Goal: Feedback & Contribution: Submit feedback/report problem

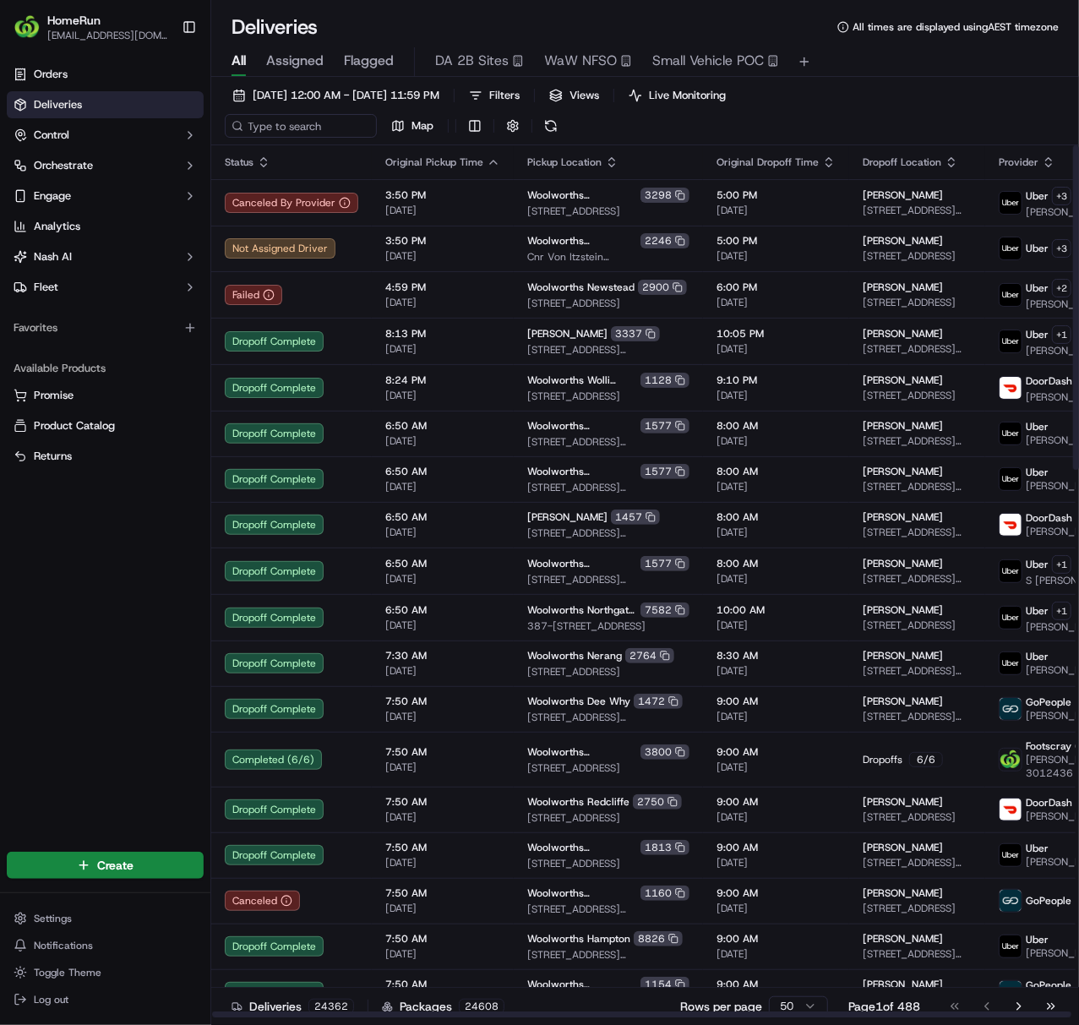
click at [887, 122] on div "[DATE] 12:00 AM - [DATE] 11:59 PM Filters Views Live Monitoring Map" at bounding box center [645, 115] width 868 height 62
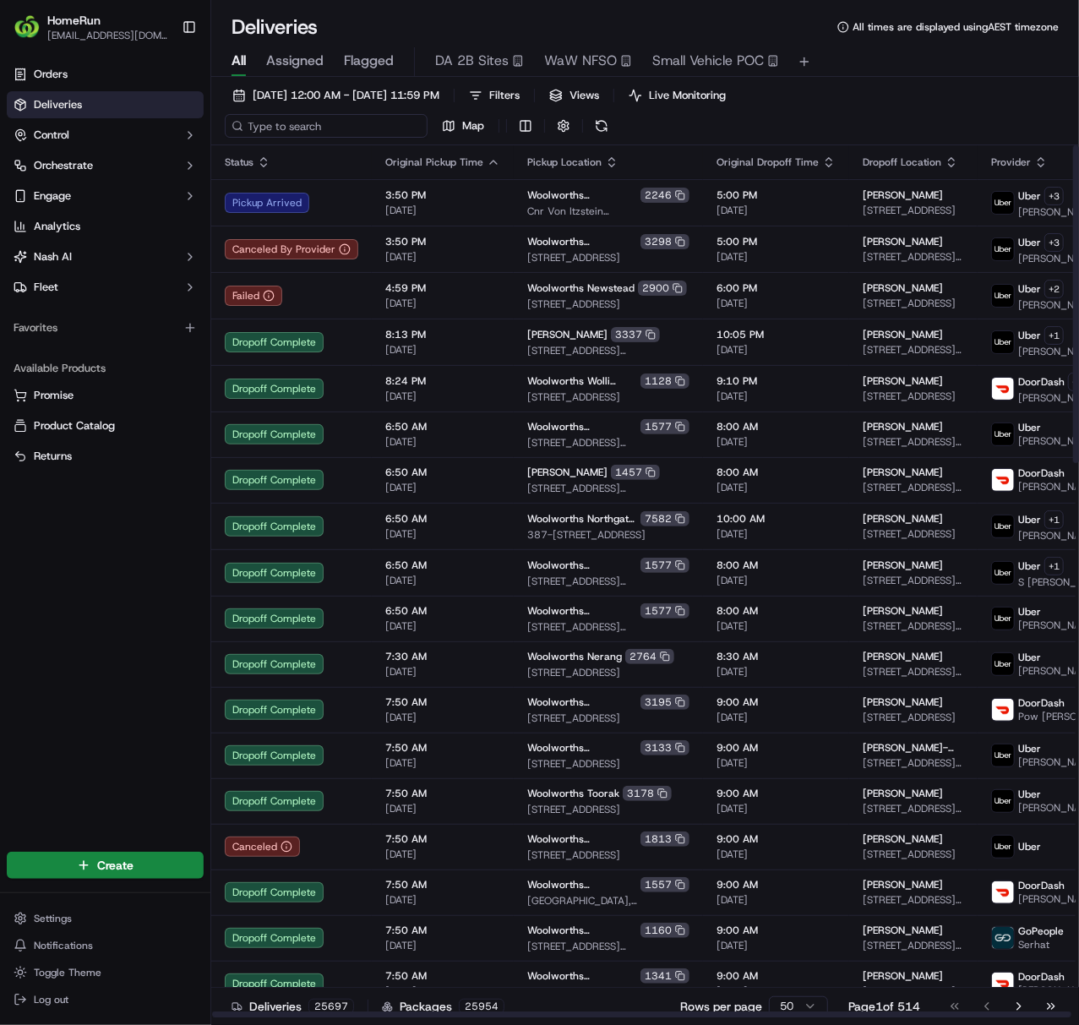
click at [292, 130] on input at bounding box center [326, 126] width 203 height 24
paste input "270349479"
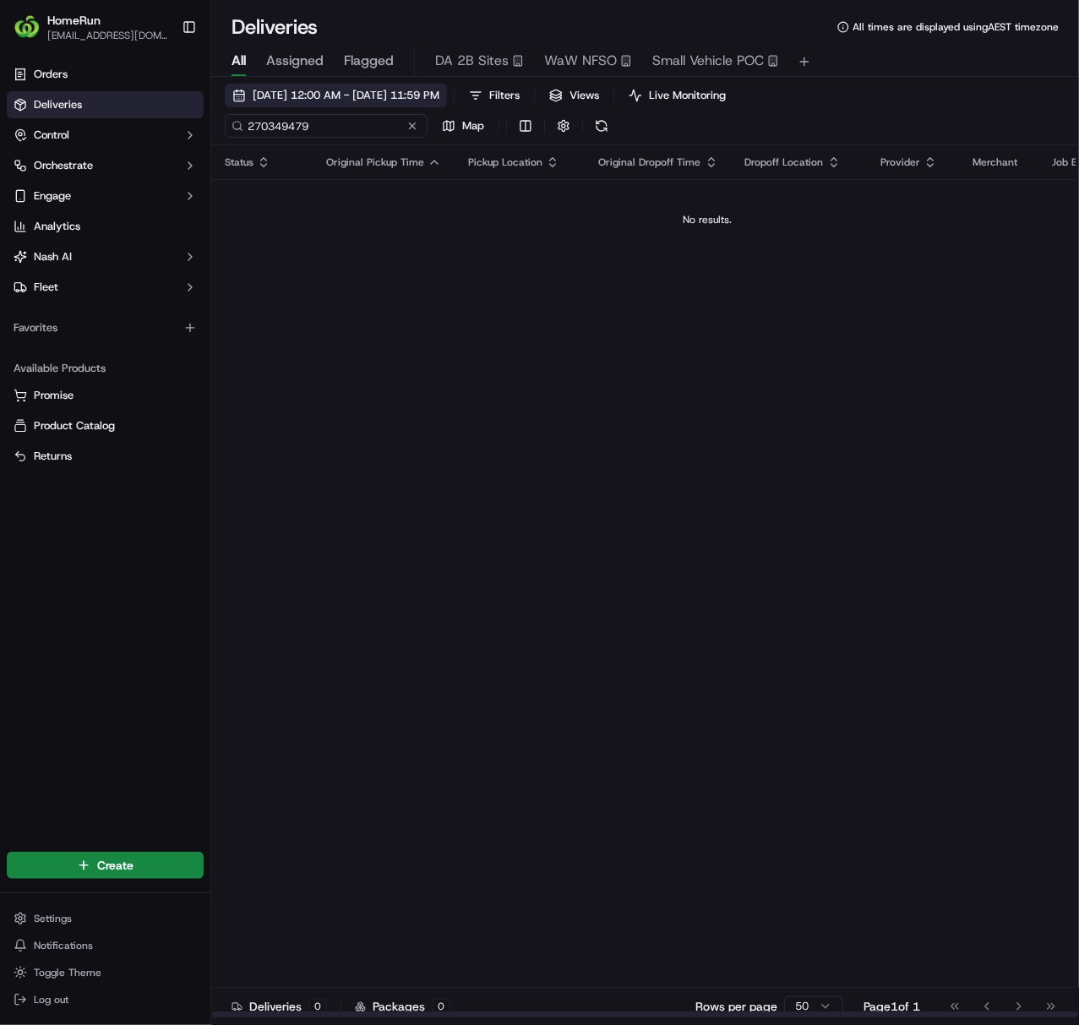
type input "270349479"
click at [352, 96] on span "[DATE] 12:00 AM - [DATE] 11:59 PM" at bounding box center [346, 95] width 187 height 15
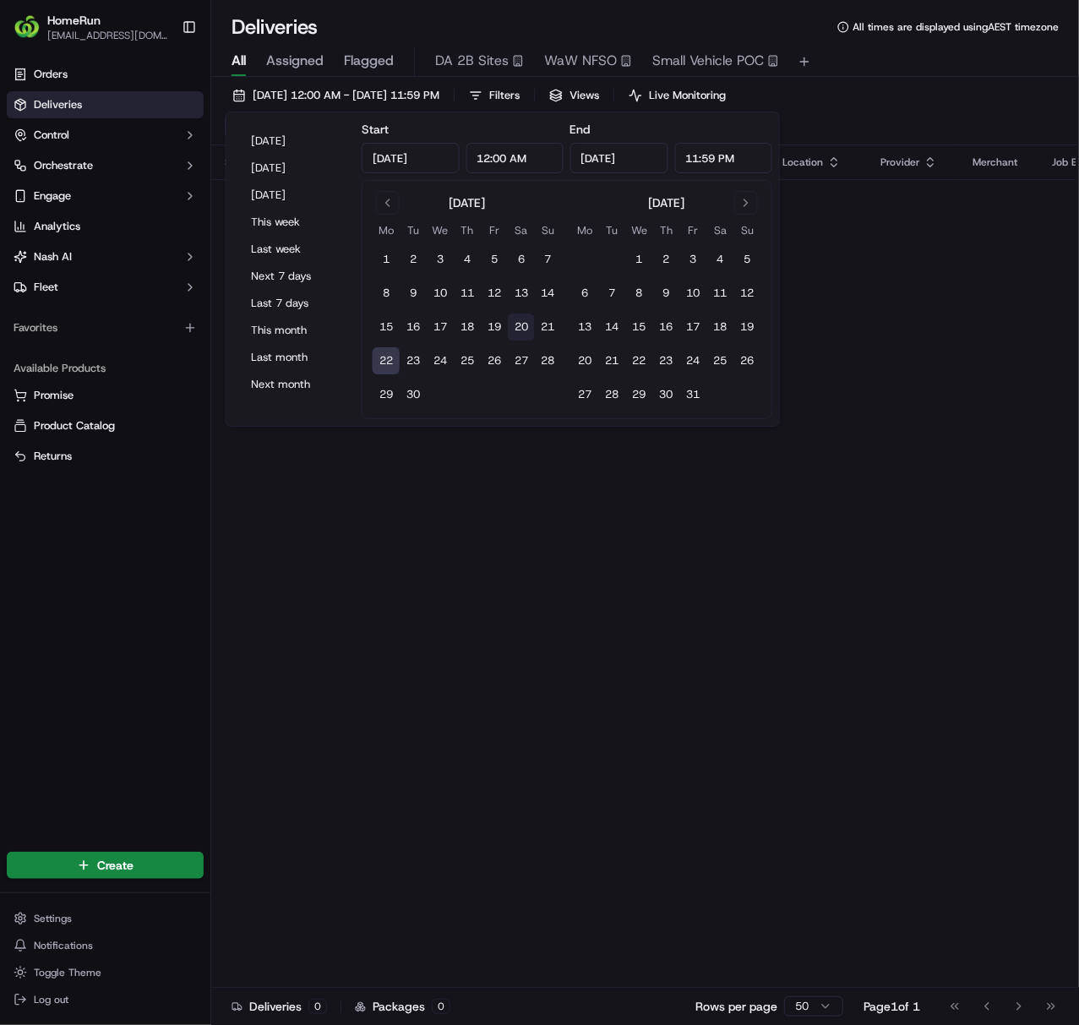
click at [524, 328] on button "20" at bounding box center [521, 326] width 27 height 27
type input "[DATE]"
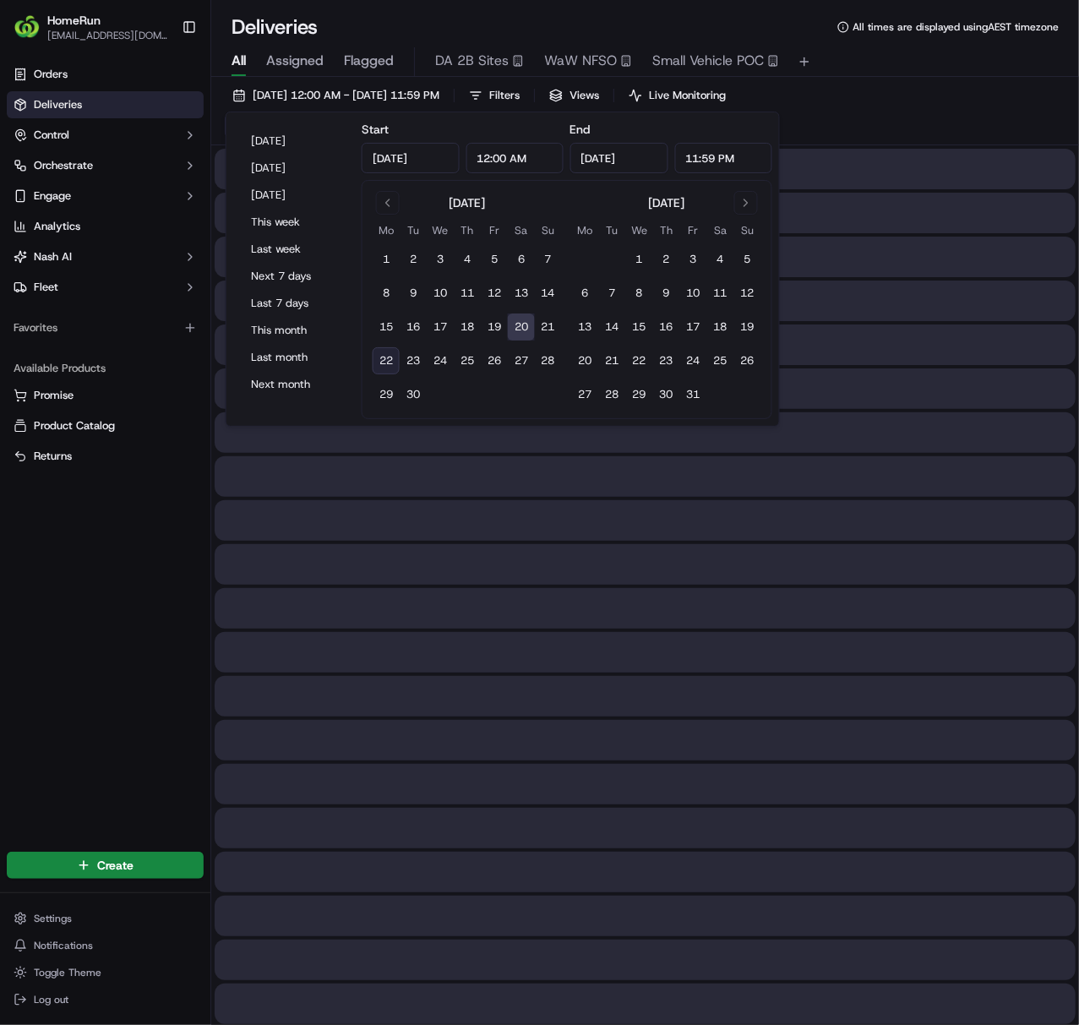
click at [392, 362] on button "22" at bounding box center [386, 360] width 27 height 27
type input "[DATE]"
click at [910, 137] on div "[DATE] 12:00 AM - [DATE] 11:59 PM Filters Views Live Monitoring 270349479 Map" at bounding box center [645, 115] width 868 height 62
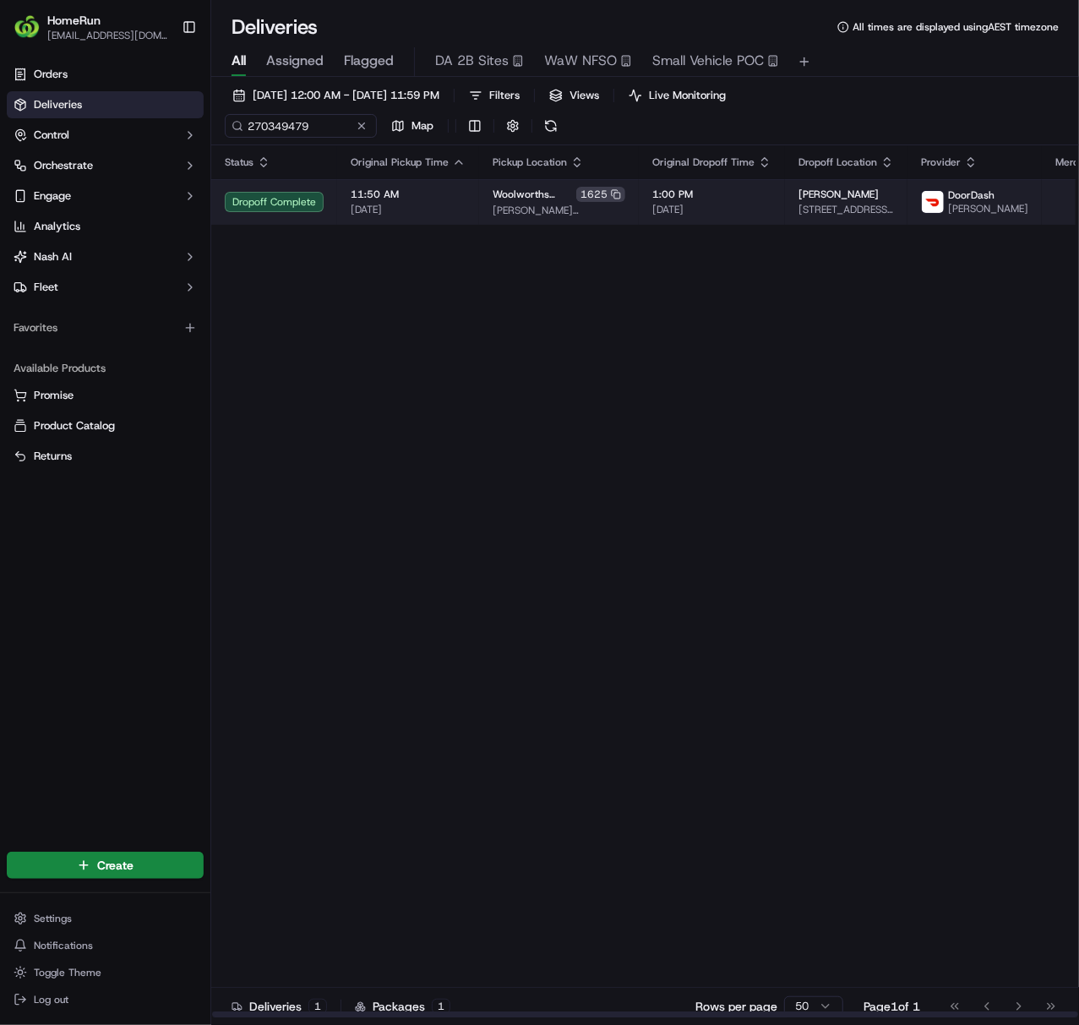
click at [498, 216] on span "[PERSON_NAME][GEOGRAPHIC_DATA][STREET_ADDRESS][PERSON_NAME][PERSON_NAME][GEOGRA…" at bounding box center [559, 211] width 133 height 14
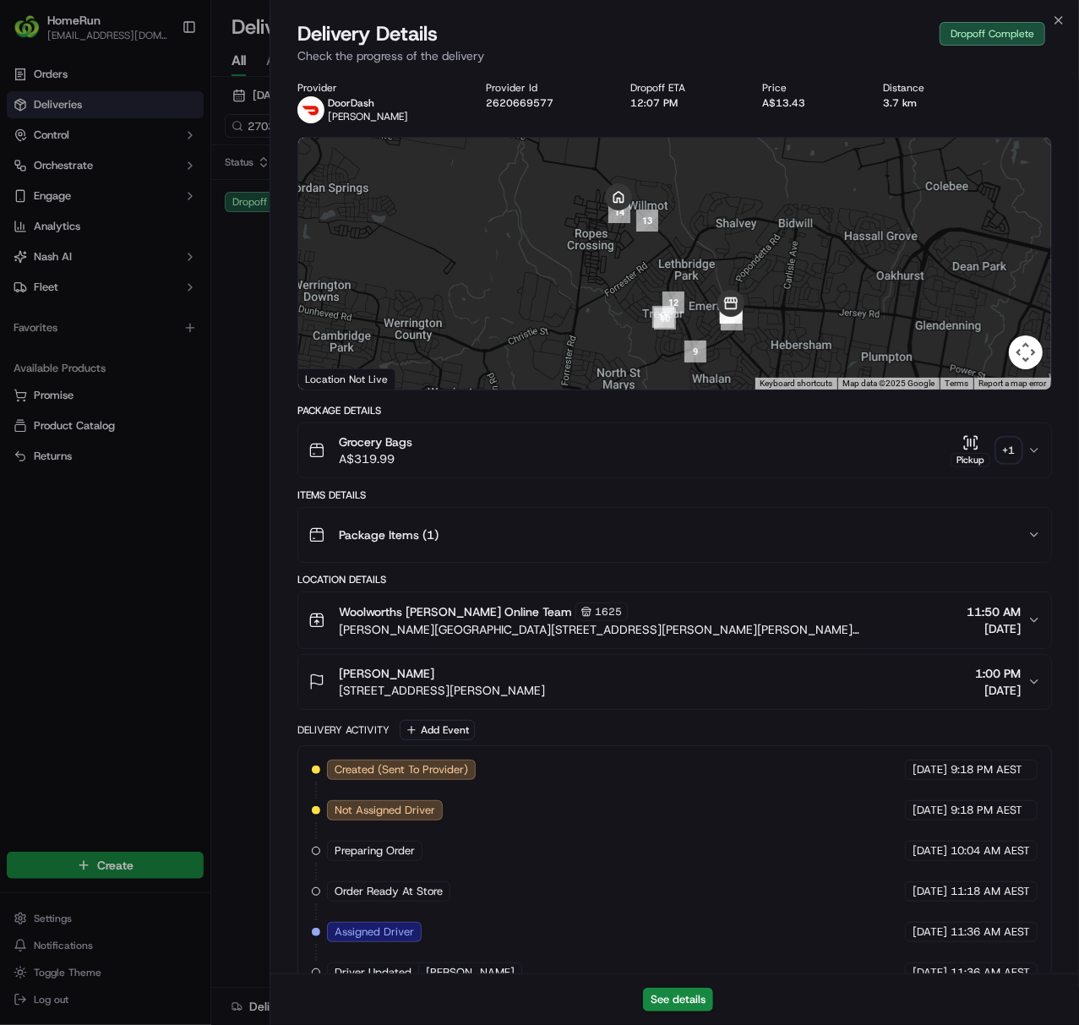
click at [1009, 448] on div "+ 1" at bounding box center [1009, 450] width 24 height 24
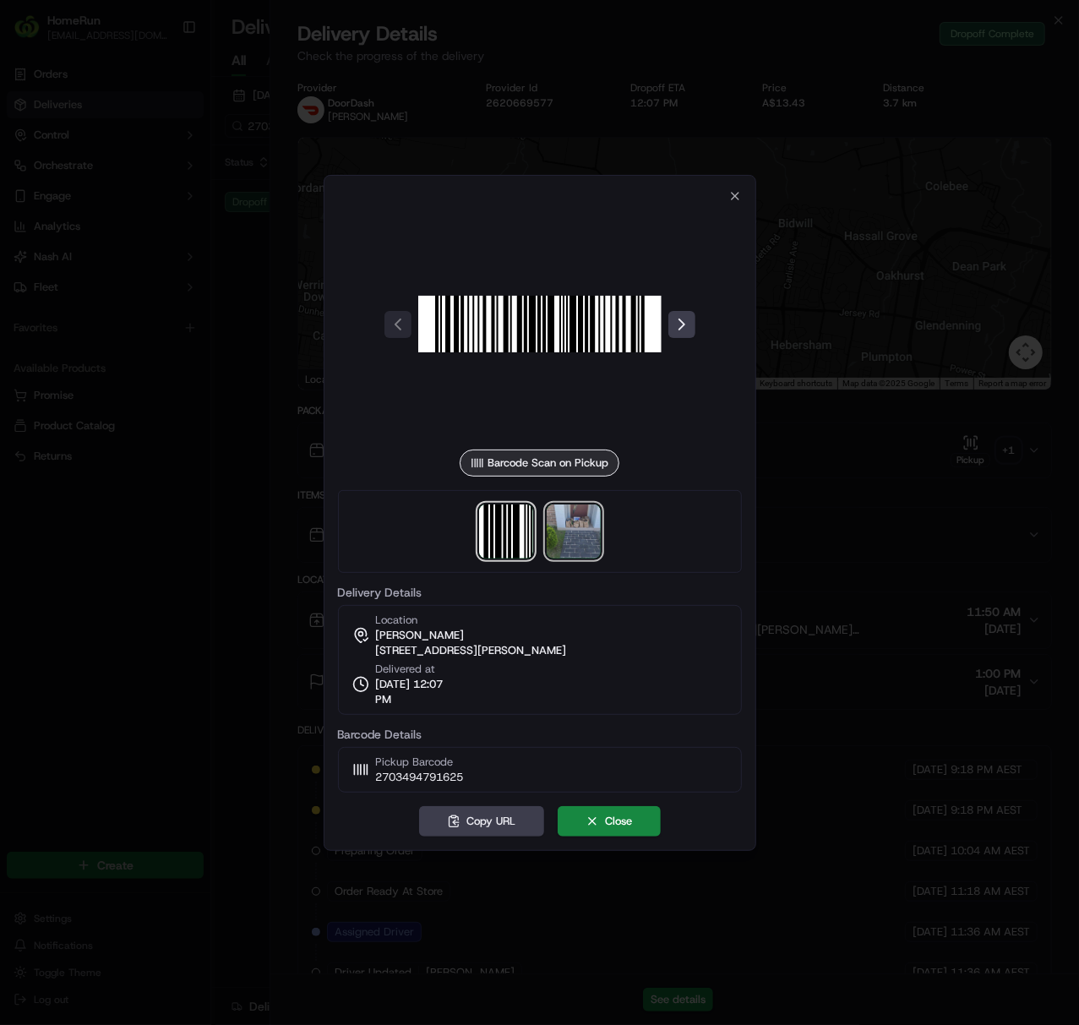
click at [593, 545] on img at bounding box center [574, 531] width 54 height 54
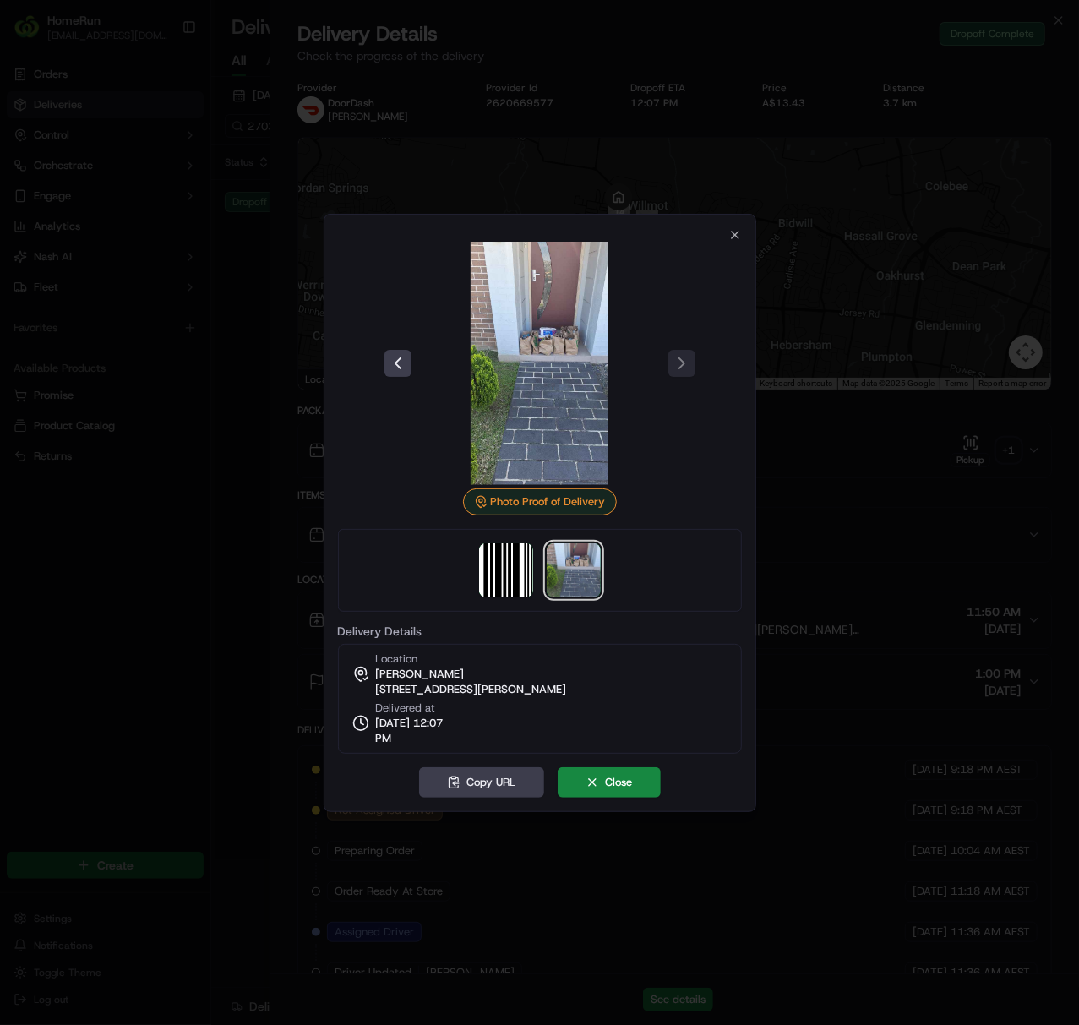
click at [275, 289] on div at bounding box center [539, 512] width 1079 height 1025
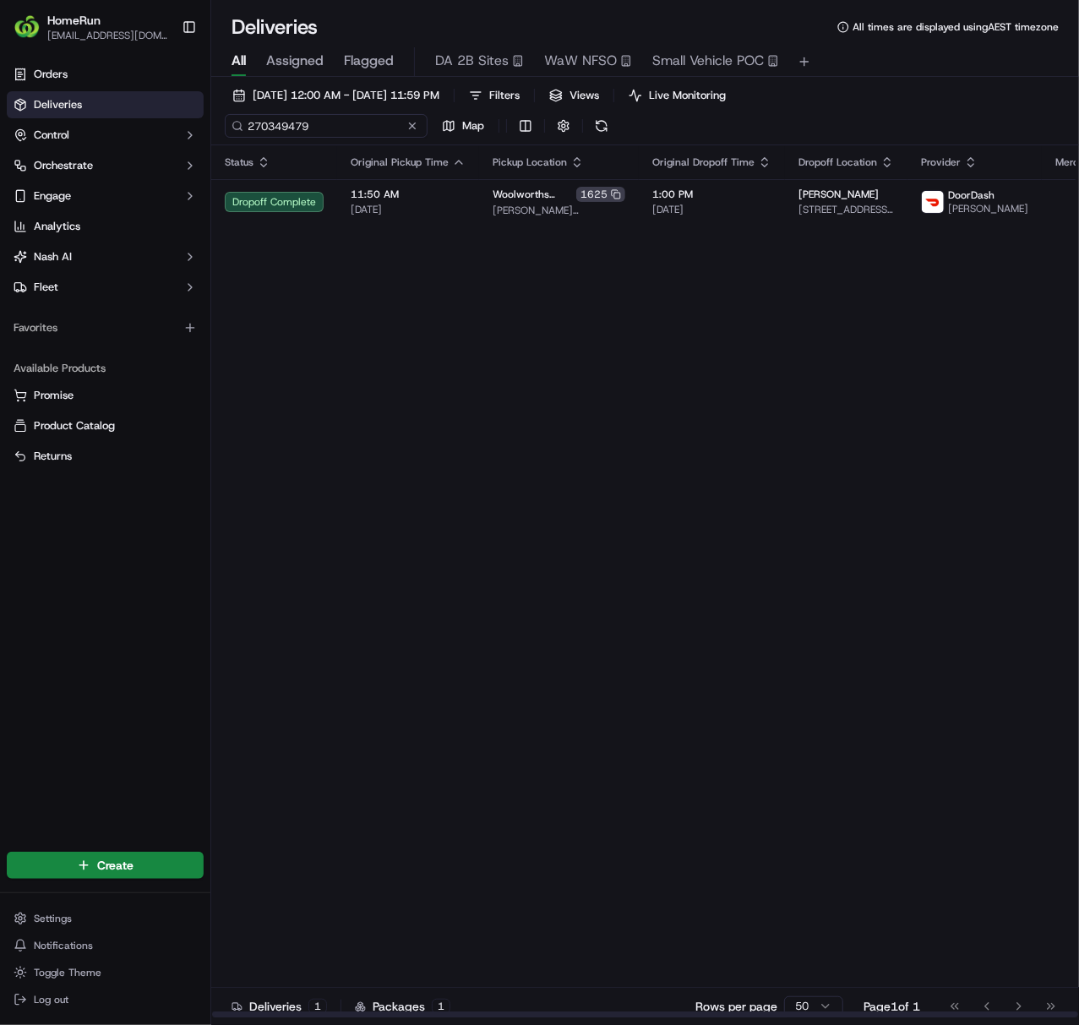
click at [318, 126] on input "270349479" at bounding box center [326, 126] width 203 height 24
paste input "428782"
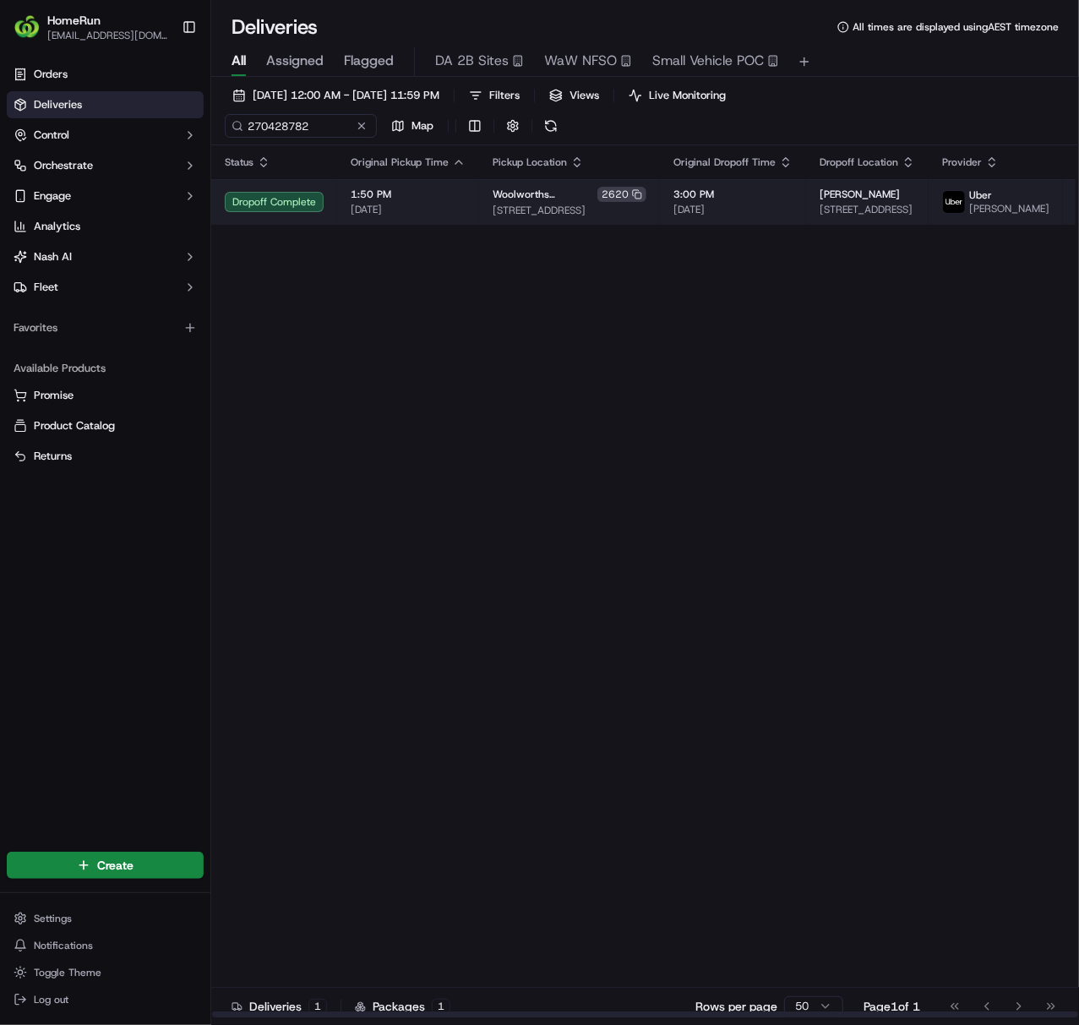
click at [705, 225] on td "3:00 PM [DATE]" at bounding box center [733, 202] width 146 height 46
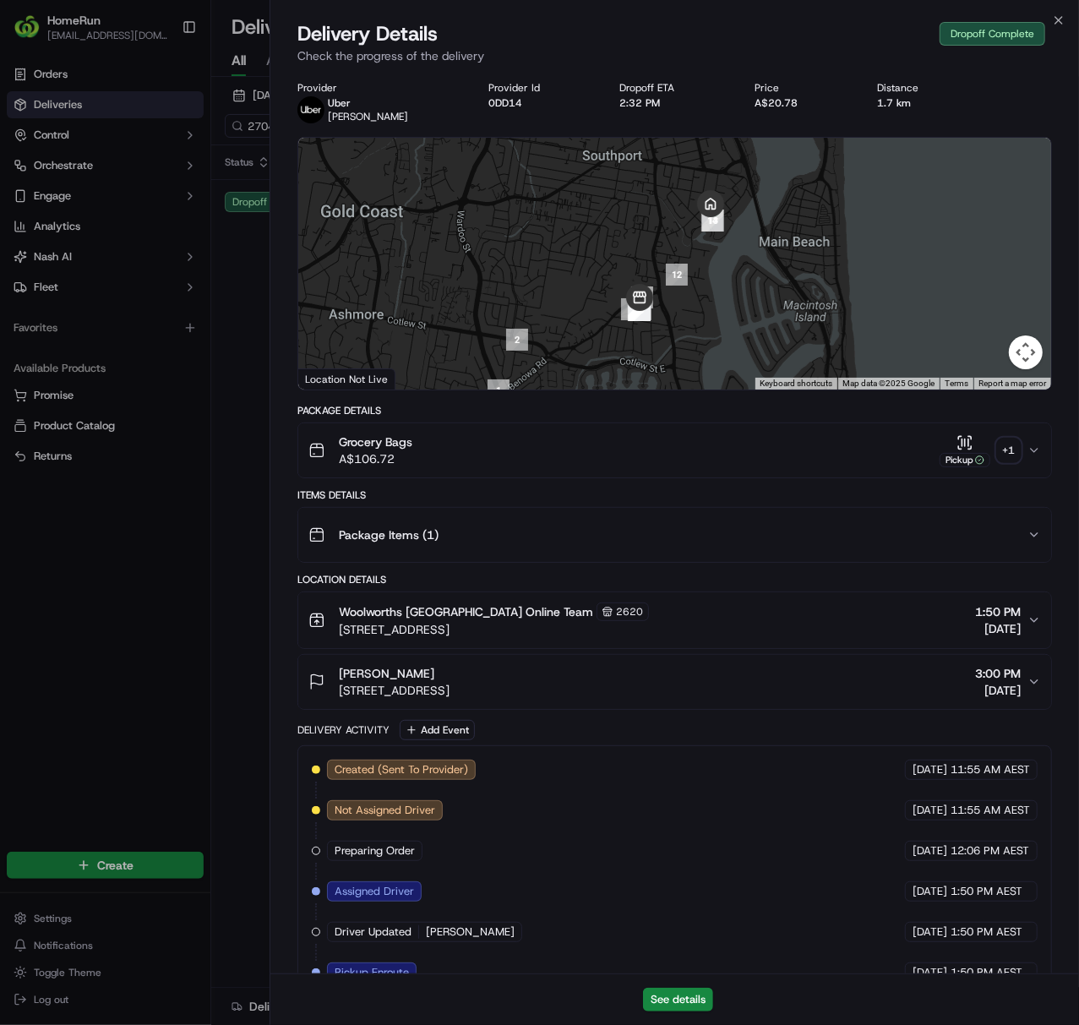
click at [1005, 456] on div "+ 1" at bounding box center [1009, 450] width 24 height 24
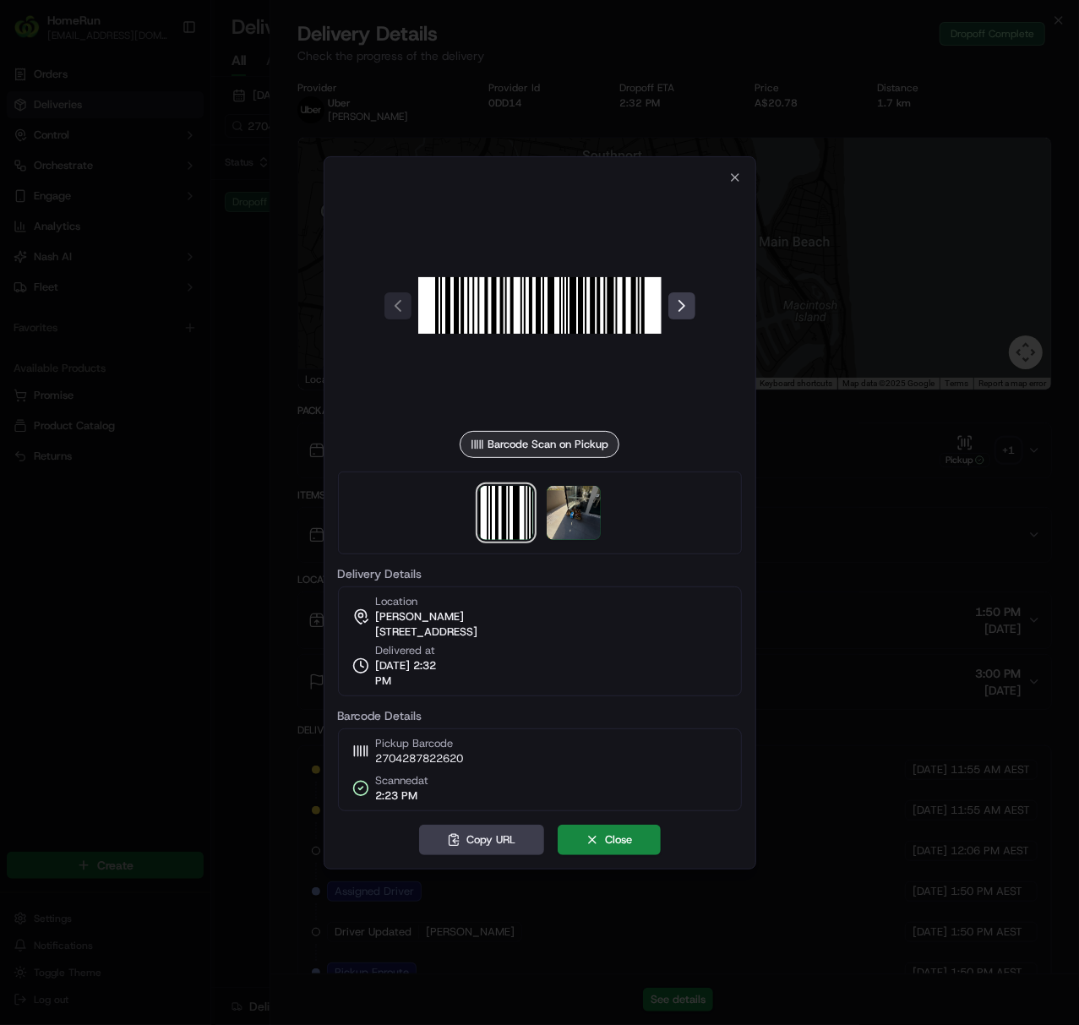
click at [596, 521] on div at bounding box center [540, 512] width 404 height 83
click at [593, 520] on img at bounding box center [574, 513] width 54 height 54
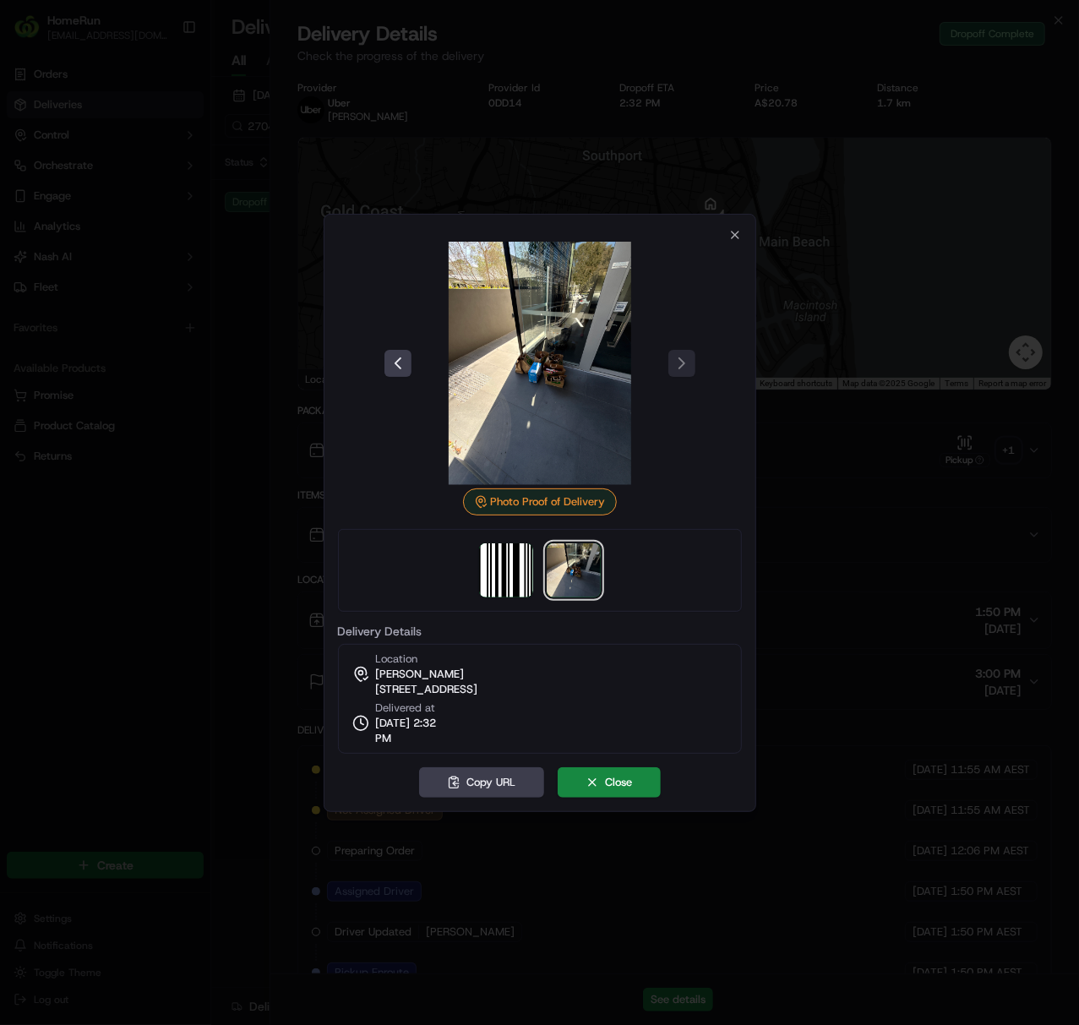
drag, startPoint x: 823, startPoint y: 612, endPoint x: 735, endPoint y: 569, distance: 98.2
click at [823, 612] on div at bounding box center [539, 512] width 1079 height 1025
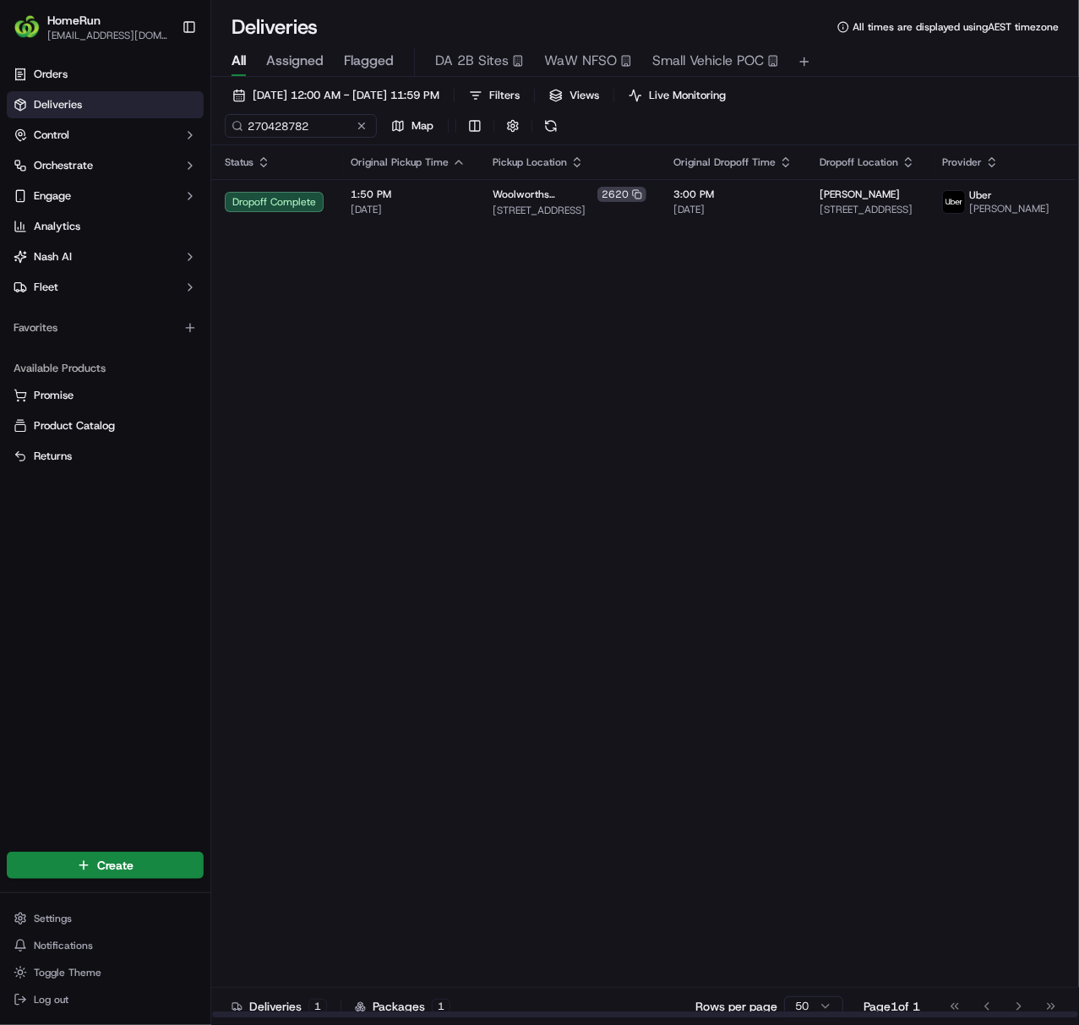
drag, startPoint x: 484, startPoint y: 359, endPoint x: 474, endPoint y: 349, distance: 14.3
click at [484, 359] on div "Status Original Pickup Time Pickup Location Original Dropoff Time Dropoff Locat…" at bounding box center [759, 581] width 1097 height 873
click at [326, 127] on input "270428782" at bounding box center [326, 126] width 203 height 24
paste input "68919"
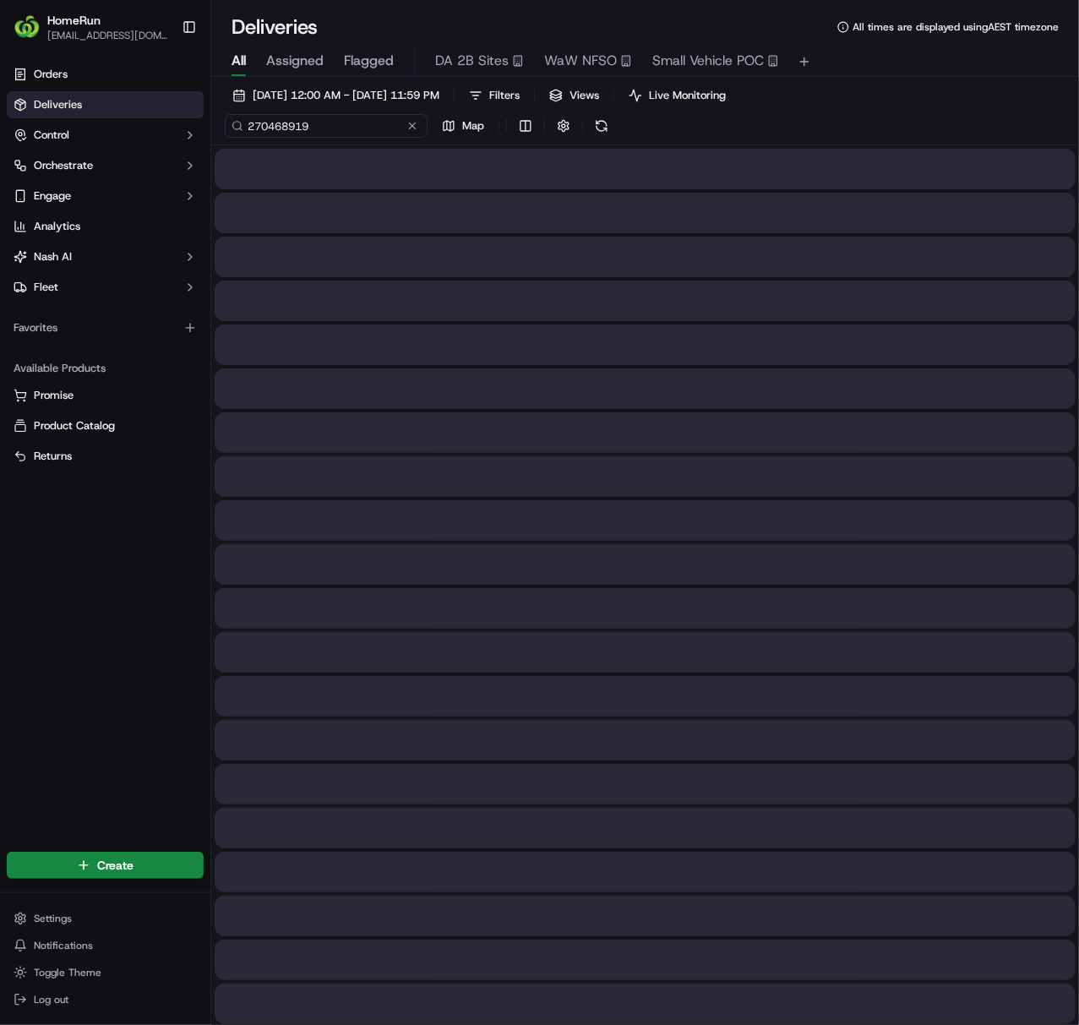
type input "270468919"
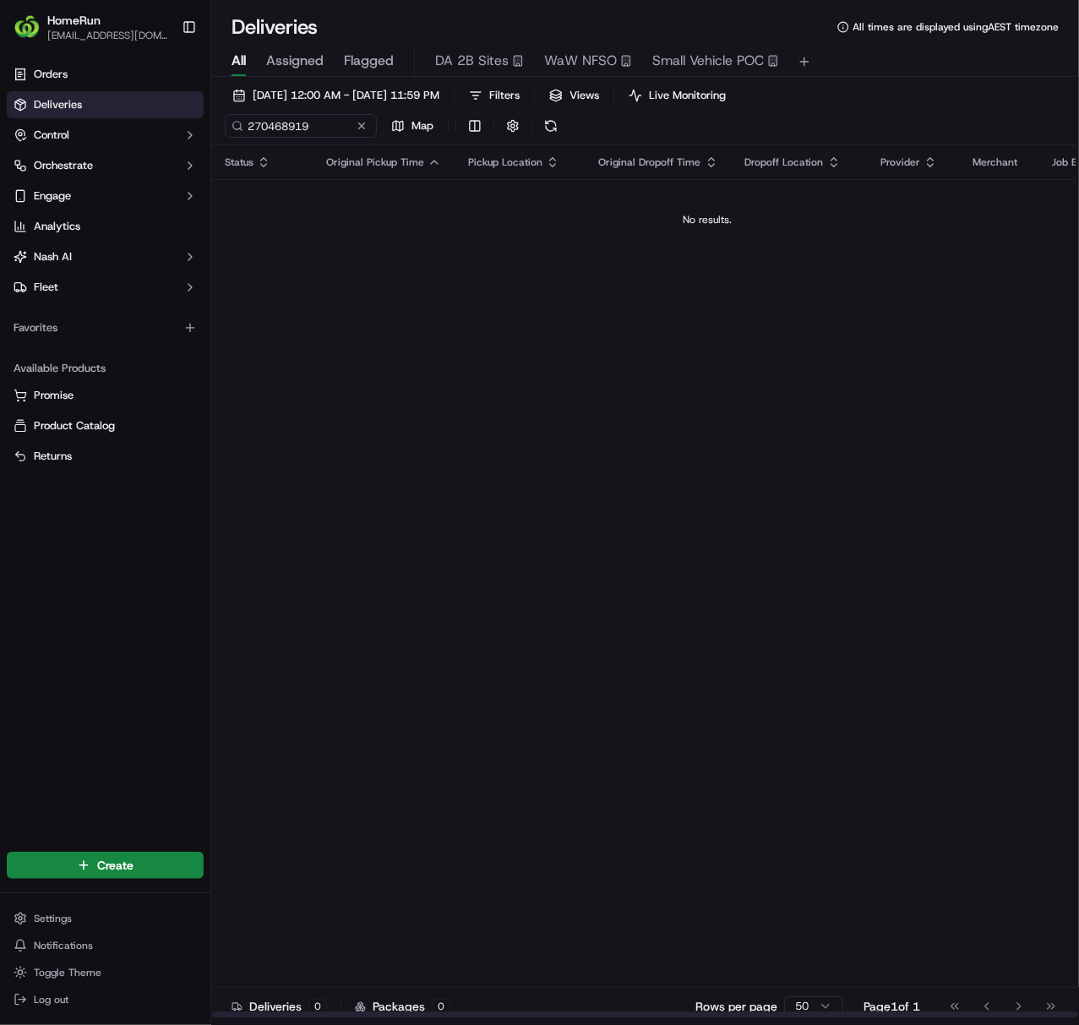
click at [676, 443] on div "Status Original Pickup Time Pickup Location Original Dropoff Time Dropoff Locat…" at bounding box center [707, 581] width 992 height 873
click at [358, 127] on button at bounding box center [361, 125] width 17 height 17
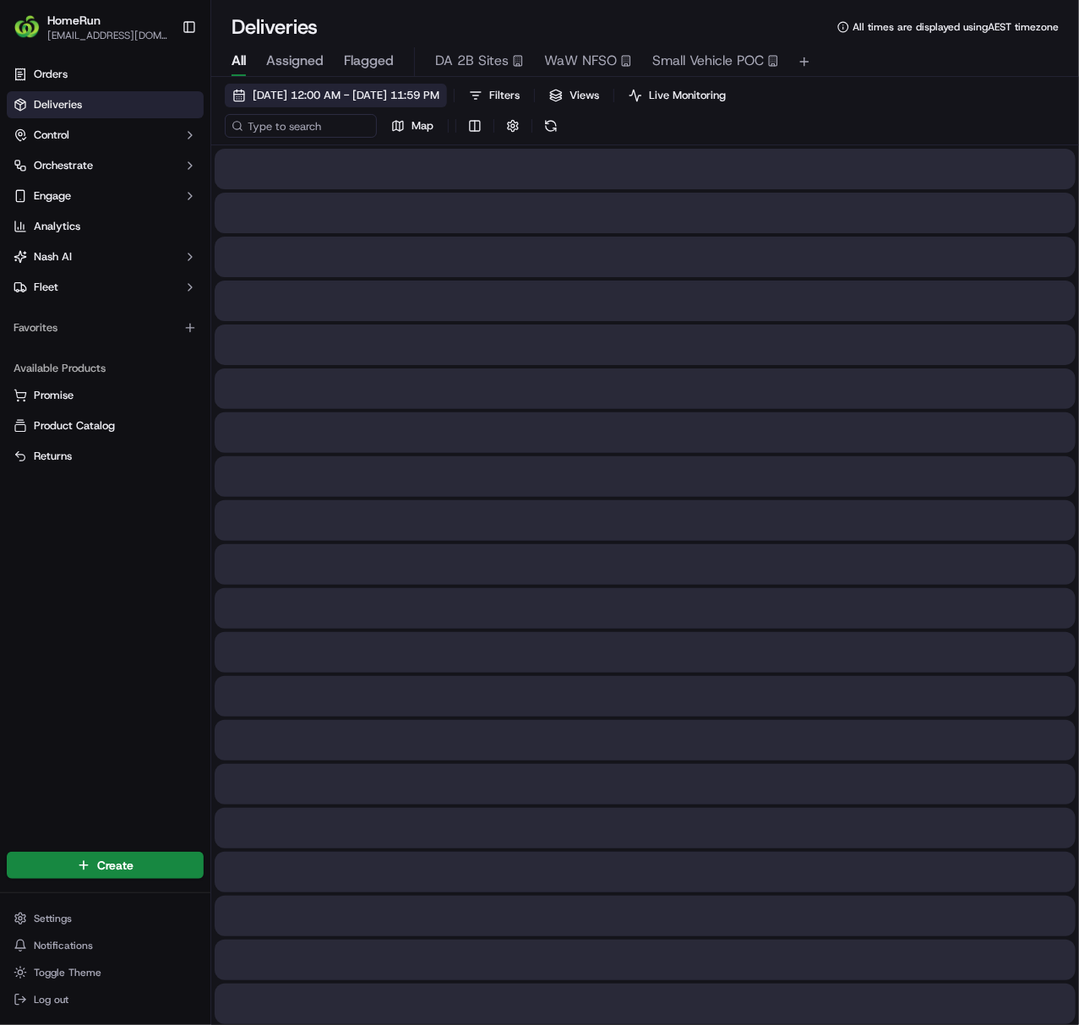
click at [333, 95] on span "20/09/2025 12:00 AM - 22/09/2025 11:59 PM" at bounding box center [346, 95] width 187 height 15
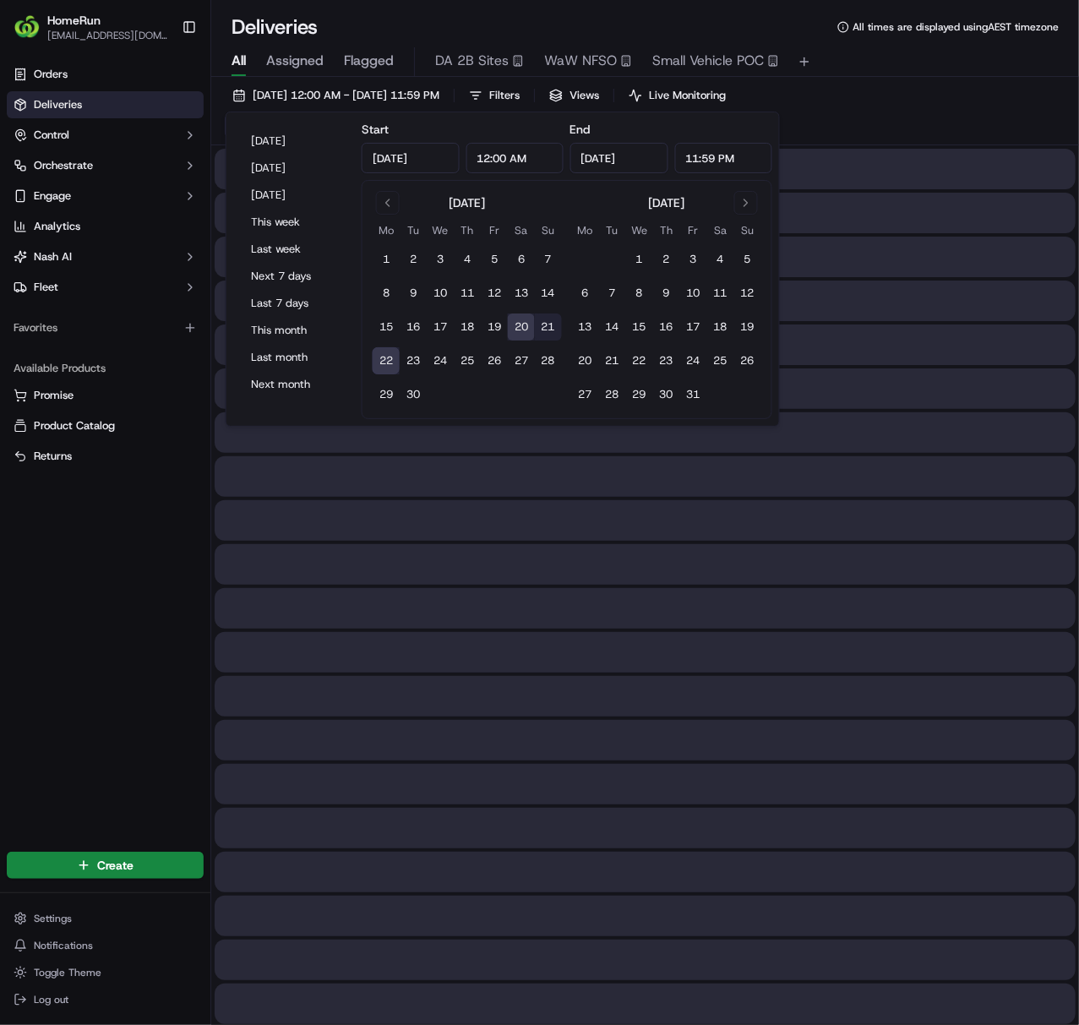
click at [378, 362] on button "22" at bounding box center [386, 360] width 27 height 27
type input "Sep 22, 2025"
click at [378, 363] on button "22" at bounding box center [386, 360] width 27 height 27
click at [382, 58] on span "Flagged" at bounding box center [369, 61] width 50 height 20
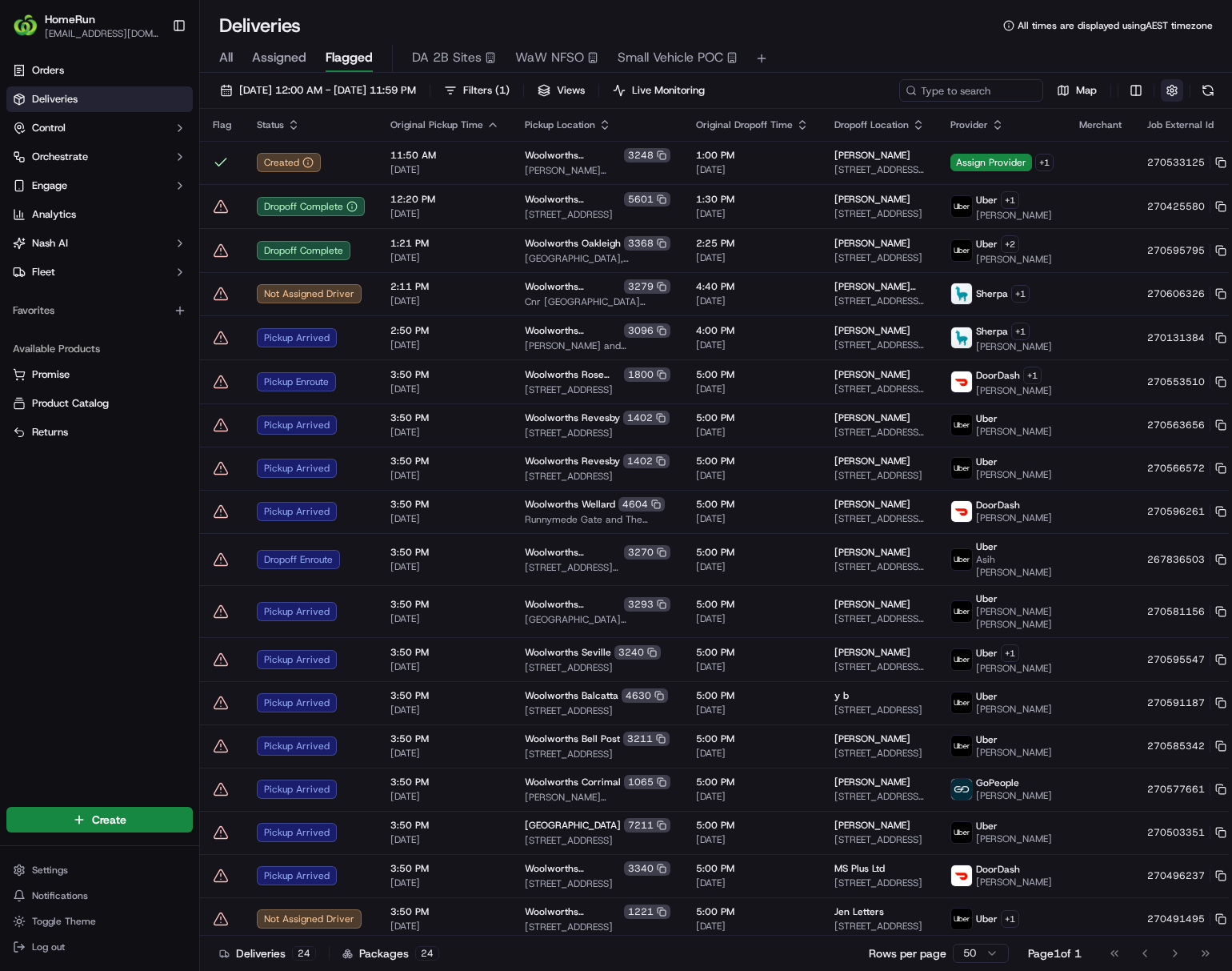
click at [1021, 98] on button "button" at bounding box center [1172, 91] width 23 height 23
click at [1021, 44] on div "All Assigned Flagged DA 2B Sites WaW NFSO Small Vehicle POC" at bounding box center [716, 56] width 1032 height 34
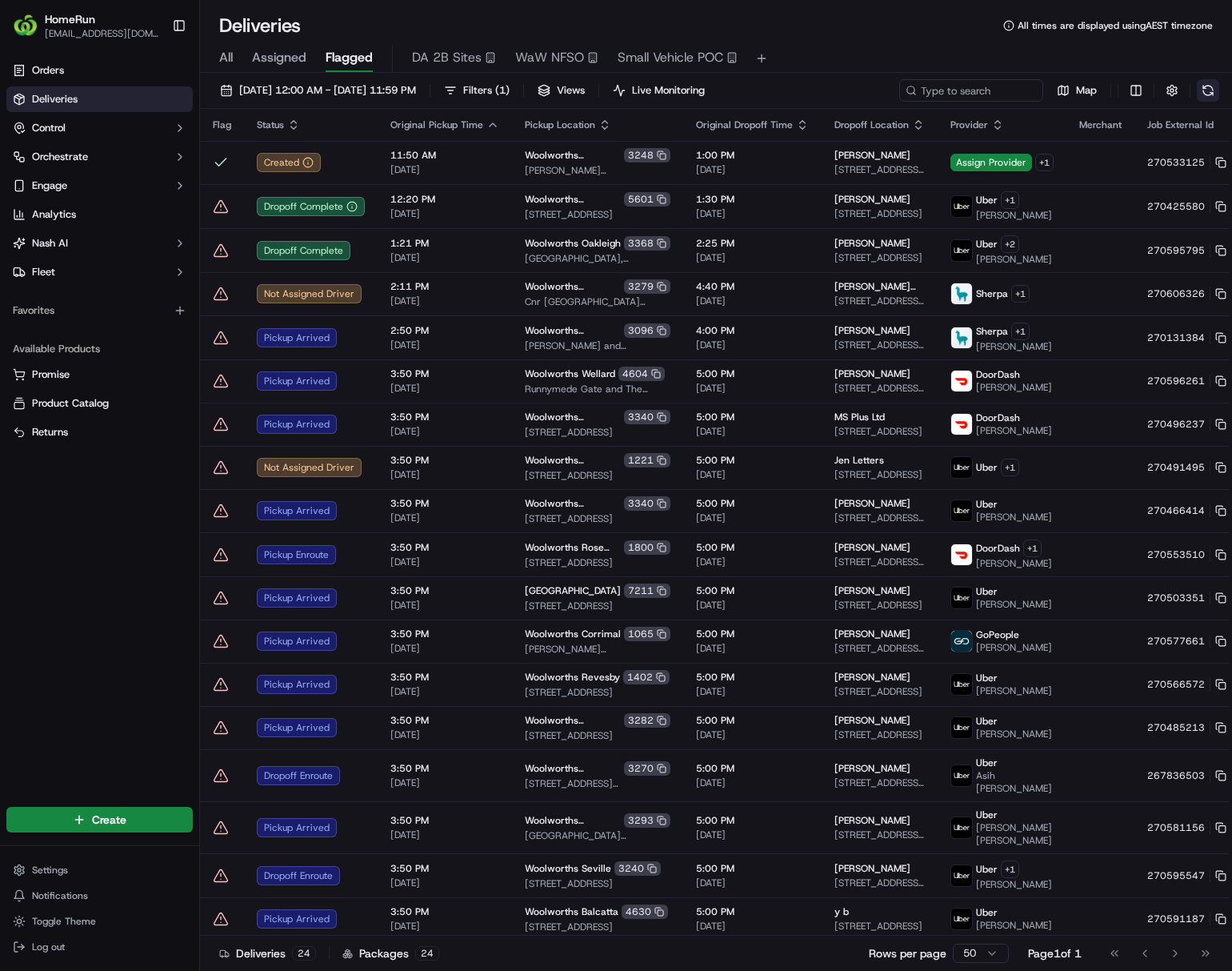
click at [1021, 94] on button at bounding box center [1208, 91] width 23 height 23
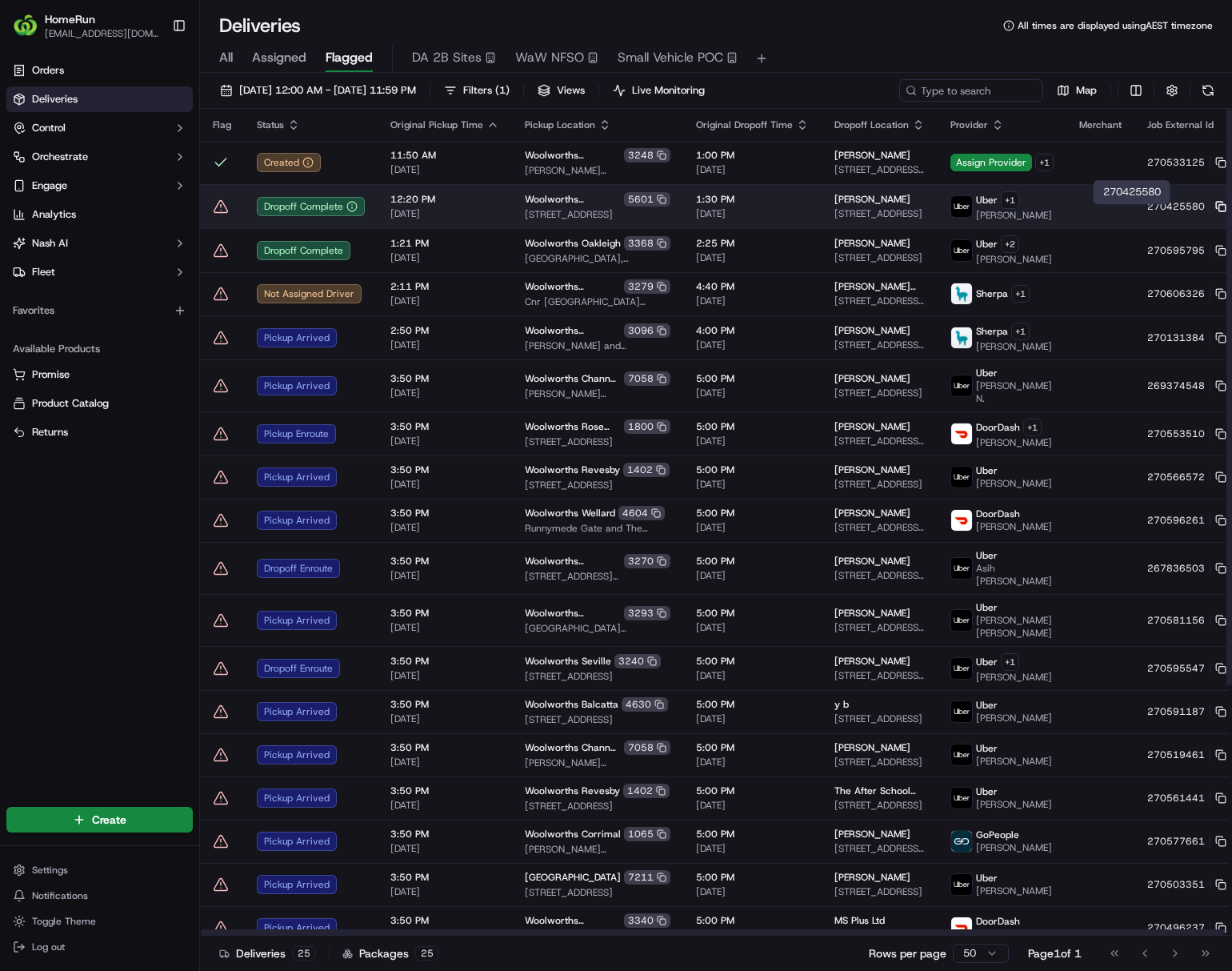
click at [1021, 212] on icon at bounding box center [1221, 207] width 11 height 11
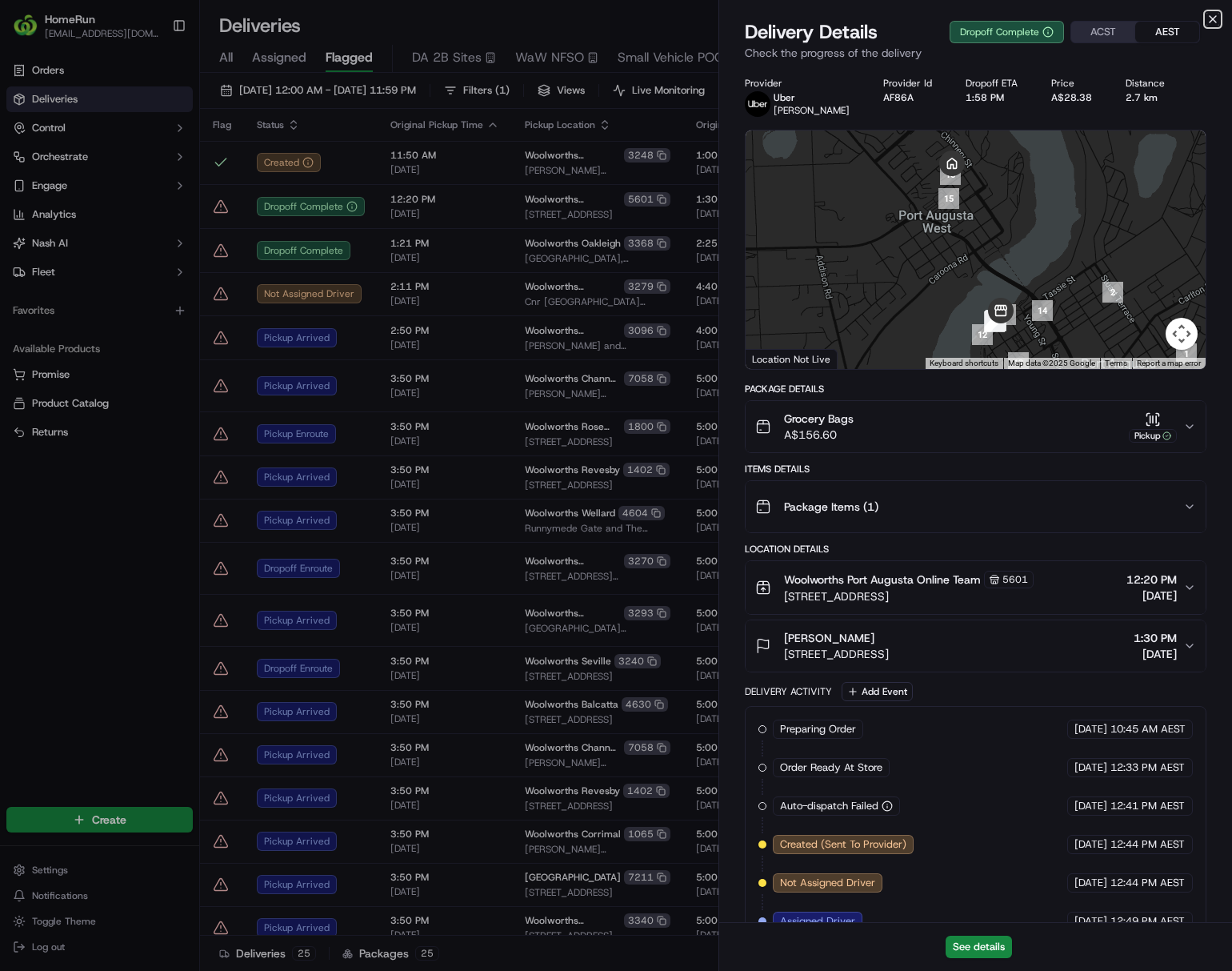
click at [1021, 18] on icon "button" at bounding box center [1213, 20] width 13 height 13
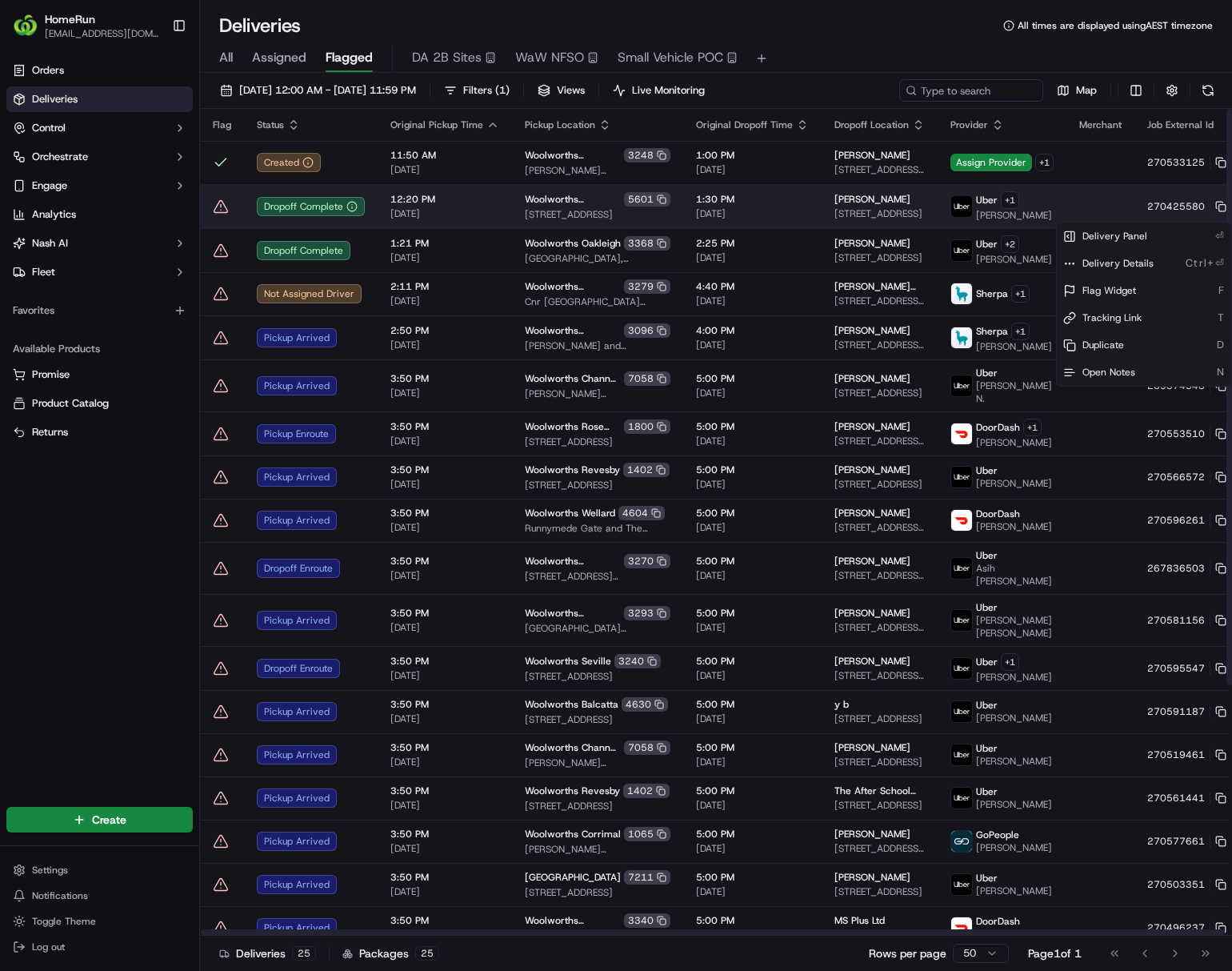
click at [1021, 211] on html "HomeRun ljoliffe1@woolworths.com.au Toggle Sidebar Orders Deliveries Control Or…" at bounding box center [616, 485] width 1232 height 971
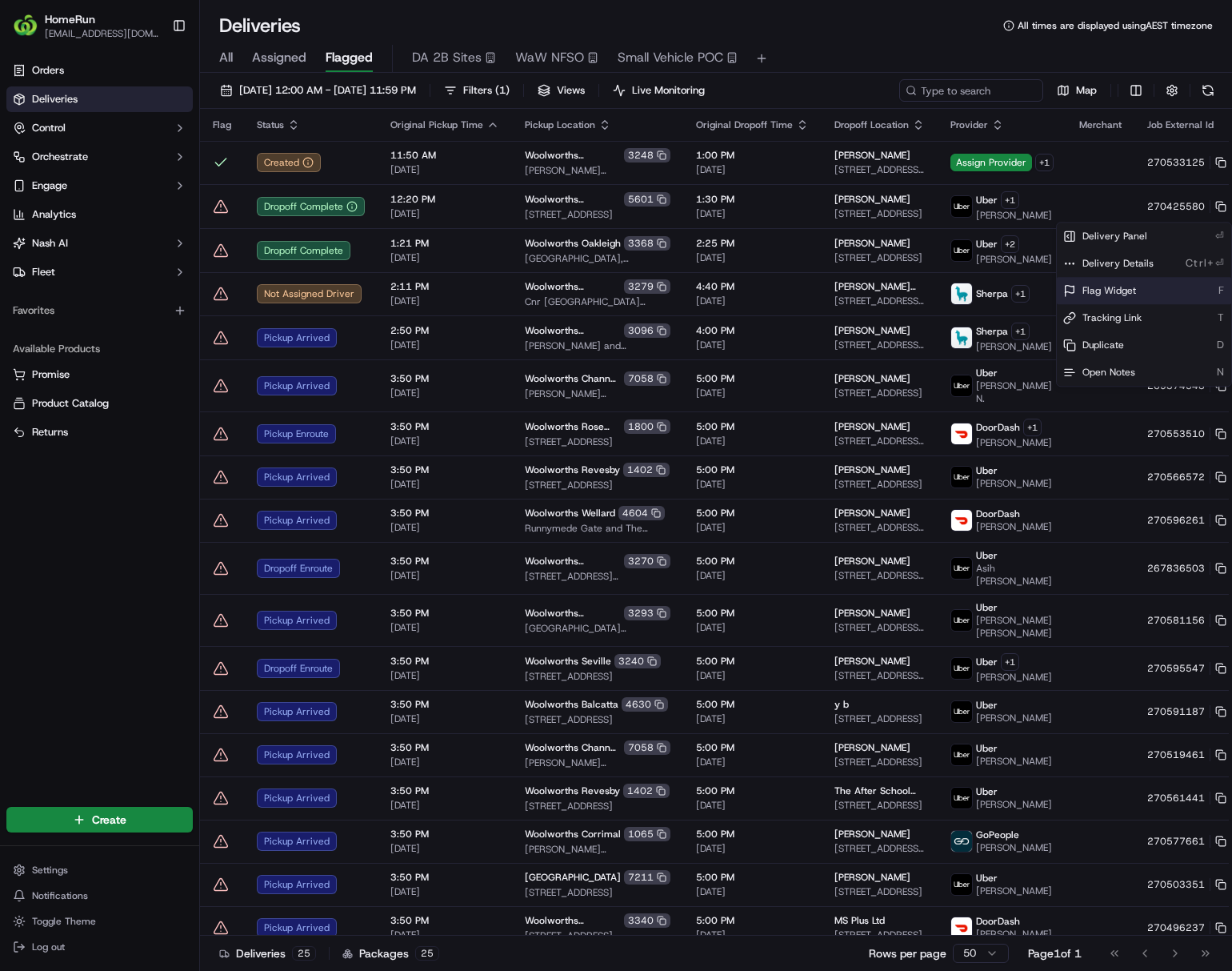
click at [1021, 292] on div "Flag Widget F" at bounding box center [1144, 290] width 174 height 27
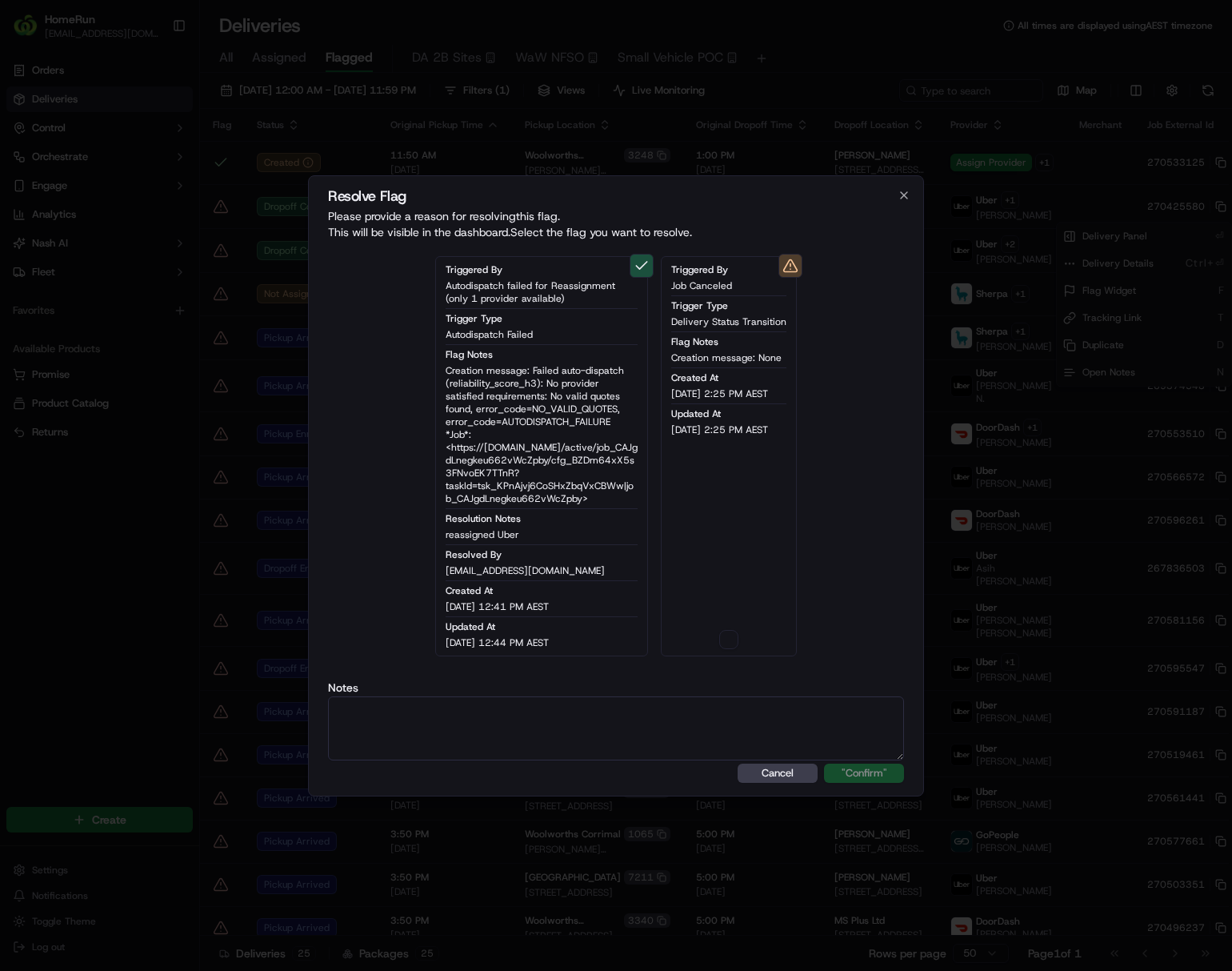
click at [728, 641] on button "button" at bounding box center [728, 639] width 19 height 19
click at [734, 696] on textarea at bounding box center [616, 728] width 576 height 64
click at [858, 776] on button ""Confirm"" at bounding box center [864, 773] width 80 height 19
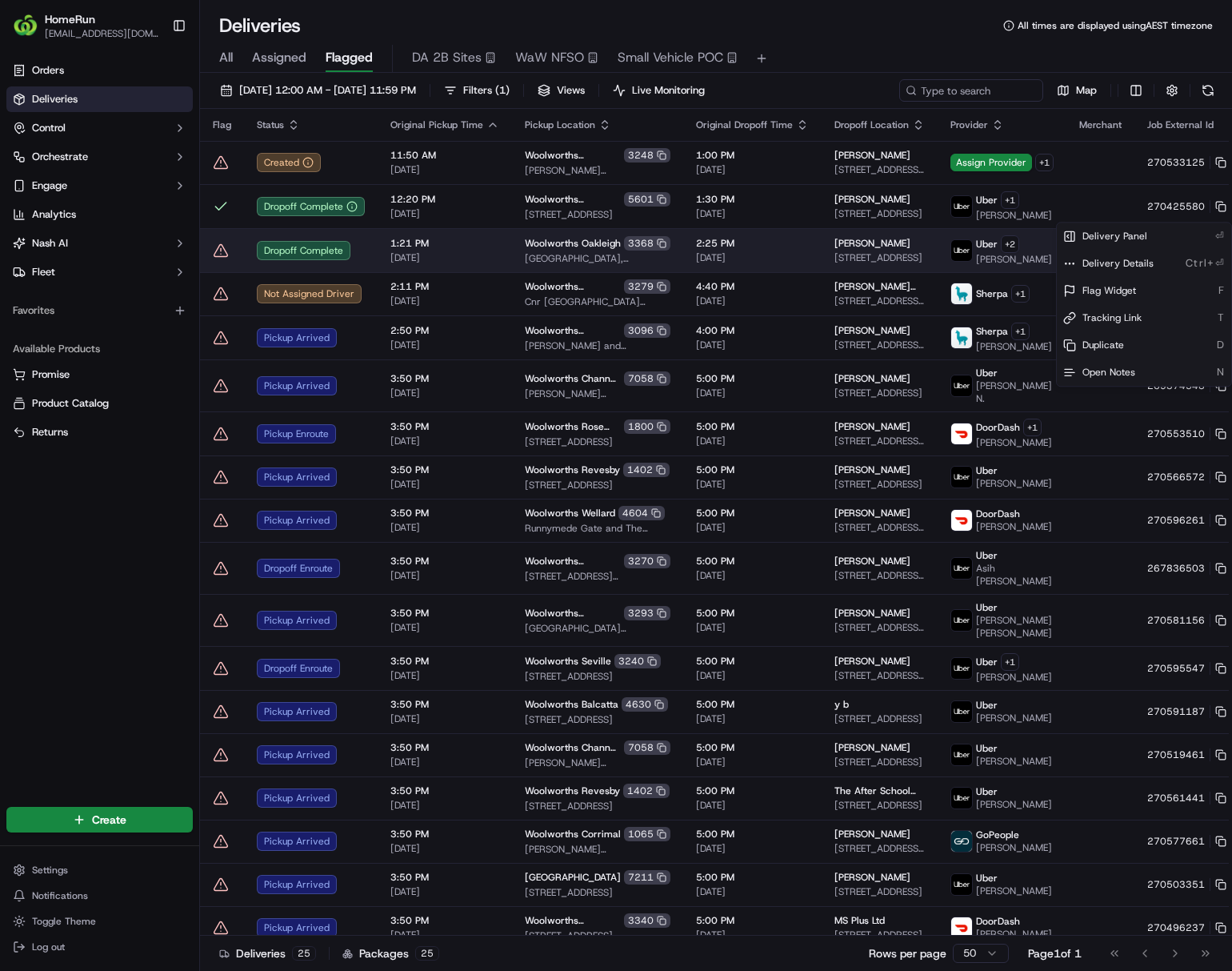
drag, startPoint x: 995, startPoint y: 270, endPoint x: 1024, endPoint y: 279, distance: 30.4
click at [995, 269] on html "HomeRun ljoliffe1@woolworths.com.au Toggle Sidebar Orders Deliveries Control Or…" at bounding box center [616, 485] width 1232 height 971
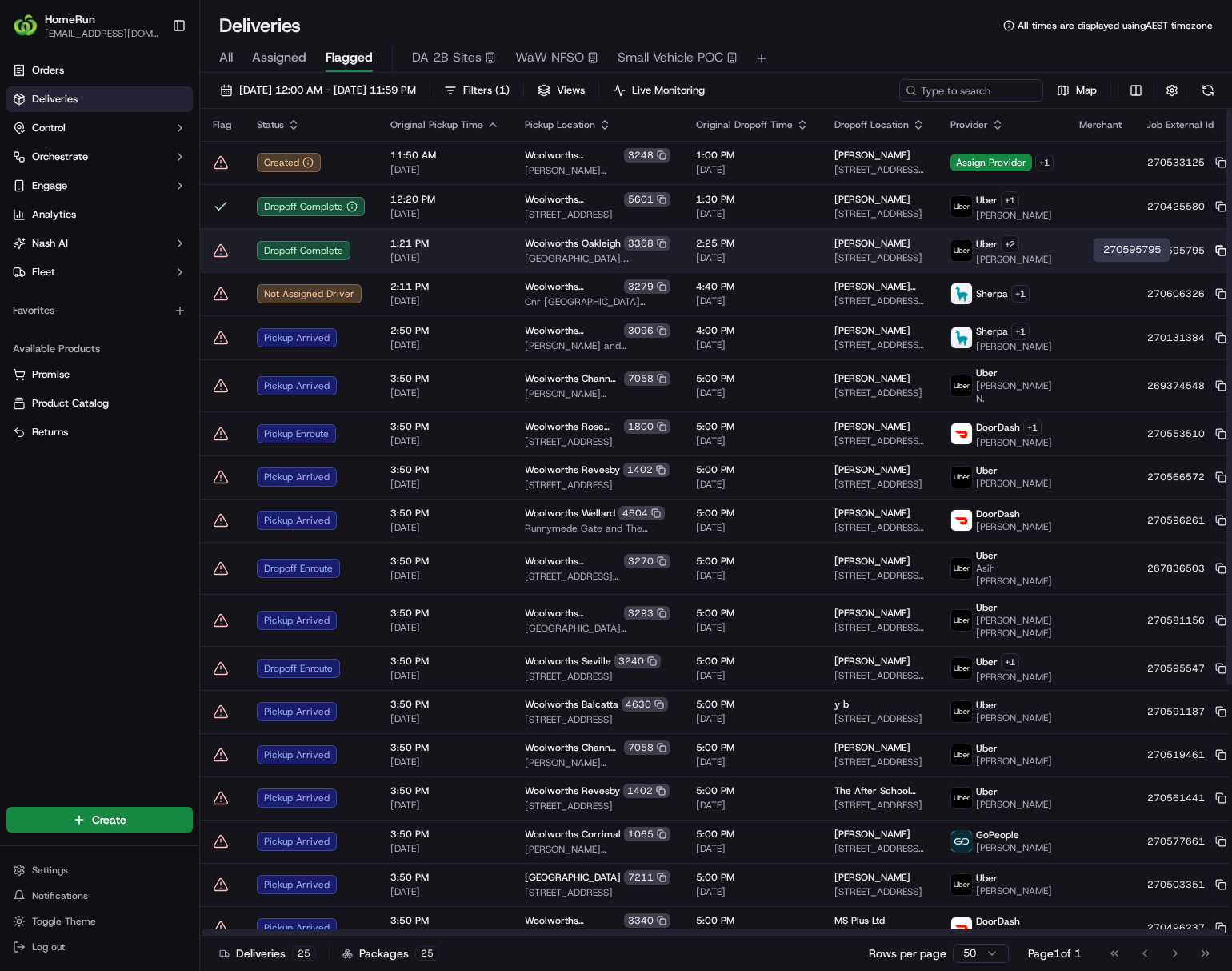
click at [1021, 256] on icon at bounding box center [1221, 251] width 11 height 11
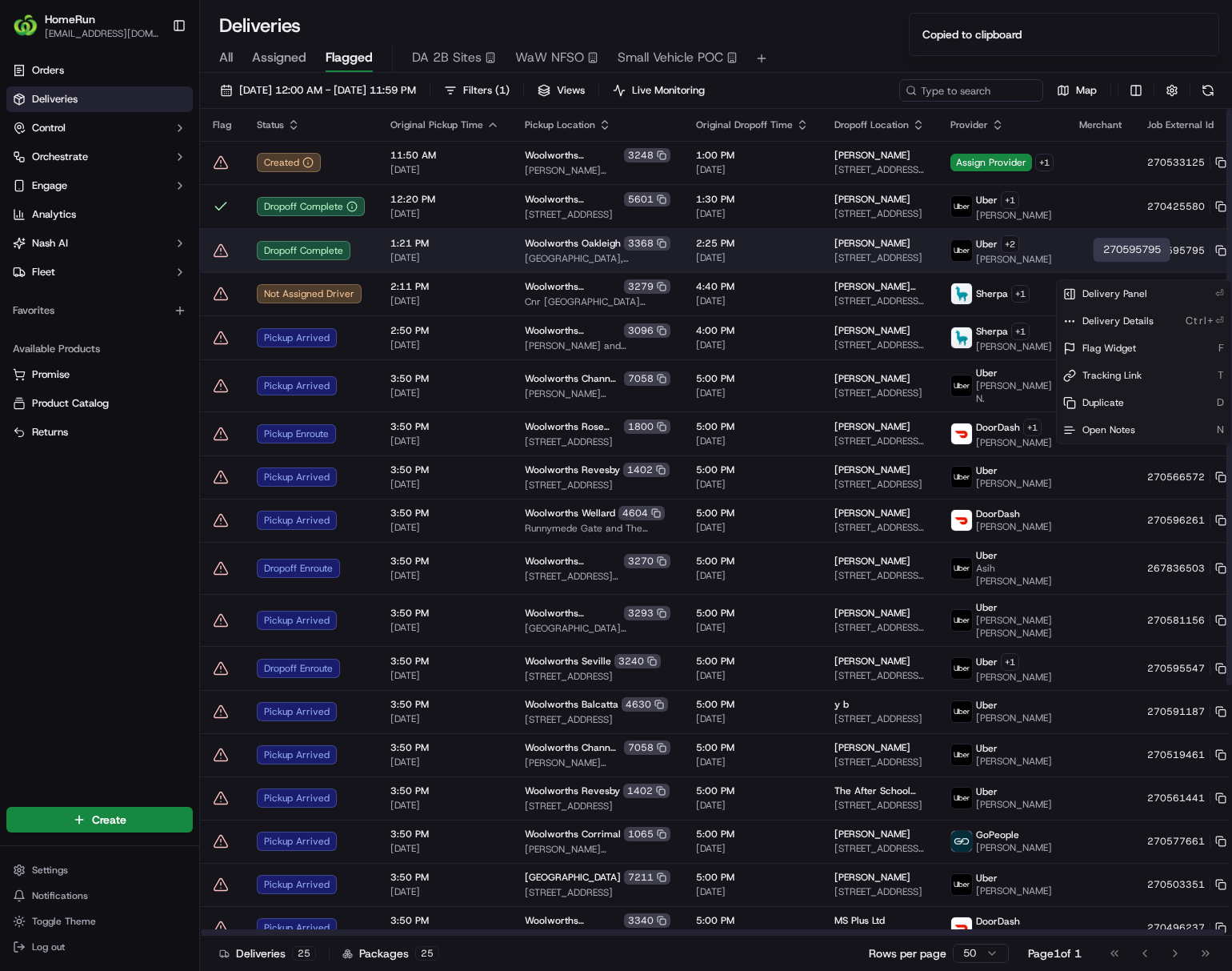
click at [1021, 270] on html "HomeRun ljoliffe1@woolworths.com.au Toggle Sidebar Orders Deliveries Control Or…" at bounding box center [616, 485] width 1232 height 971
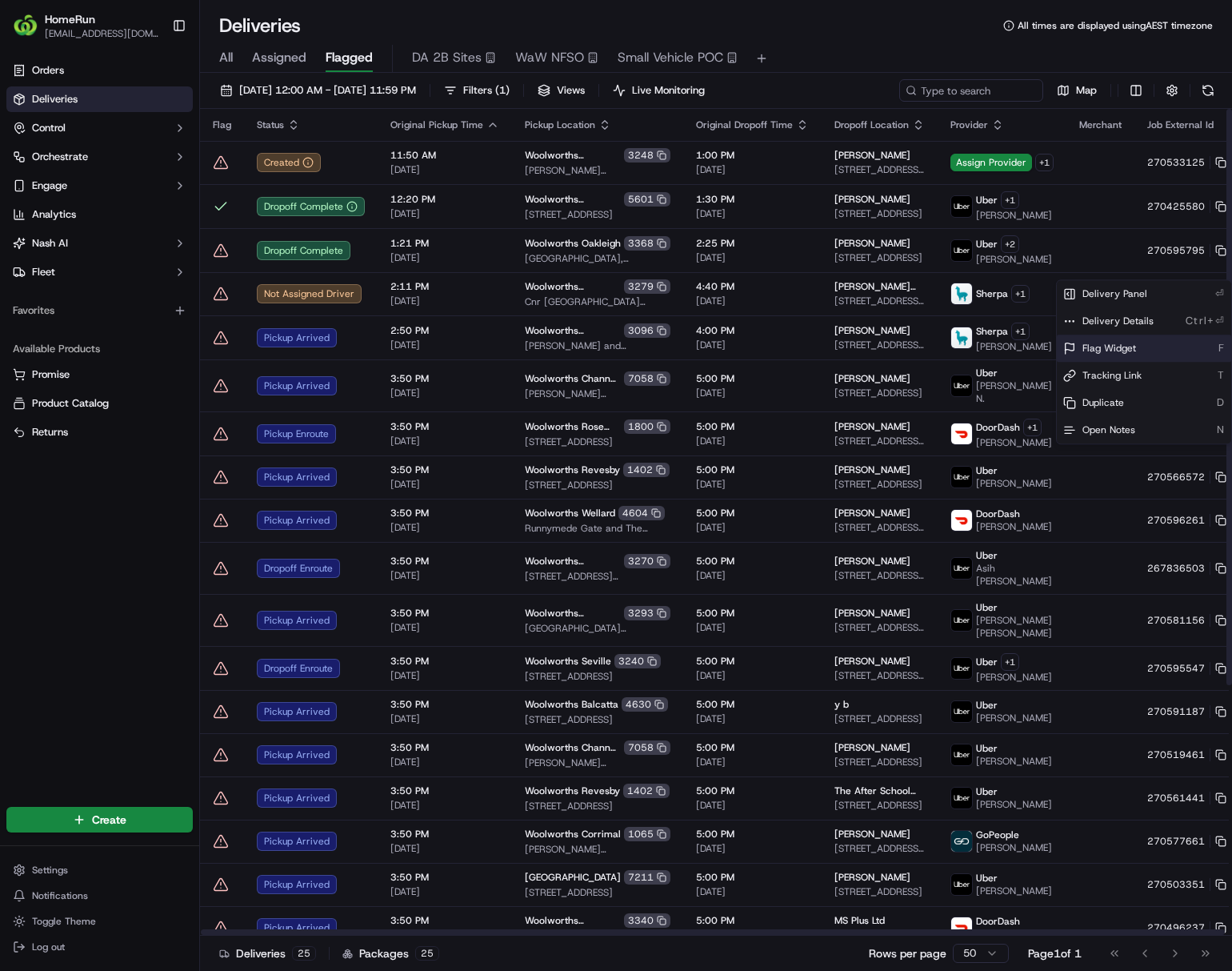
click at [1021, 347] on div "Flag Widget F" at bounding box center [1144, 348] width 174 height 27
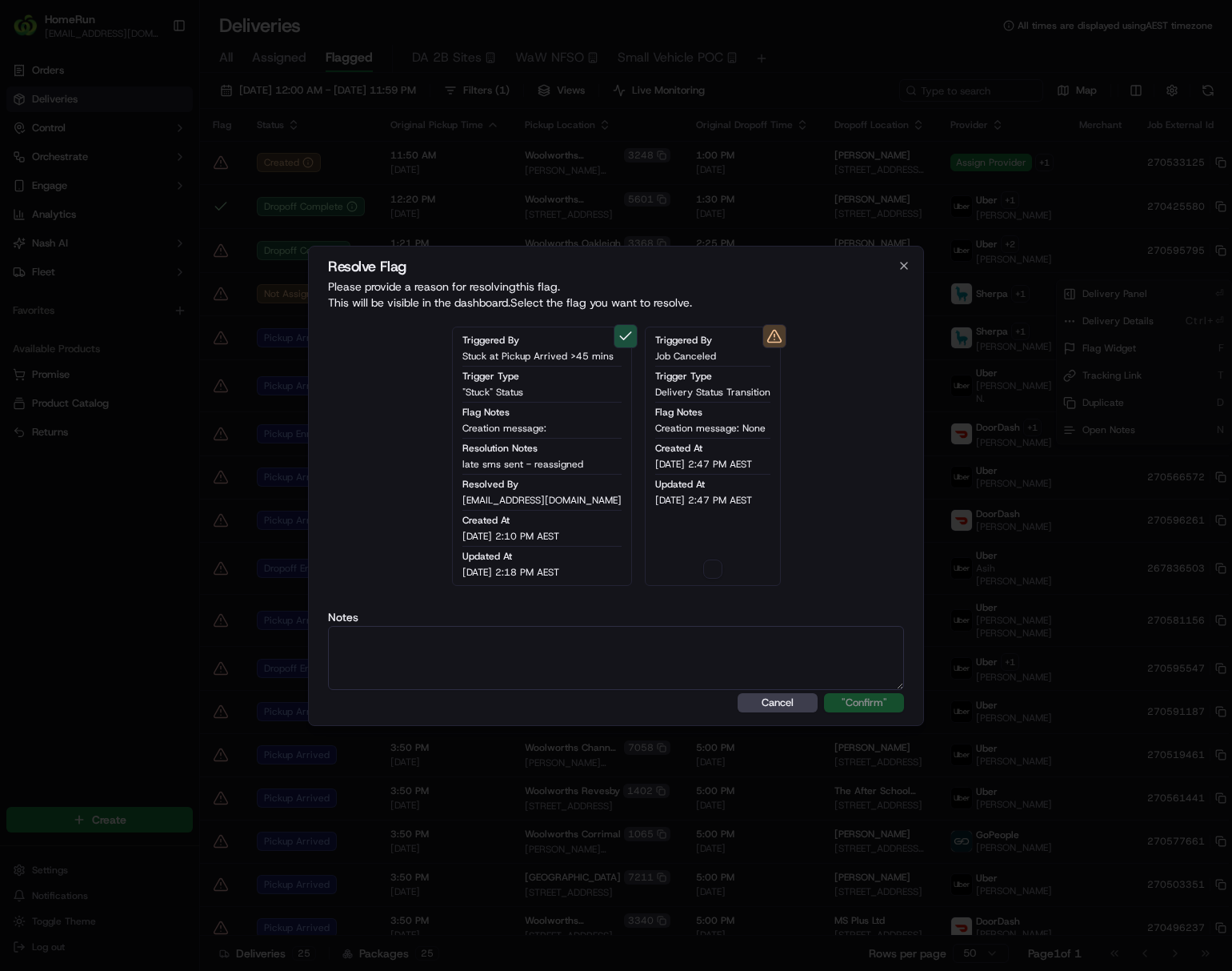
click at [707, 571] on button "button" at bounding box center [713, 569] width 19 height 19
drag, startPoint x: 723, startPoint y: 627, endPoint x: 750, endPoint y: 642, distance: 30.9
click at [724, 627] on textarea at bounding box center [616, 658] width 576 height 64
click at [856, 705] on button ""Confirm"" at bounding box center [864, 703] width 80 height 19
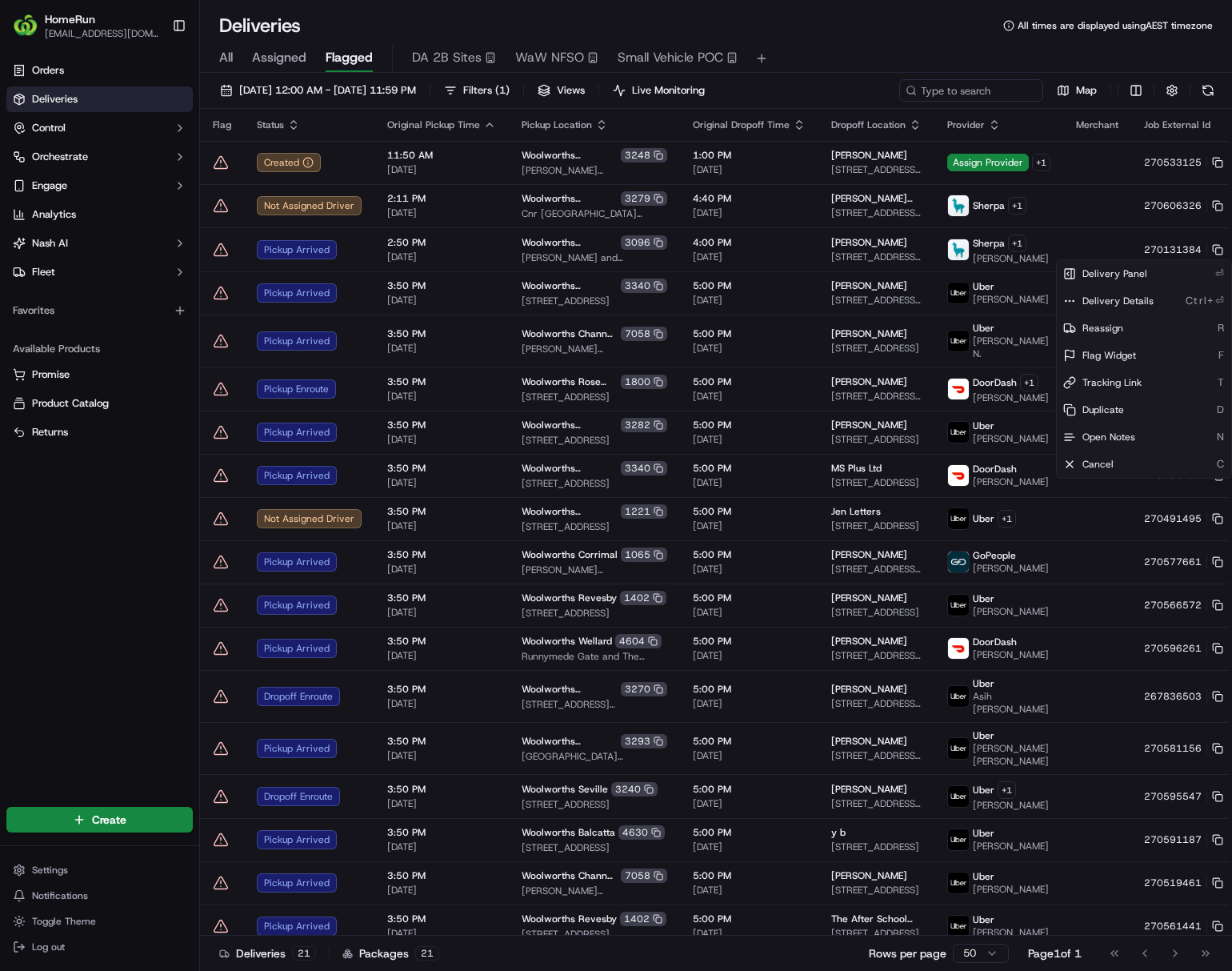
click at [1021, 208] on html "HomeRun ljoliffe1@woolworths.com.au Toggle Sidebar Orders Deliveries Control Or…" at bounding box center [616, 485] width 1232 height 971
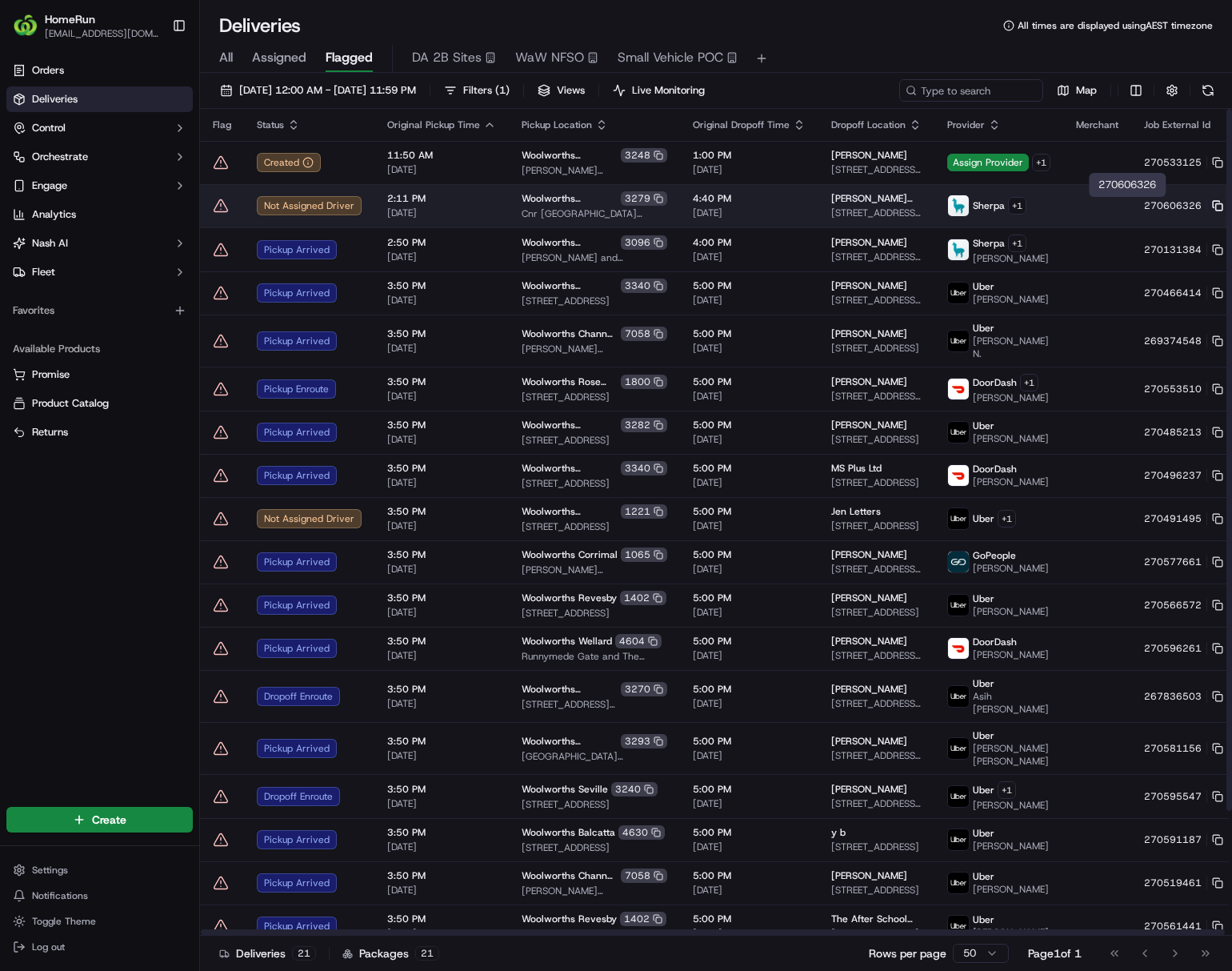
click at [1021, 208] on icon at bounding box center [1218, 206] width 11 height 11
click at [1021, 203] on html "HomeRun ljoliffe1@woolworths.com.au Toggle Sidebar Orders Deliveries Control Or…" at bounding box center [616, 485] width 1232 height 971
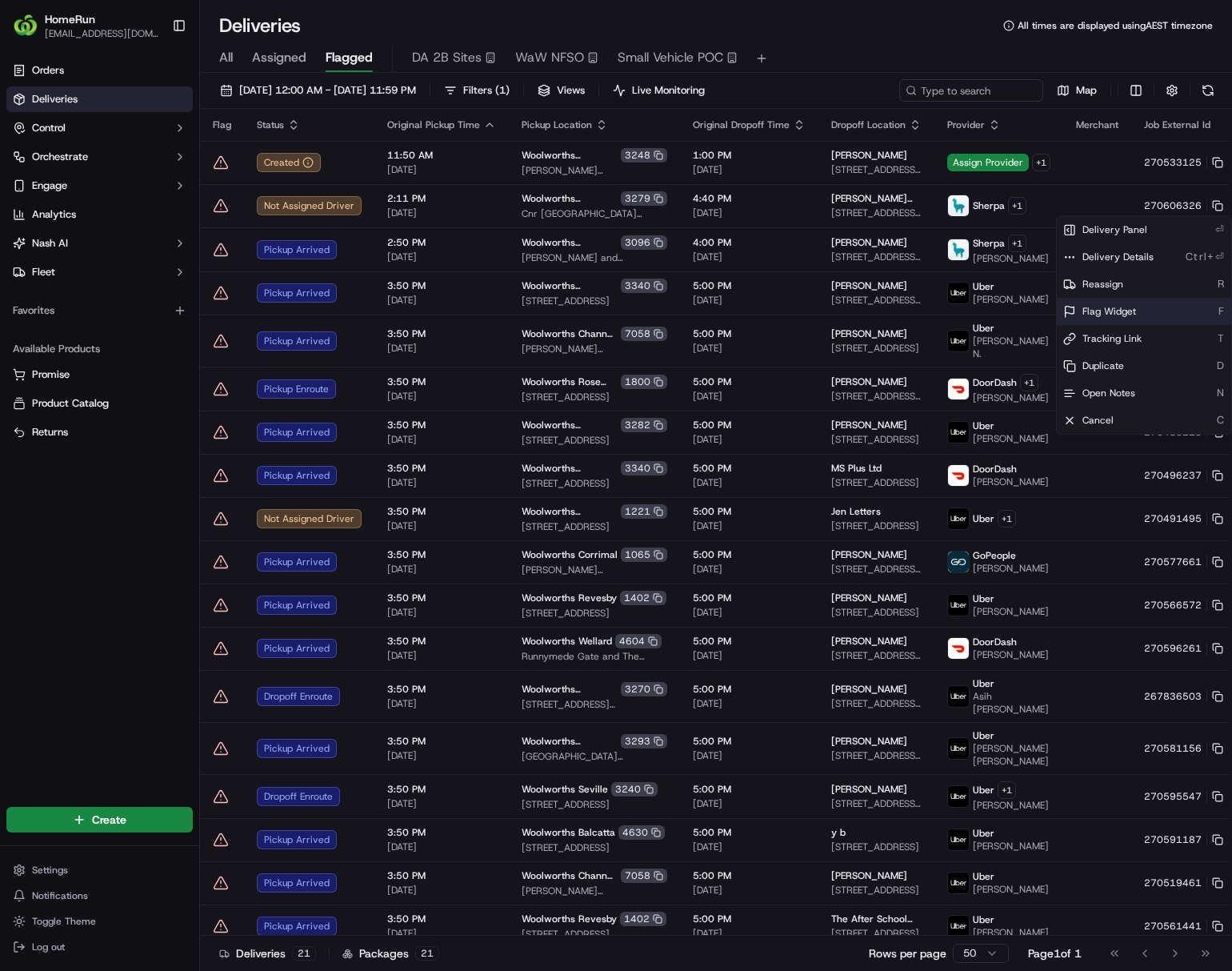
click at [1021, 309] on span "Flag Widget" at bounding box center [1109, 312] width 54 height 13
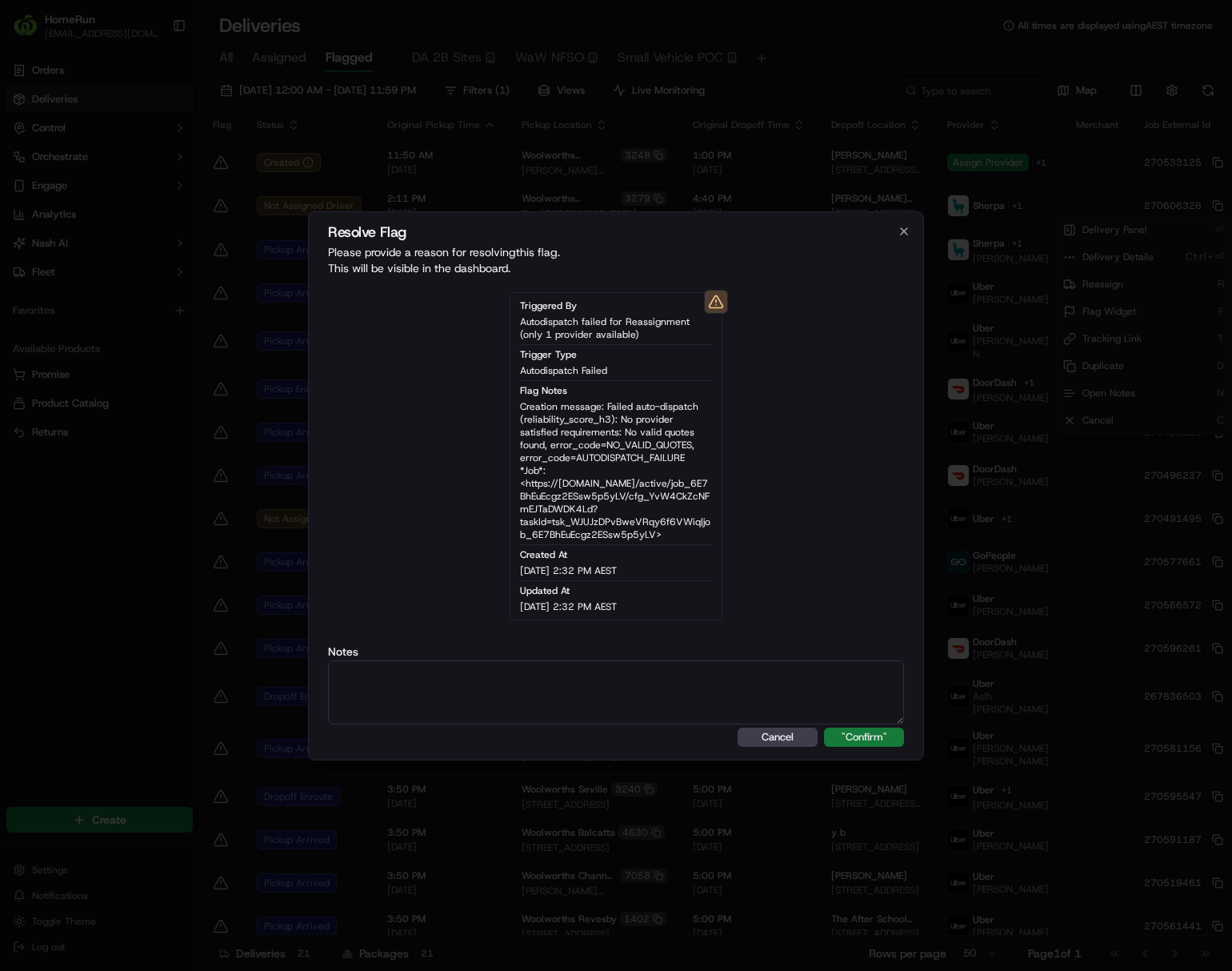
click at [863, 743] on button ""Confirm"" at bounding box center [864, 737] width 80 height 19
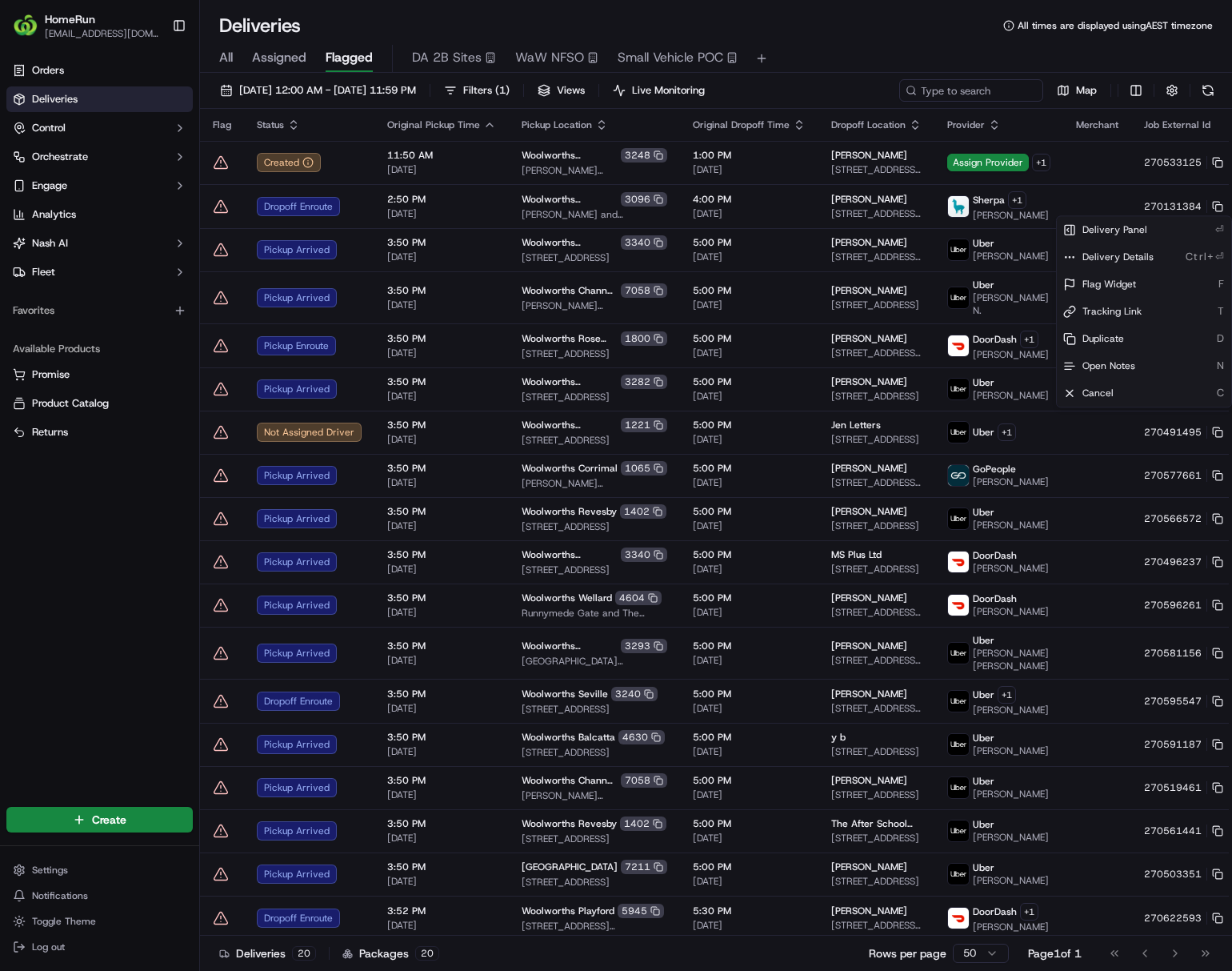
click at [1021, 55] on html "HomeRun ljoliffe1@woolworths.com.au Toggle Sidebar Orders Deliveries Control Or…" at bounding box center [616, 485] width 1232 height 971
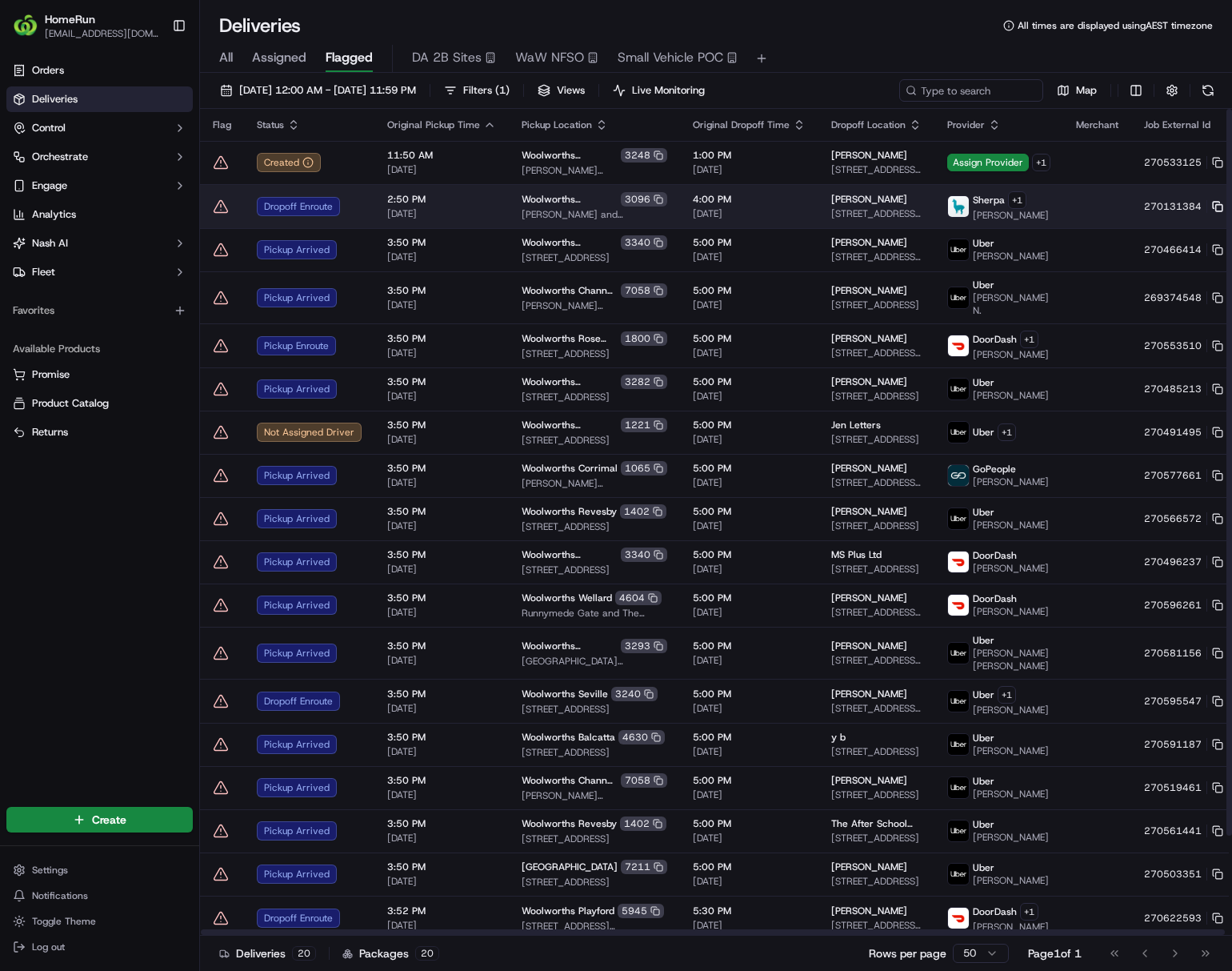
click at [1021, 205] on rect at bounding box center [1219, 207] width 7 height 7
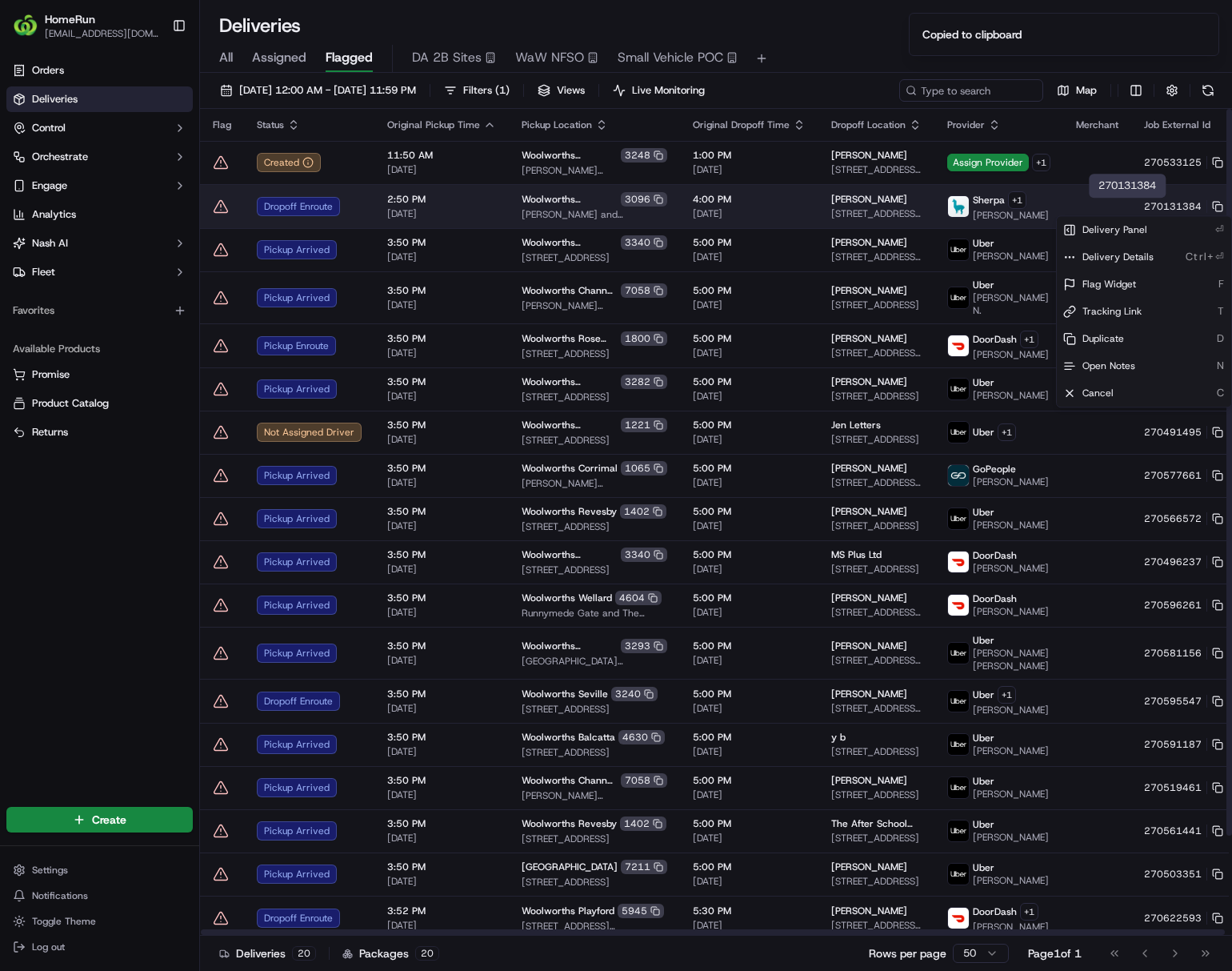
click at [1021, 207] on html "HomeRun ljoliffe1@woolworths.com.au Toggle Sidebar Orders Deliveries Control Or…" at bounding box center [616, 485] width 1232 height 971
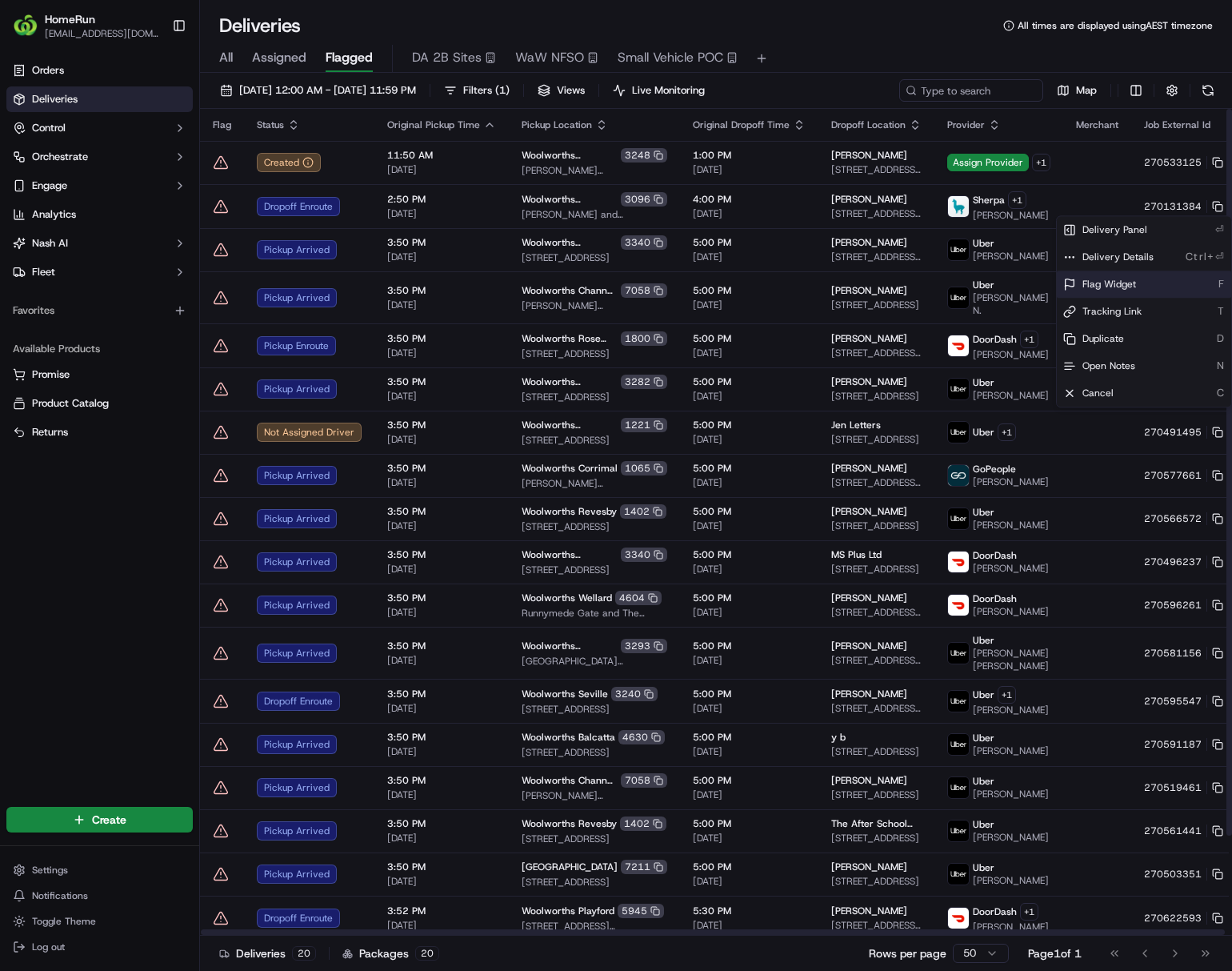
click at [1021, 296] on div "Flag Widget F" at bounding box center [1144, 284] width 174 height 27
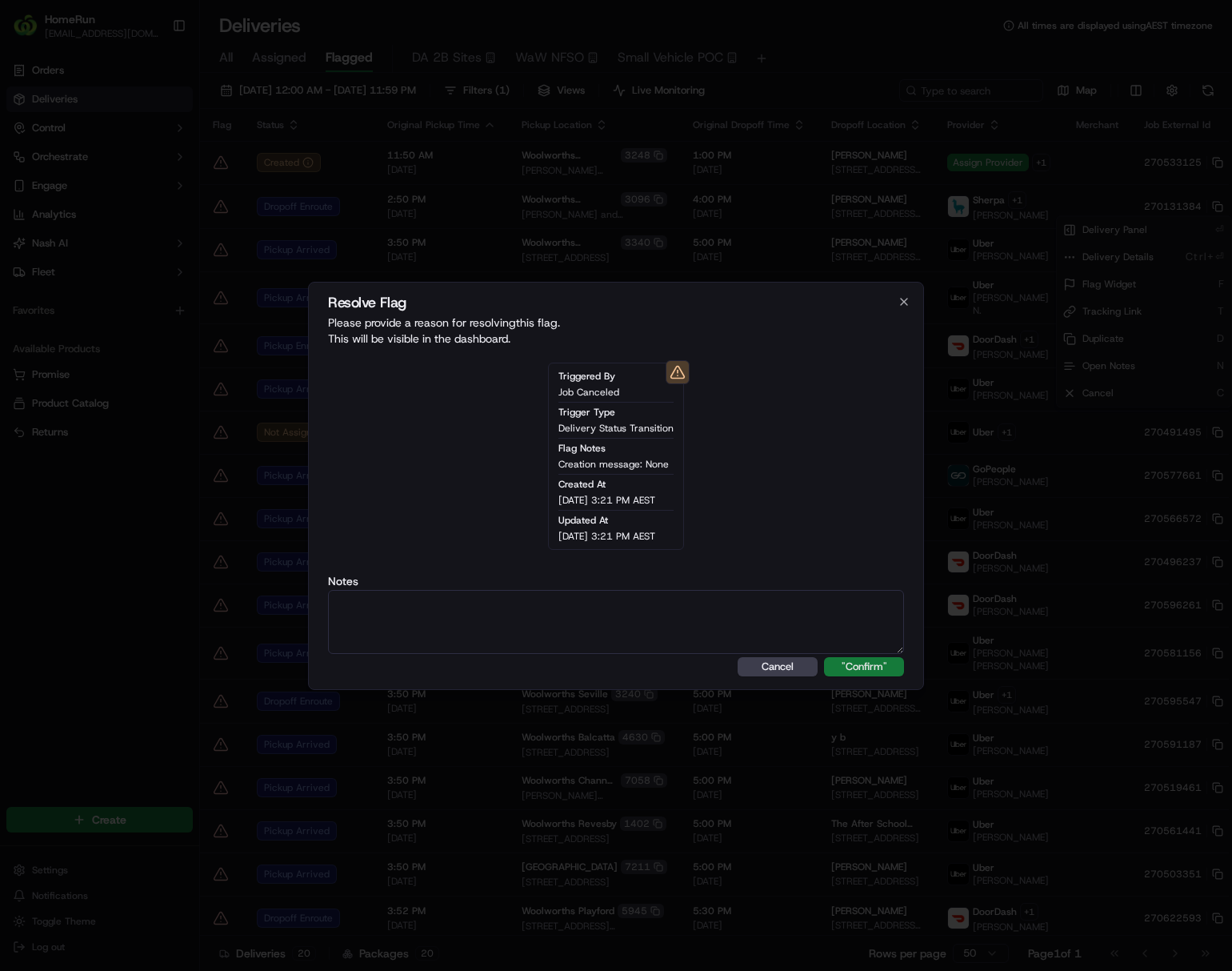
click at [863, 664] on button ""Confirm"" at bounding box center [864, 667] width 80 height 19
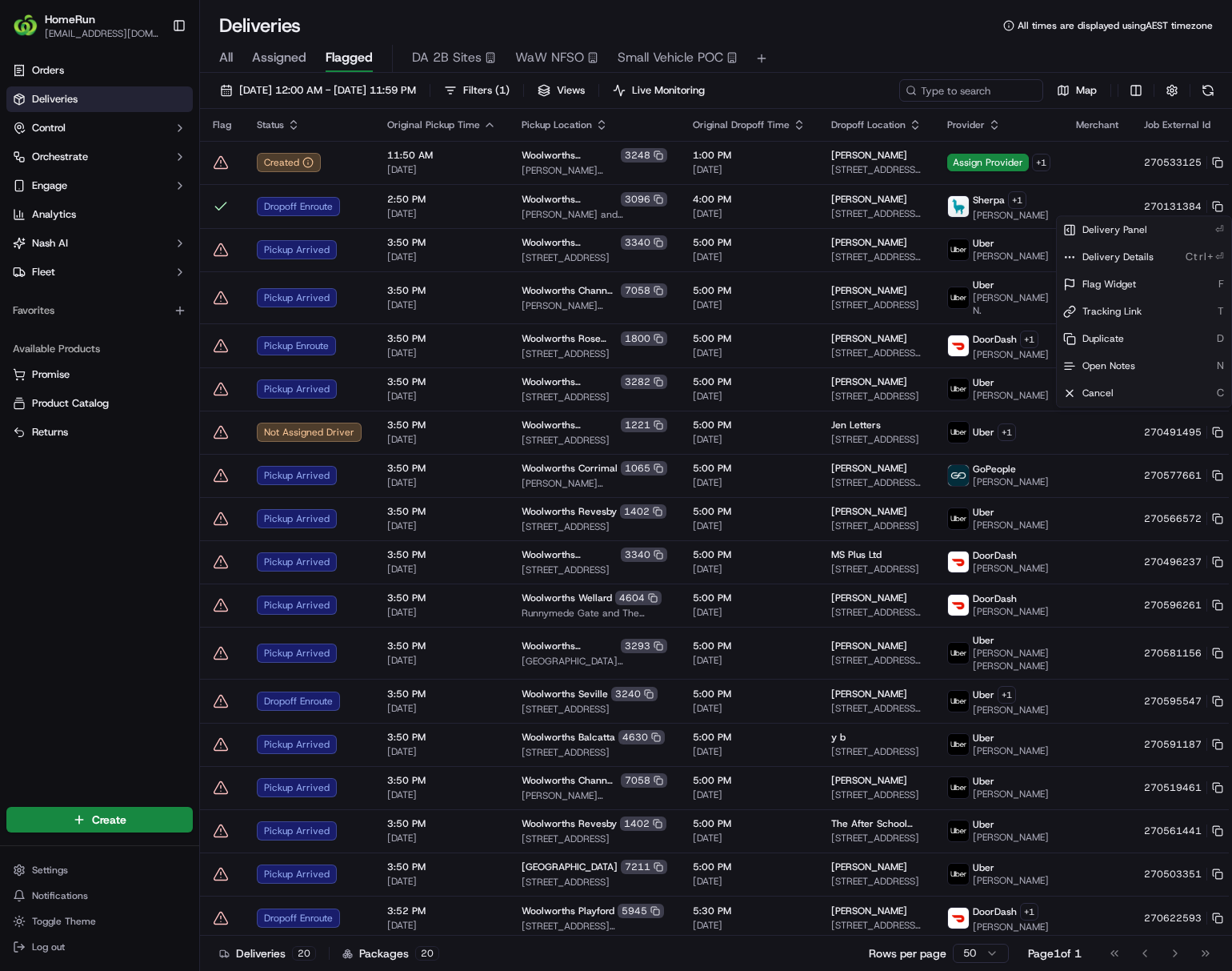
drag, startPoint x: 965, startPoint y: 40, endPoint x: 991, endPoint y: 26, distance: 29.5
click at [965, 42] on html "HomeRun ljoliffe1@woolworths.com.au Toggle Sidebar Orders Deliveries Control Or…" at bounding box center [616, 485] width 1232 height 971
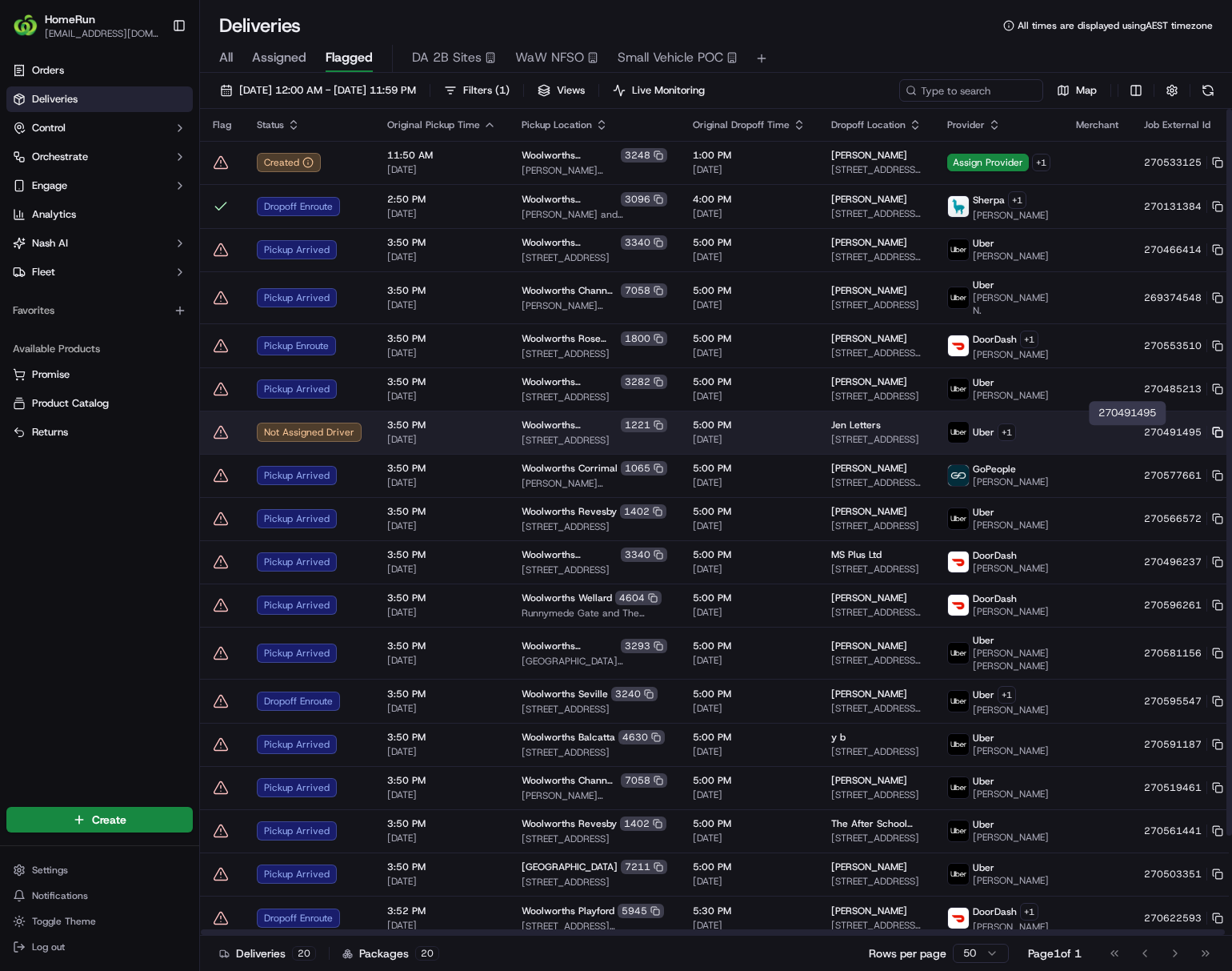
click at [1021, 430] on icon at bounding box center [1216, 430] width 7 height 7
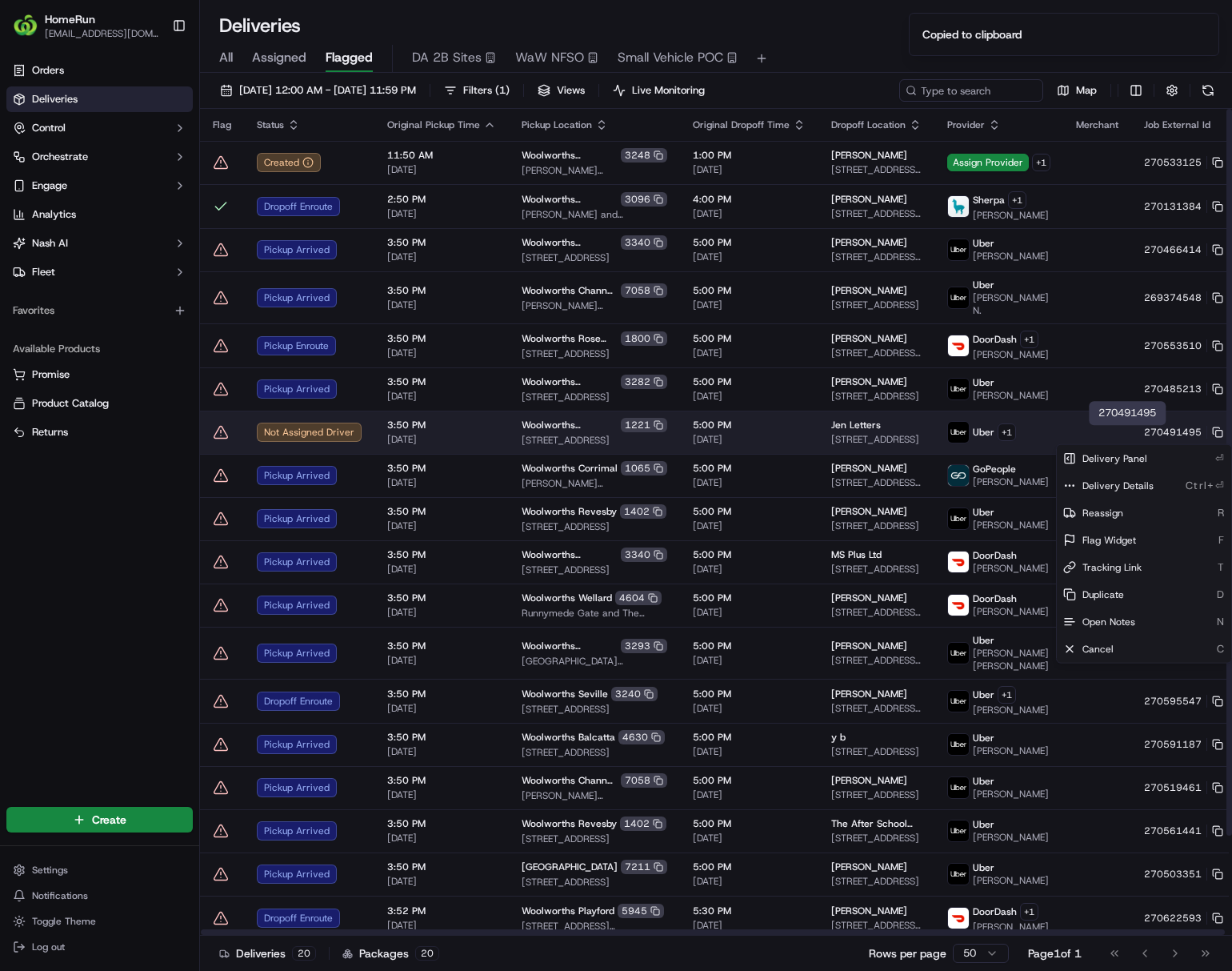
click at [1021, 432] on html "HomeRun ljoliffe1@woolworths.com.au Toggle Sidebar Orders Deliveries Control Or…" at bounding box center [616, 485] width 1232 height 971
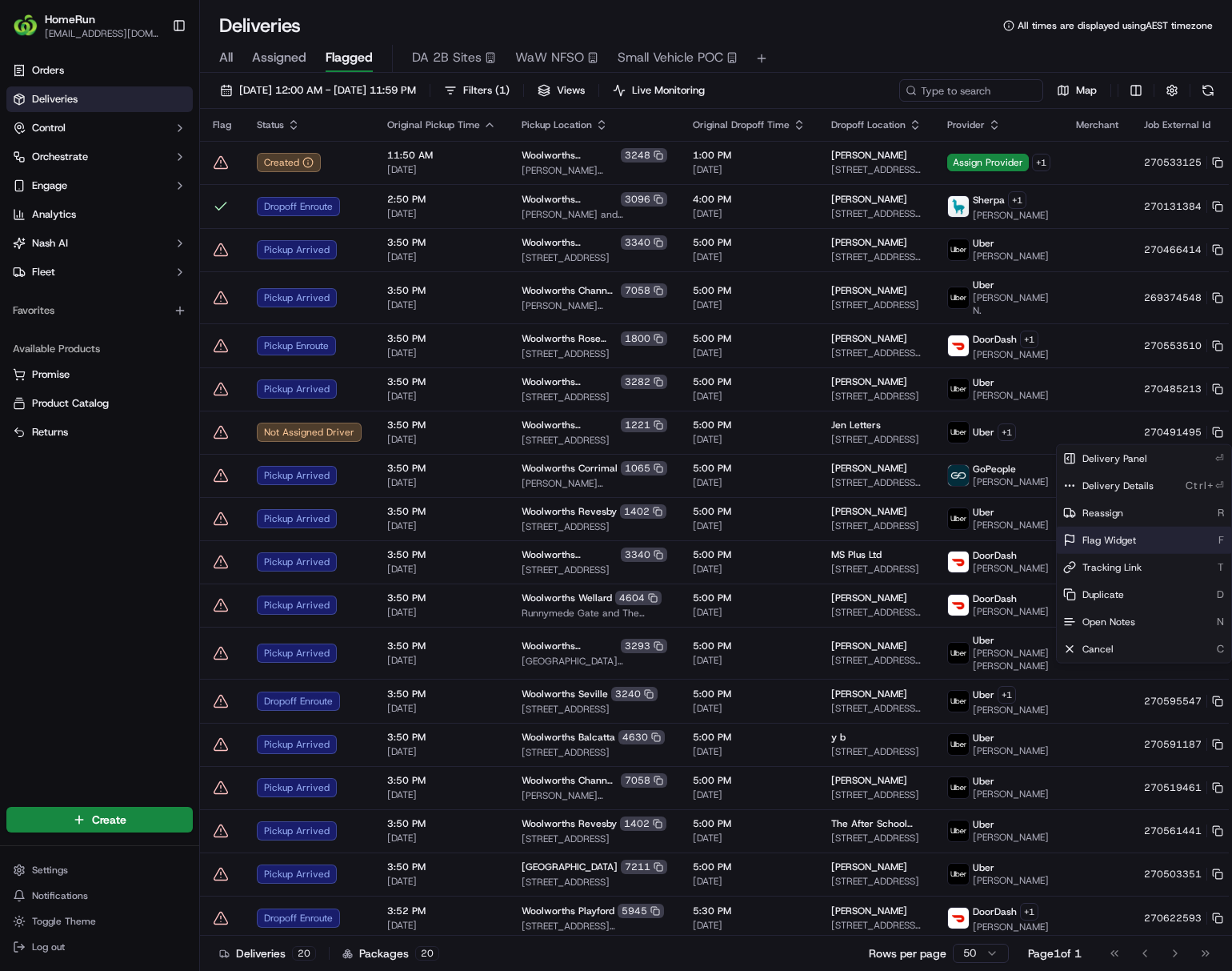
click at [1021, 538] on span "Flag Widget" at bounding box center [1109, 540] width 54 height 13
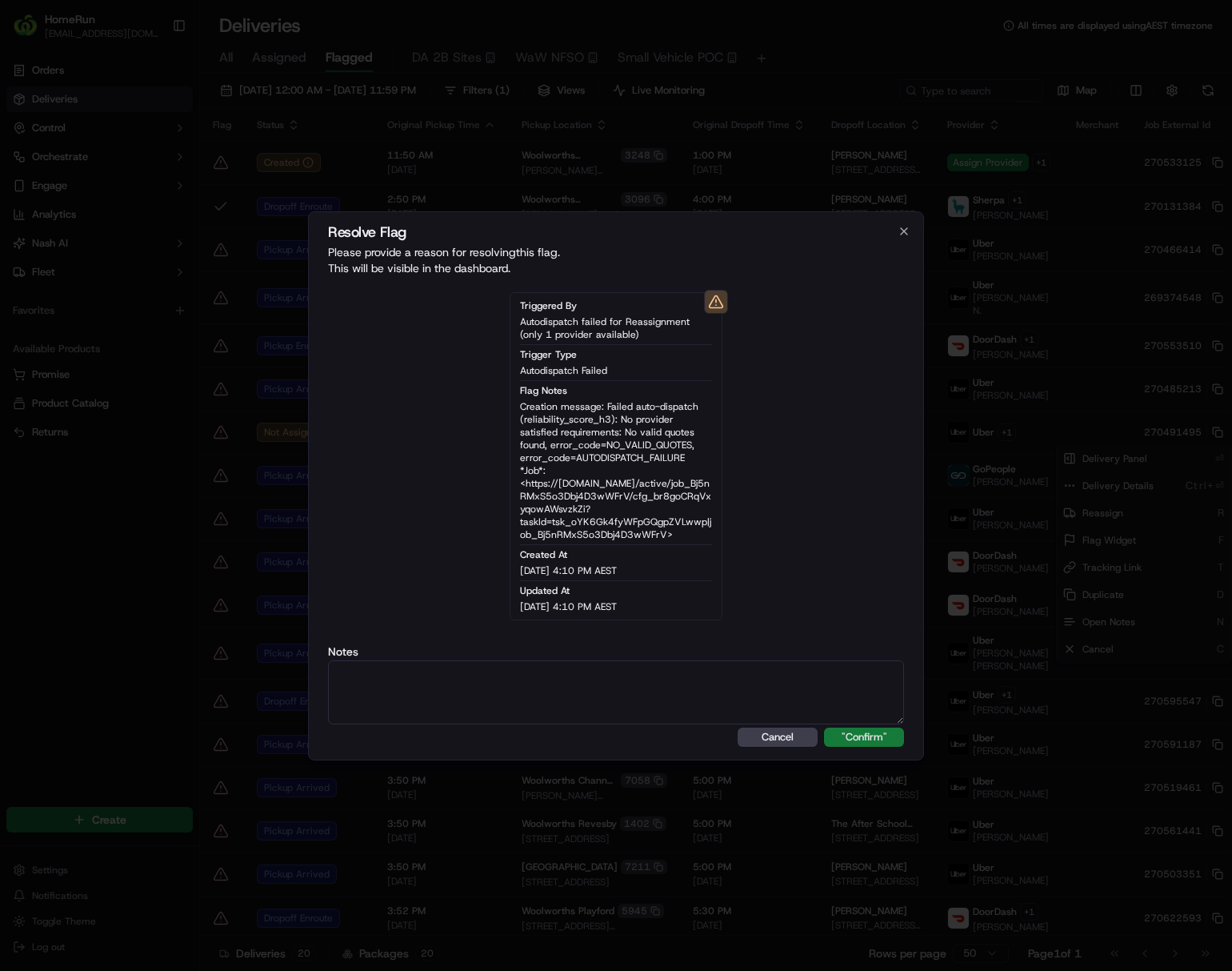
click at [849, 744] on button ""Confirm"" at bounding box center [864, 737] width 80 height 19
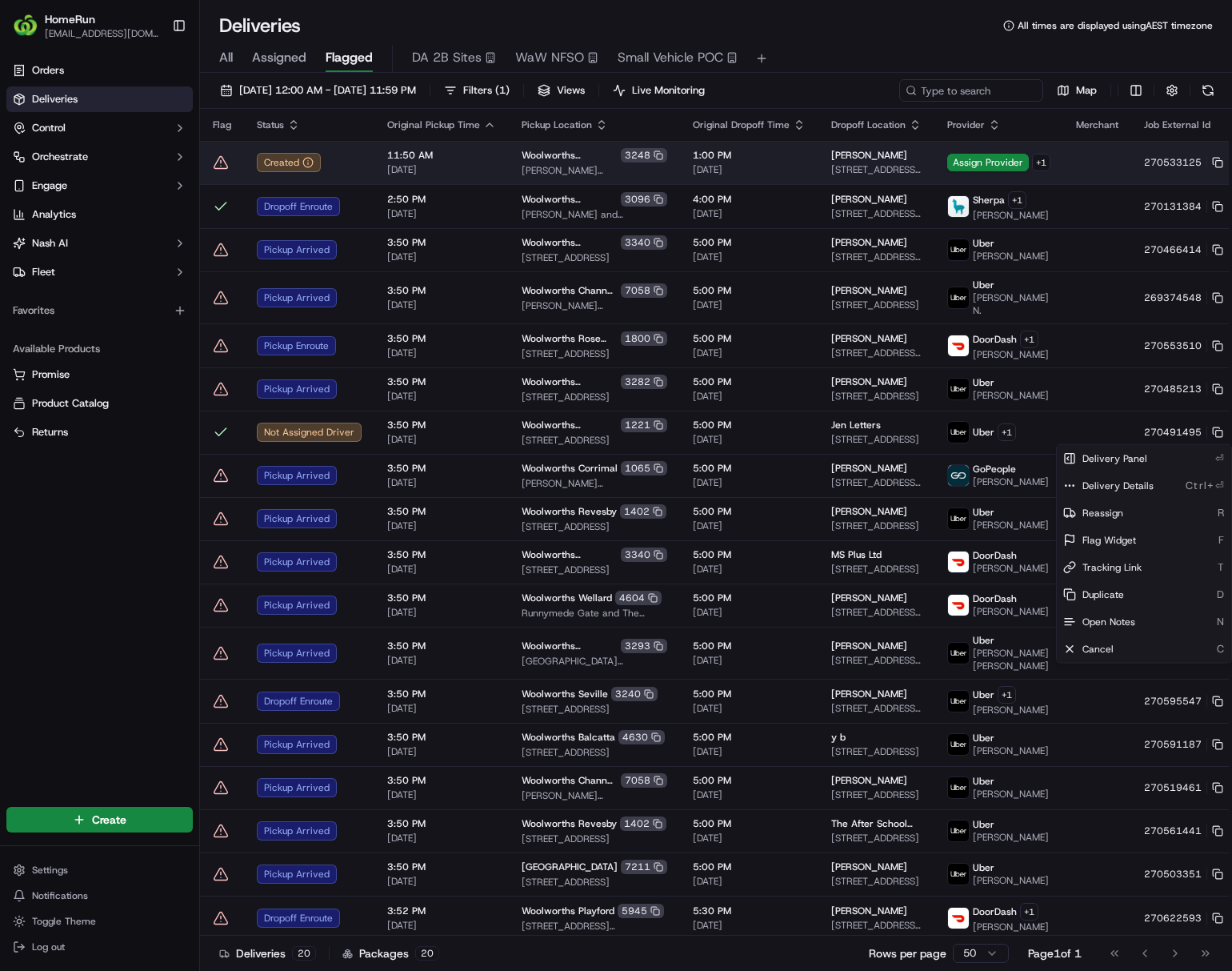
click at [1021, 153] on html "HomeRun ljoliffe1@woolworths.com.au Toggle Sidebar Orders Deliveries Control Or…" at bounding box center [616, 485] width 1232 height 971
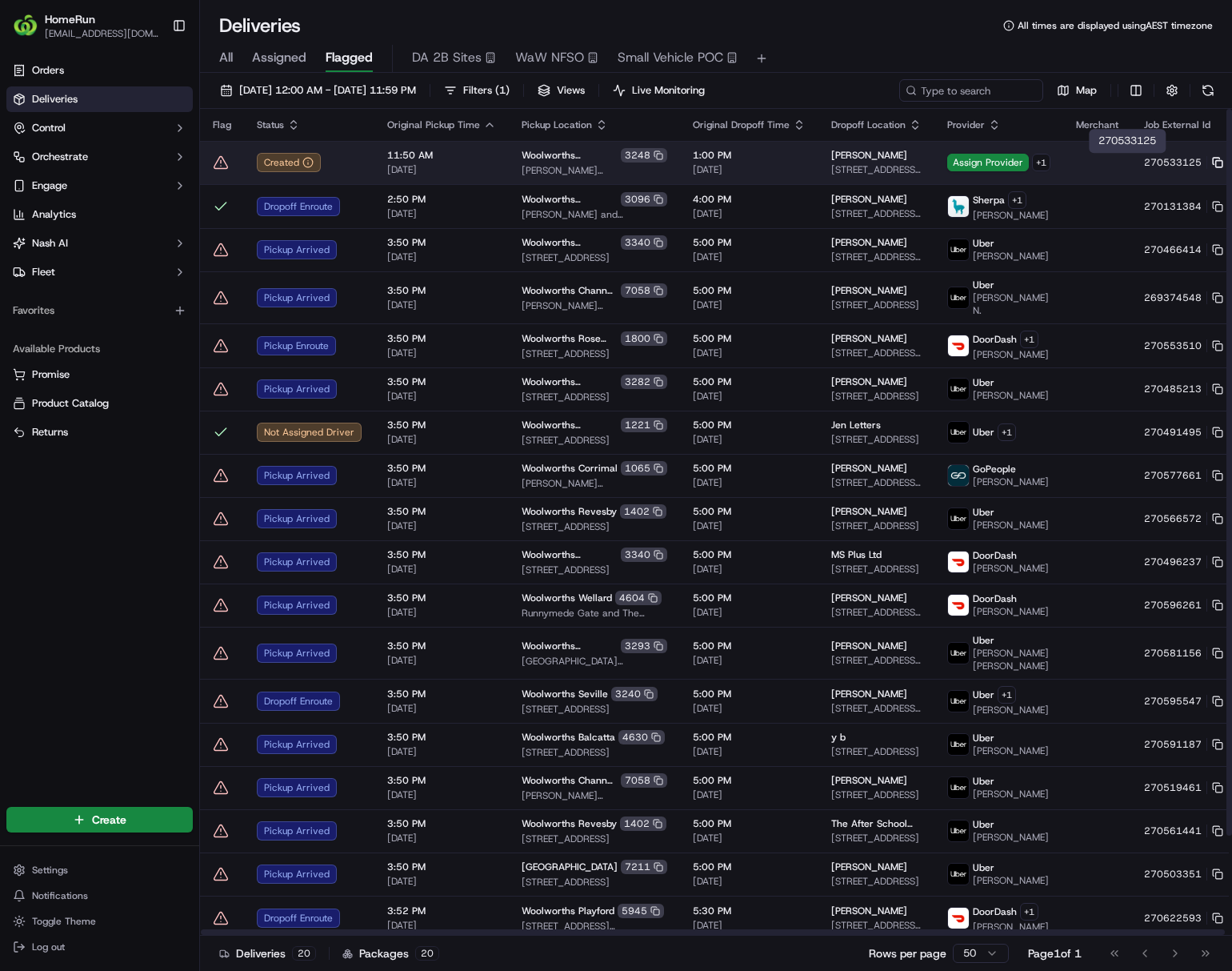
click at [1021, 164] on rect at bounding box center [1219, 164] width 7 height 7
click at [947, 162] on span "Assign Provider" at bounding box center [988, 162] width 81 height 18
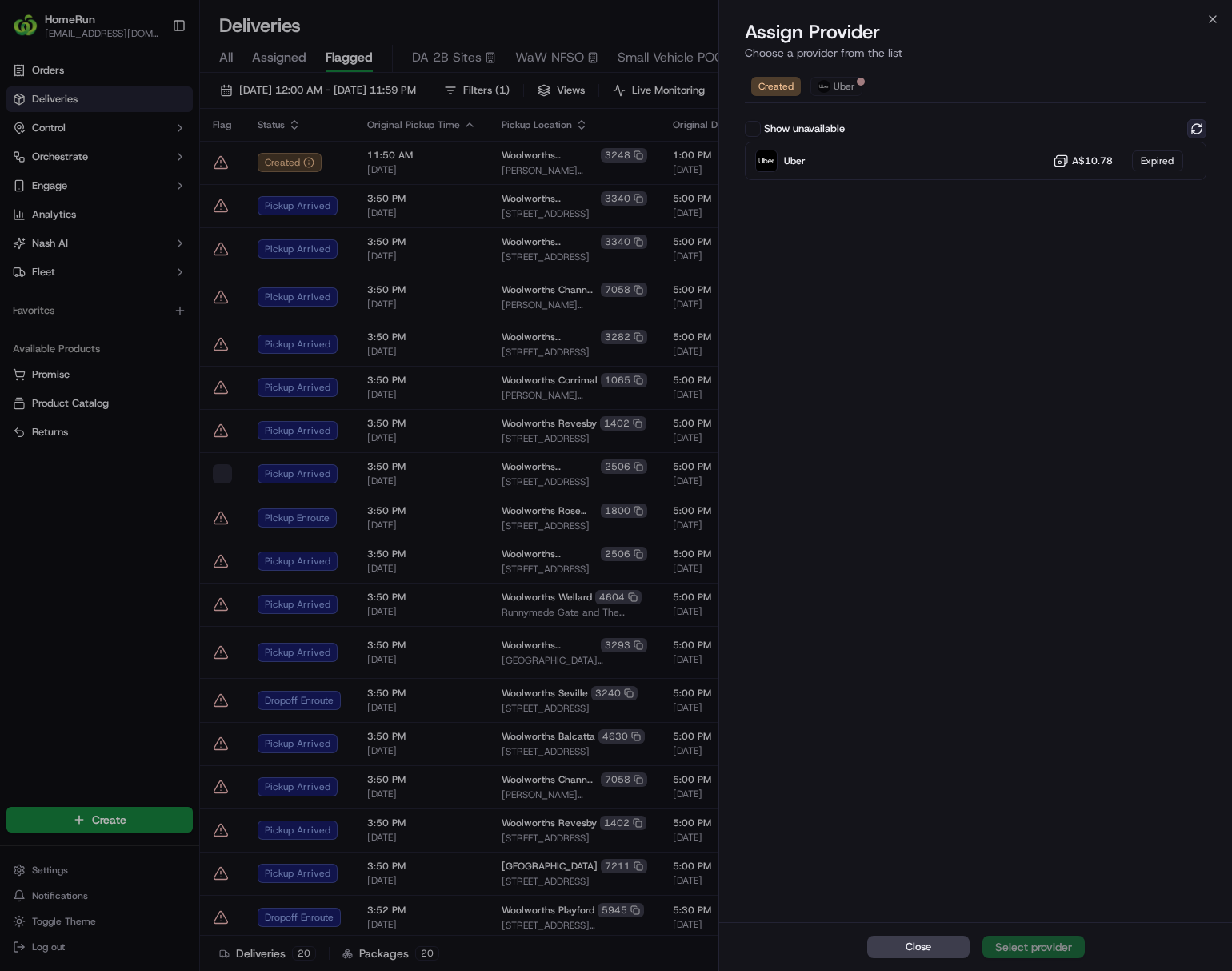
click at [1021, 123] on button at bounding box center [1197, 129] width 19 height 19
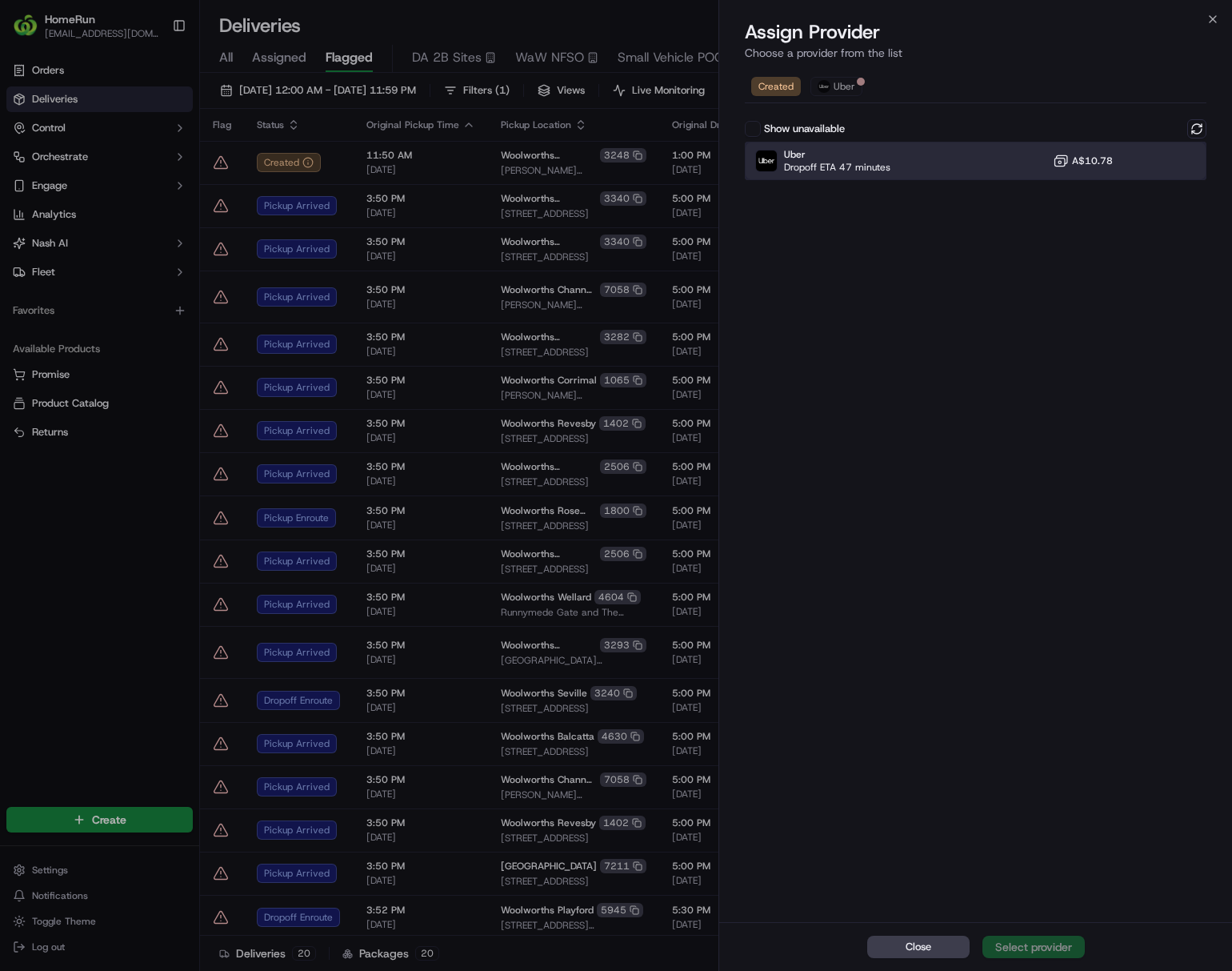
click at [875, 161] on span "Dropoff ETA 47 minutes" at bounding box center [837, 168] width 106 height 13
click at [1021, 948] on div "Assign Provider" at bounding box center [1033, 946] width 79 height 16
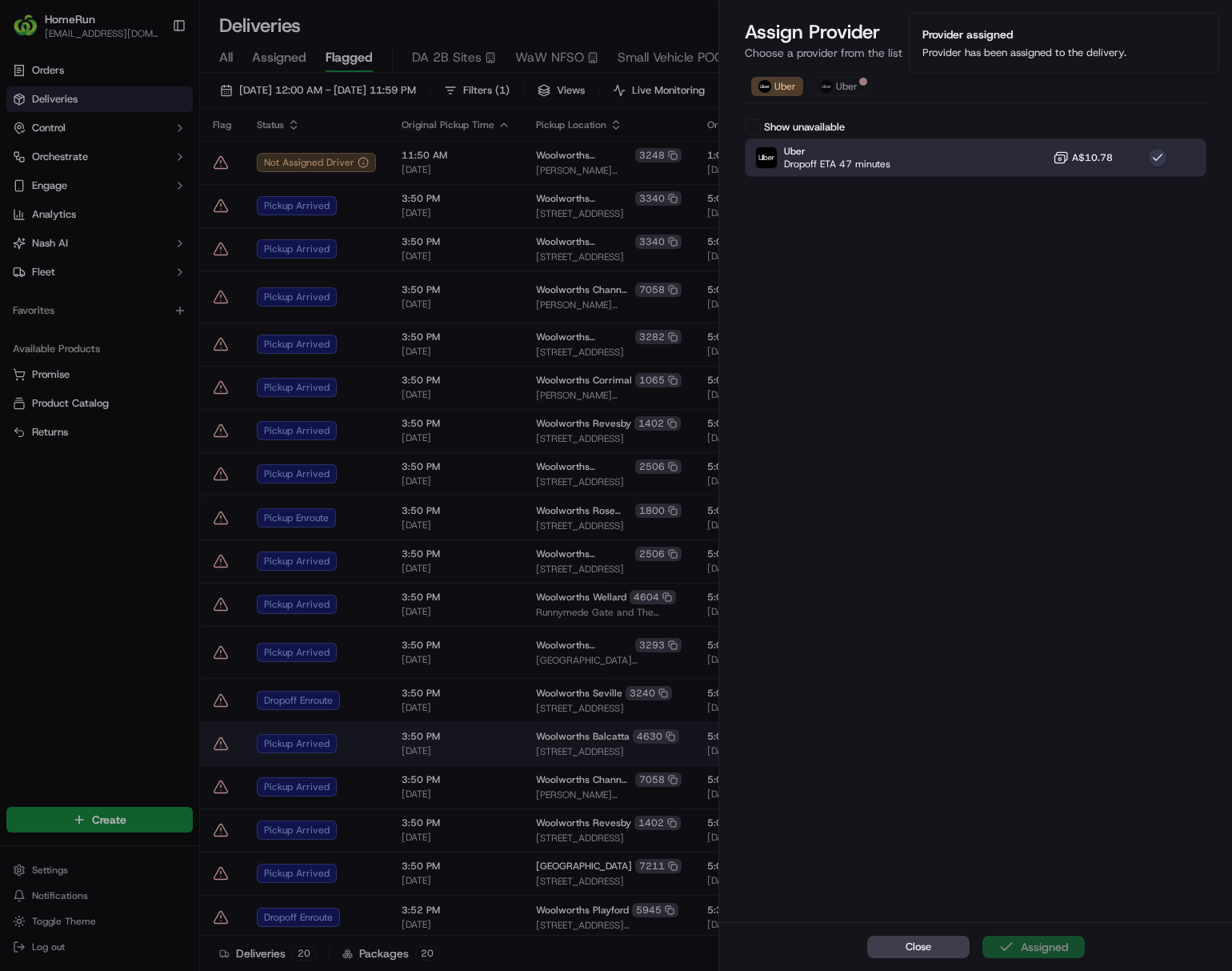
drag, startPoint x: 920, startPoint y: 952, endPoint x: 987, endPoint y: 740, distance: 222.3
click at [920, 951] on span "Close" at bounding box center [918, 946] width 26 height 14
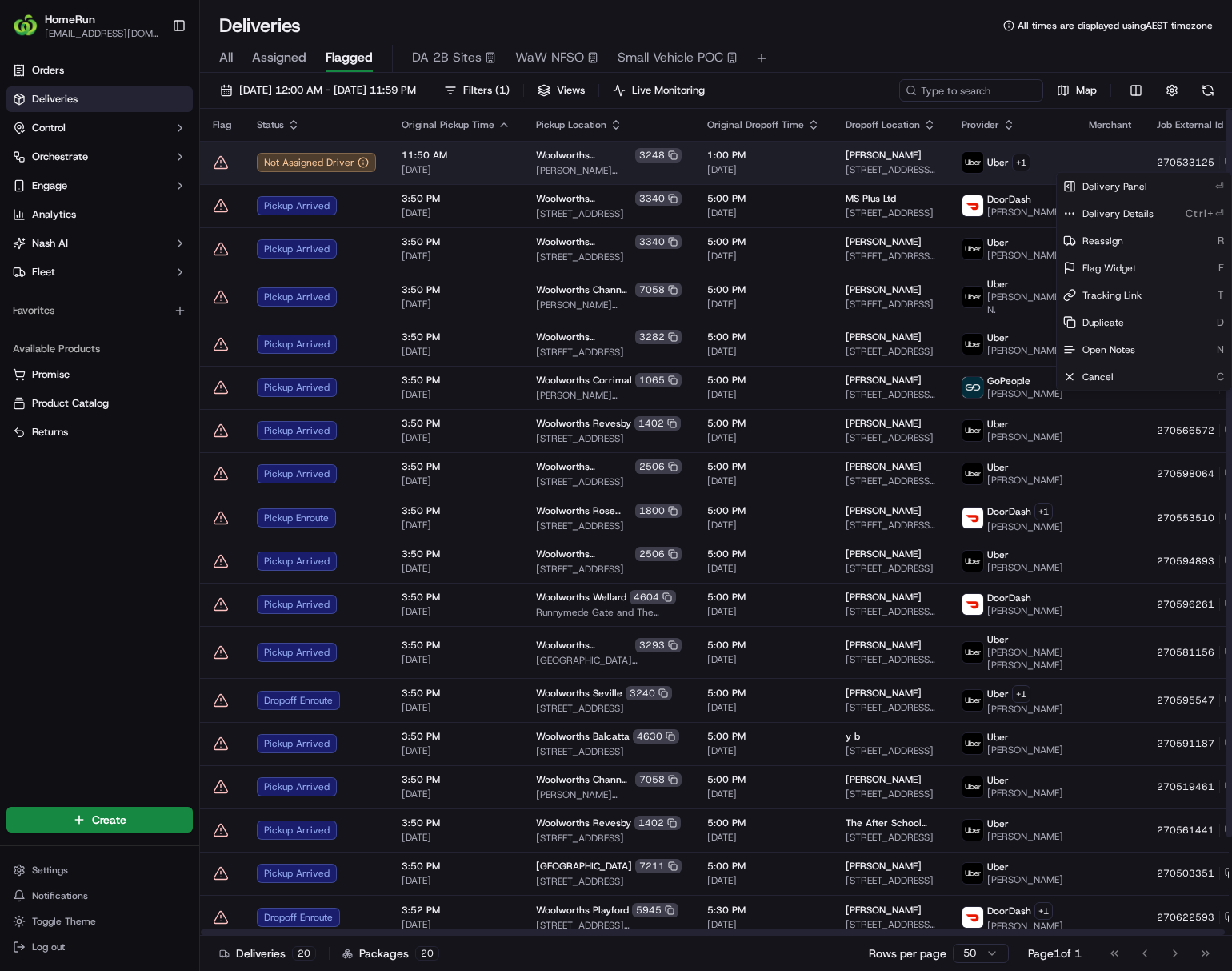
click at [1021, 162] on html "HomeRun ljoliffe1@woolworths.com.au Toggle Sidebar Orders Deliveries Control Or…" at bounding box center [616, 485] width 1232 height 971
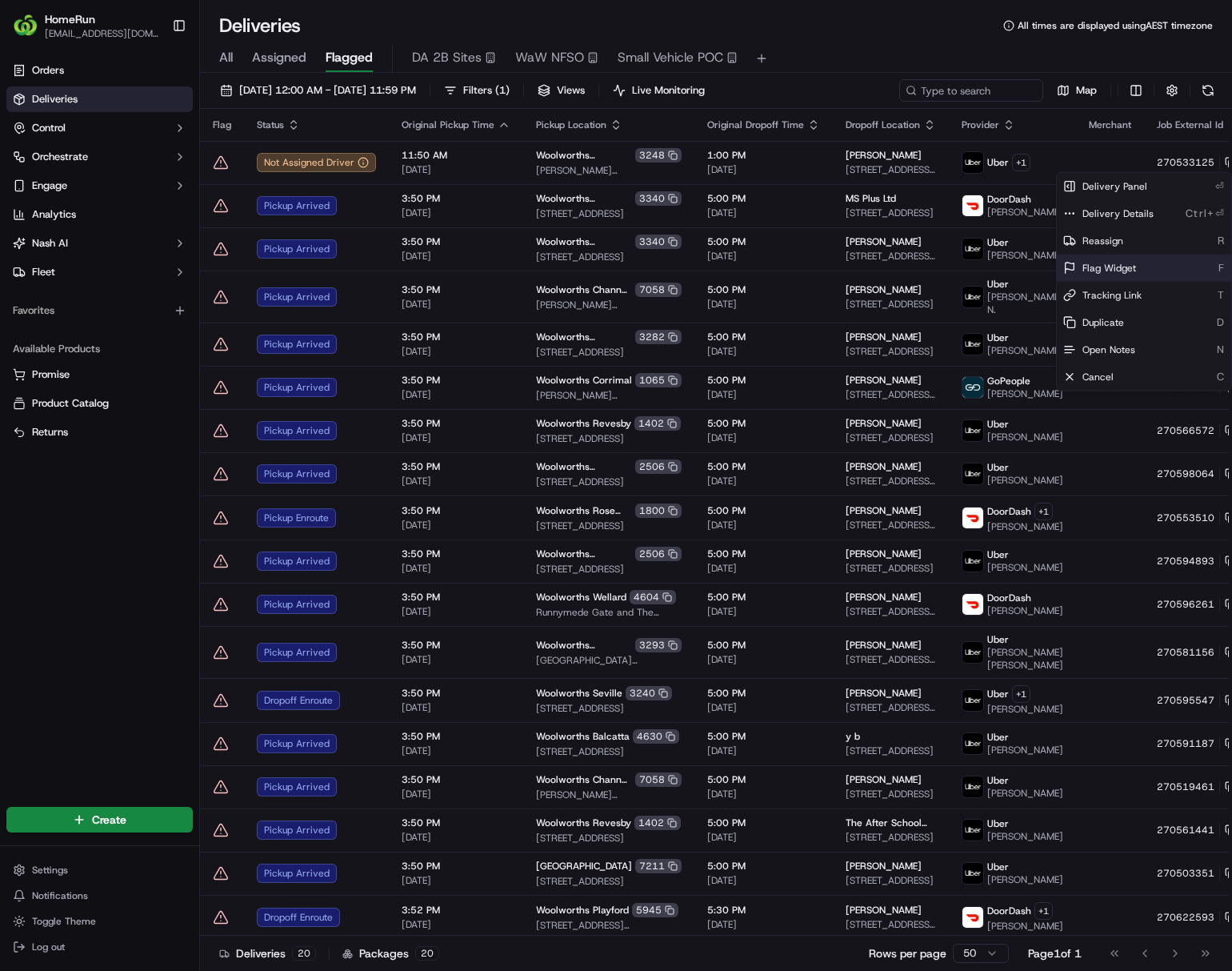
click at [1021, 265] on span "Flag Widget" at bounding box center [1109, 268] width 54 height 13
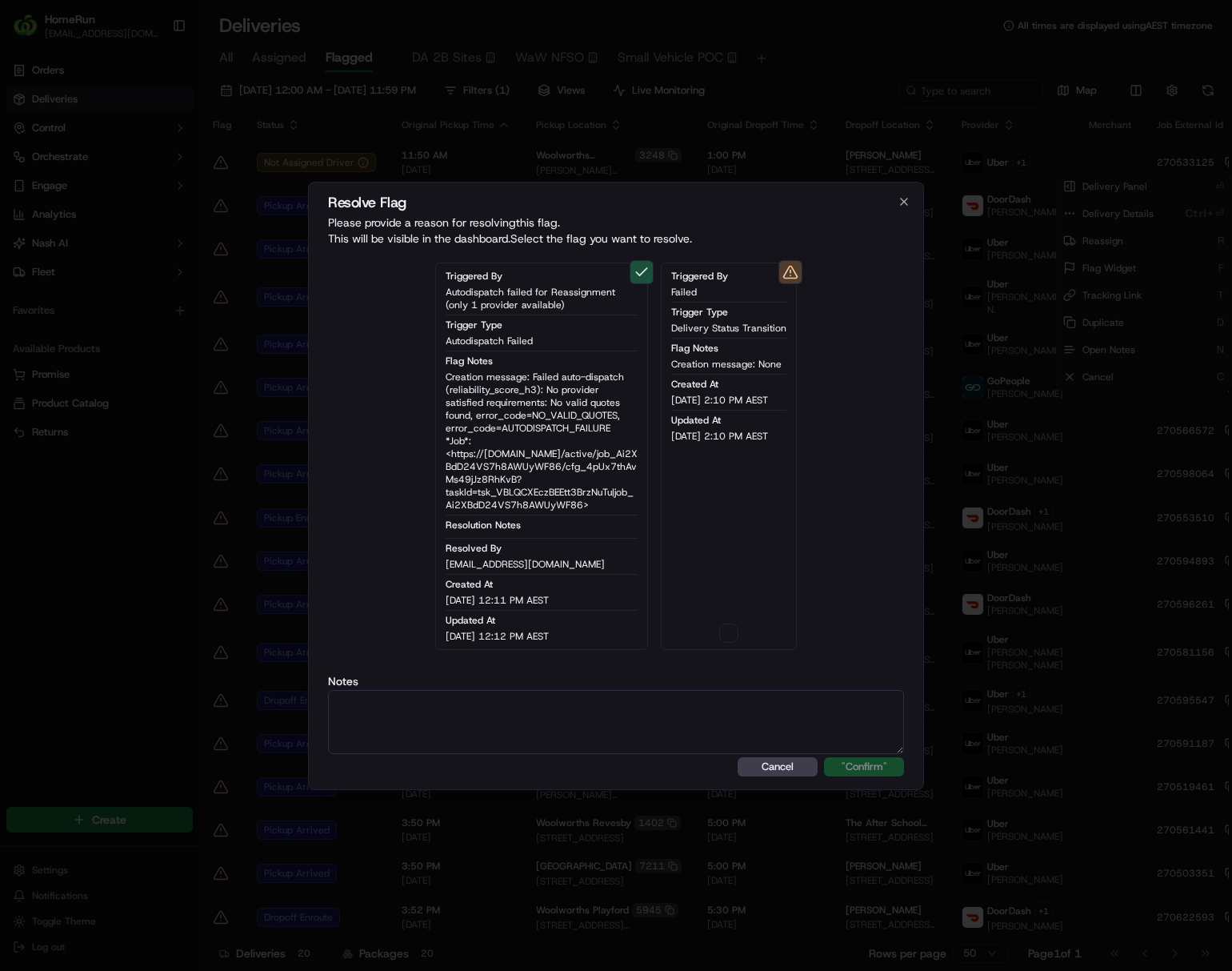
type button "on"
click at [719, 623] on button "on" at bounding box center [728, 633] width 19 height 19
click at [734, 698] on textarea at bounding box center [616, 722] width 576 height 64
click at [877, 776] on div "Resolve Flag Please provide a reason for resolving this flag . This will be vis…" at bounding box center [616, 486] width 616 height 608
click at [880, 772] on button ""Confirm"" at bounding box center [864, 766] width 80 height 19
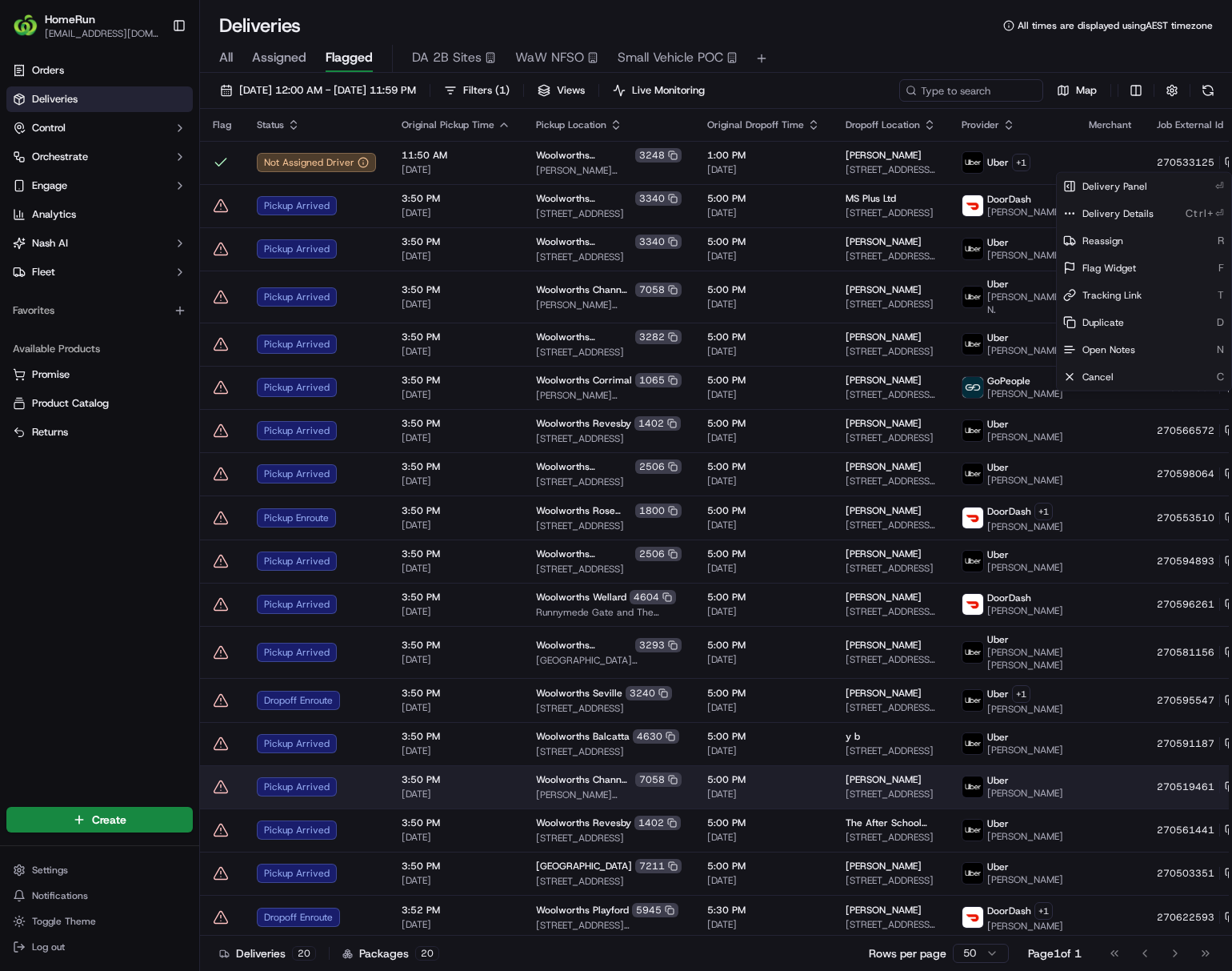
drag, startPoint x: 116, startPoint y: 694, endPoint x: 346, endPoint y: 776, distance: 244.2
click at [118, 706] on html "HomeRun ljoliffe1@woolworths.com.au Toggle Sidebar Orders Deliveries Control Or…" at bounding box center [616, 485] width 1232 height 971
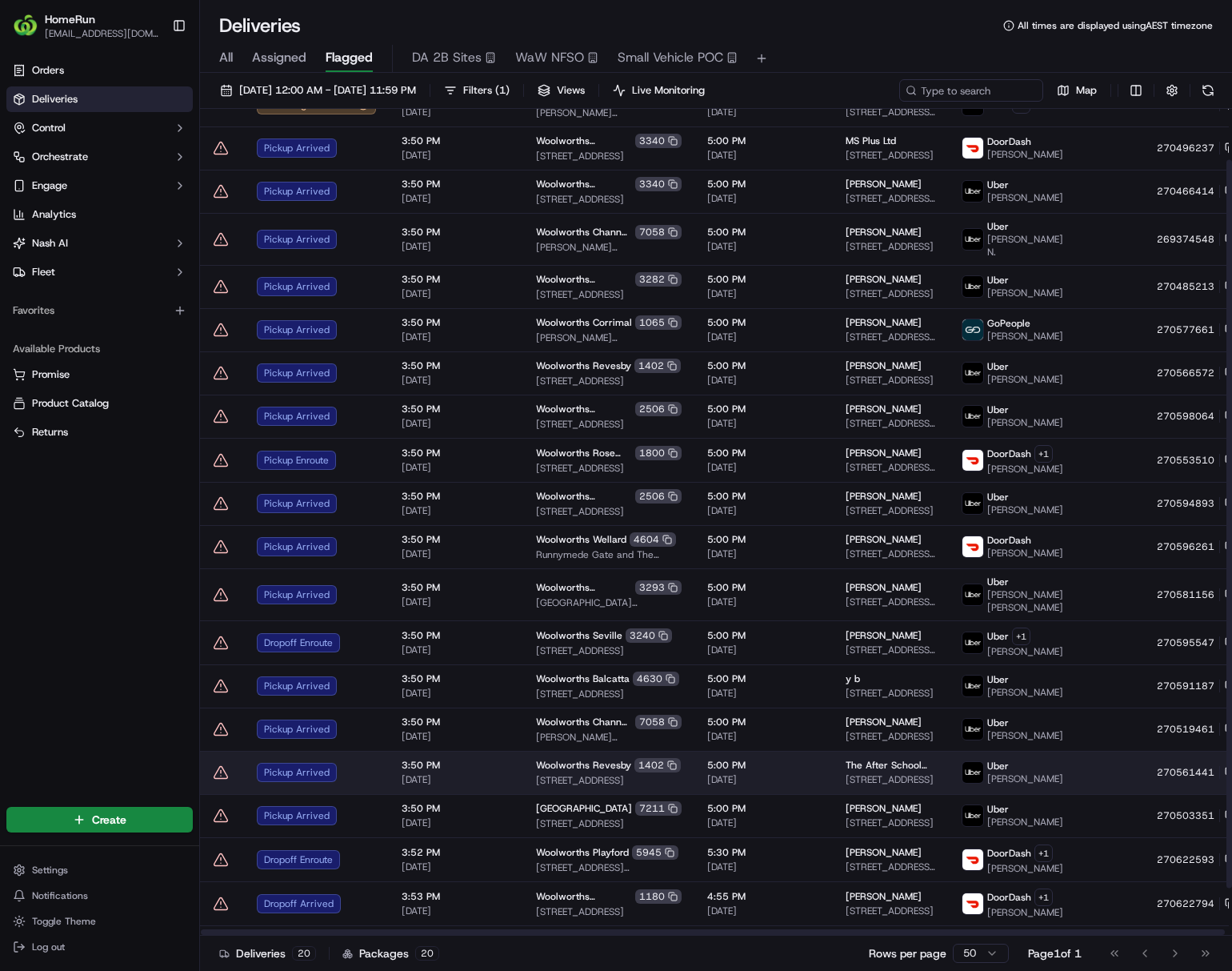
scroll to position [111, 0]
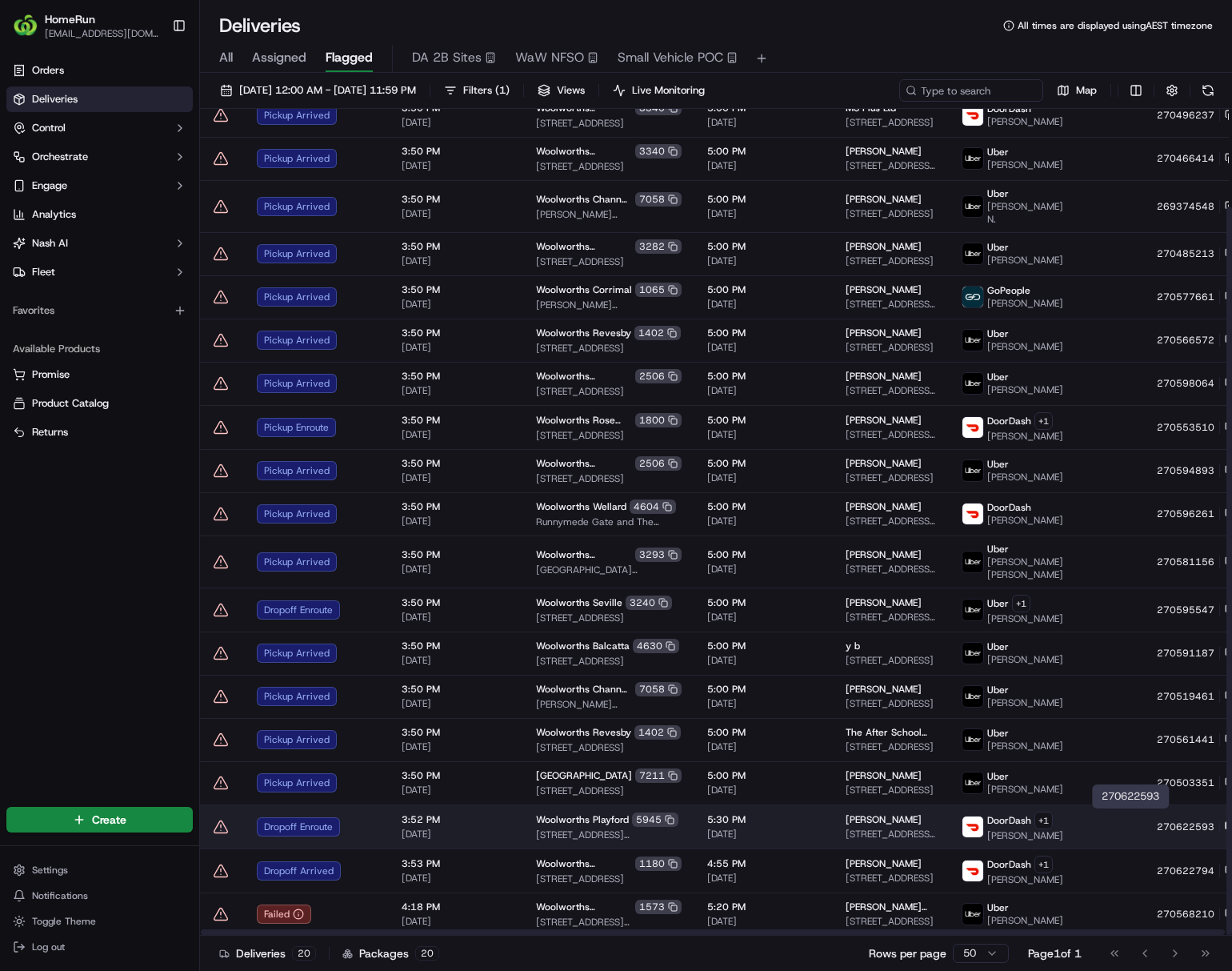
click at [1021, 821] on icon at bounding box center [1230, 827] width 11 height 11
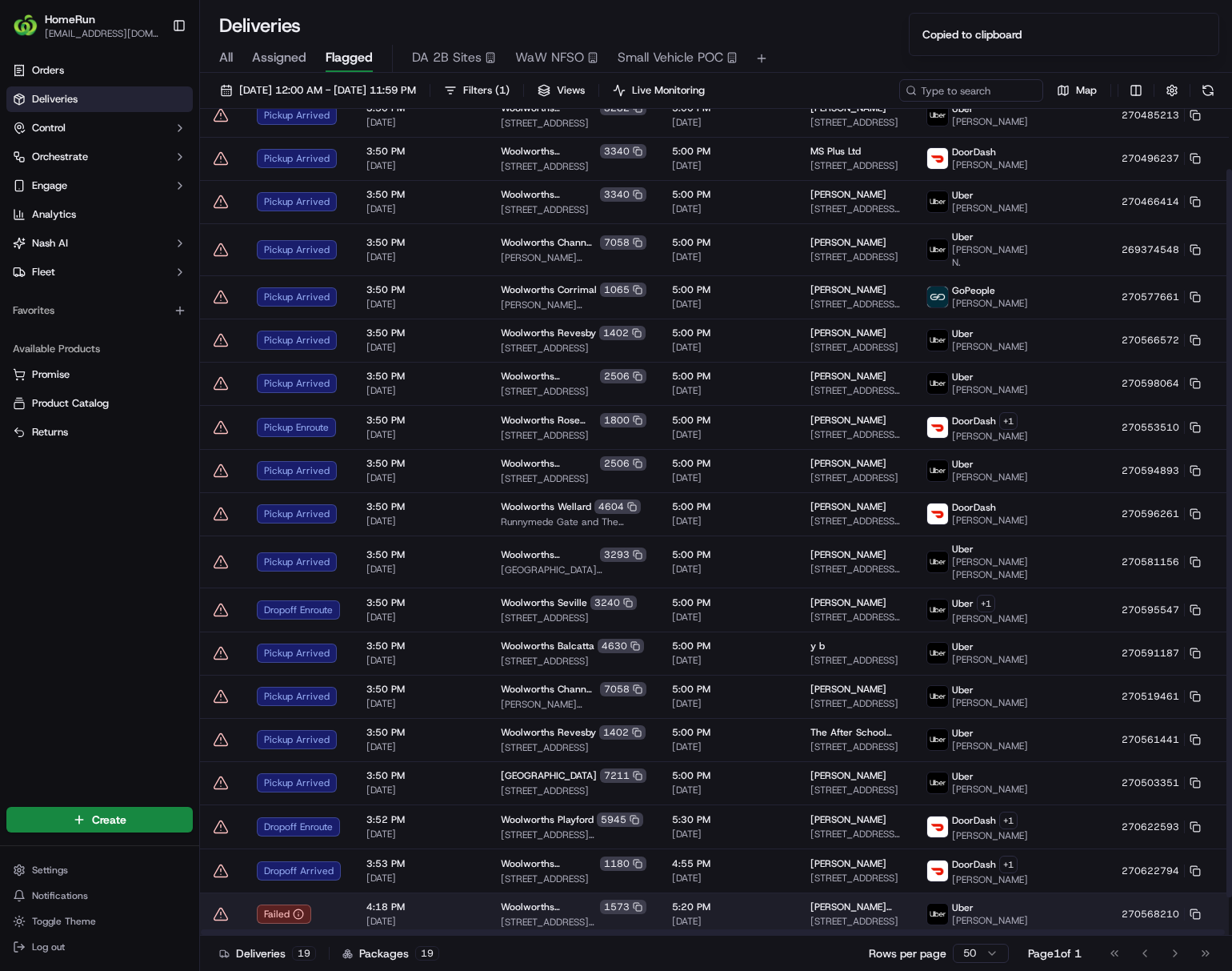
scroll to position [68, 0]
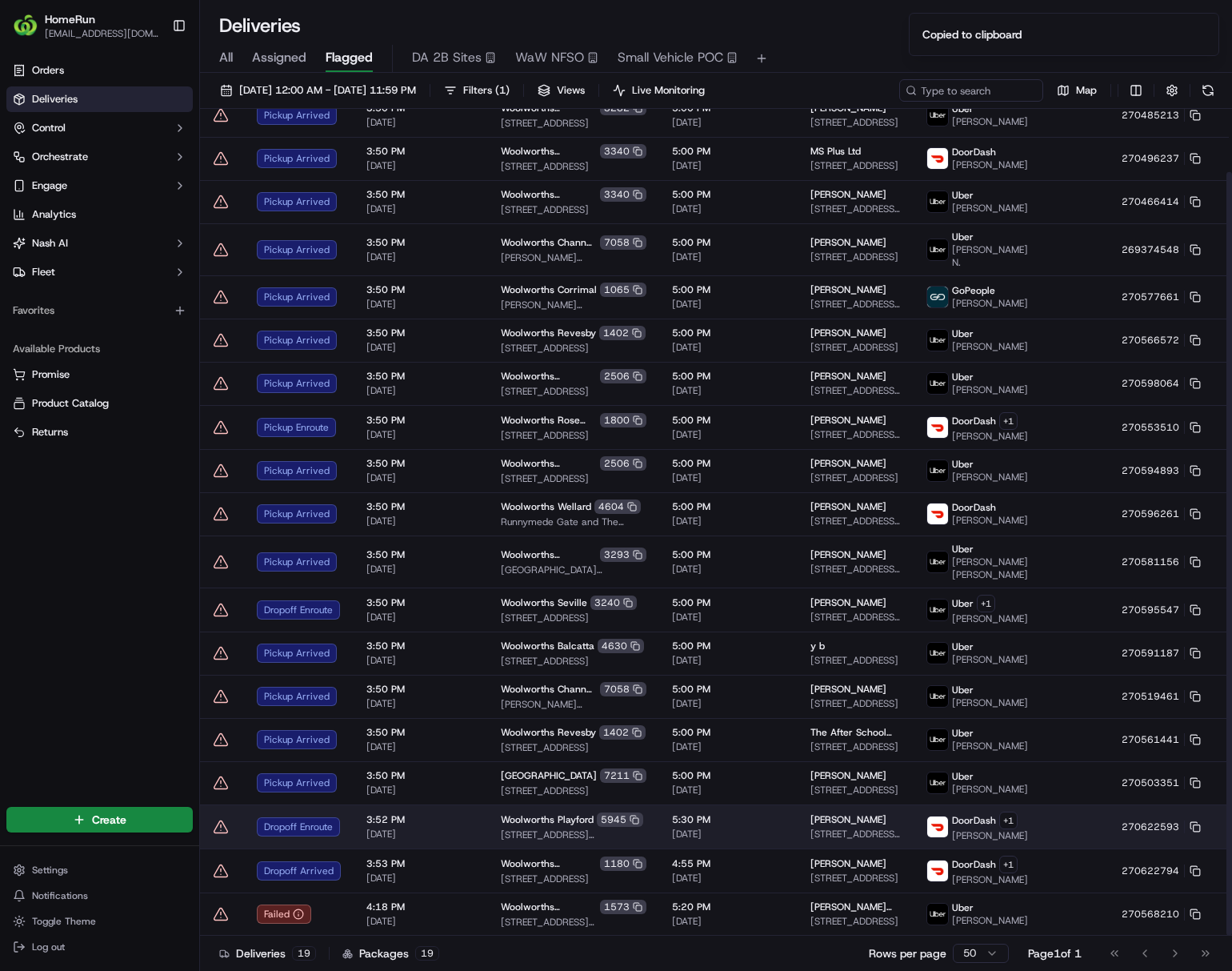
click at [1021, 819] on html "HomeRun ljoliffe1@woolworths.com.au Toggle Sidebar Orders Deliveries Control Or…" at bounding box center [616, 485] width 1232 height 971
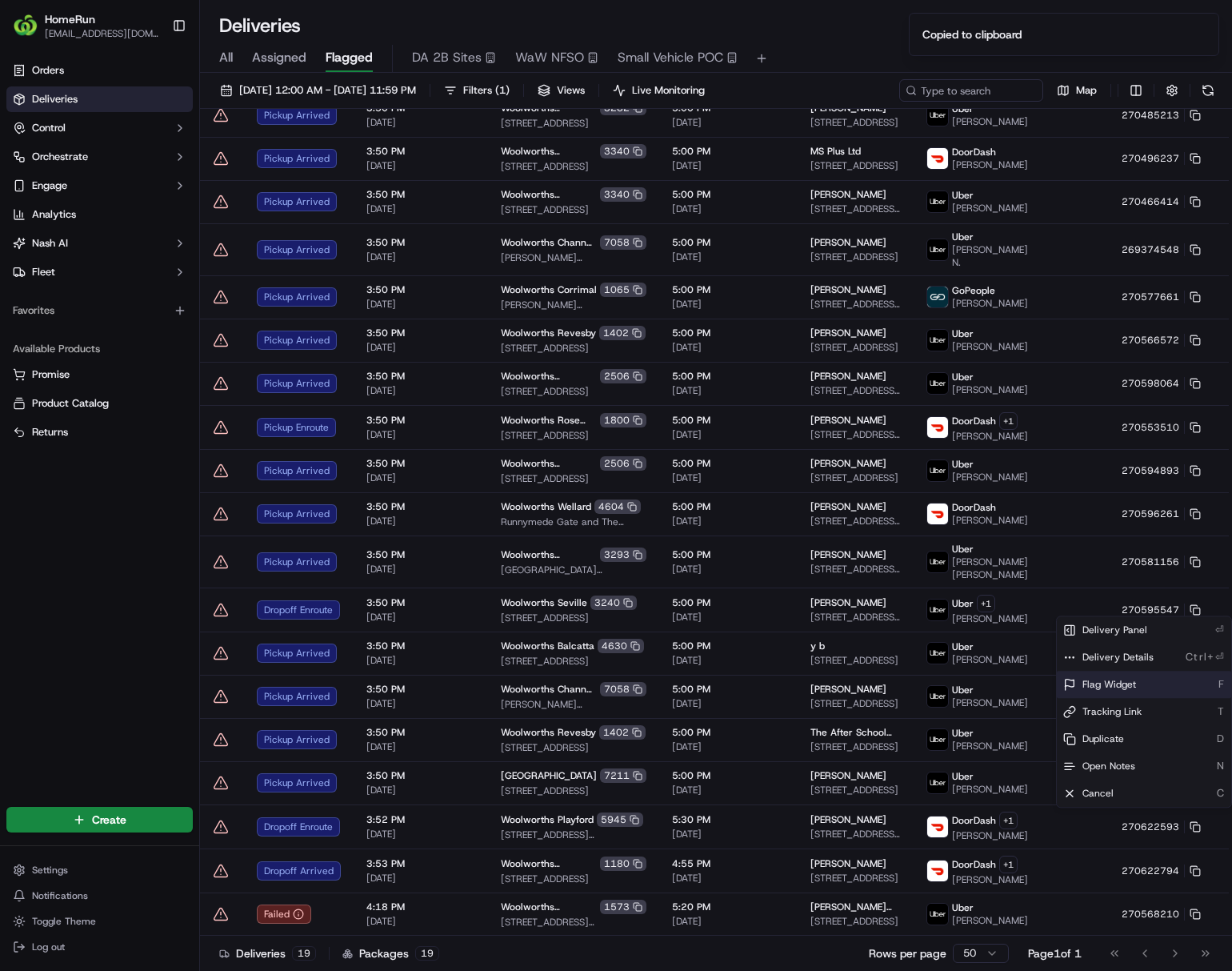
click at [1021, 683] on div "Flag Widget F" at bounding box center [1144, 684] width 174 height 27
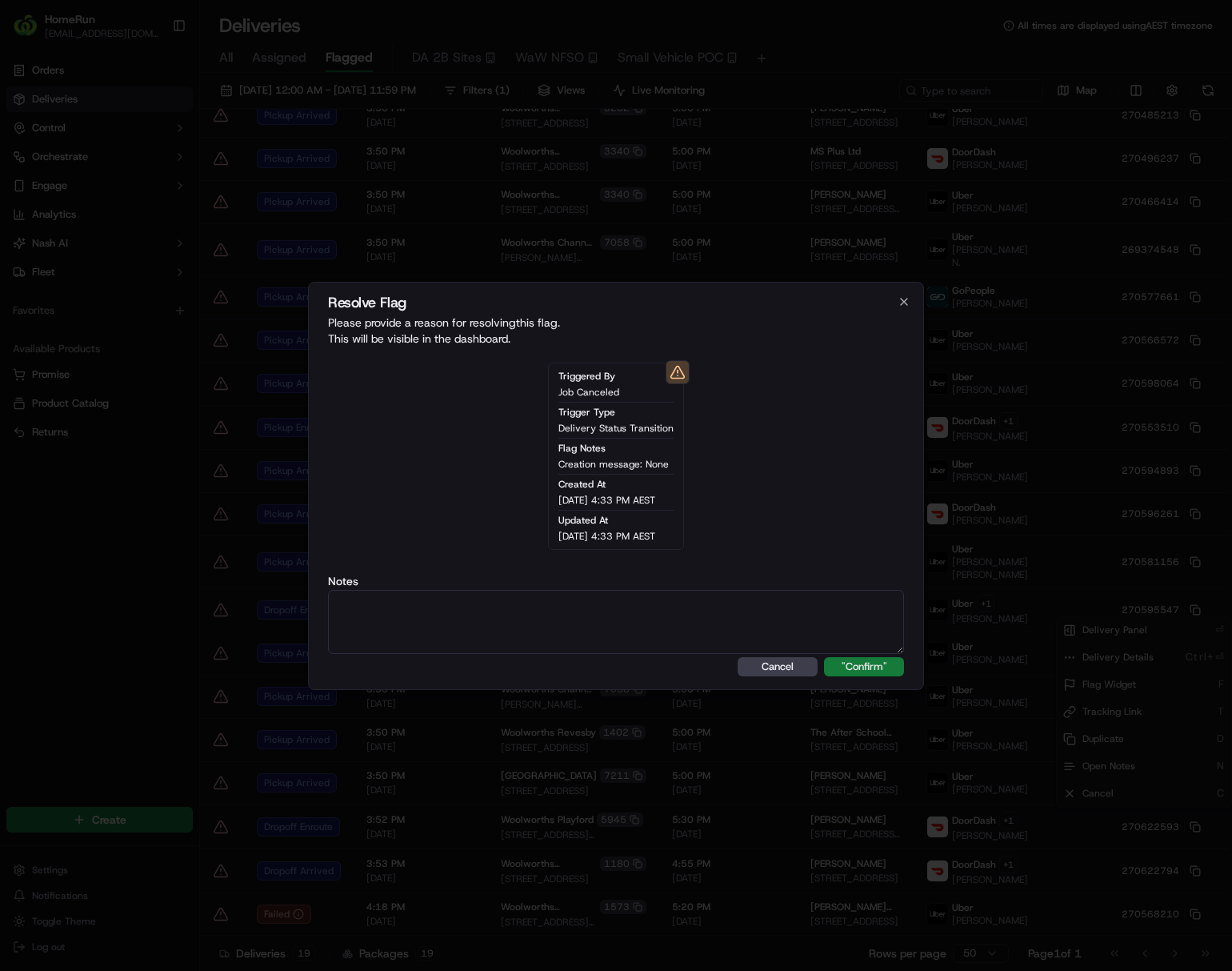
click at [846, 660] on button ""Confirm"" at bounding box center [864, 667] width 80 height 19
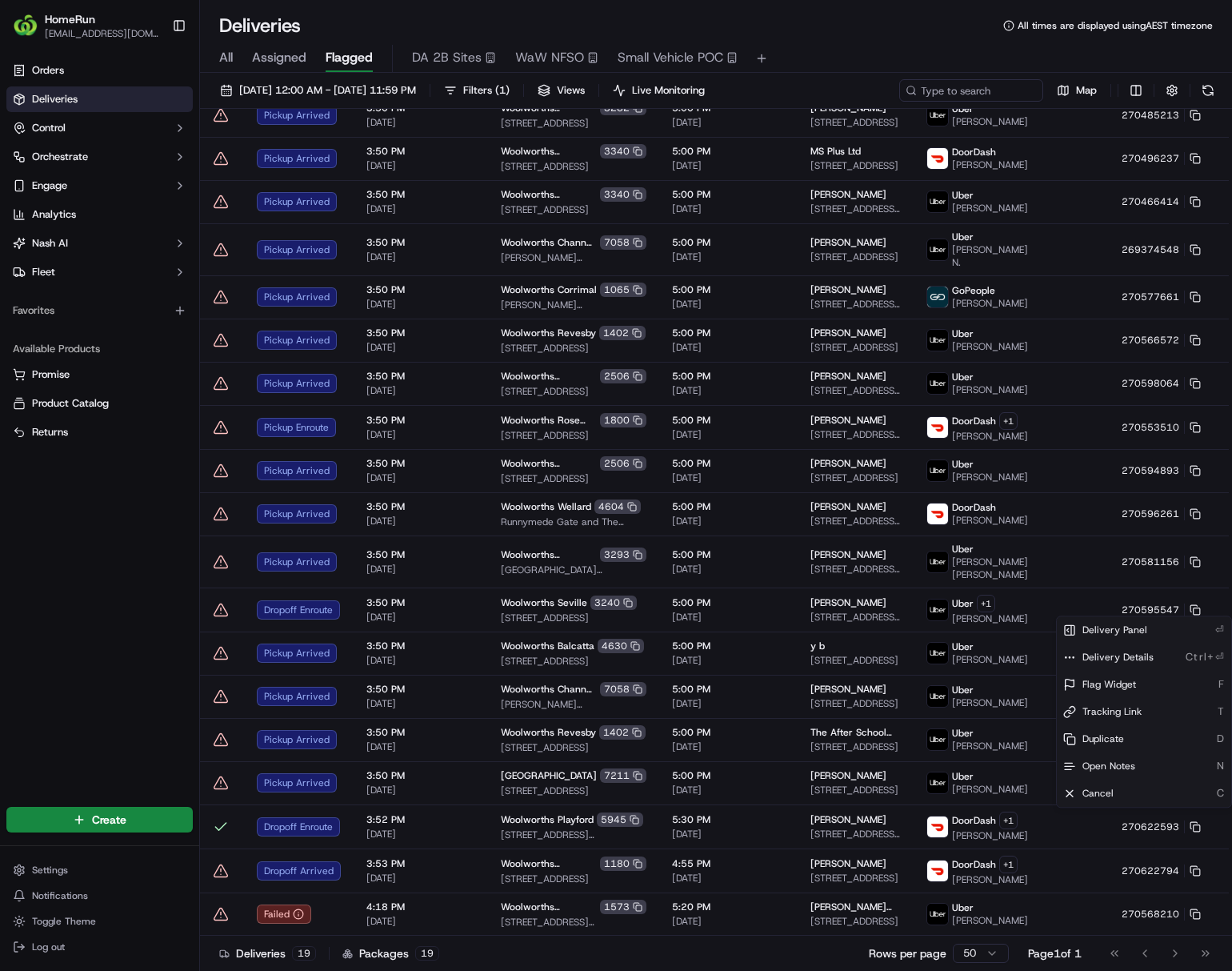
click at [1021, 858] on html "HomeRun ljoliffe1@woolworths.com.au Toggle Sidebar Orders Deliveries Control Or…" at bounding box center [616, 485] width 1232 height 971
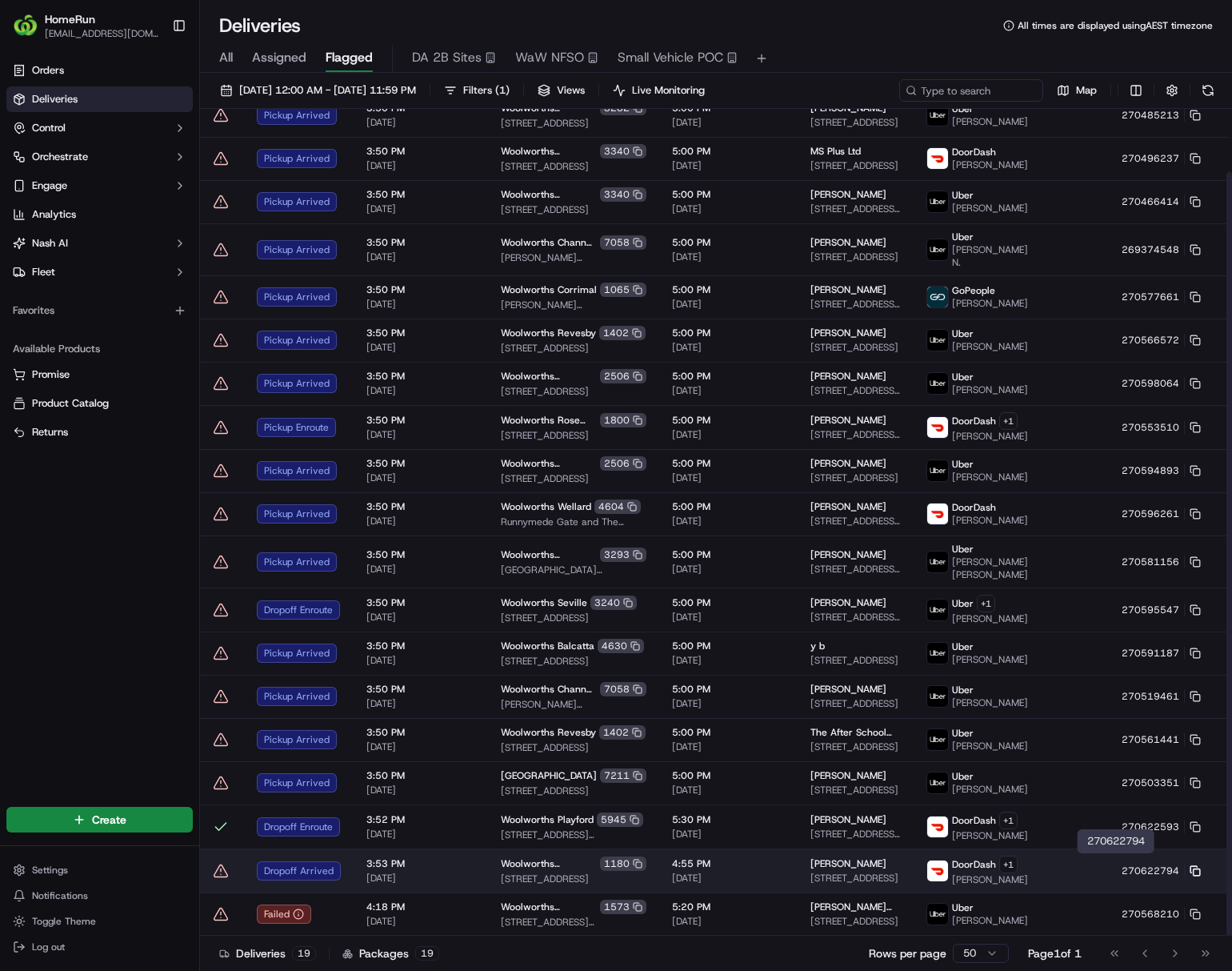
click at [1021, 869] on rect at bounding box center [1196, 872] width 7 height 7
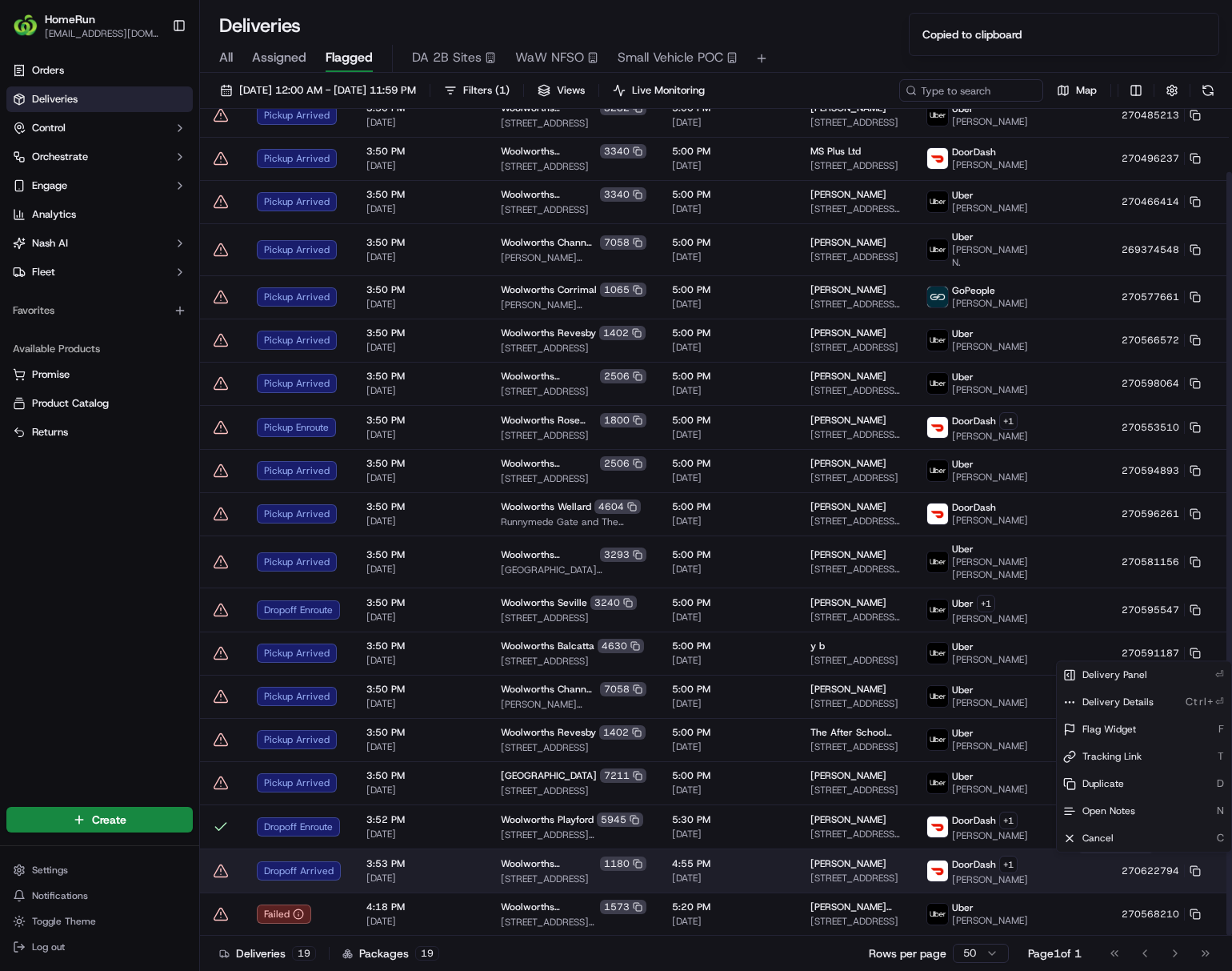
click at [1021, 861] on html "HomeRun ljoliffe1@woolworths.com.au Toggle Sidebar Orders Deliveries Control Or…" at bounding box center [616, 485] width 1232 height 971
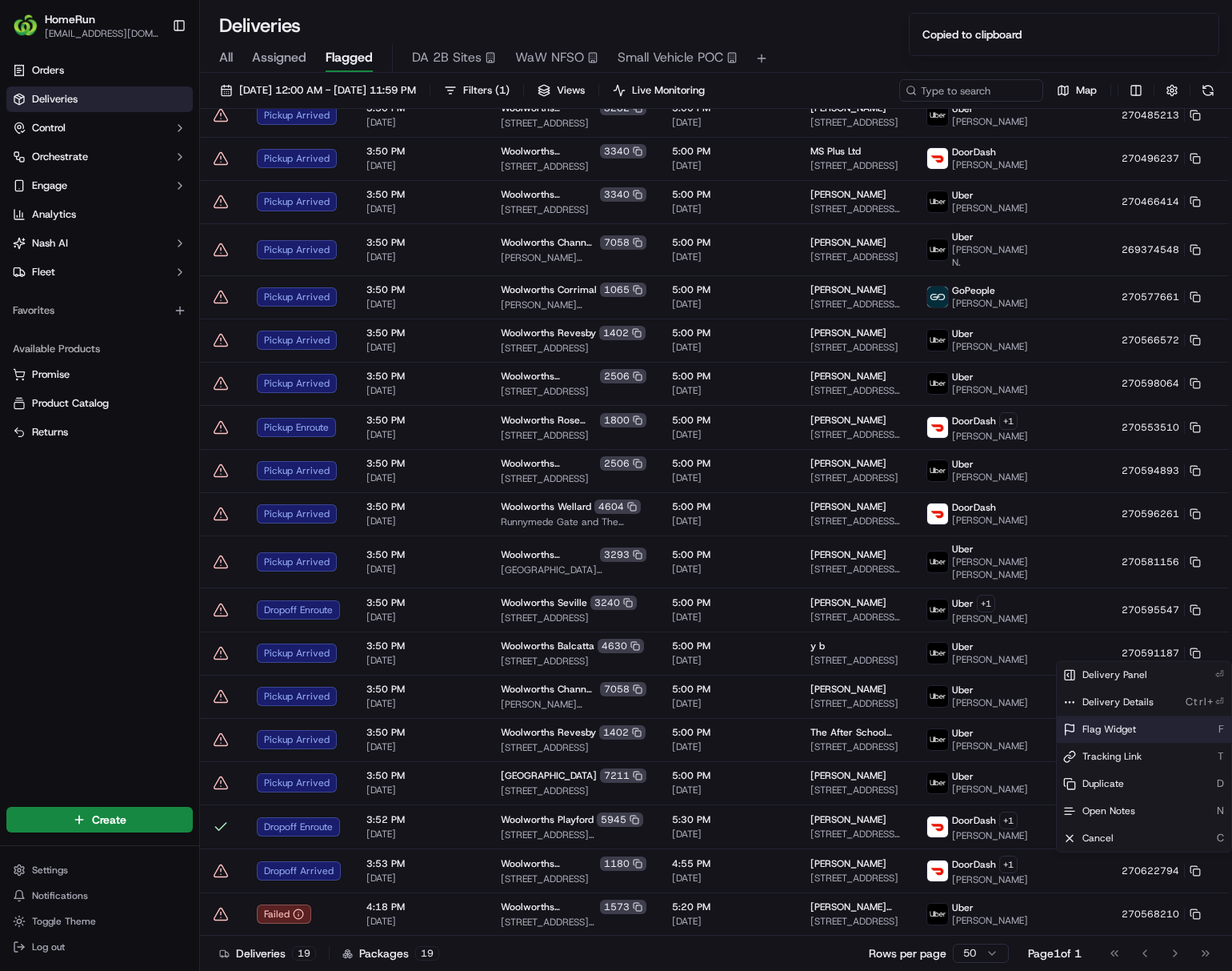
click at [1021, 725] on div "Flag Widget F" at bounding box center [1144, 728] width 174 height 27
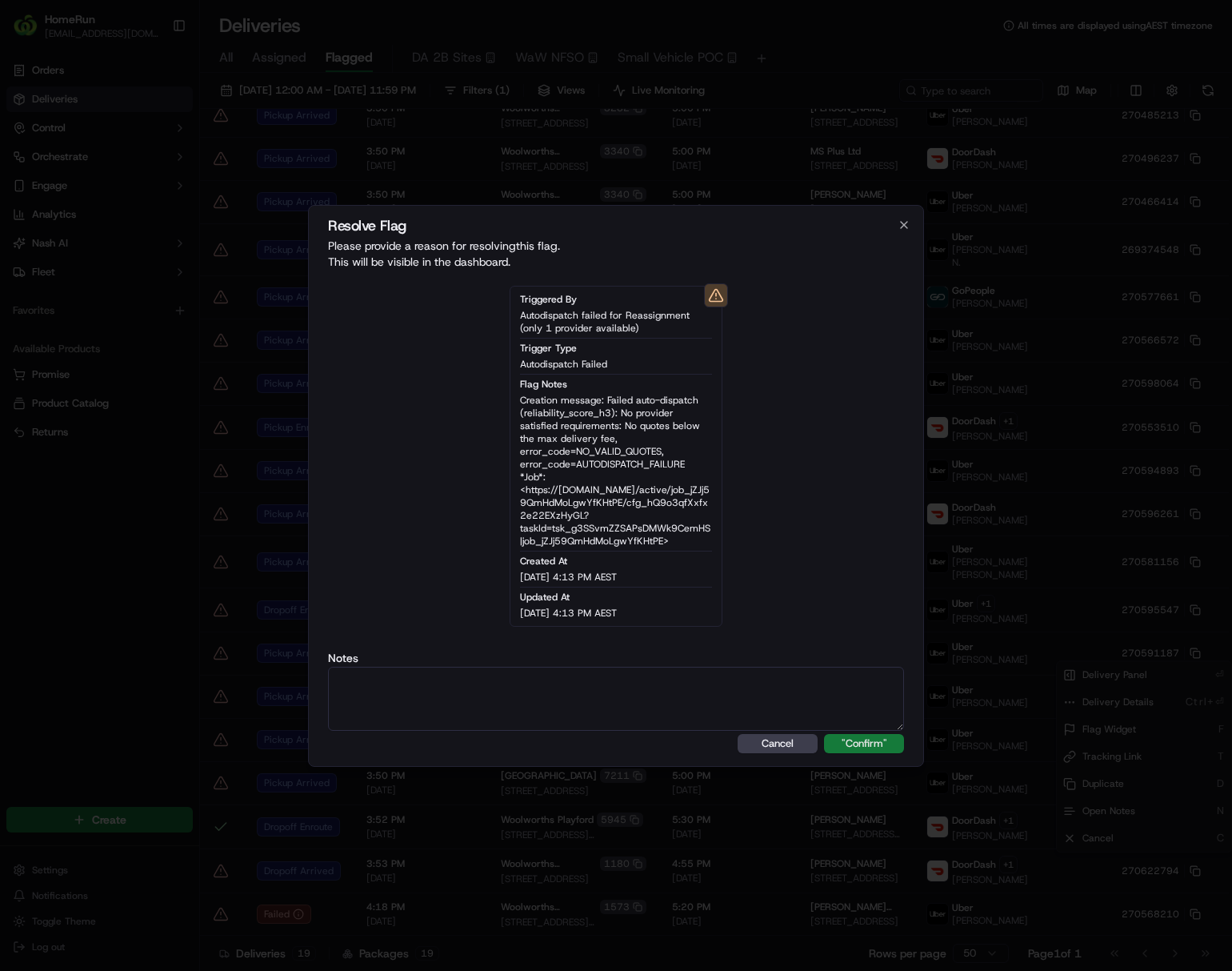
click at [871, 743] on button ""Confirm"" at bounding box center [864, 744] width 80 height 19
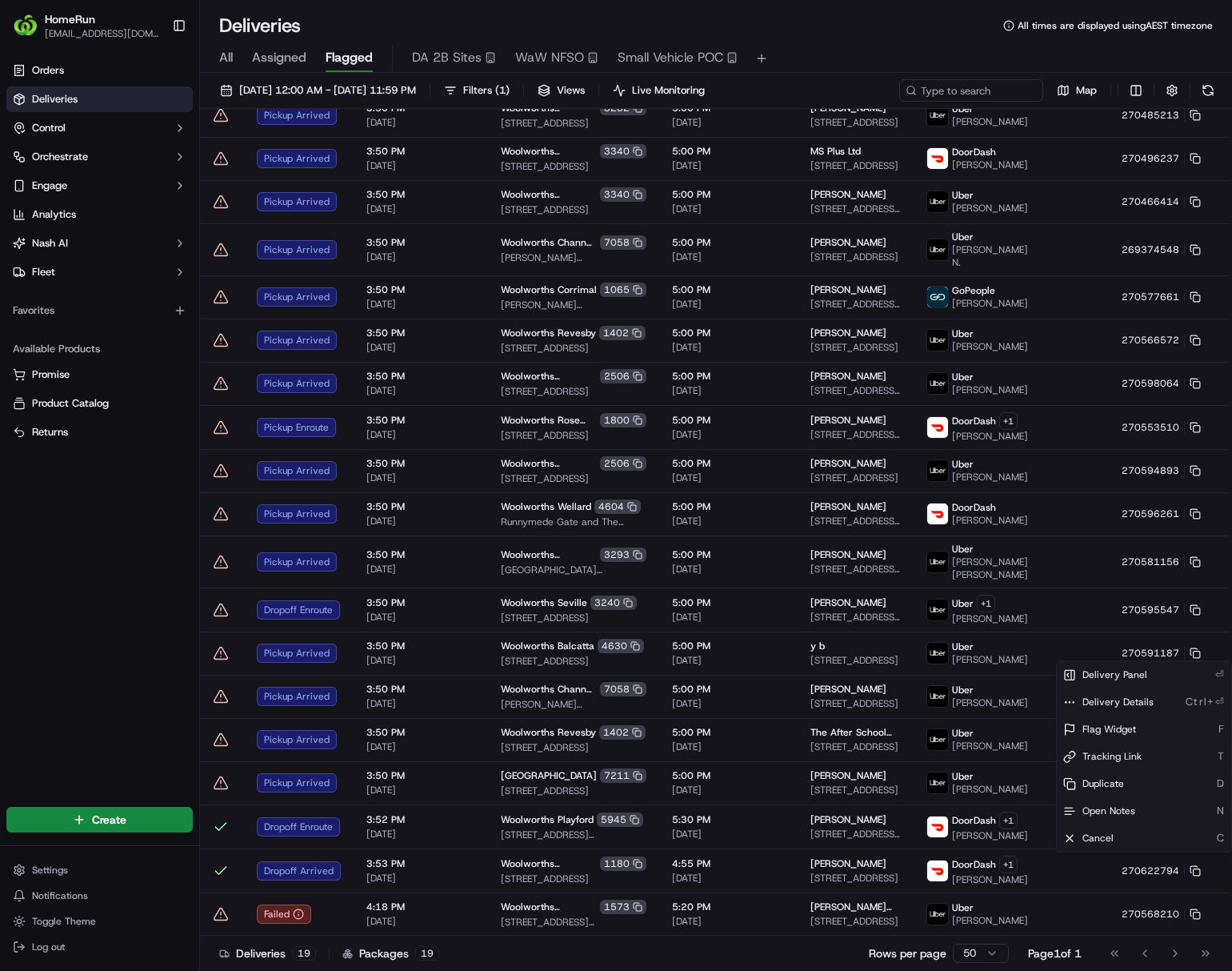
click at [102, 641] on html "HomeRun ljoliffe1@woolworths.com.au Toggle Sidebar Orders Deliveries Control Or…" at bounding box center [616, 485] width 1232 height 971
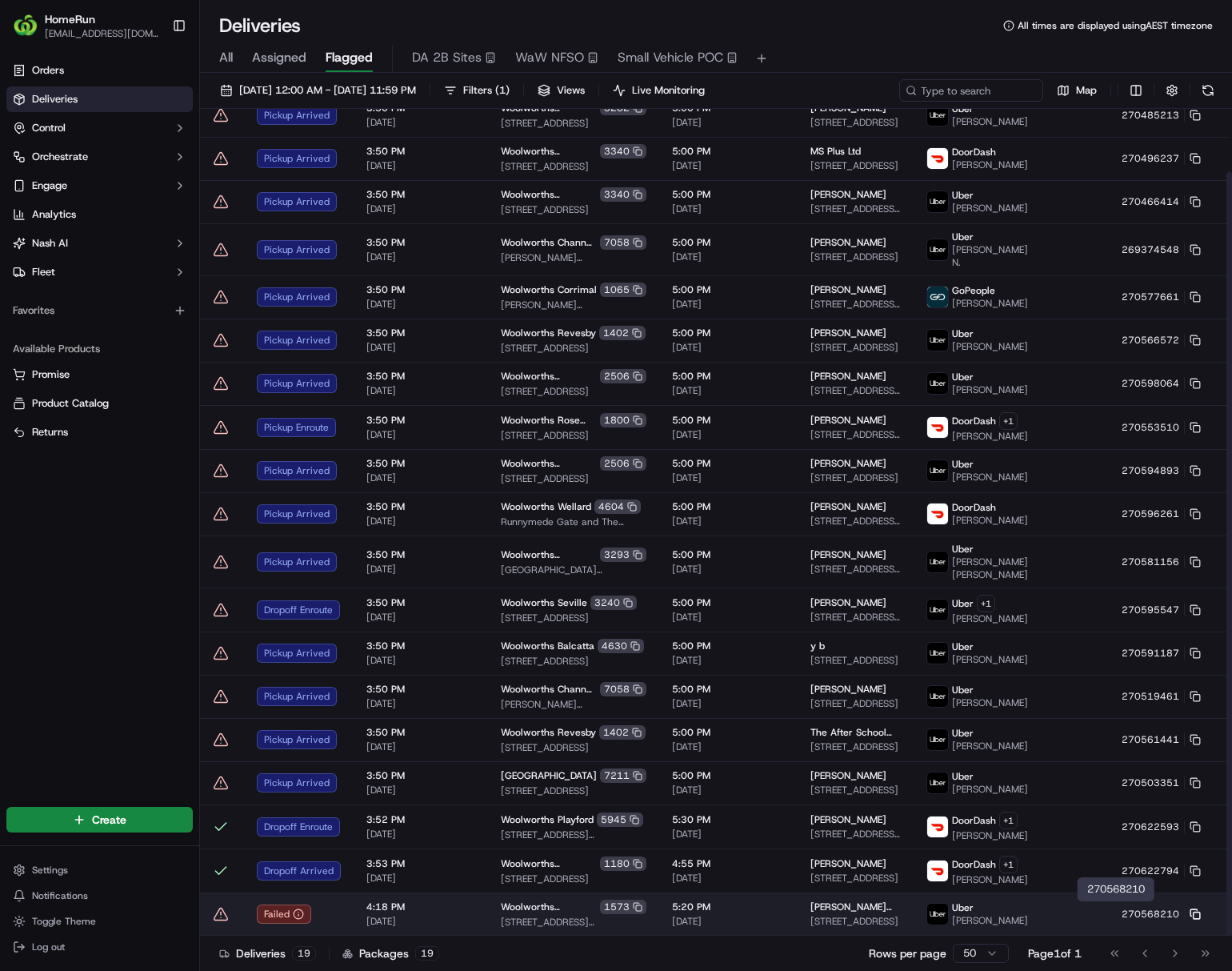
click at [1021, 914] on rect at bounding box center [1196, 915] width 7 height 7
click at [993, 908] on td "Uber JASHANPREET SINGH J." at bounding box center [977, 914] width 127 height 44
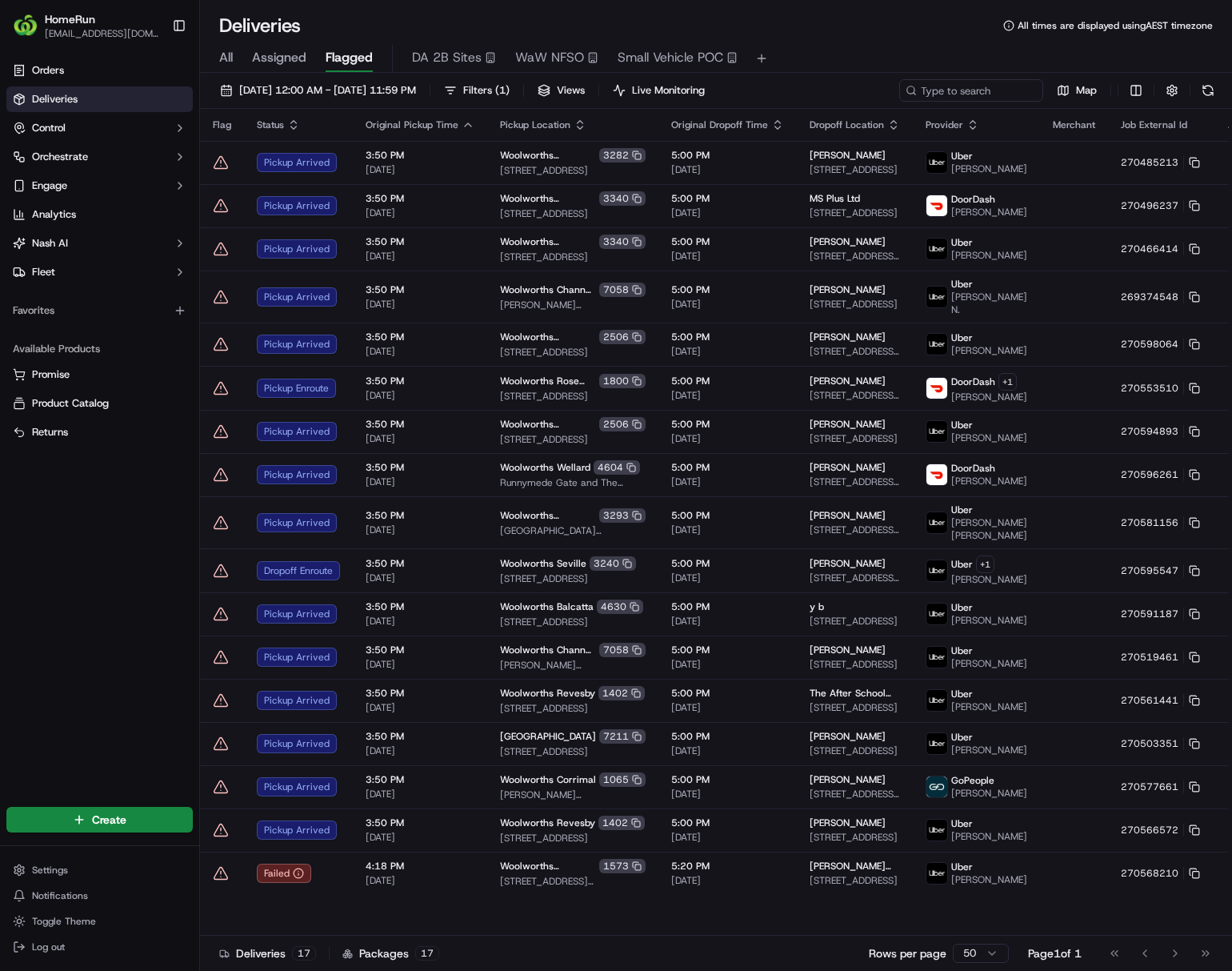
scroll to position [0, 0]
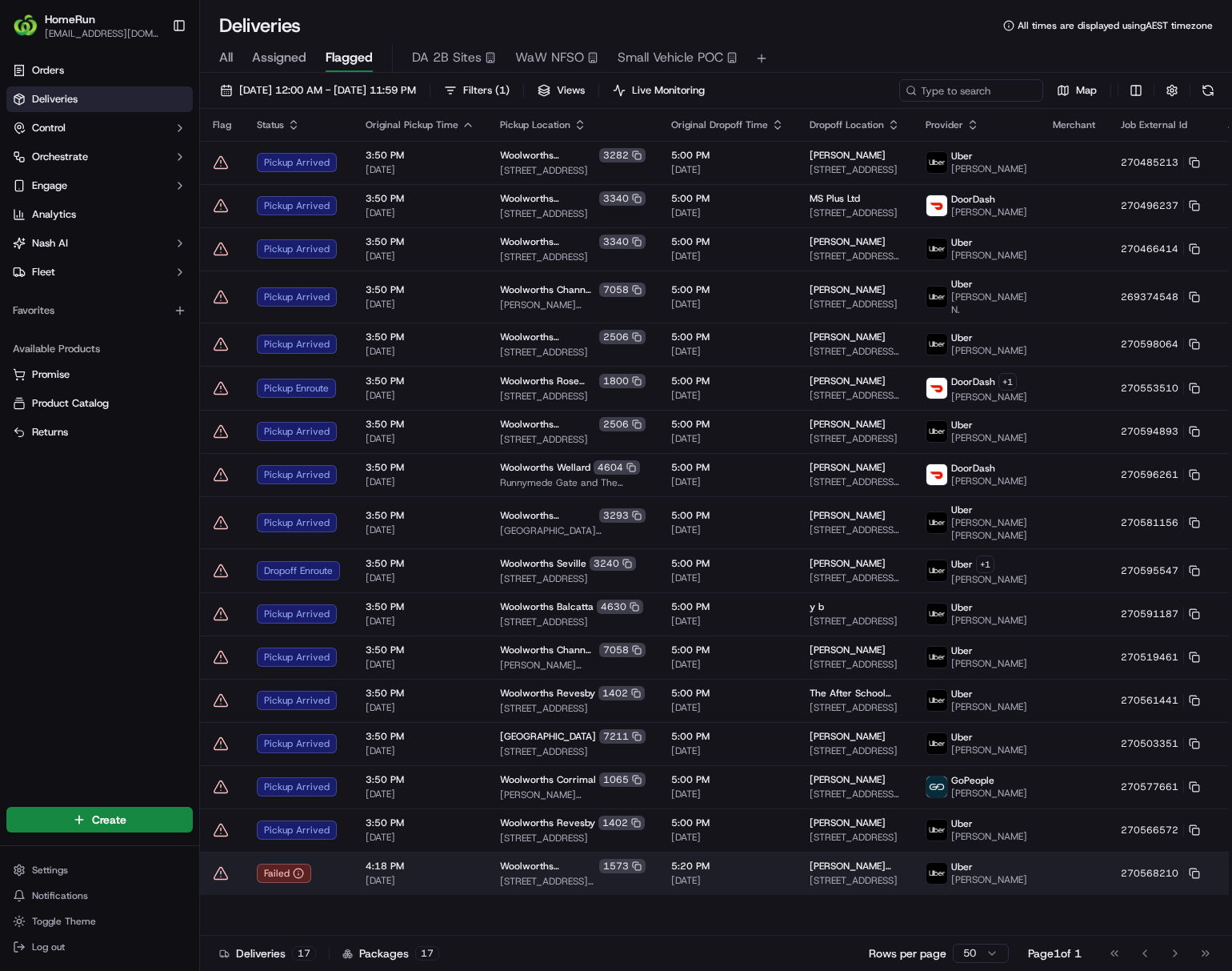
click at [1021, 885] on html "HomeRun ljoliffe1@woolworths.com.au Toggle Sidebar Orders Deliveries Control Or…" at bounding box center [616, 485] width 1232 height 971
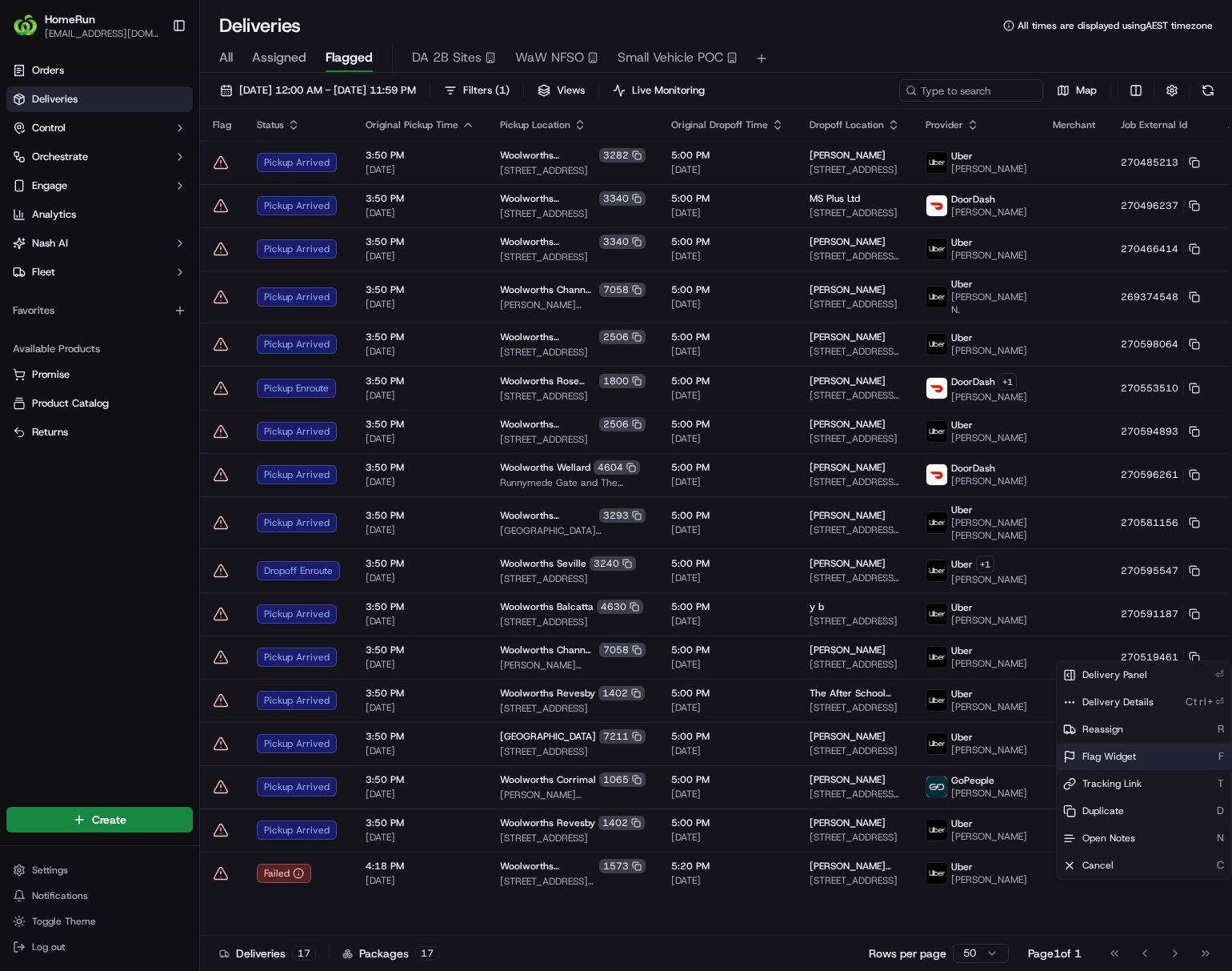
click at [1021, 755] on span "Flag Widget" at bounding box center [1109, 757] width 54 height 13
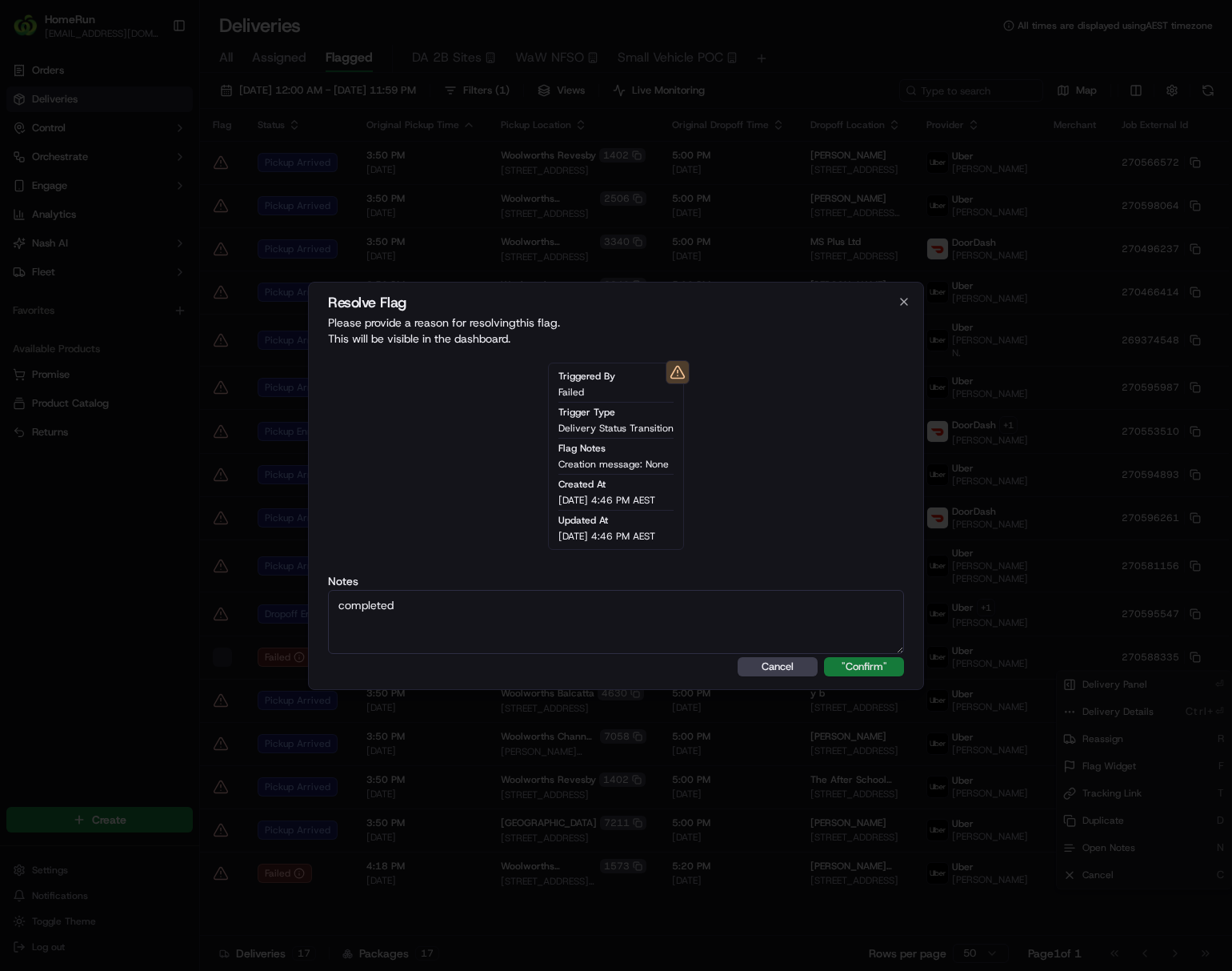
type textarea "completed"
click at [848, 669] on button ""Confirm"" at bounding box center [864, 667] width 80 height 19
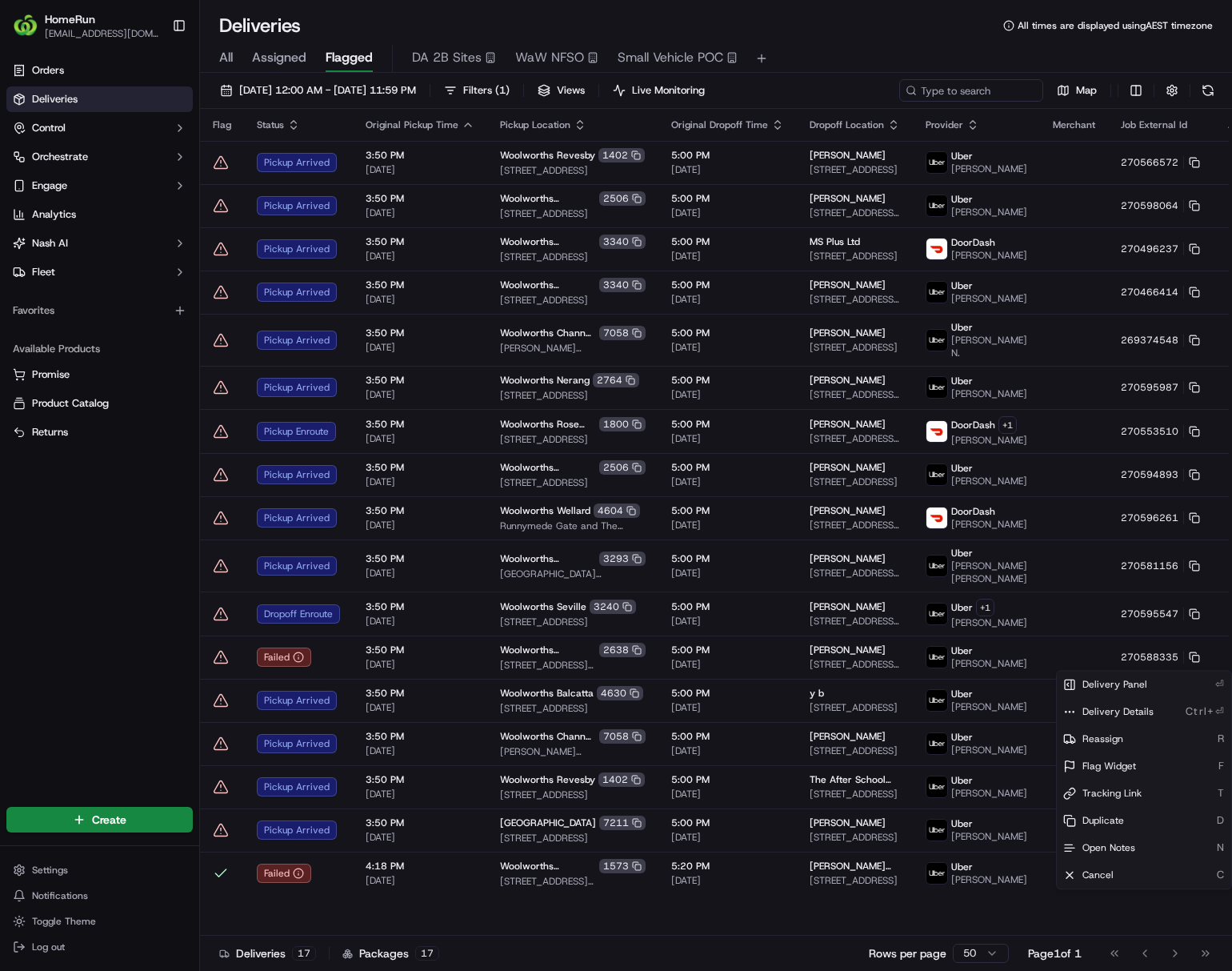
click at [122, 669] on html "HomeRun ljoliffe1@woolworths.com.au Toggle Sidebar Orders Deliveries Control Or…" at bounding box center [616, 485] width 1232 height 971
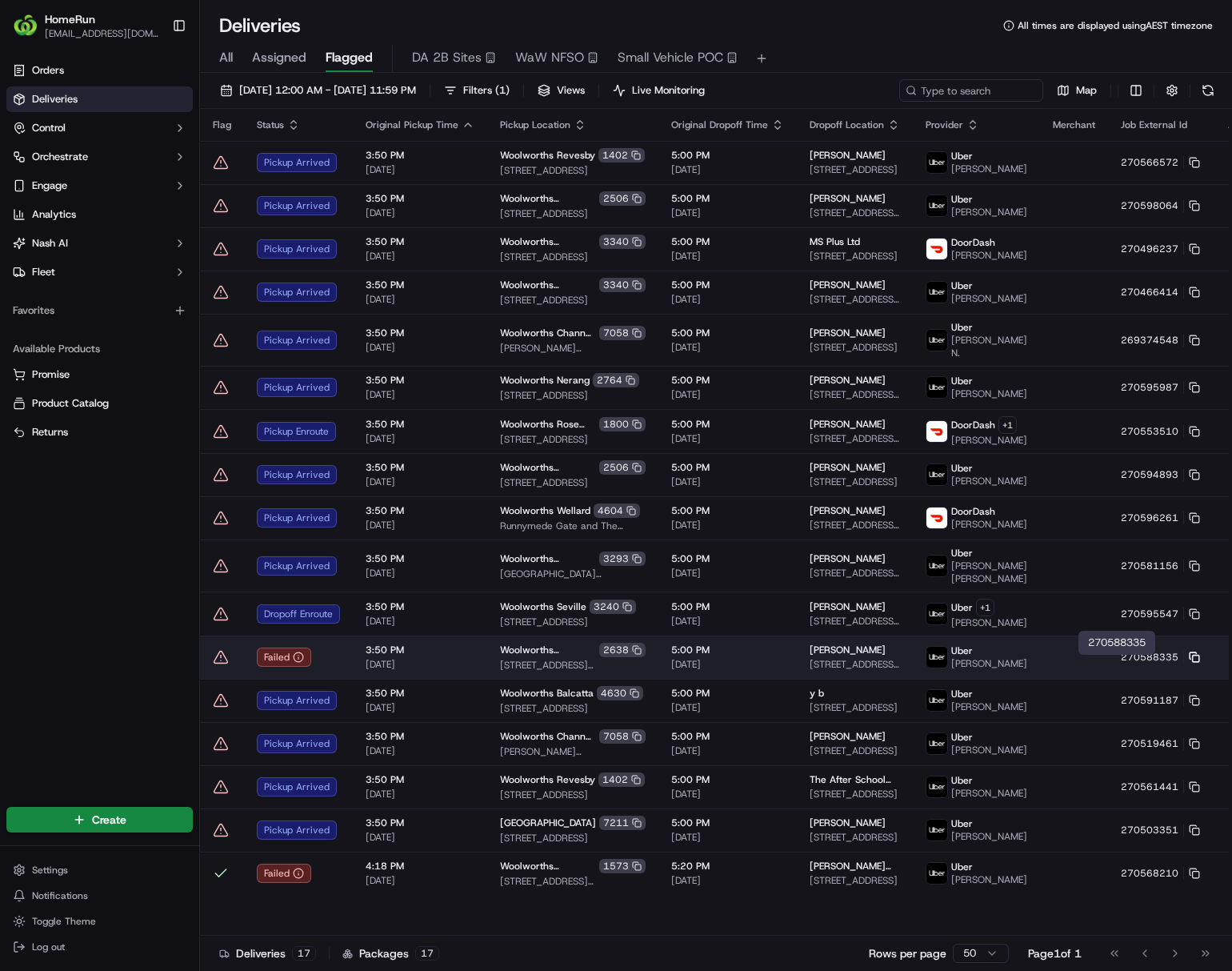
click at [1021, 661] on icon at bounding box center [1194, 657] width 11 height 11
click at [1021, 667] on td "270588335" at bounding box center [1160, 657] width 105 height 44
click at [1021, 669] on html "HomeRun ljoliffe1@woolworths.com.au Toggle Sidebar Orders Deliveries Control Or…" at bounding box center [616, 485] width 1232 height 971
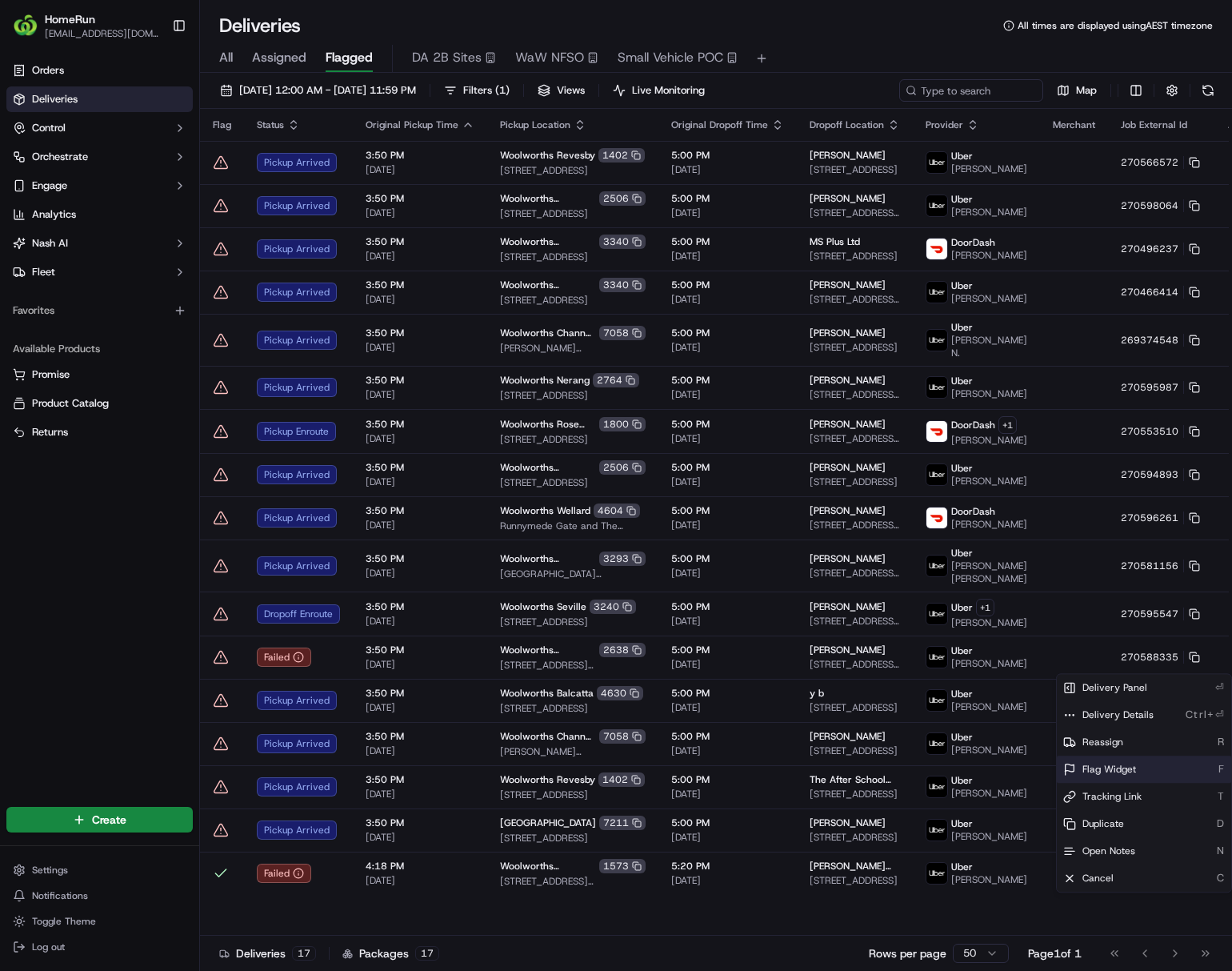
click at [1021, 765] on span "Flag Widget" at bounding box center [1109, 769] width 54 height 13
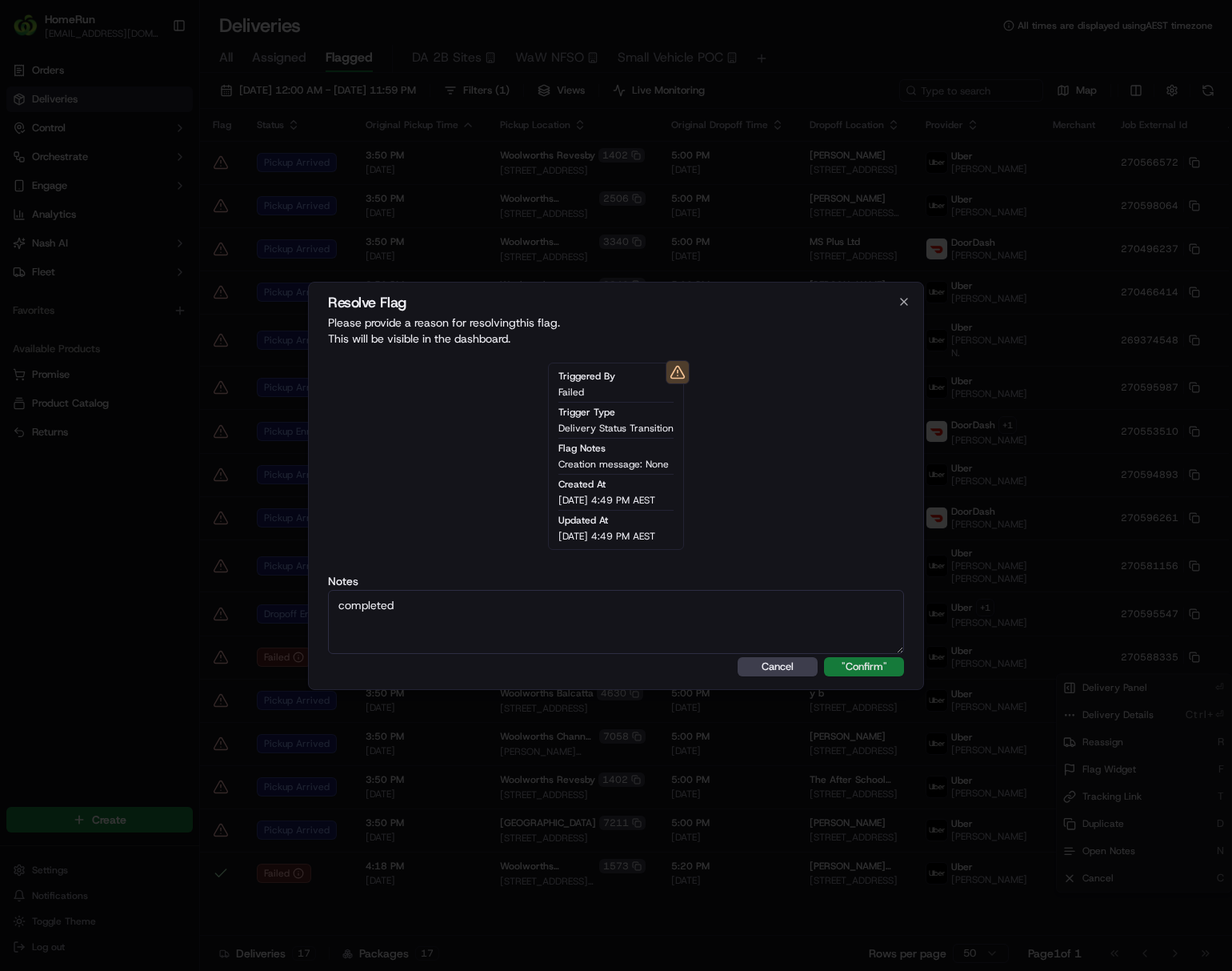
type textarea "completed"
click at [858, 668] on button ""Confirm"" at bounding box center [864, 667] width 80 height 19
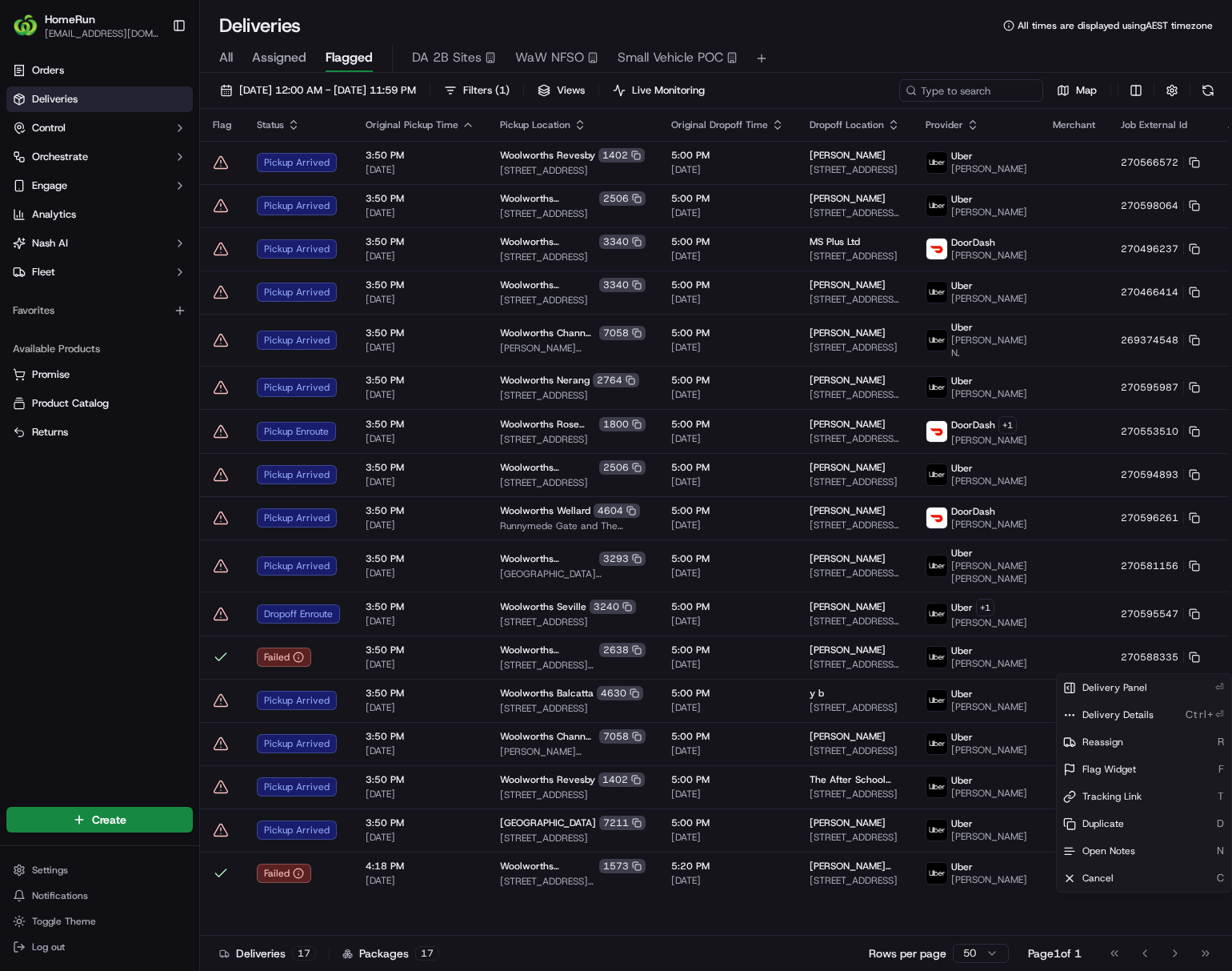
click at [776, 178] on html "HomeRun ljoliffe1@woolworths.com.au Toggle Sidebar Orders Deliveries Control Or…" at bounding box center [616, 485] width 1232 height 971
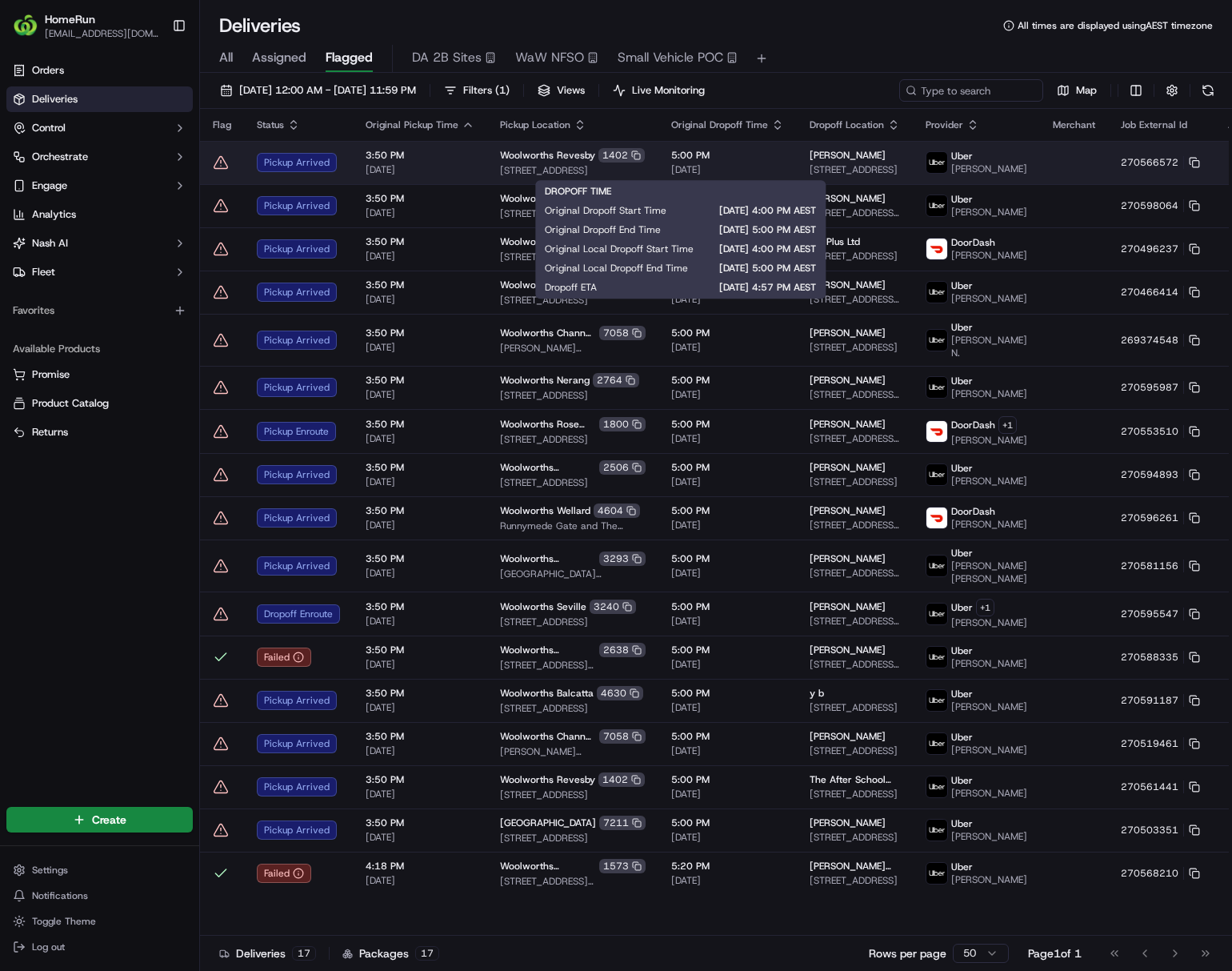
click at [717, 160] on span "5:00 PM" at bounding box center [727, 155] width 113 height 13
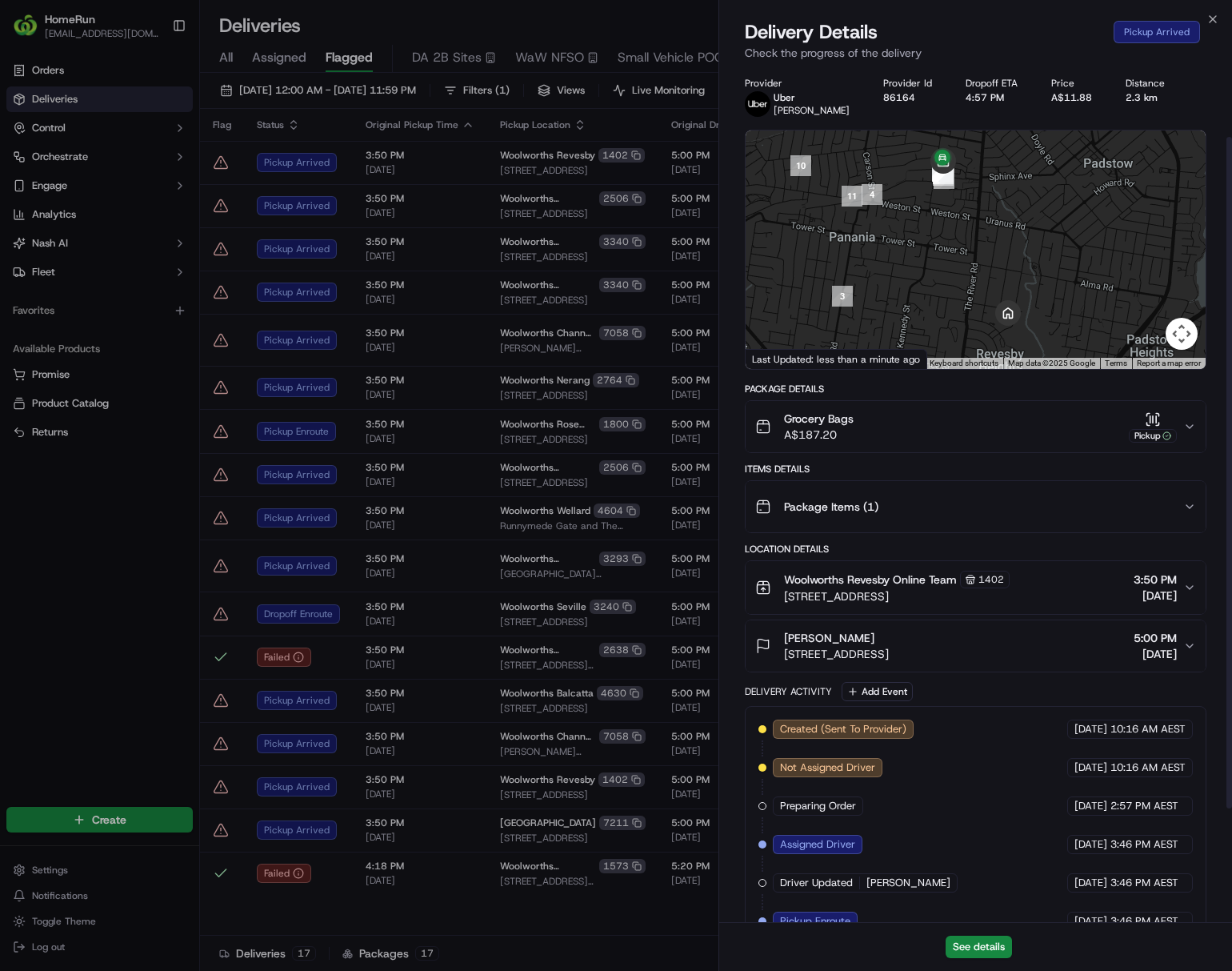
scroll to position [234, 0]
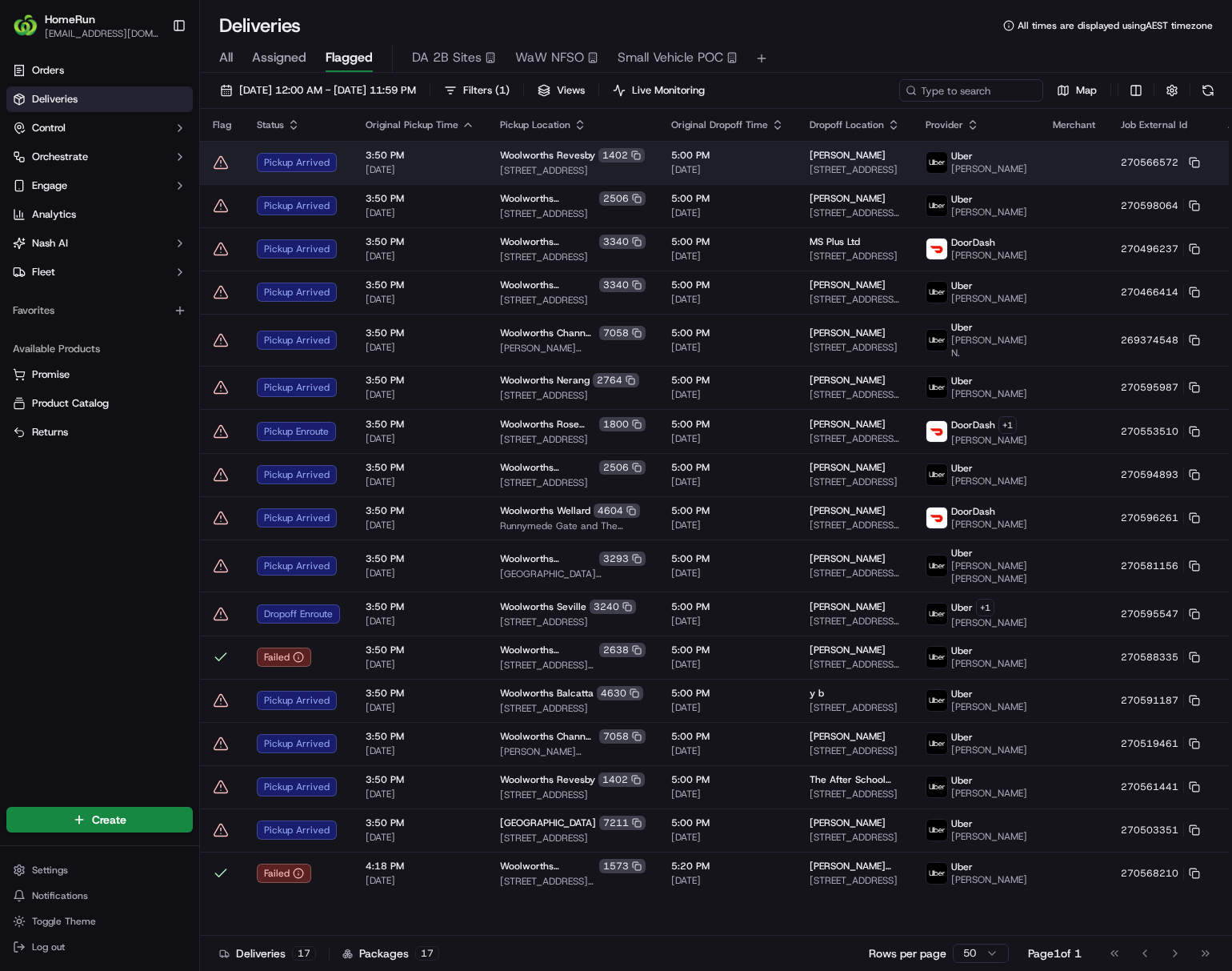
click at [1021, 162] on html "HomeRun ljoliffe1@woolworths.com.au Toggle Sidebar Orders Deliveries Control Or…" at bounding box center [616, 485] width 1232 height 971
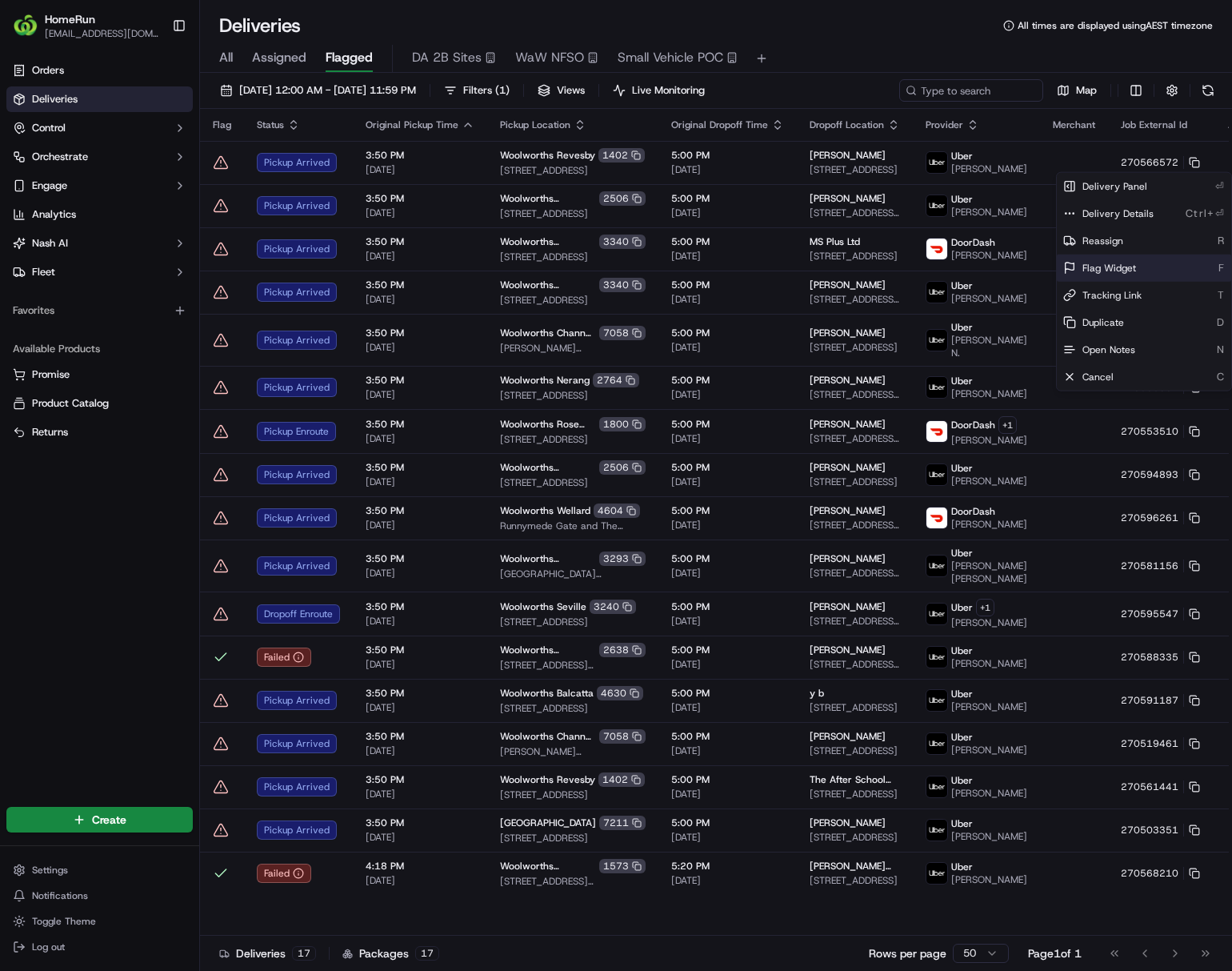
click at [1021, 271] on span "Flag Widget" at bounding box center [1109, 268] width 54 height 13
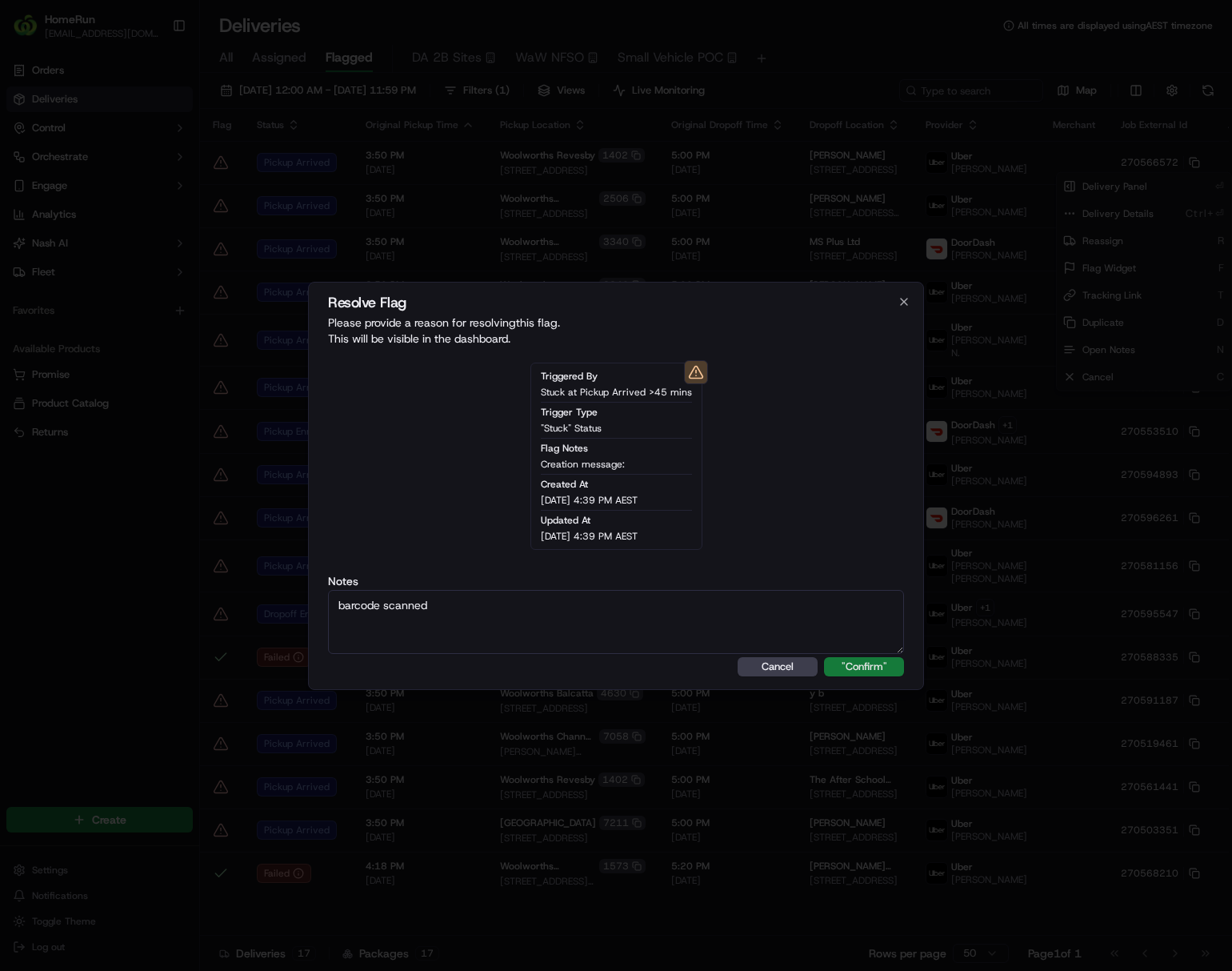
type textarea "barcode scanned"
click at [848, 664] on button ""Confirm"" at bounding box center [864, 667] width 80 height 19
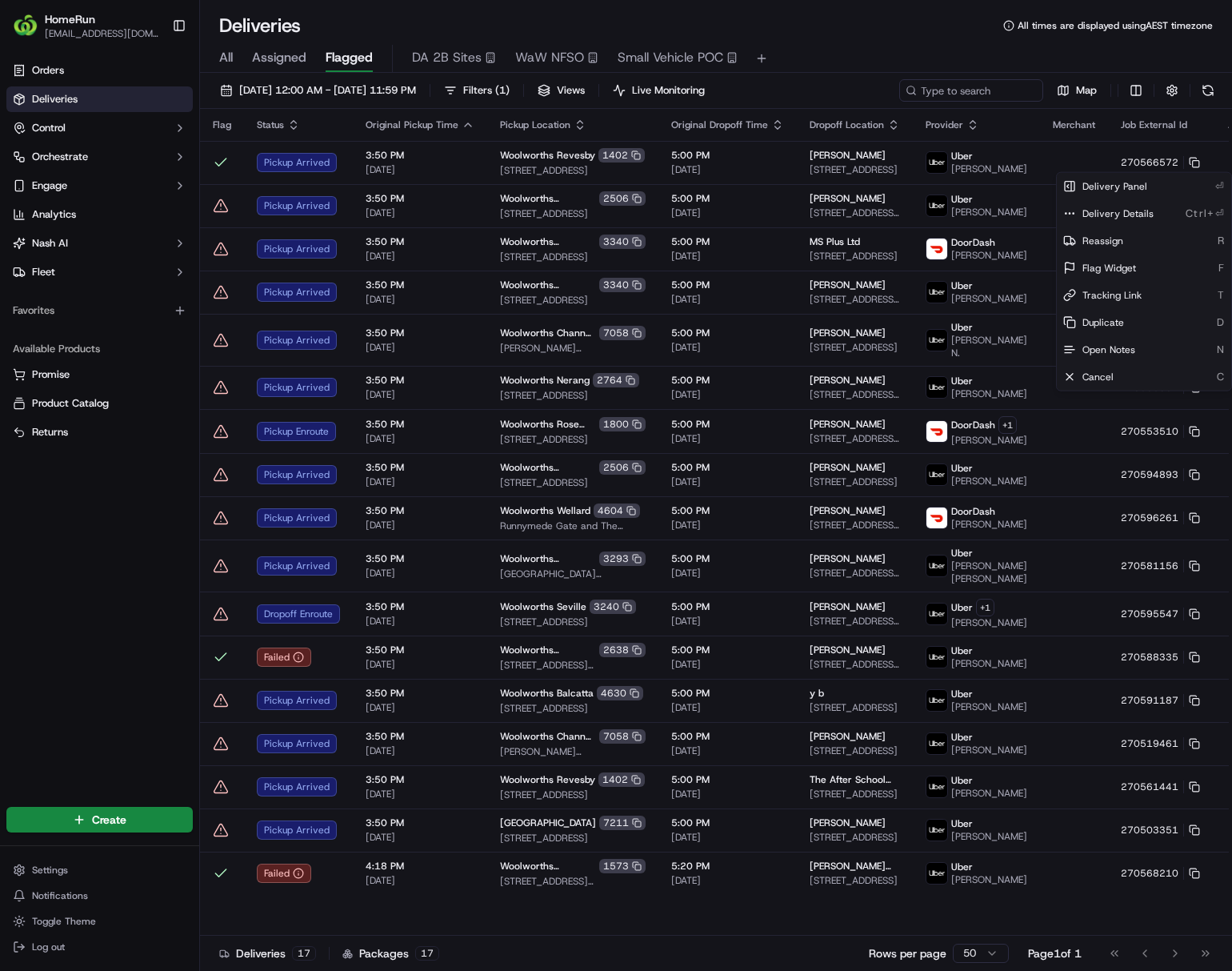
click at [1006, 163] on html "HomeRun ljoliffe1@woolworths.com.au Toggle Sidebar Orders Deliveries Control Or…" at bounding box center [616, 485] width 1232 height 971
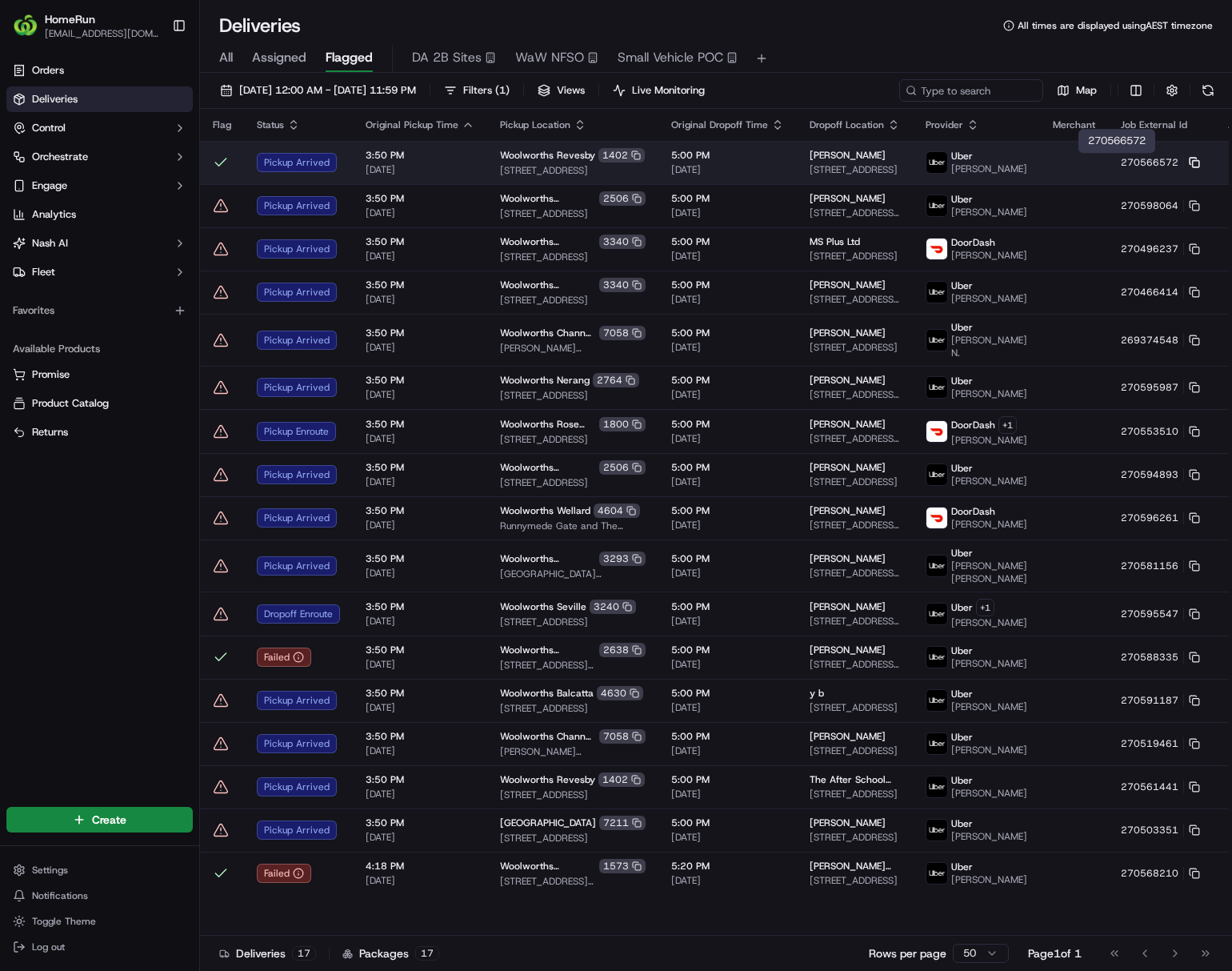
click at [1021, 168] on rect at bounding box center [1196, 164] width 7 height 7
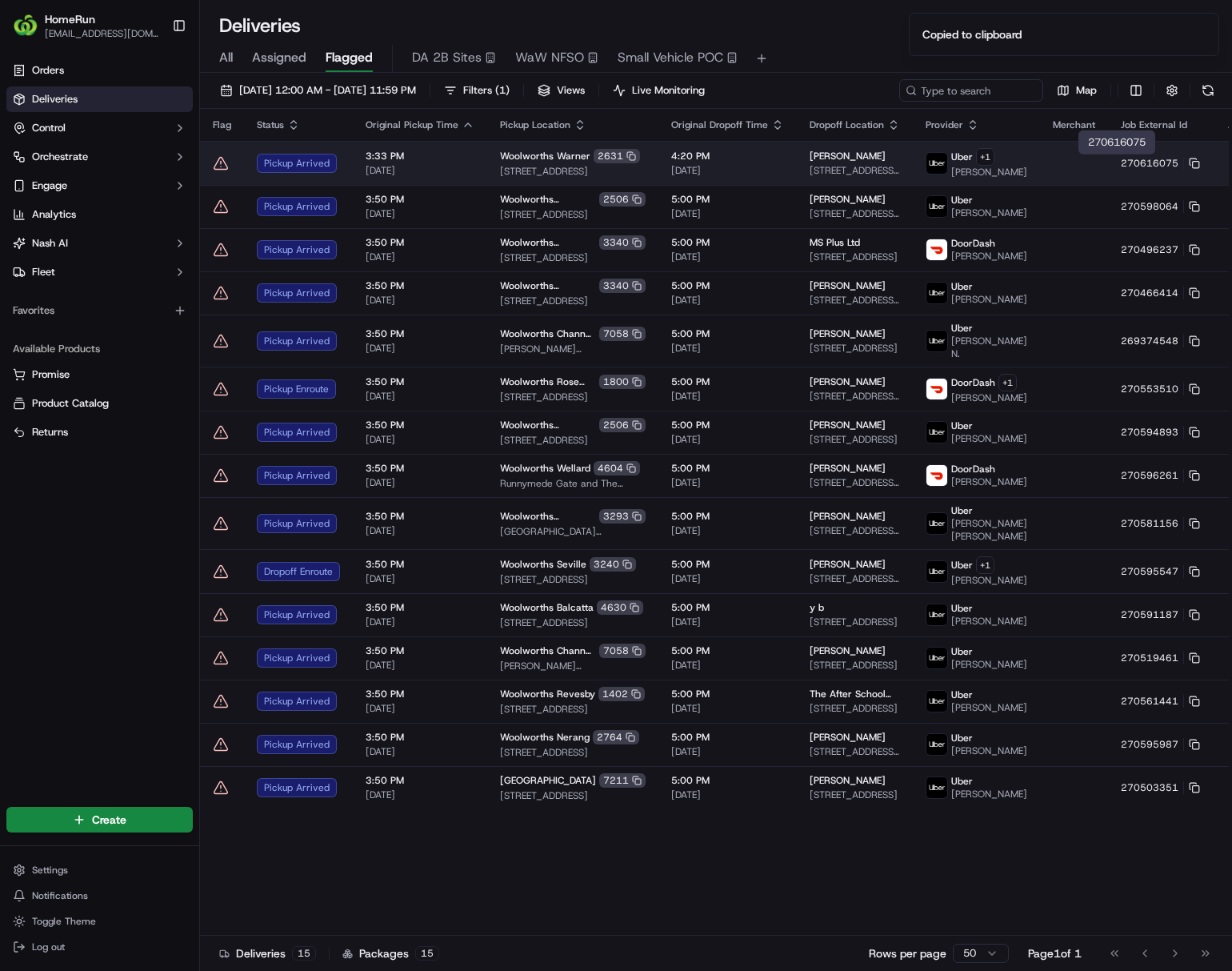
click at [997, 172] on td "Uber + 1 TYLER H." at bounding box center [976, 163] width 127 height 44
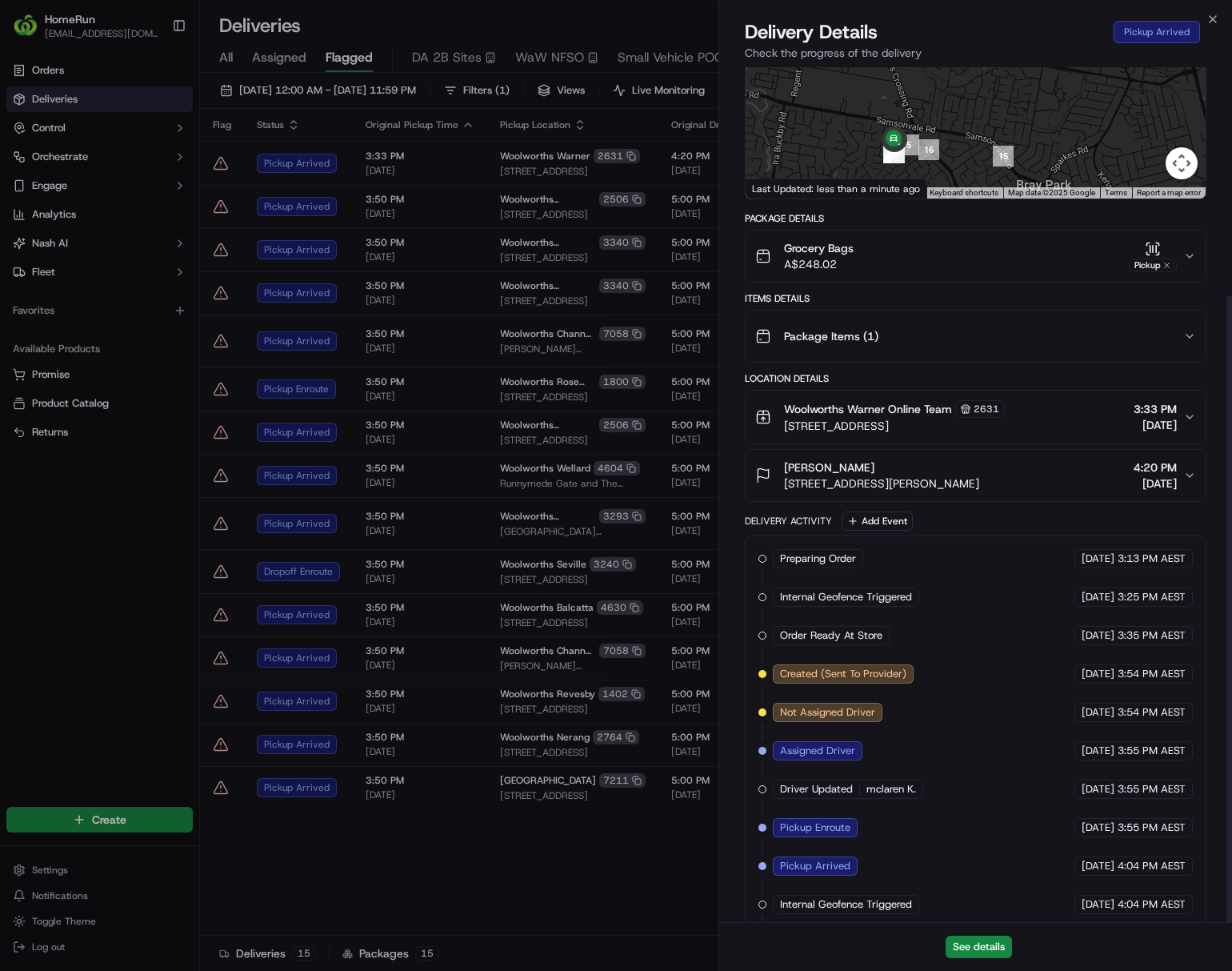
scroll to position [312, 0]
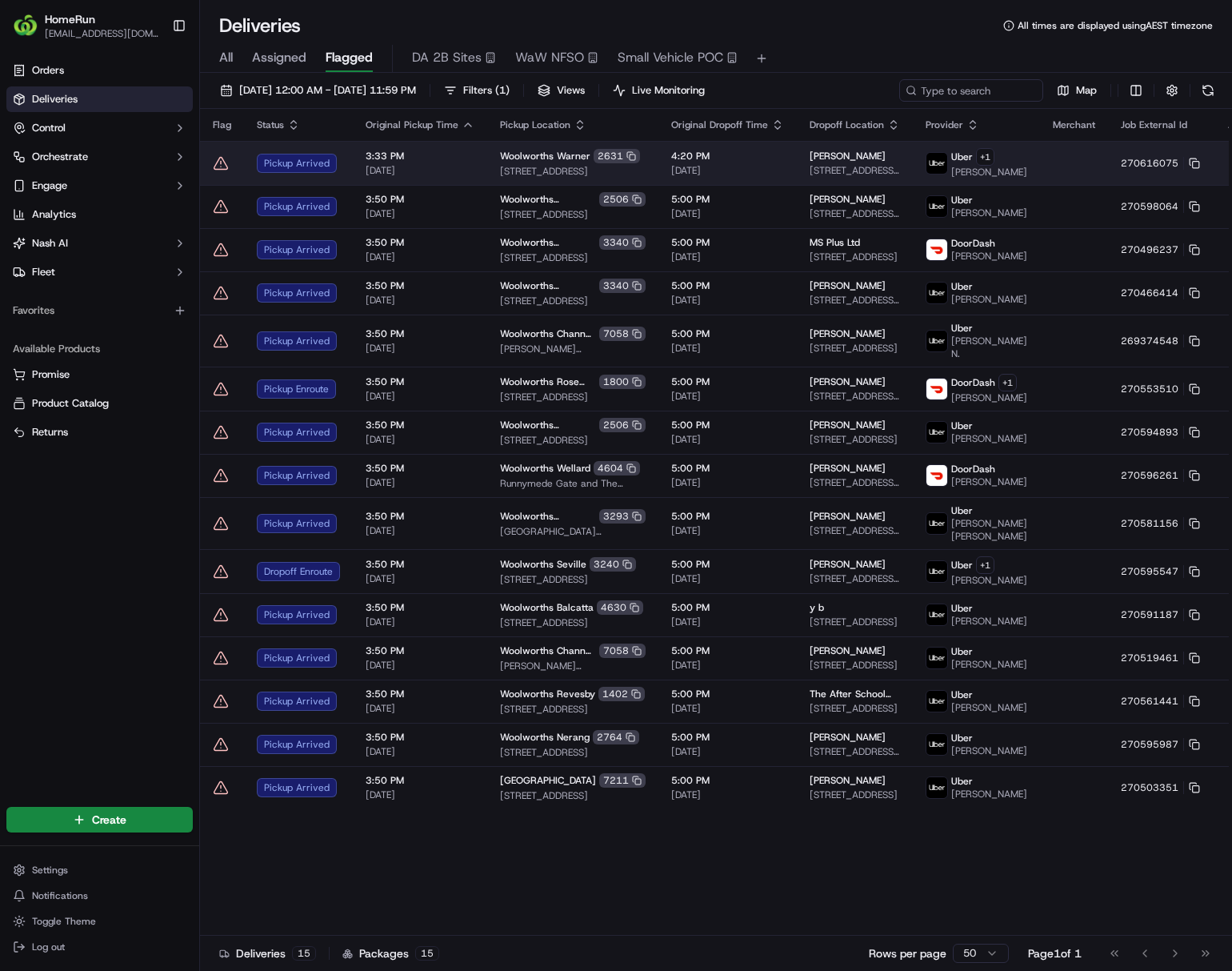
click at [1021, 162] on html "HomeRun ljoliffe1@woolworths.com.au Toggle Sidebar Orders Deliveries Control Or…" at bounding box center [616, 485] width 1232 height 971
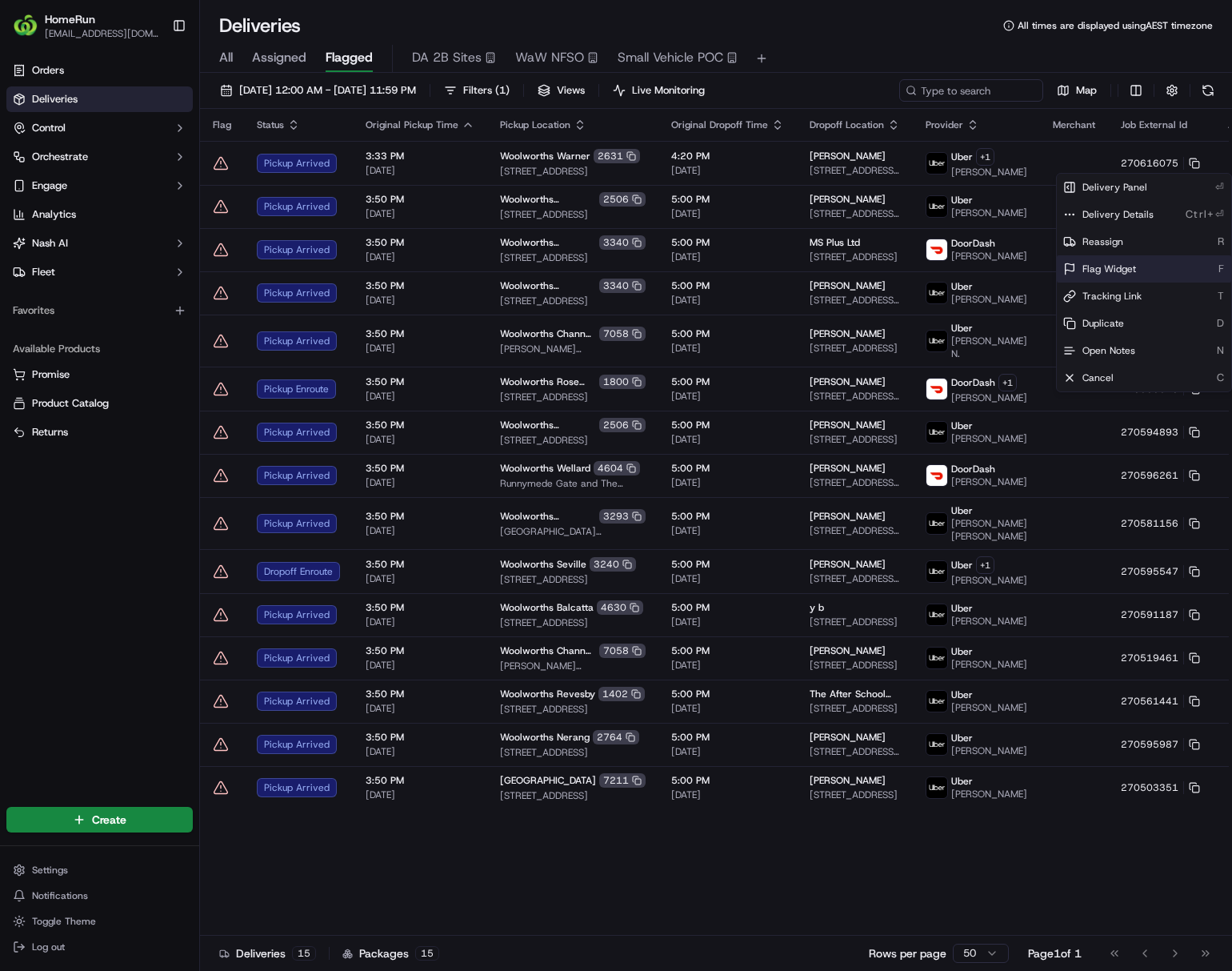
click at [1021, 261] on div "Flag Widget F" at bounding box center [1144, 268] width 174 height 27
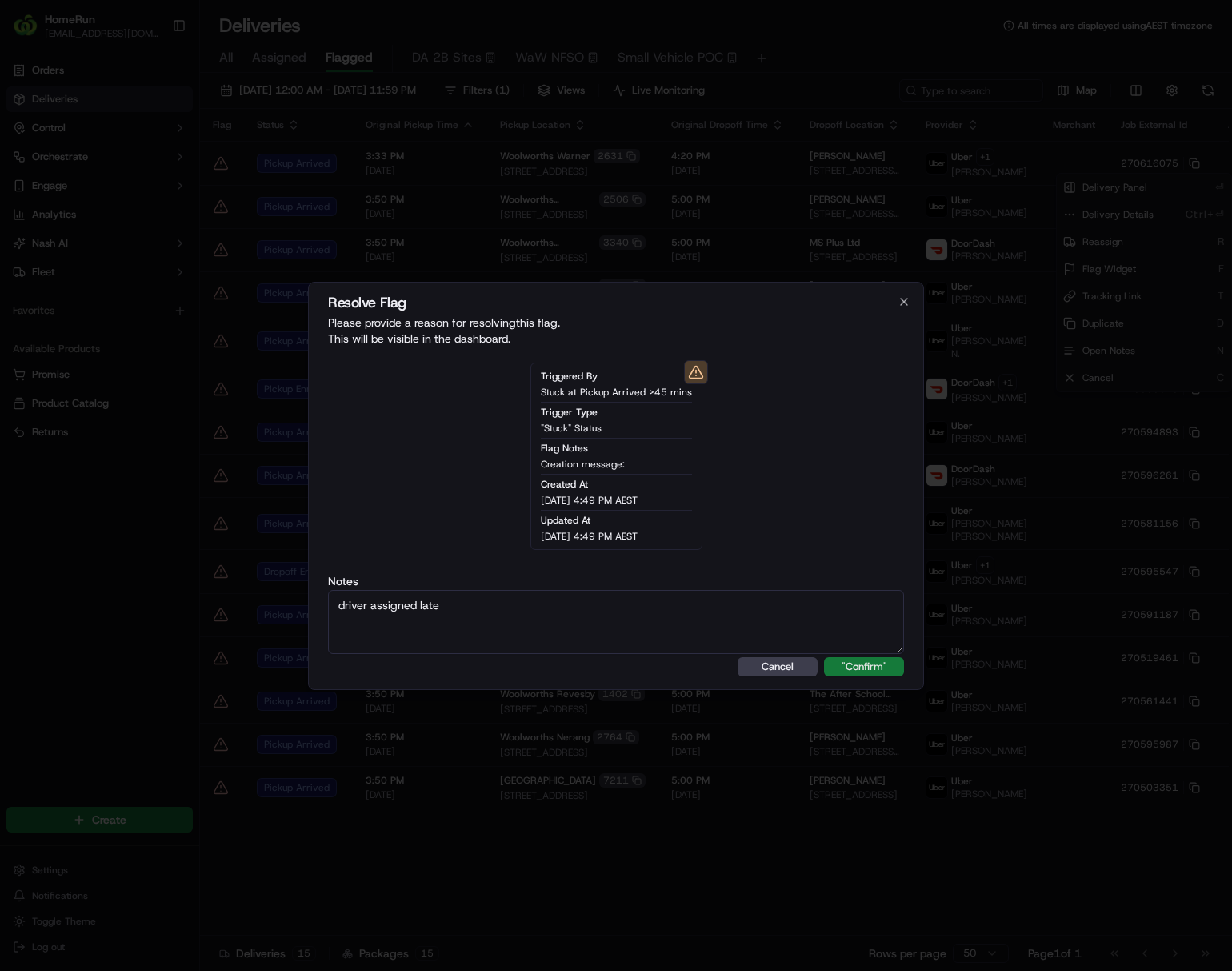
type textarea "driver assigned late"
click at [855, 675] on button ""Confirm"" at bounding box center [864, 667] width 80 height 19
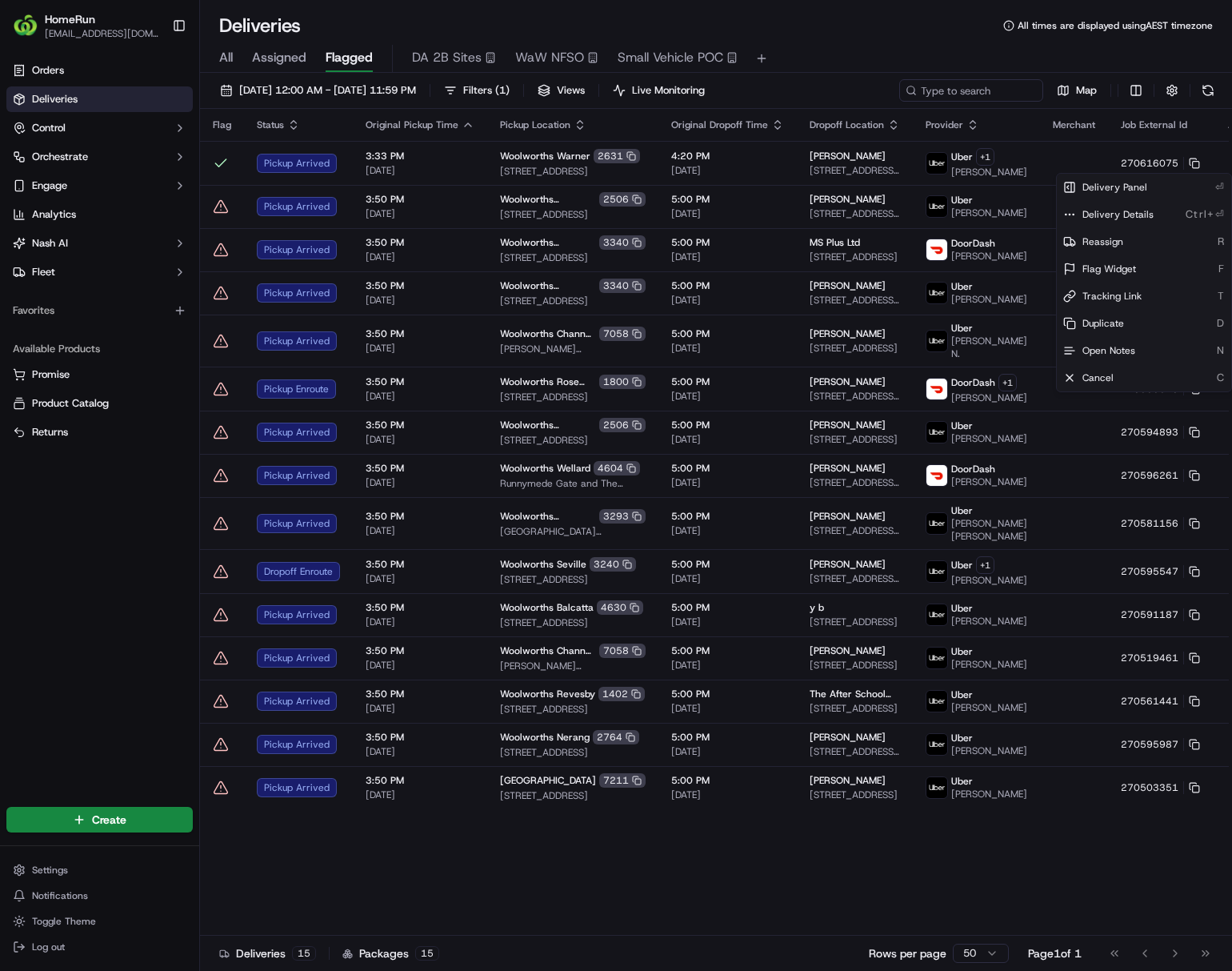
click at [737, 904] on html "HomeRun ljoliffe1@woolworths.com.au Toggle Sidebar Orders Deliveries Control Or…" at bounding box center [616, 485] width 1232 height 971
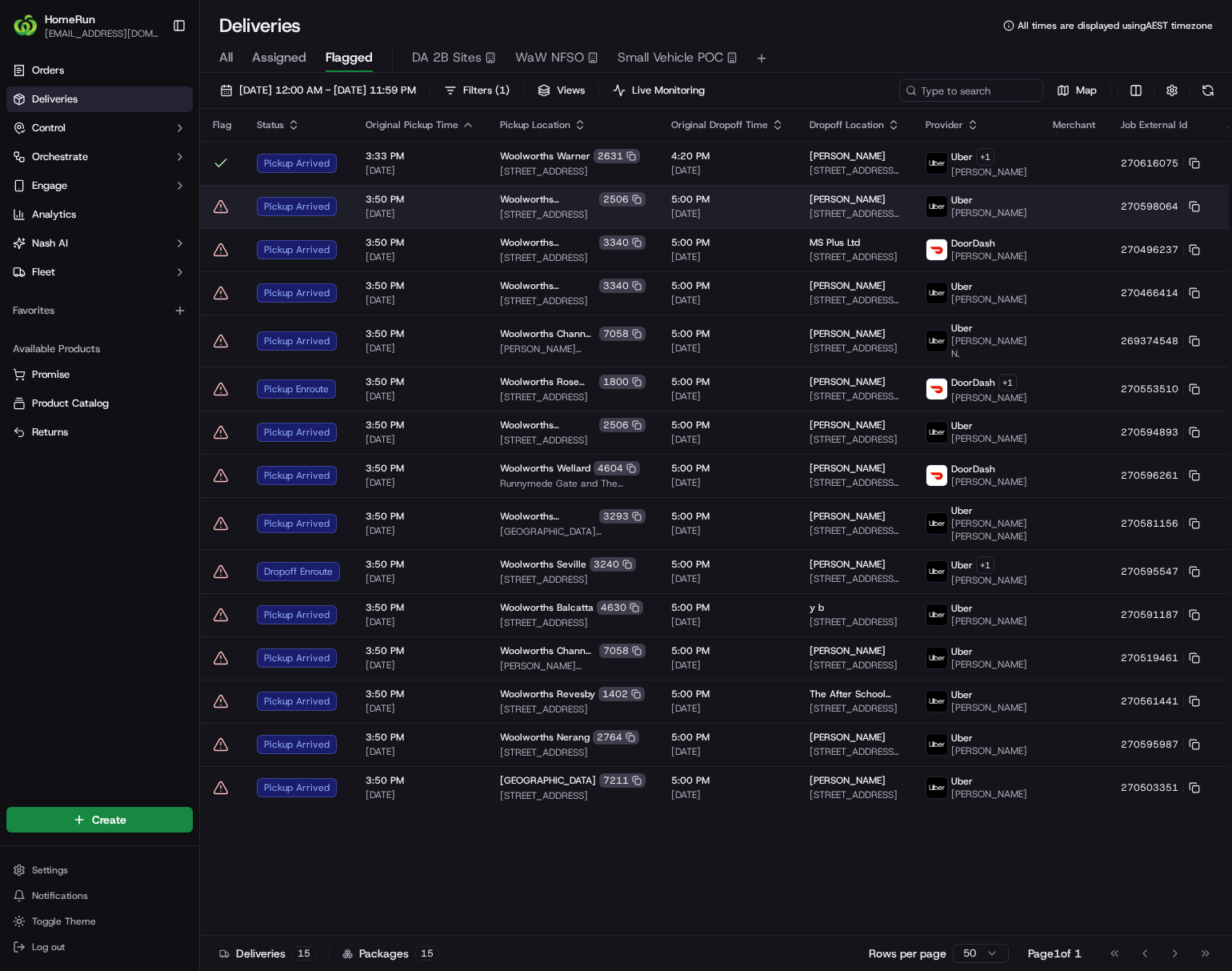
click at [1021, 197] on td at bounding box center [1074, 207] width 68 height 44
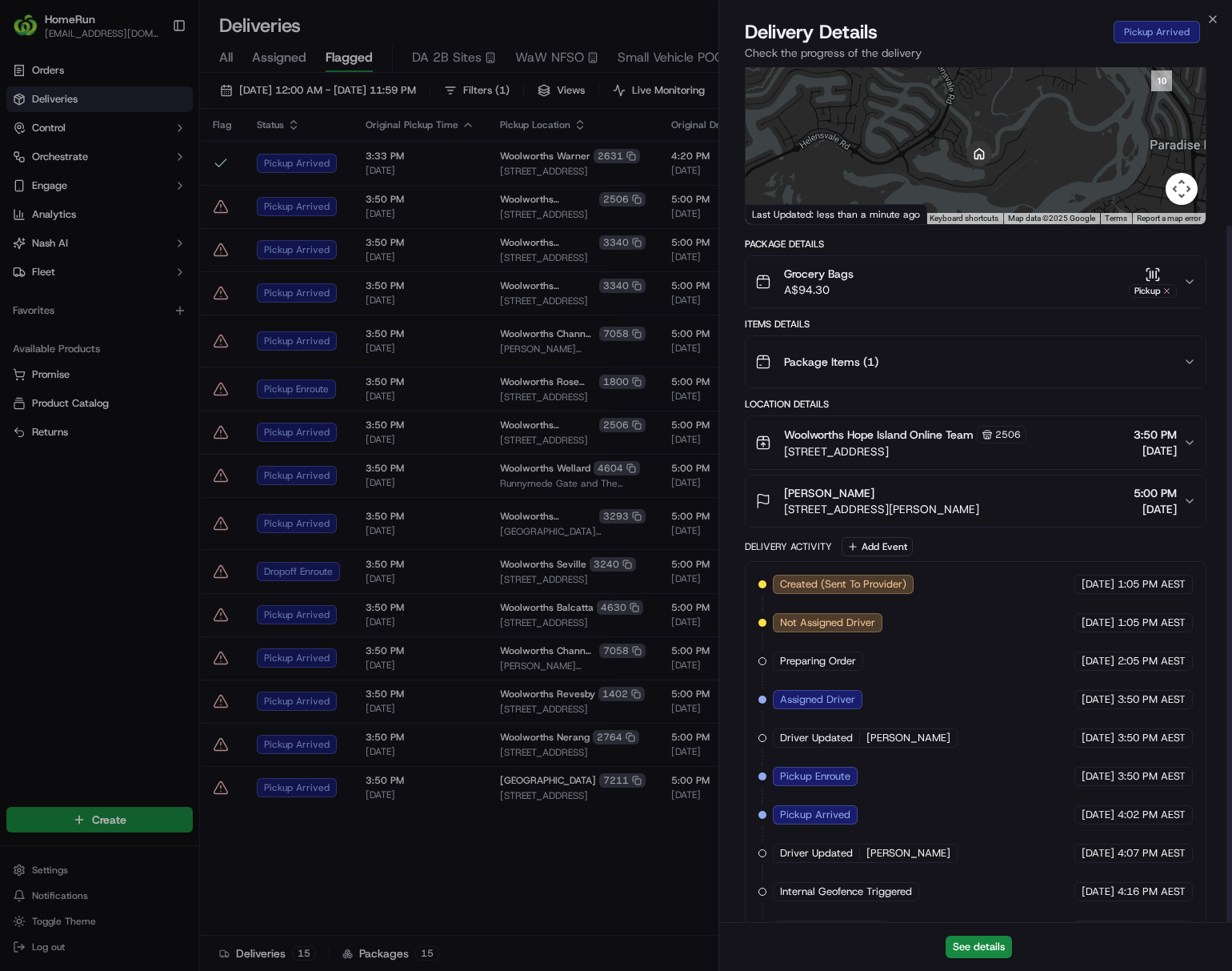
scroll to position [193, 0]
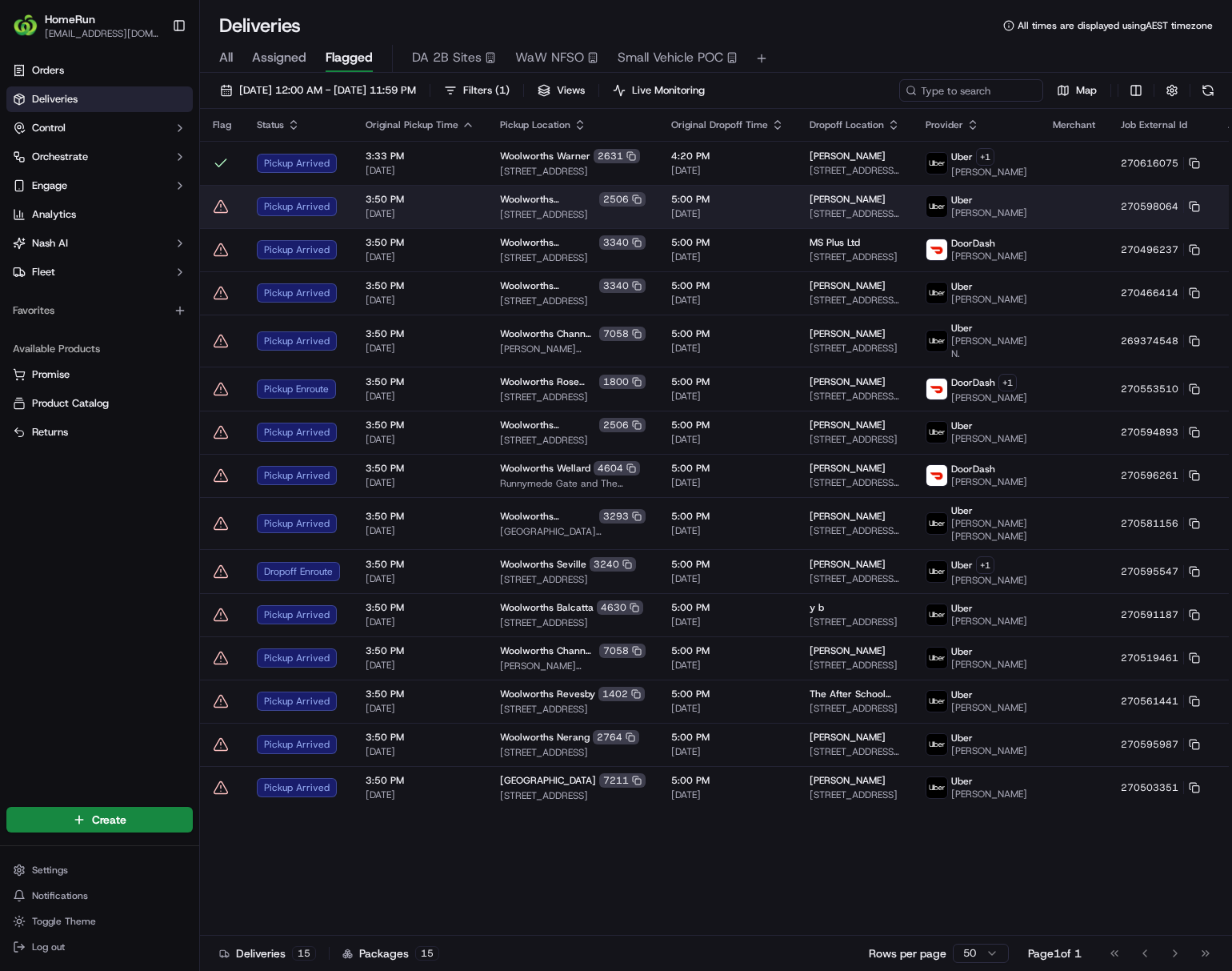
click at [1021, 207] on html "HomeRun ljoliffe1@woolworths.com.au Toggle Sidebar Orders Deliveries Control Or…" at bounding box center [616, 485] width 1232 height 971
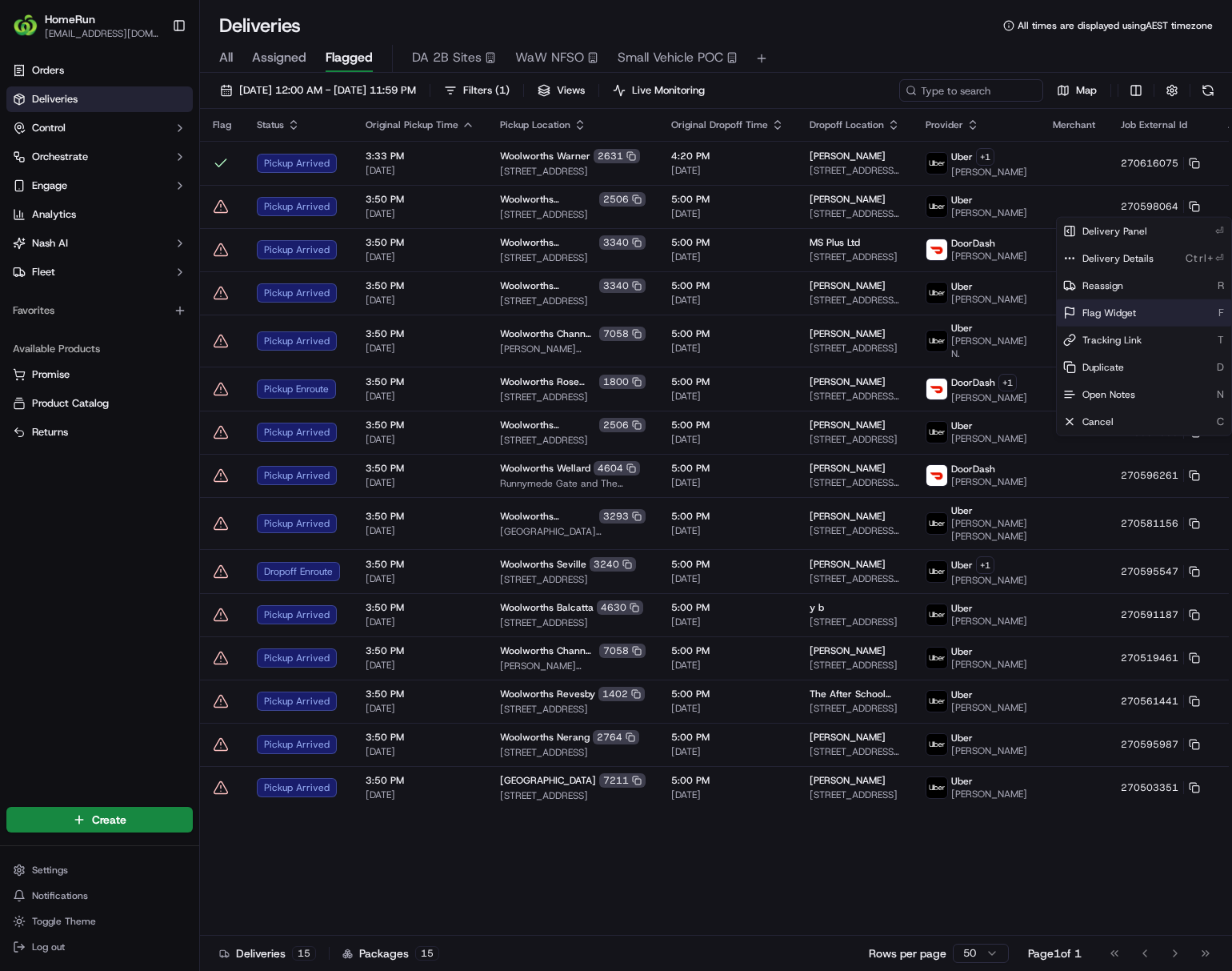
click at [1021, 321] on div "Flag Widget F" at bounding box center [1144, 313] width 174 height 27
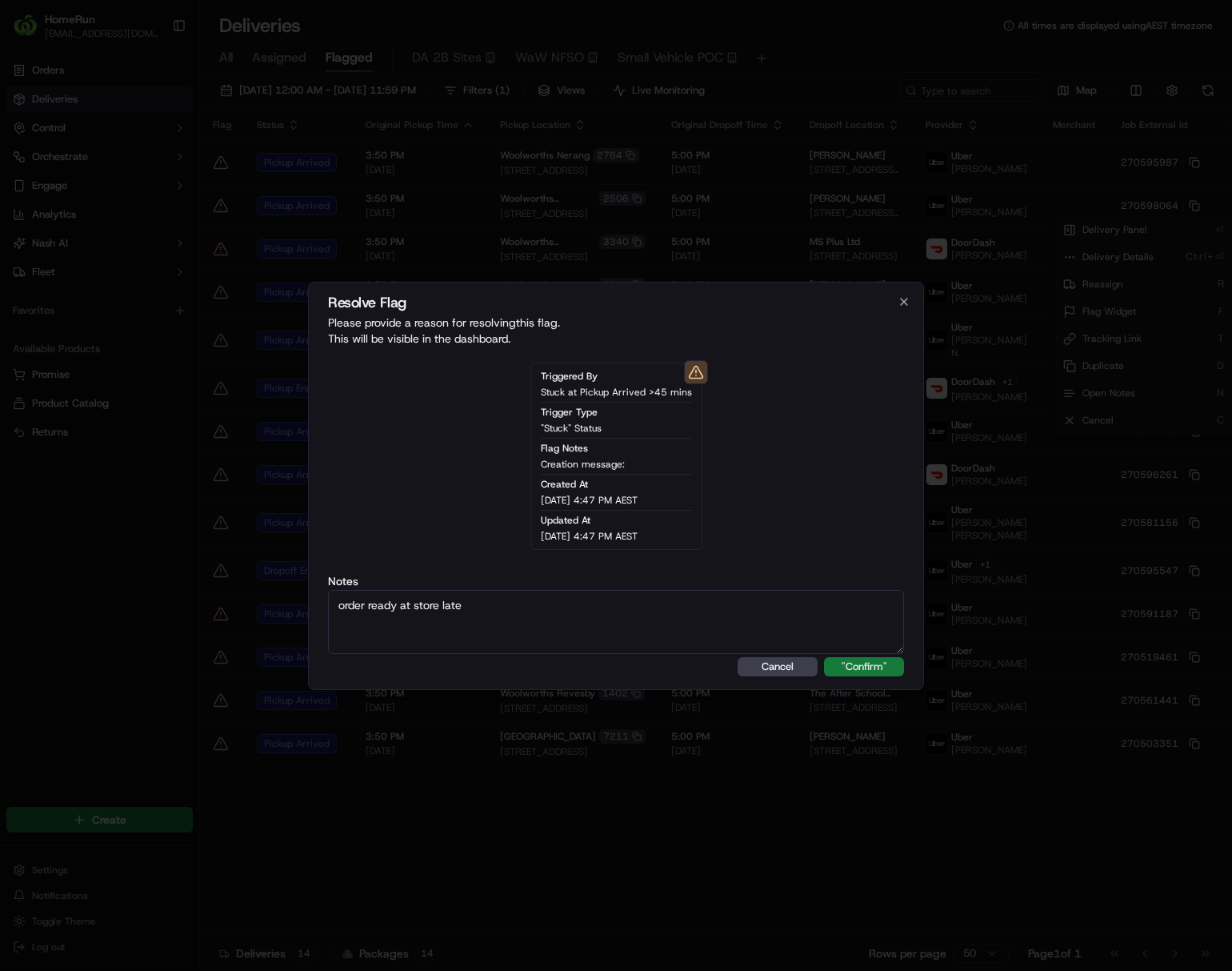
type textarea "order ready at store late"
click at [888, 657] on button ""Confirm"" at bounding box center [864, 667] width 80 height 19
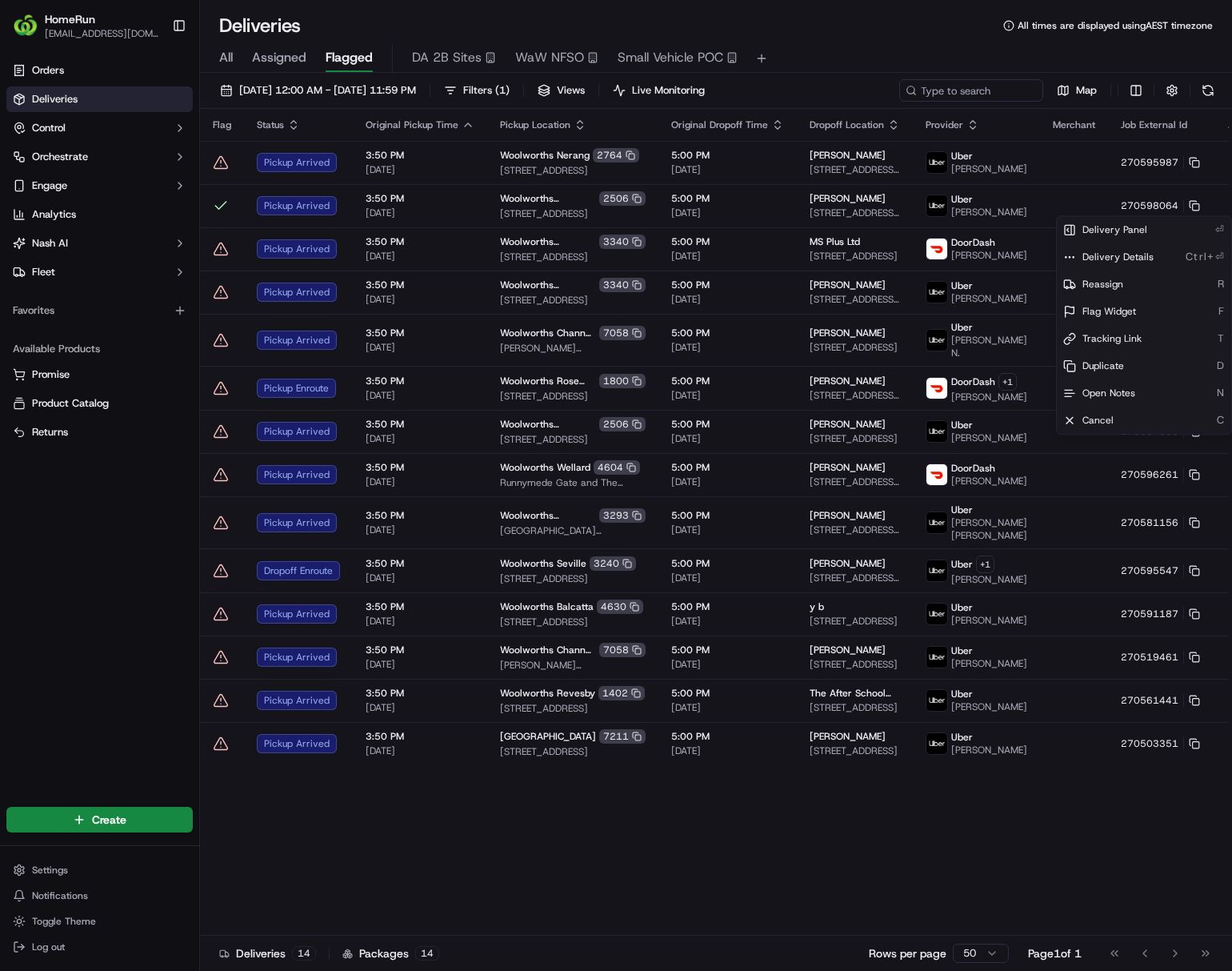
click at [909, 890] on html "HomeRun ljoliffe1@woolworths.com.au Toggle Sidebar Orders Deliveries Control Or…" at bounding box center [616, 485] width 1232 height 971
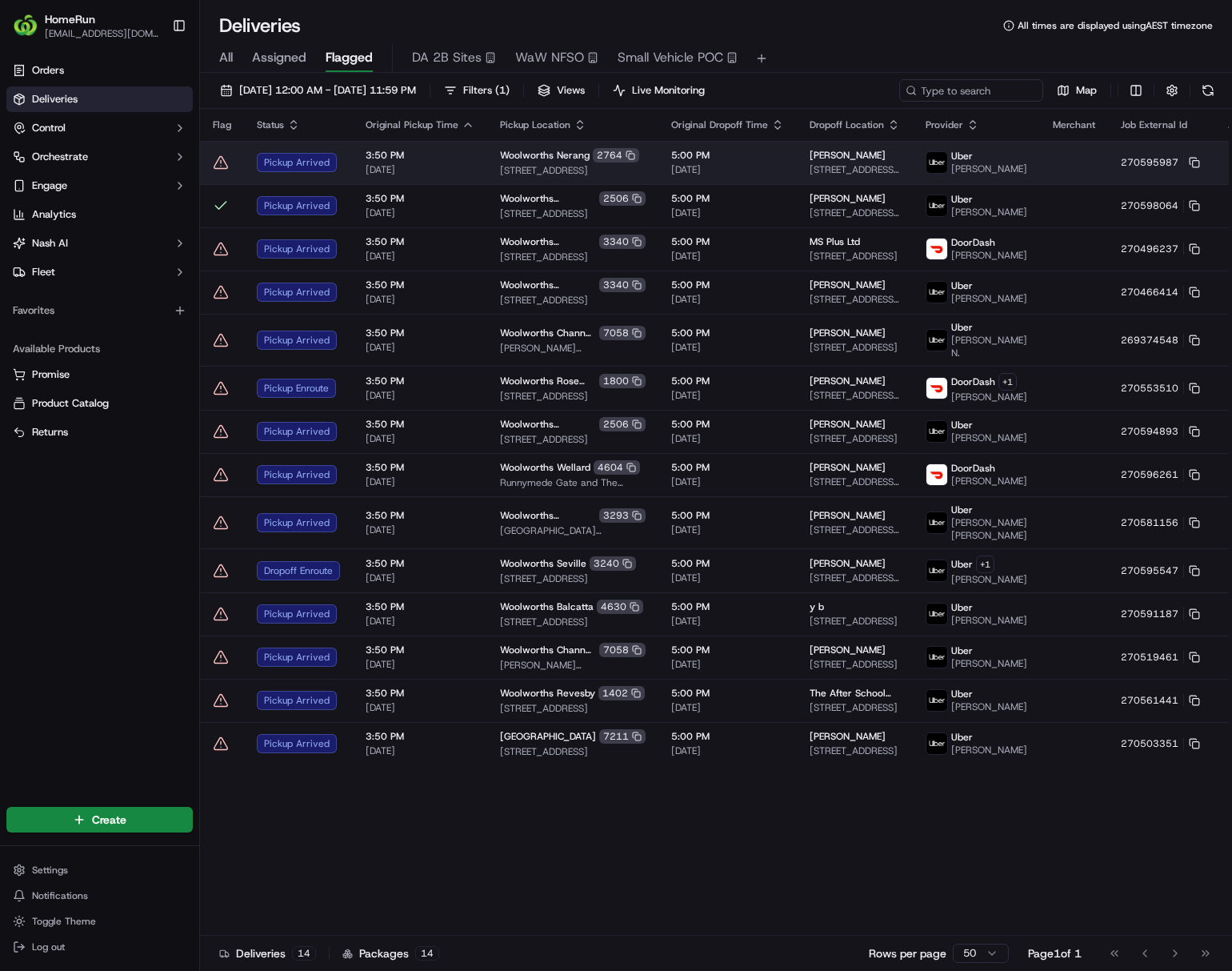
click at [1021, 165] on td at bounding box center [1074, 163] width 68 height 44
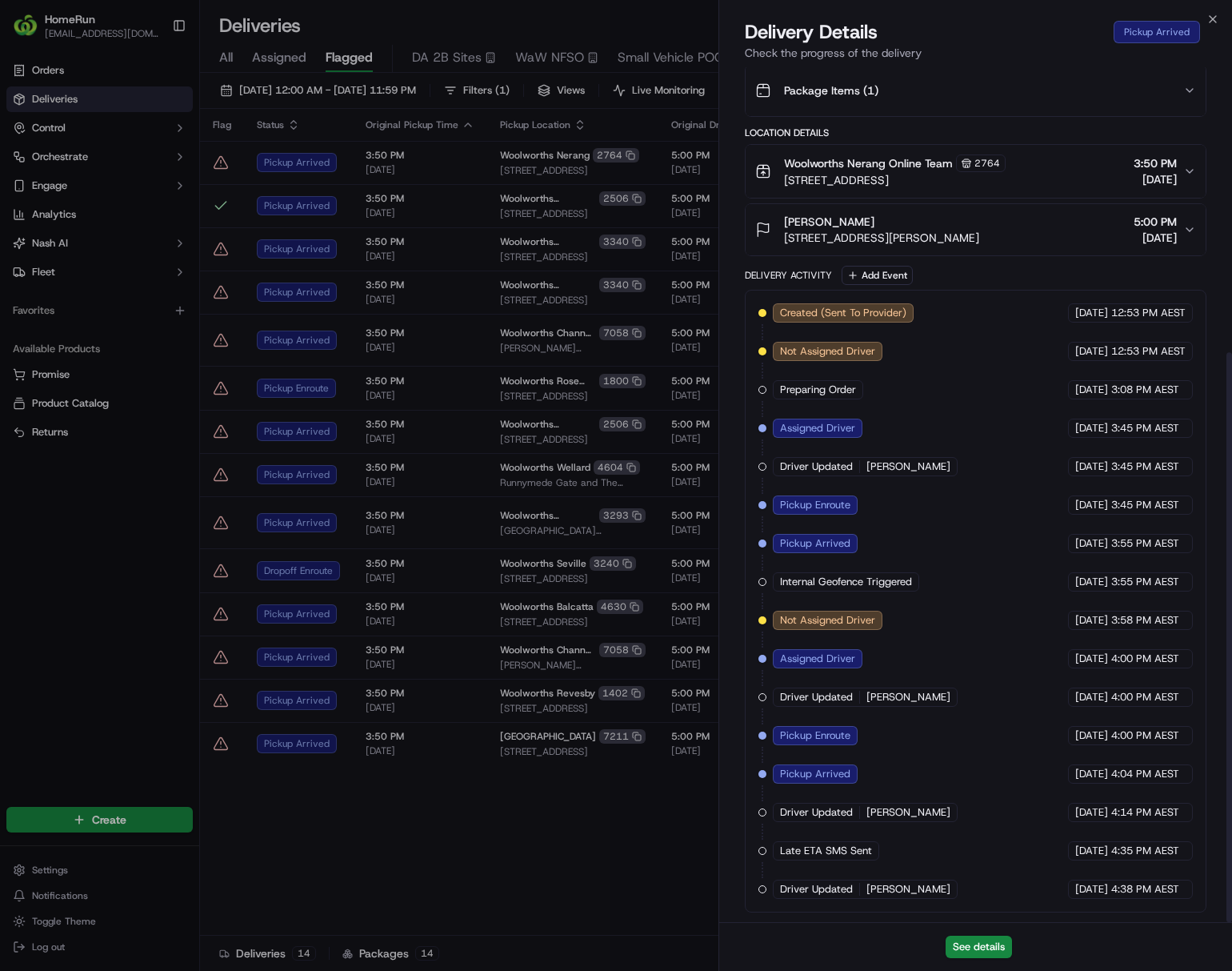
scroll to position [427, 0]
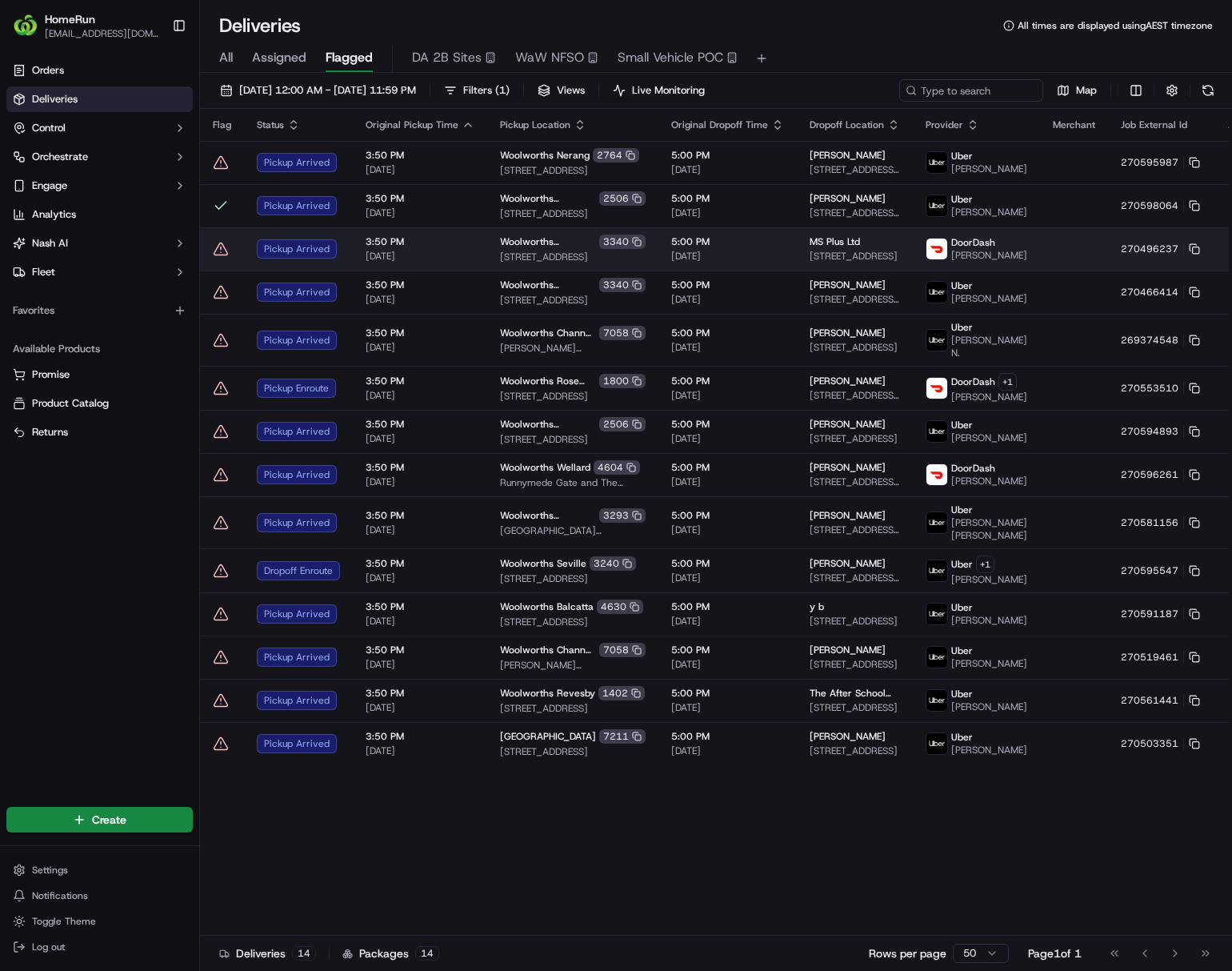
click at [749, 250] on td "5:00 PM 22/09/2025" at bounding box center [727, 249] width 138 height 44
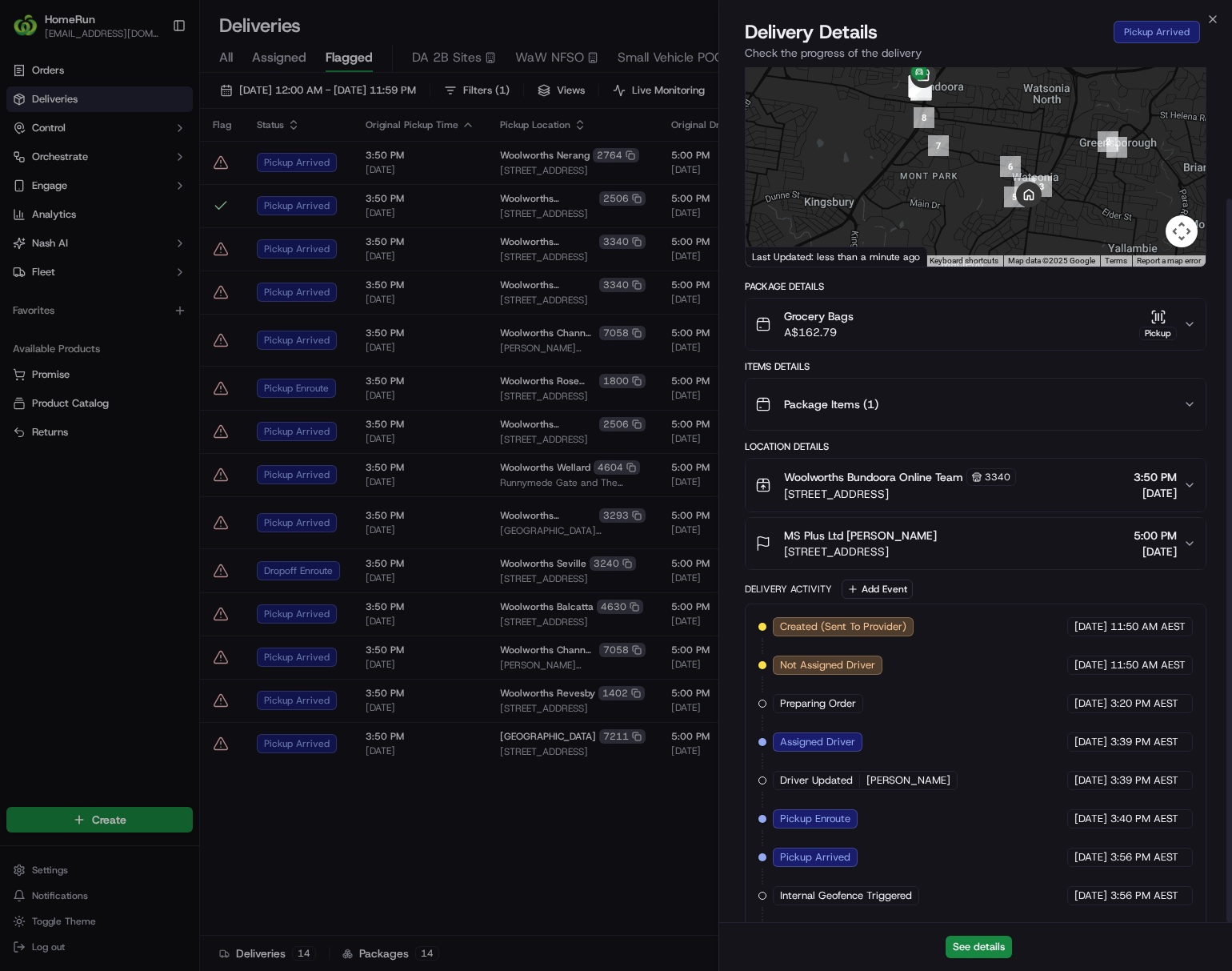
scroll to position [155, 0]
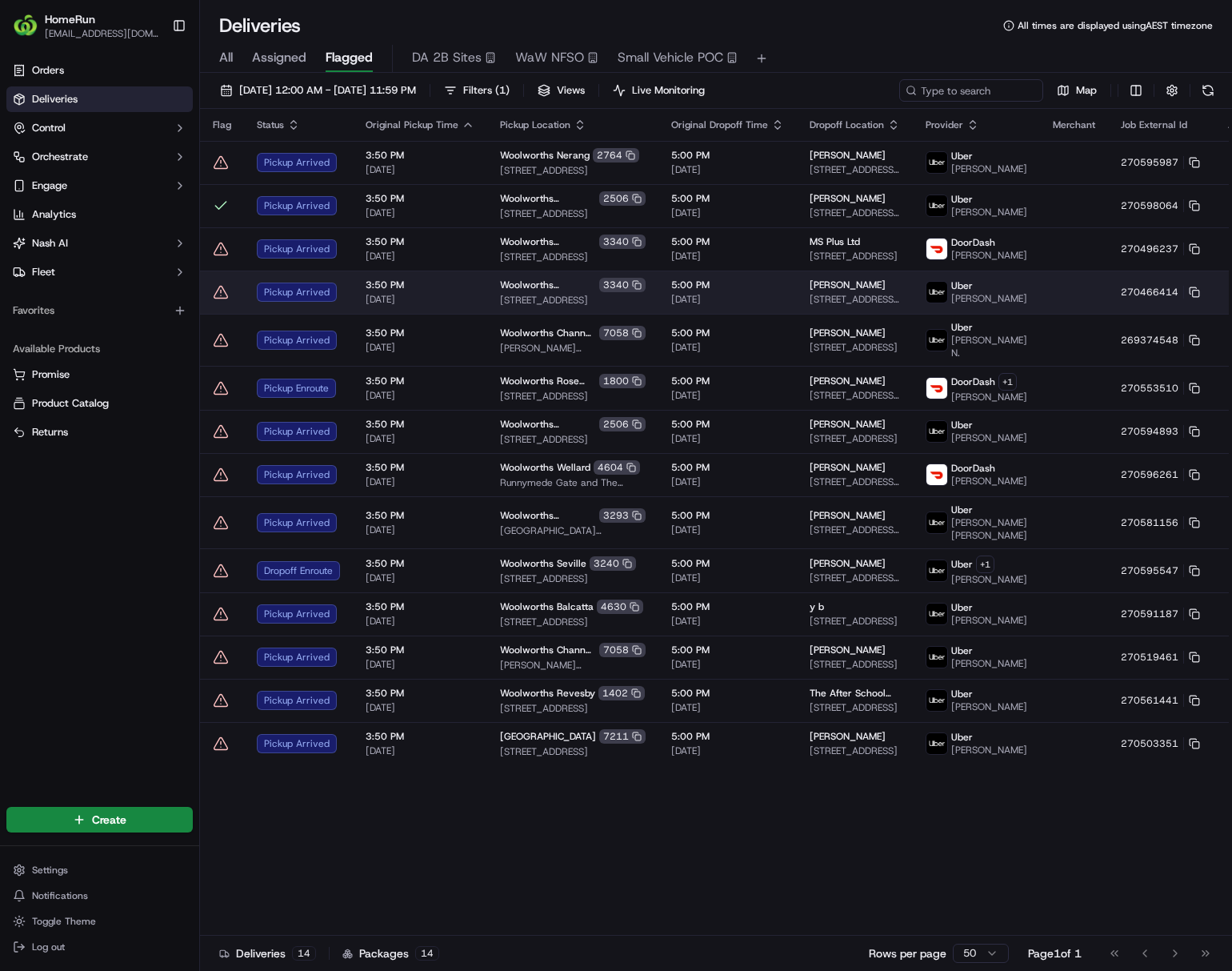
click at [721, 297] on span "[DATE]" at bounding box center [727, 299] width 113 height 13
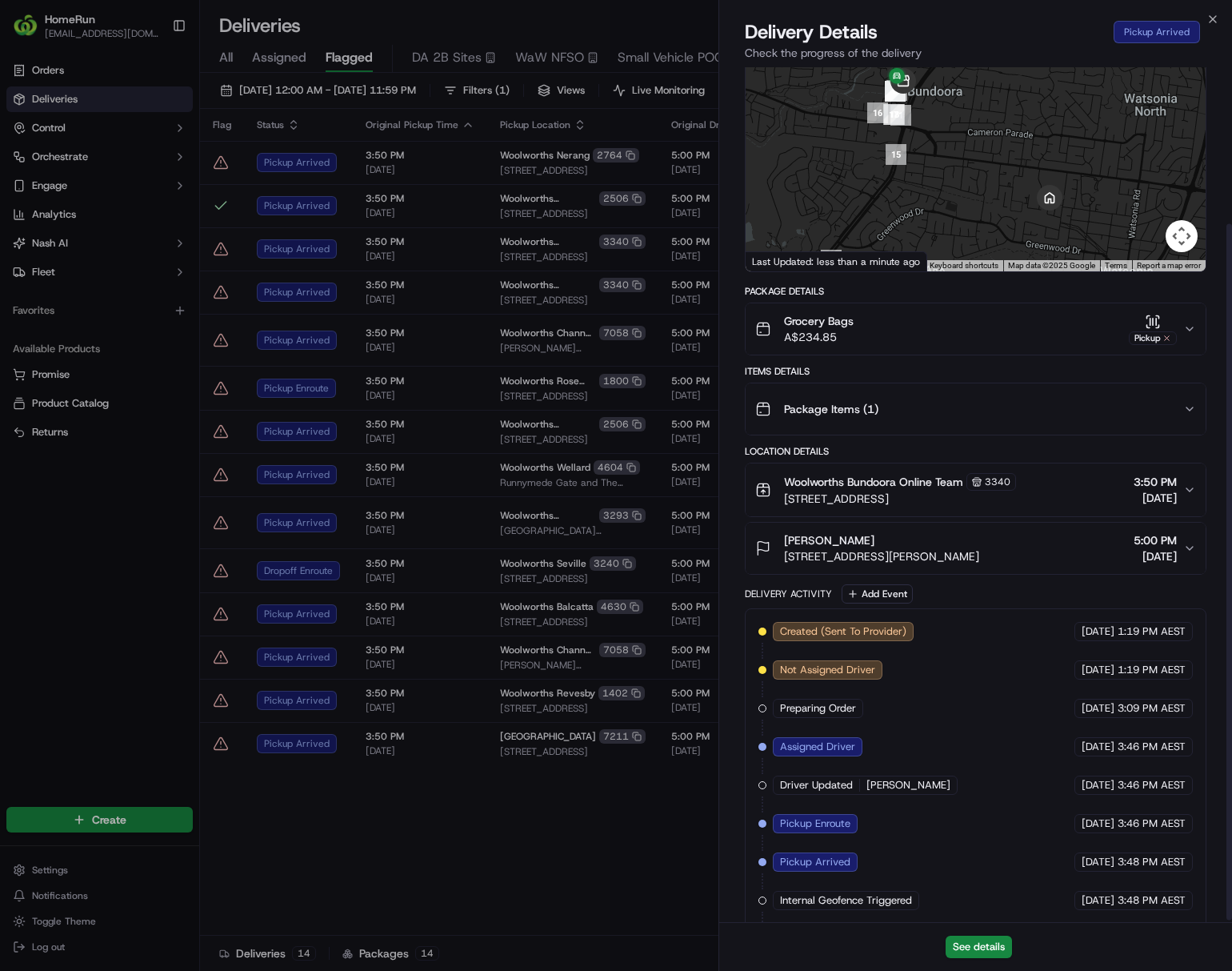
scroll to position [193, 0]
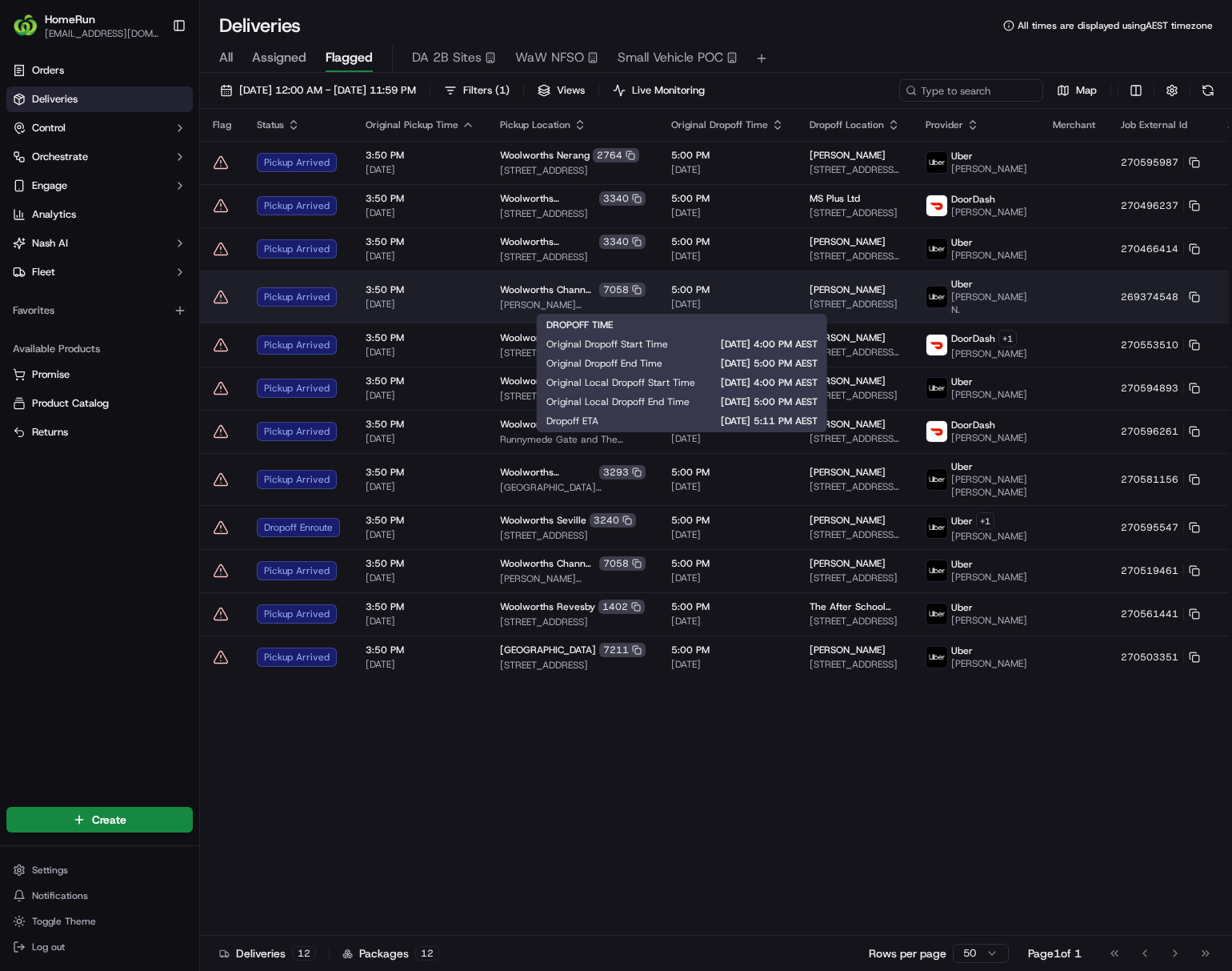
click at [741, 305] on span "[DATE]" at bounding box center [727, 304] width 113 height 13
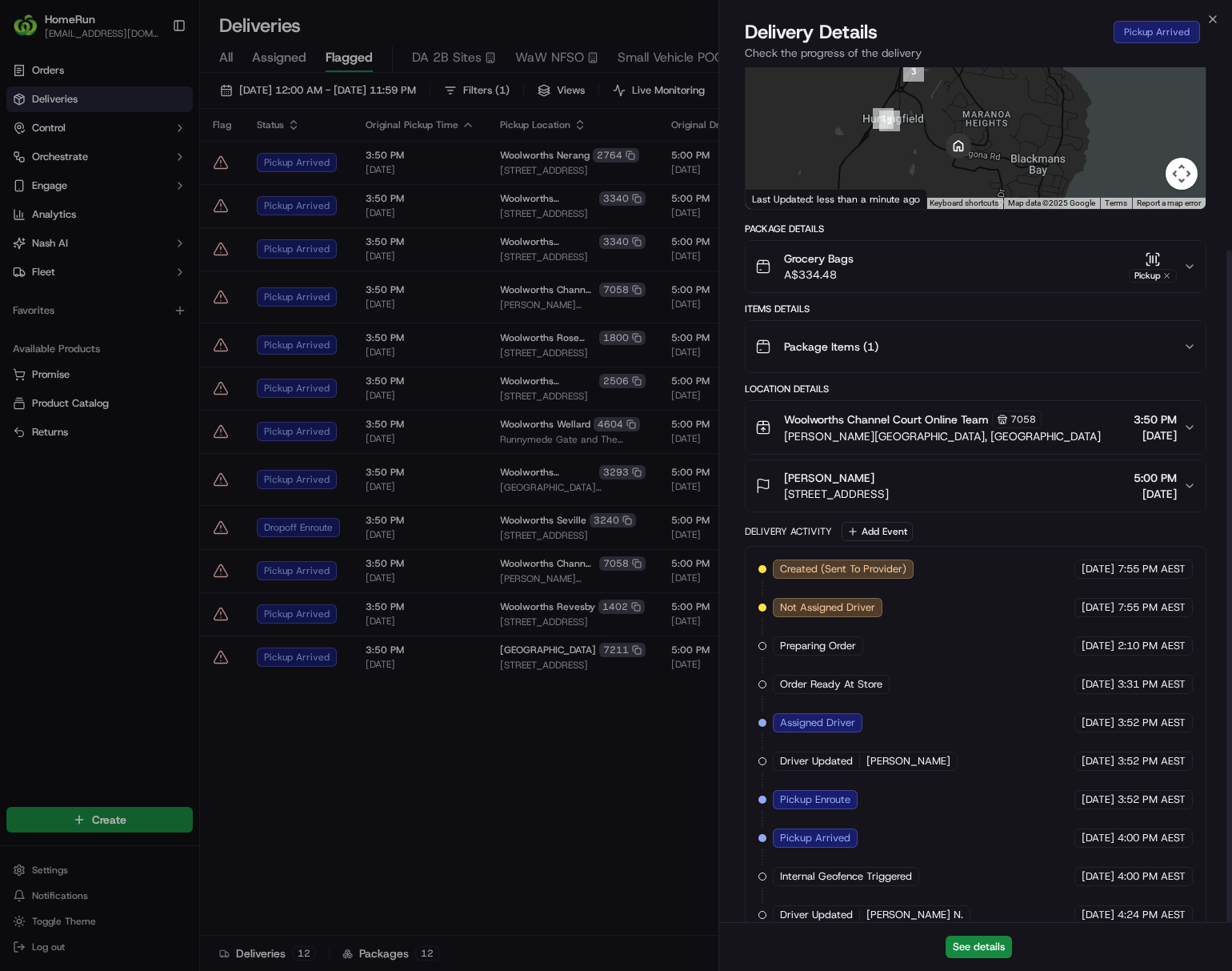
scroll to position [234, 0]
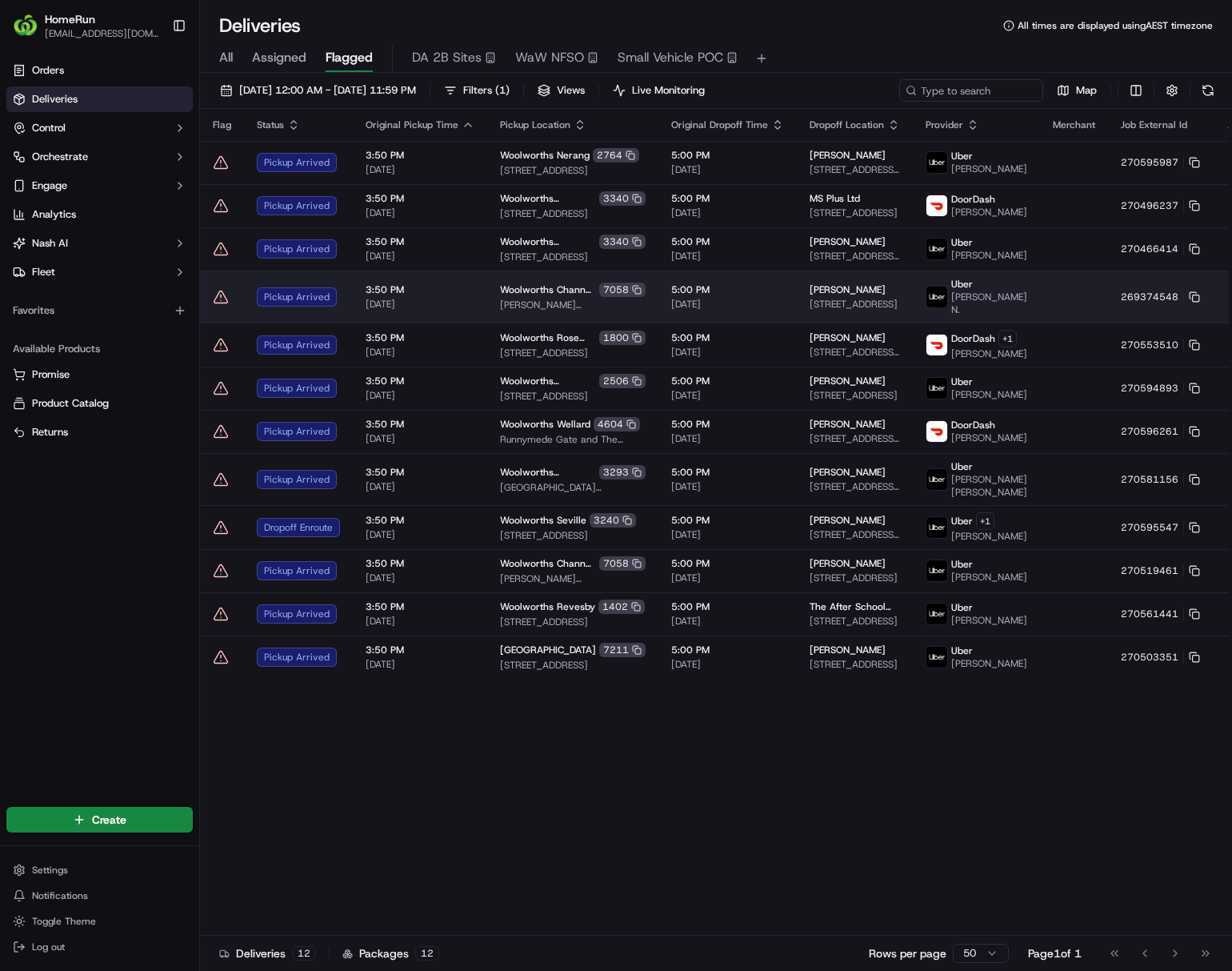
click at [1021, 293] on html "HomeRun ljoliffe1@woolworths.com.au Toggle Sidebar Orders Deliveries Control Or…" at bounding box center [616, 485] width 1232 height 971
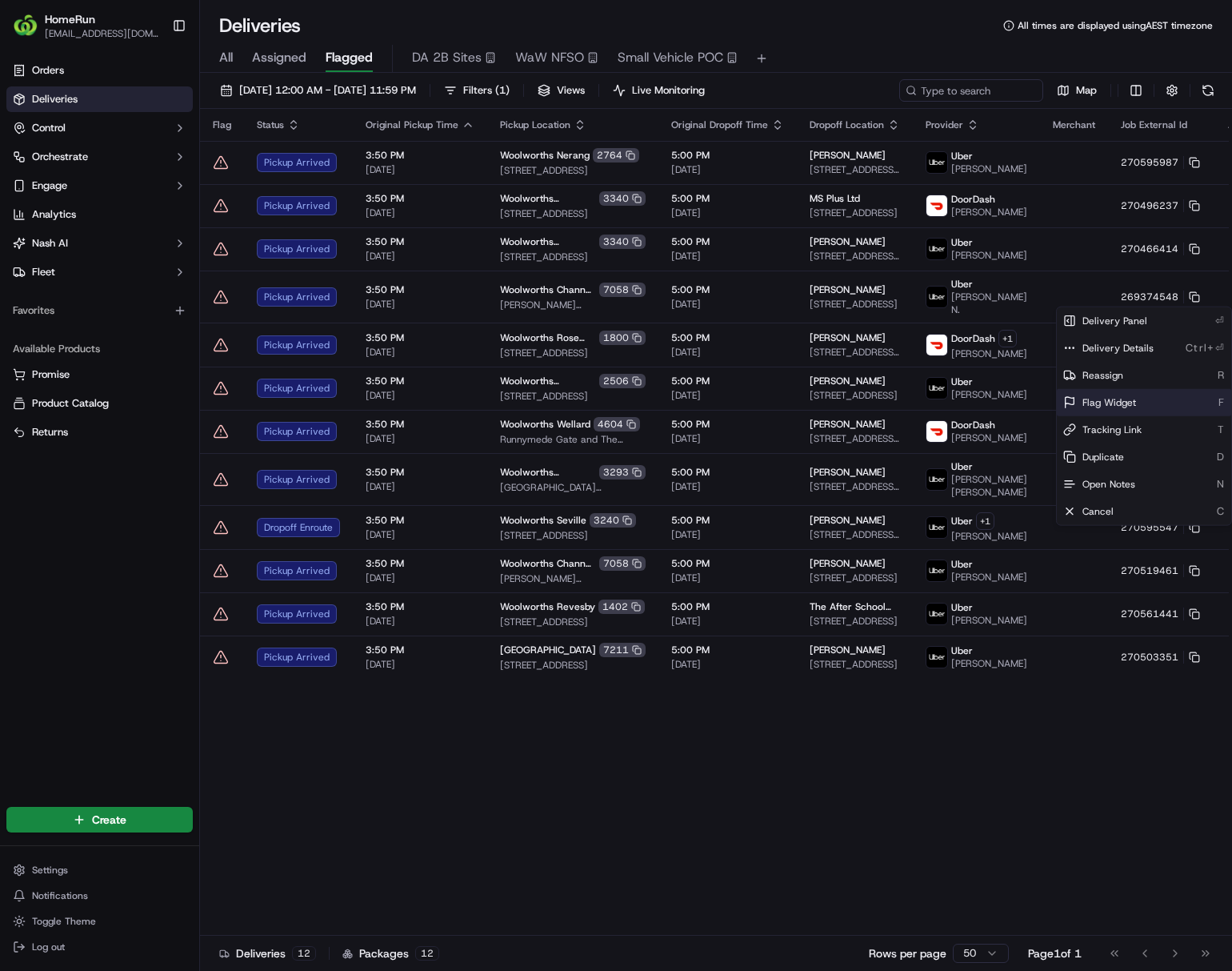
click at [1021, 405] on span "Flag Widget" at bounding box center [1109, 403] width 54 height 13
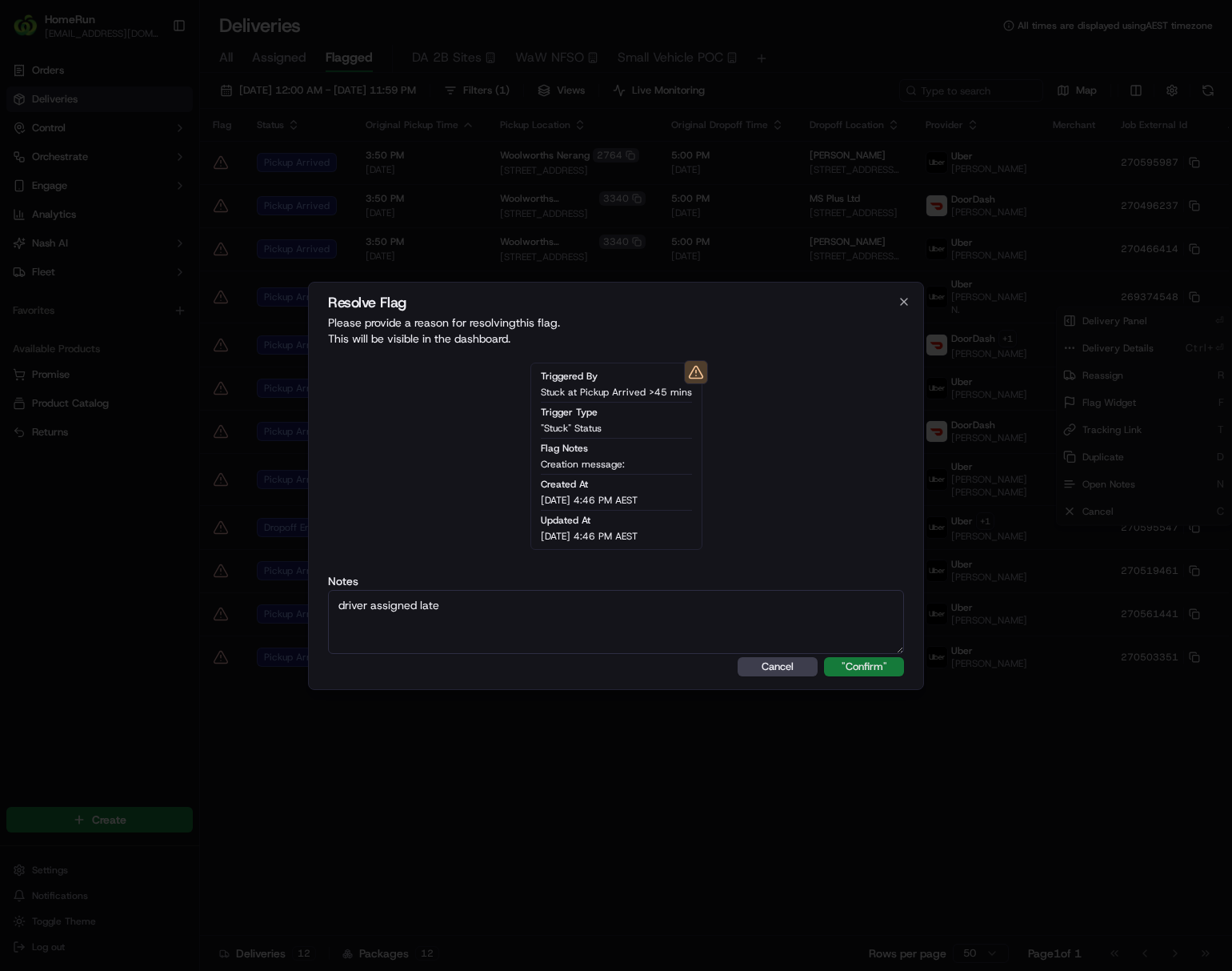
type textarea "driver assigned late"
click at [872, 670] on button ""Confirm"" at bounding box center [864, 667] width 80 height 19
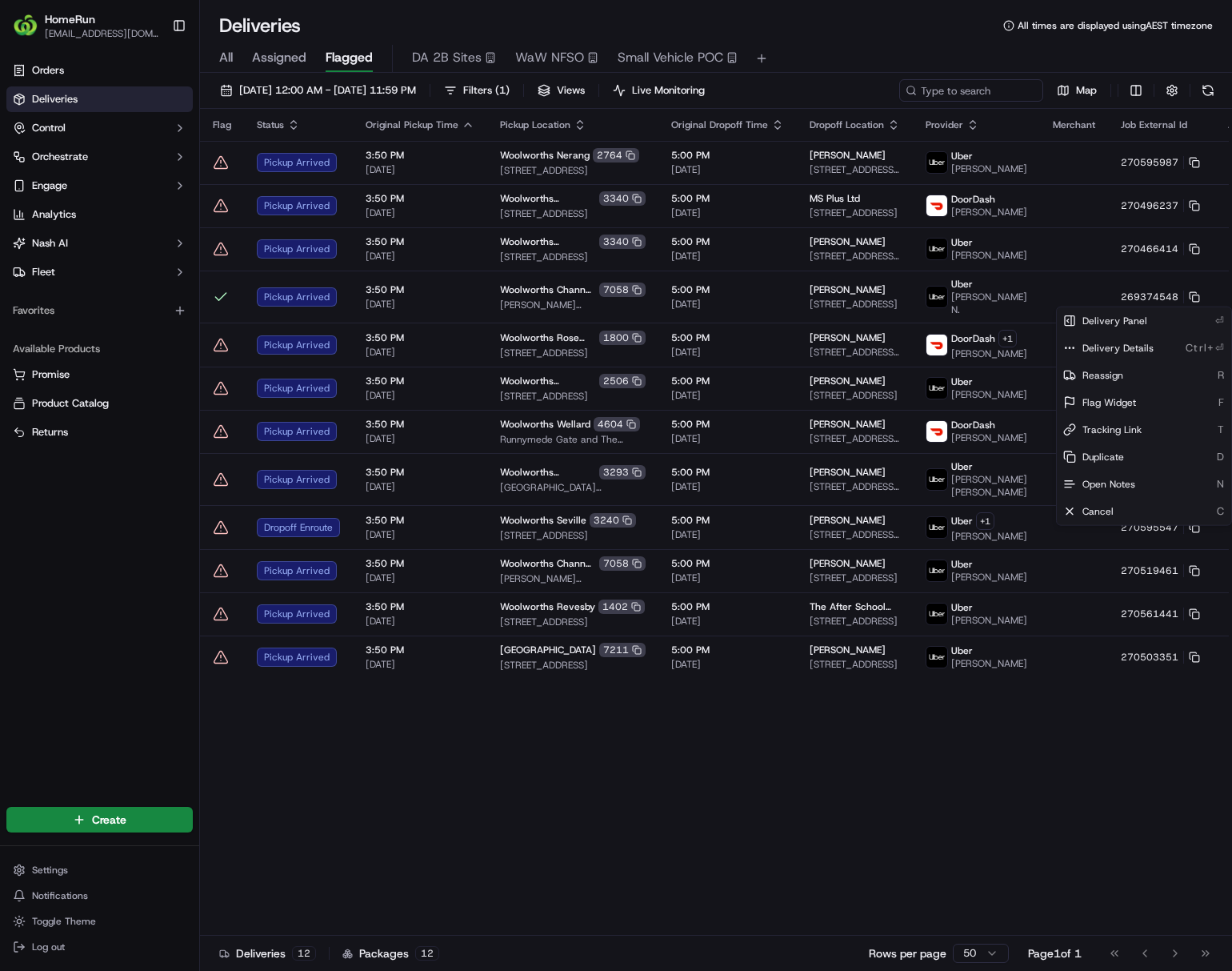
click at [735, 769] on html "HomeRun ljoliffe1@woolworths.com.au Toggle Sidebar Orders Deliveries Control Or…" at bounding box center [616, 485] width 1232 height 971
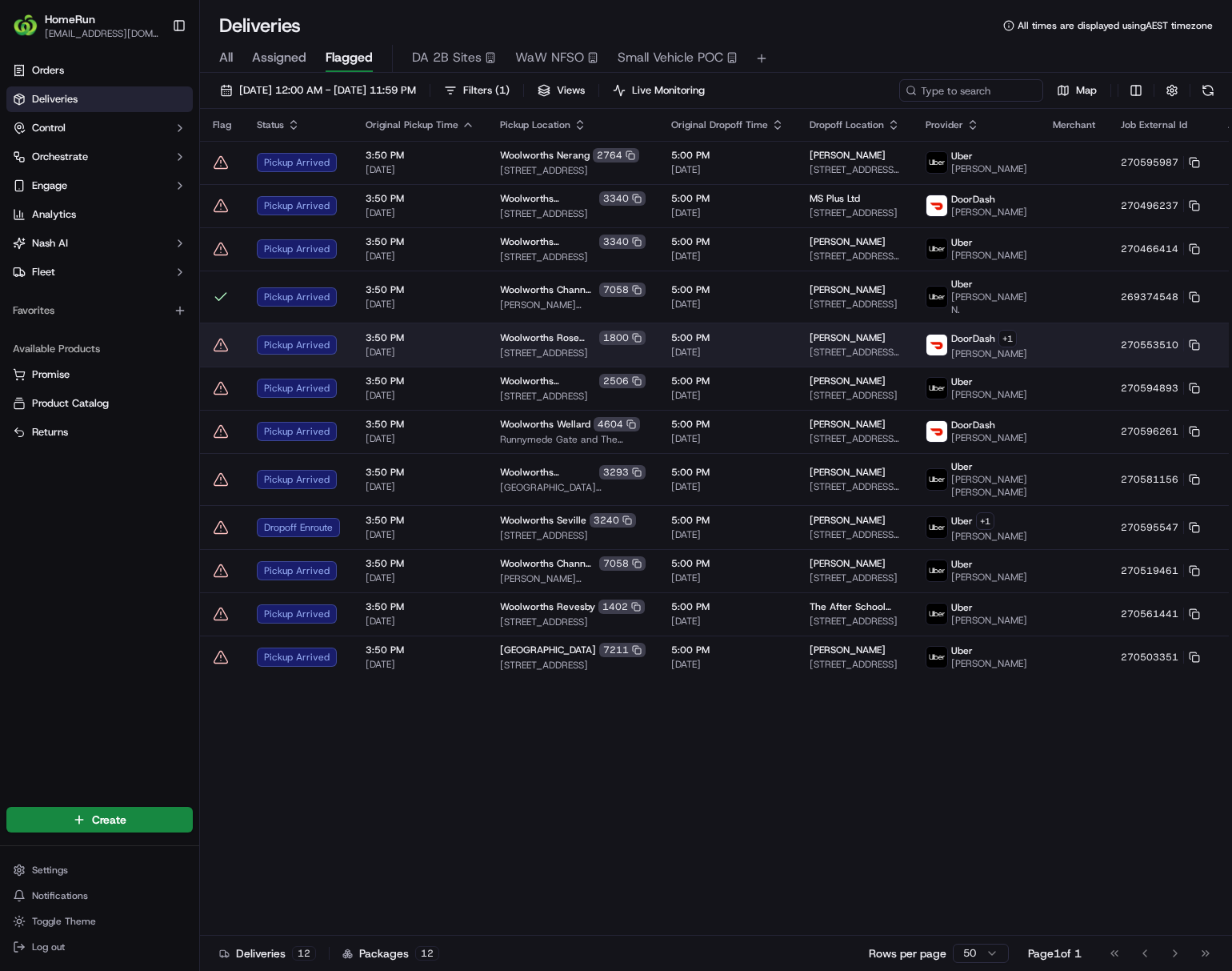
click at [728, 359] on td "5:00 PM 22/09/2025" at bounding box center [727, 344] width 138 height 44
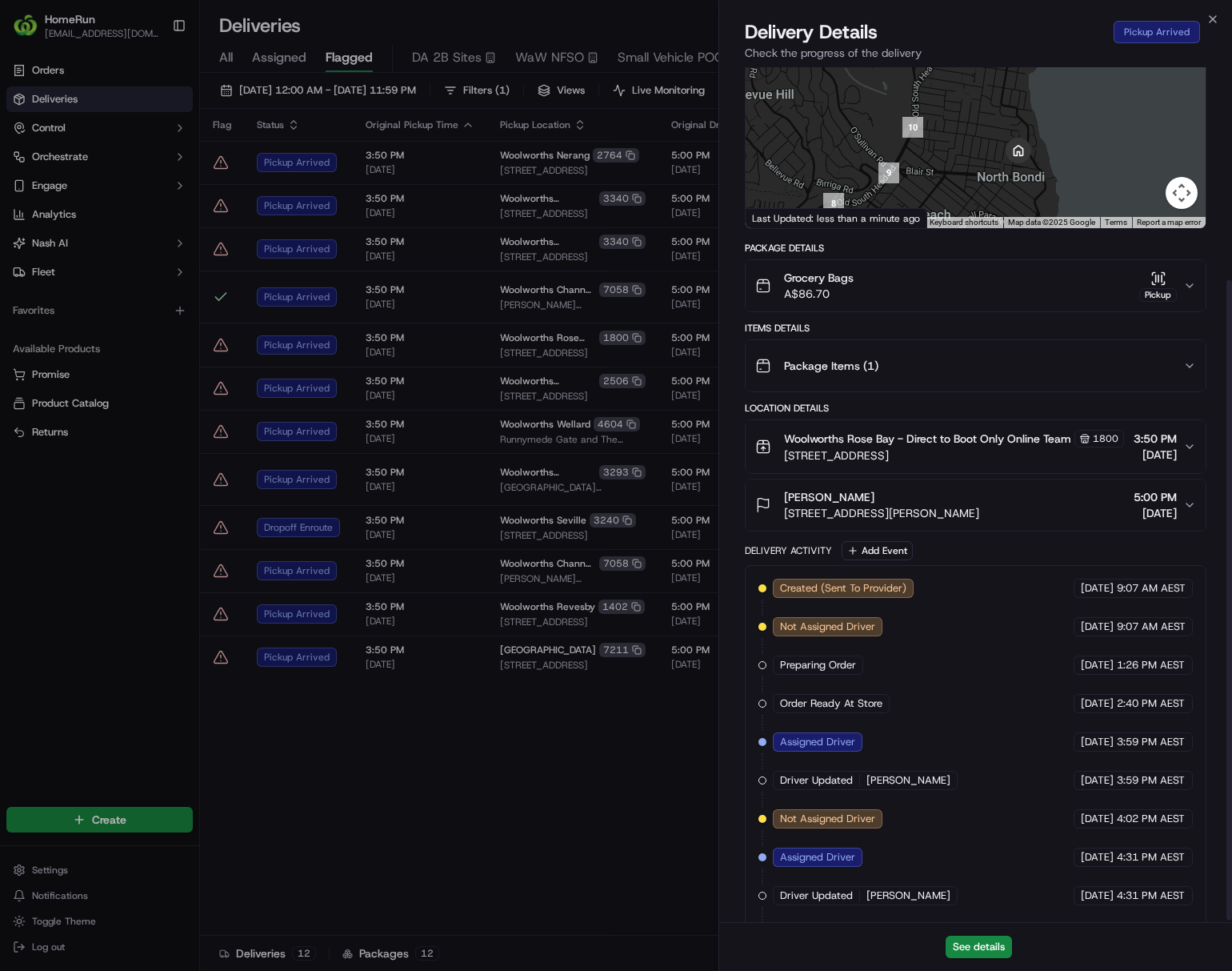
scroll to position [286, 0]
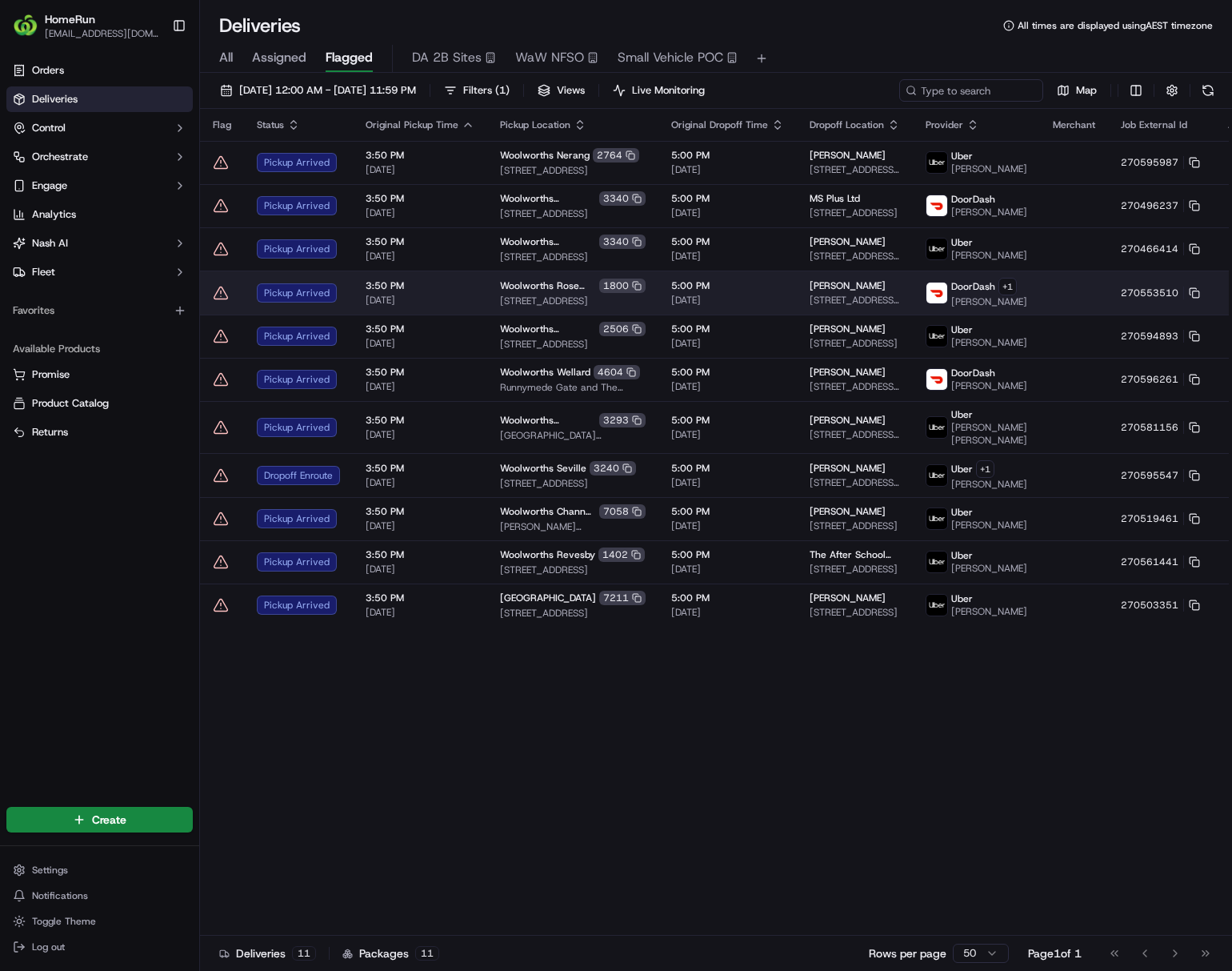
click at [1021, 295] on td at bounding box center [1074, 293] width 68 height 44
click at [1021, 292] on html "HomeRun ljoliffe1@woolworths.com.au Toggle Sidebar Orders Deliveries Control Or…" at bounding box center [616, 485] width 1232 height 971
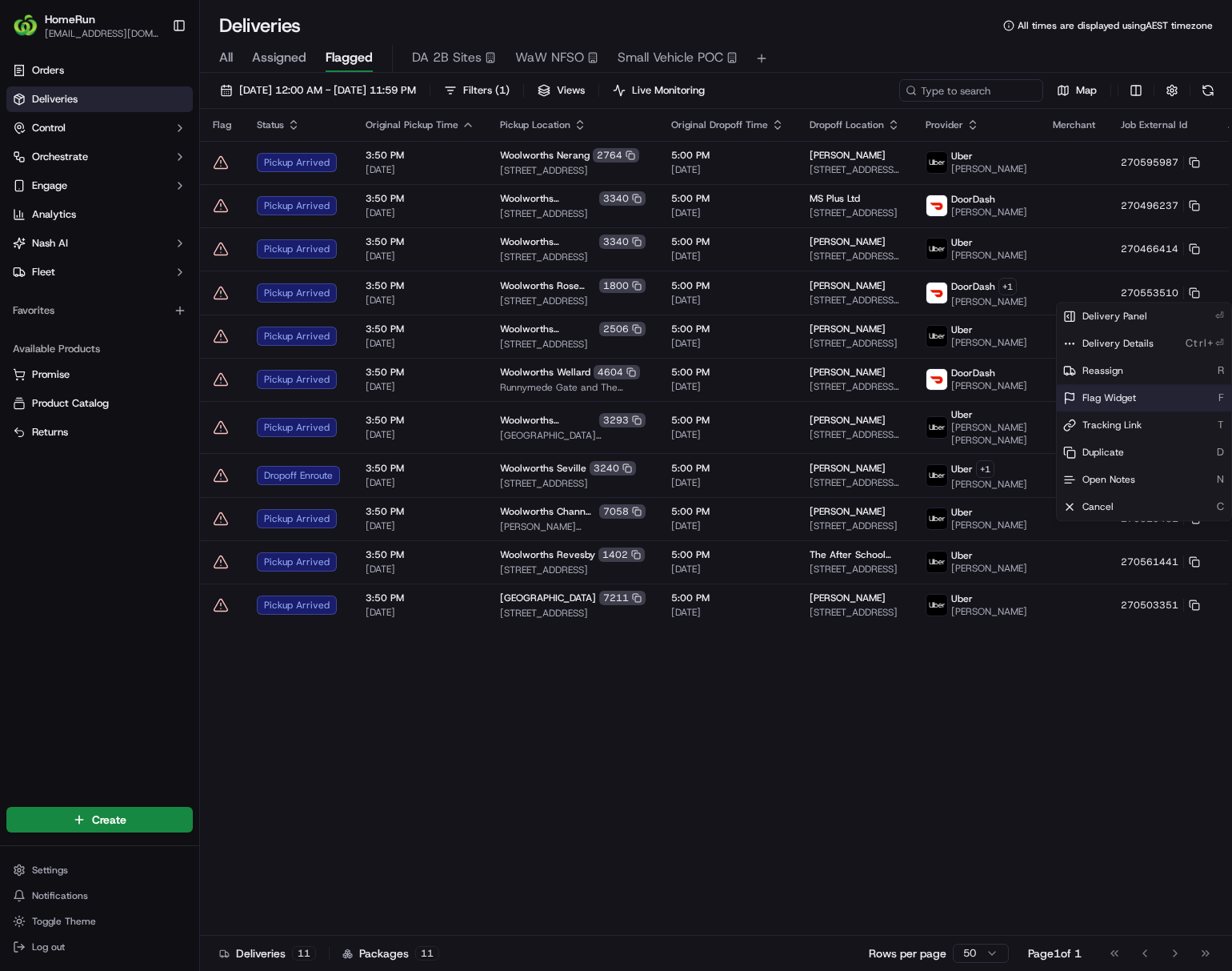
click at [1021, 405] on span "Flag Widget" at bounding box center [1109, 398] width 54 height 13
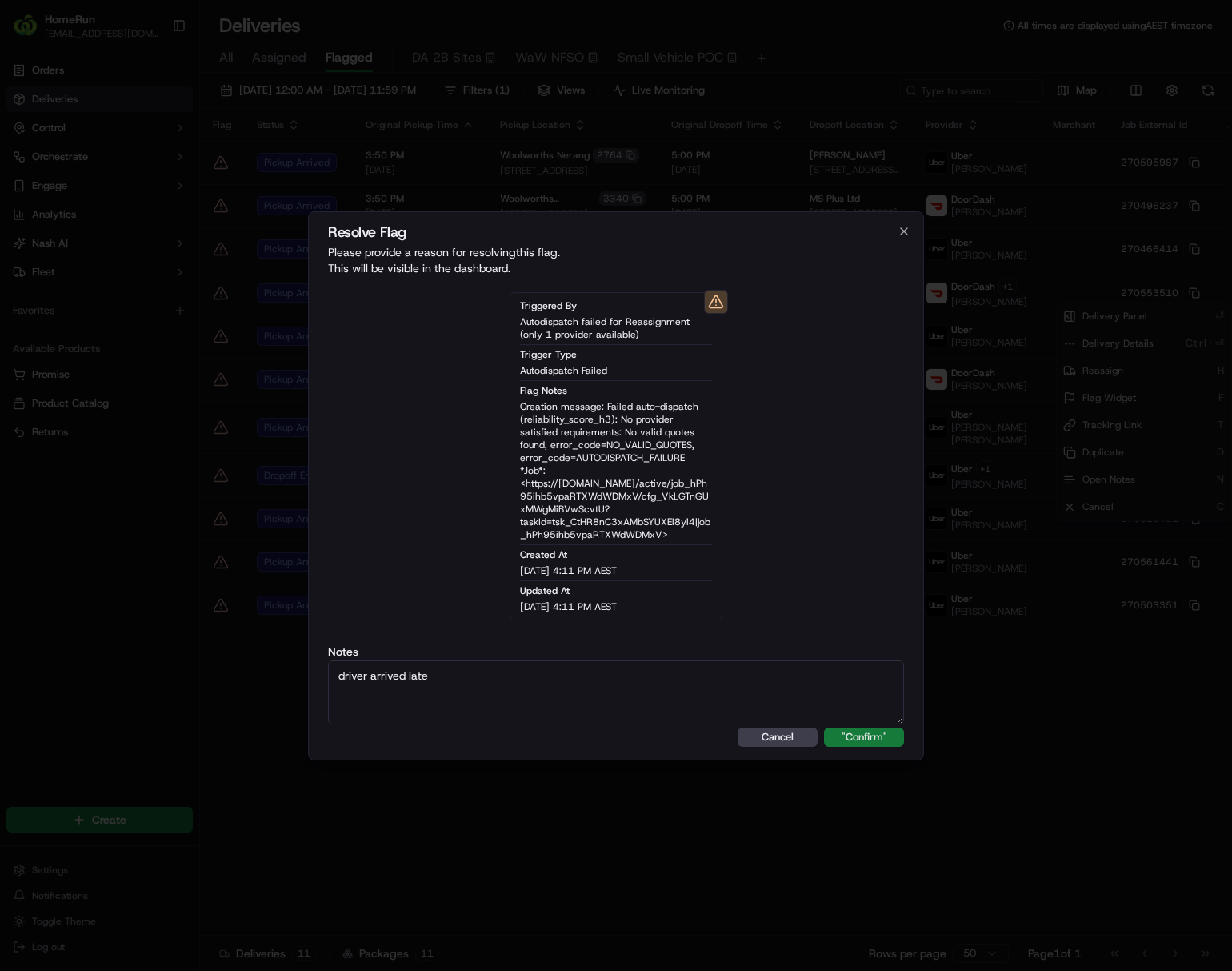
type textarea "driver arrived late"
click at [854, 737] on button ""Confirm"" at bounding box center [864, 737] width 80 height 19
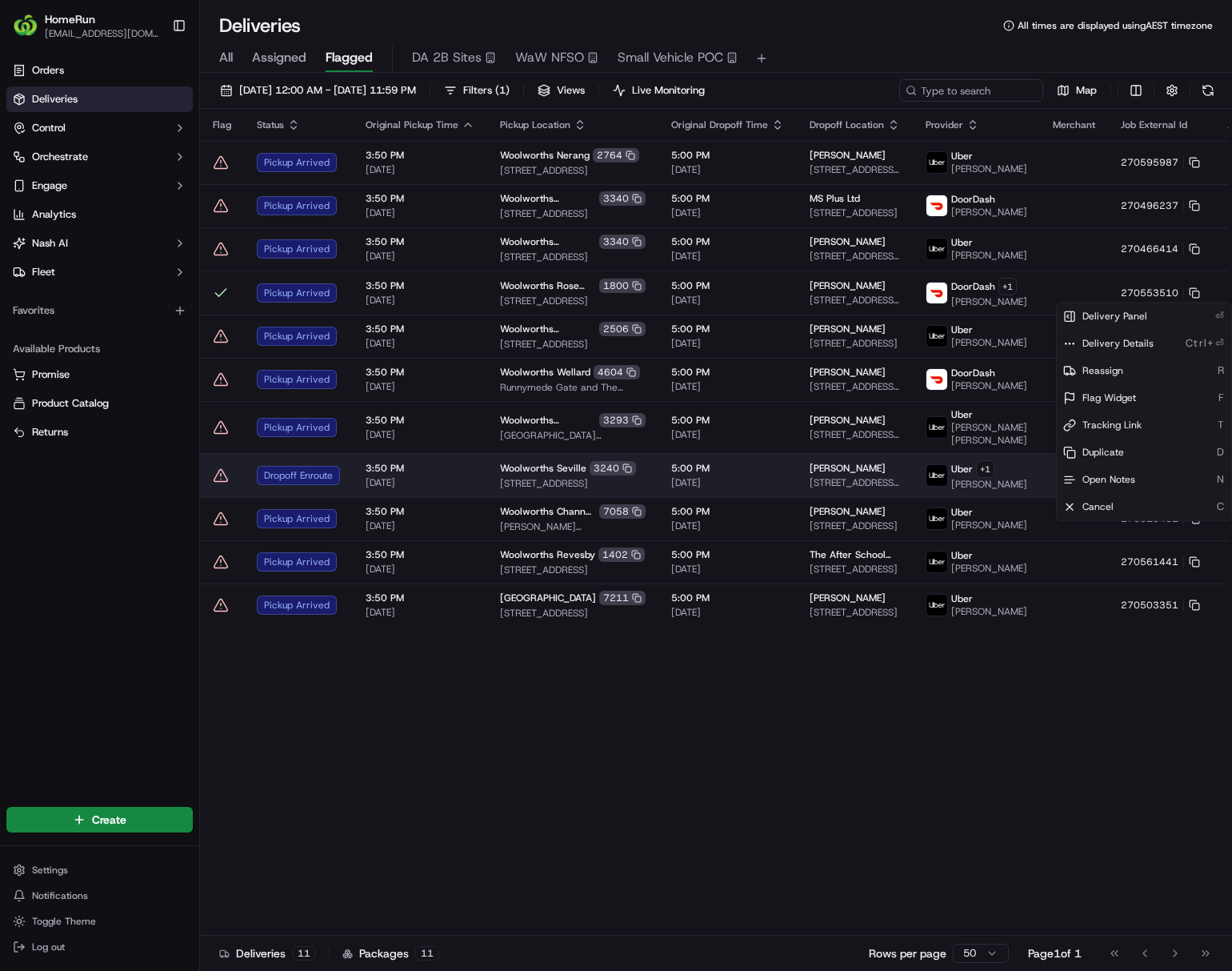
drag, startPoint x: 570, startPoint y: 831, endPoint x: 602, endPoint y: 482, distance: 350.5
click at [570, 829] on html "HomeRun ljoliffe1@woolworths.com.au Toggle Sidebar Orders Deliveries Control Or…" at bounding box center [616, 485] width 1232 height 971
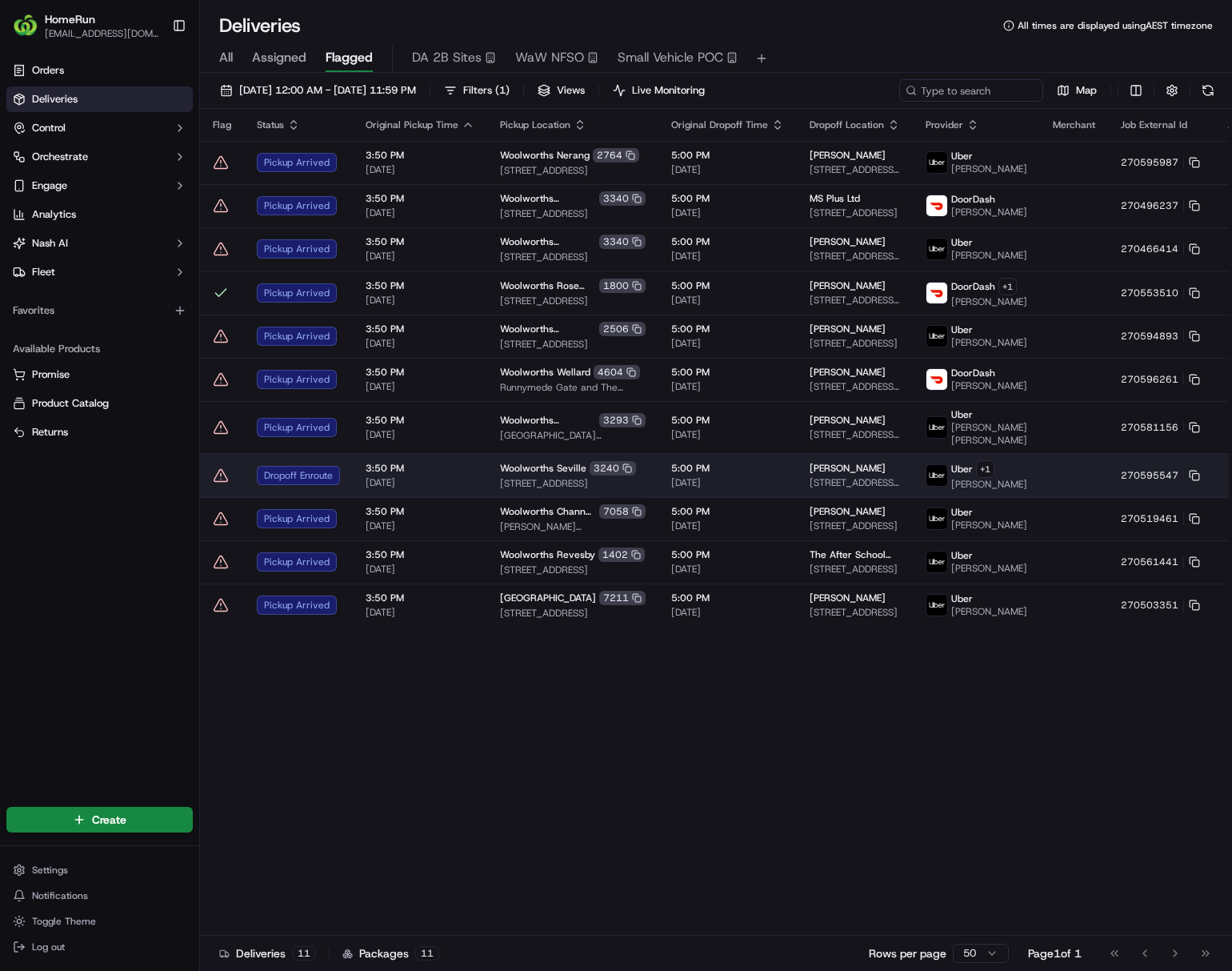
click at [984, 478] on div "Uber + 1 rahul V." at bounding box center [975, 476] width 101 height 30
click at [1021, 475] on html "HomeRun ljoliffe1@woolworths.com.au Toggle Sidebar Orders Deliveries Control Or…" at bounding box center [616, 485] width 1232 height 971
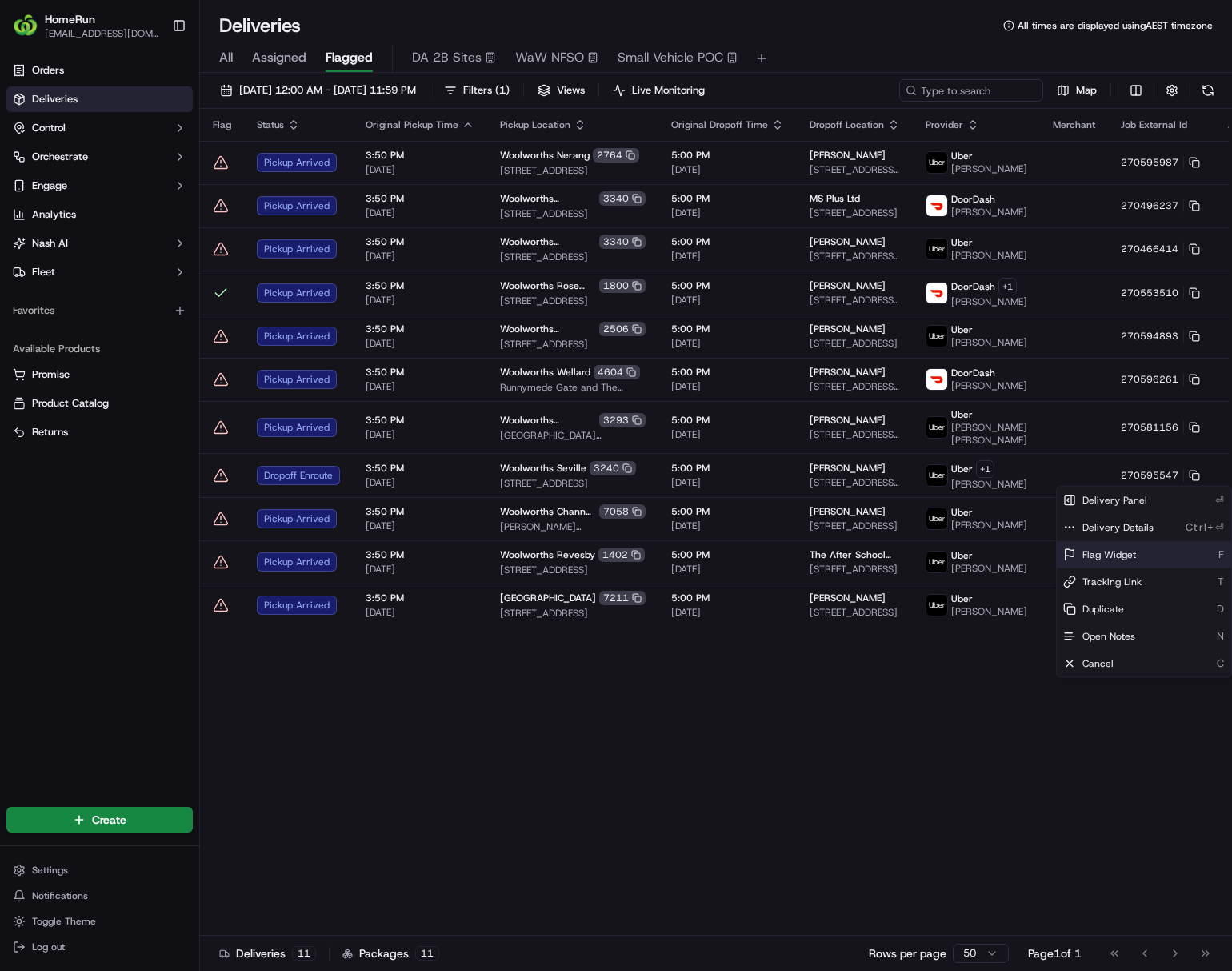
click at [1021, 566] on div "Flag Widget F" at bounding box center [1144, 554] width 174 height 27
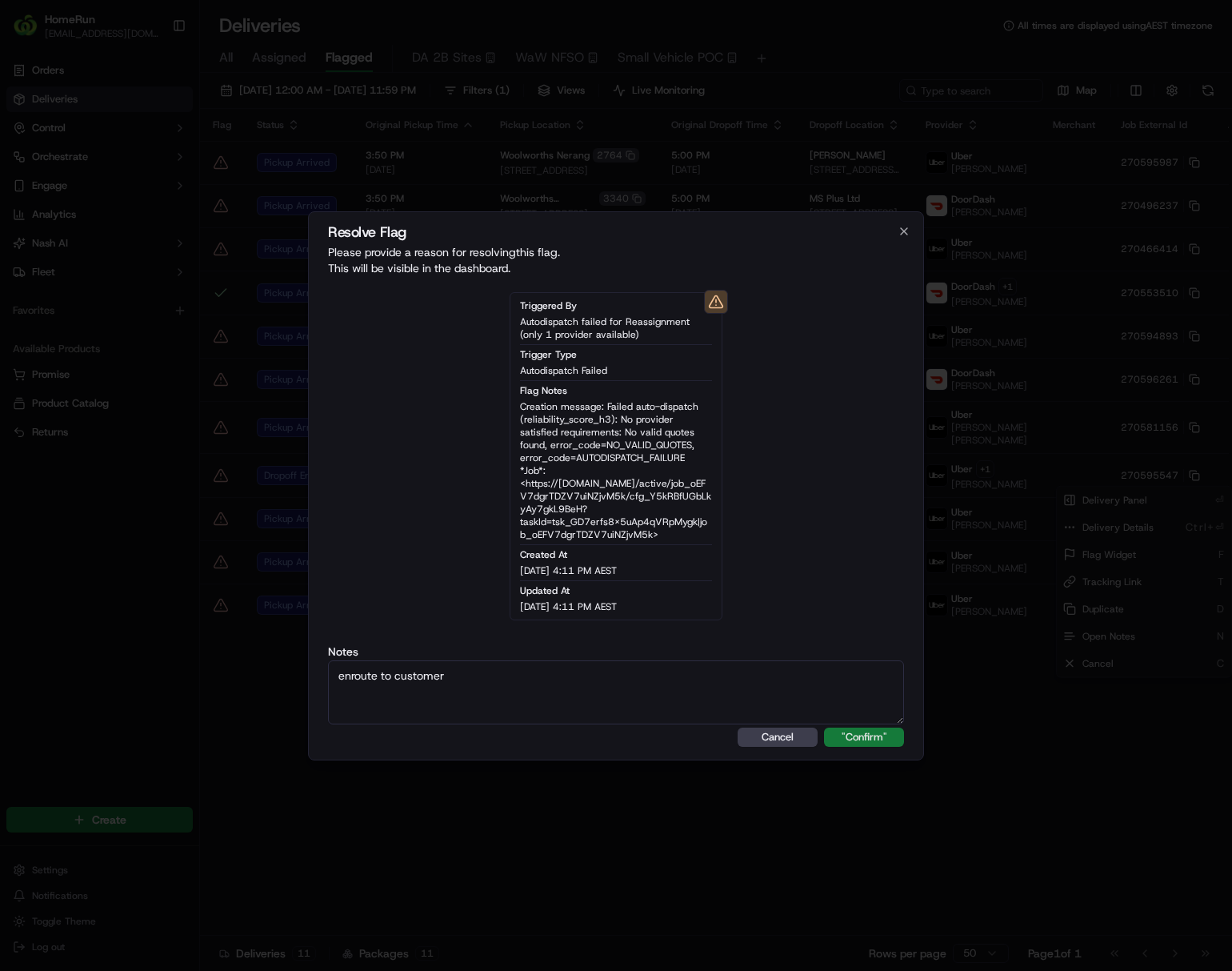
type textarea "enroute to customer"
click at [867, 738] on button ""Confirm"" at bounding box center [864, 737] width 80 height 19
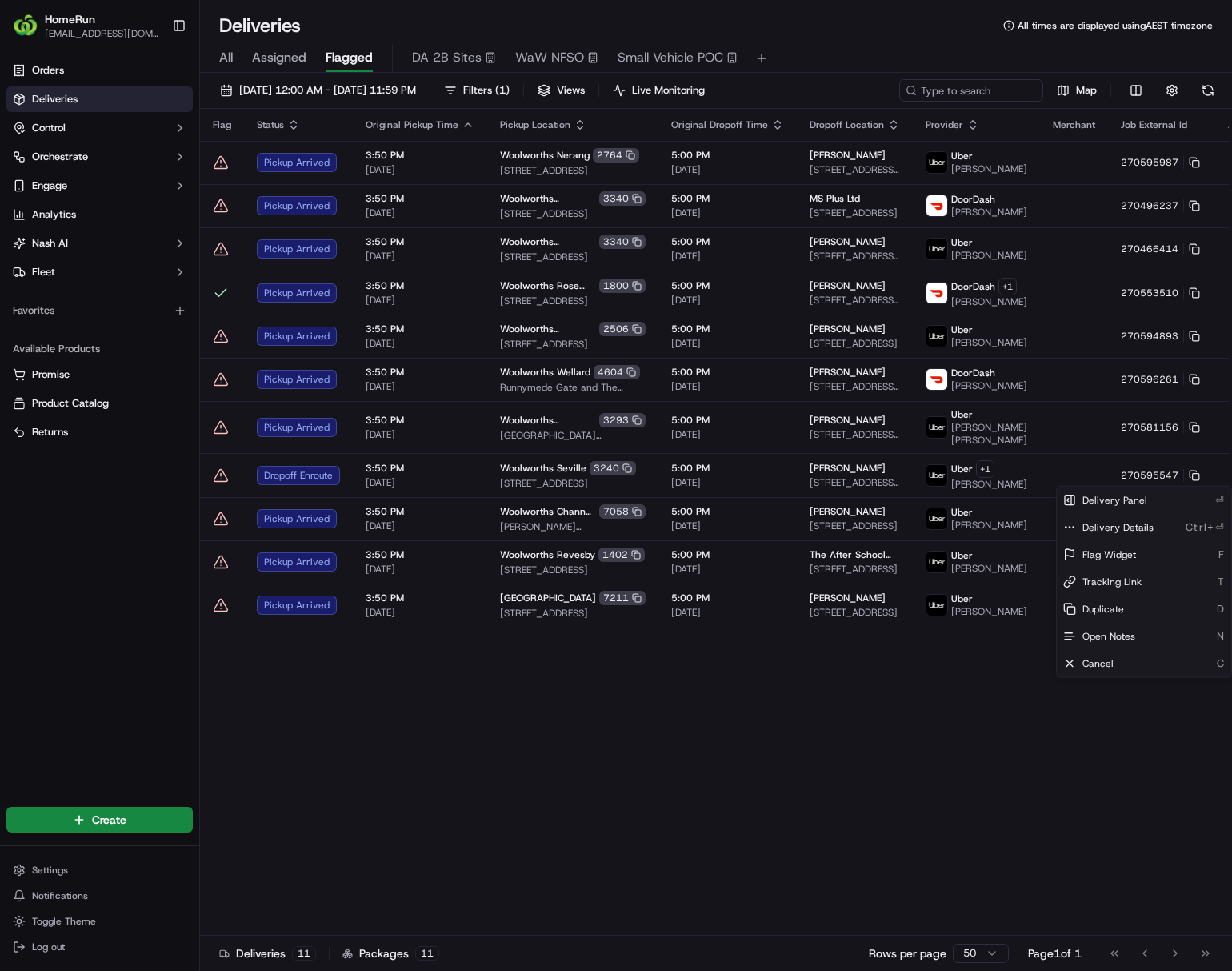
click at [877, 791] on html "HomeRun ljoliffe1@woolworths.com.au Toggle Sidebar Orders Deliveries Control Or…" at bounding box center [616, 485] width 1232 height 971
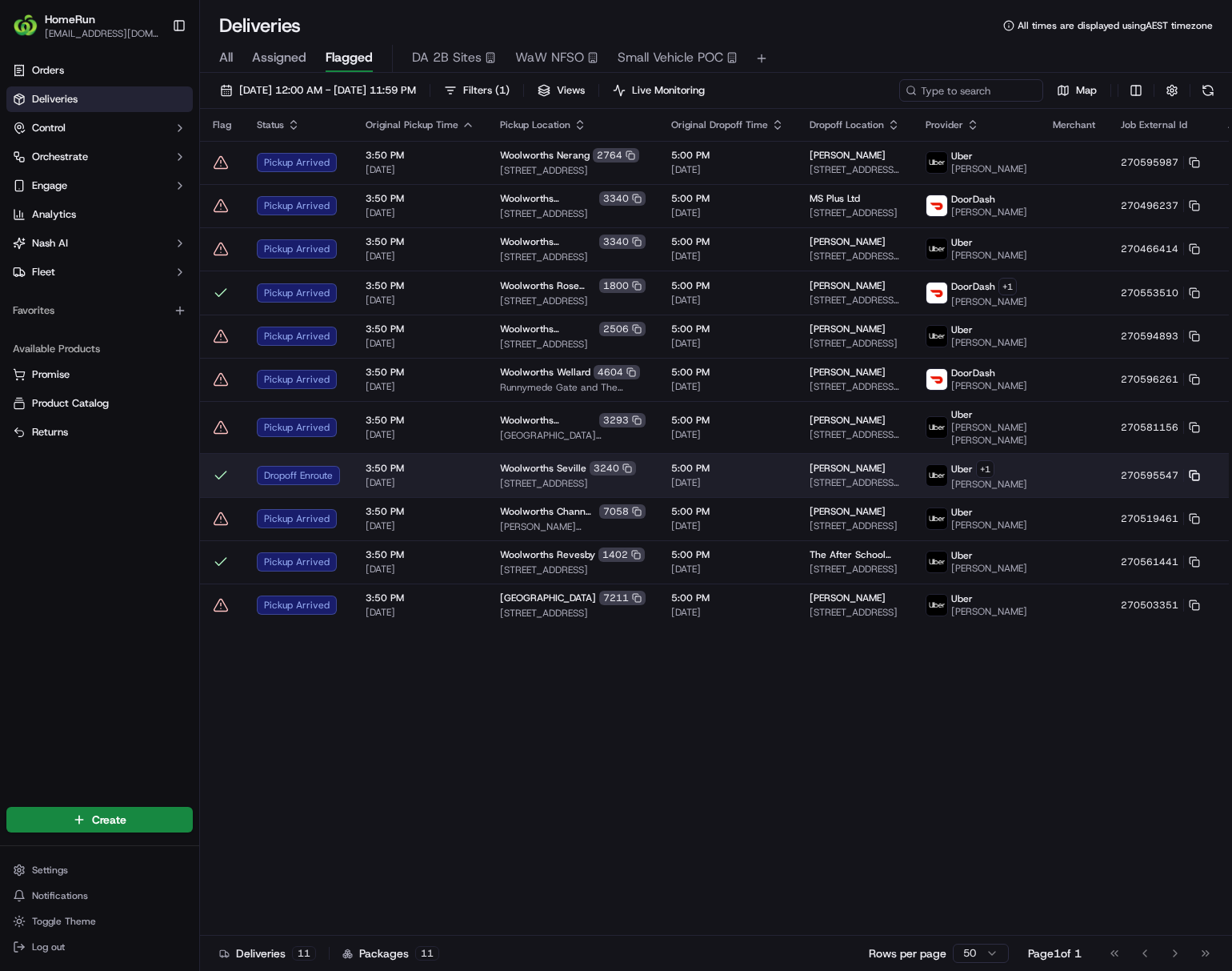
click at [1021, 477] on rect at bounding box center [1196, 476] width 7 height 7
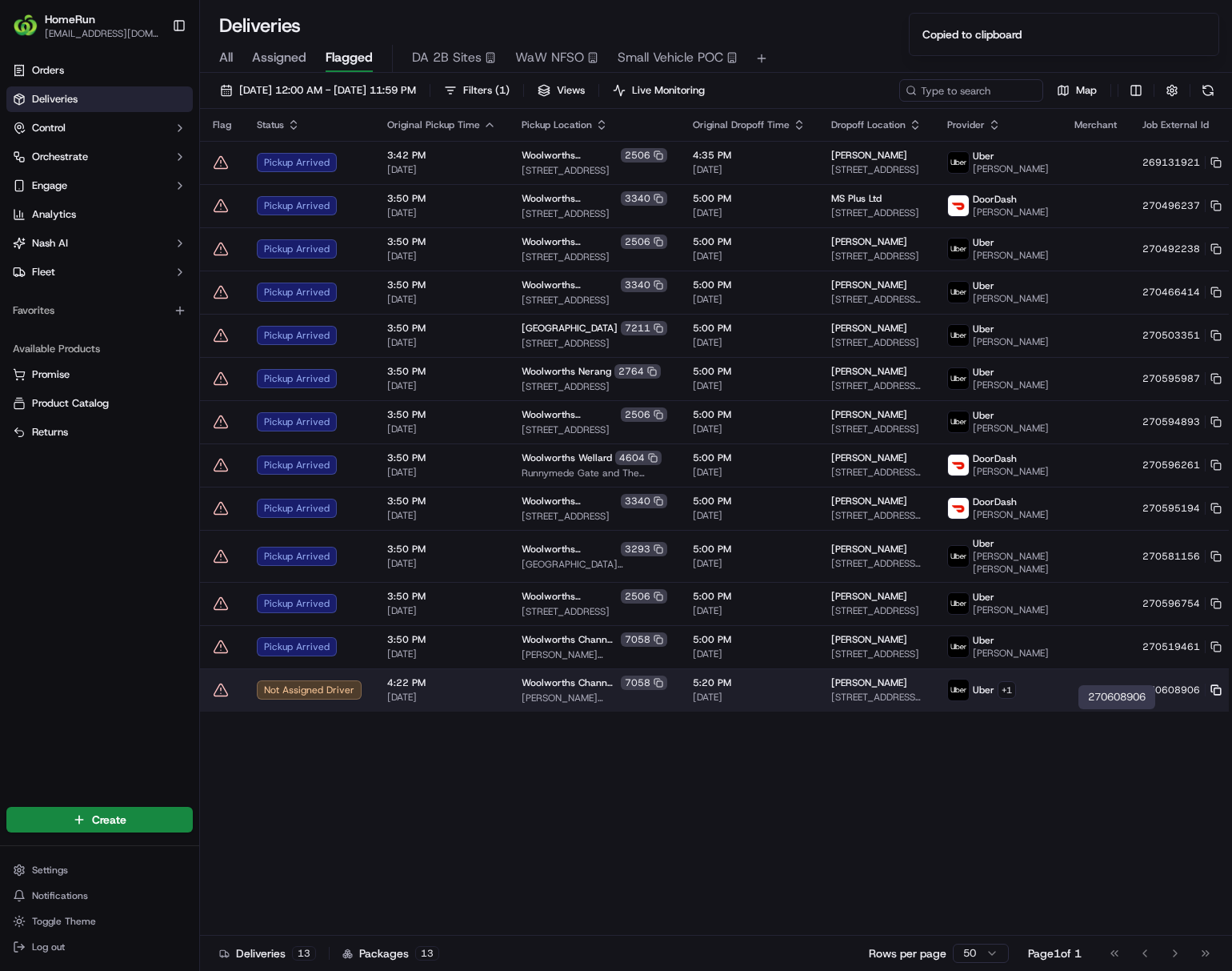
click at [1021, 695] on icon at bounding box center [1216, 690] width 11 height 11
click at [1021, 720] on html "HomeRun ljoliffe1@woolworths.com.au Toggle Sidebar Orders Deliveries Control Or…" at bounding box center [616, 485] width 1232 height 971
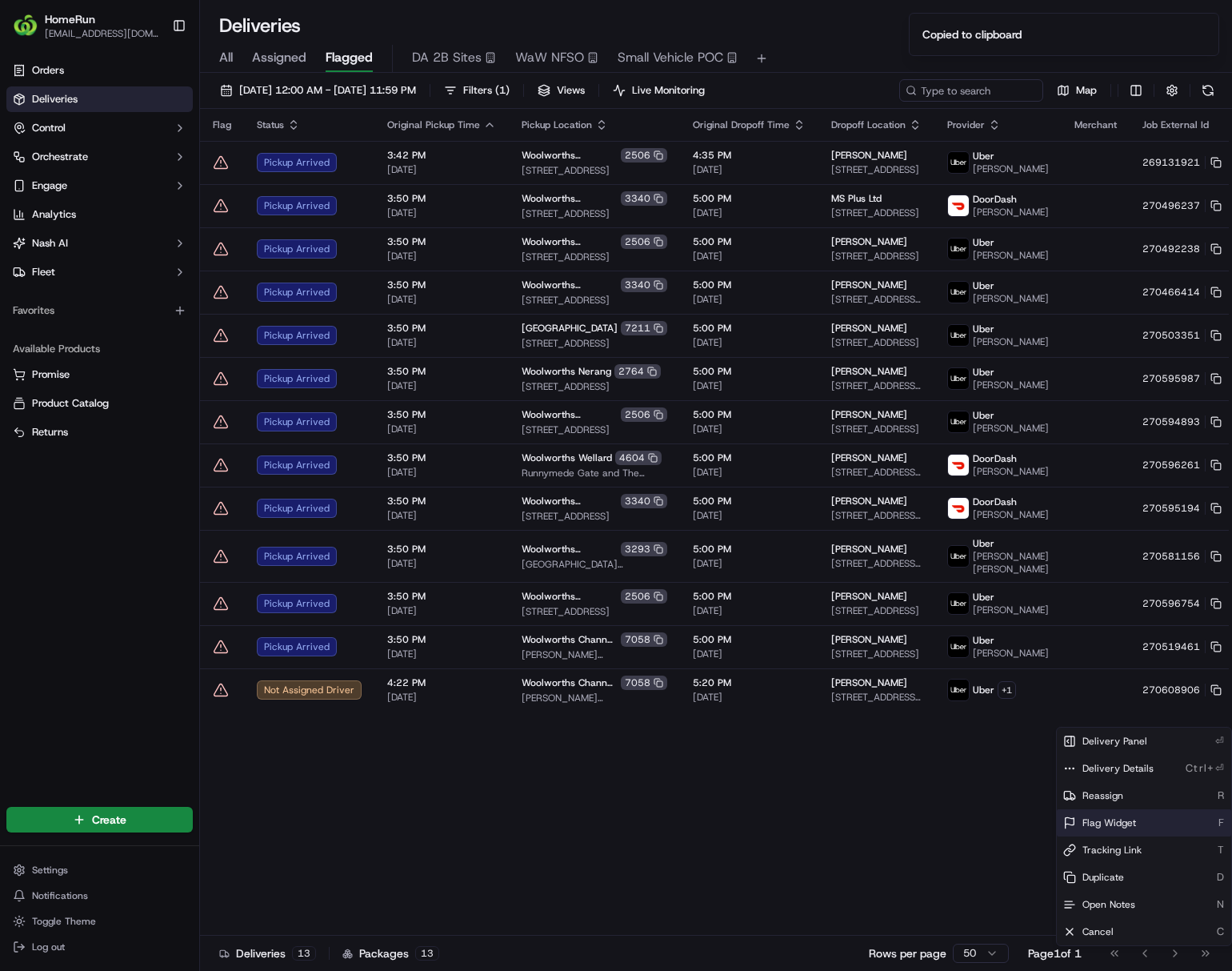
click at [1021, 820] on span "Flag Widget" at bounding box center [1109, 823] width 54 height 13
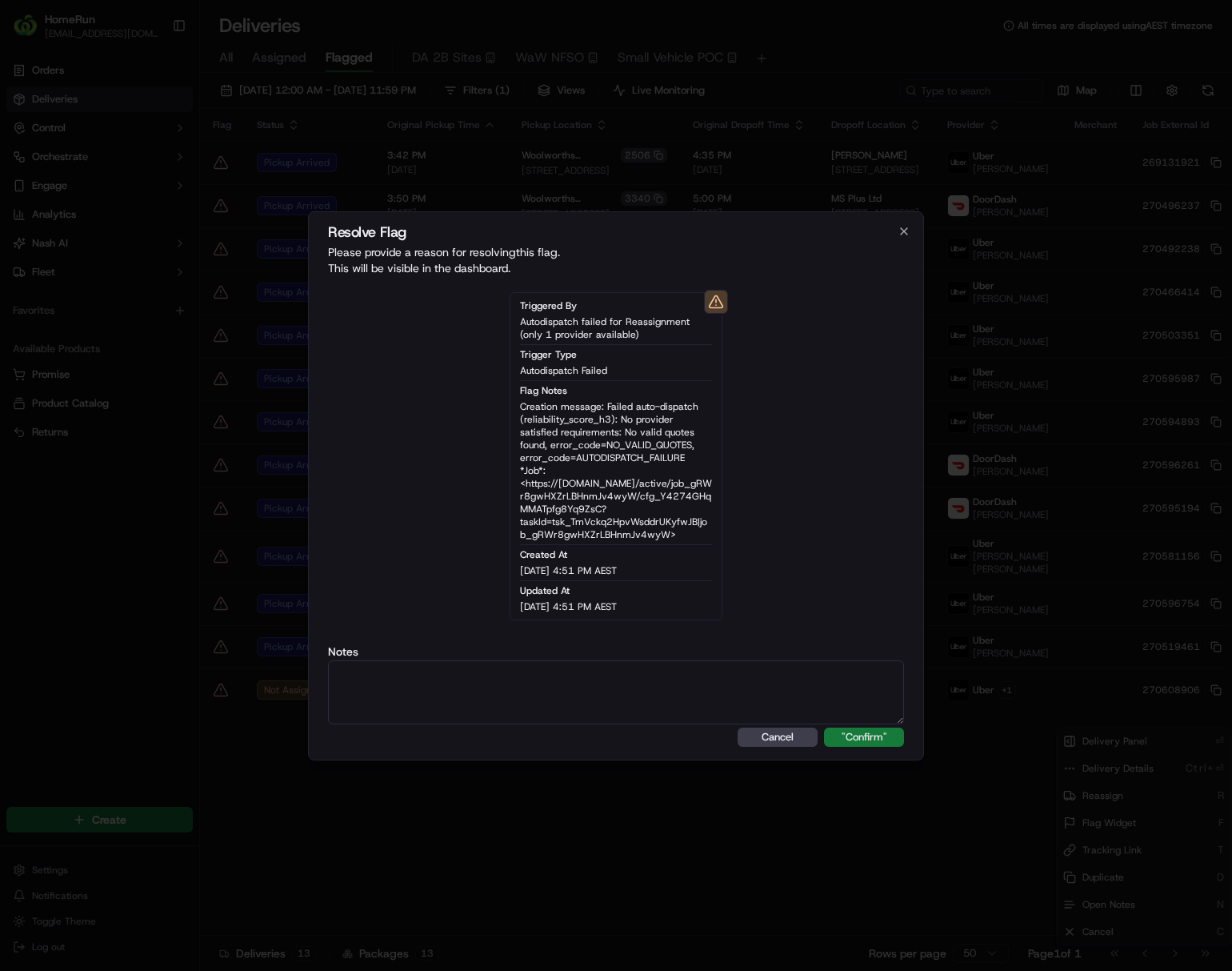
click at [848, 730] on button ""Confirm"" at bounding box center [864, 737] width 80 height 19
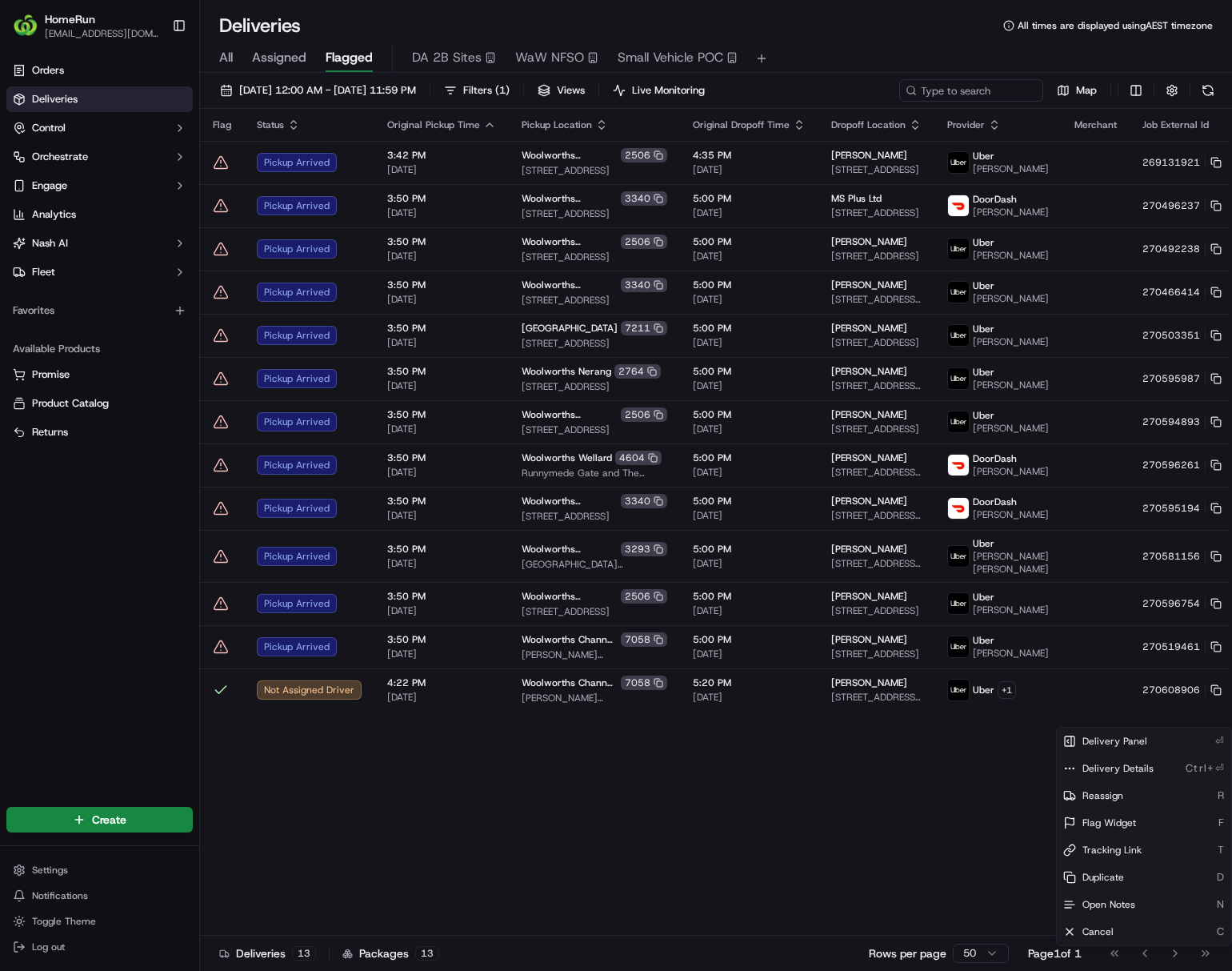
click at [875, 884] on html "HomeRun ljoliffe1@woolworths.com.au Toggle Sidebar Orders Deliveries Control Or…" at bounding box center [616, 485] width 1232 height 971
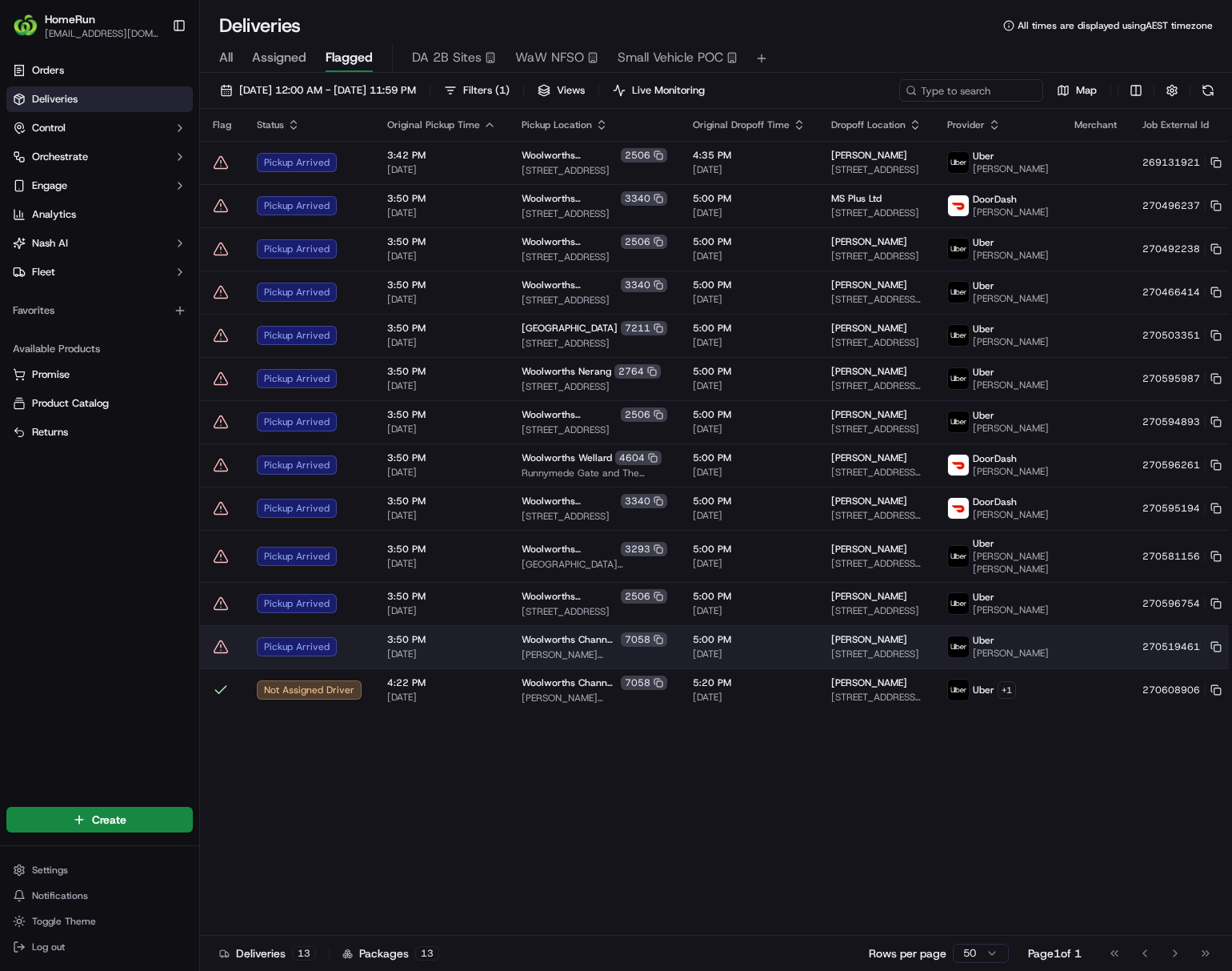
click at [465, 646] on span "3:50 PM" at bounding box center [441, 639] width 109 height 13
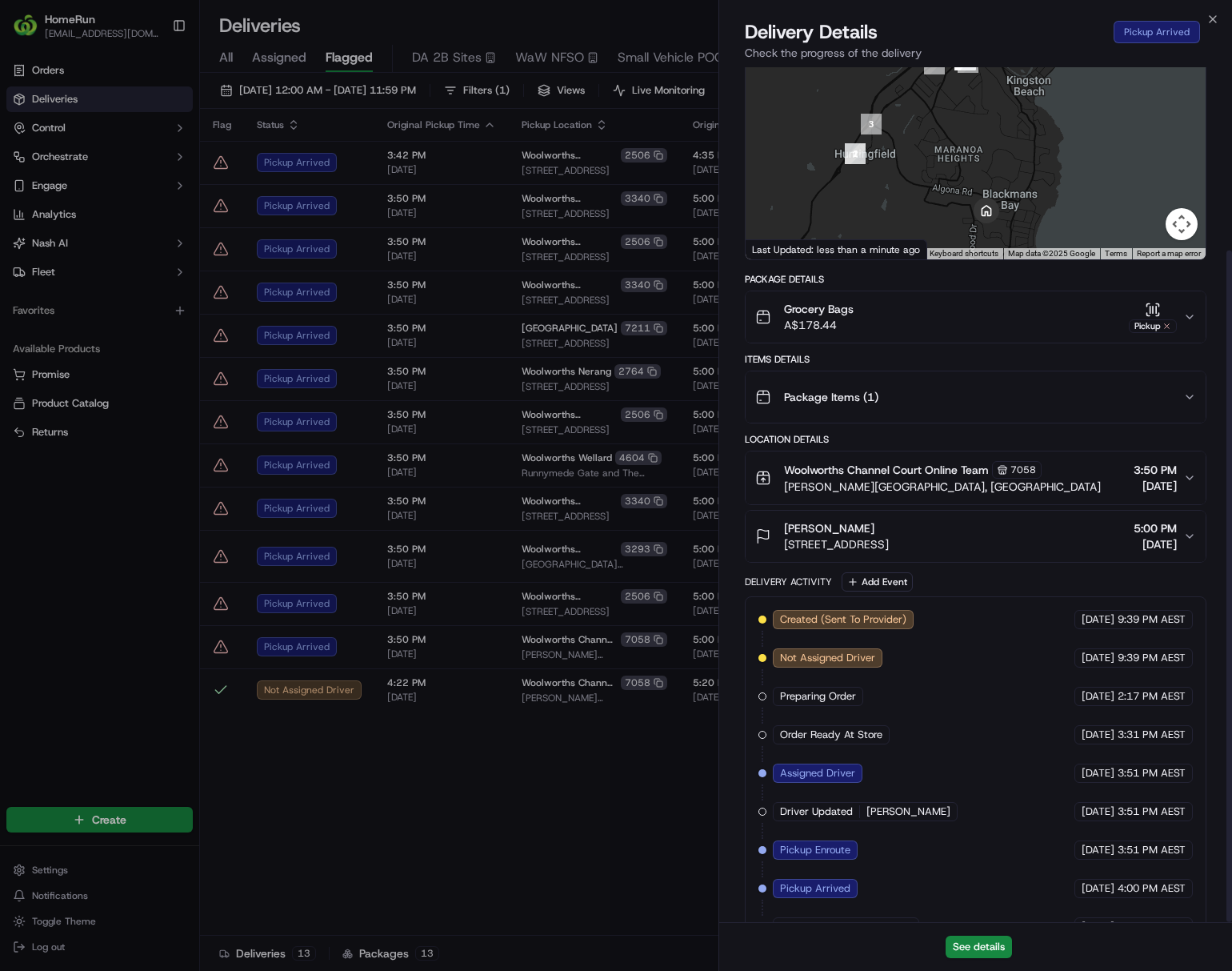
scroll to position [234, 0]
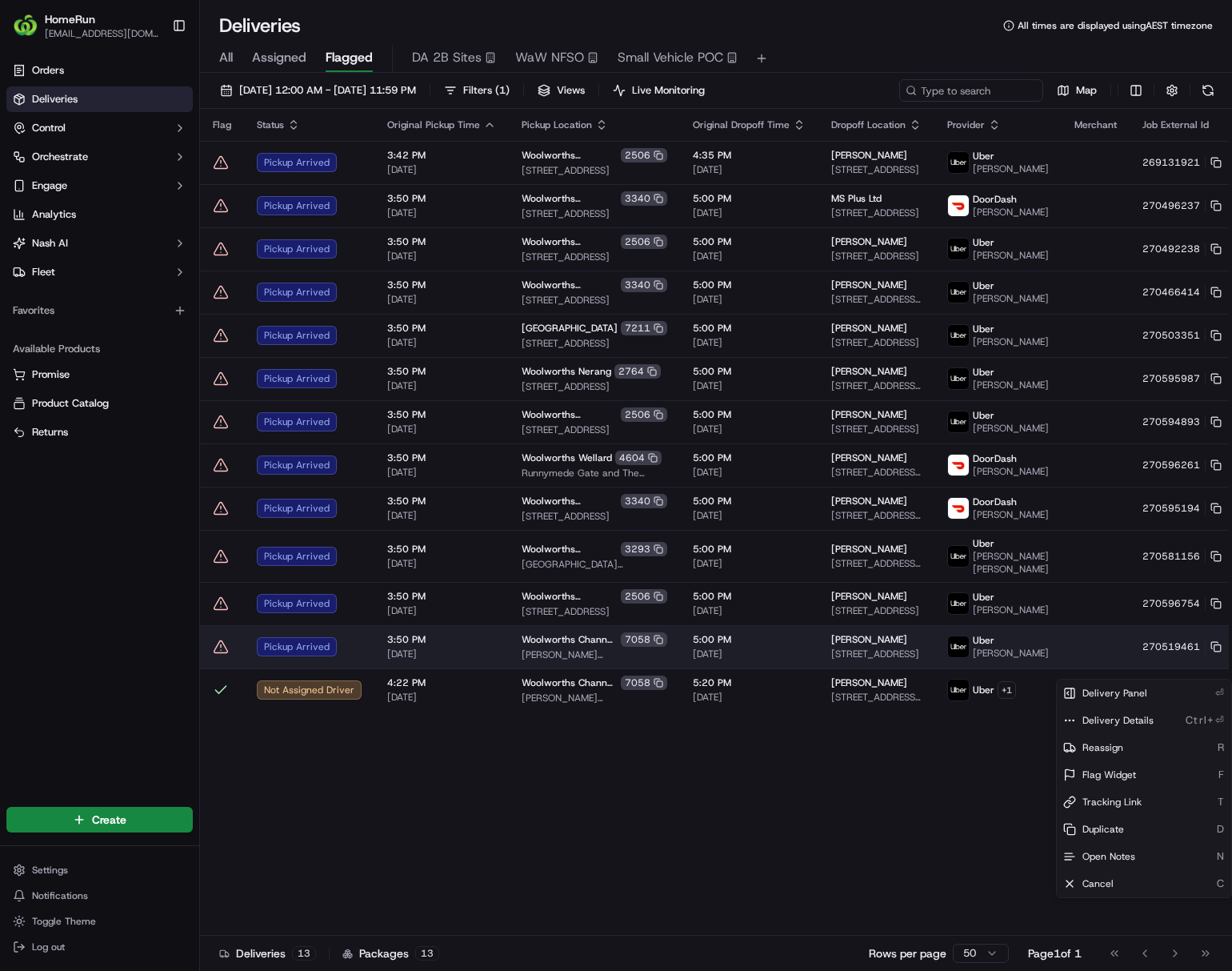
click at [1021, 671] on html "HomeRun ljoliffe1@woolworths.com.au Toggle Sidebar Orders Deliveries Control Or…" at bounding box center [616, 485] width 1232 height 971
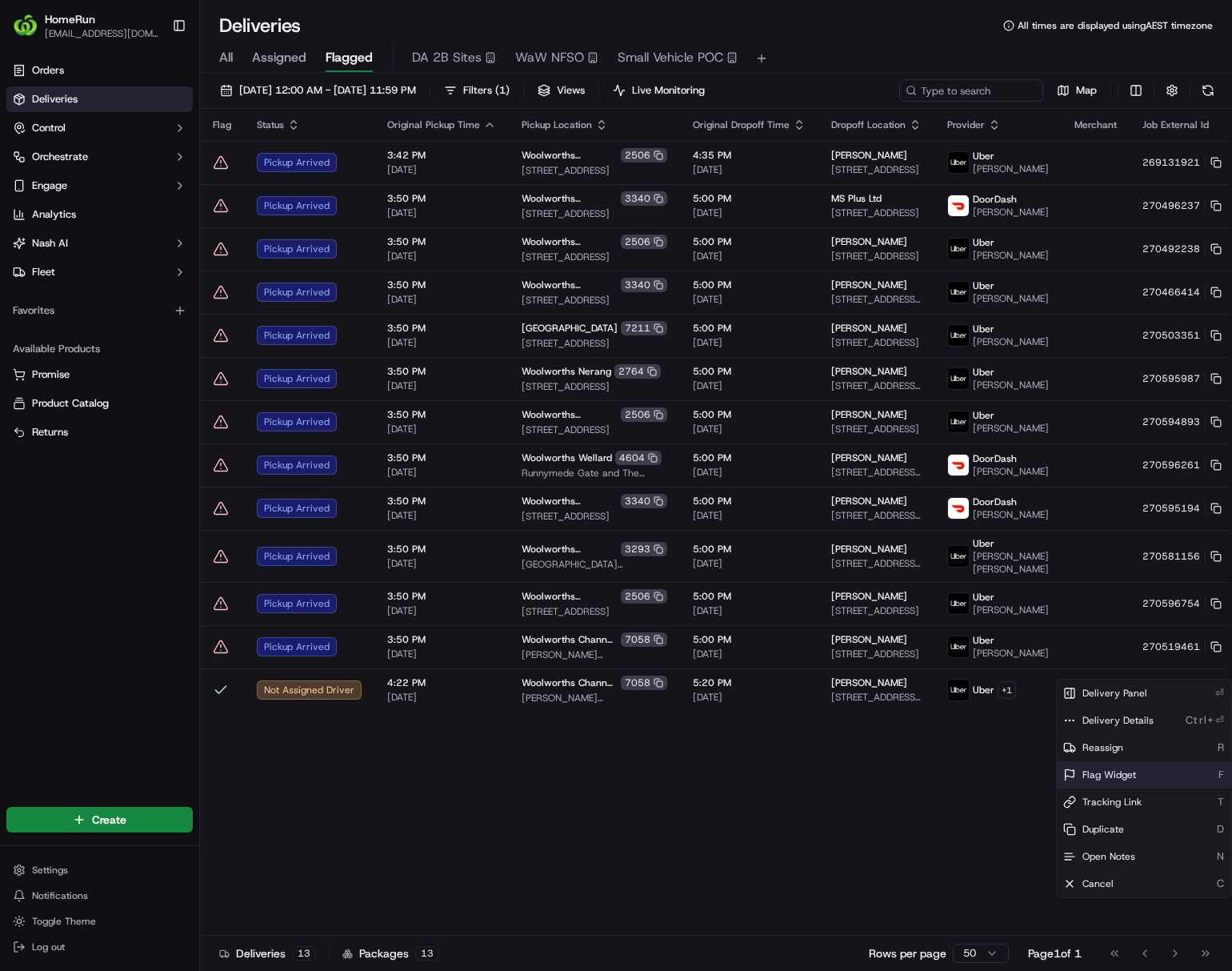
click at [1021, 769] on span "Flag Widget" at bounding box center [1109, 775] width 54 height 13
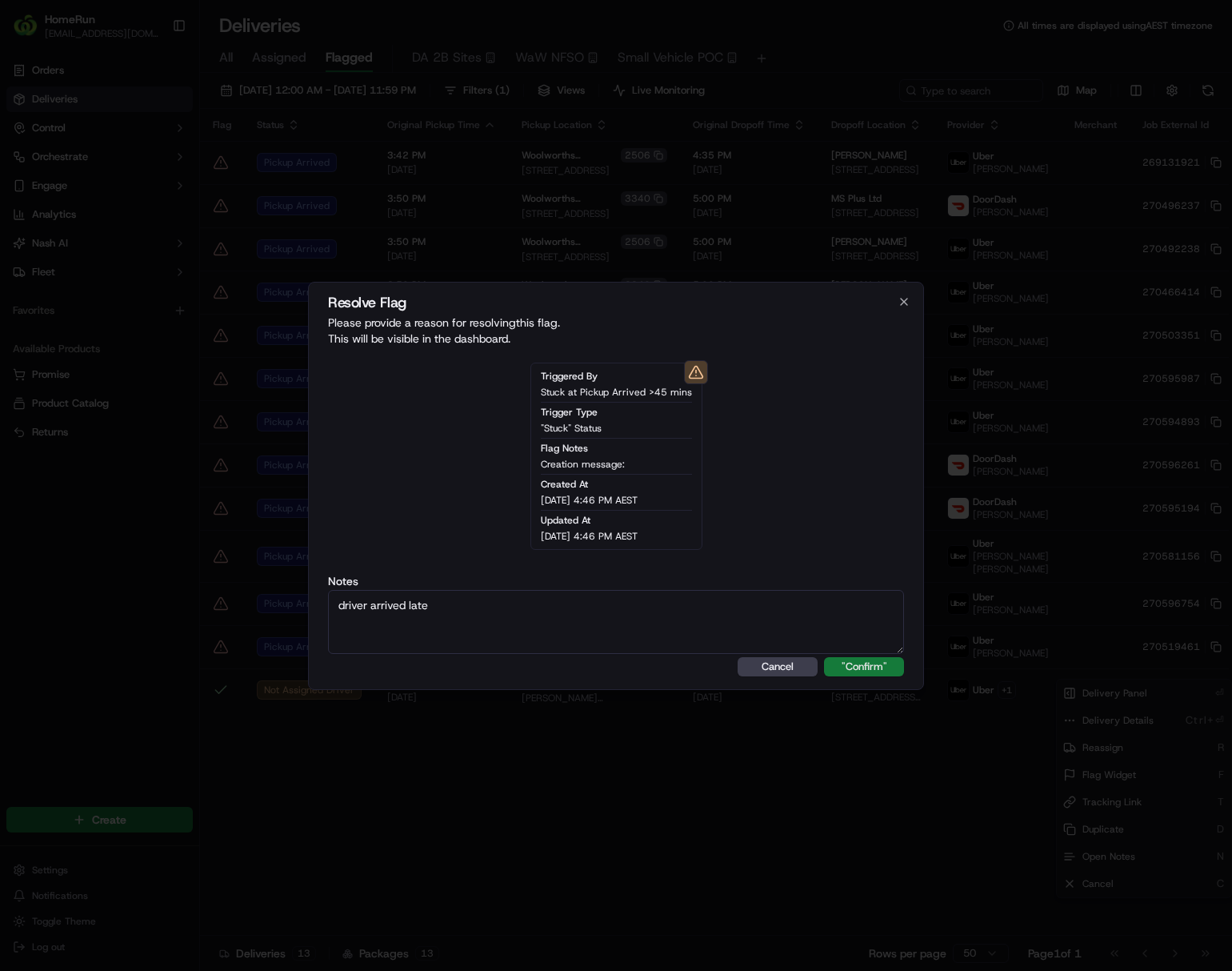
type textarea "driver arrived late"
click at [879, 671] on button ""Confirm"" at bounding box center [864, 667] width 80 height 19
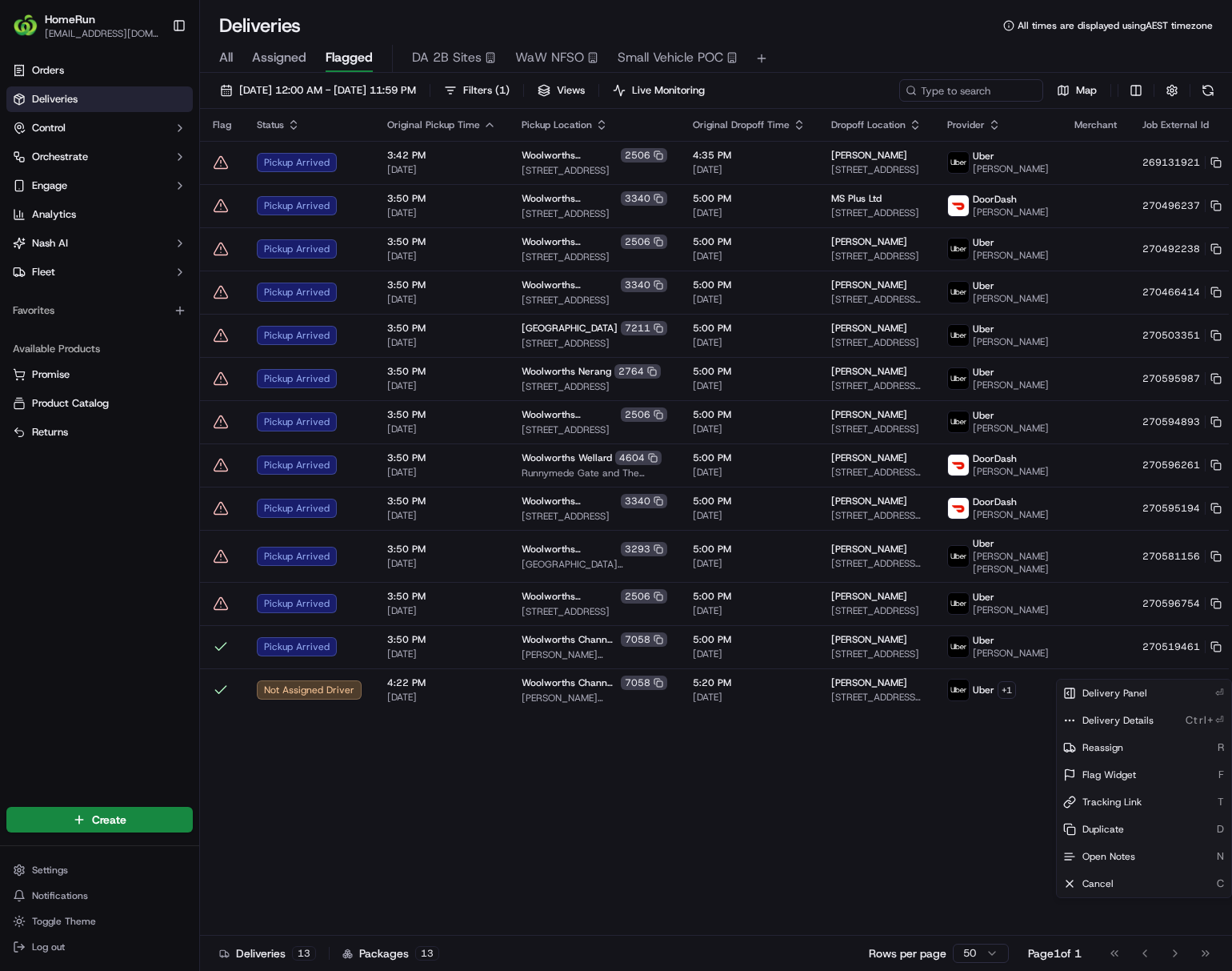
click at [740, 836] on html "HomeRun ljoliffe1@woolworths.com.au Toggle Sidebar Orders Deliveries Control Or…" at bounding box center [616, 485] width 1232 height 971
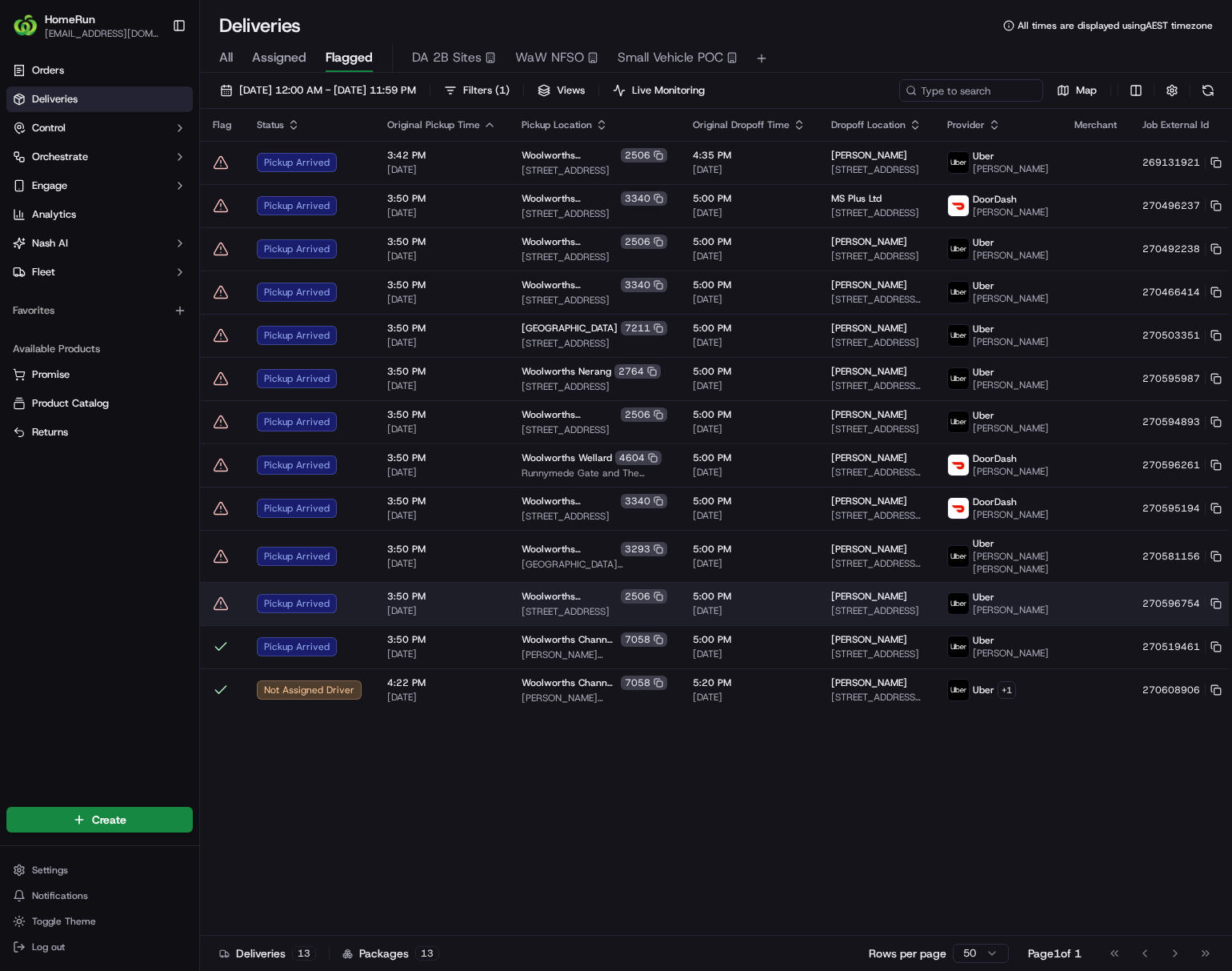
click at [757, 617] on span "[DATE]" at bounding box center [749, 611] width 113 height 13
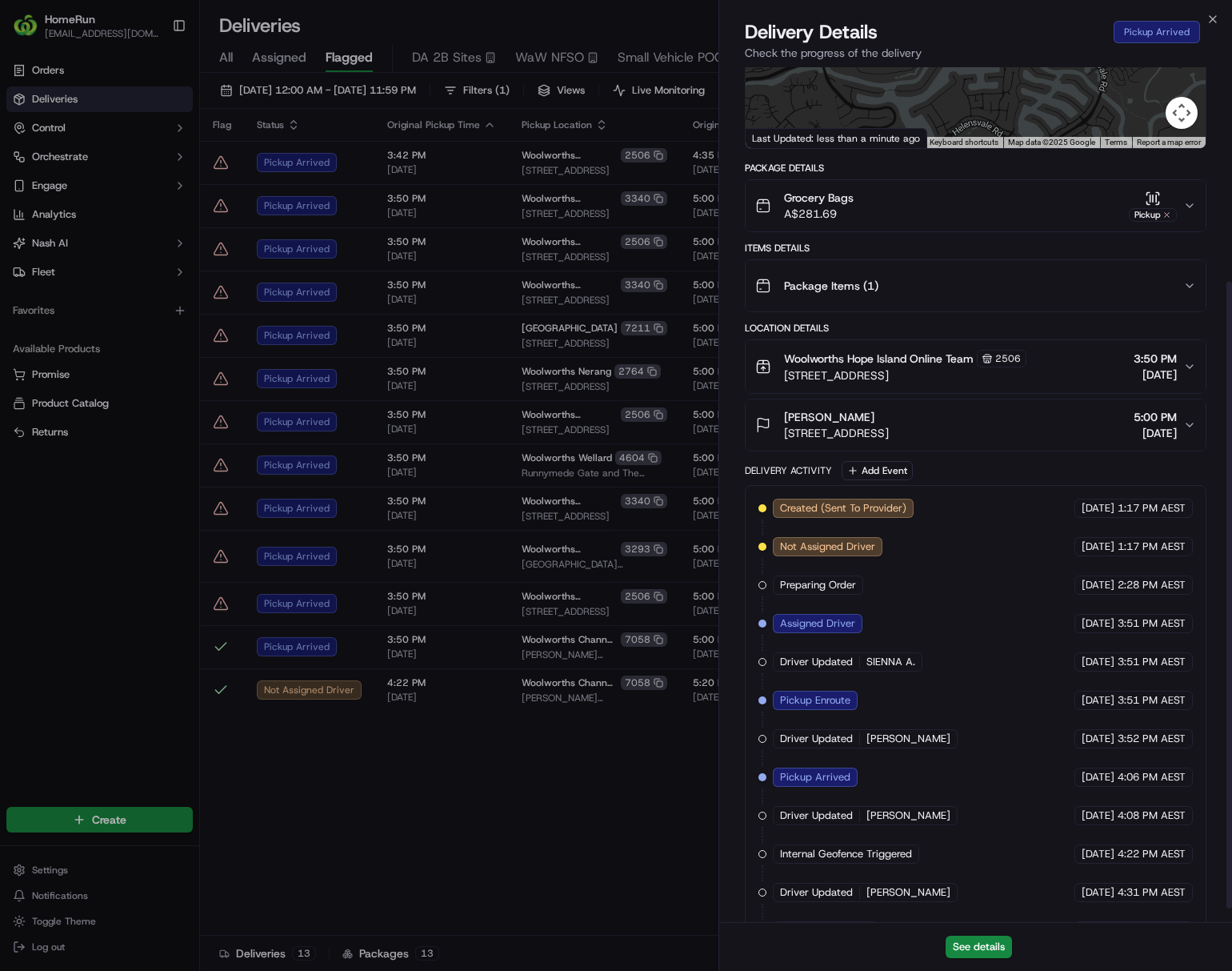
scroll to position [312, 0]
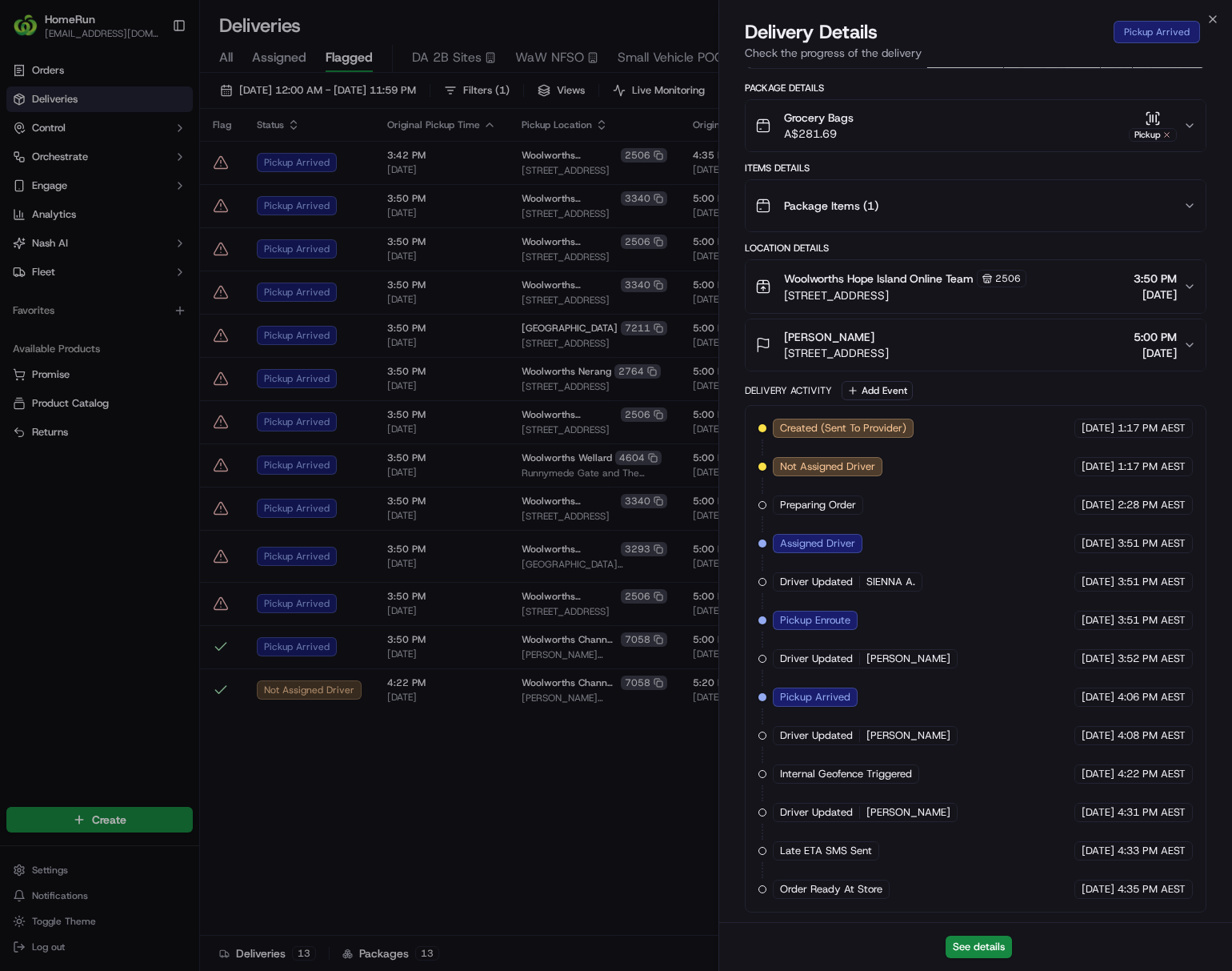
drag, startPoint x: 616, startPoint y: 850, endPoint x: 624, endPoint y: 848, distance: 8.2
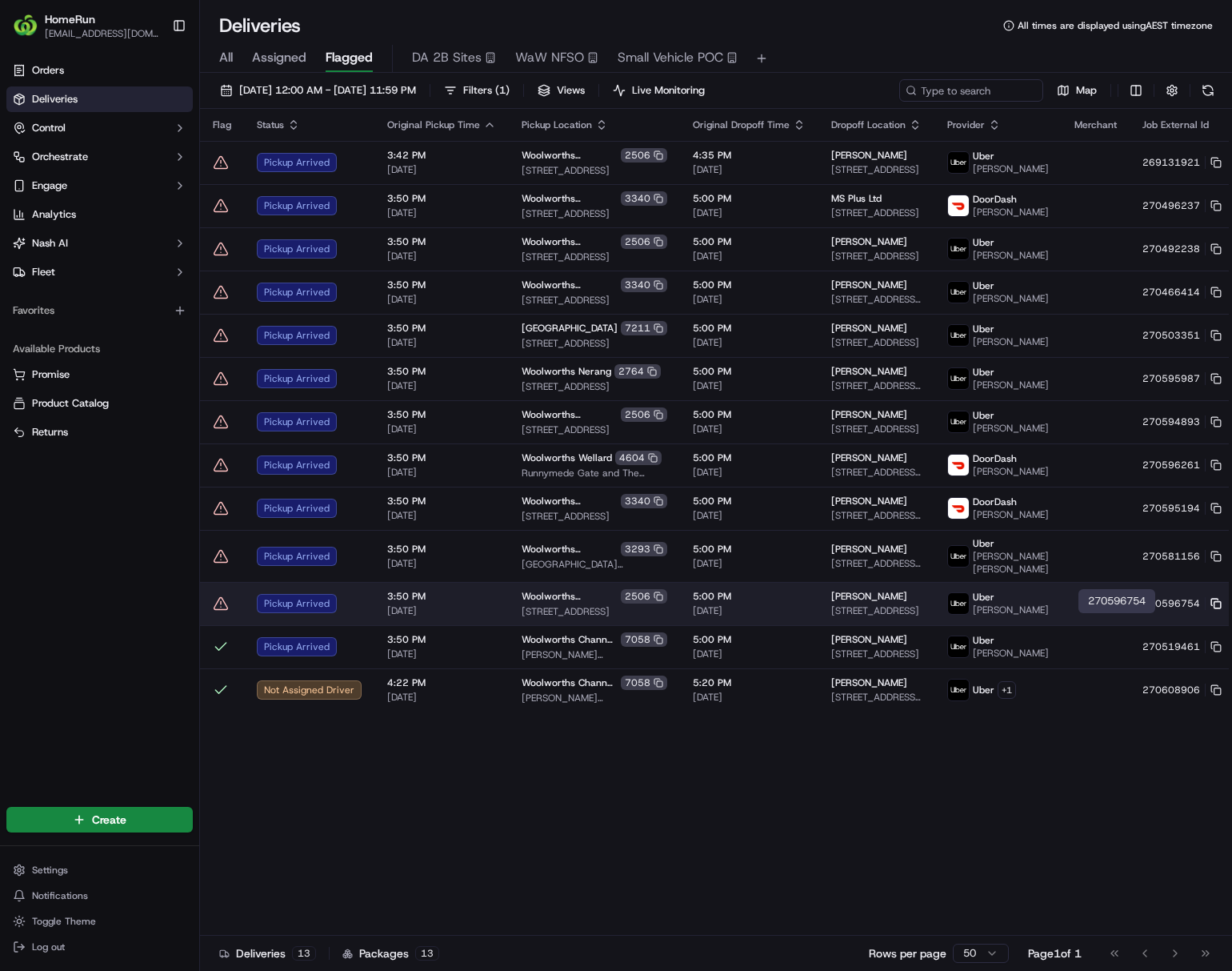
click at [1021, 609] on icon at bounding box center [1216, 603] width 11 height 11
click at [1021, 622] on html "HomeRun ljoliffe1@woolworths.com.au Toggle Sidebar Orders Deliveries Control Or…" at bounding box center [616, 485] width 1232 height 971
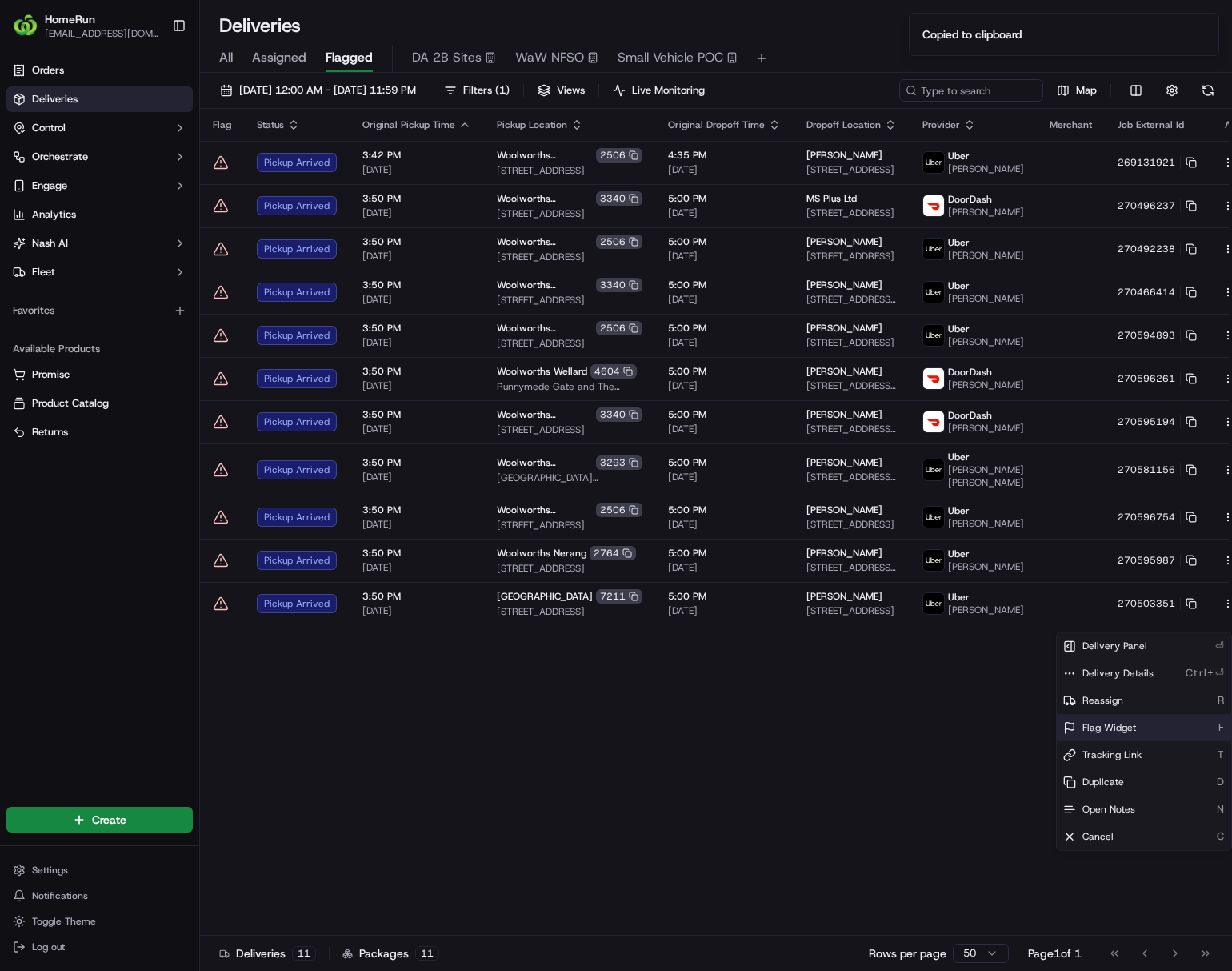
click at [1021, 720] on div "Flag Widget F" at bounding box center [1144, 728] width 174 height 27
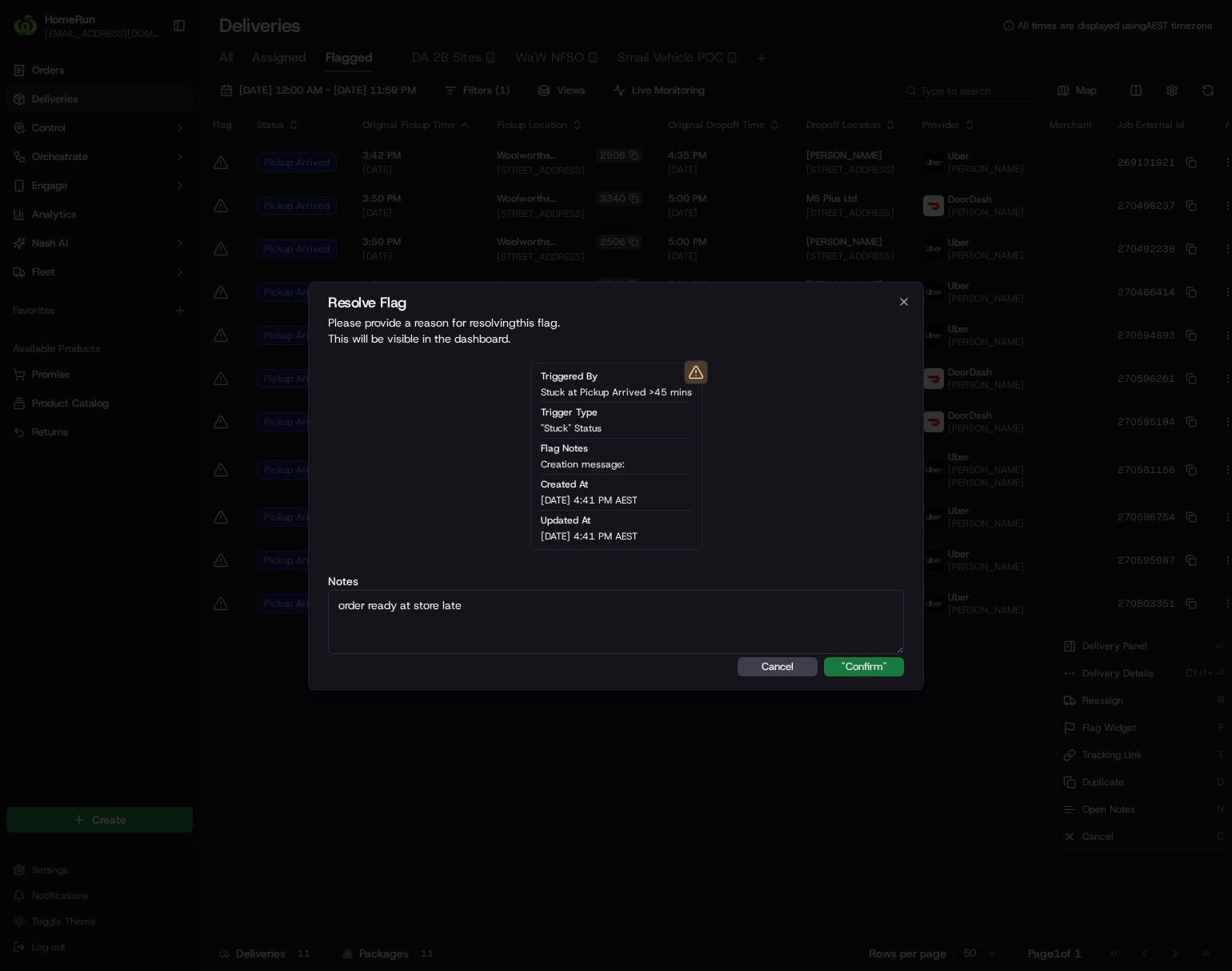
type textarea "order ready at store late"
click at [859, 668] on button ""Confirm"" at bounding box center [864, 667] width 80 height 19
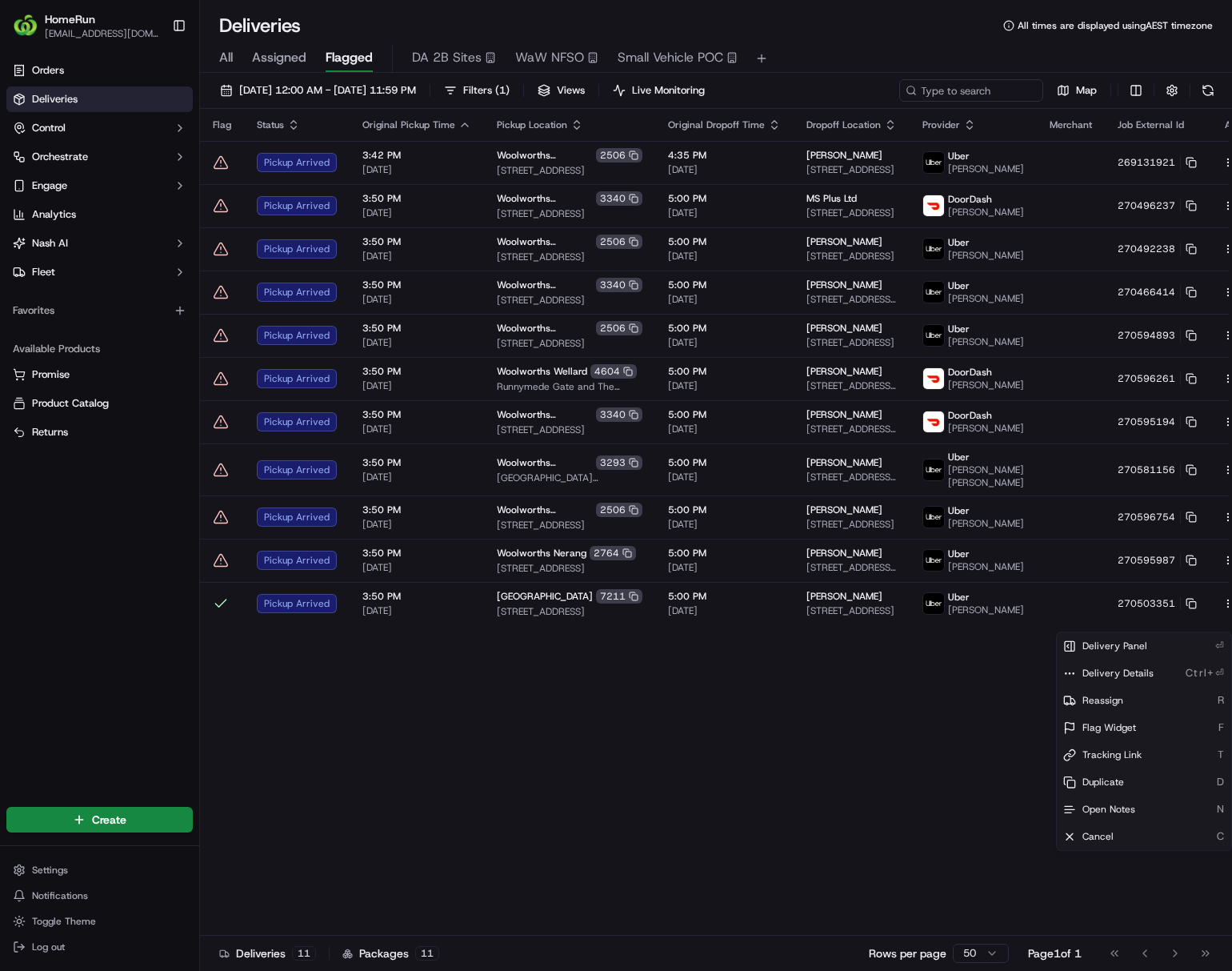
click at [795, 741] on html "HomeRun ljoliffe1@woolworths.com.au Toggle Sidebar Orders Deliveries Control Or…" at bounding box center [616, 485] width 1232 height 971
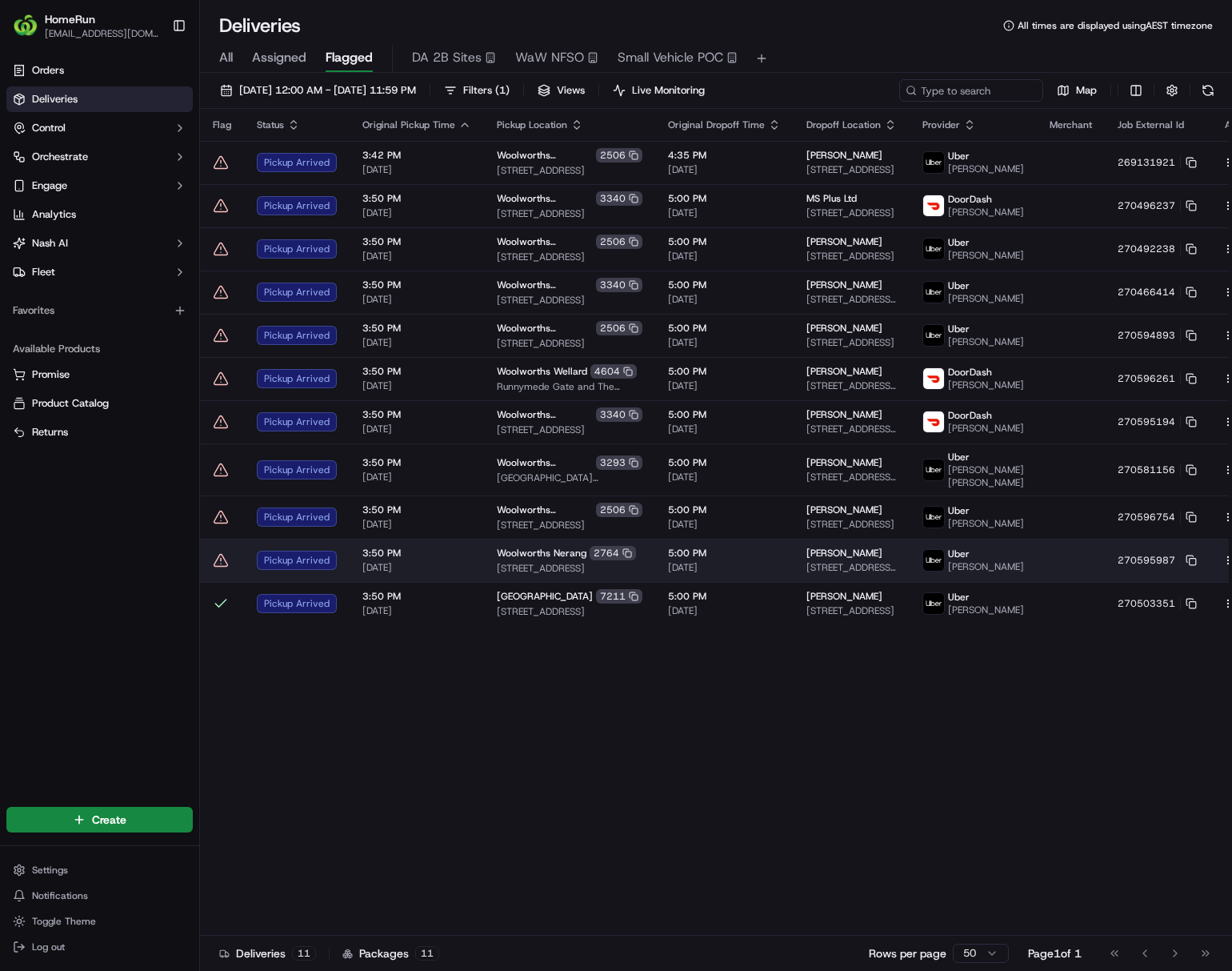
click at [794, 582] on td "Charmaine Borserio 13 Kenneth Dr, Highland Park, QLD 4211, AU" at bounding box center [851, 561] width 116 height 44
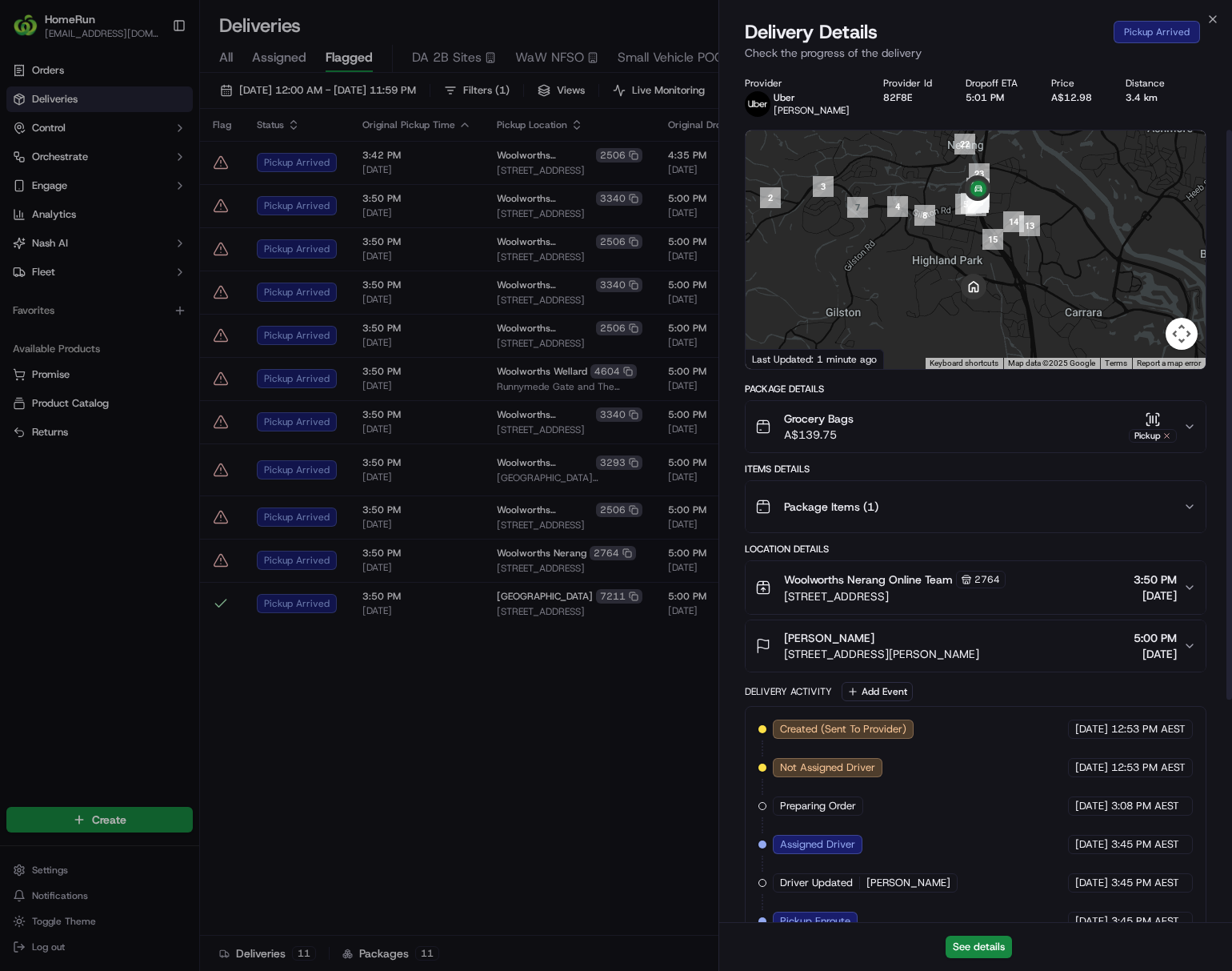
scroll to position [427, 0]
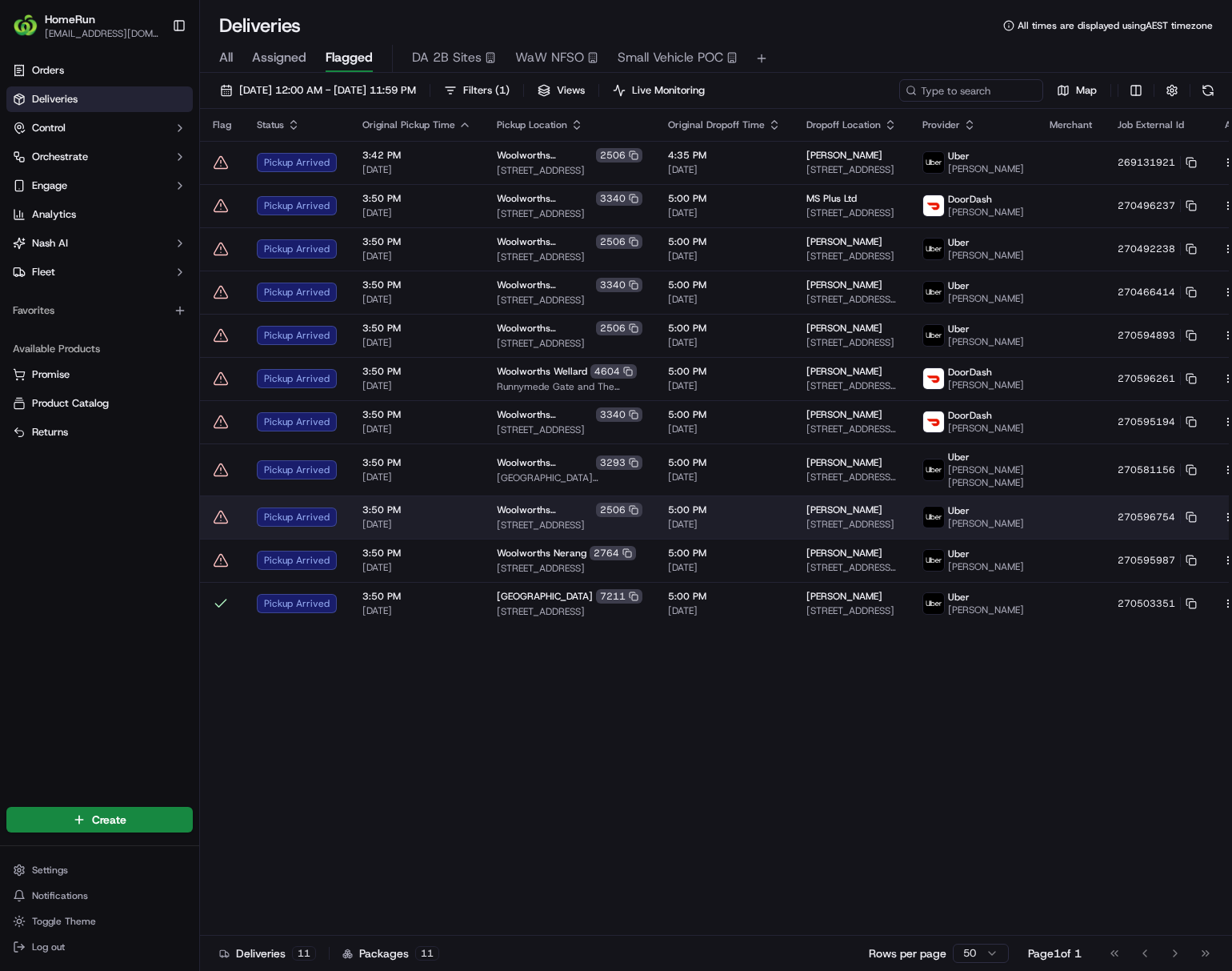
click at [668, 530] on span "[DATE]" at bounding box center [723, 525] width 113 height 13
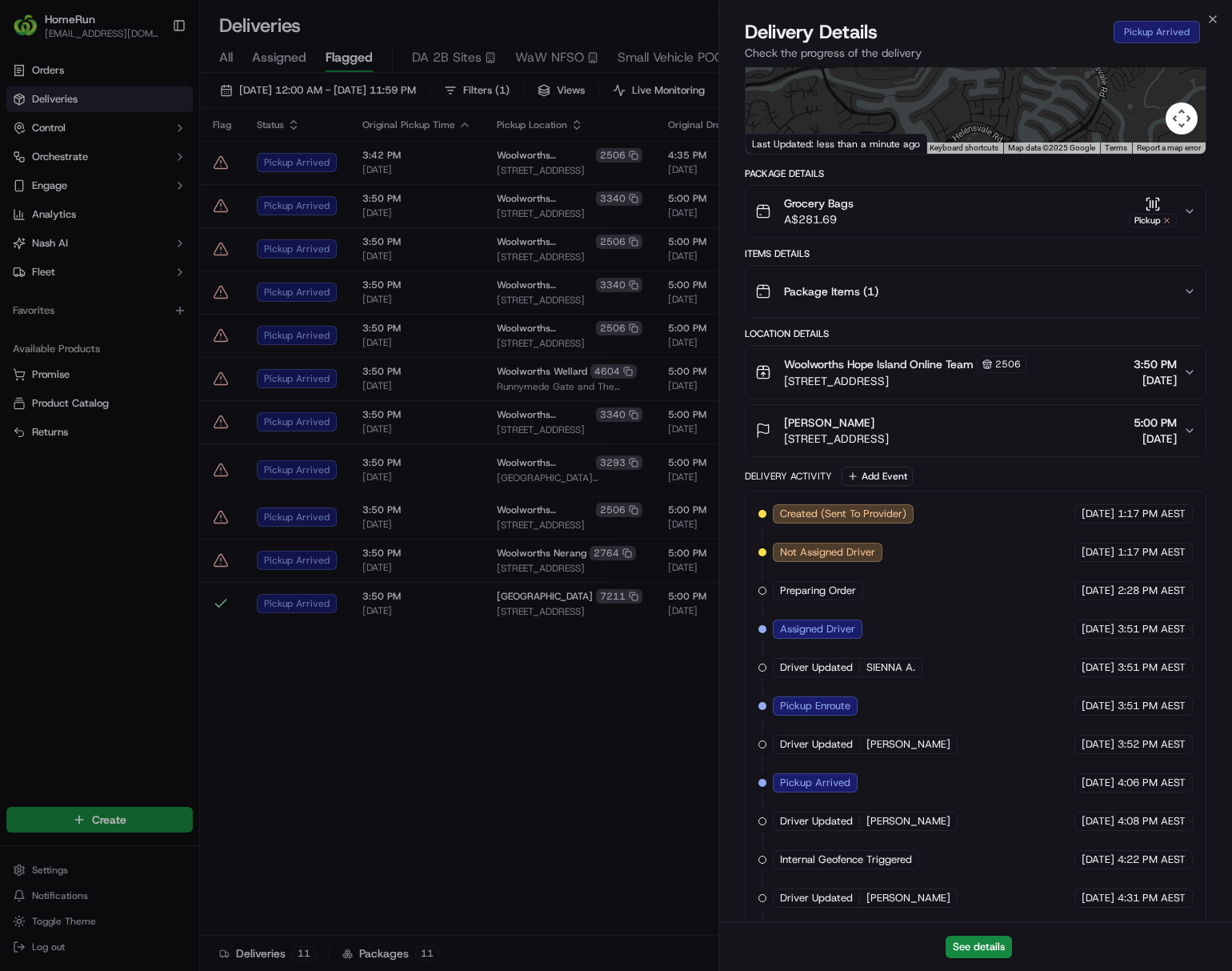
scroll to position [312, 0]
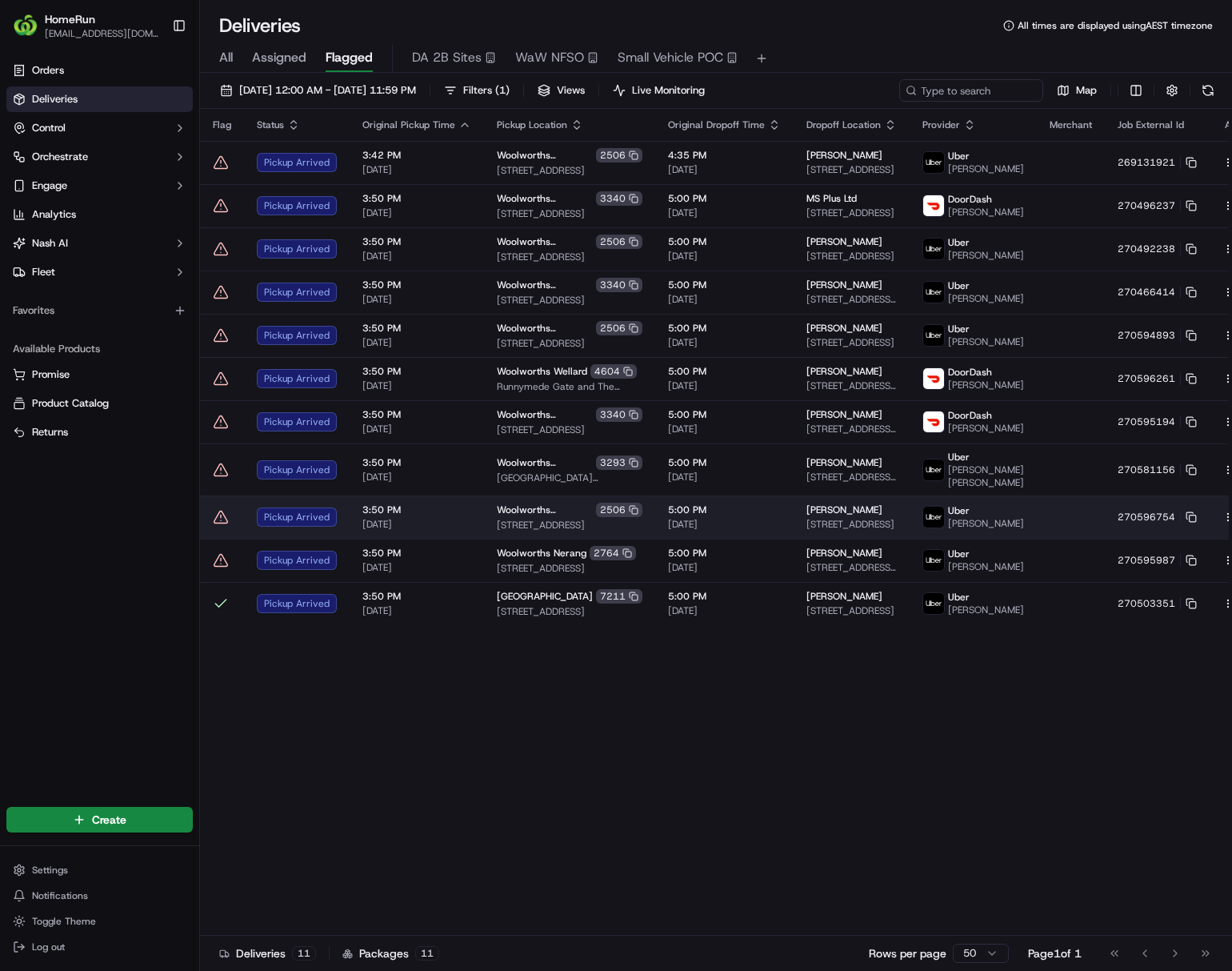
click at [1021, 533] on html "HomeRun ljoliffe1@woolworths.com.au Toggle Sidebar Orders Deliveries Control Or…" at bounding box center [616, 485] width 1232 height 971
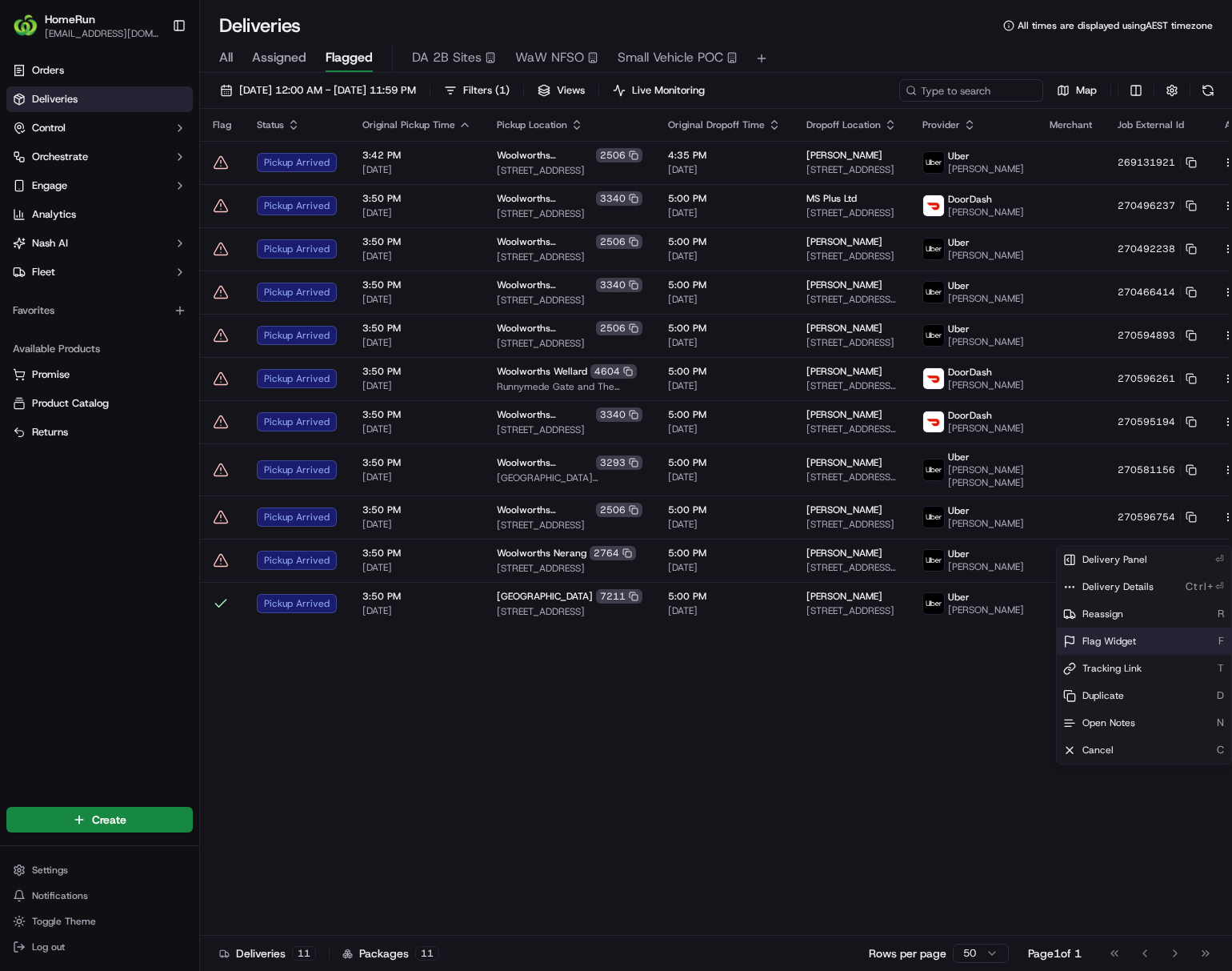
click at [1021, 650] on div "Flag Widget F" at bounding box center [1144, 640] width 174 height 27
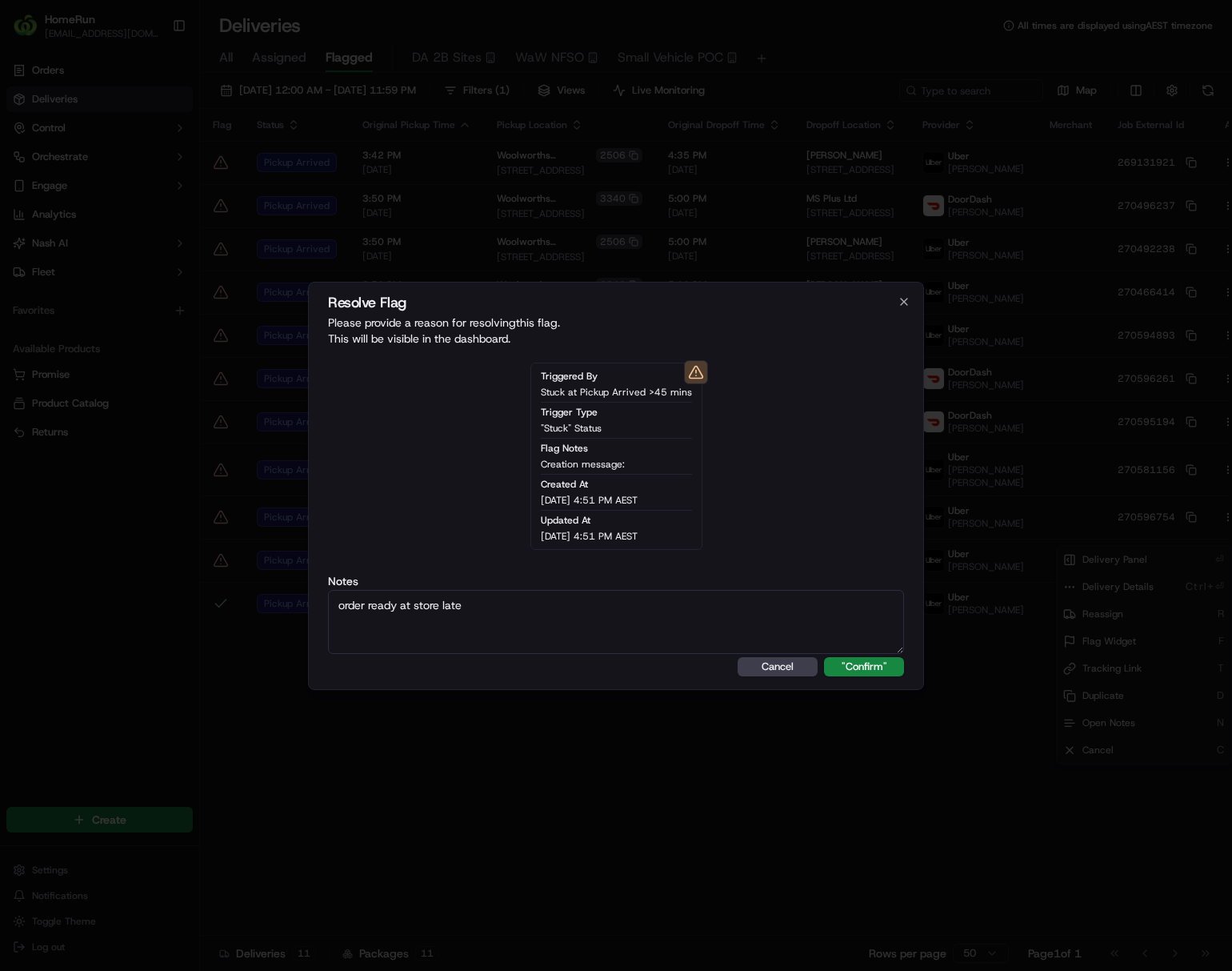
type textarea "order ready at store late"
click at [865, 671] on button ""Confirm"" at bounding box center [864, 667] width 80 height 19
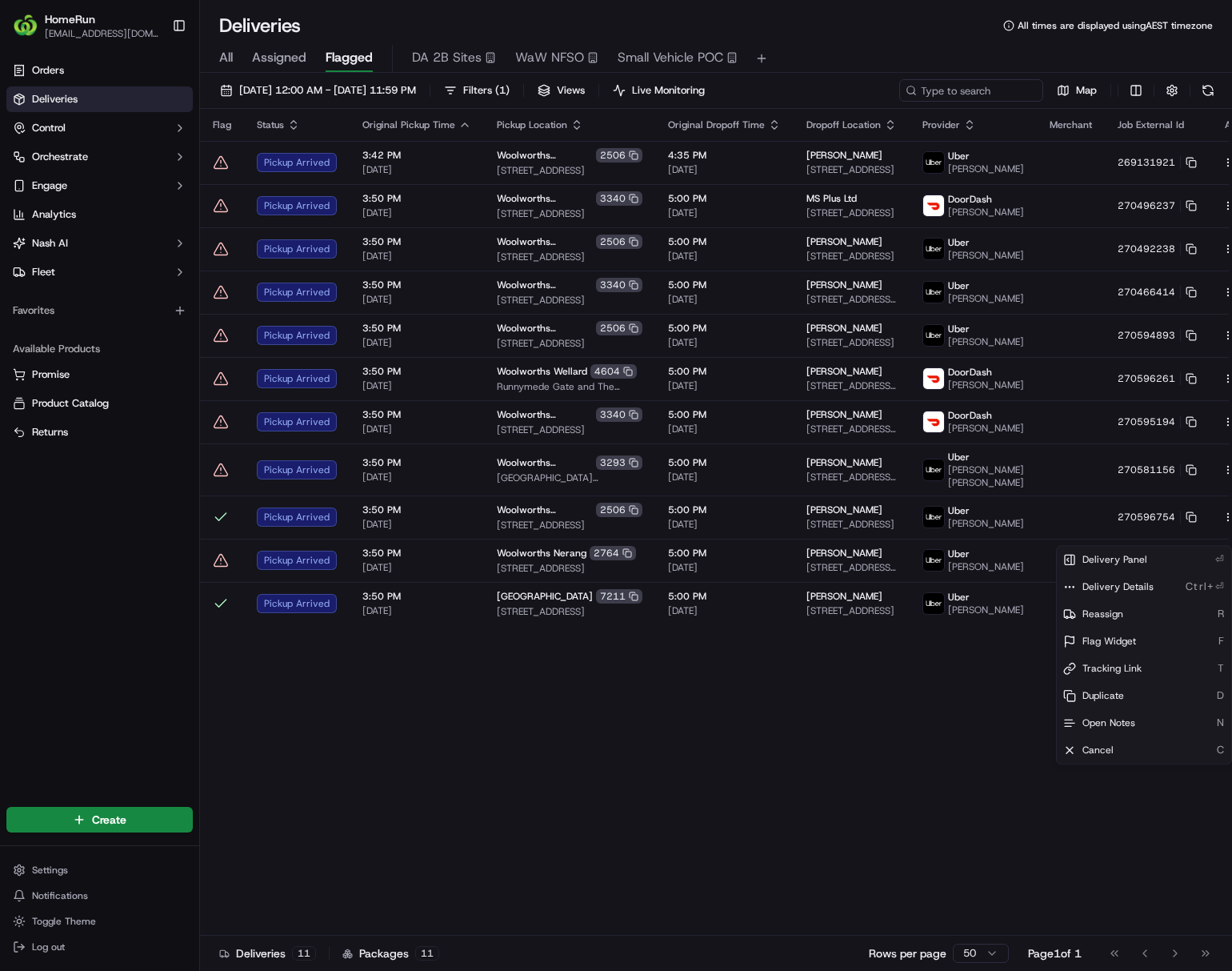
click at [757, 701] on html "HomeRun ljoliffe1@woolworths.com.au Toggle Sidebar Orders Deliveries Control Or…" at bounding box center [616, 485] width 1232 height 971
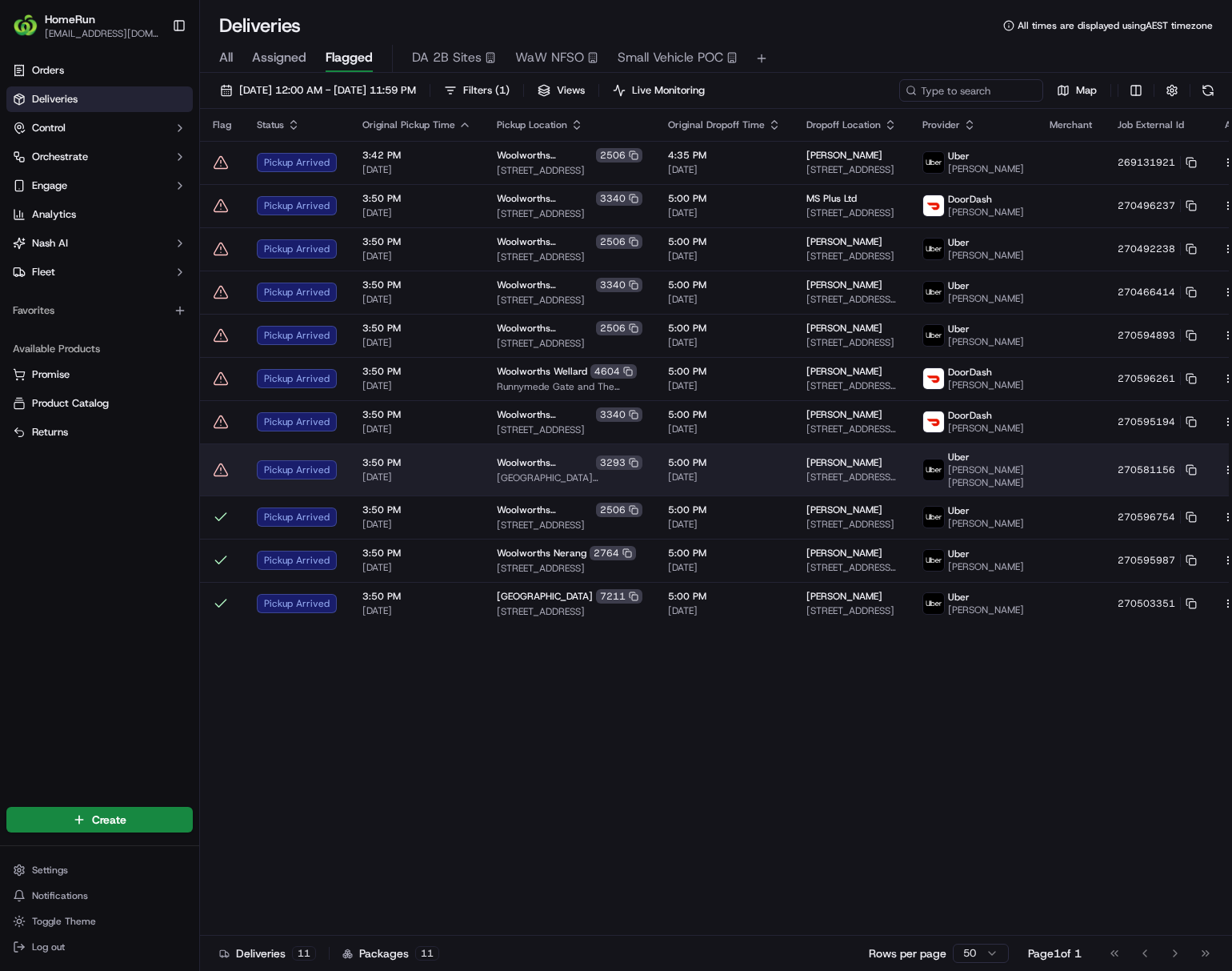
click at [747, 483] on td "5:00 PM 22/09/2025" at bounding box center [724, 469] width 138 height 52
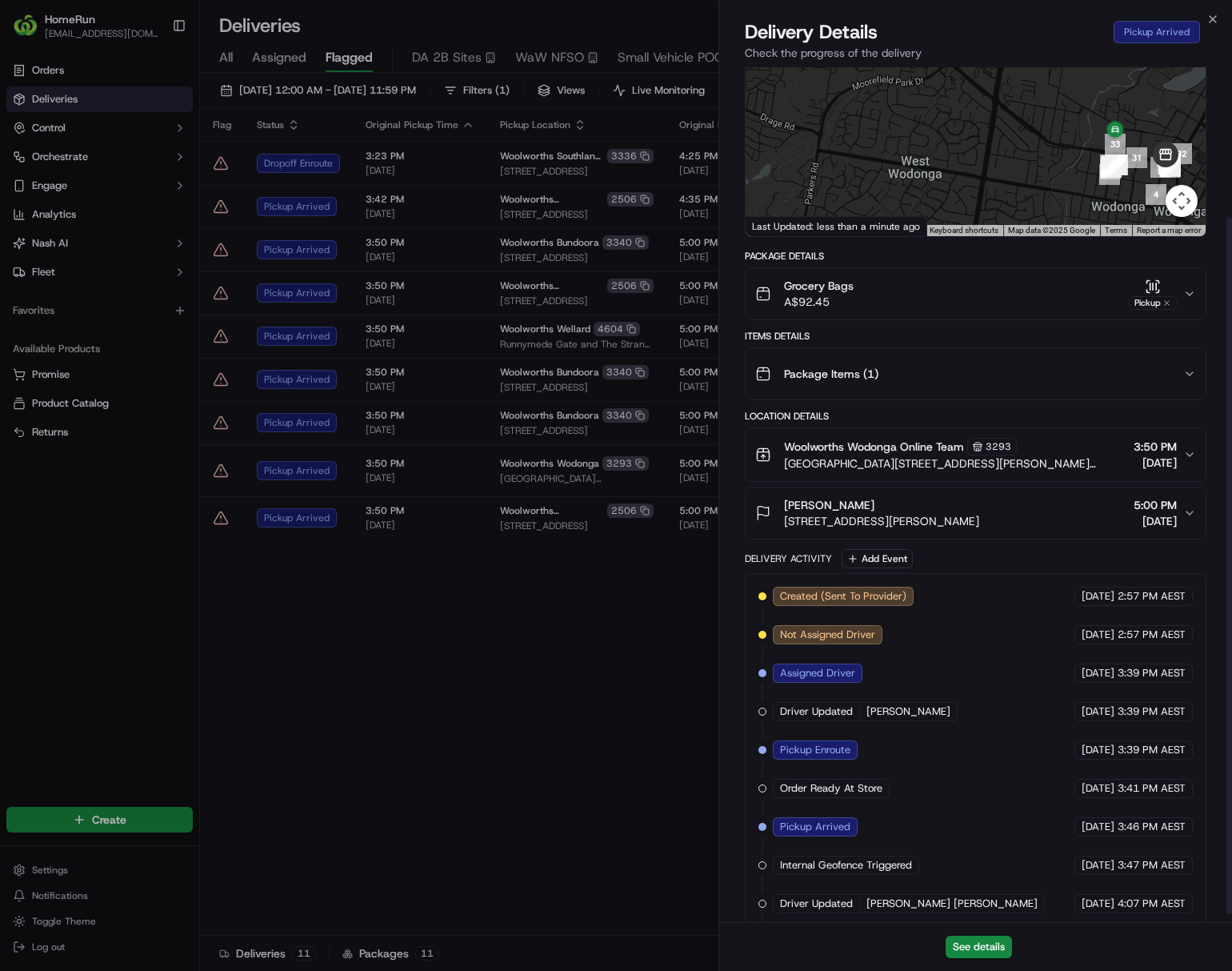
scroll to position [193, 0]
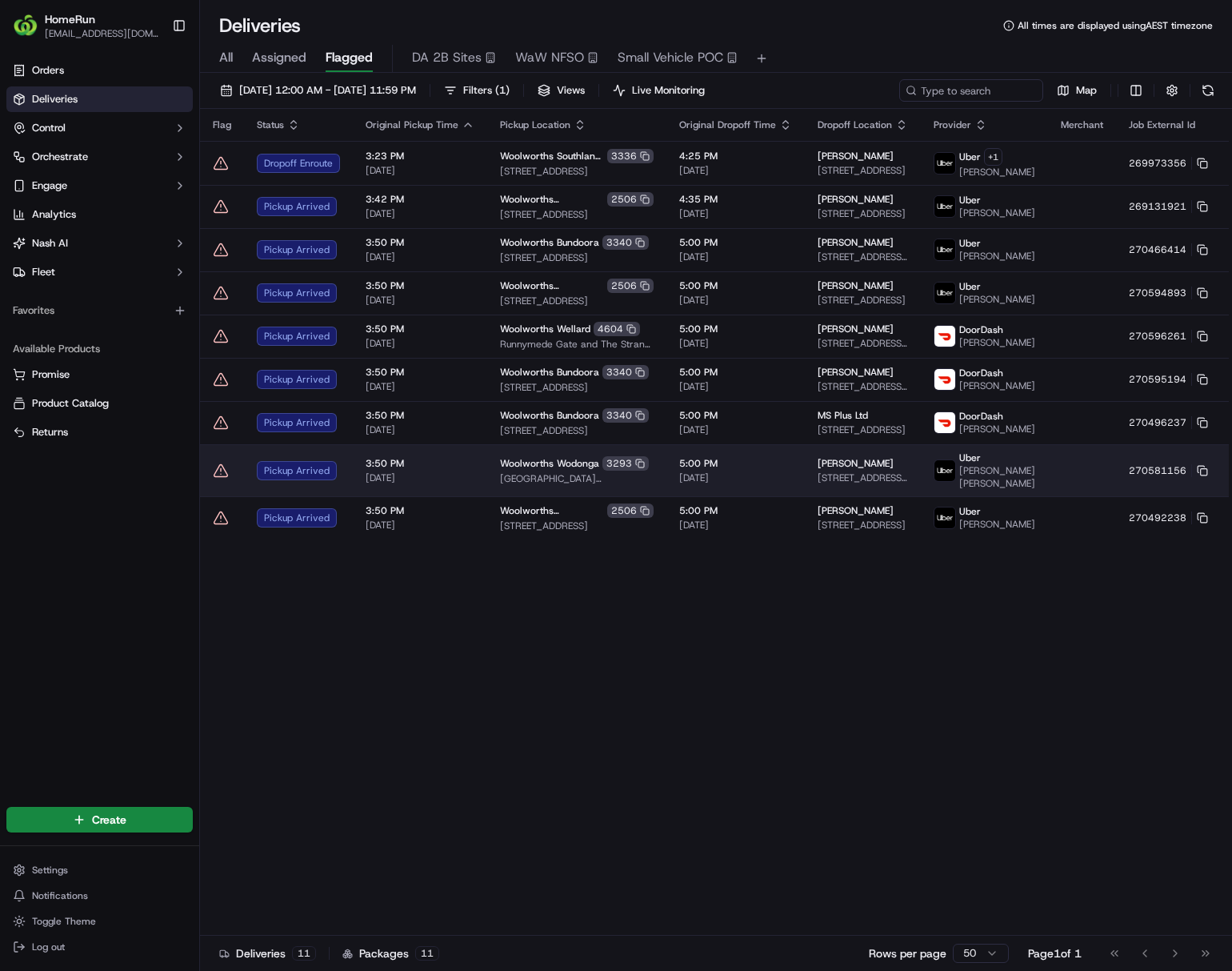
click at [1021, 482] on html "HomeRun ljoliffe1@woolworths.com.au Toggle Sidebar Orders Deliveries Control Or…" at bounding box center [616, 485] width 1232 height 971
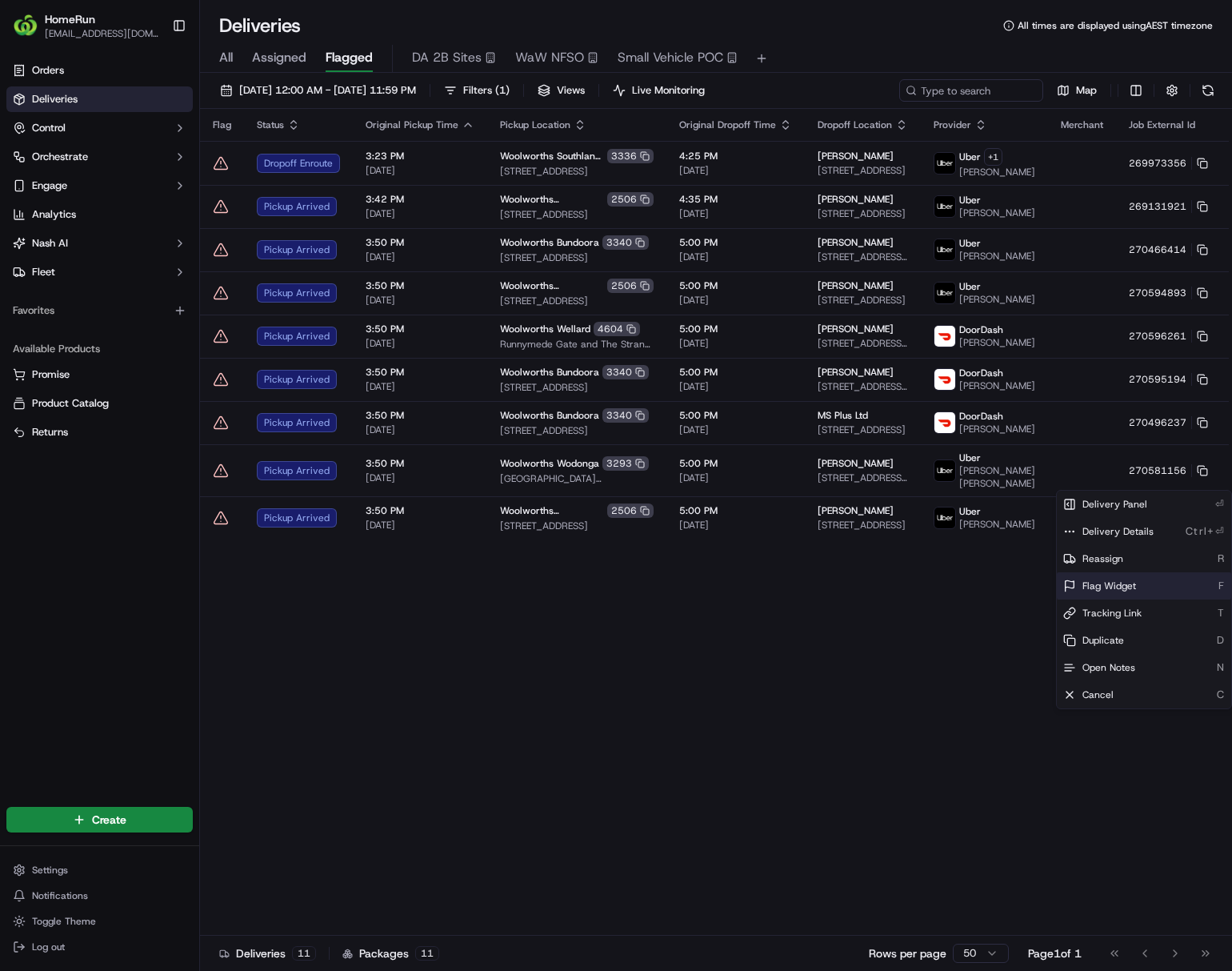
click at [1021, 576] on div "Flag Widget F" at bounding box center [1144, 585] width 174 height 27
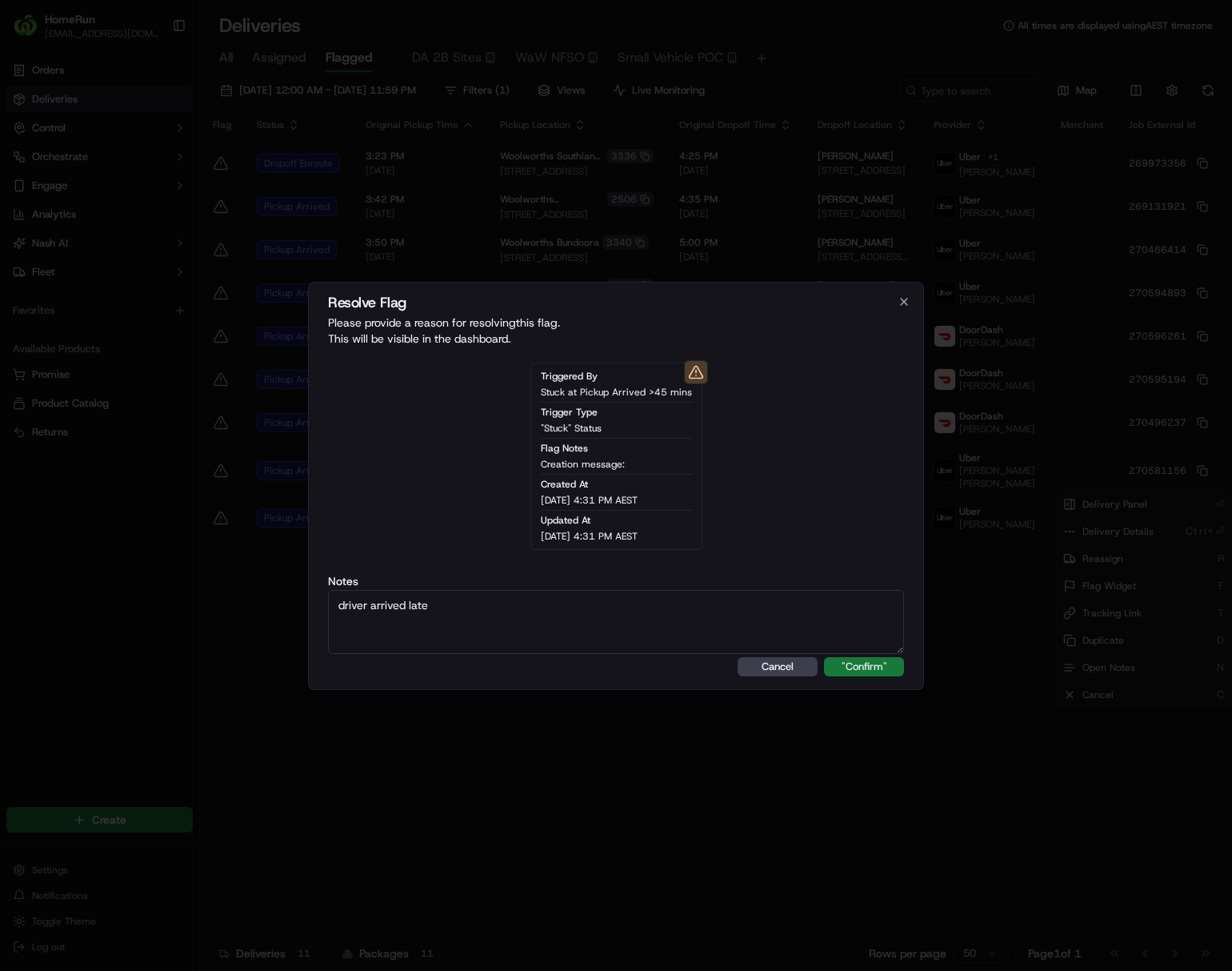
type textarea "driver arrived late"
click at [856, 657] on button ""Confirm"" at bounding box center [864, 667] width 80 height 19
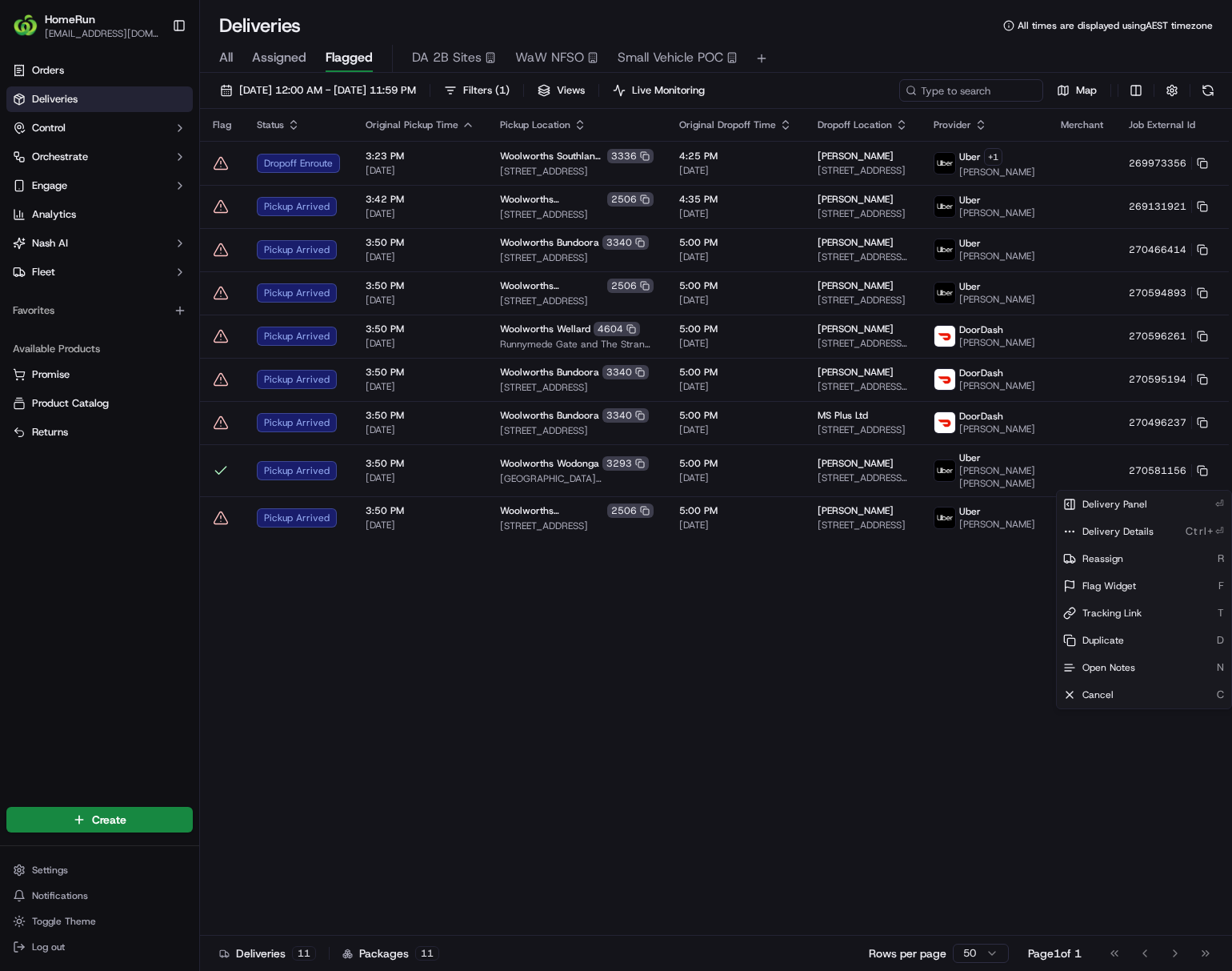
click at [718, 735] on html "HomeRun ljoliffe1@woolworths.com.au Toggle Sidebar Orders Deliveries Control Or…" at bounding box center [616, 485] width 1232 height 971
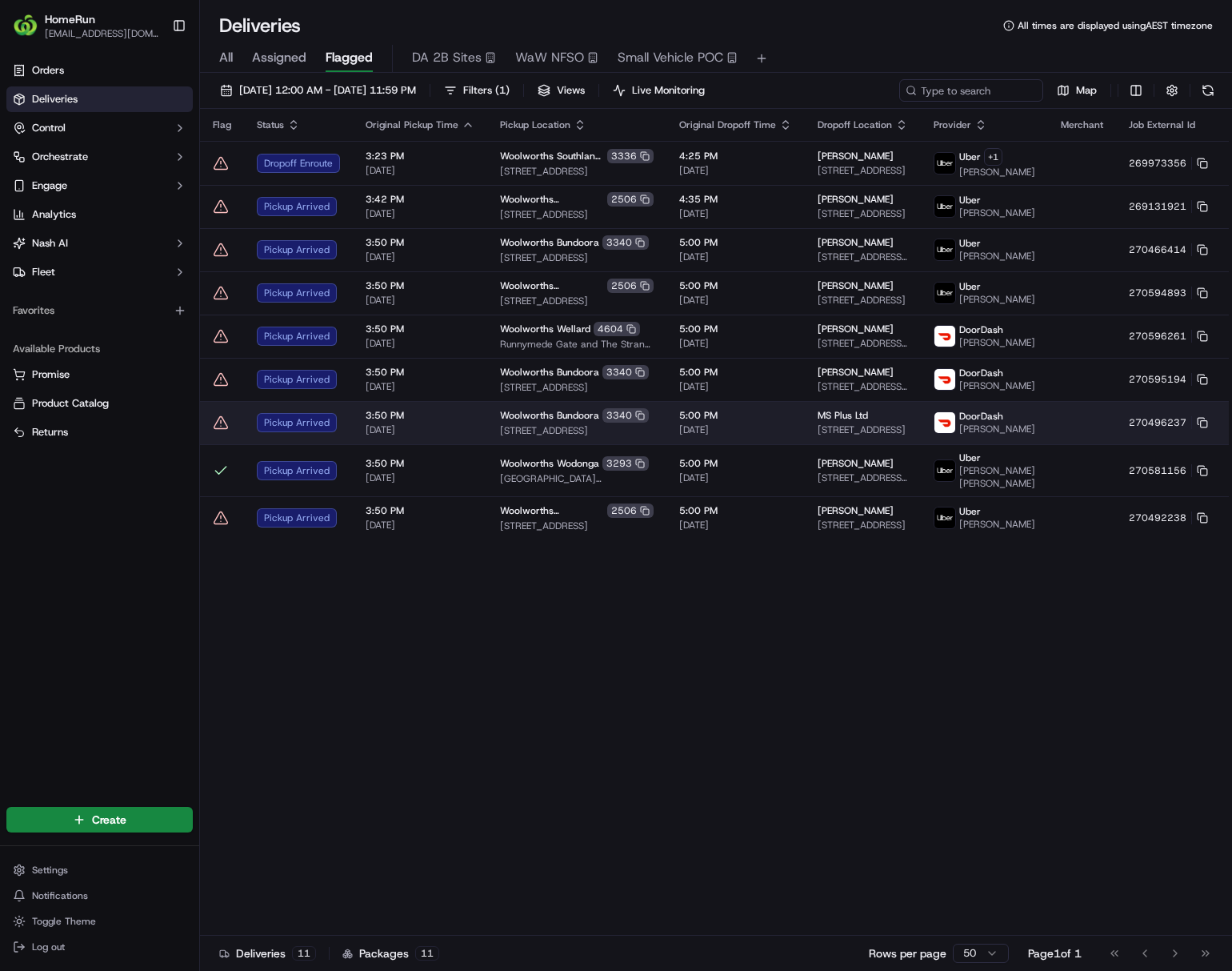
click at [714, 436] on span "[DATE]" at bounding box center [735, 430] width 113 height 13
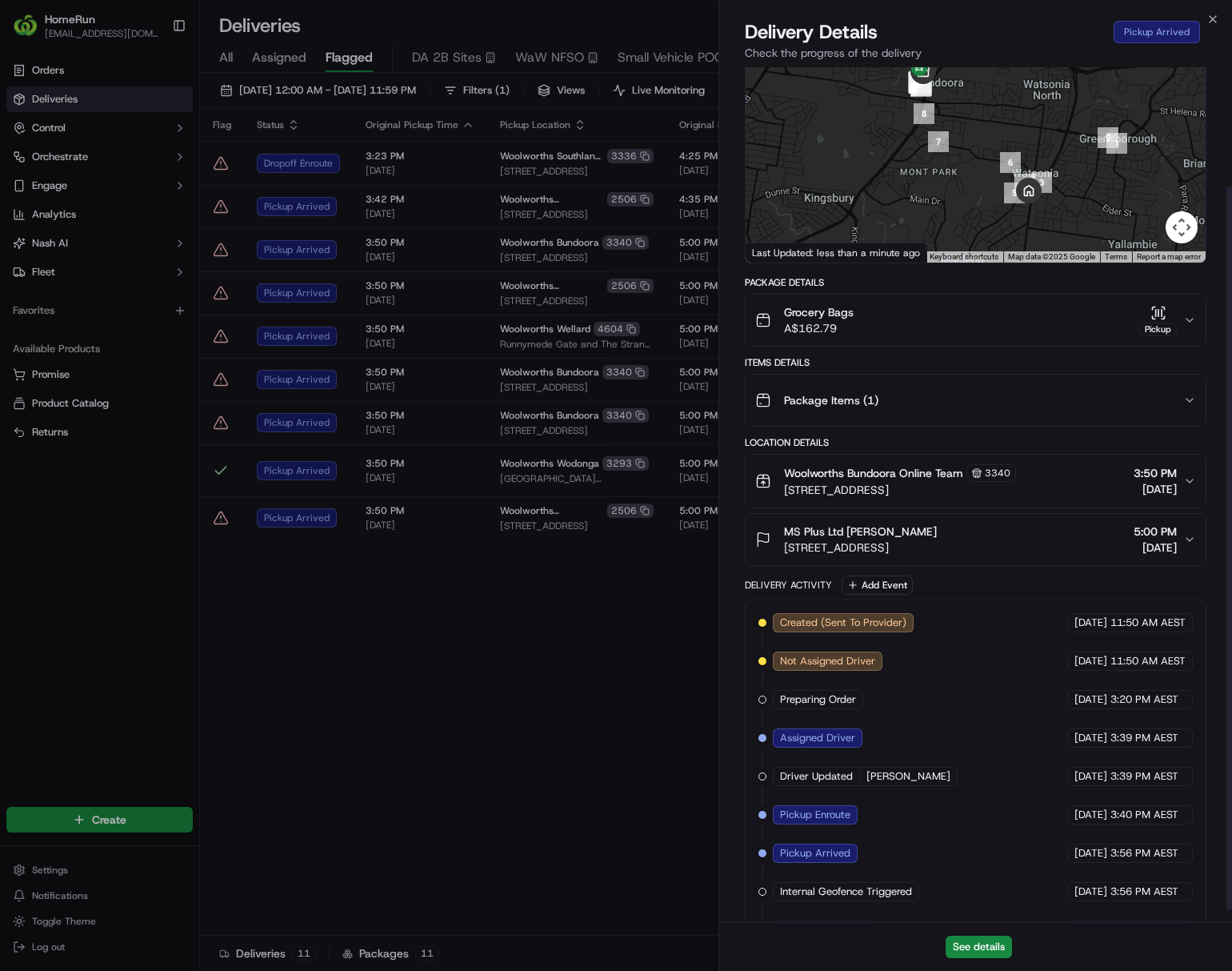
scroll to position [155, 0]
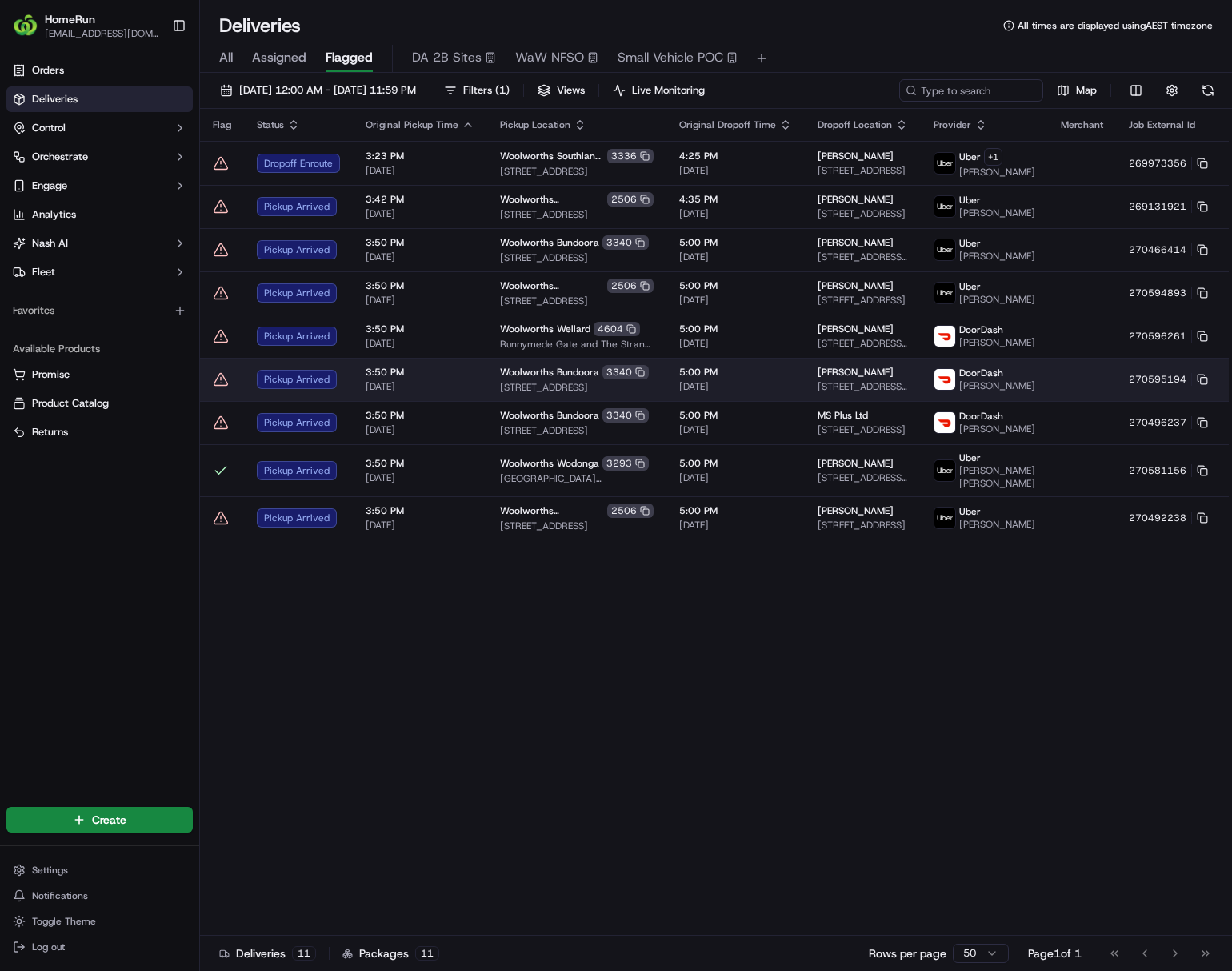
click at [545, 394] on span "[STREET_ADDRESS]" at bounding box center [577, 387] width 153 height 13
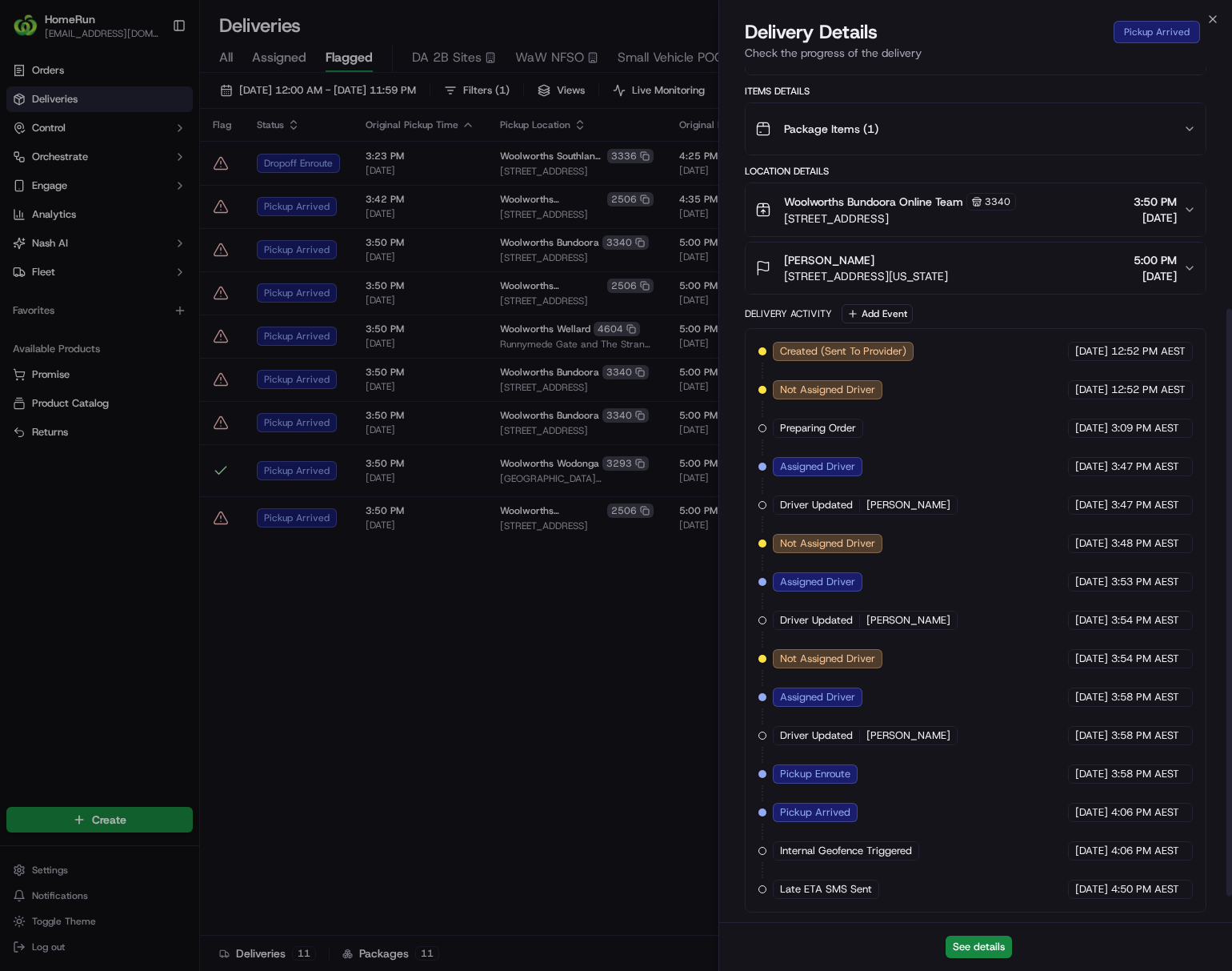
scroll to position [69, 0]
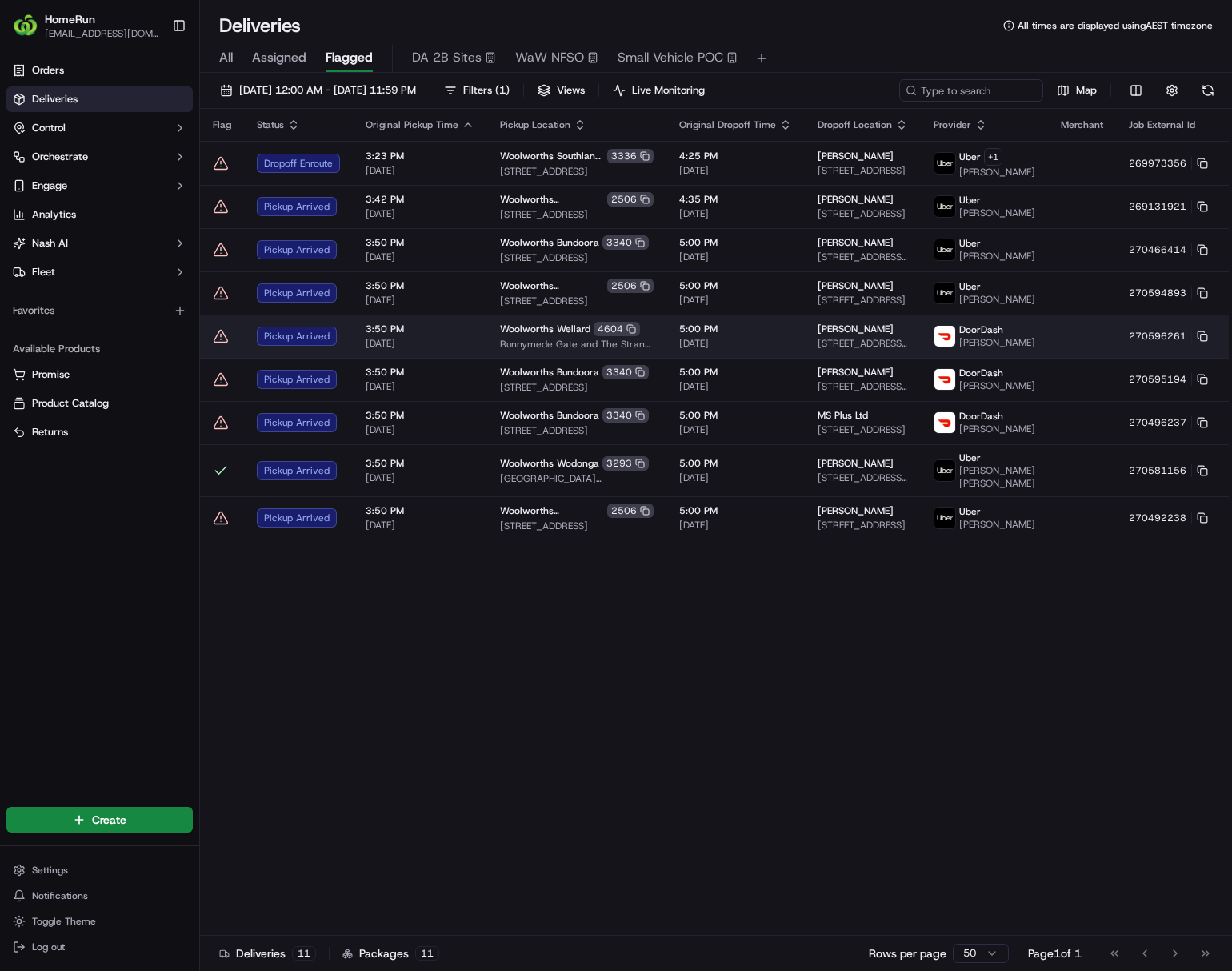
click at [402, 348] on span "[DATE]" at bounding box center [420, 344] width 109 height 13
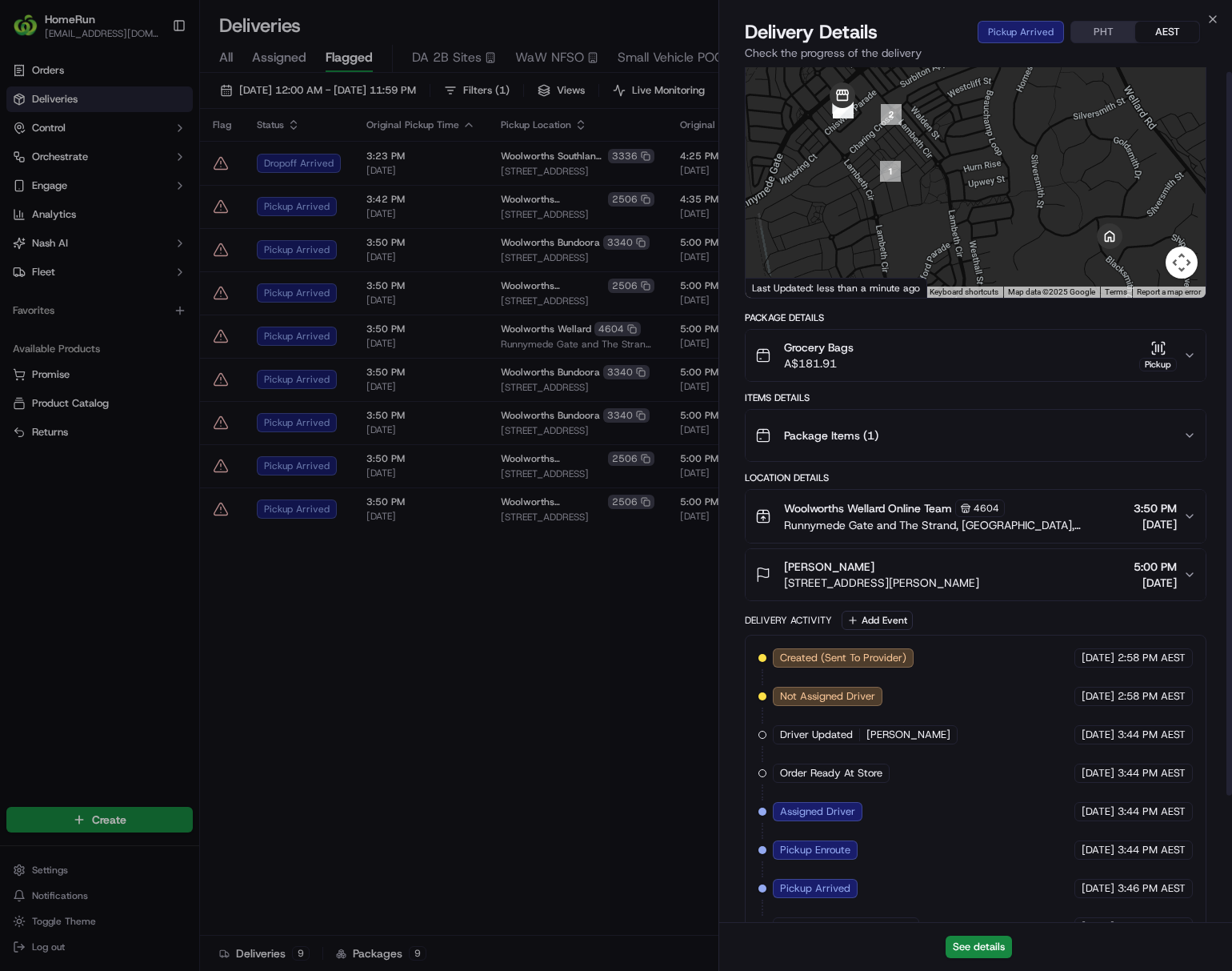
scroll to position [0, 0]
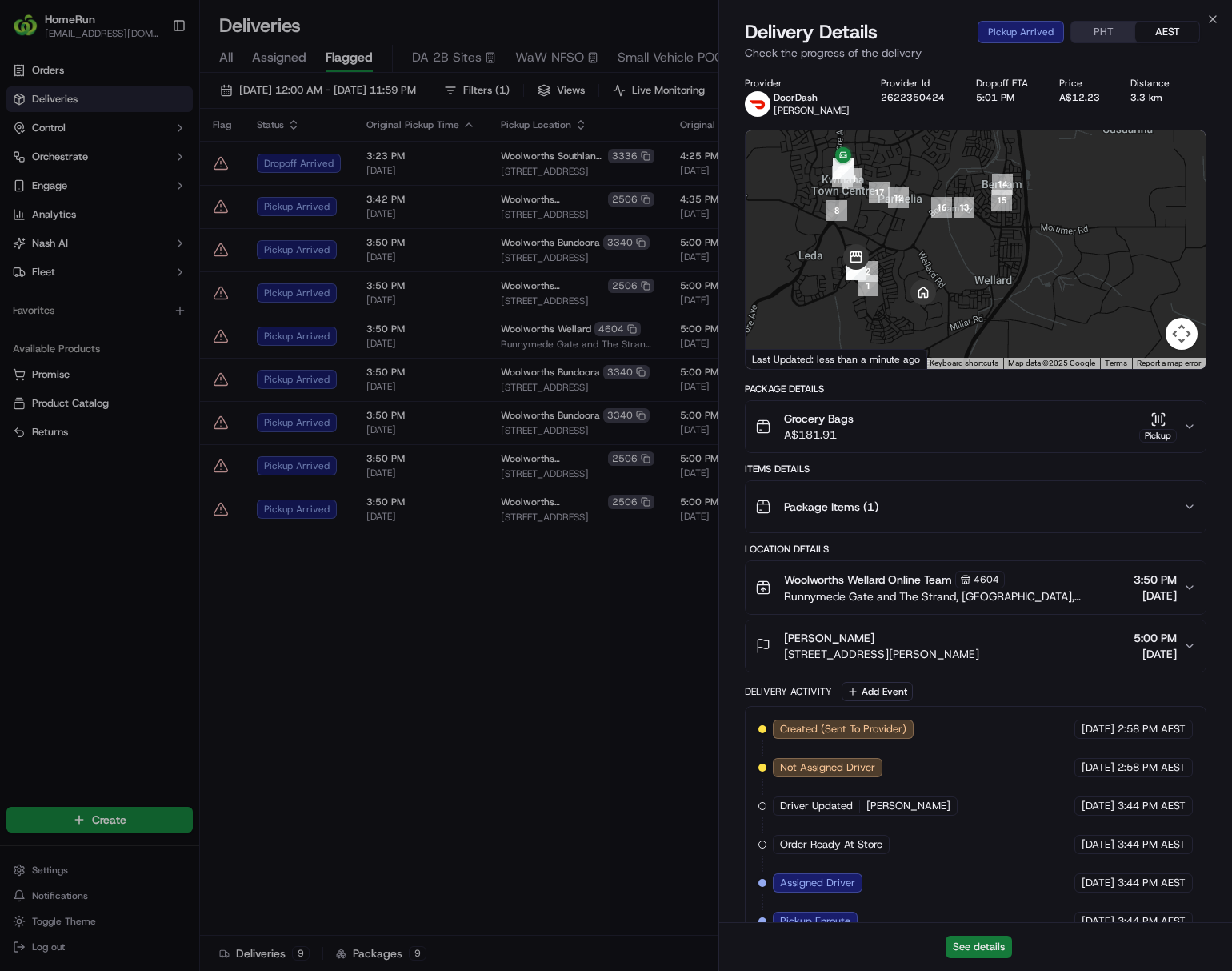
click at [983, 945] on button "See details" at bounding box center [979, 947] width 66 height 23
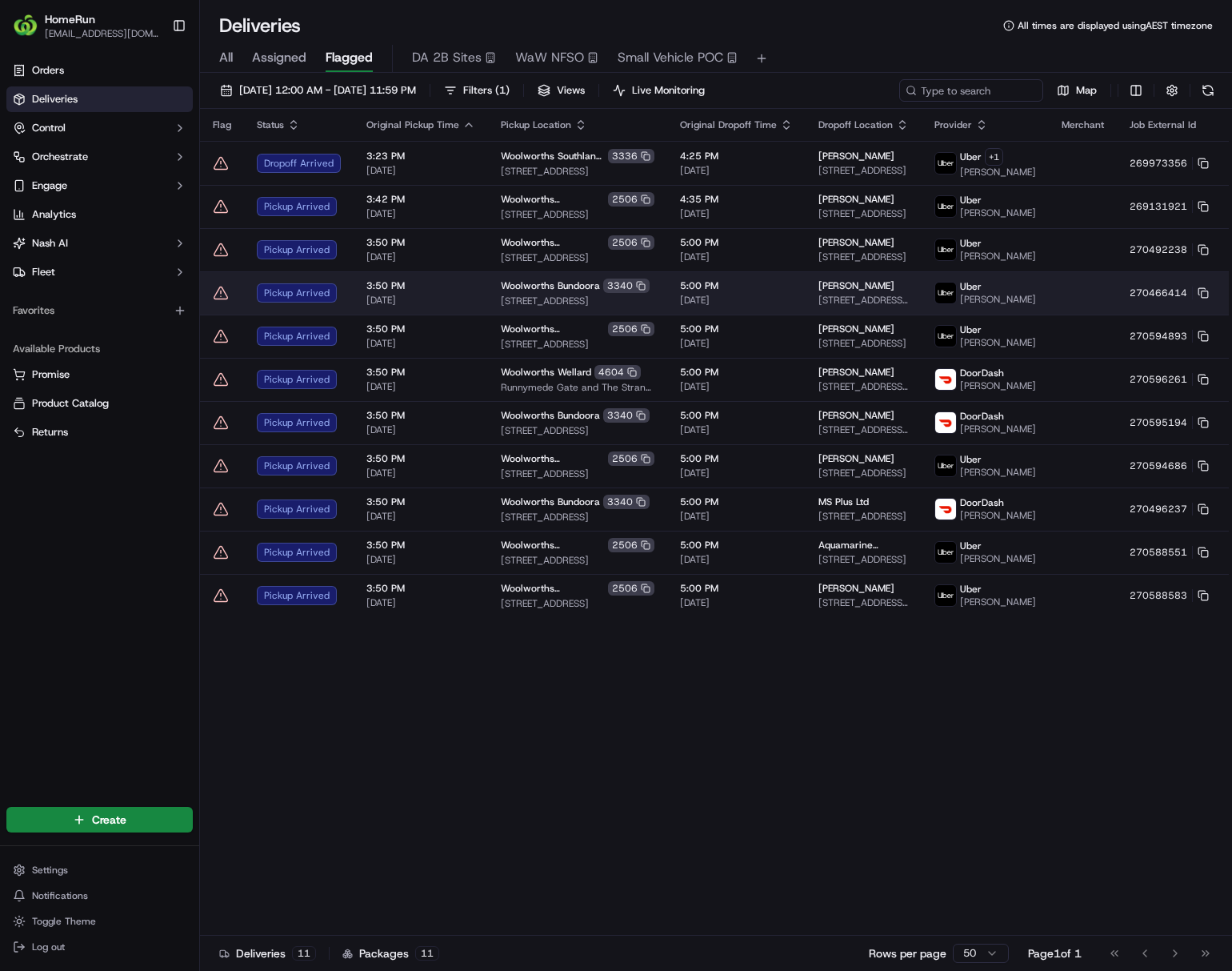
click at [478, 315] on td "3:50 PM 22/09/2025" at bounding box center [420, 293] width 134 height 44
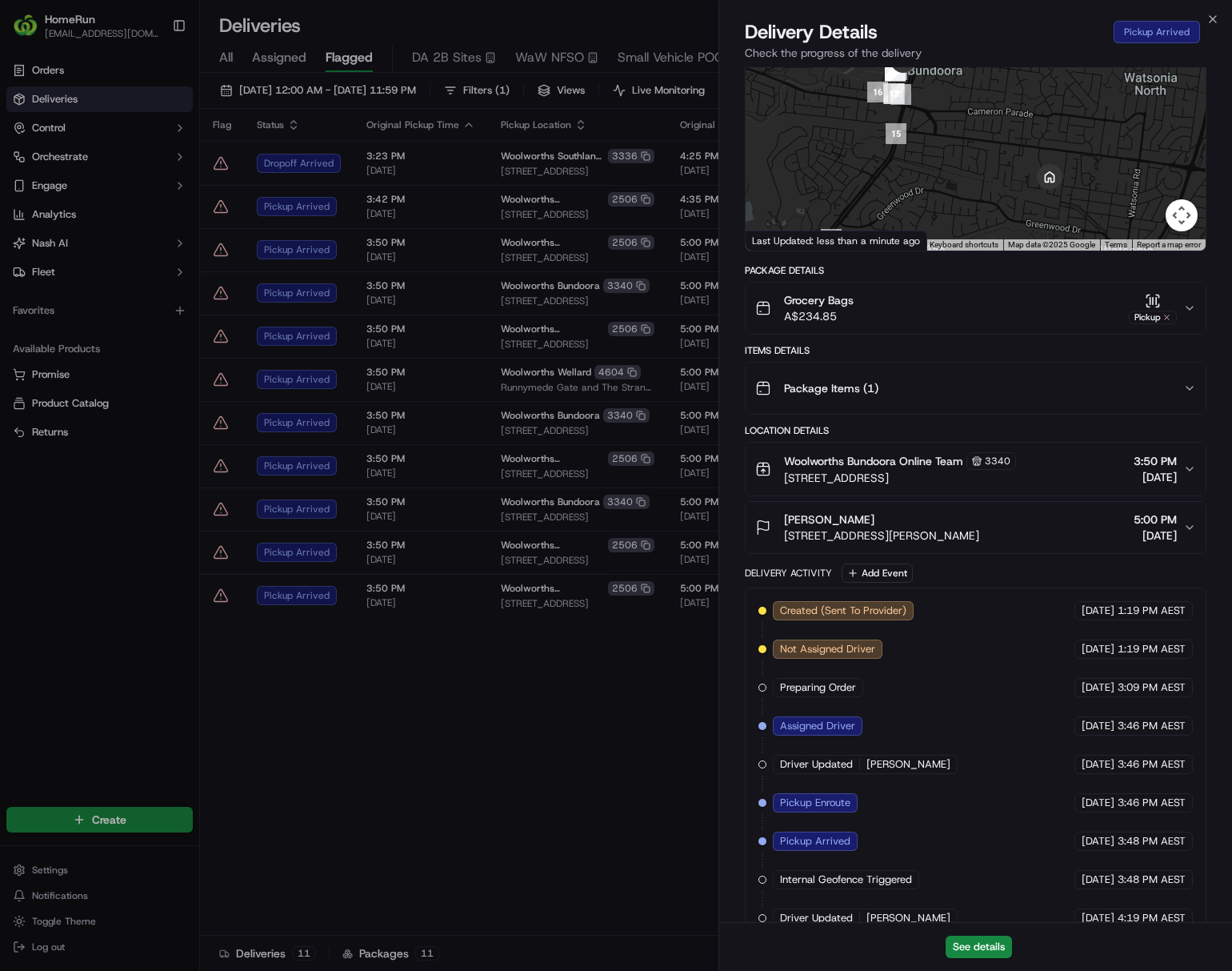
scroll to position [193, 0]
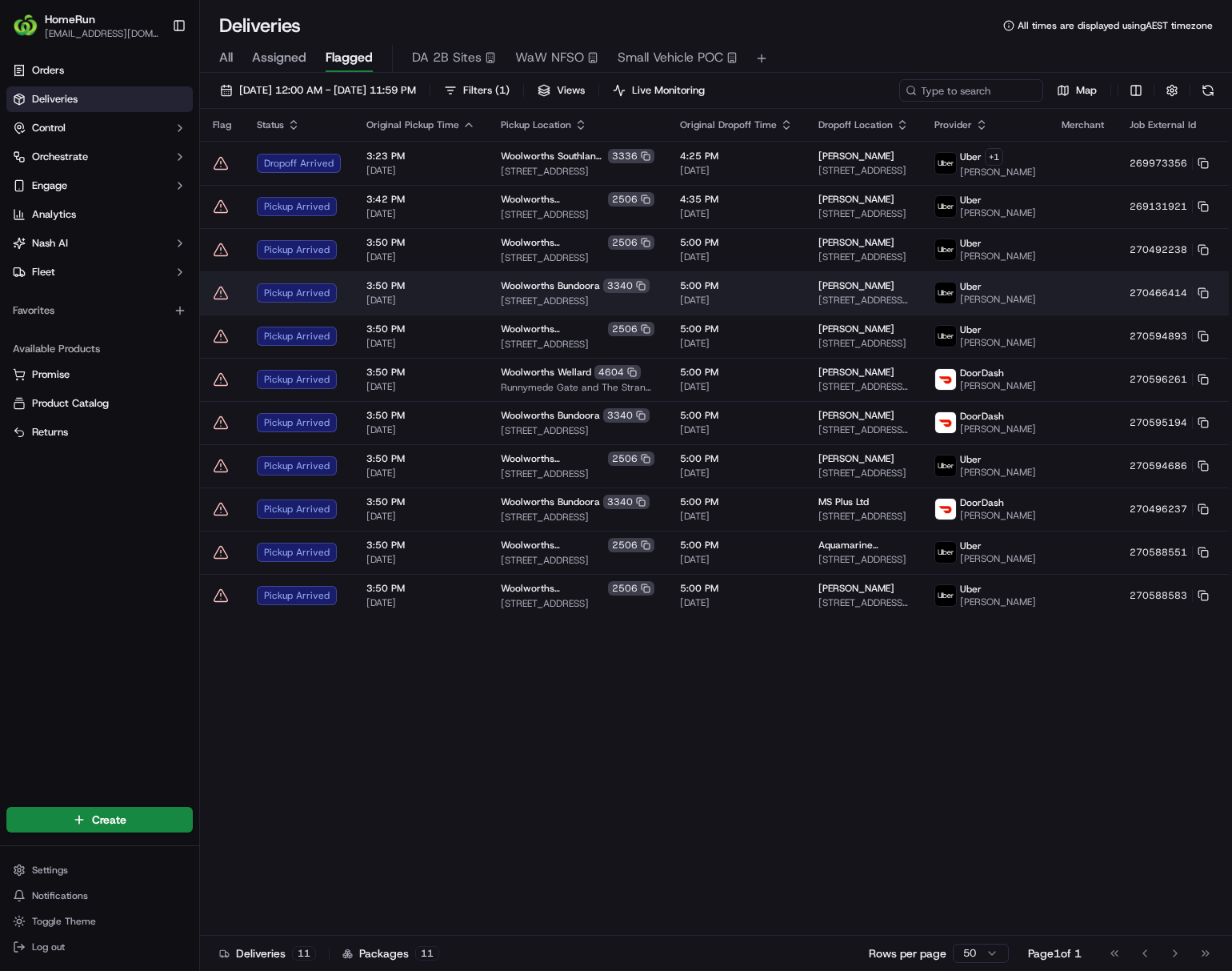
click at [420, 292] on span "3:50 PM" at bounding box center [420, 286] width 109 height 13
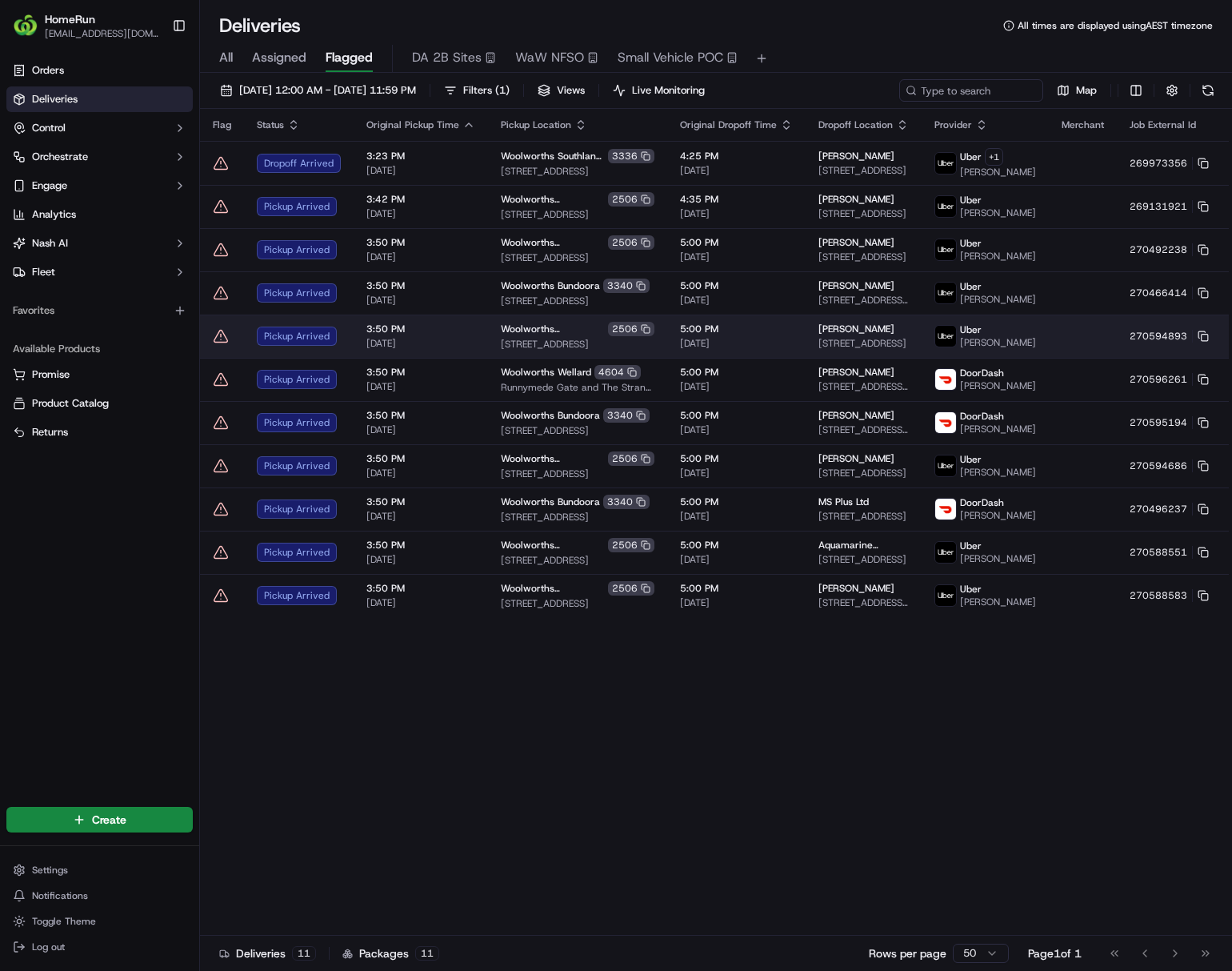
click at [379, 350] on span "[DATE]" at bounding box center [420, 344] width 109 height 13
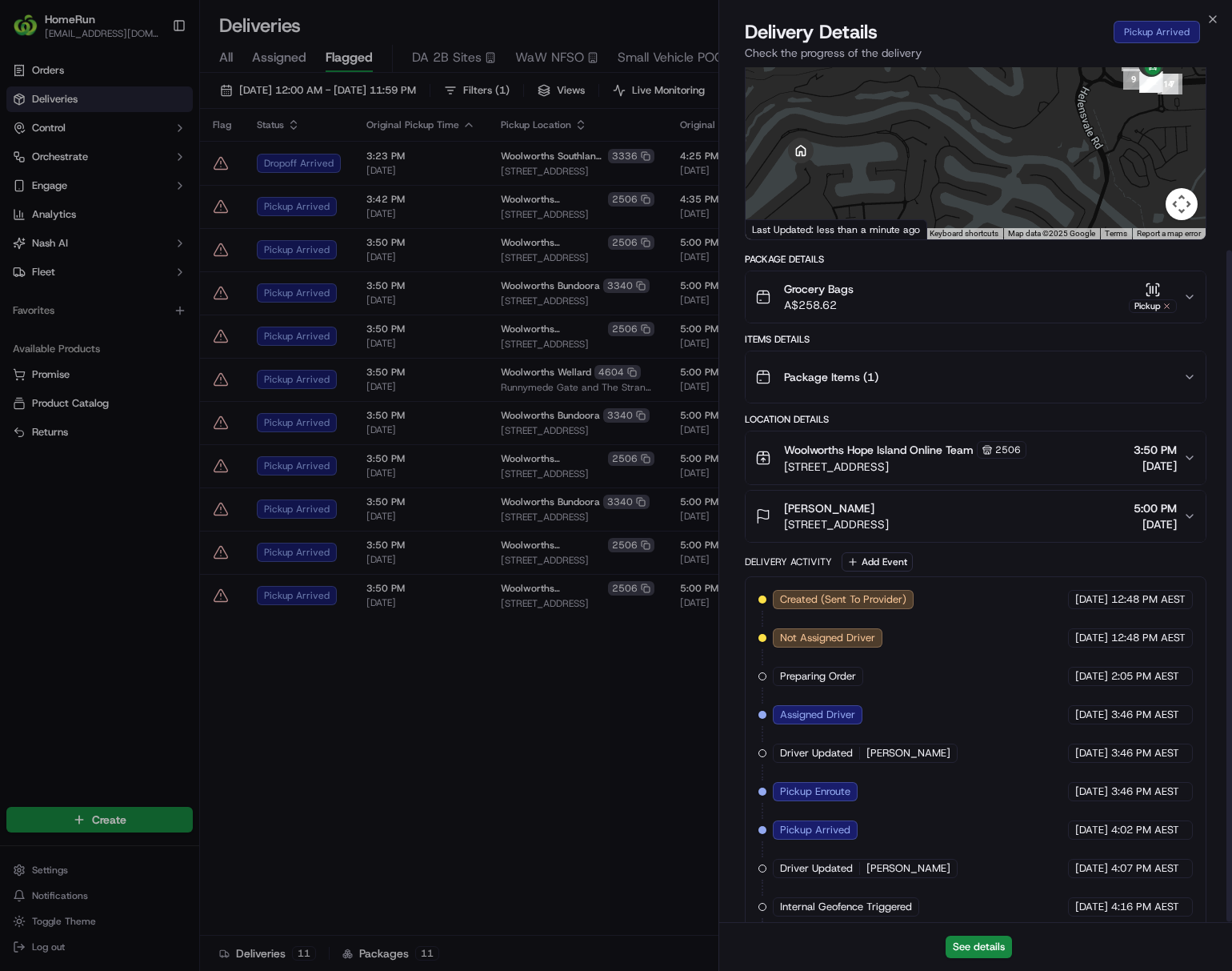
scroll to position [234, 0]
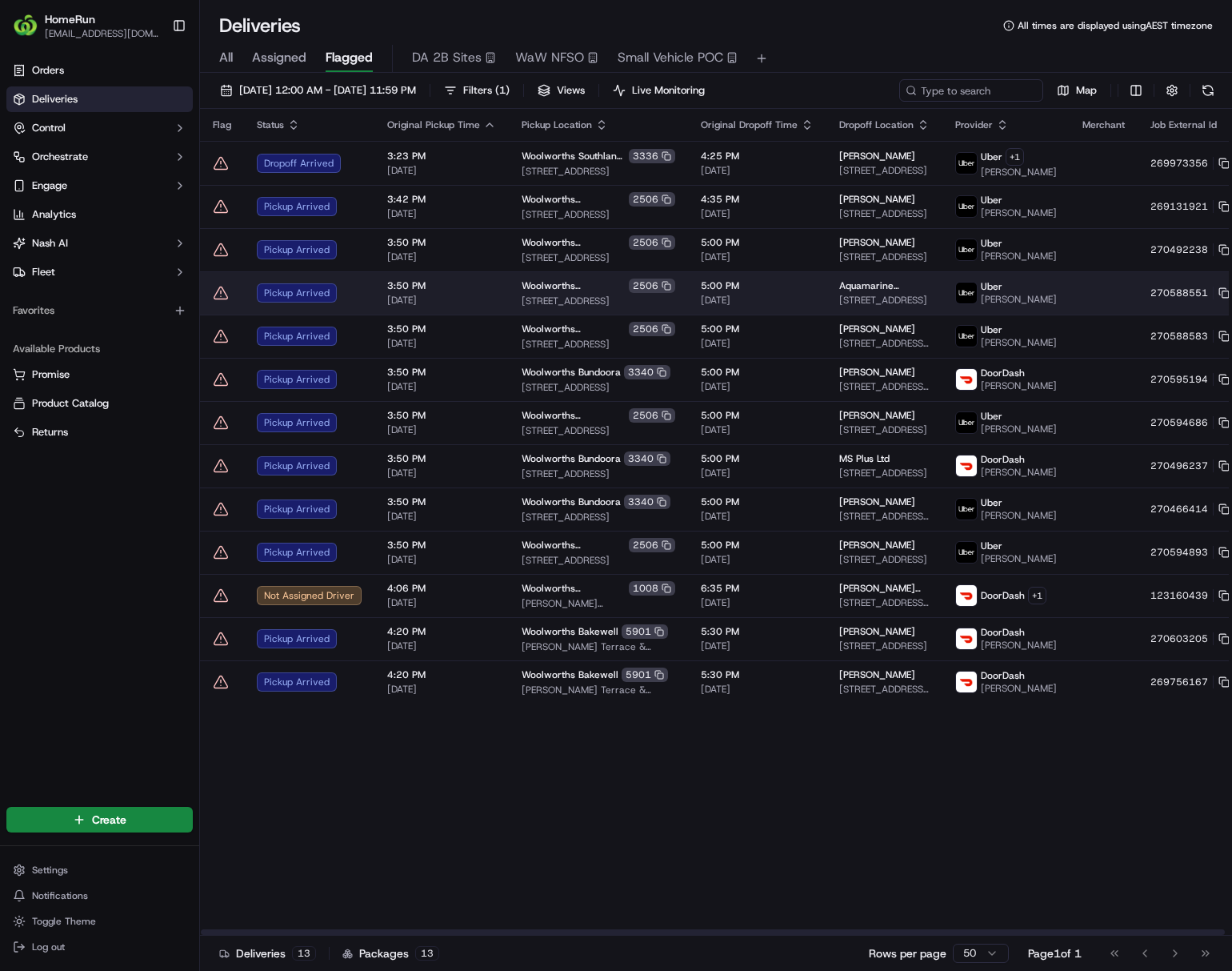
click at [754, 307] on span "[DATE]" at bounding box center [757, 300] width 113 height 13
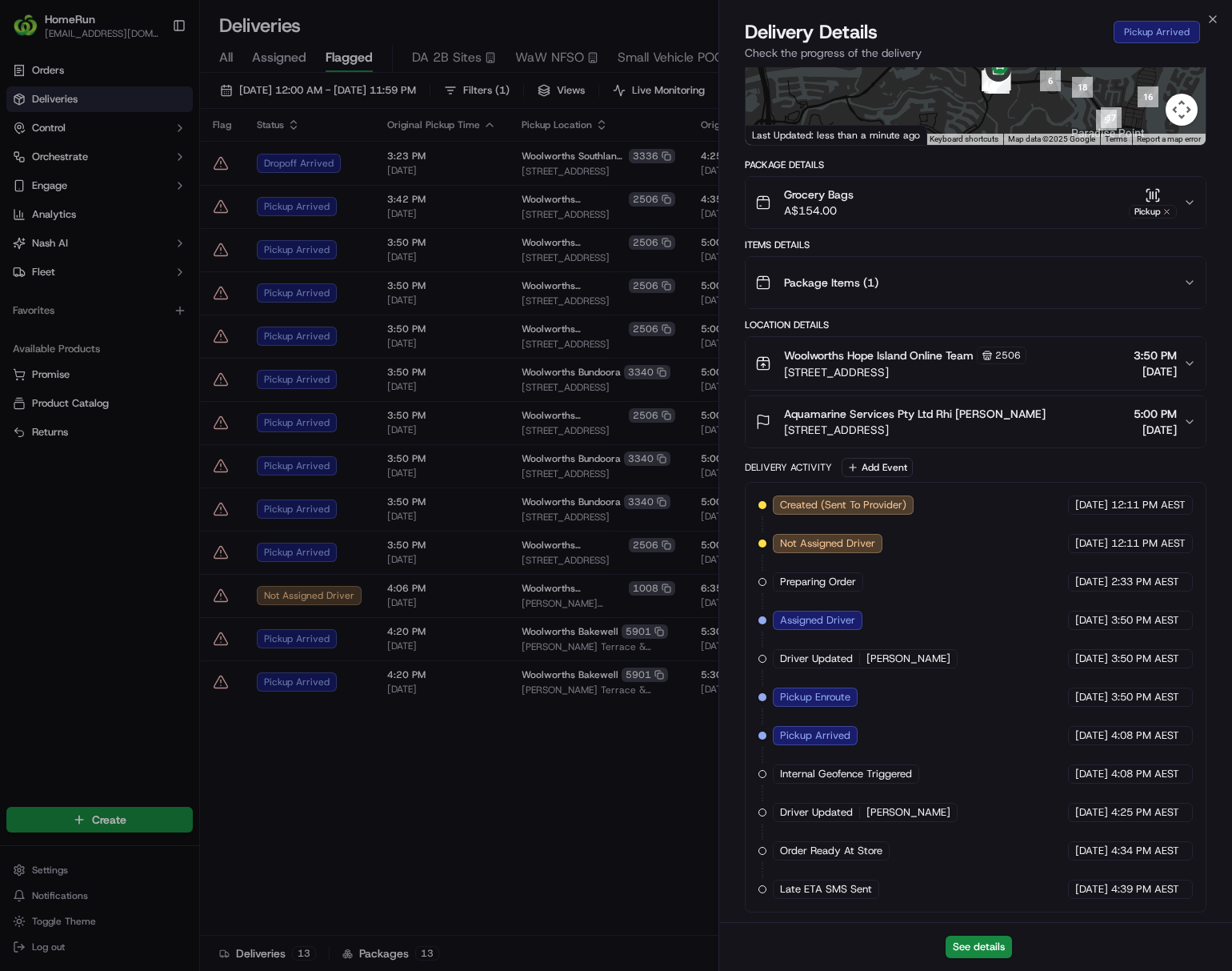
drag, startPoint x: 659, startPoint y: 888, endPoint x: 672, endPoint y: 854, distance: 36.4
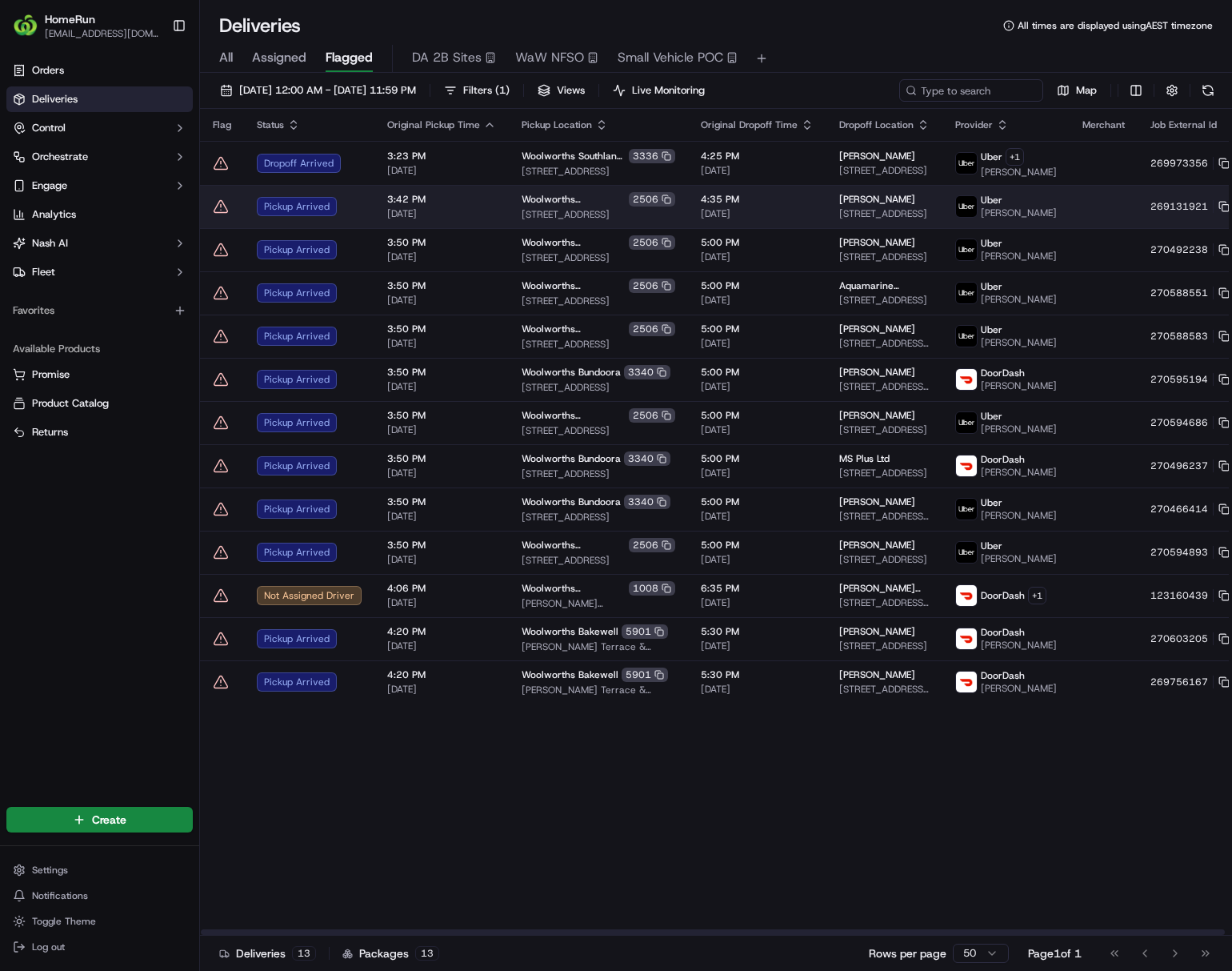
click at [701, 206] on span "4:35 PM" at bounding box center [757, 200] width 113 height 13
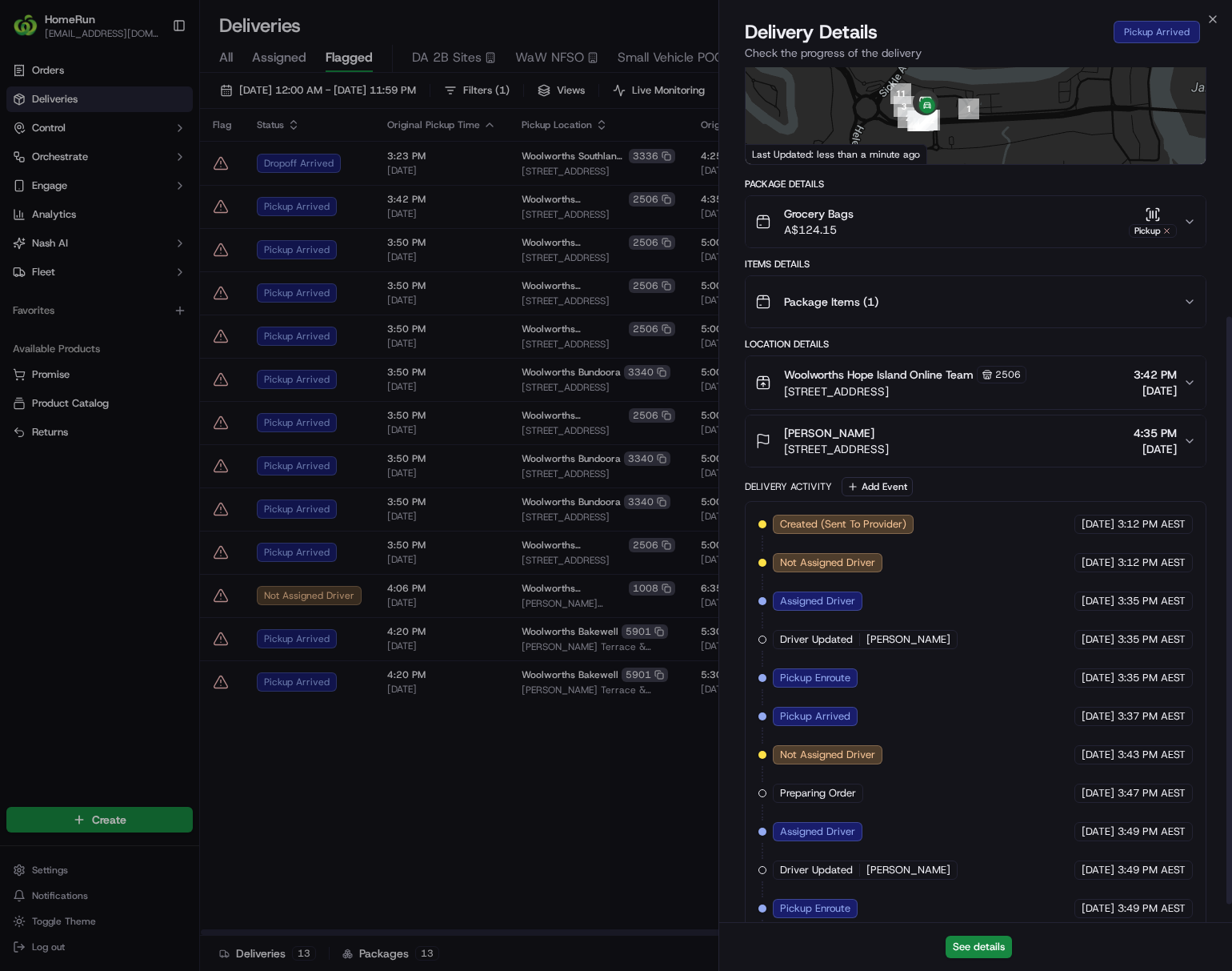
scroll to position [389, 0]
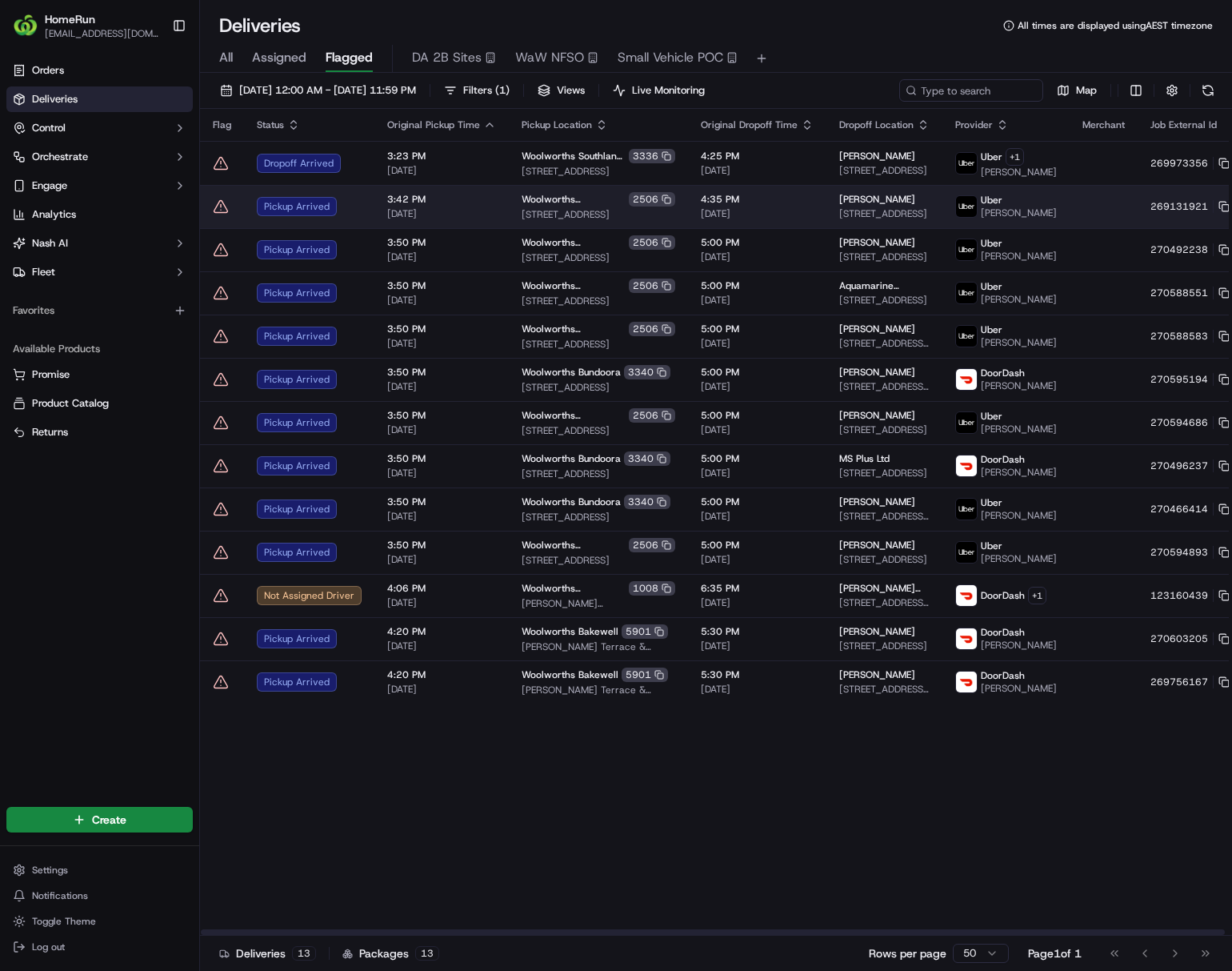
click at [1021, 212] on html "HomeRun ljoliffe1@woolworths.com.au Toggle Sidebar Orders Deliveries Control Or…" at bounding box center [616, 485] width 1232 height 971
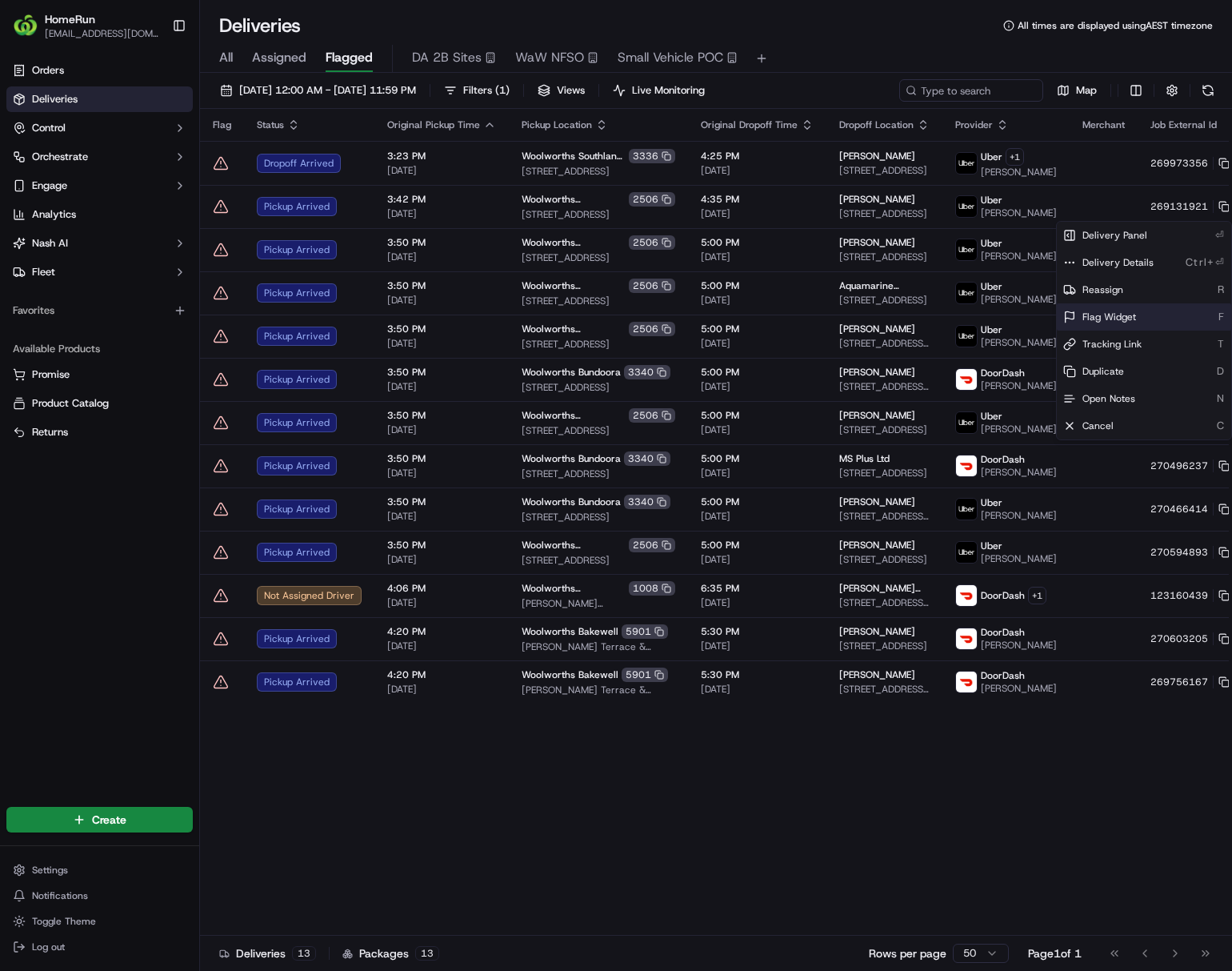
click at [1021, 314] on span "Flag Widget" at bounding box center [1109, 317] width 54 height 13
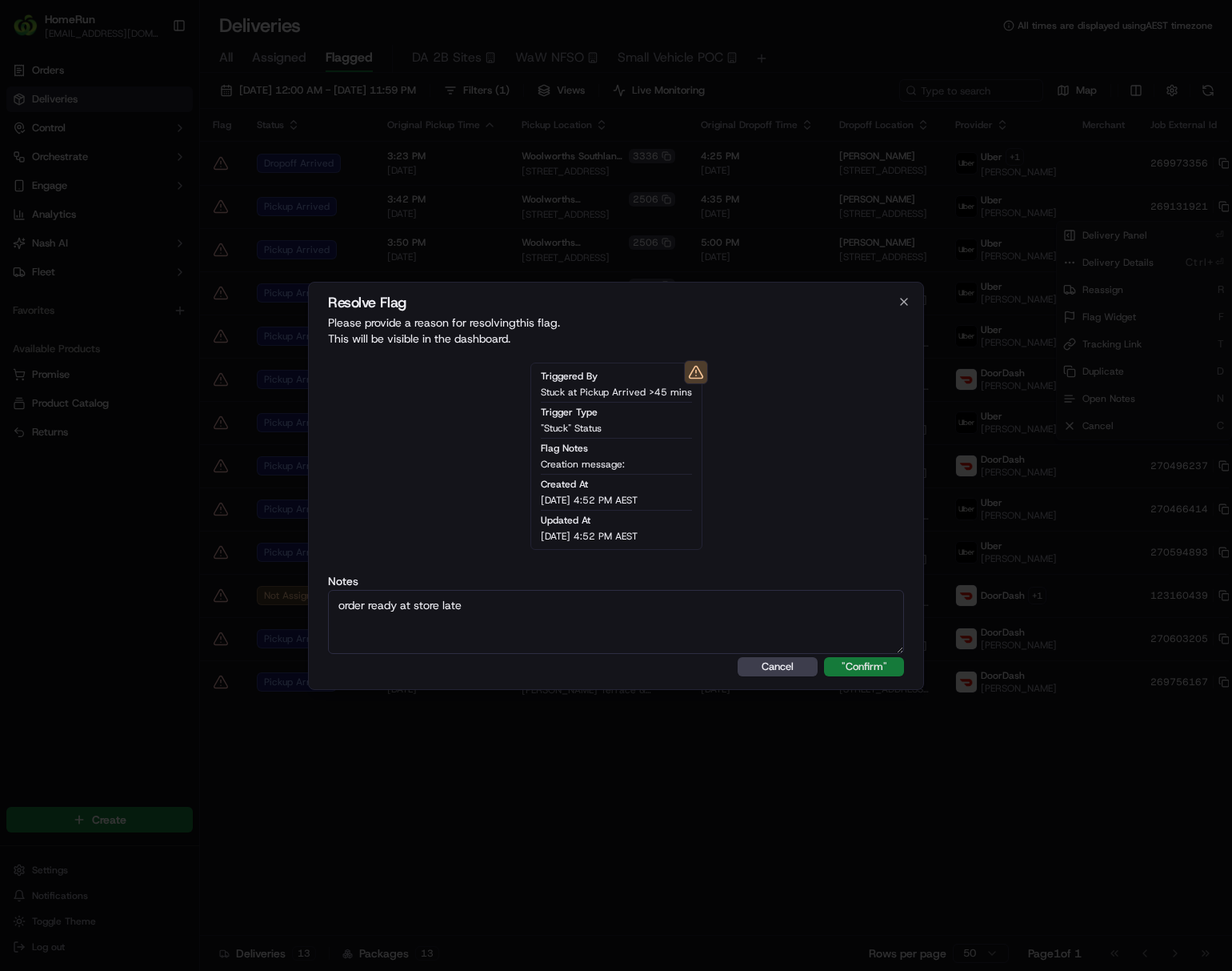
type textarea "order ready at store late"
click at [879, 669] on button ""Confirm"" at bounding box center [864, 667] width 80 height 19
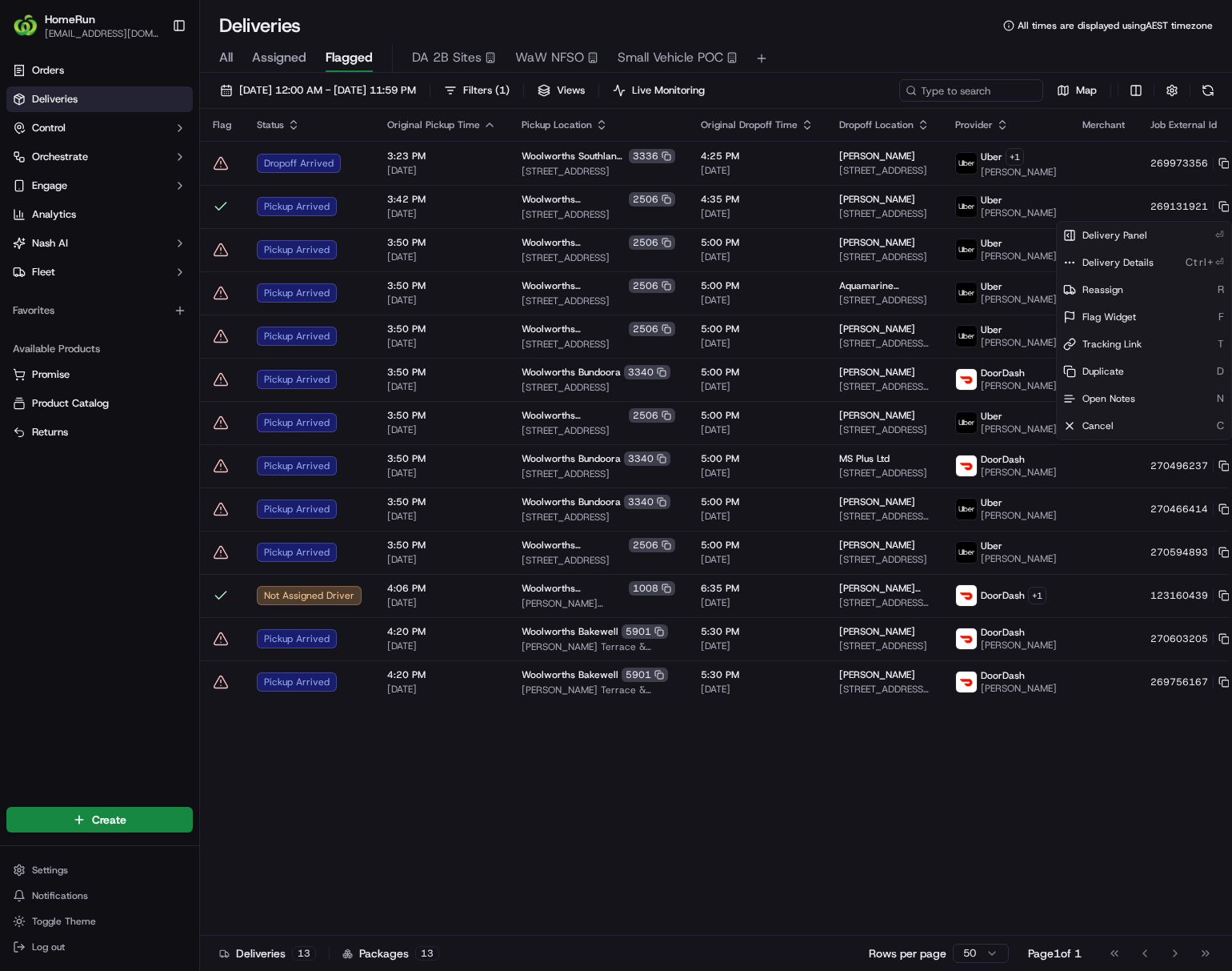
click at [603, 831] on html "HomeRun ljoliffe1@woolworths.com.au Toggle Sidebar Orders Deliveries Control Or…" at bounding box center [616, 485] width 1232 height 971
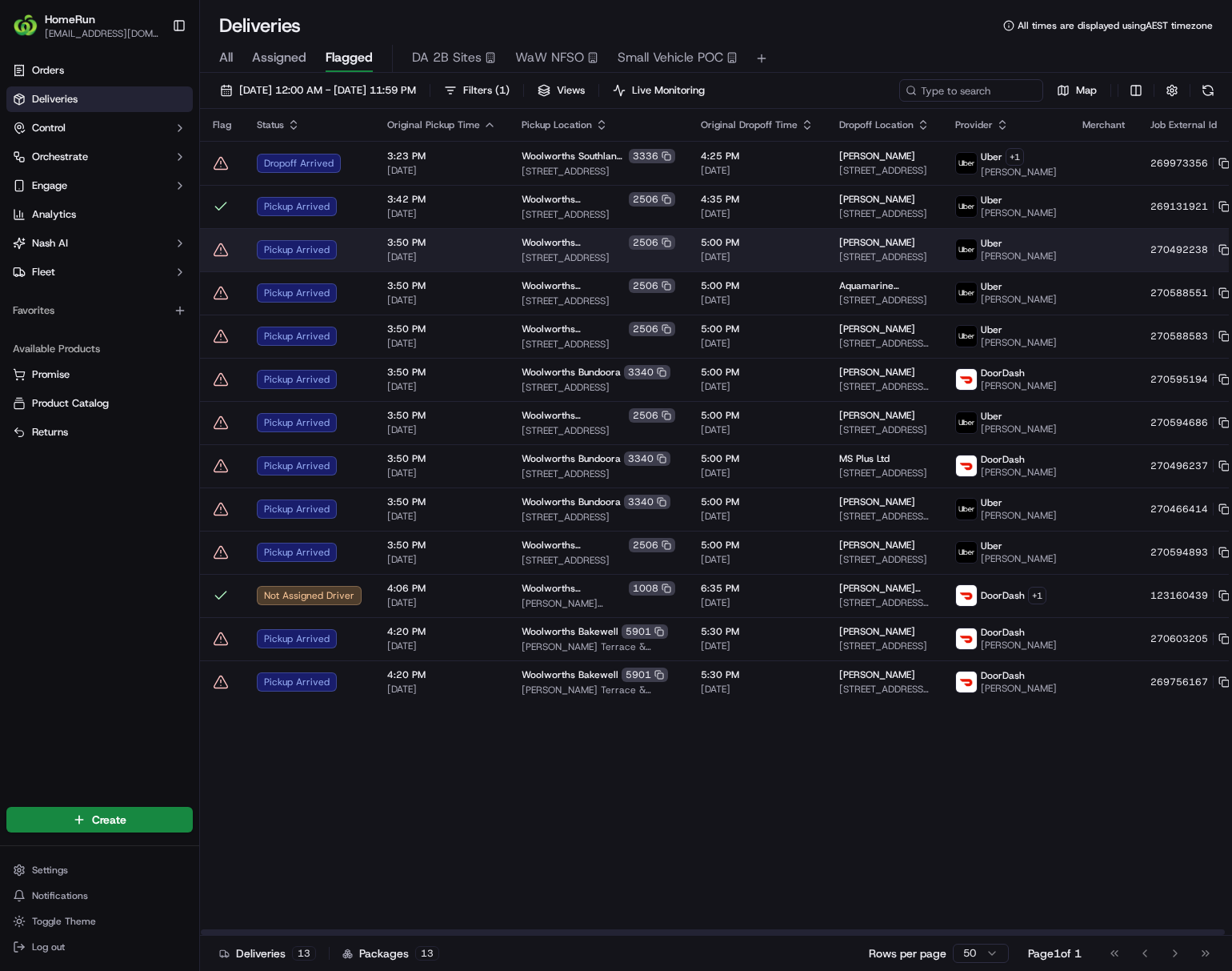
click at [839, 263] on span "37 Azure Way, U 8, Hope Island, QLD 4212, AU" at bounding box center [884, 257] width 90 height 13
click at [1021, 262] on html "HomeRun ljoliffe1@woolworths.com.au Toggle Sidebar Orders Deliveries Control Or…" at bounding box center [616, 485] width 1232 height 971
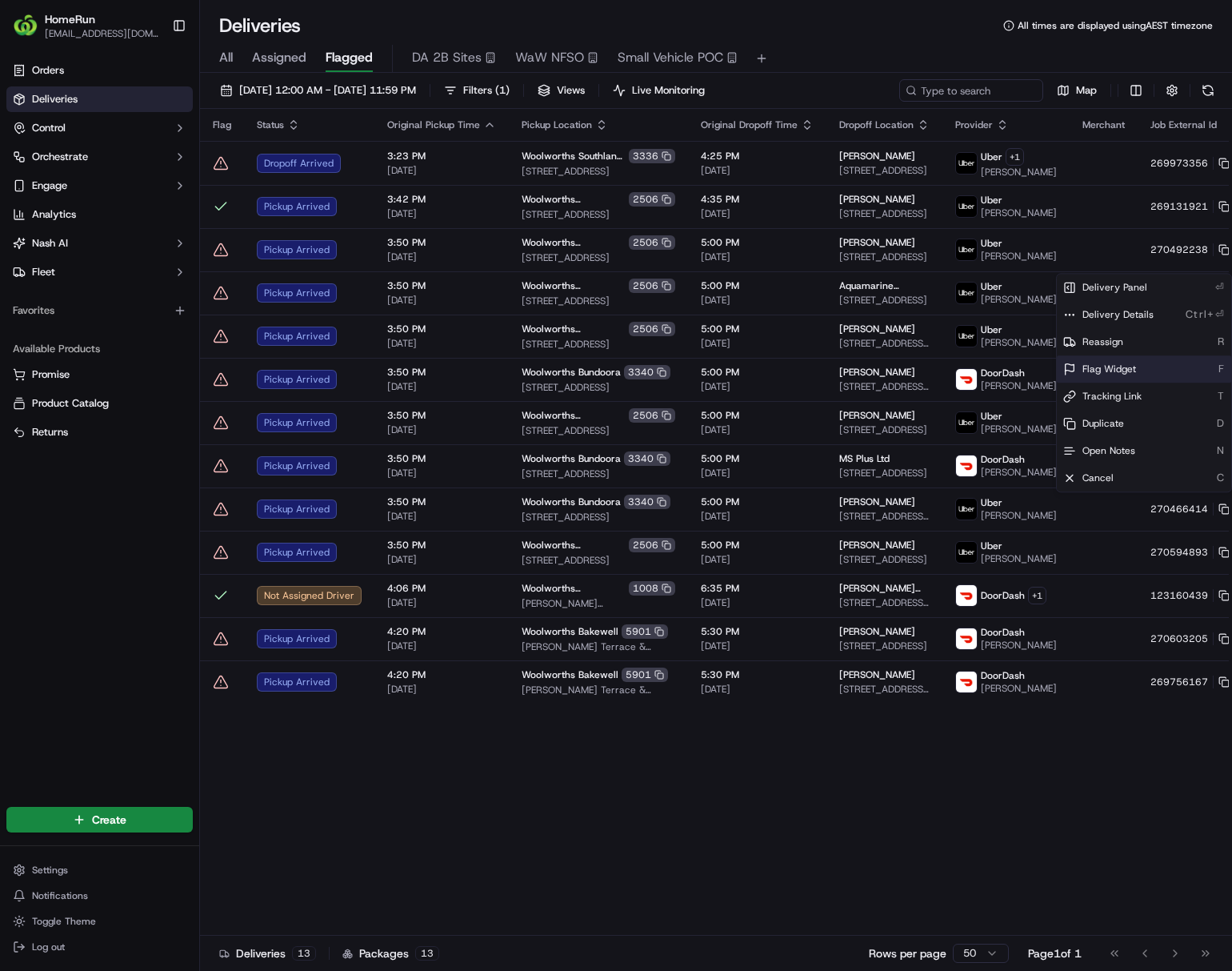
click at [1021, 364] on span "Flag Widget" at bounding box center [1109, 369] width 54 height 13
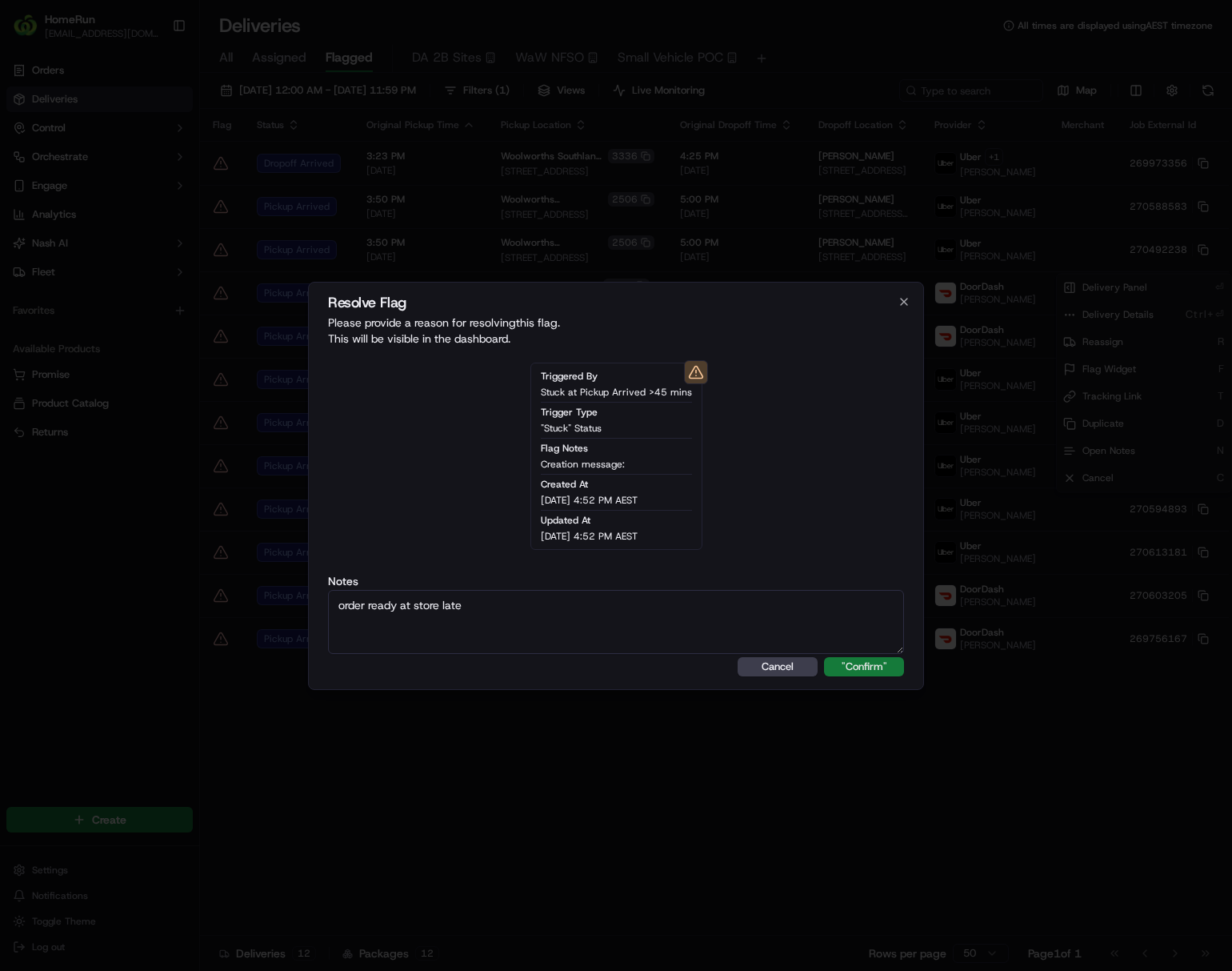
type textarea "order ready at store late"
click at [845, 666] on button ""Confirm"" at bounding box center [864, 667] width 80 height 19
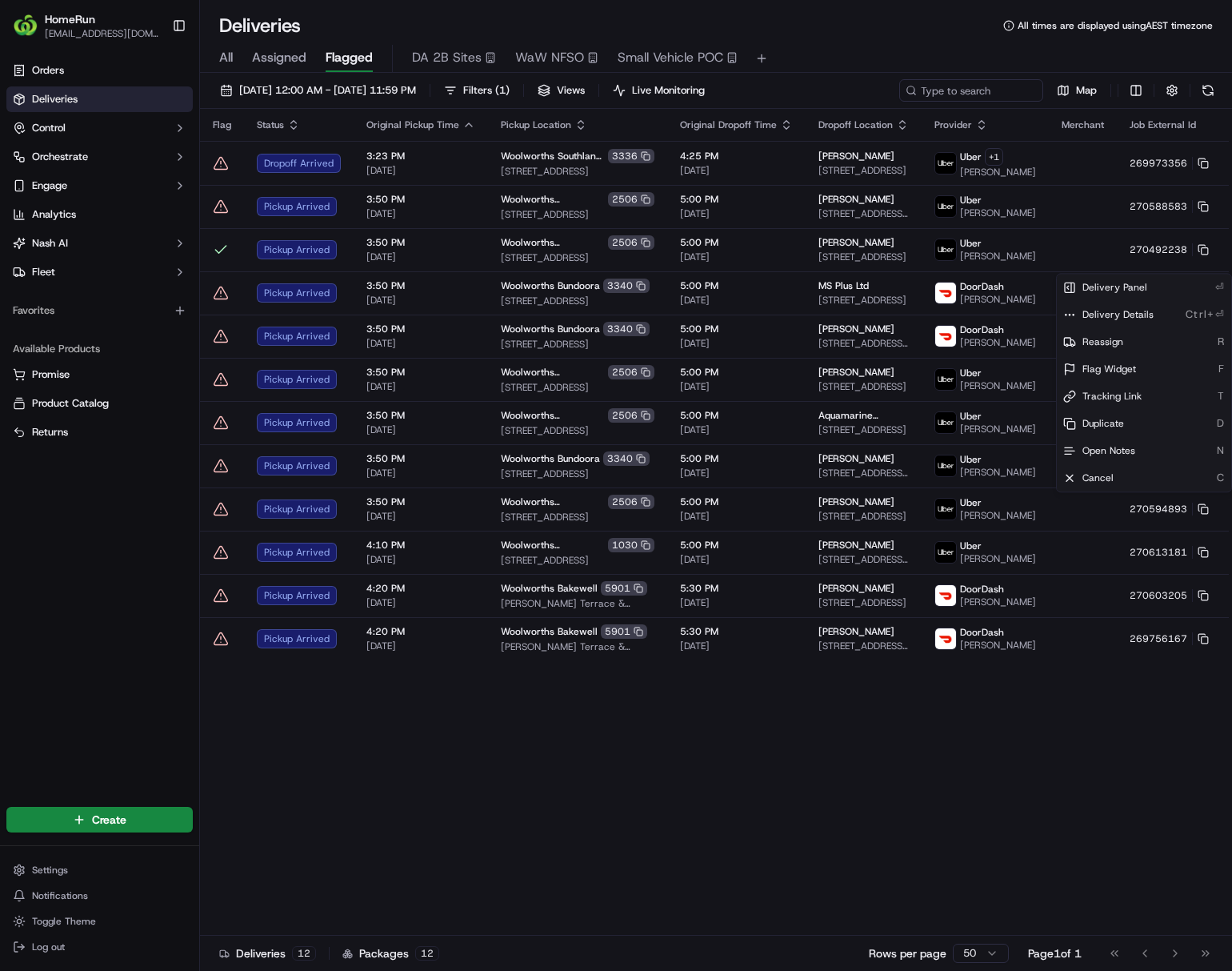
click at [788, 904] on html "HomeRun ljoliffe1@woolworths.com.au Toggle Sidebar Orders Deliveries Control Or…" at bounding box center [616, 485] width 1232 height 971
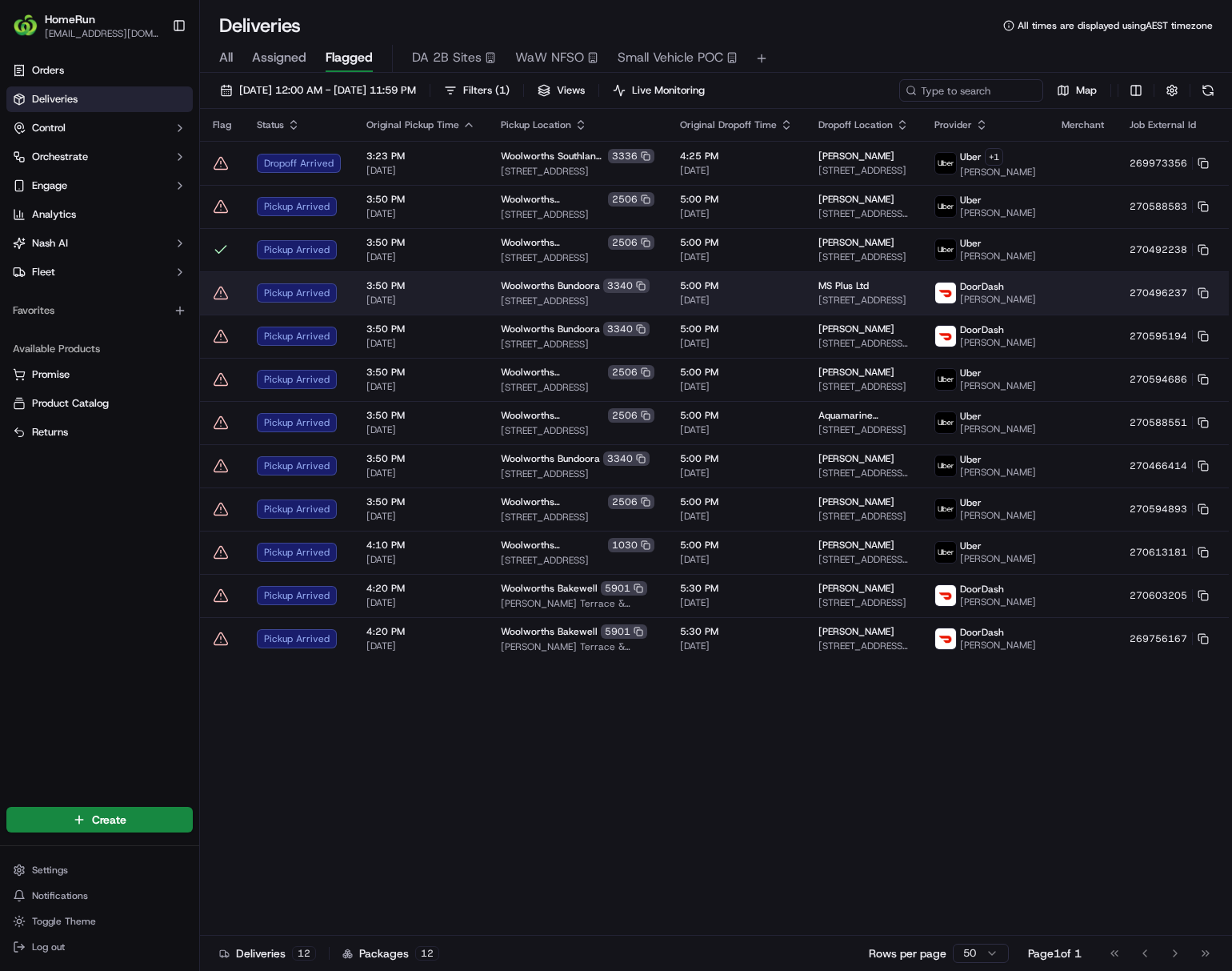
click at [718, 307] on span "[DATE]" at bounding box center [736, 300] width 113 height 13
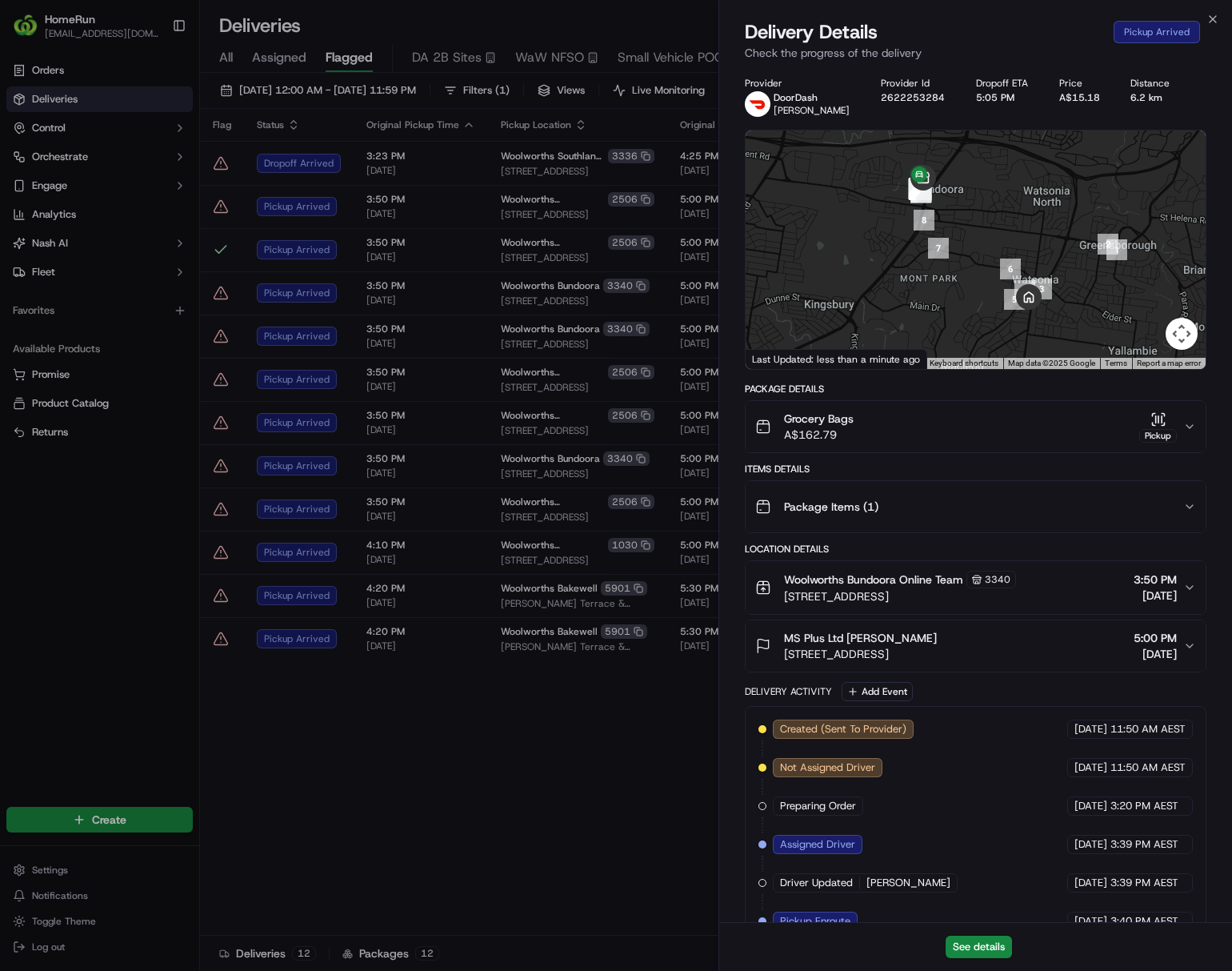
scroll to position [155, 0]
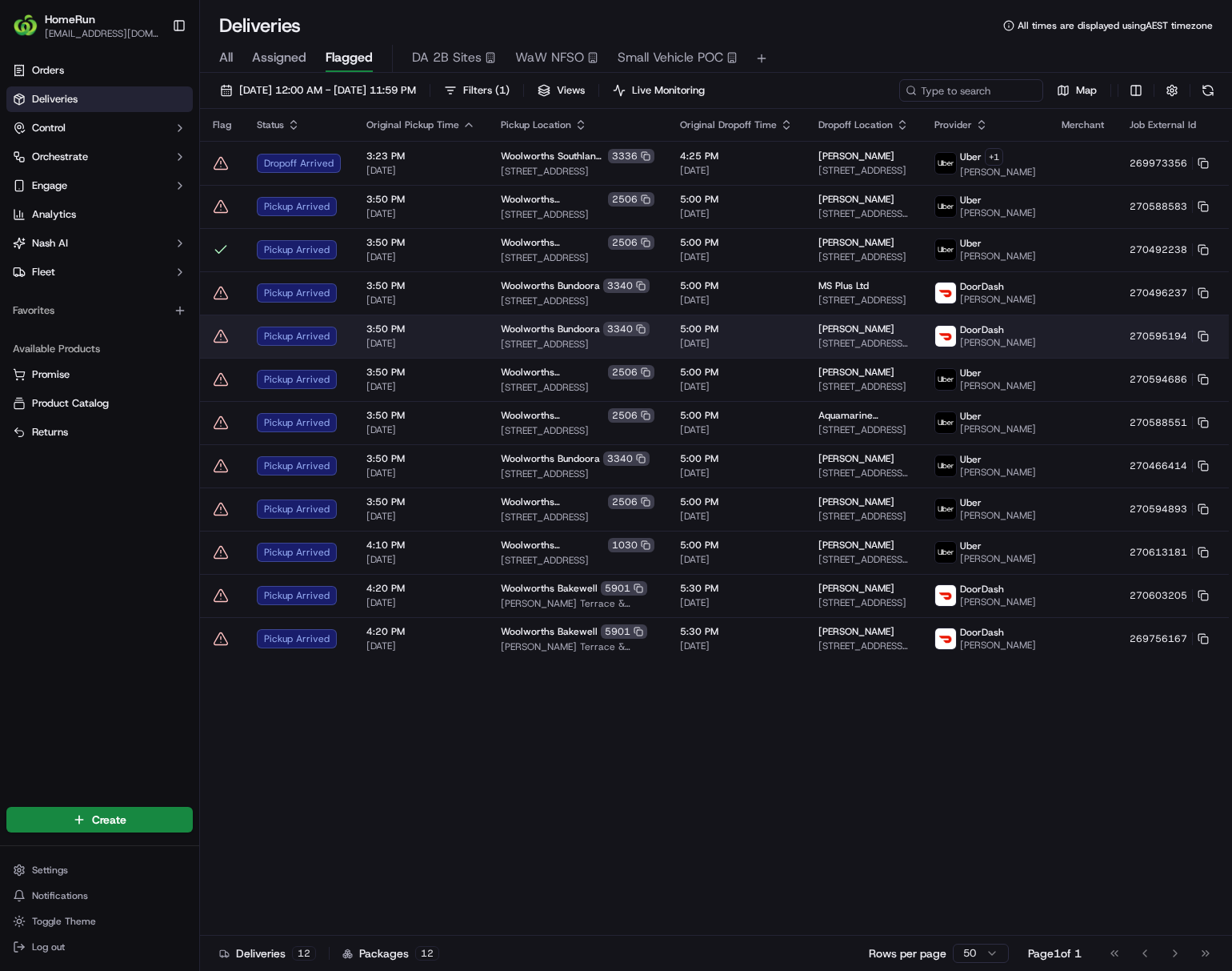
click at [680, 335] on span "5:00 PM" at bounding box center [736, 329] width 113 height 13
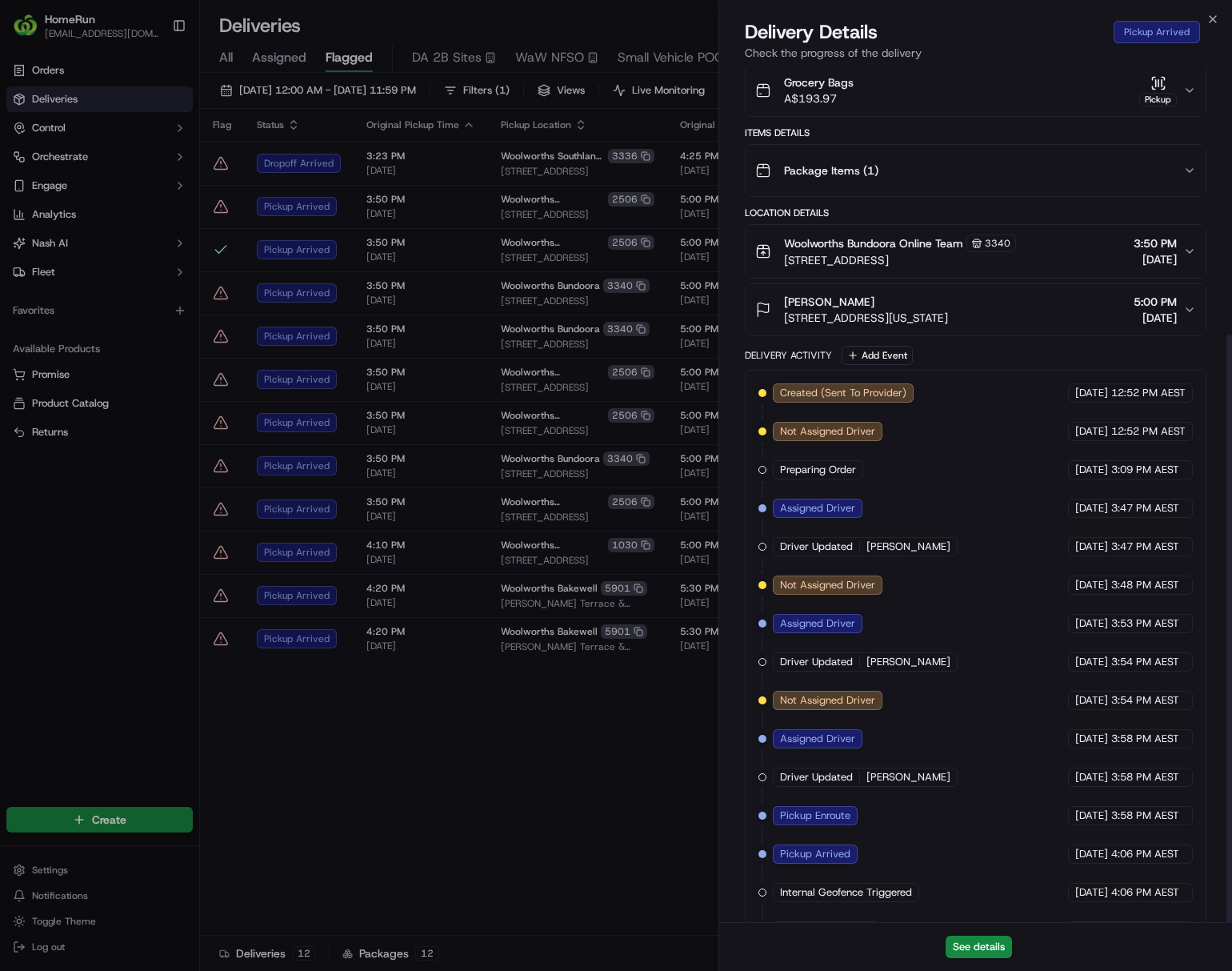
scroll to position [389, 0]
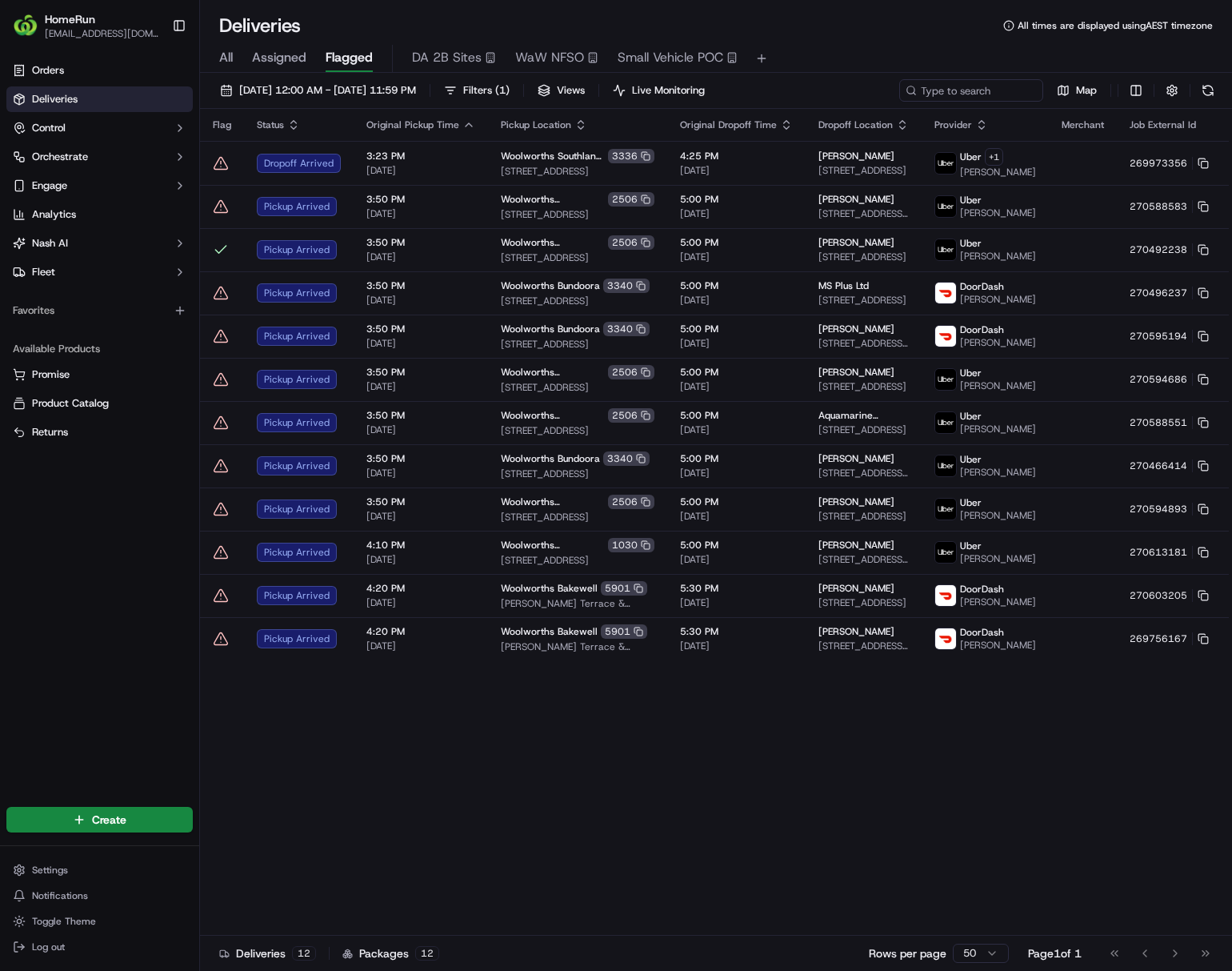
drag, startPoint x: 580, startPoint y: 811, endPoint x: 618, endPoint y: 760, distance: 63.6
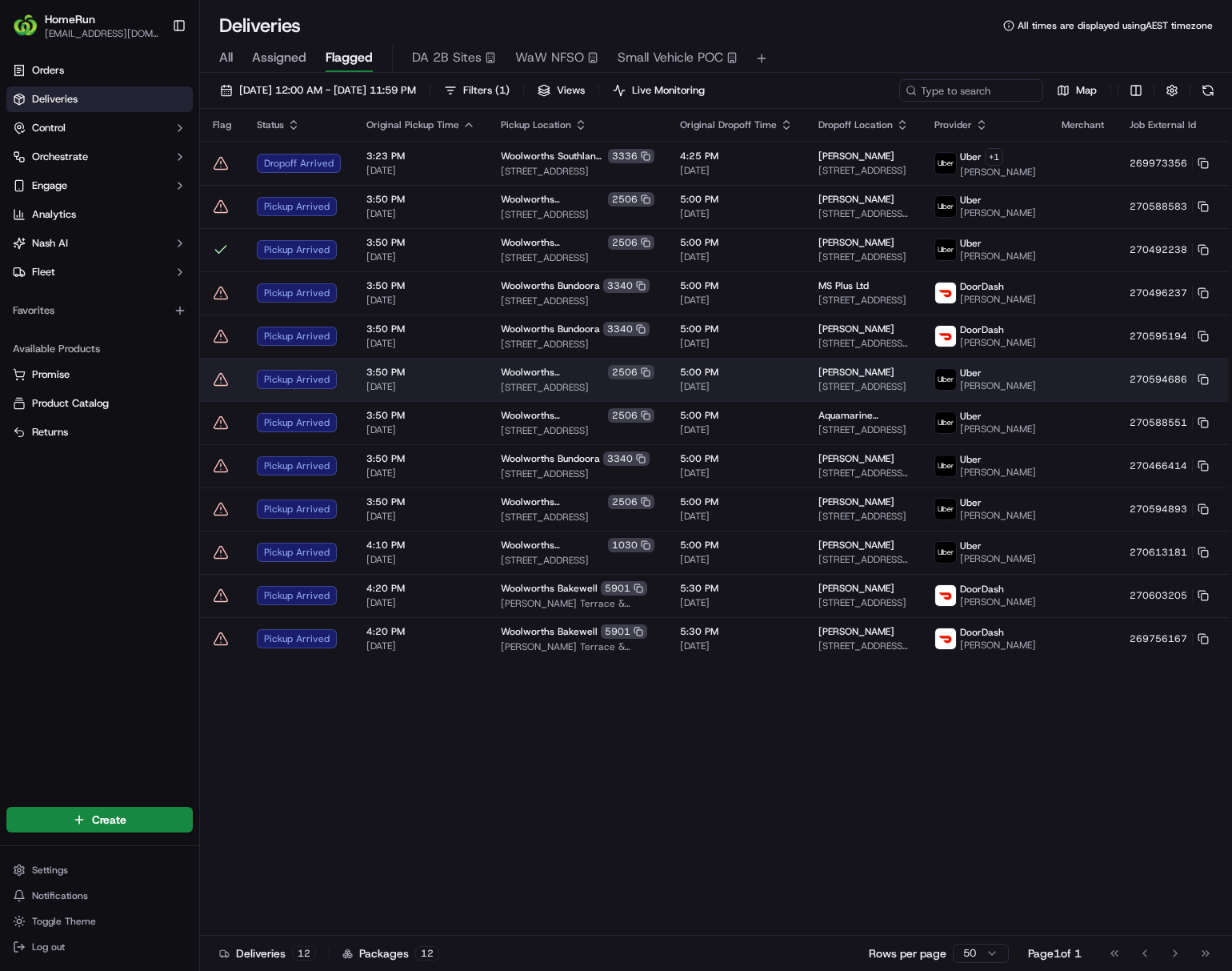
click at [806, 389] on td "Jake Spedding-Clark 19 River Cove Pl, Helensvale, QLD 4212, AU" at bounding box center [864, 380] width 116 height 44
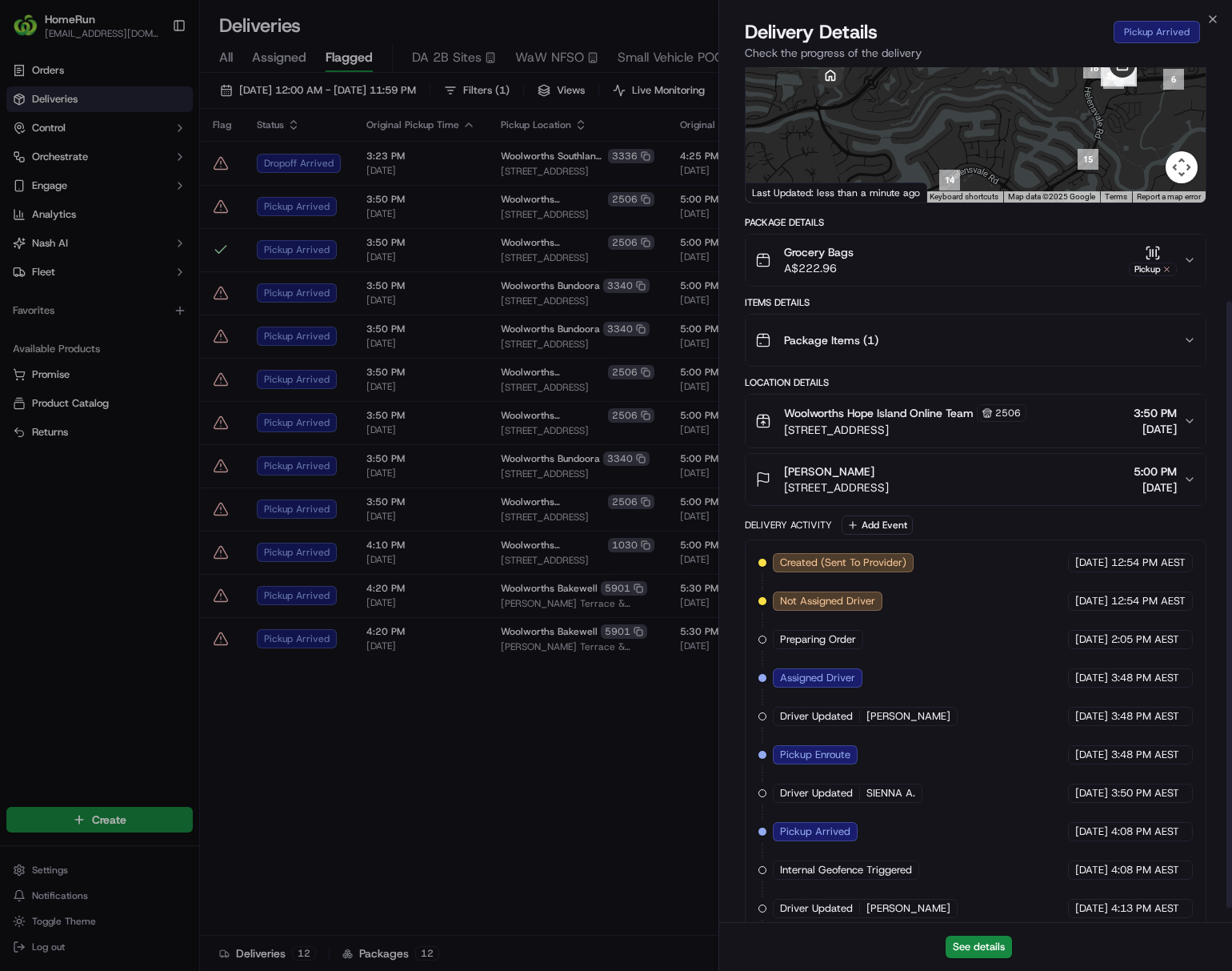
scroll to position [350, 0]
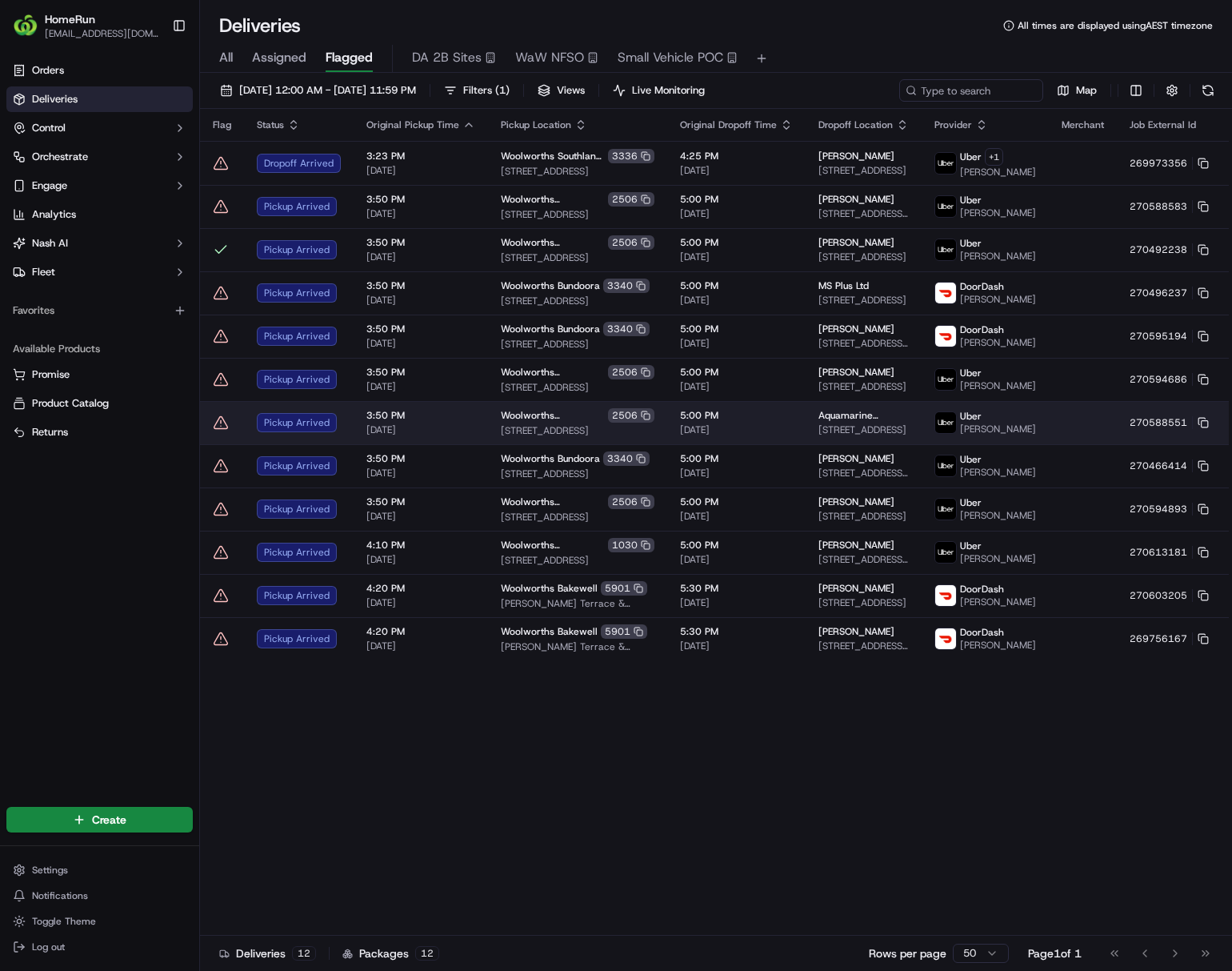
click at [680, 436] on span "[DATE]" at bounding box center [736, 430] width 113 height 13
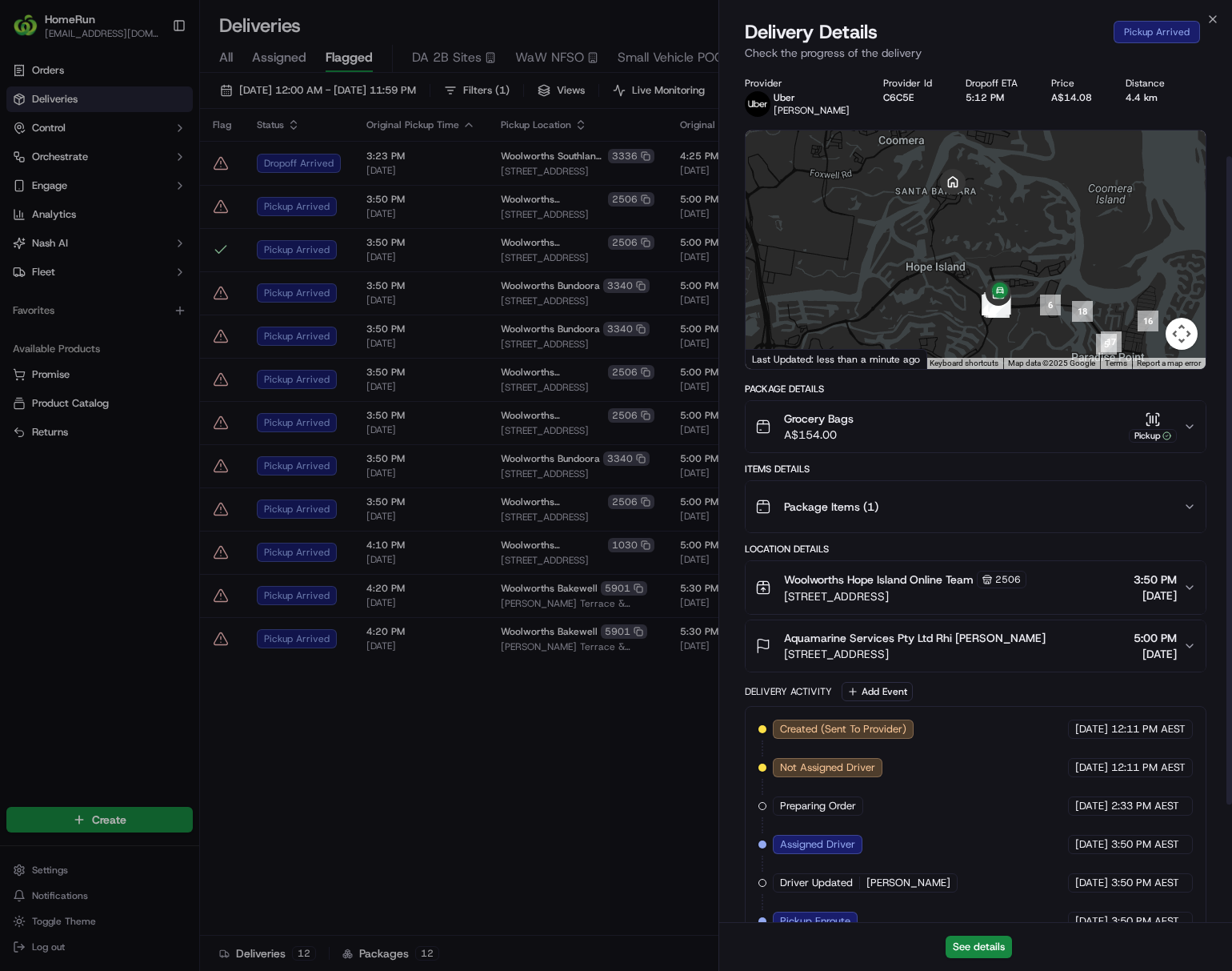
scroll to position [272, 0]
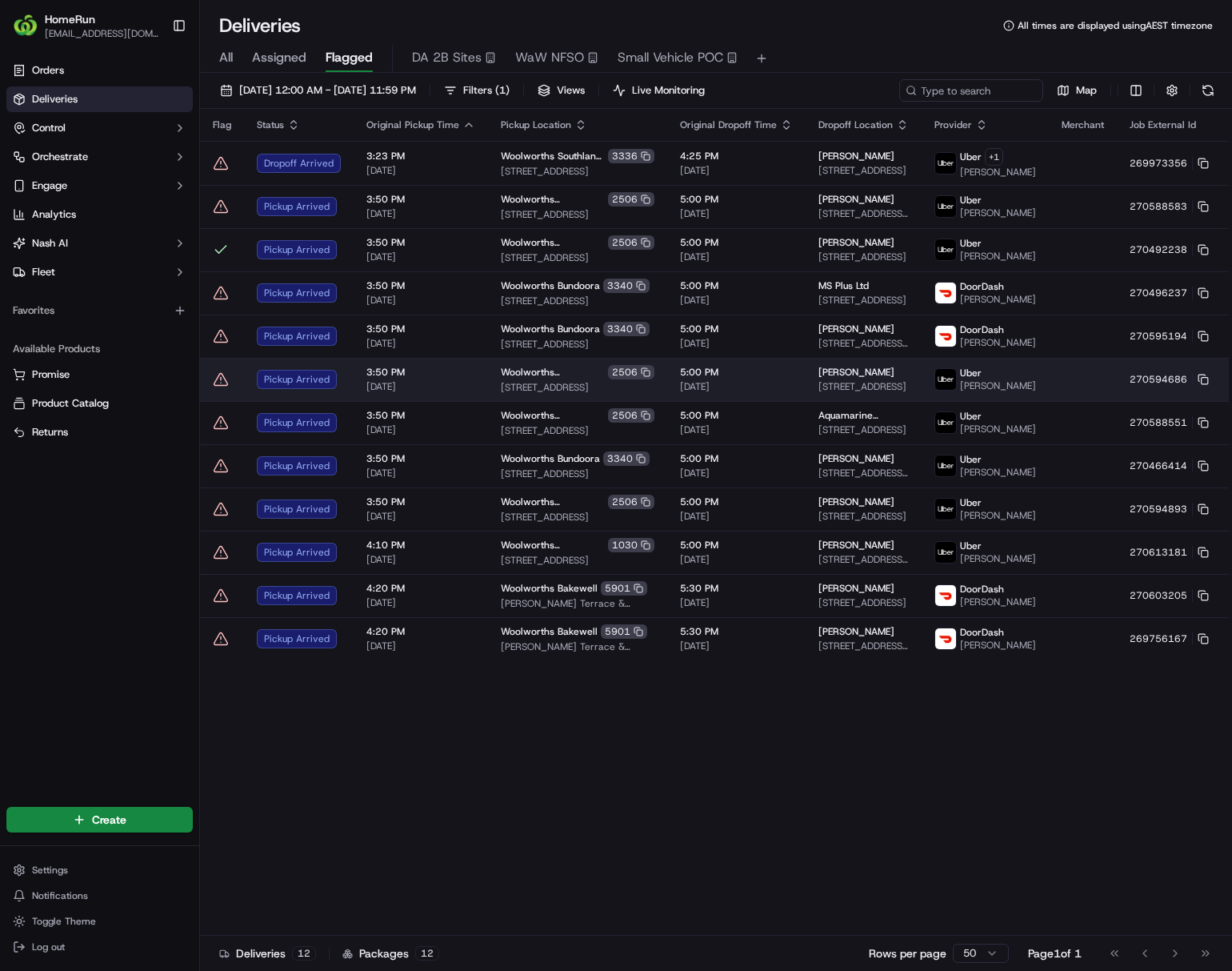
click at [1021, 401] on html "HomeRun ljoliffe1@woolworths.com.au Toggle Sidebar Orders Deliveries Control Or…" at bounding box center [616, 485] width 1232 height 971
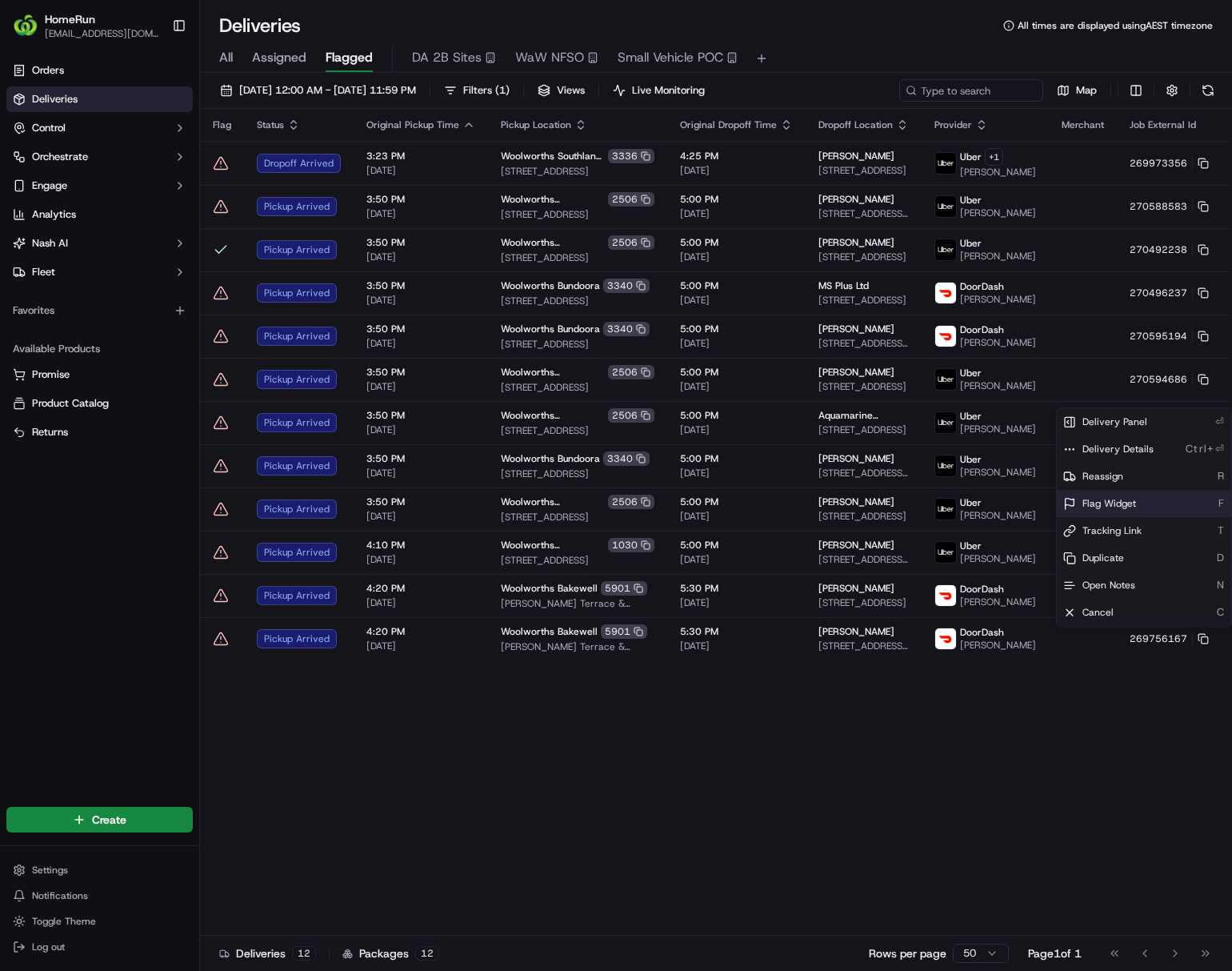
click at [1021, 510] on span "Flag Widget" at bounding box center [1109, 504] width 54 height 13
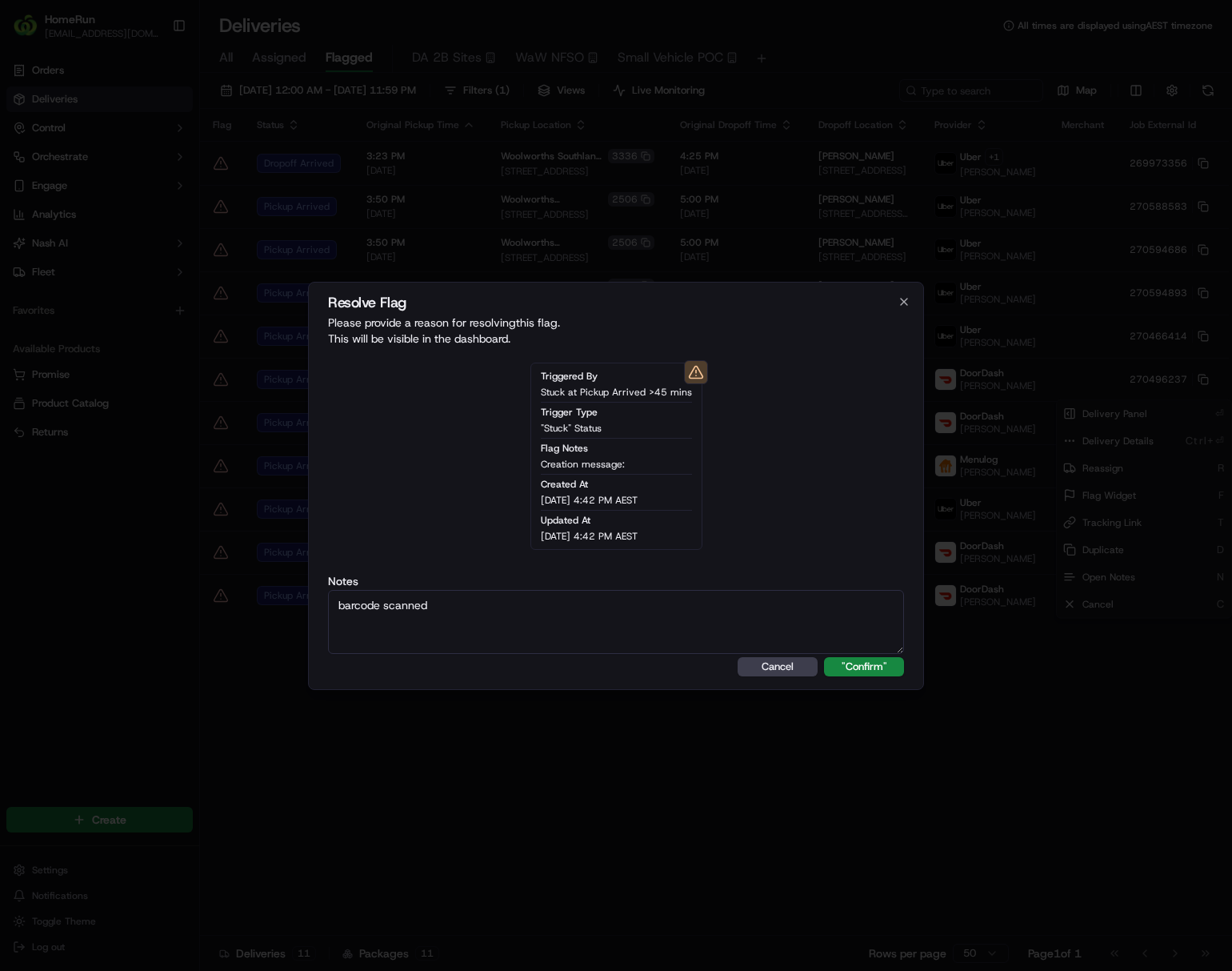
type textarea "barcode scanned"
click at [858, 677] on div "Resolve Flag Please provide a reason for resolving this flag . This will be vis…" at bounding box center [616, 485] width 616 height 408
click at [867, 673] on button ""Confirm"" at bounding box center [864, 667] width 80 height 19
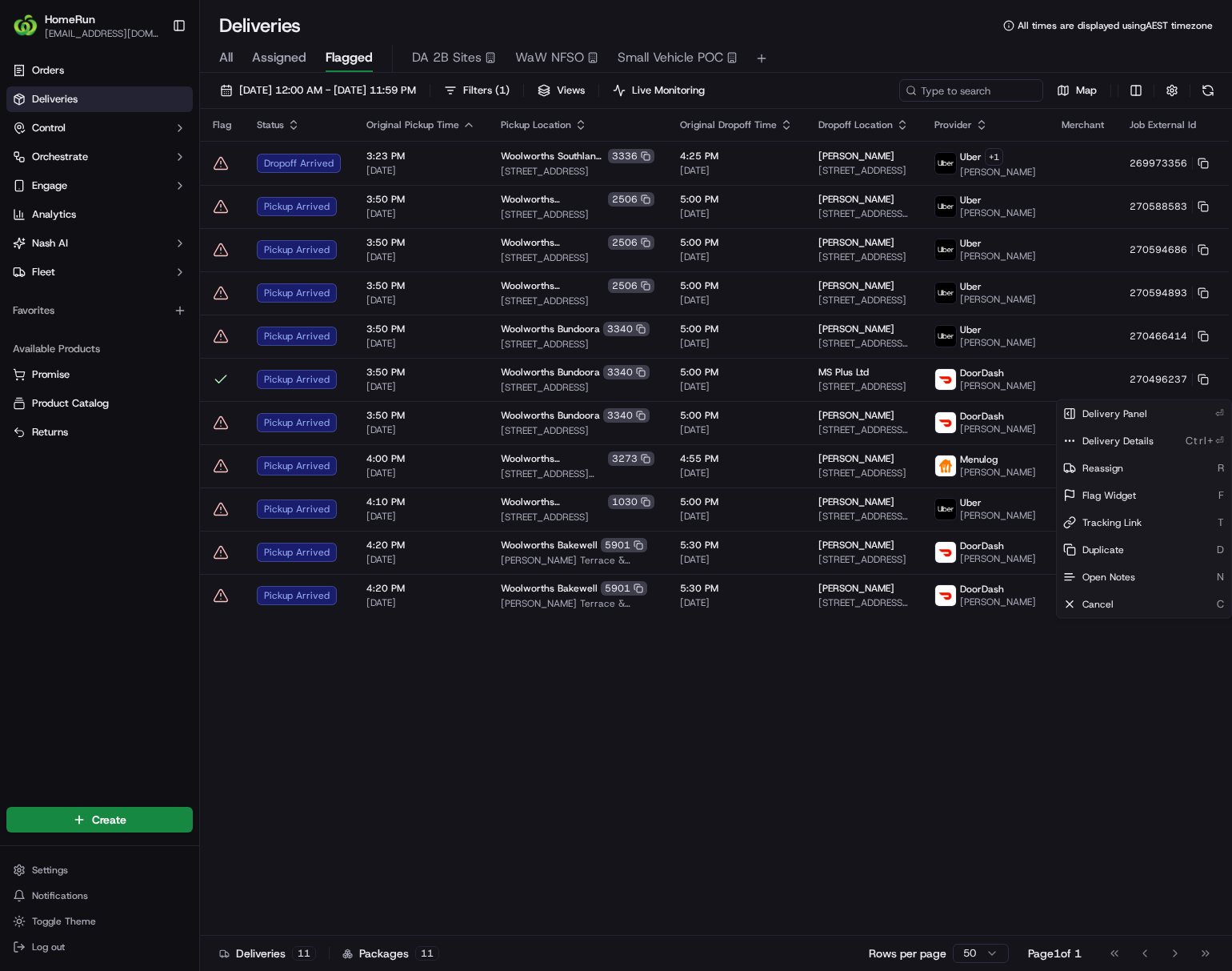
click at [766, 735] on html "HomeRun ljoliffe1@woolworths.com.au Toggle Sidebar Orders Deliveries Control Or…" at bounding box center [616, 485] width 1232 height 971
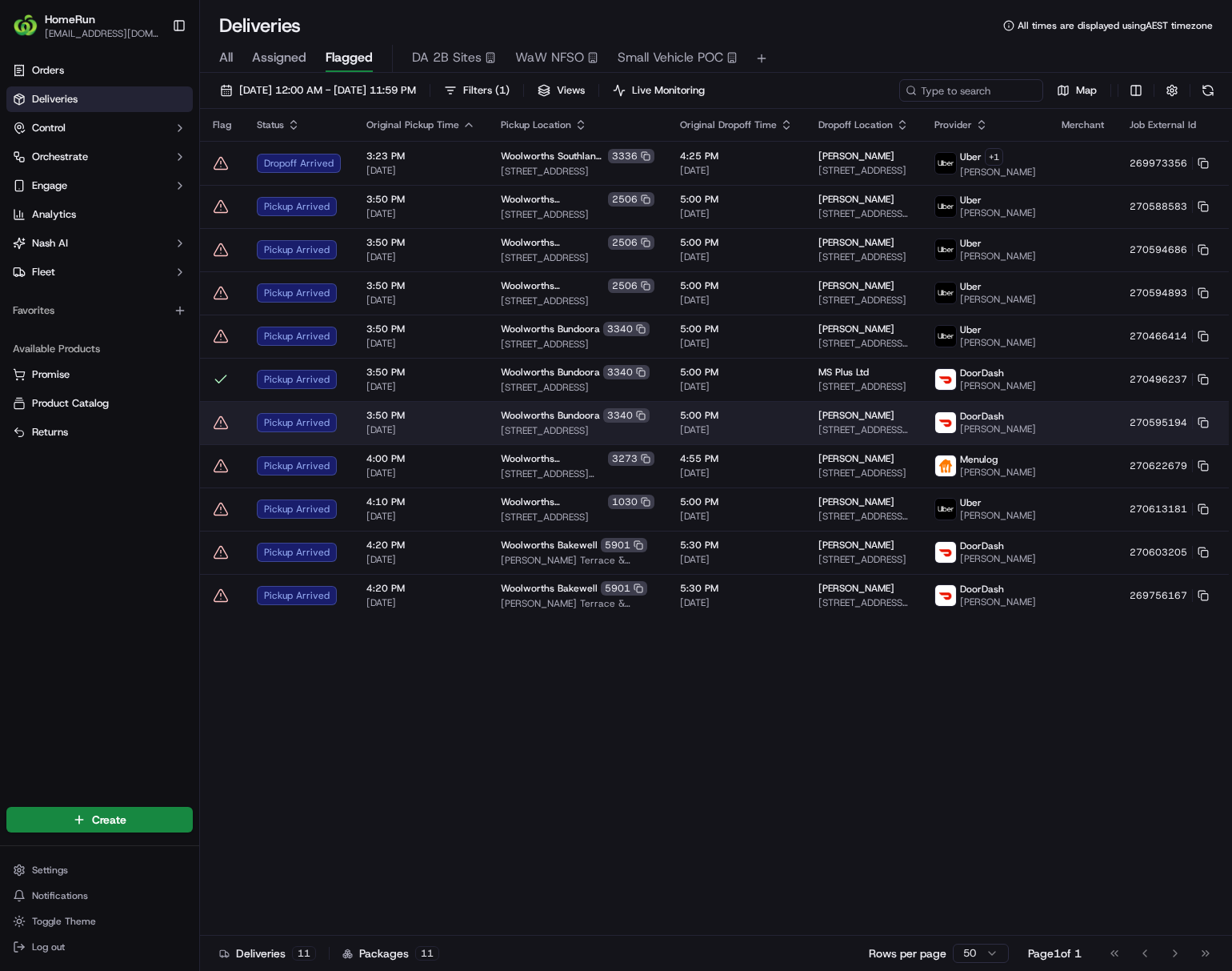
click at [737, 444] on td "5:00 PM 22/09/2025" at bounding box center [737, 423] width 138 height 44
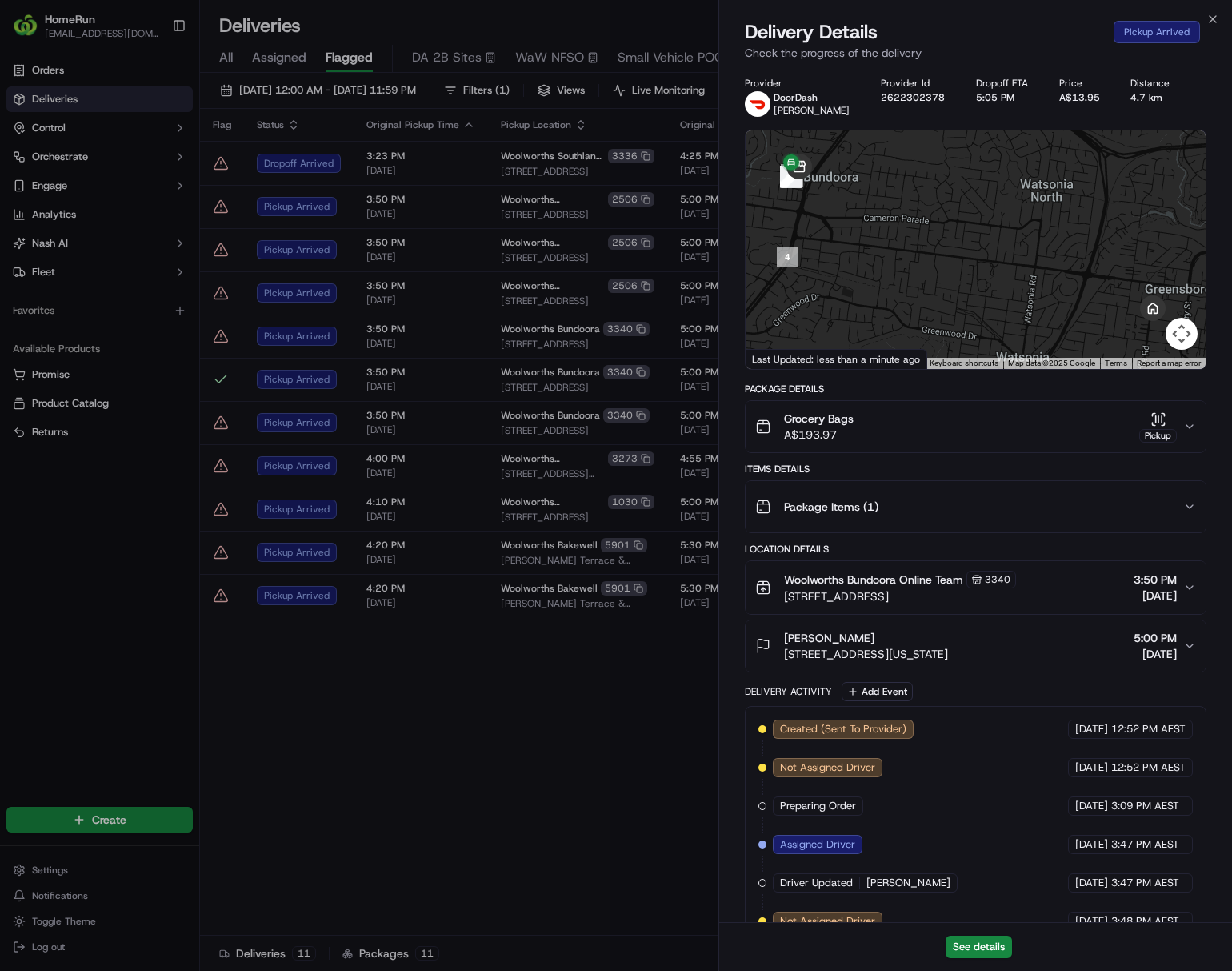
scroll to position [389, 0]
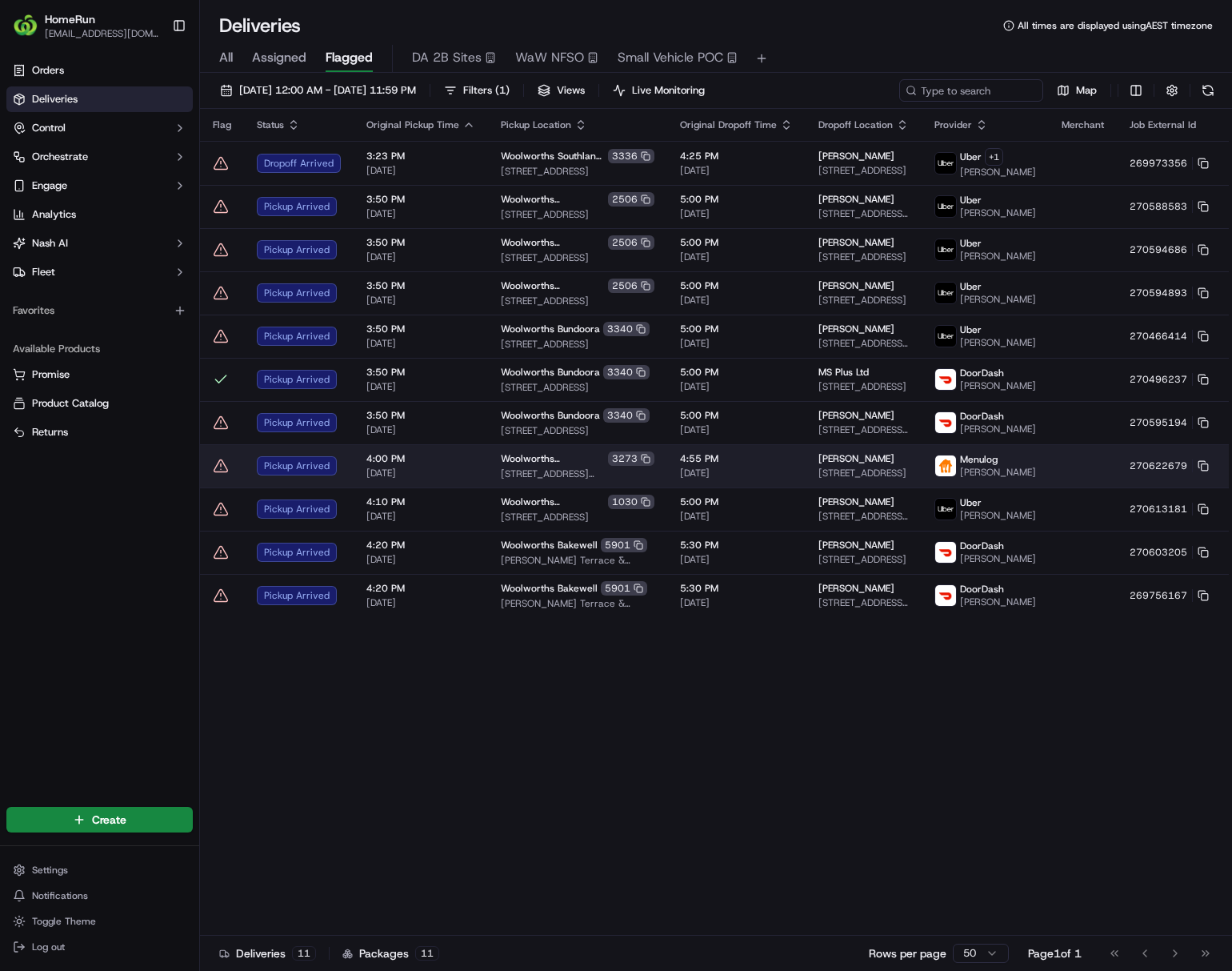
click at [720, 479] on span "[DATE]" at bounding box center [736, 474] width 113 height 13
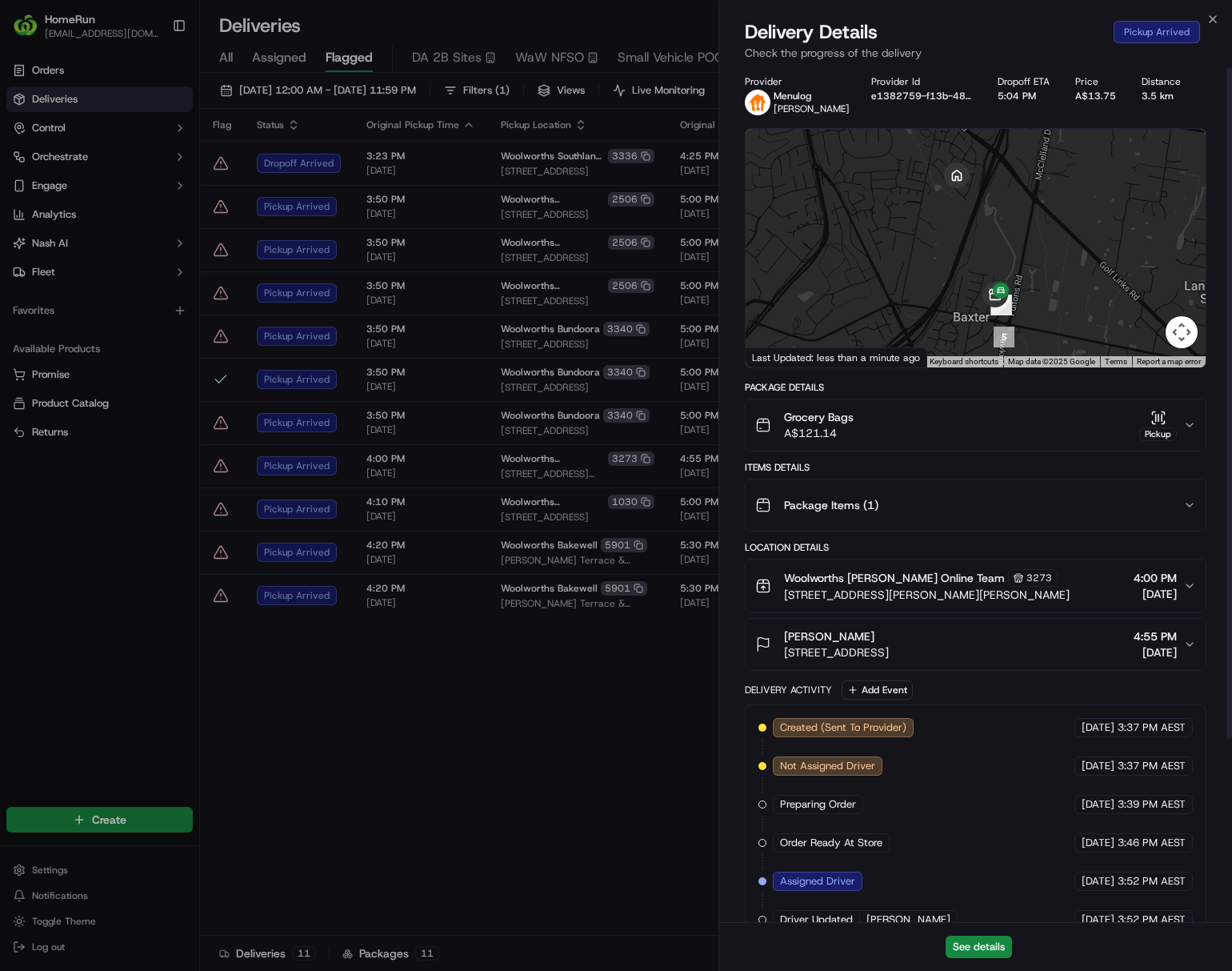
scroll to position [0, 0]
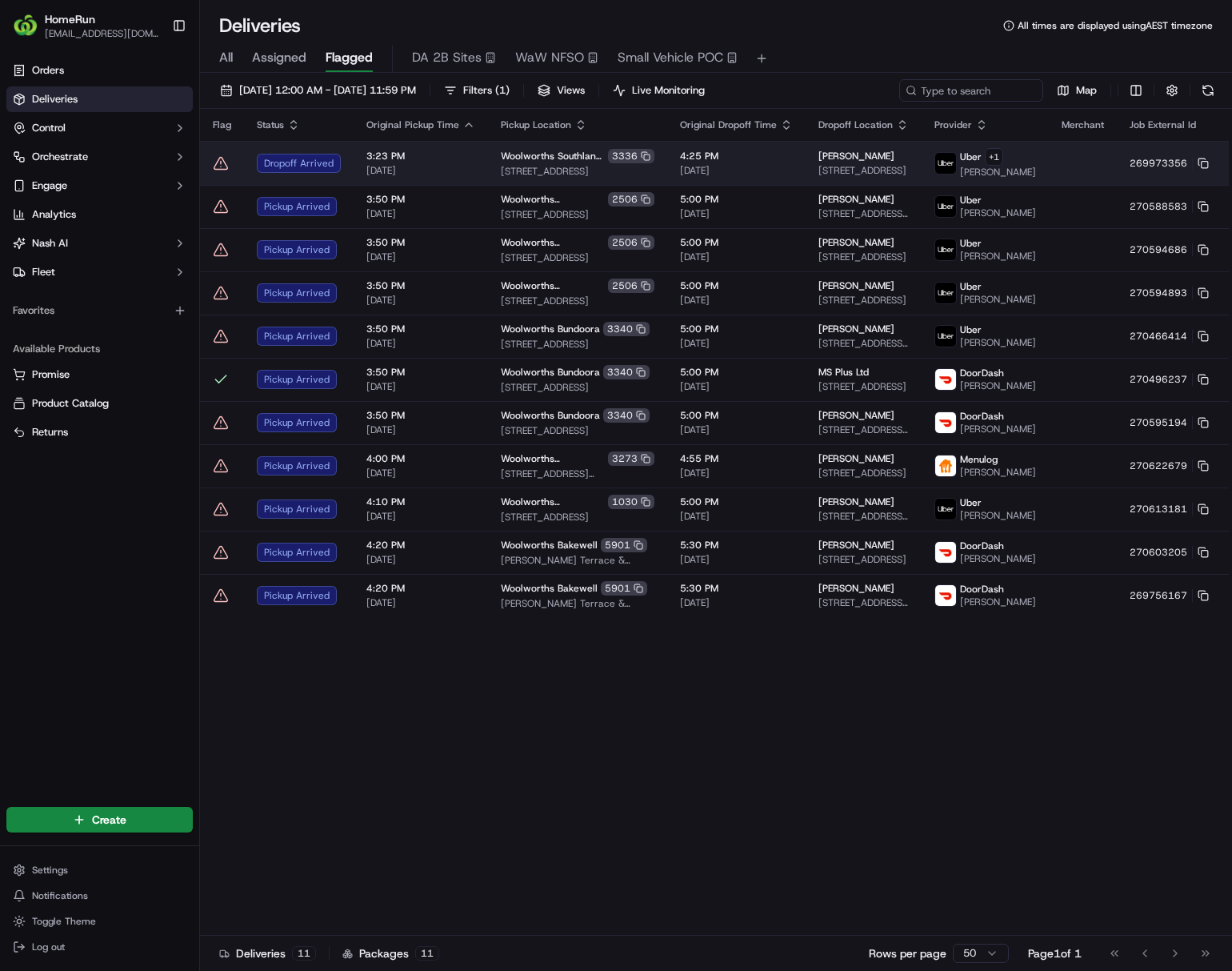
click at [1021, 162] on html "HomeRun ljoliffe1@woolworths.com.au Toggle Sidebar Orders Deliveries Control Or…" at bounding box center [616, 485] width 1232 height 971
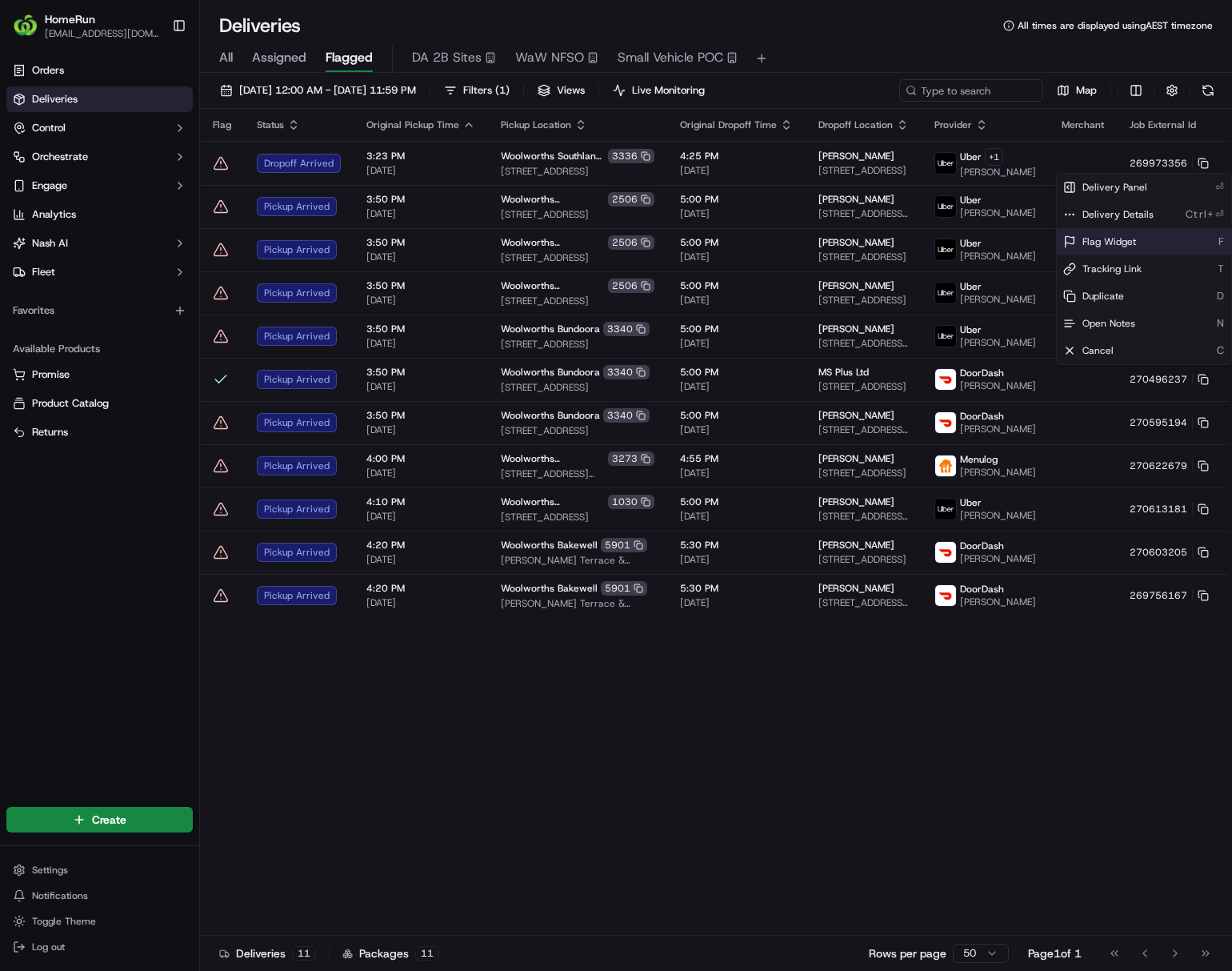
click at [1021, 245] on span "Flag Widget" at bounding box center [1109, 242] width 54 height 13
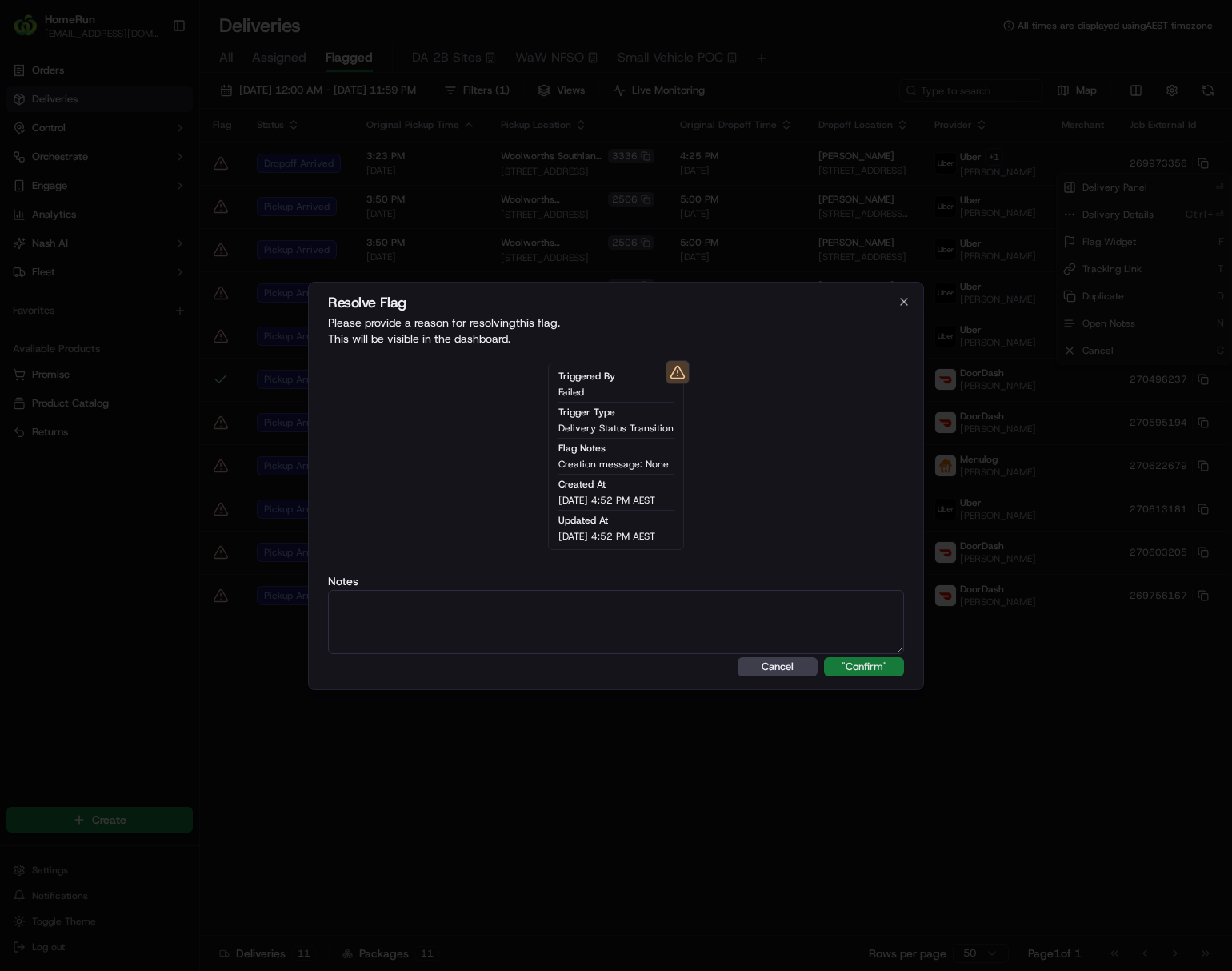
click at [865, 670] on button ""Confirm"" at bounding box center [864, 667] width 80 height 19
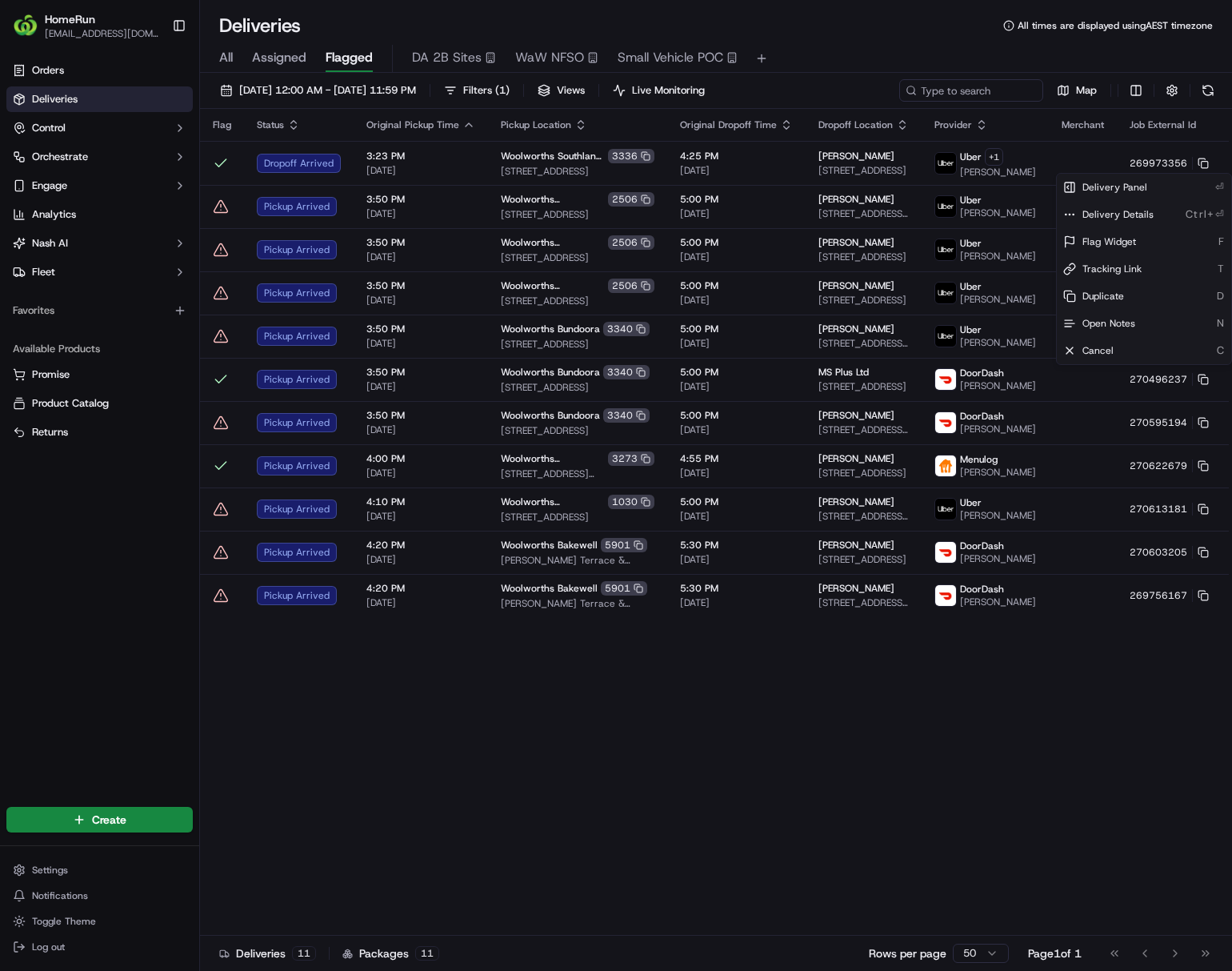
click at [550, 831] on html "HomeRun ljoliffe1@woolworths.com.au Toggle Sidebar Orders Deliveries Control Or…" at bounding box center [616, 485] width 1232 height 971
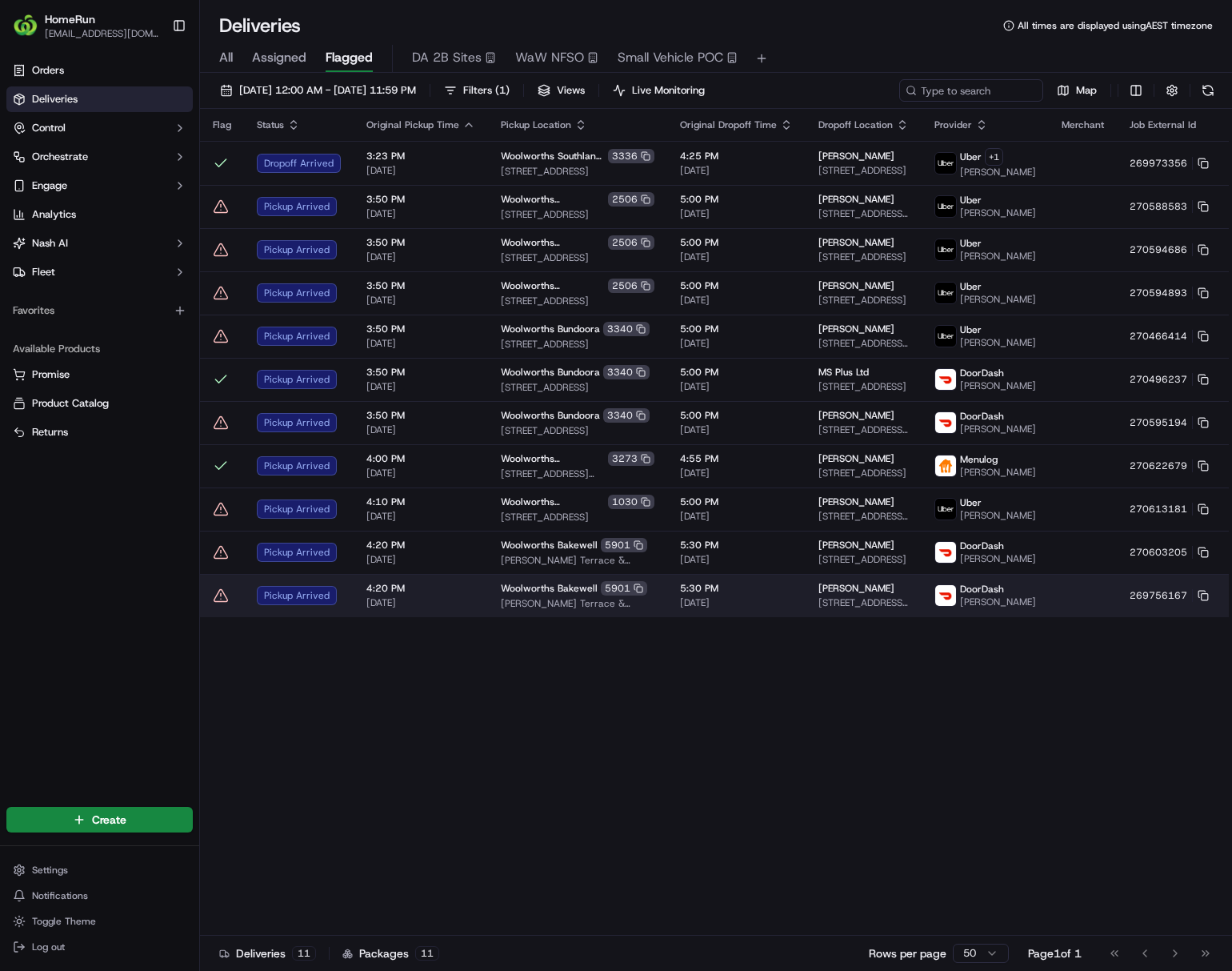
click at [516, 610] on span "Chung Wah Terrace & Lambrick Avenue, Bakewell, NT 832, AU" at bounding box center [578, 603] width 153 height 13
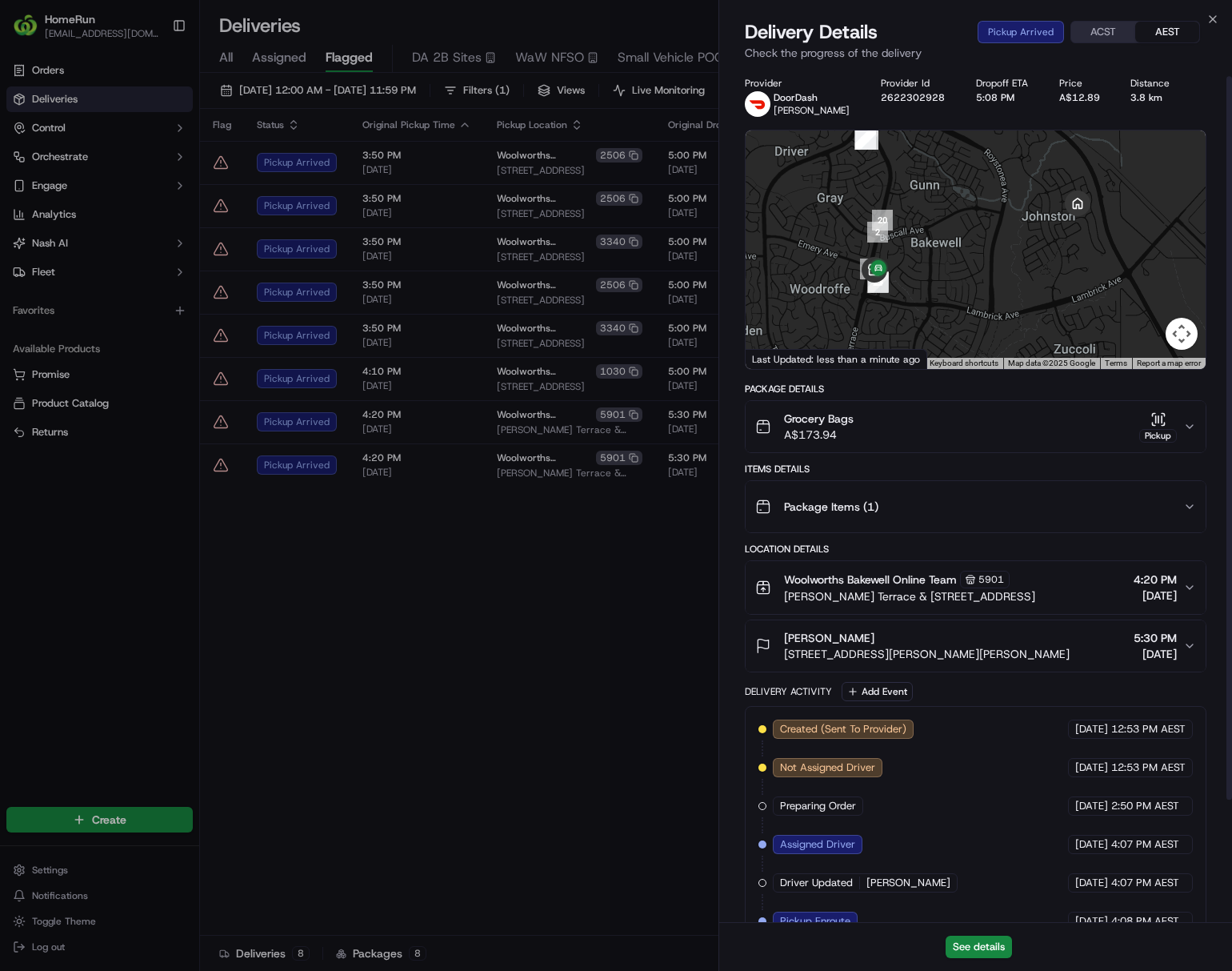
scroll to position [155, 0]
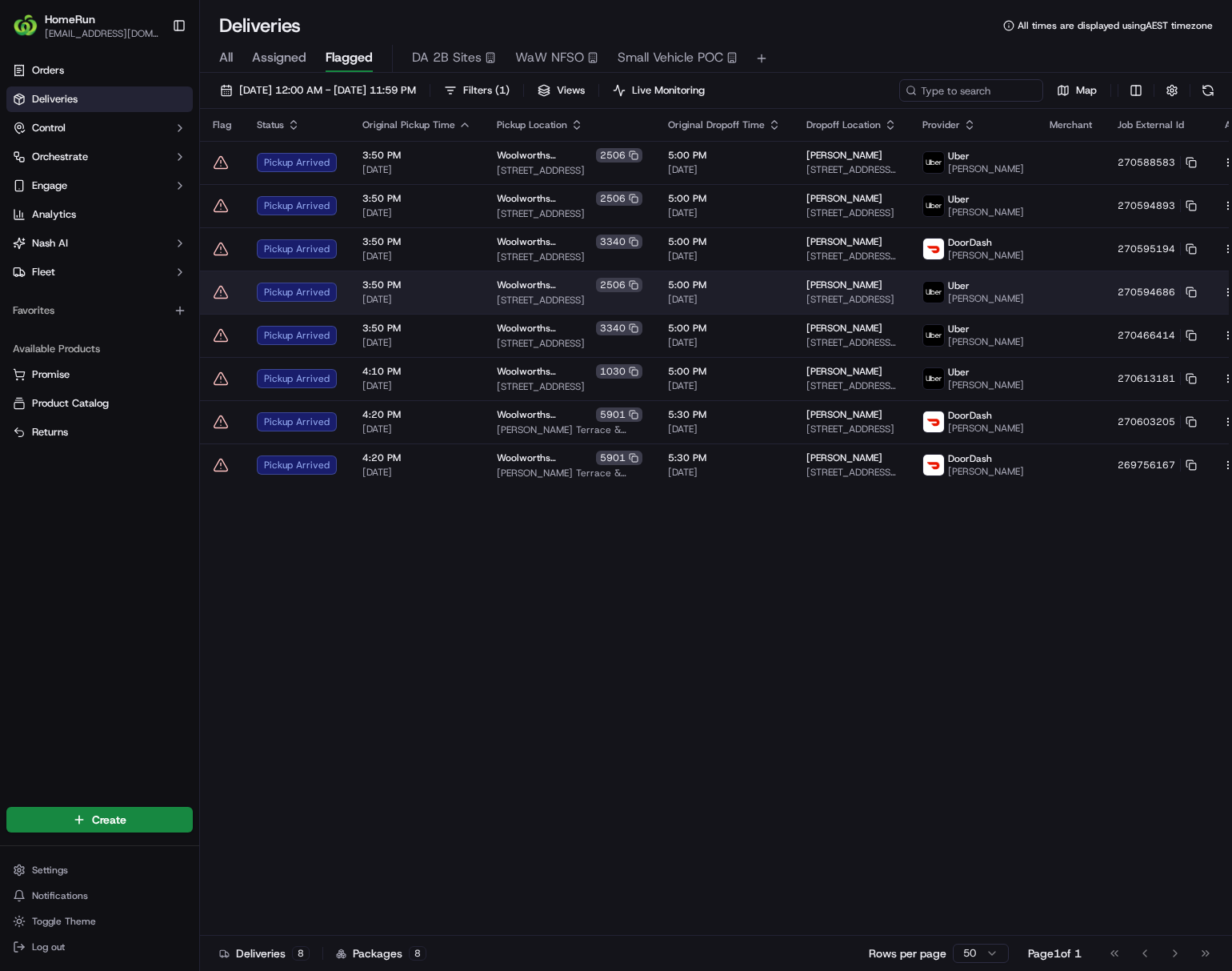
click at [807, 292] on span "Jake Spedding-Clark" at bounding box center [845, 285] width 76 height 13
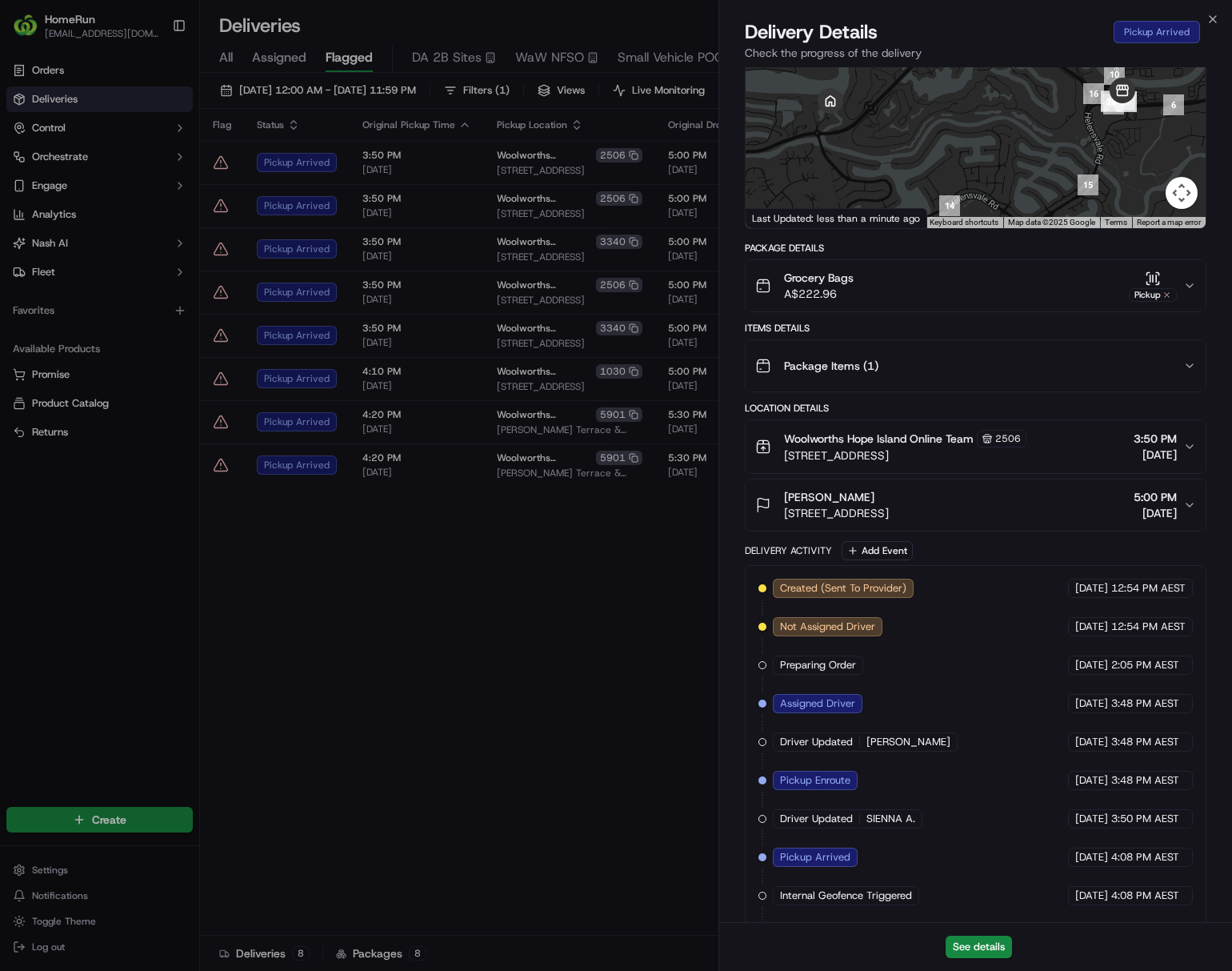
scroll to position [350, 0]
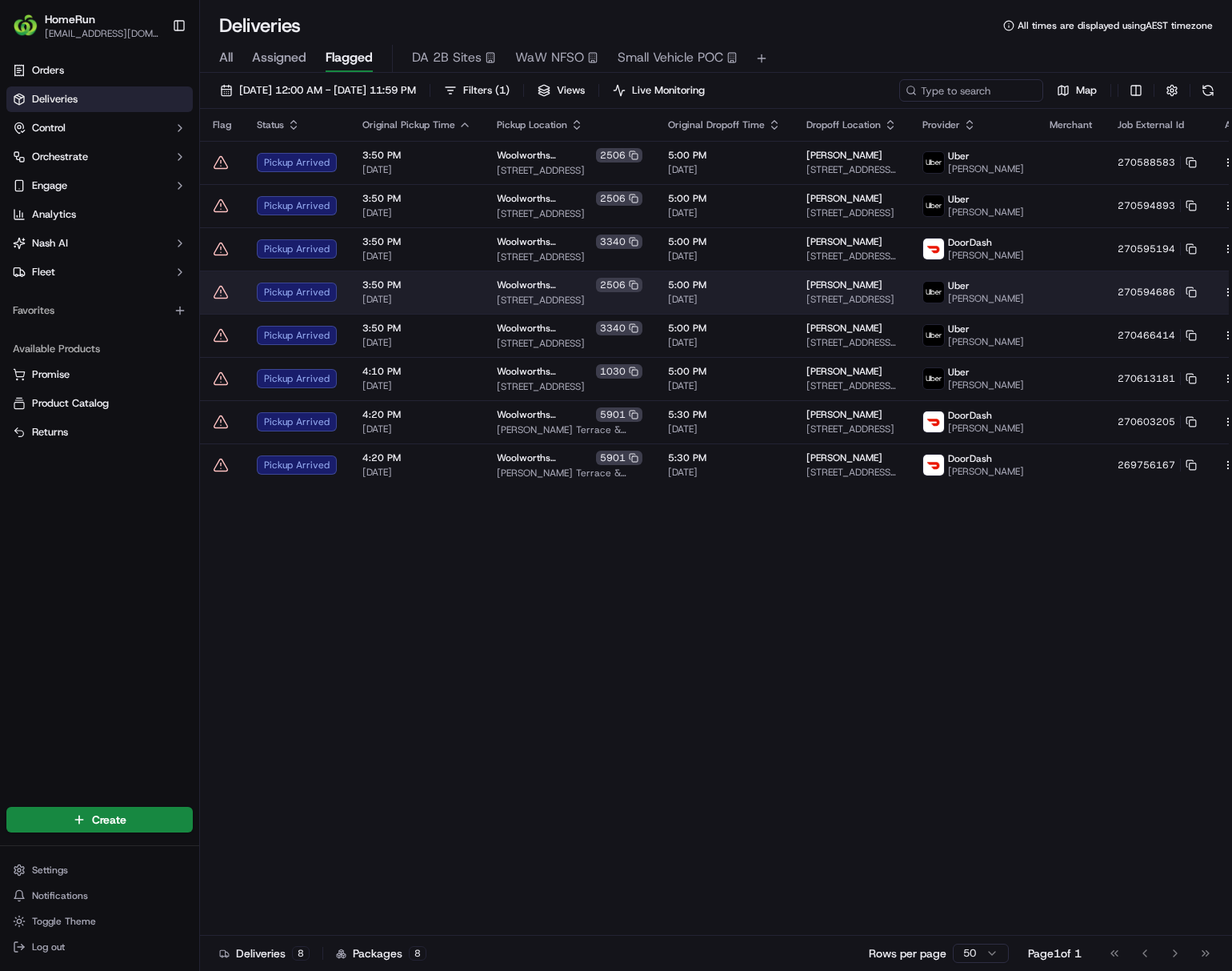
click at [1021, 305] on html "HomeRun ljoliffe1@woolworths.com.au Toggle Sidebar Orders Deliveries Control Or…" at bounding box center [616, 485] width 1232 height 971
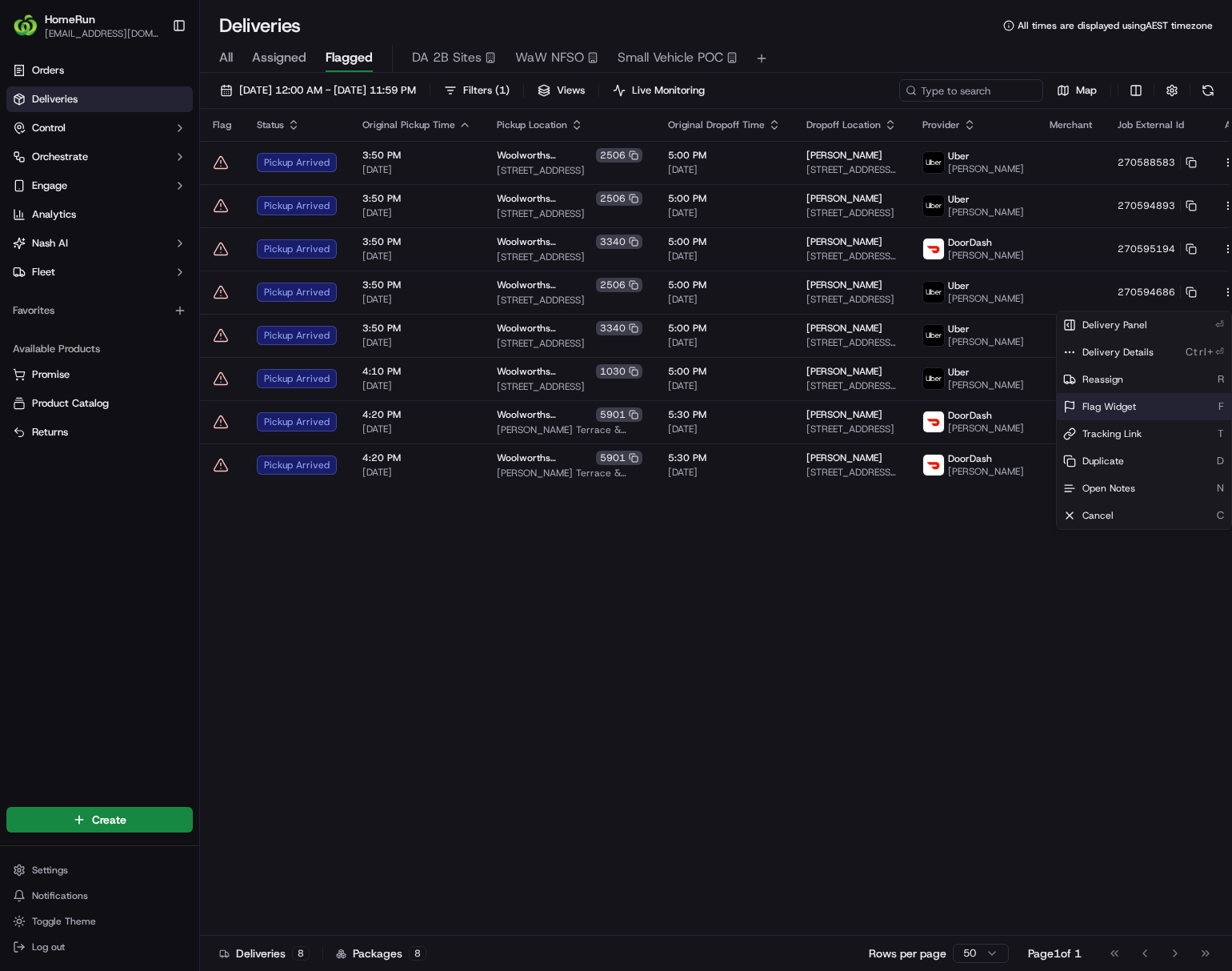
click at [1021, 402] on span "Flag Widget" at bounding box center [1109, 406] width 54 height 13
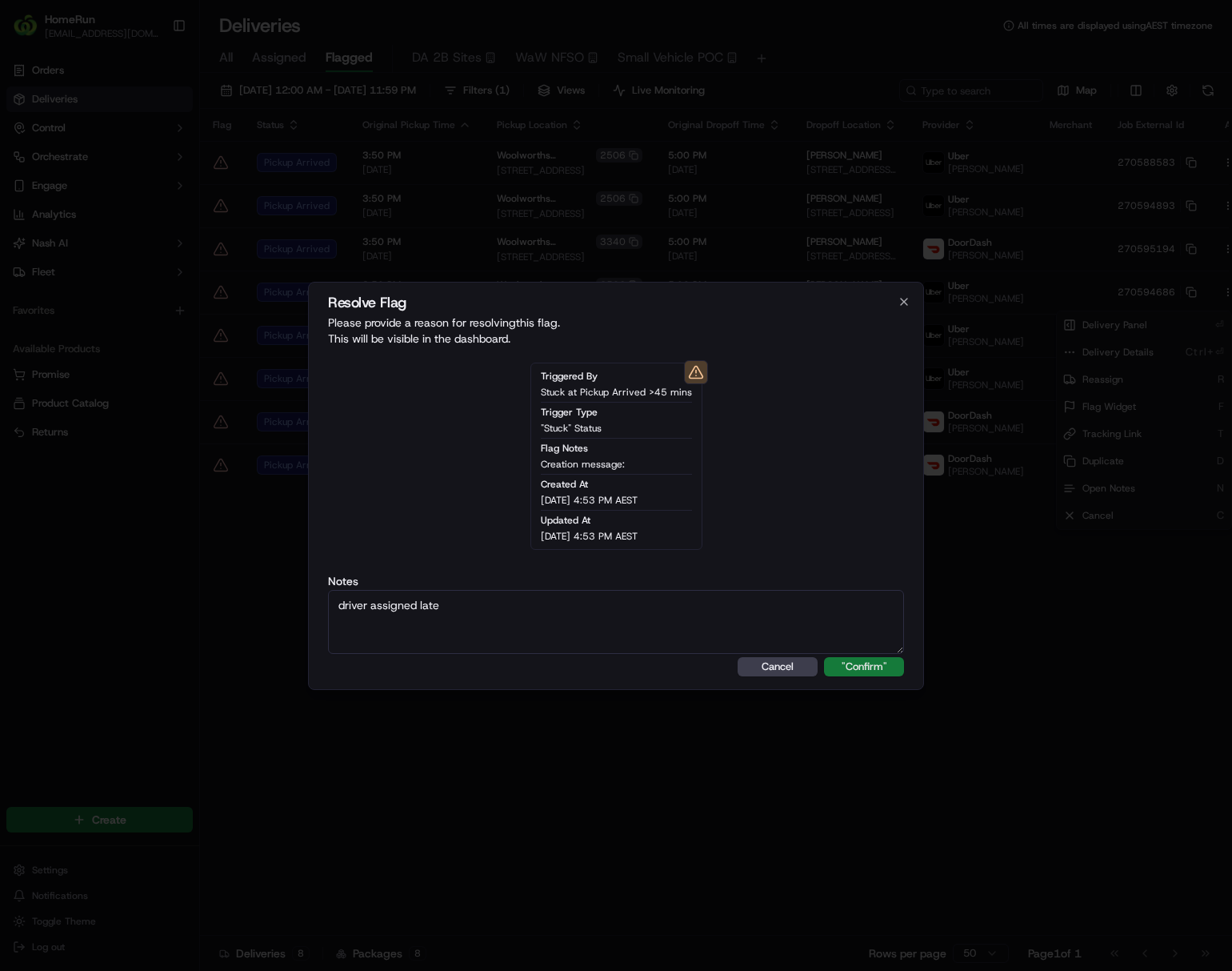
type textarea "driver assigned late"
click at [866, 667] on button ""Confirm"" at bounding box center [864, 667] width 80 height 19
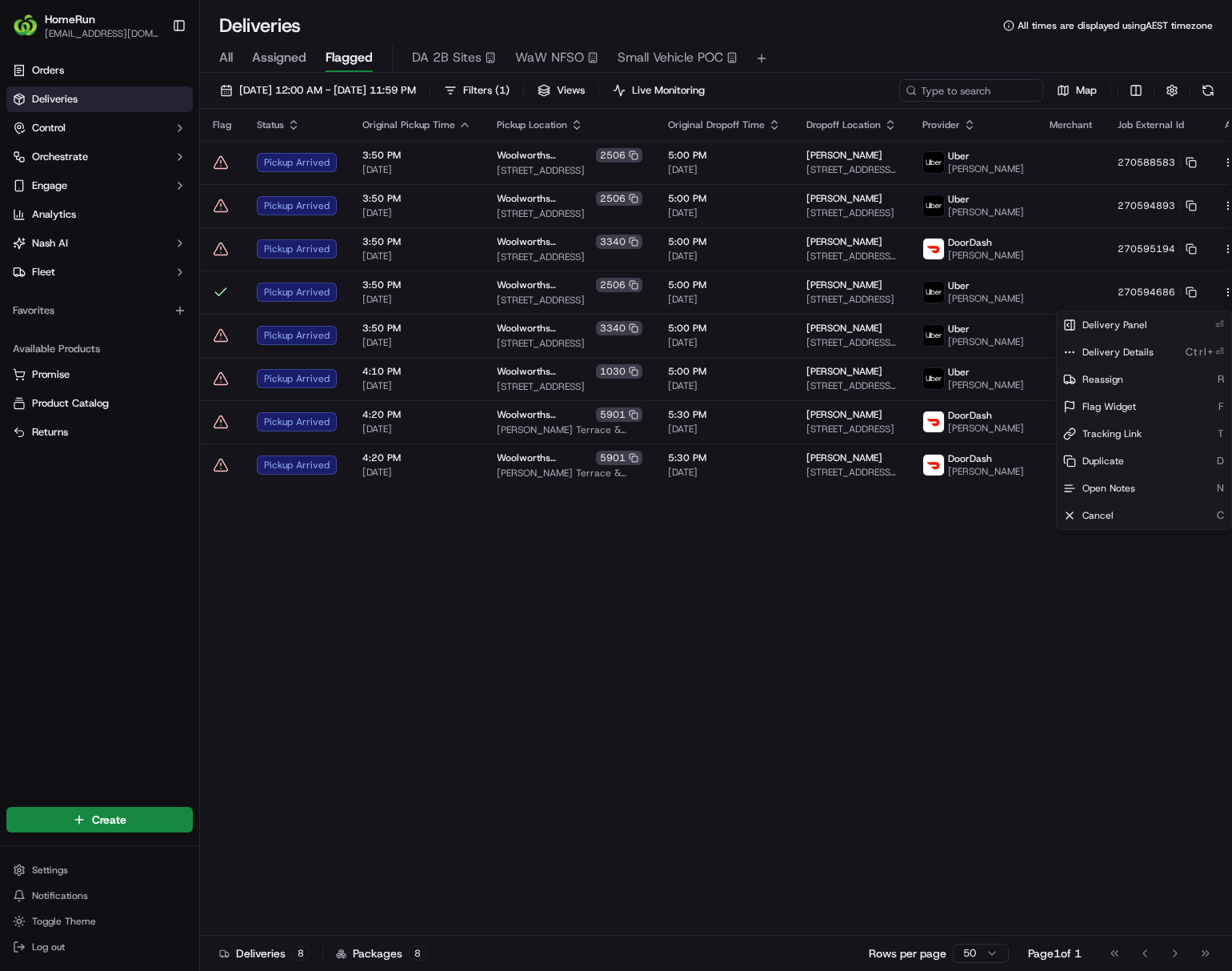
click at [722, 718] on html "HomeRun ljoliffe1@woolworths.com.au Toggle Sidebar Orders Deliveries Control Or…" at bounding box center [616, 485] width 1232 height 971
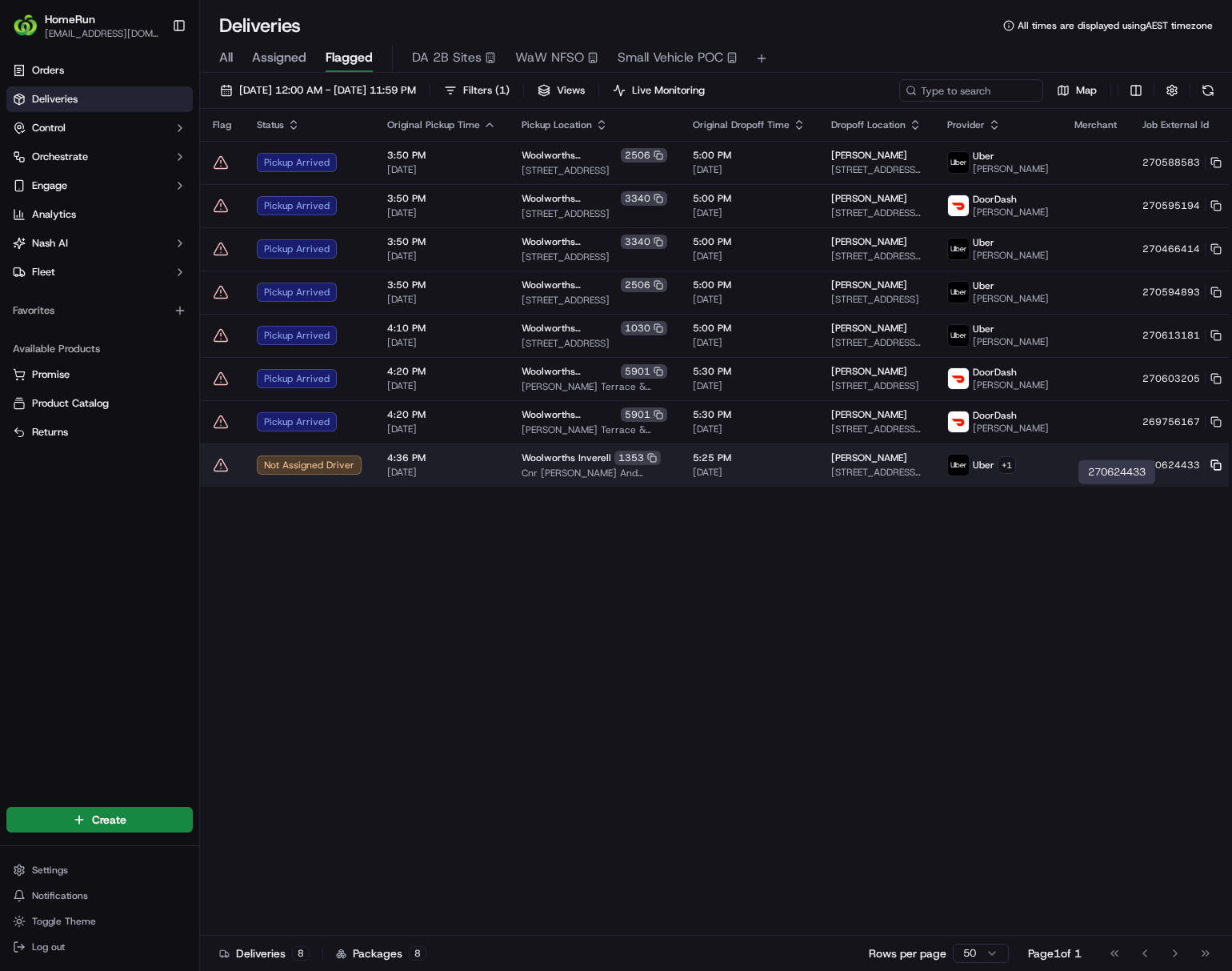
click at [1021, 470] on rect at bounding box center [1217, 466] width 7 height 7
click at [1021, 487] on html "HomeRun ljoliffe1@woolworths.com.au Toggle Sidebar Orders Deliveries Control Or…" at bounding box center [616, 485] width 1232 height 971
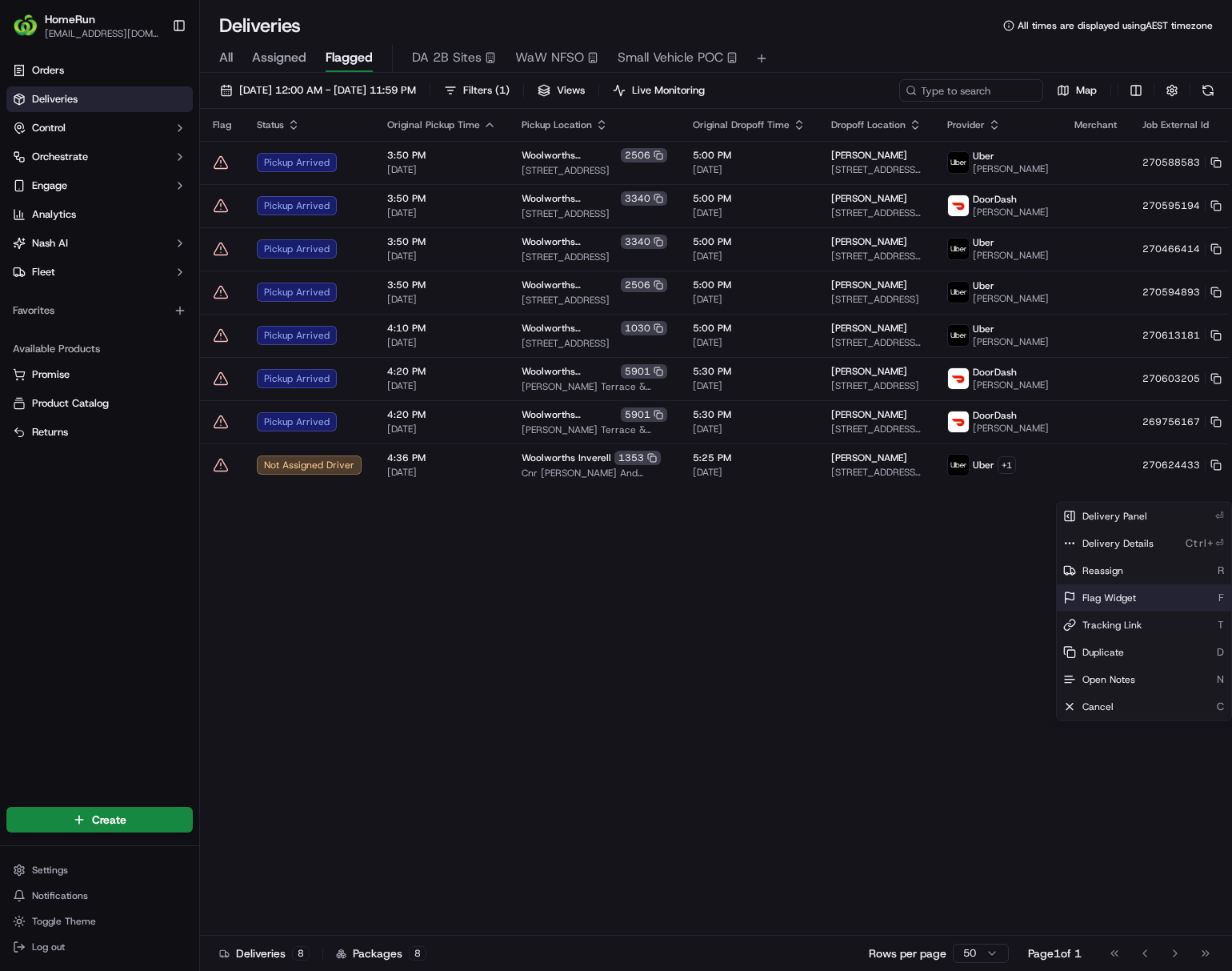
click at [1021, 601] on span "Flag Widget" at bounding box center [1109, 598] width 54 height 13
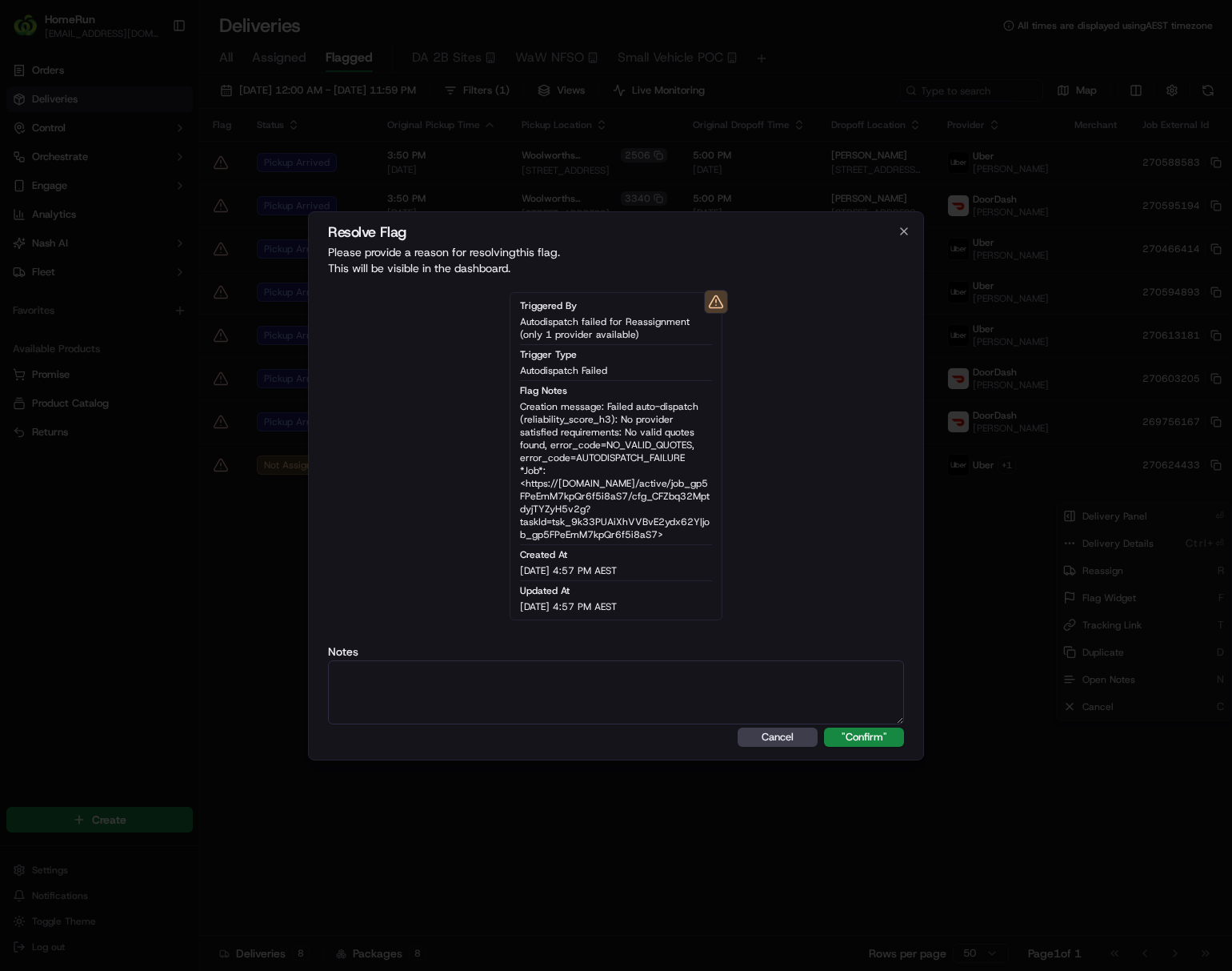
click at [875, 735] on button ""Confirm"" at bounding box center [864, 737] width 80 height 19
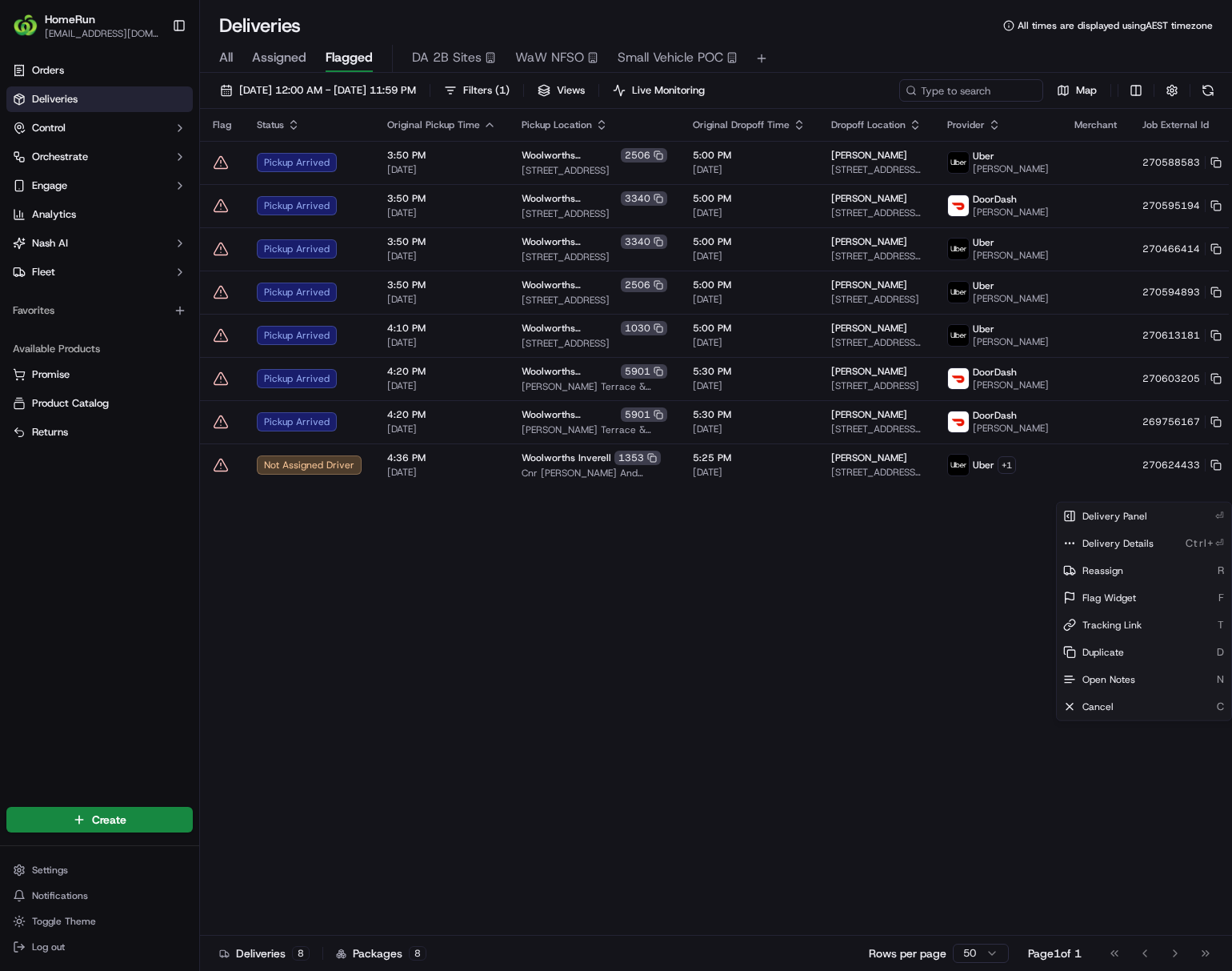
click at [776, 827] on html "HomeRun ljoliffe1@woolworths.com.au Toggle Sidebar Orders Deliveries Control Or…" at bounding box center [616, 485] width 1232 height 971
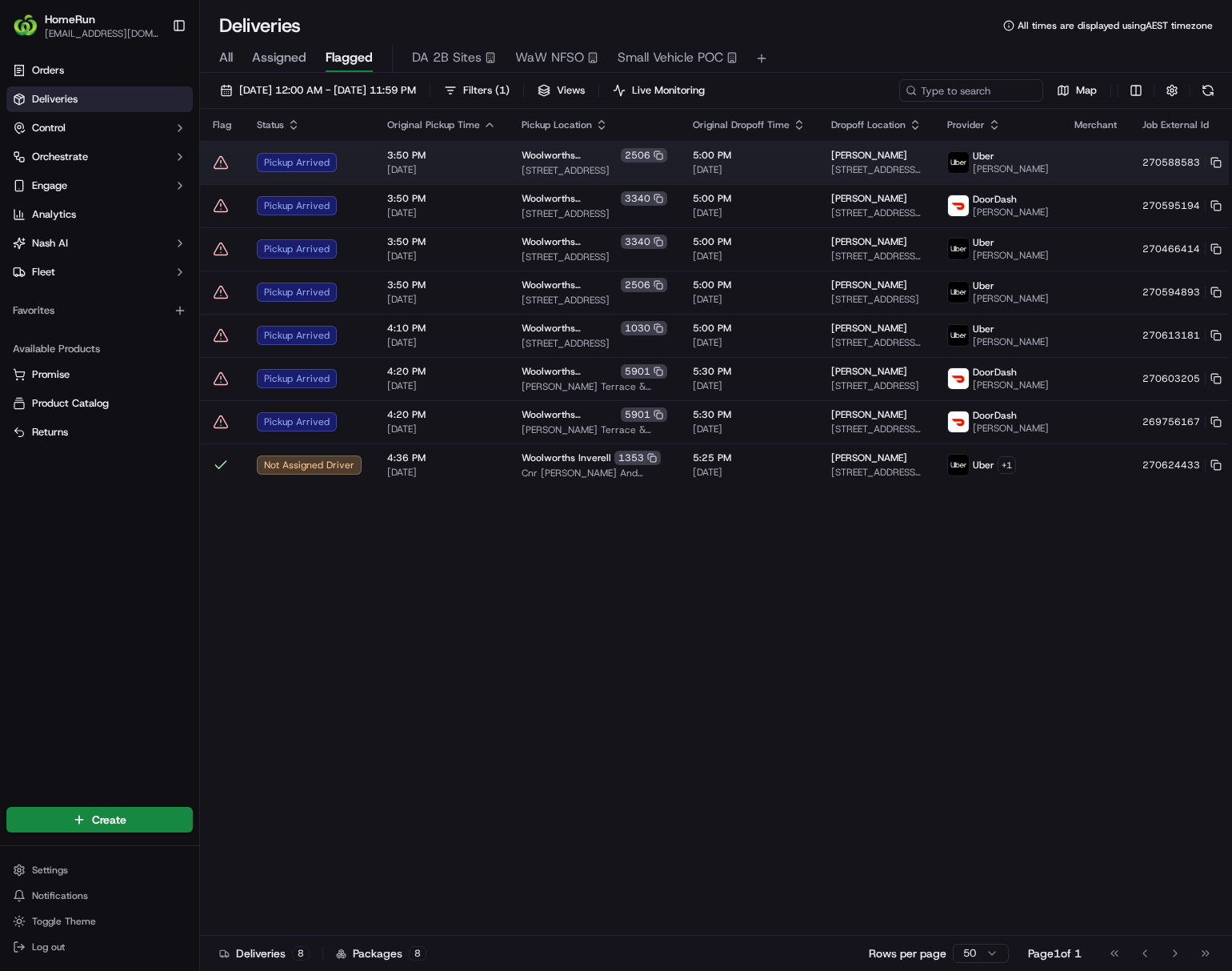
click at [483, 171] on span "[DATE]" at bounding box center [441, 170] width 109 height 13
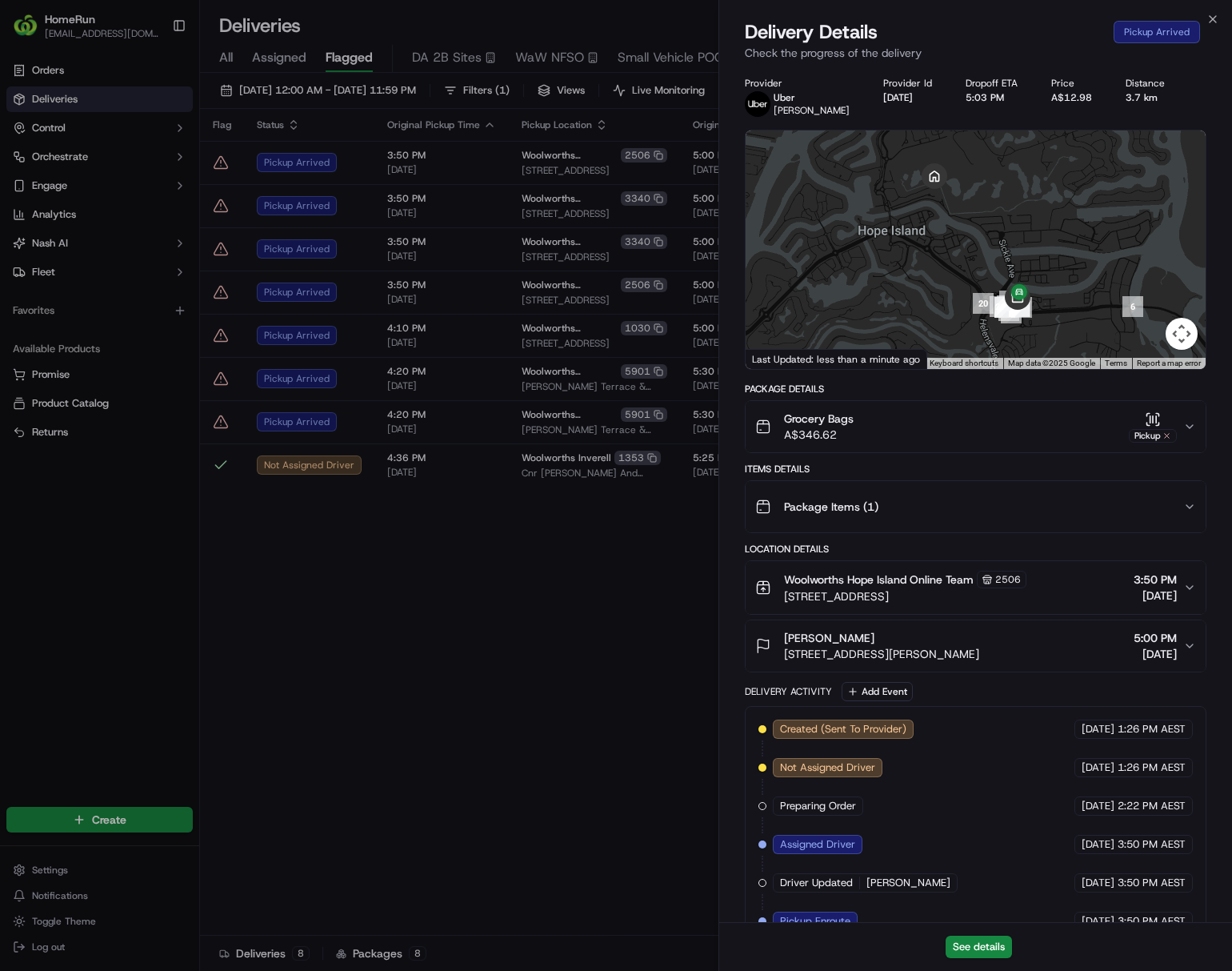
scroll to position [234, 0]
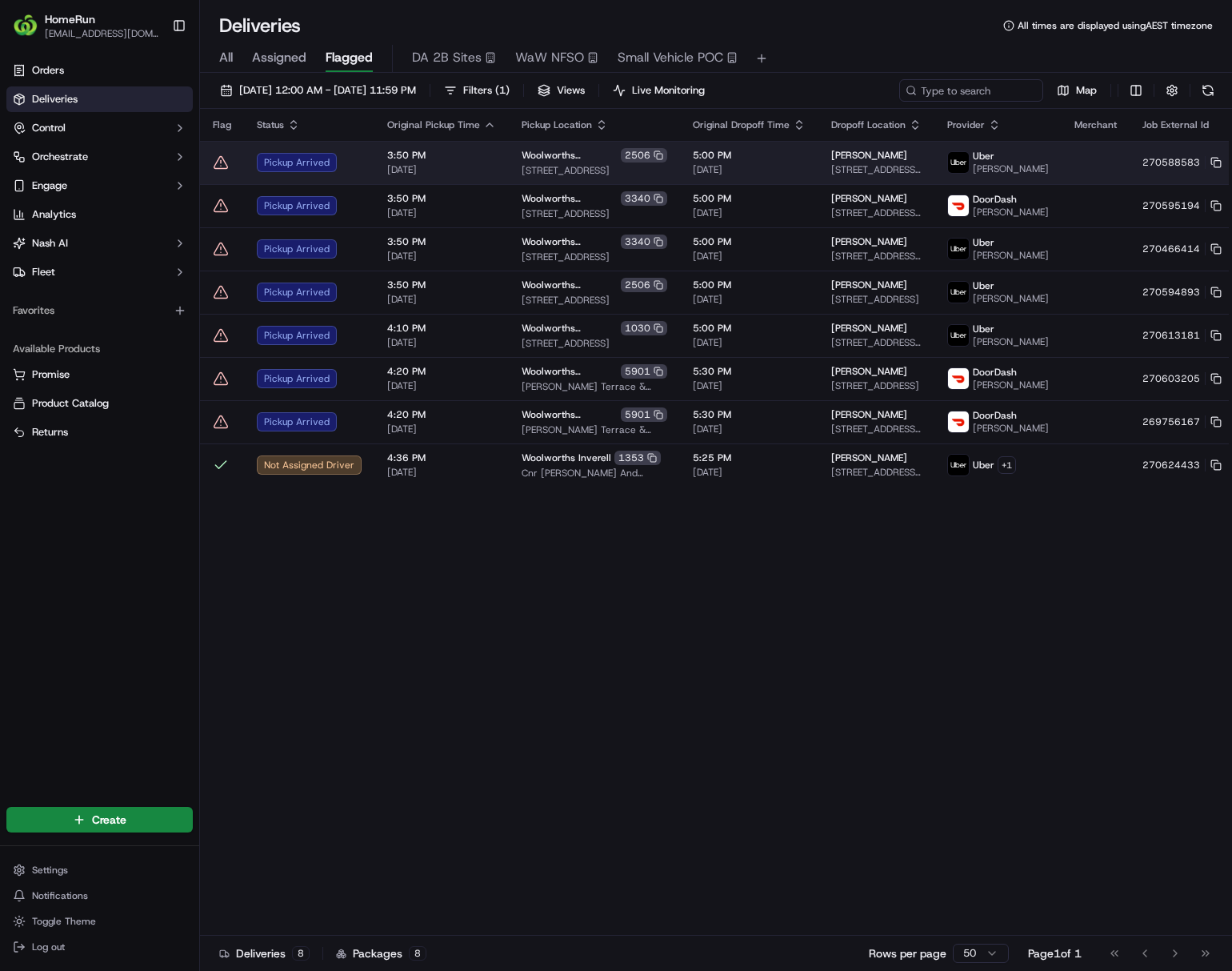
click at [1021, 167] on html "HomeRun ljoliffe1@woolworths.com.au Toggle Sidebar Orders Deliveries Control Or…" at bounding box center [616, 485] width 1232 height 971
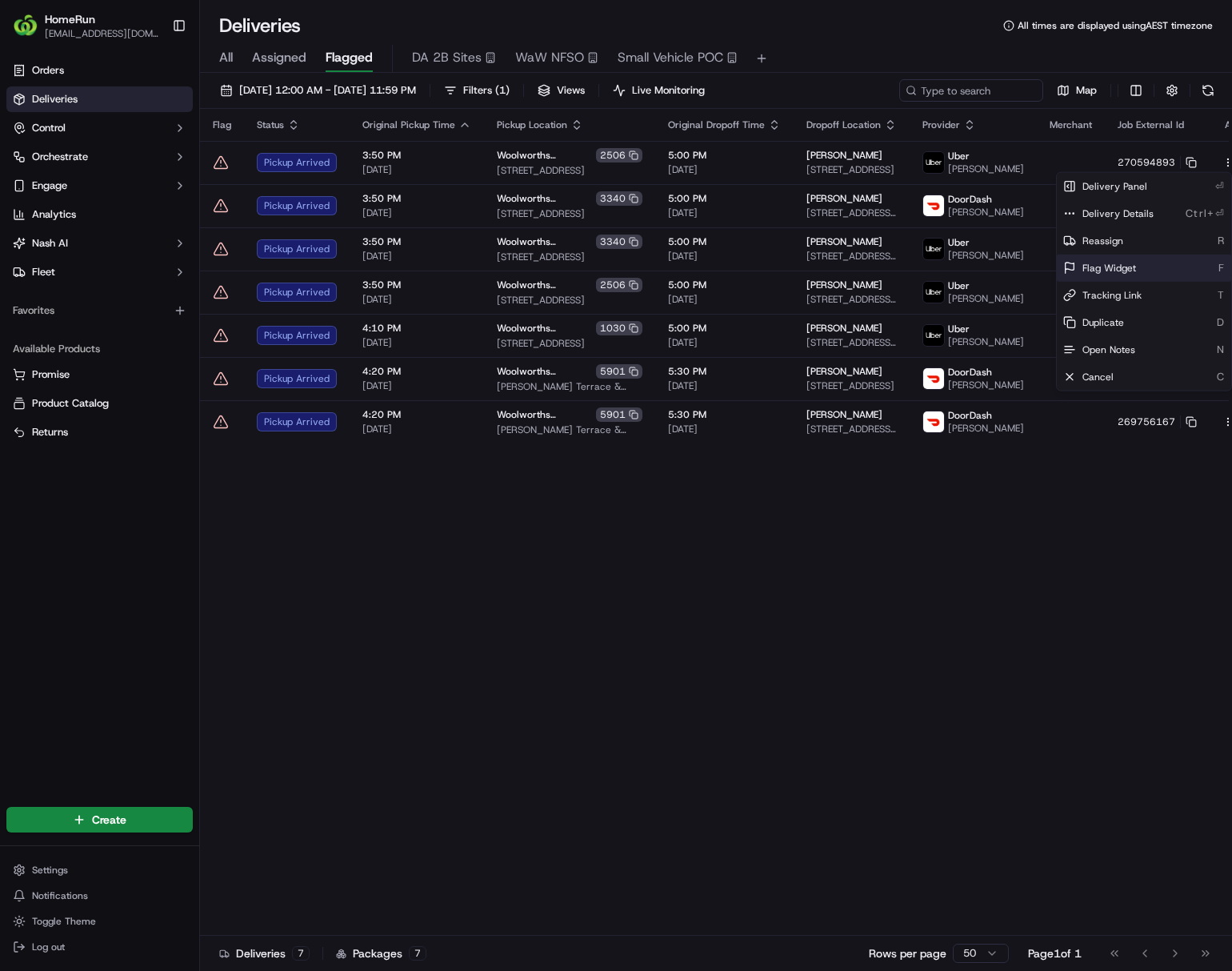
click at [1021, 279] on div "Flag Widget F" at bounding box center [1144, 268] width 174 height 27
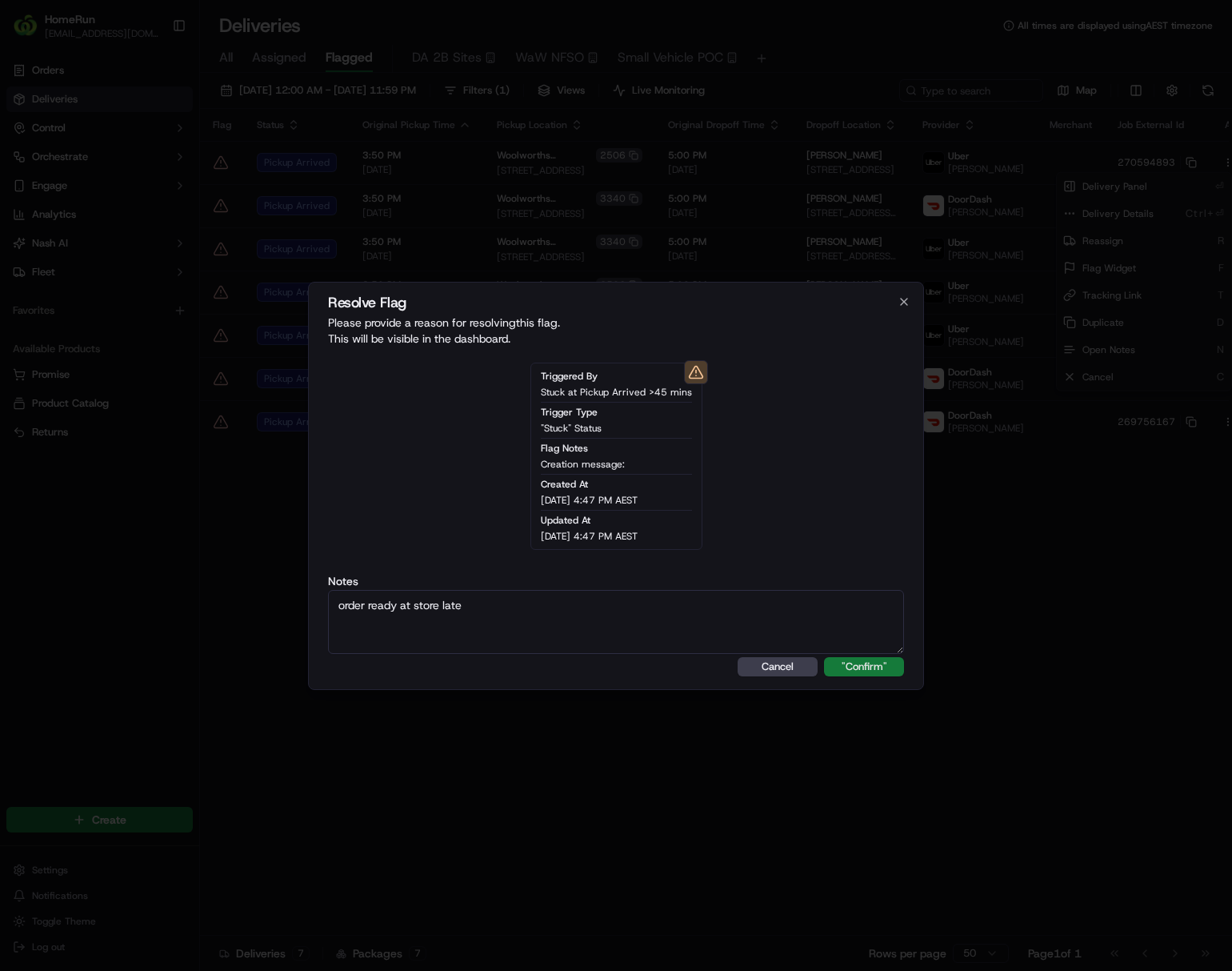
type textarea "order ready at store late"
click at [865, 663] on button ""Confirm"" at bounding box center [864, 667] width 80 height 19
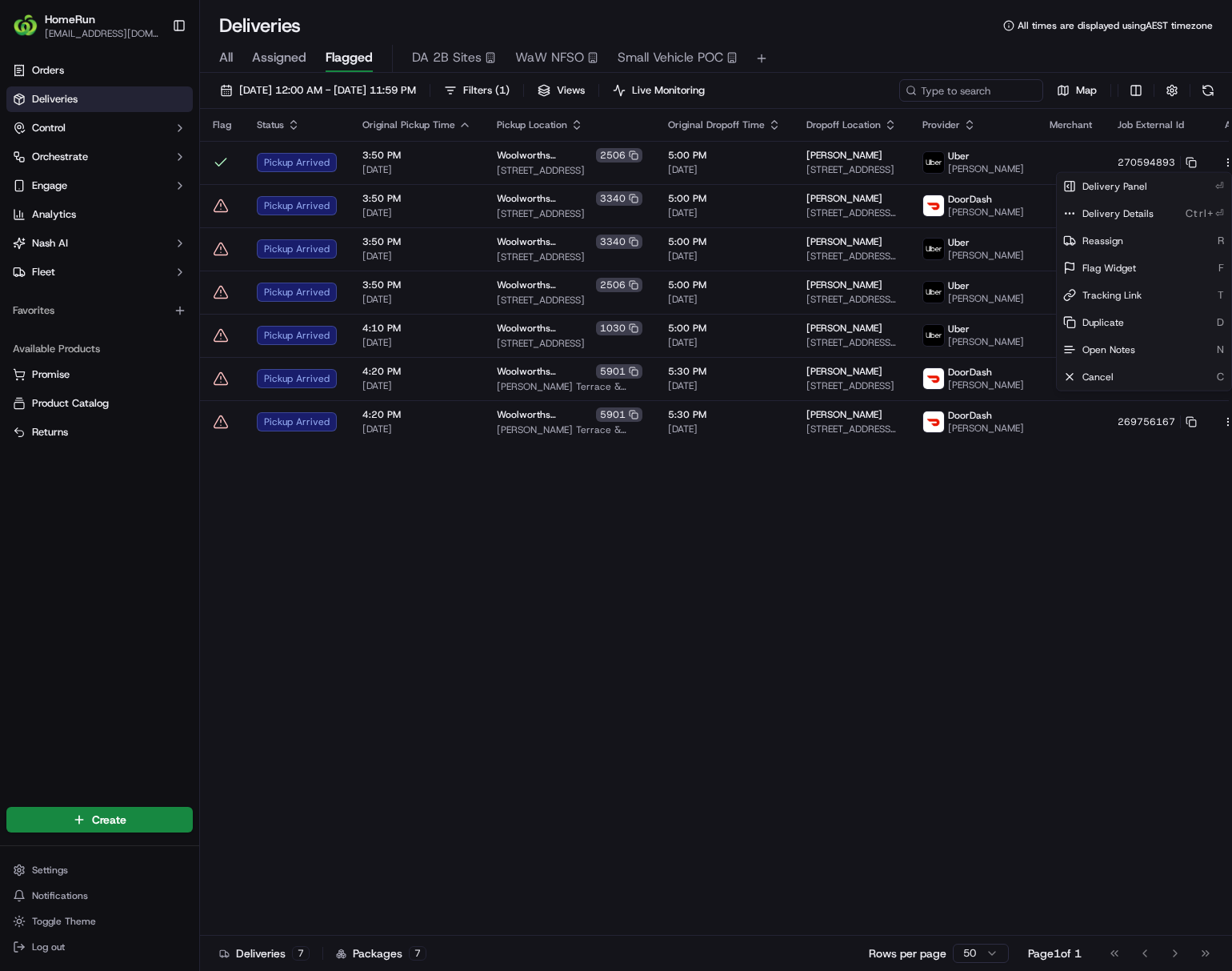
click at [788, 754] on html "HomeRun ljoliffe1@woolworths.com.au Toggle Sidebar Orders Deliveries Control Or…" at bounding box center [616, 485] width 1232 height 971
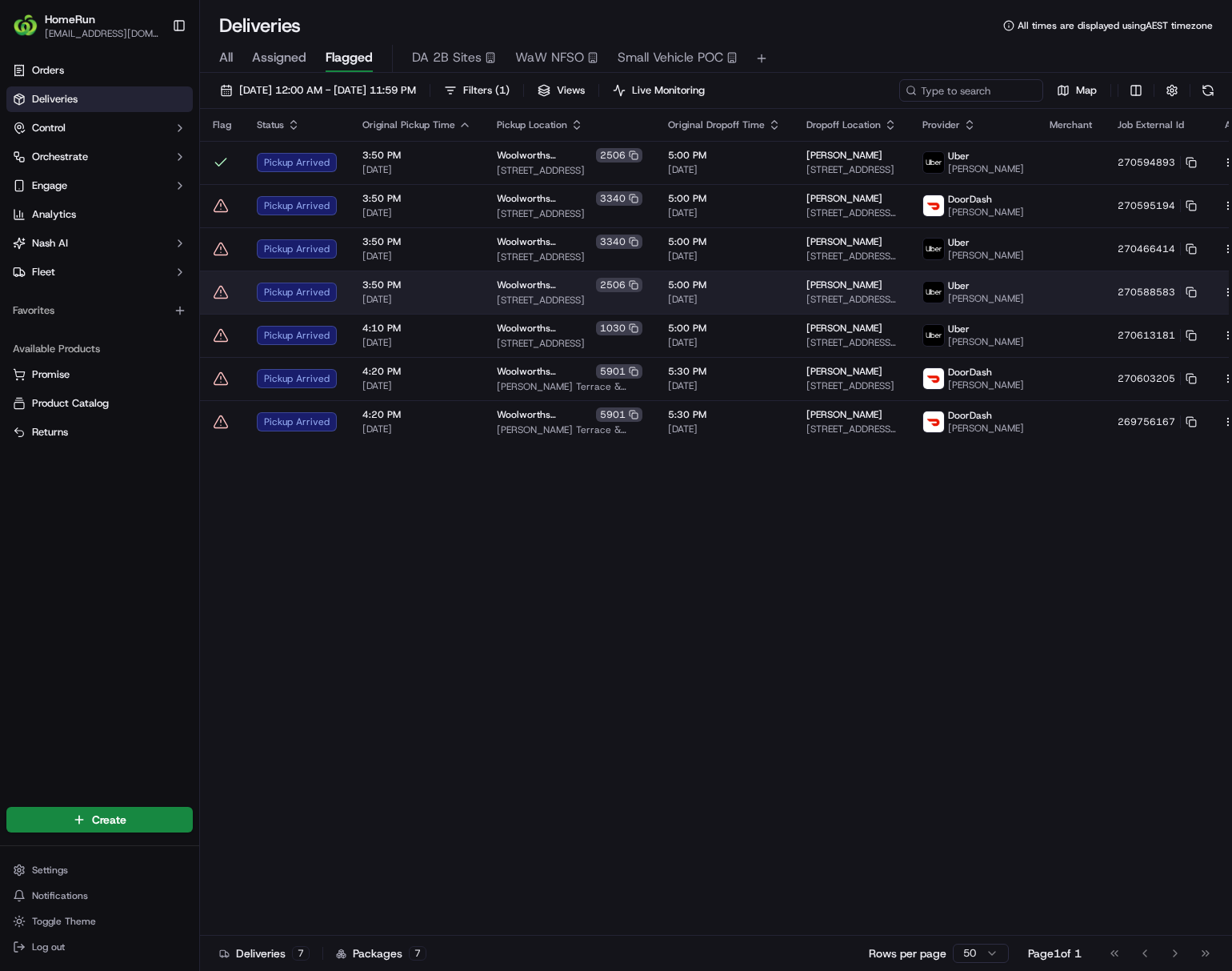
click at [740, 282] on span "5:00 PM" at bounding box center [723, 285] width 113 height 13
click at [1021, 297] on html "HomeRun ljoliffe1@woolworths.com.au Toggle Sidebar Orders Deliveries Control Or…" at bounding box center [616, 485] width 1232 height 971
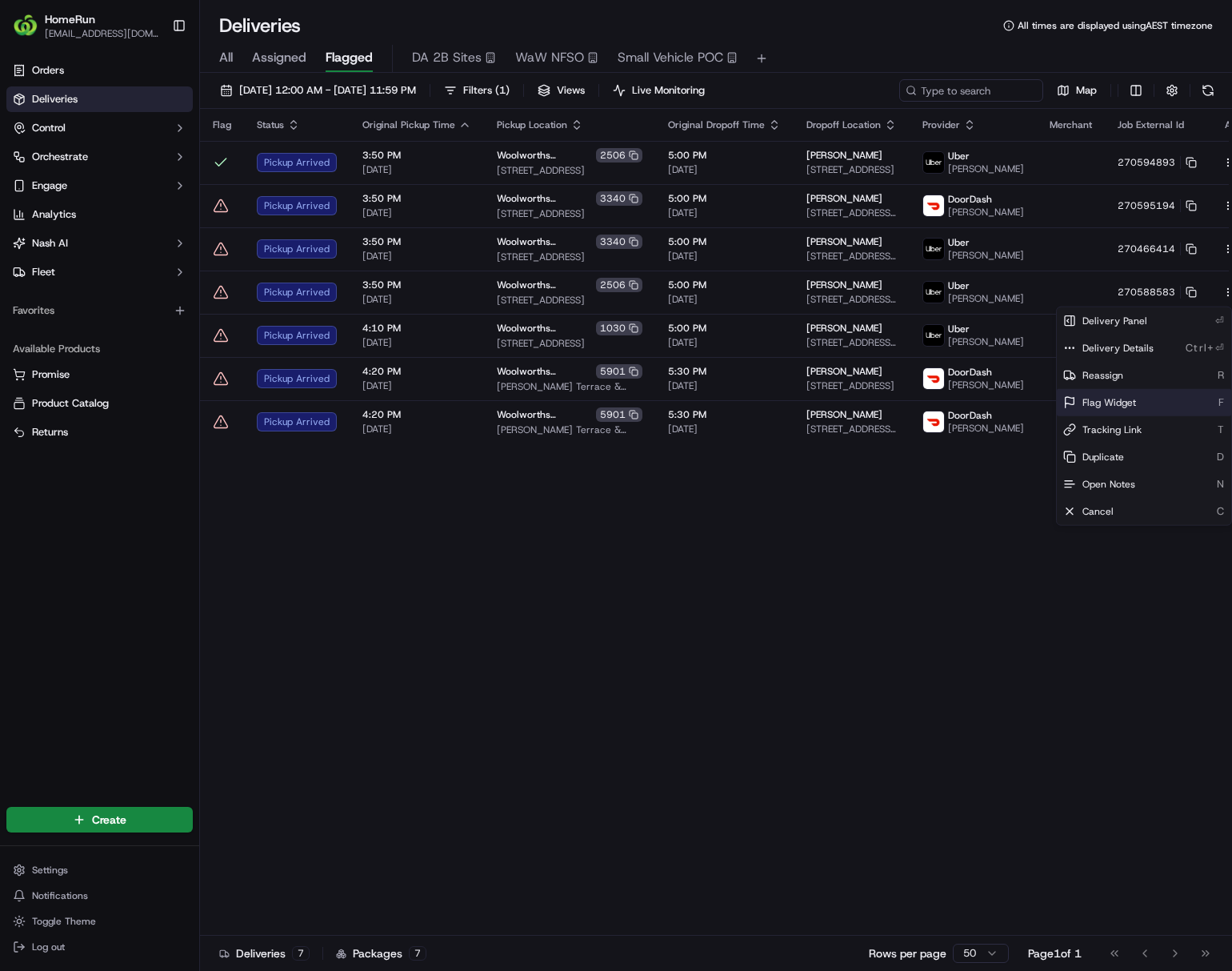
click at [1021, 396] on span "Flag Widget" at bounding box center [1109, 403] width 54 height 13
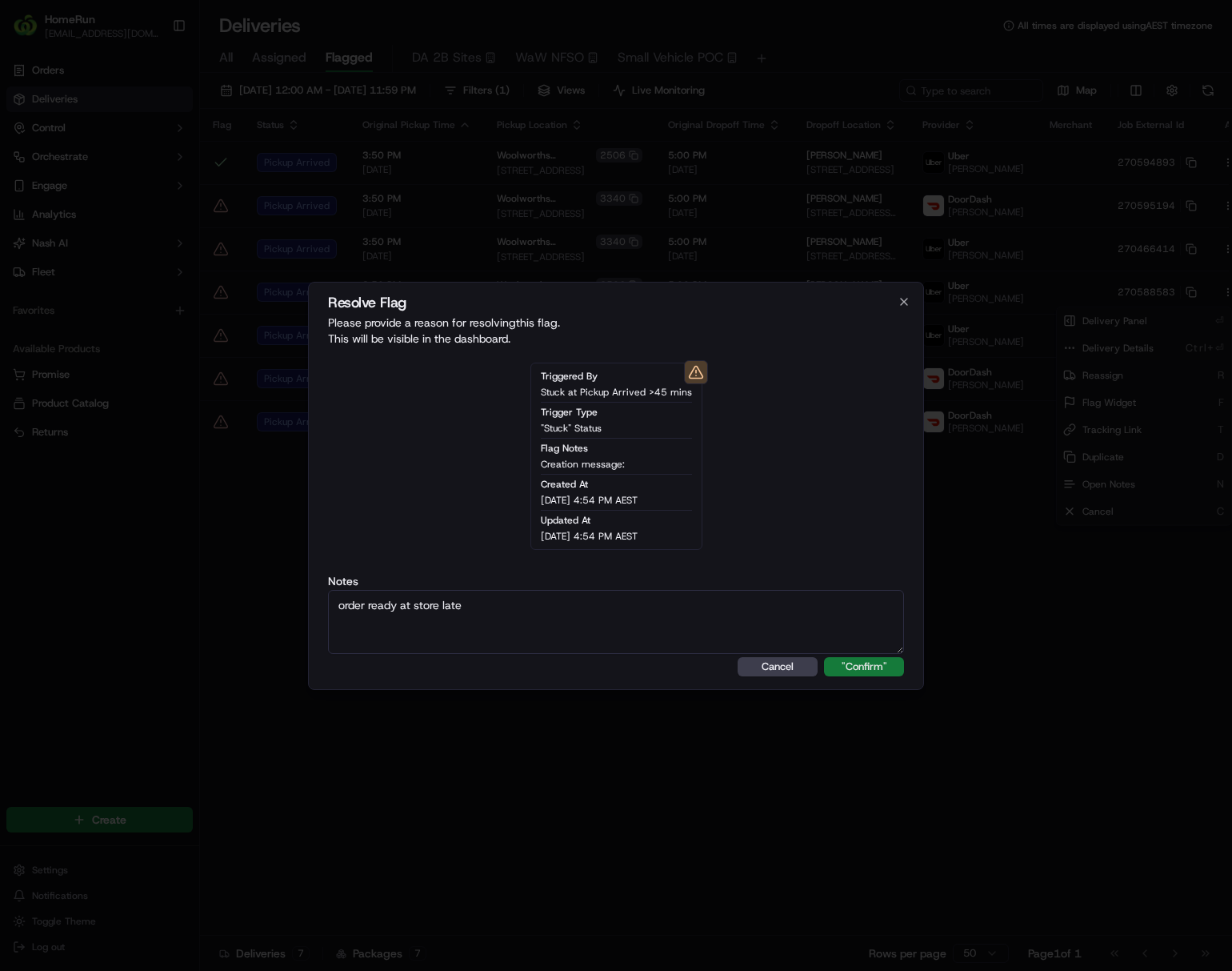
type textarea "order ready at store late"
click at [859, 667] on button ""Confirm"" at bounding box center [864, 667] width 80 height 19
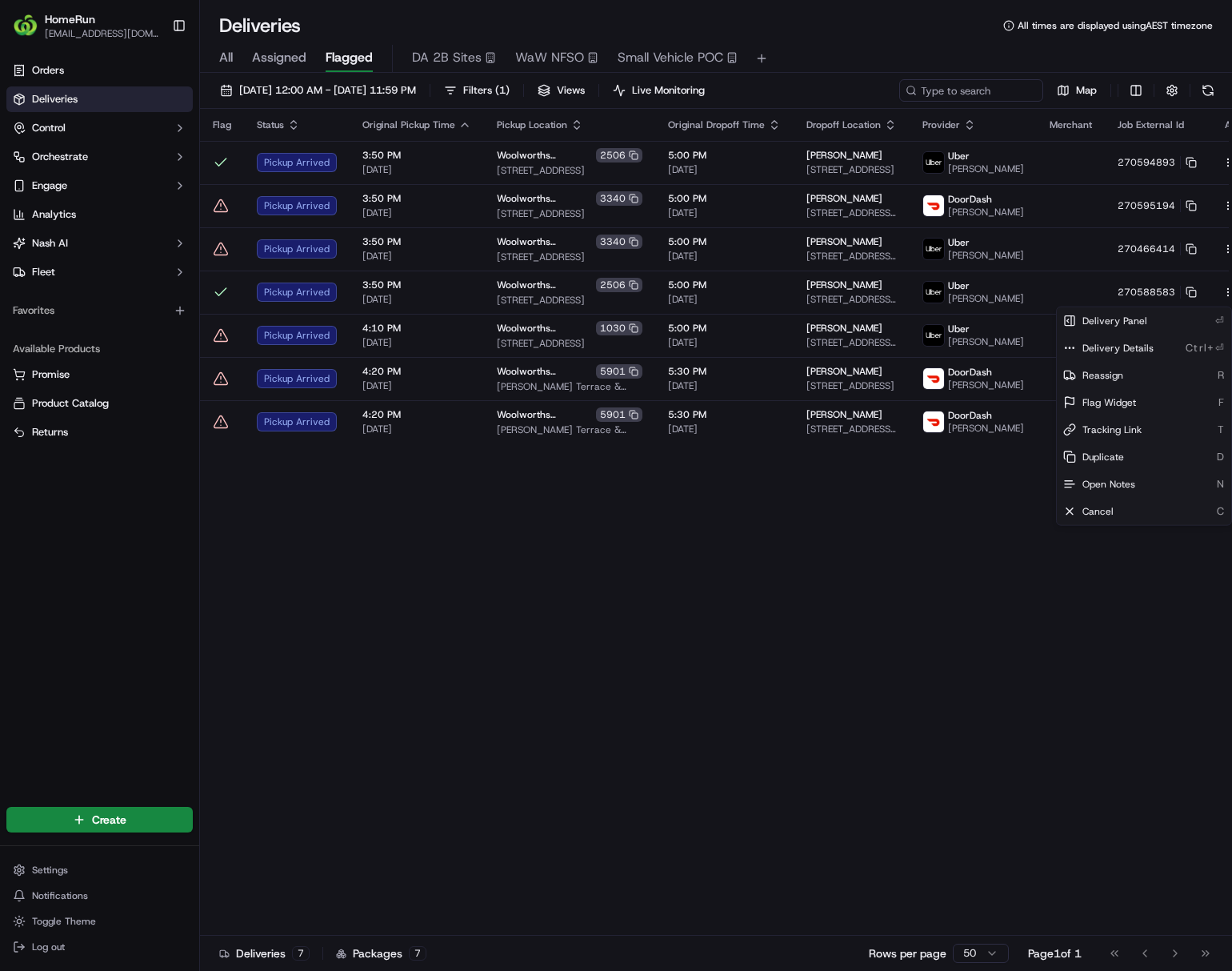
click at [723, 760] on html "HomeRun ljoliffe1@woolworths.com.au Toggle Sidebar Orders Deliveries Control Or…" at bounding box center [616, 485] width 1232 height 971
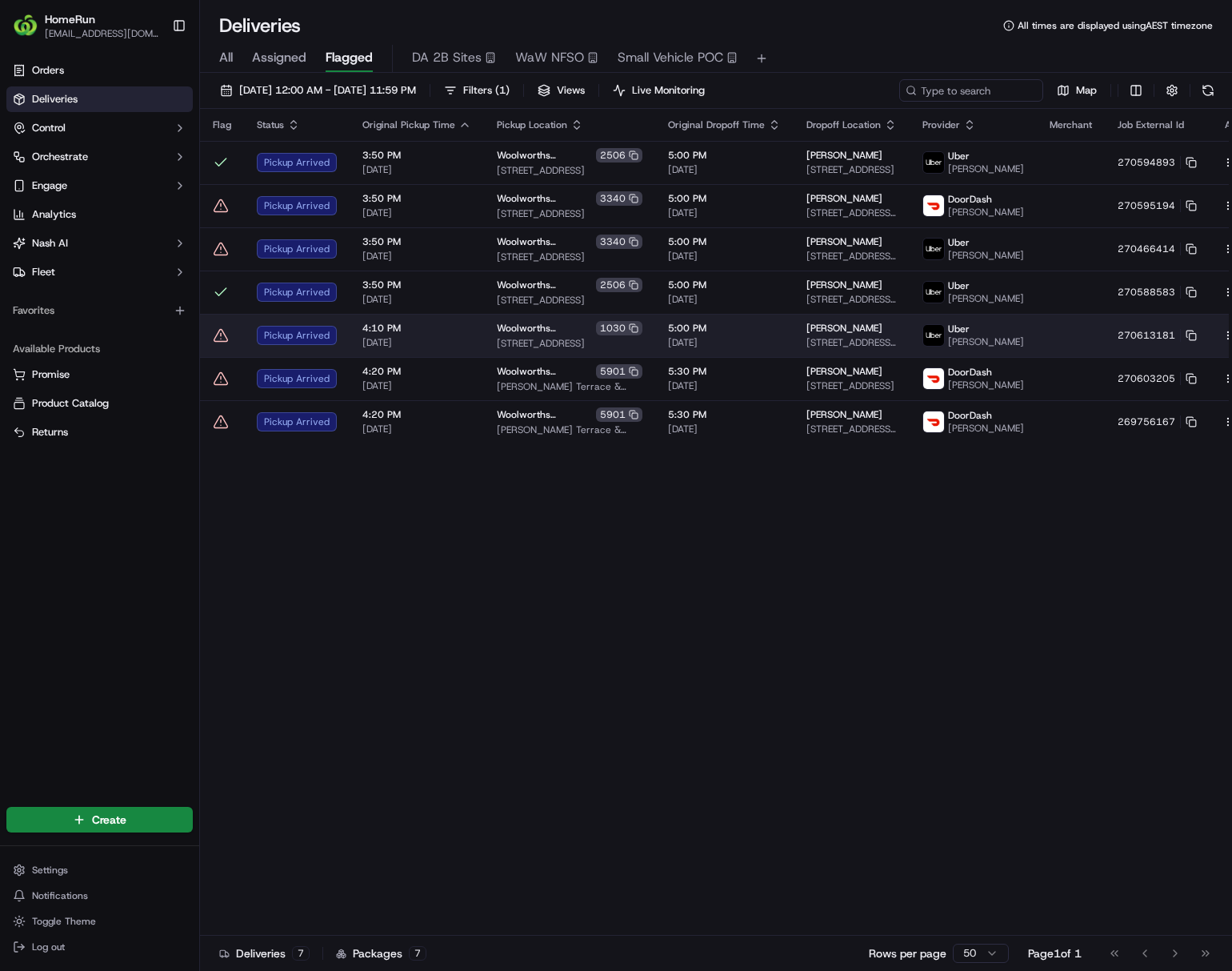
click at [724, 357] on td "5:00 PM 22/09/2025" at bounding box center [724, 335] width 138 height 44
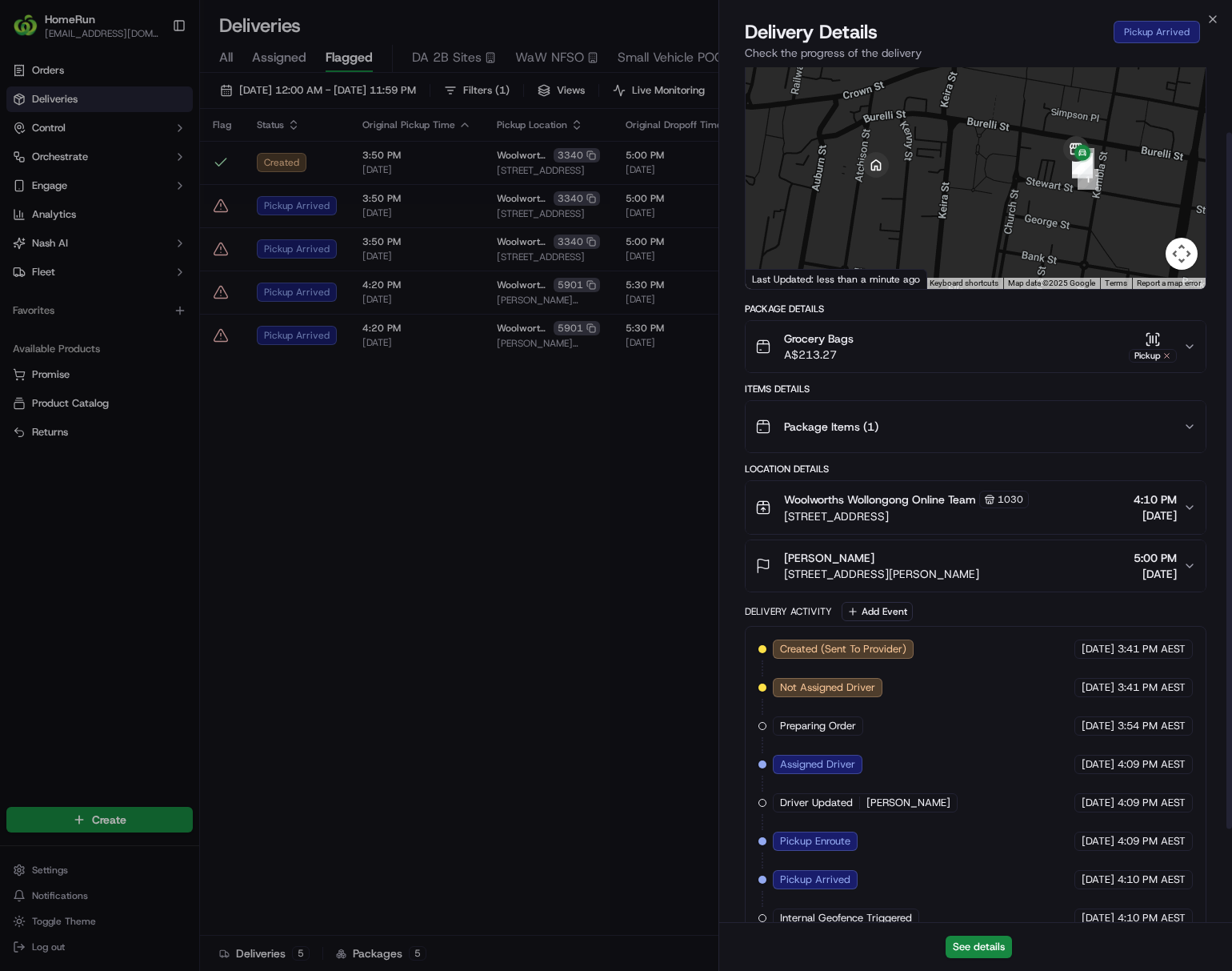
scroll to position [0, 0]
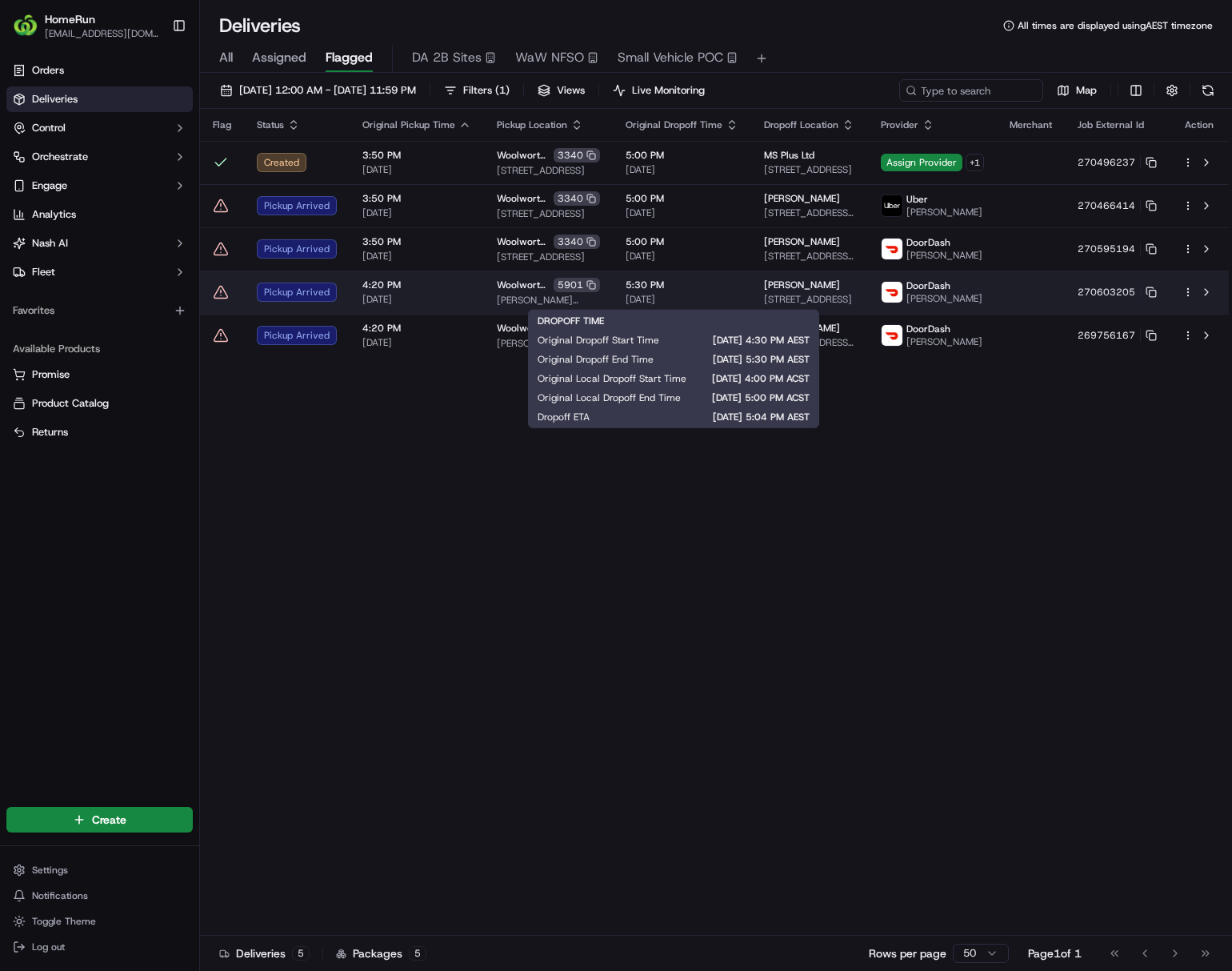
click at [677, 297] on span "[DATE]" at bounding box center [682, 299] width 113 height 13
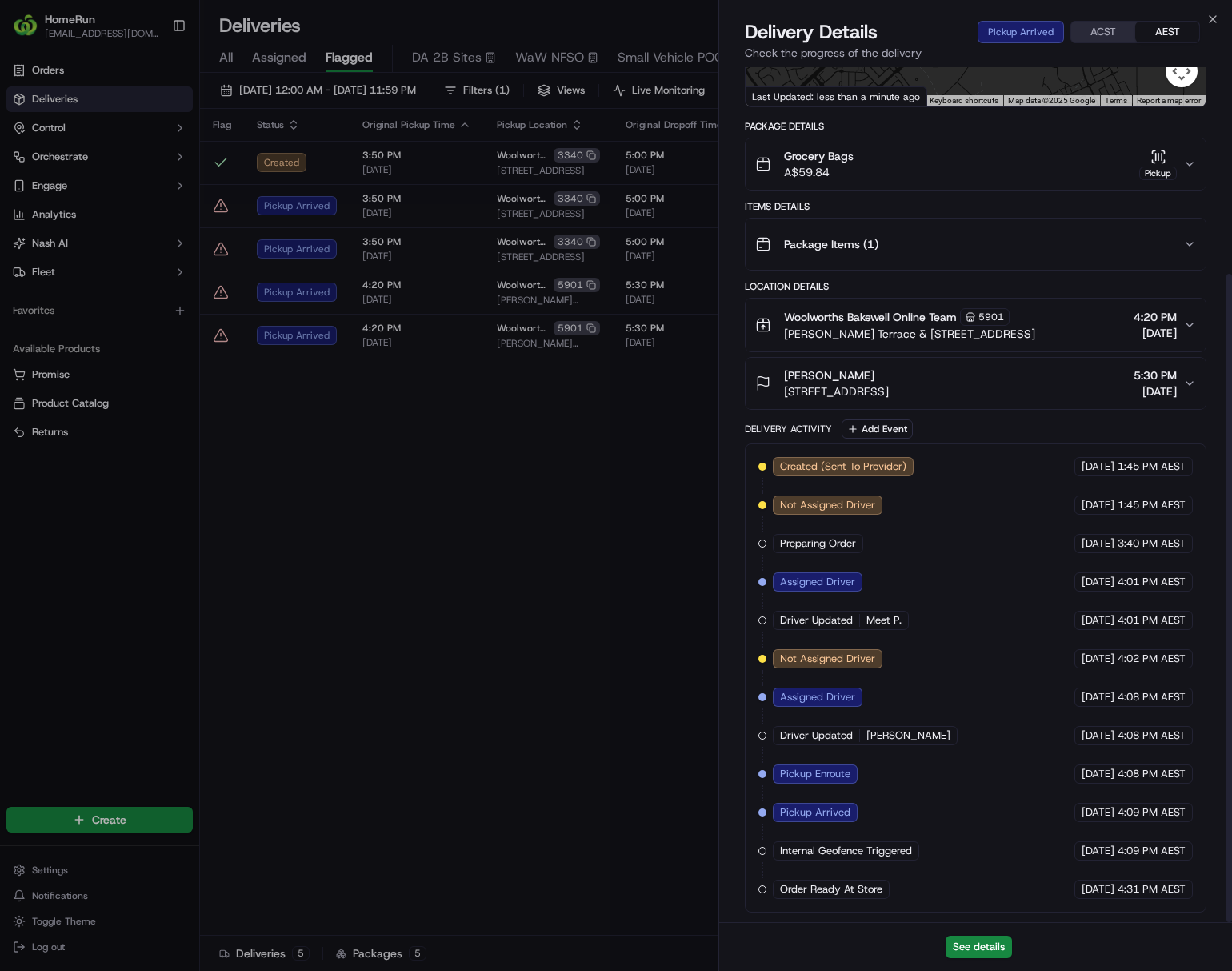
scroll to position [272, 0]
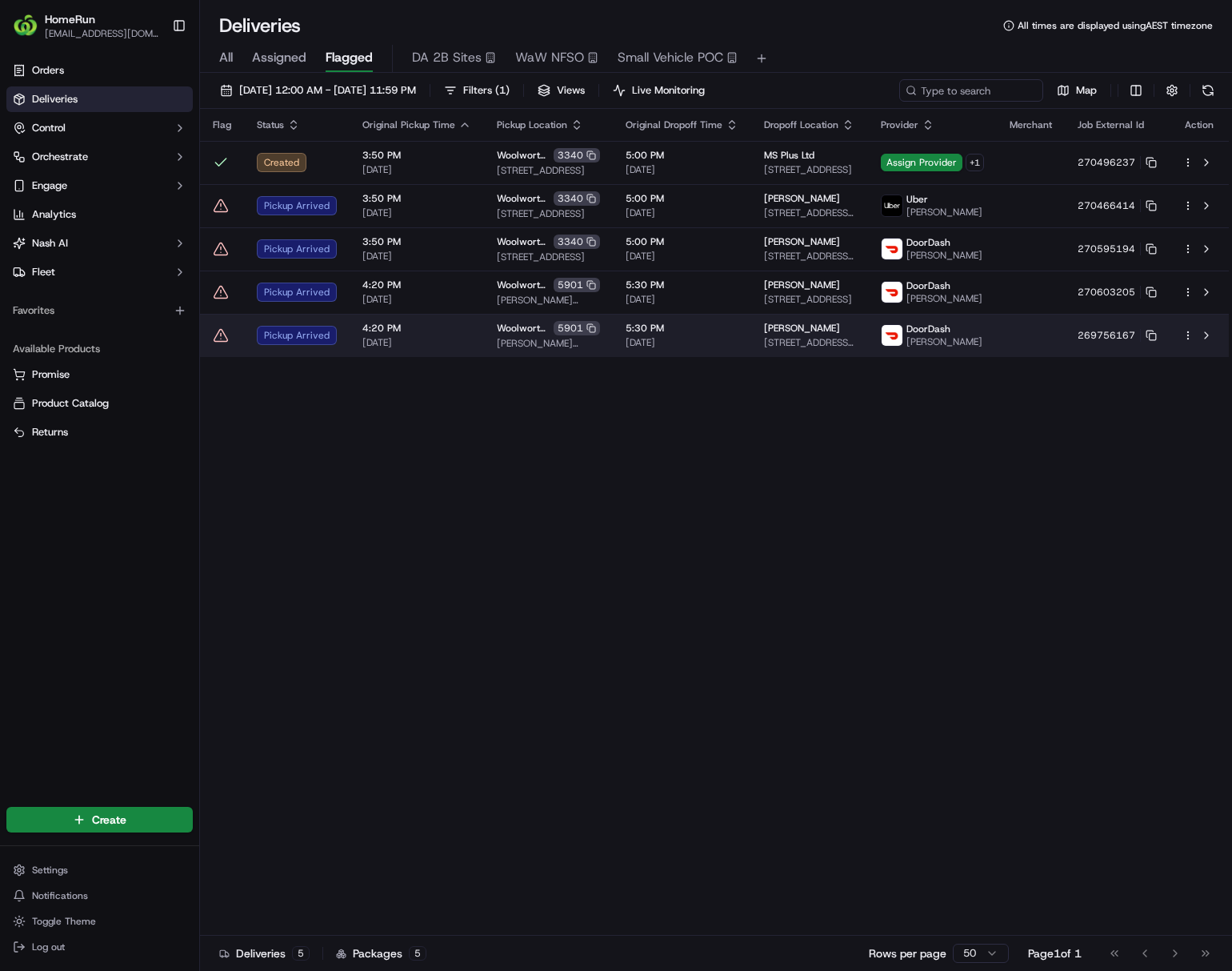
click at [497, 328] on span "Woolworths Bakewell" at bounding box center [524, 329] width 54 height 13
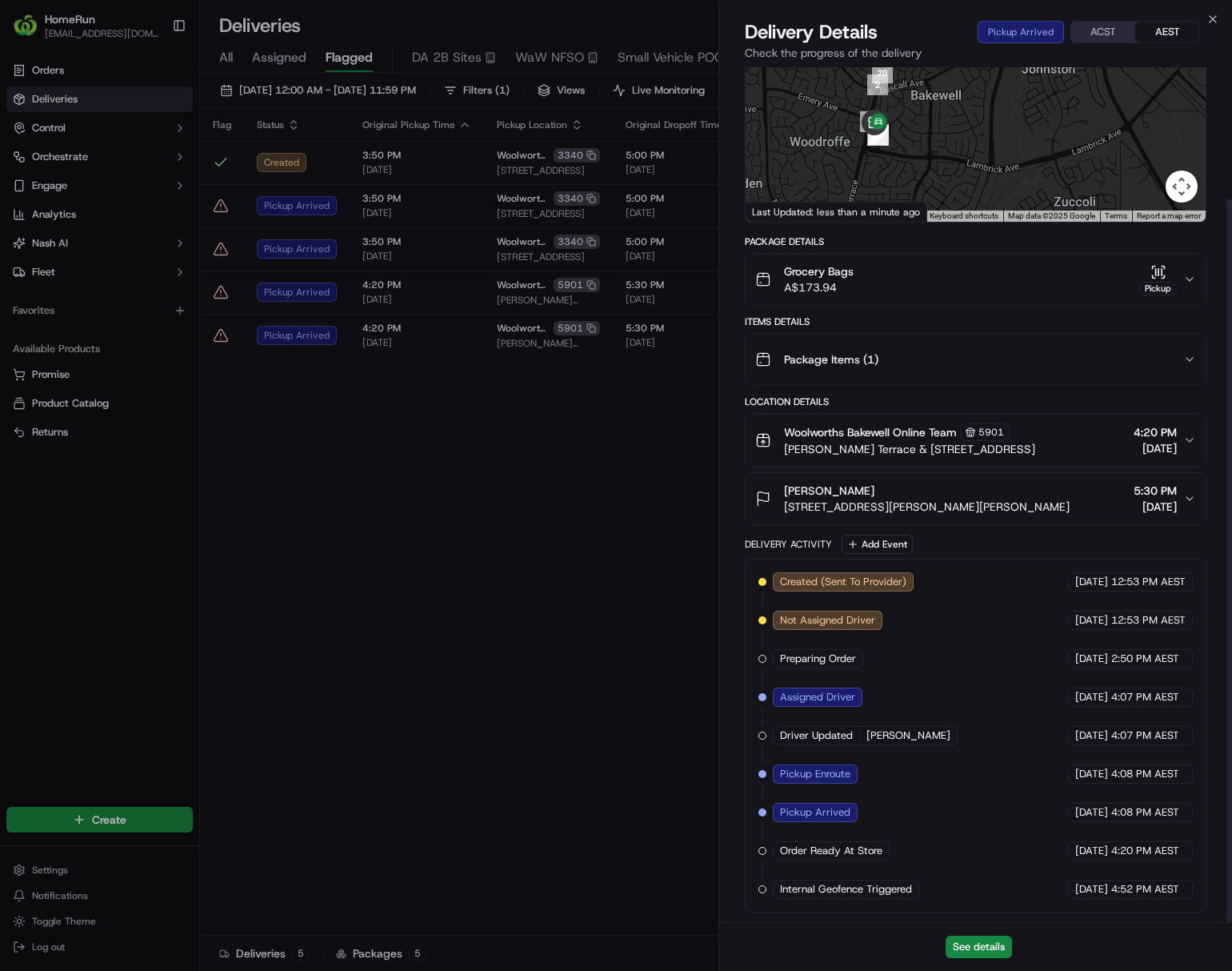
scroll to position [155, 0]
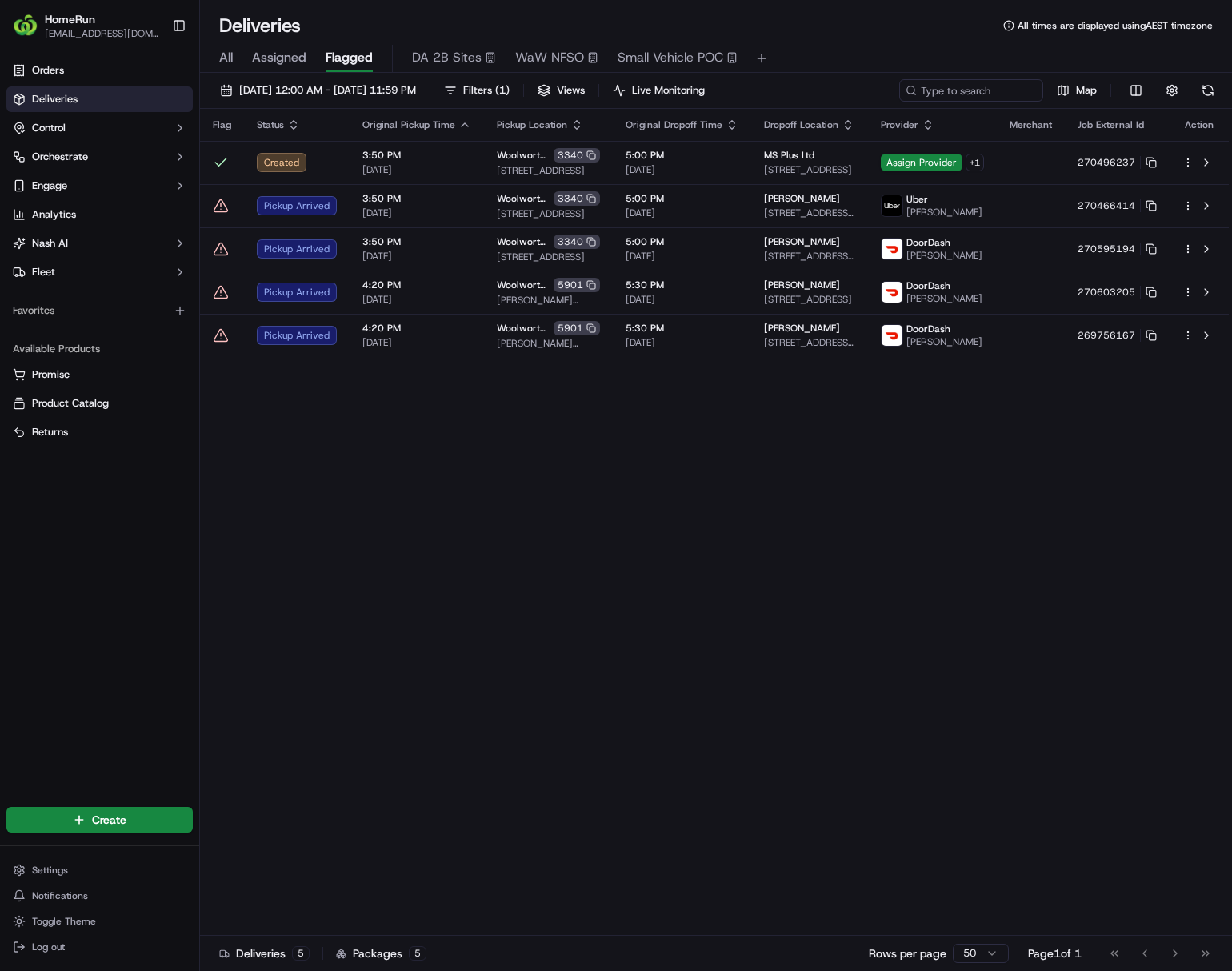
drag, startPoint x: 453, startPoint y: 562, endPoint x: 450, endPoint y: 386, distance: 176.0
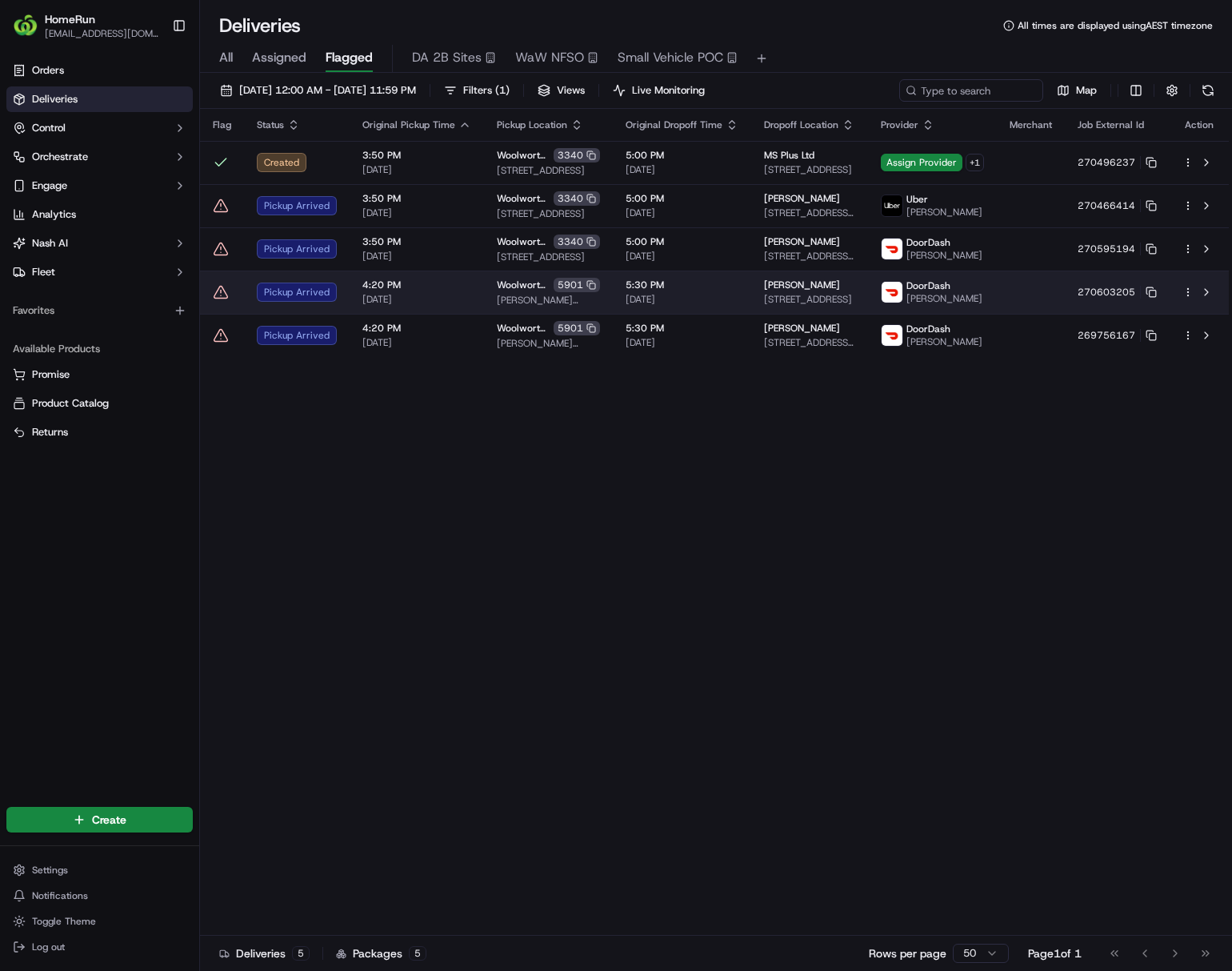
click at [484, 295] on td "Woolworths Bakewell 5901 Chung Wah Terrace & Lambrick Avenue, Bakewell, NT 832,…" at bounding box center [548, 293] width 129 height 44
click at [1021, 292] on html "HomeRun ljoliffe1@woolworths.com.au Toggle Sidebar Orders Deliveries Control Or…" at bounding box center [616, 485] width 1232 height 971
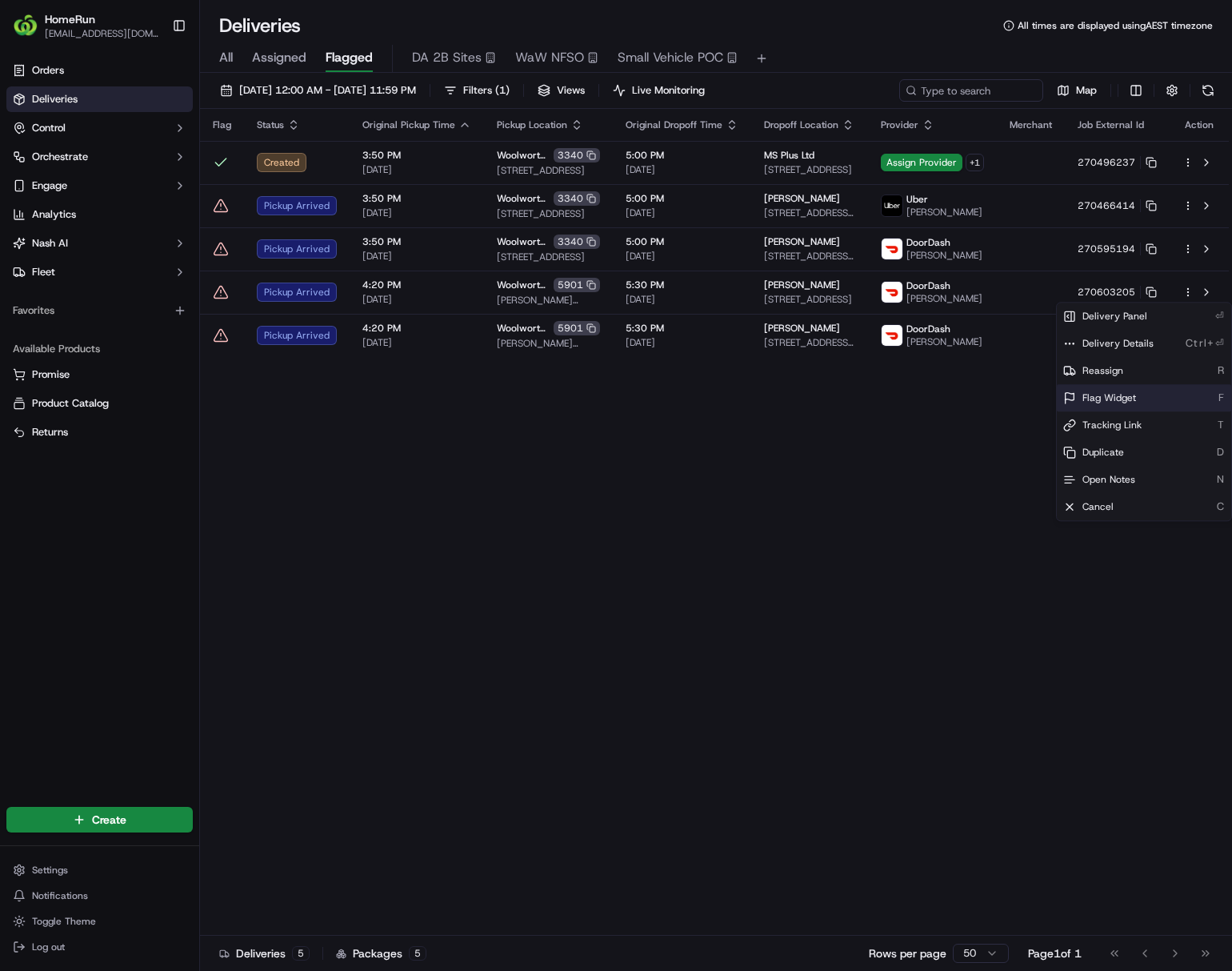
click at [1021, 402] on span "Flag Widget" at bounding box center [1109, 398] width 54 height 13
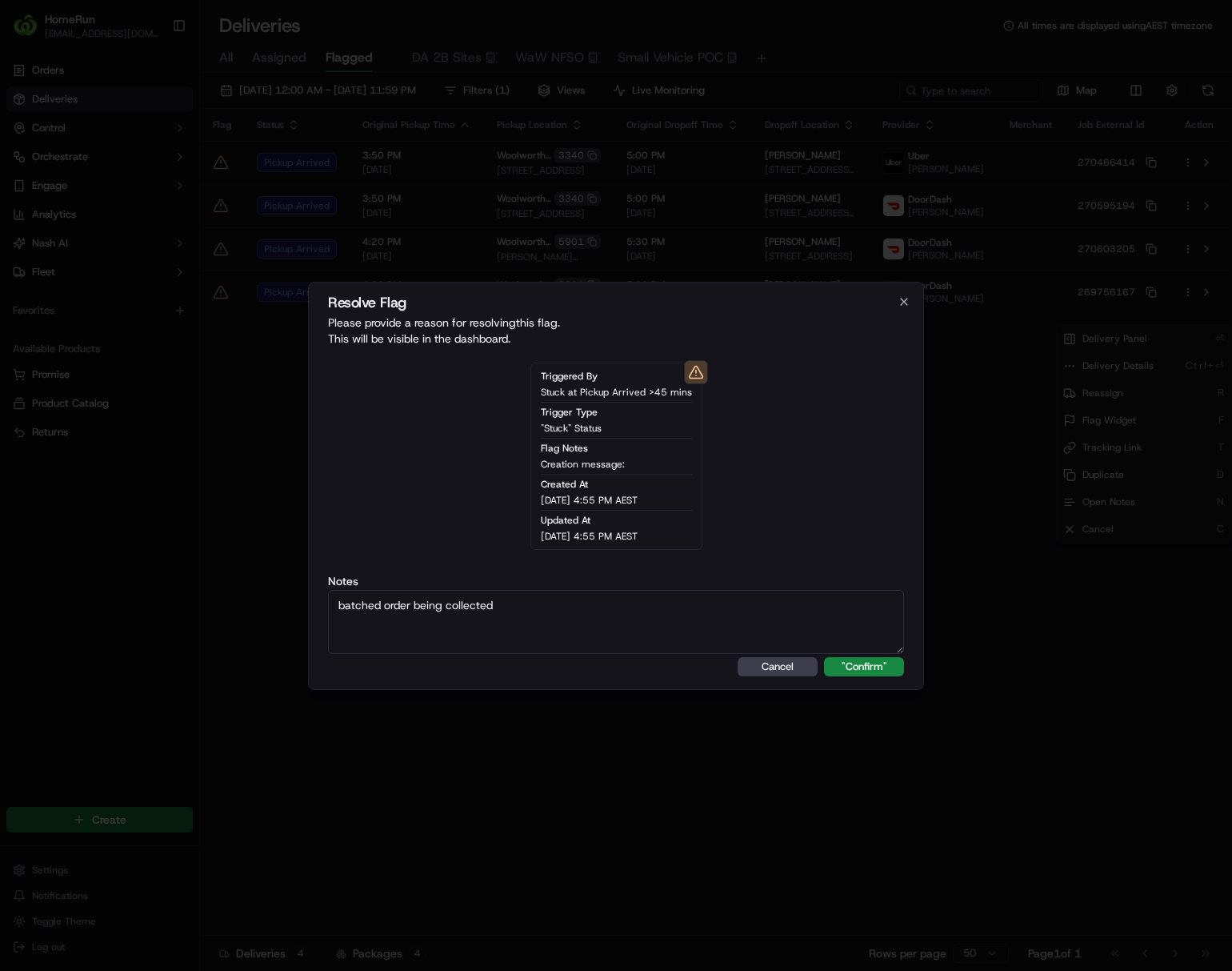
drag, startPoint x: 539, startPoint y: 624, endPoint x: 315, endPoint y: 599, distance: 225.4
click at [315, 599] on div "Resolve Flag Please provide a reason for resolving this flag . This will be vis…" at bounding box center [616, 485] width 616 height 408
type textarea "batched order being collected"
click at [848, 666] on button ""Confirm"" at bounding box center [864, 667] width 80 height 19
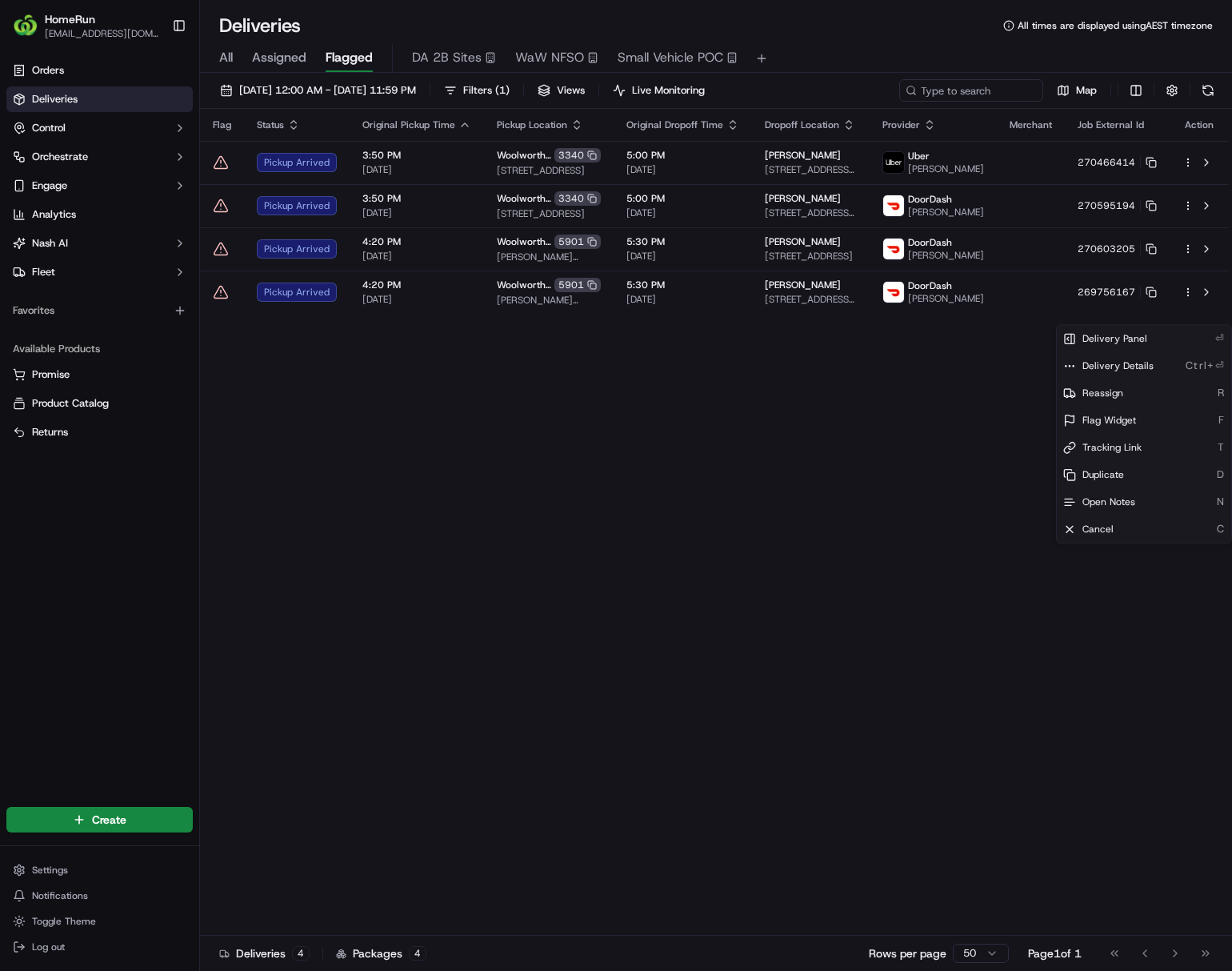
click at [939, 657] on html "HomeRun ljoliffe1@woolworths.com.au Toggle Sidebar Orders Deliveries Control Or…" at bounding box center [616, 485] width 1232 height 971
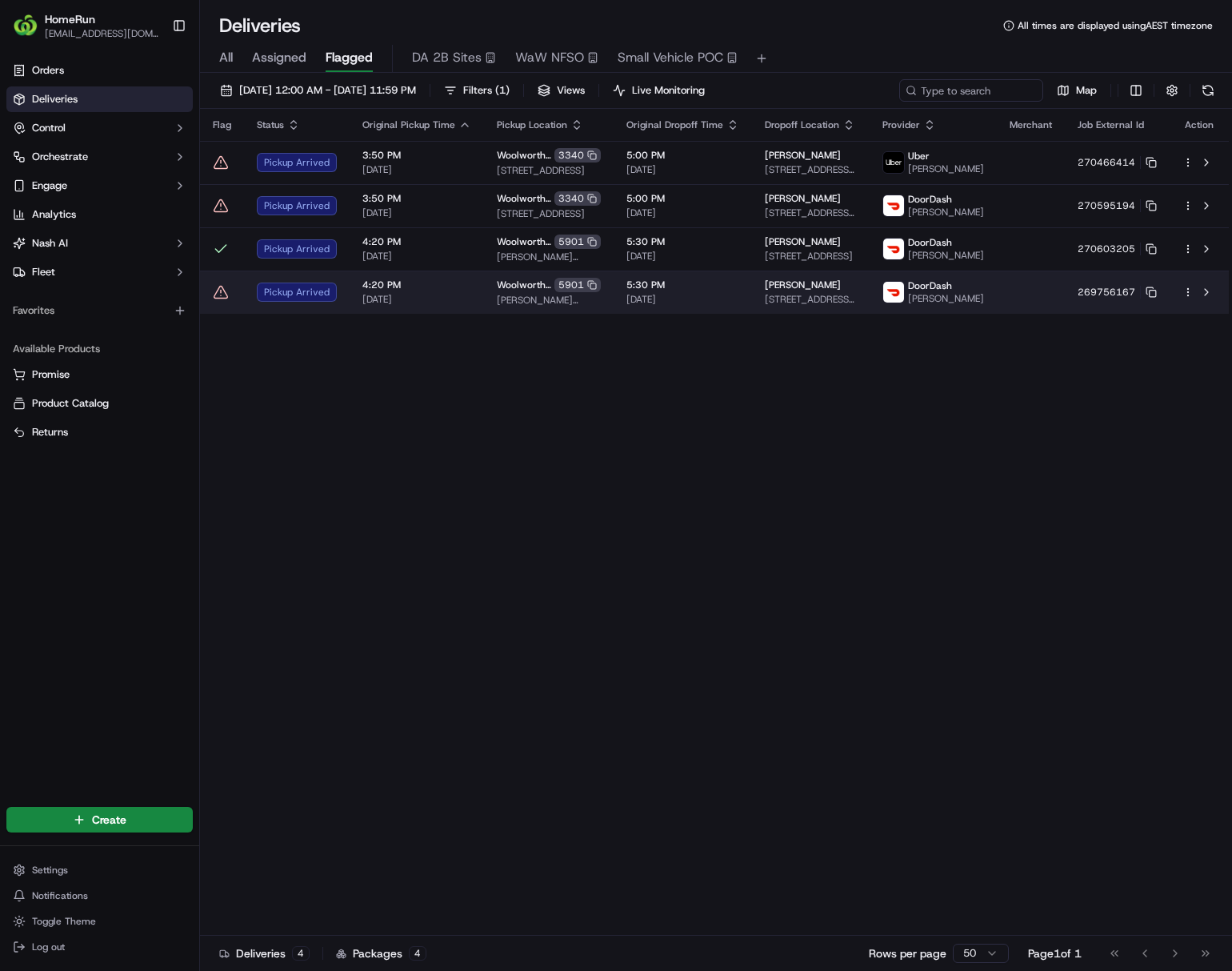
click at [1021, 314] on html "HomeRun ljoliffe1@woolworths.com.au Toggle Sidebar Orders Deliveries Control Or…" at bounding box center [616, 485] width 1232 height 971
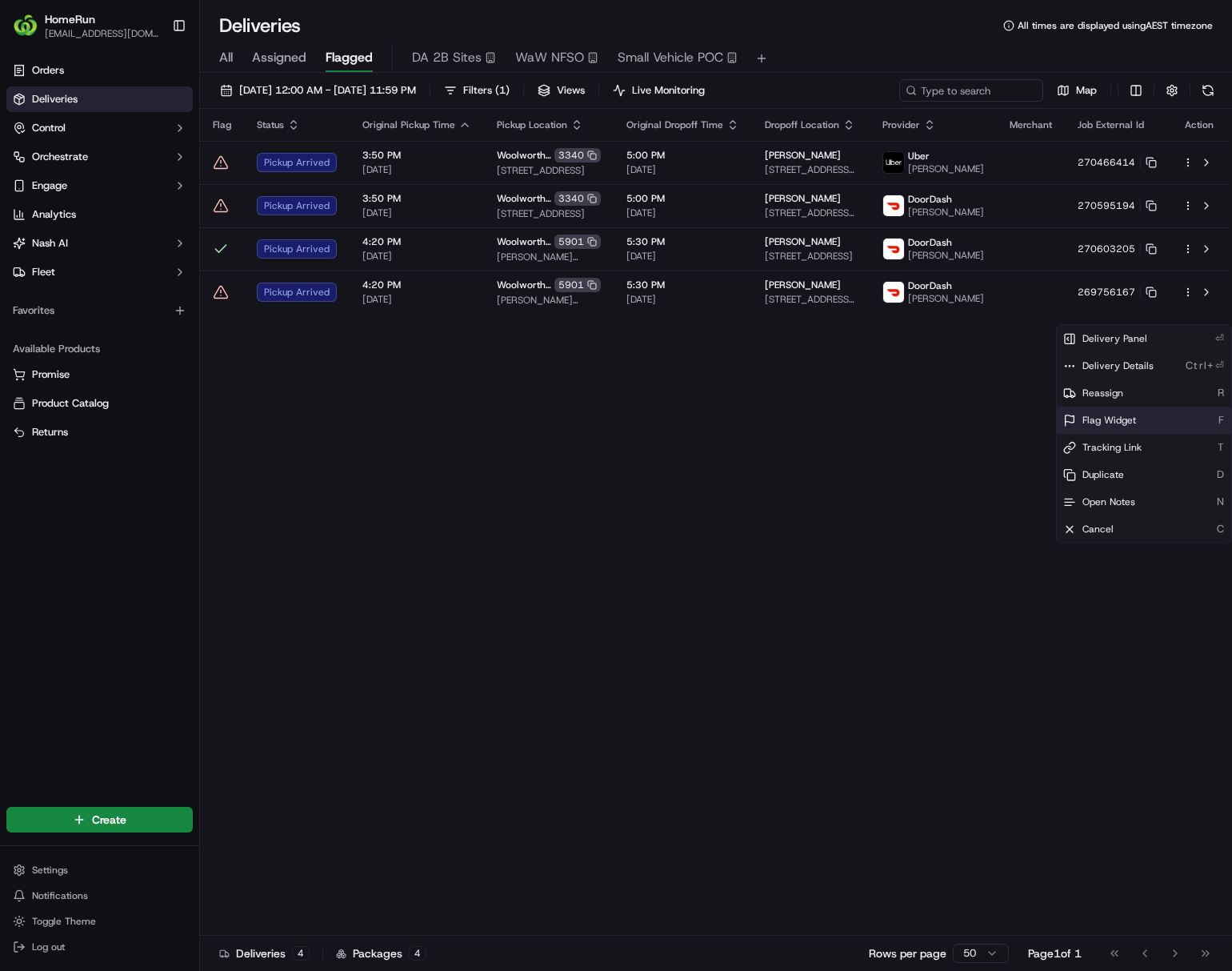
click at [1021, 426] on span "Flag Widget" at bounding box center [1109, 421] width 54 height 13
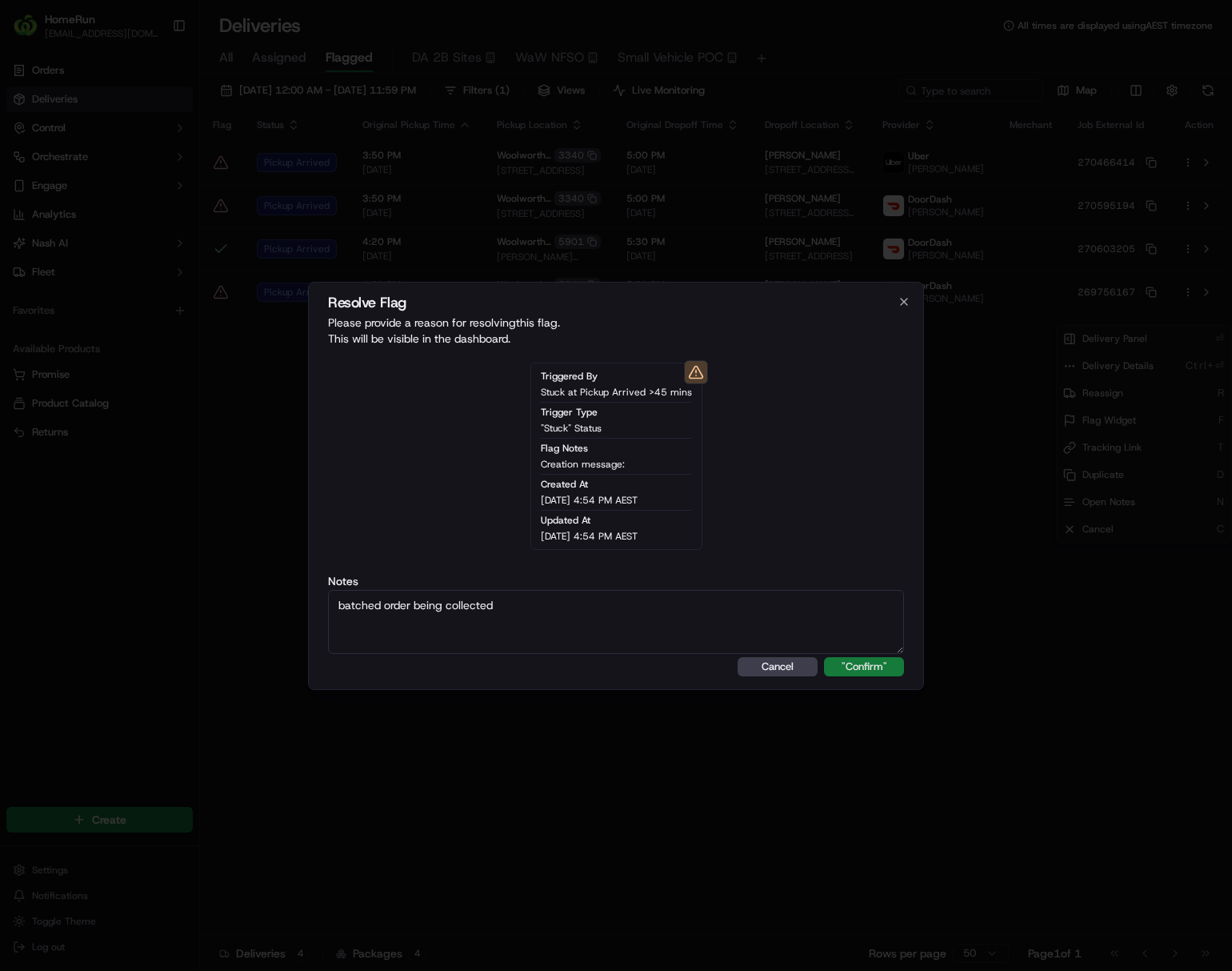
type textarea "batched order being collected"
click at [886, 657] on button ""Confirm"" at bounding box center [864, 667] width 80 height 19
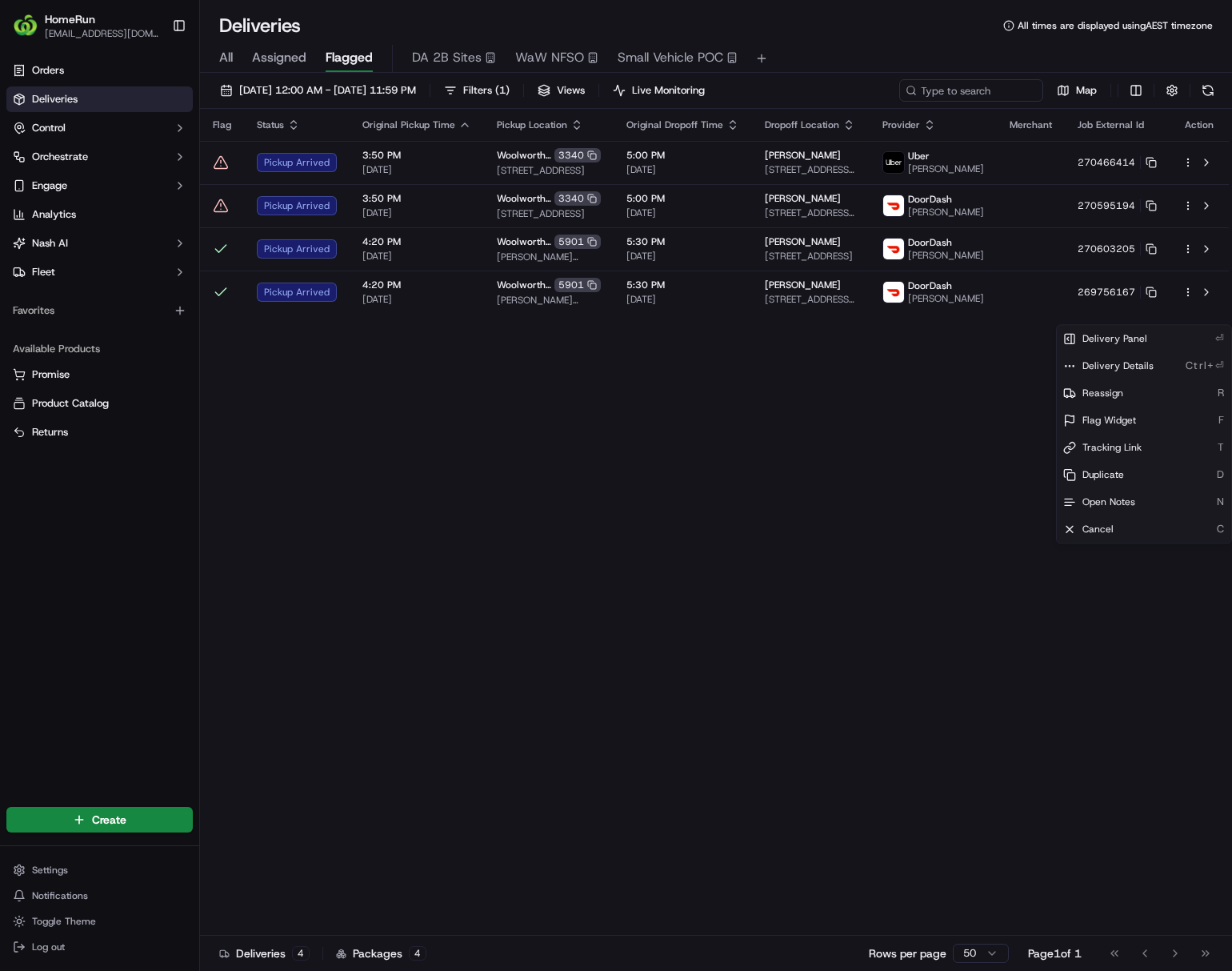
click at [724, 747] on html "HomeRun ljoliffe1@woolworths.com.au Toggle Sidebar Orders Deliveries Control Or…" at bounding box center [616, 485] width 1232 height 971
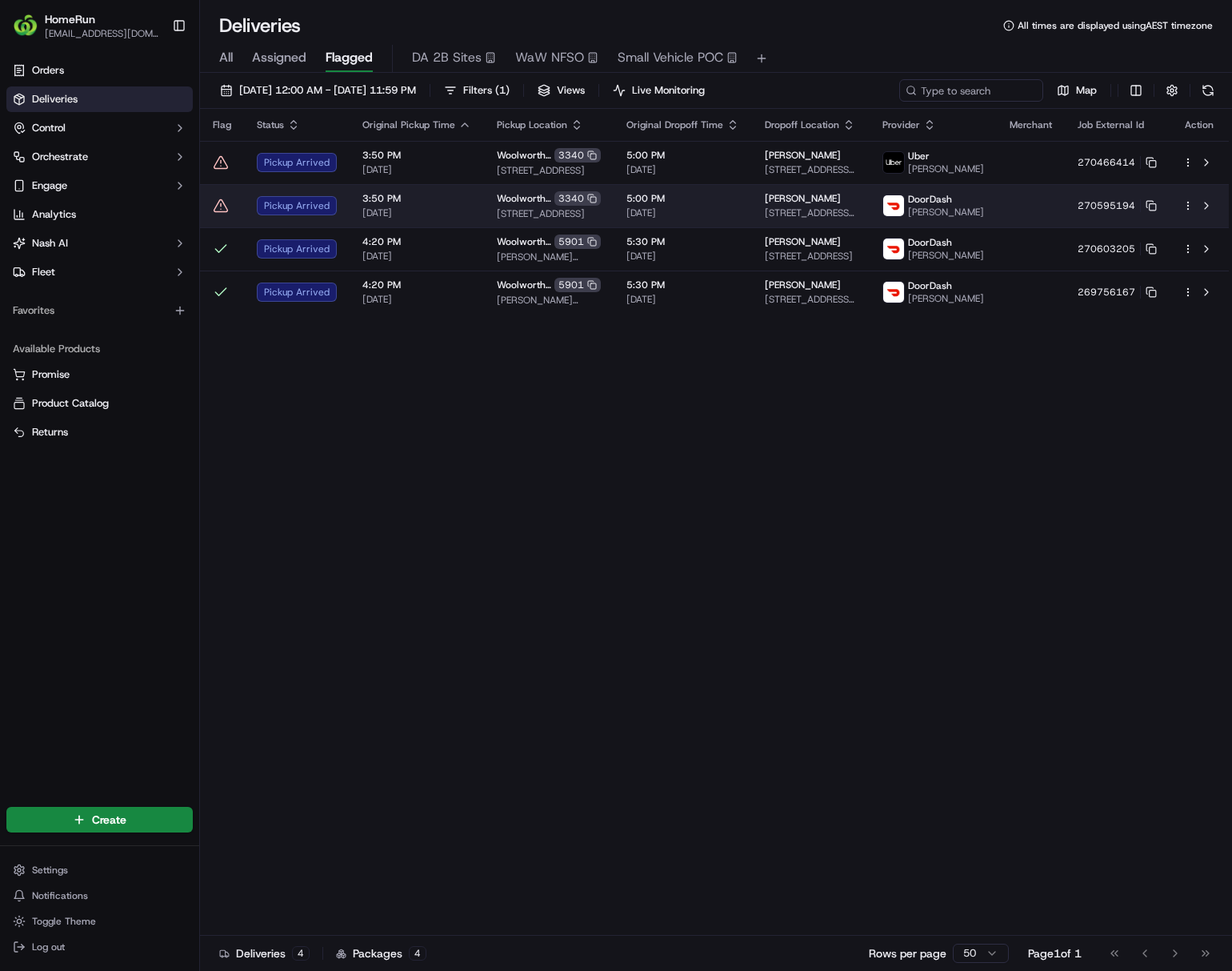
click at [484, 212] on td "Woolworths Bundoora 3340 69-85 Plenty Road, Bundoora, VIC 3083, AU" at bounding box center [548, 206] width 130 height 44
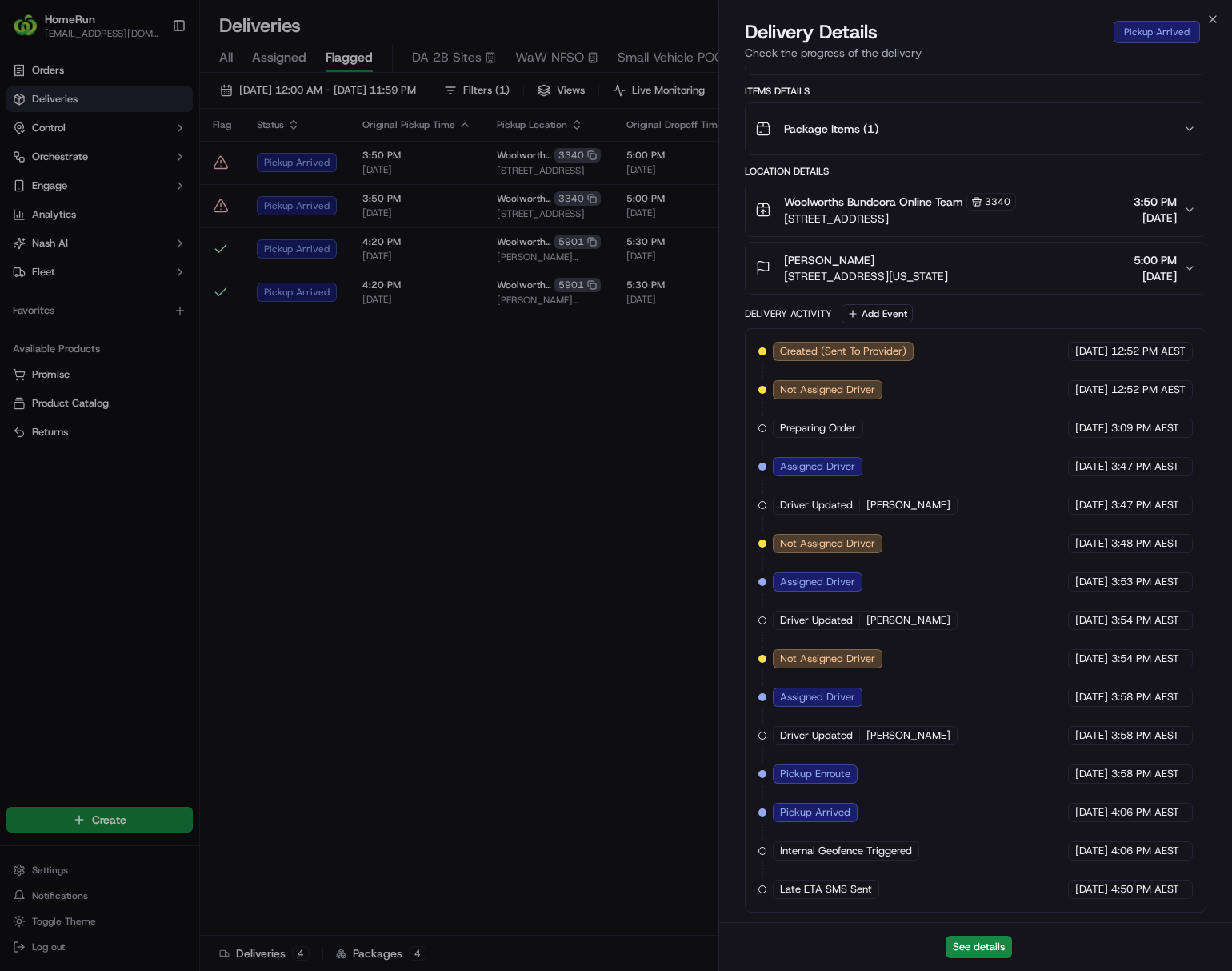
scroll to position [0, 0]
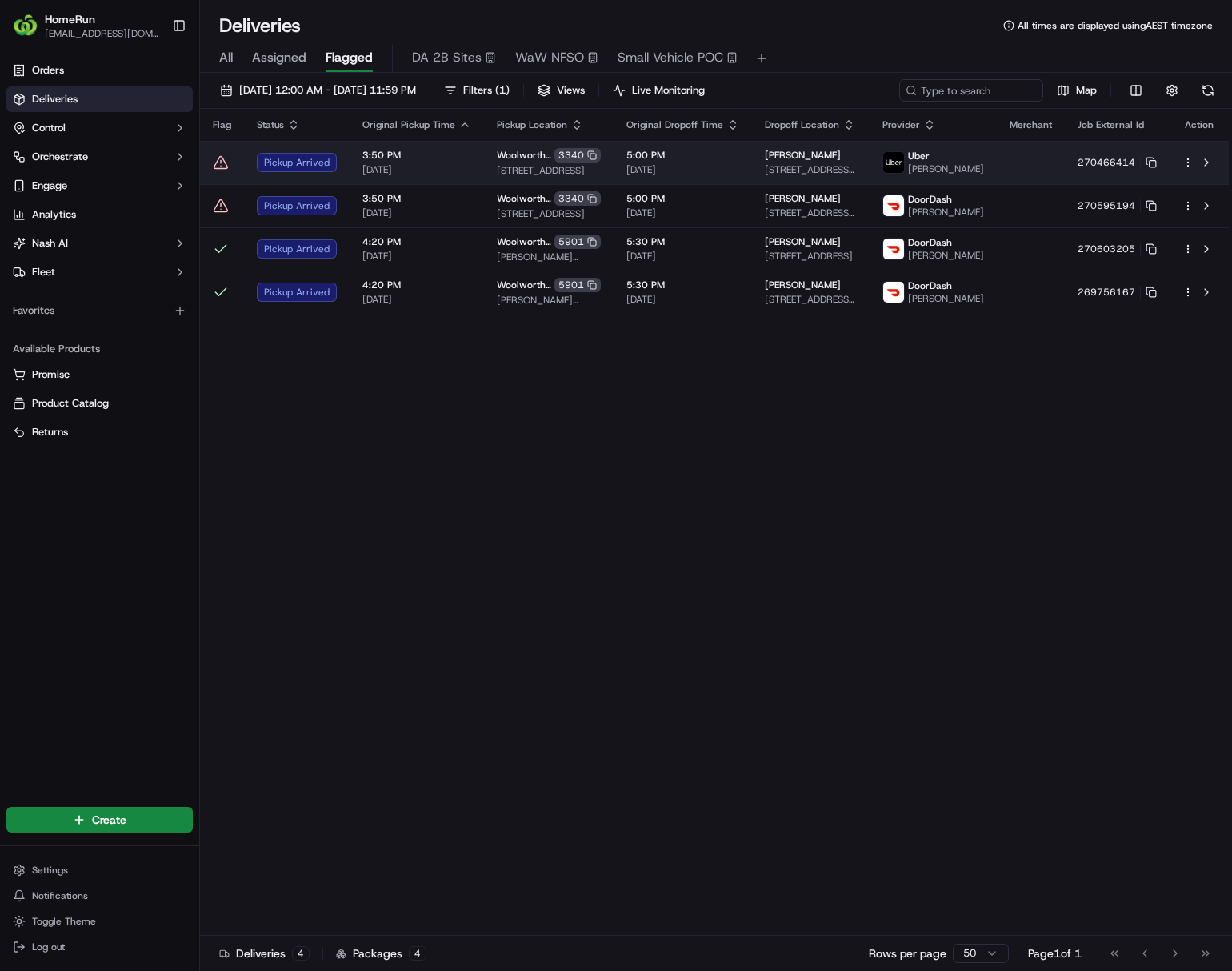
click at [1006, 162] on td at bounding box center [1031, 163] width 68 height 44
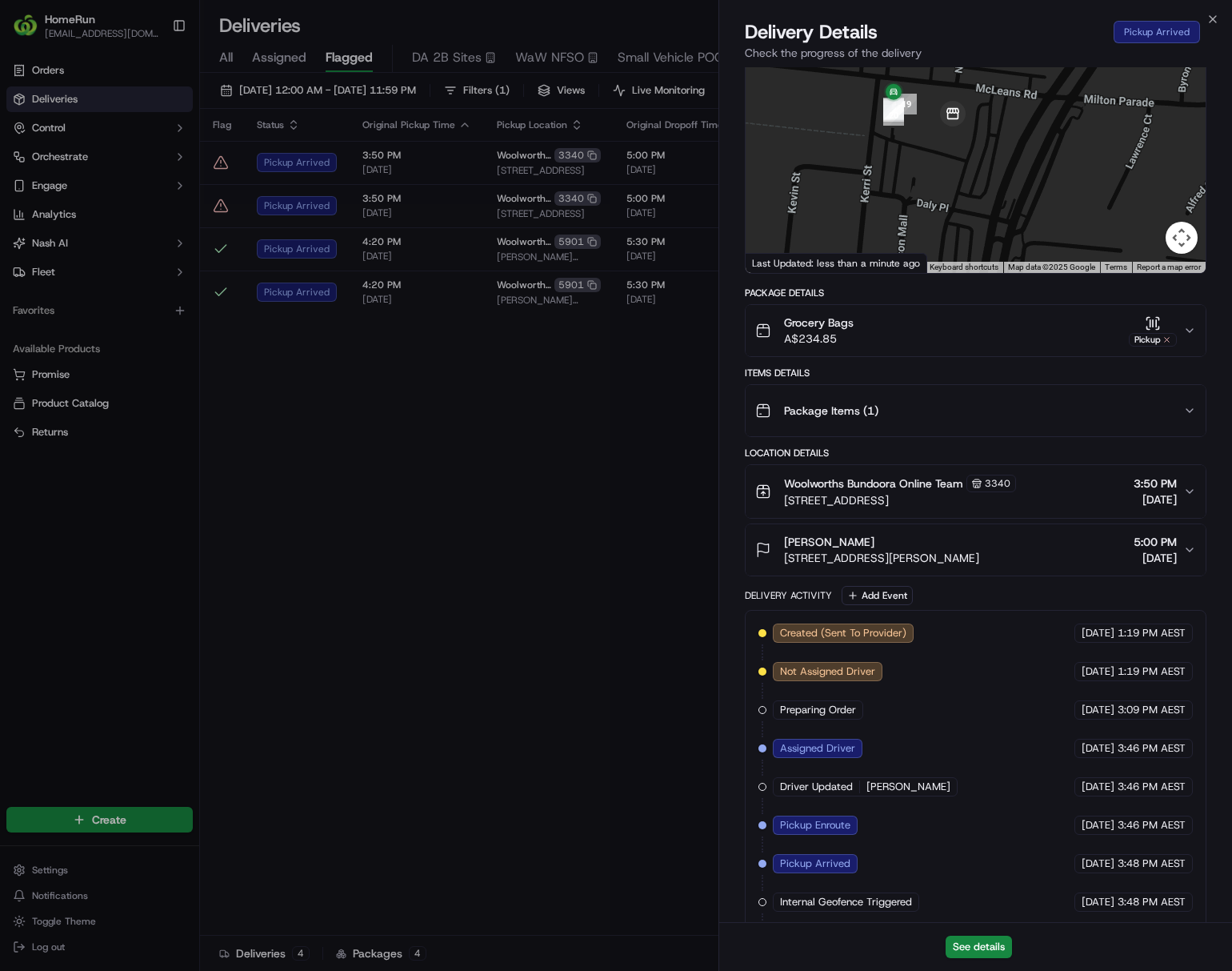
scroll to position [193, 0]
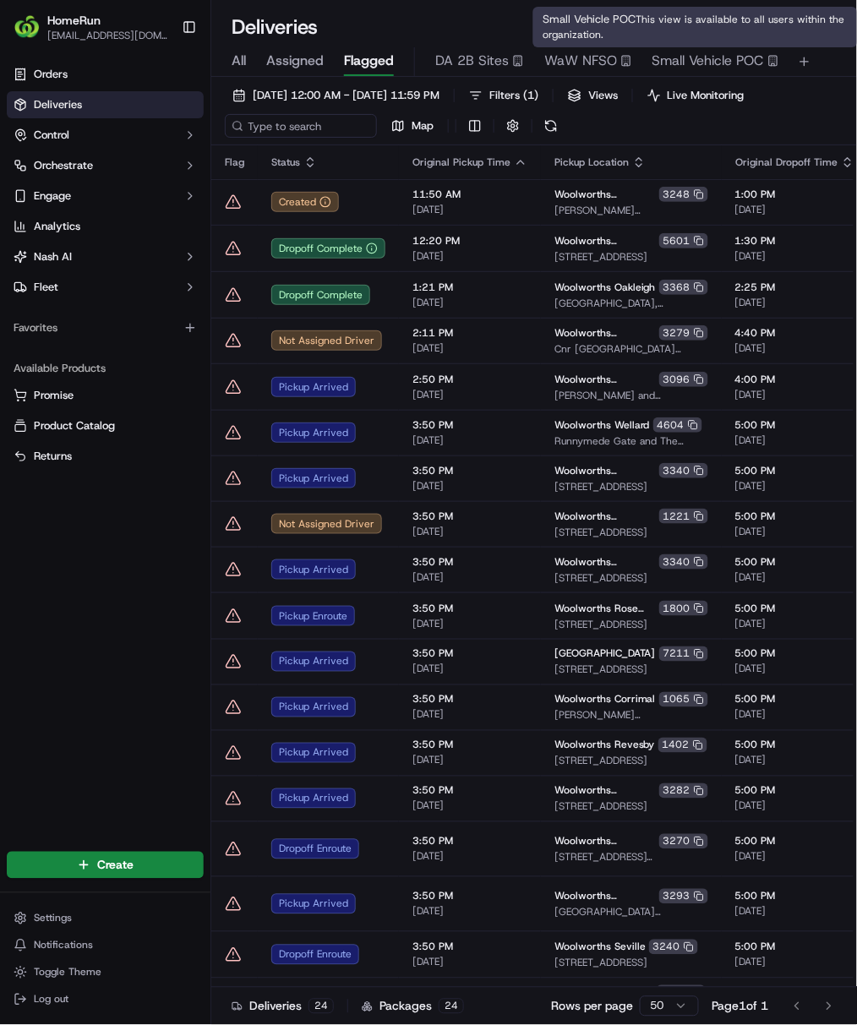
click at [713, 55] on span "Small Vehicle POC" at bounding box center [708, 61] width 112 height 20
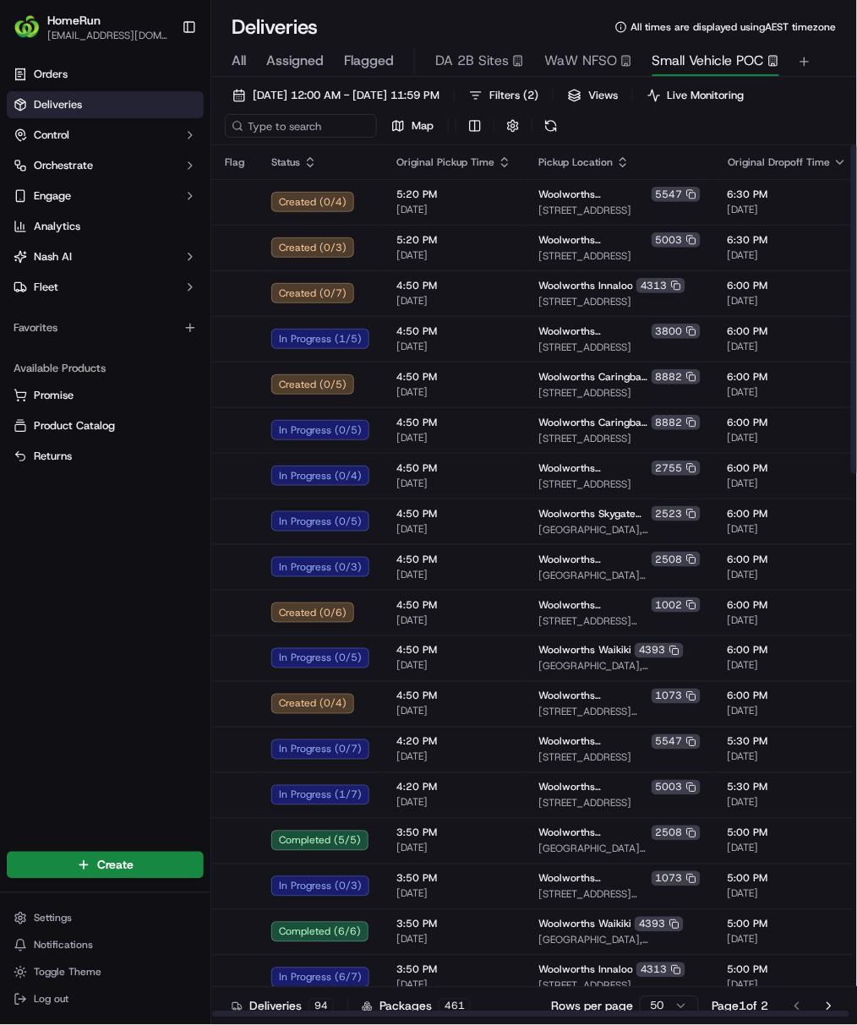
click at [146, 617] on div "Orders Deliveries Control Orchestrate Engage Analytics Nash AI Fleet Favorites …" at bounding box center [105, 444] width 210 height 781
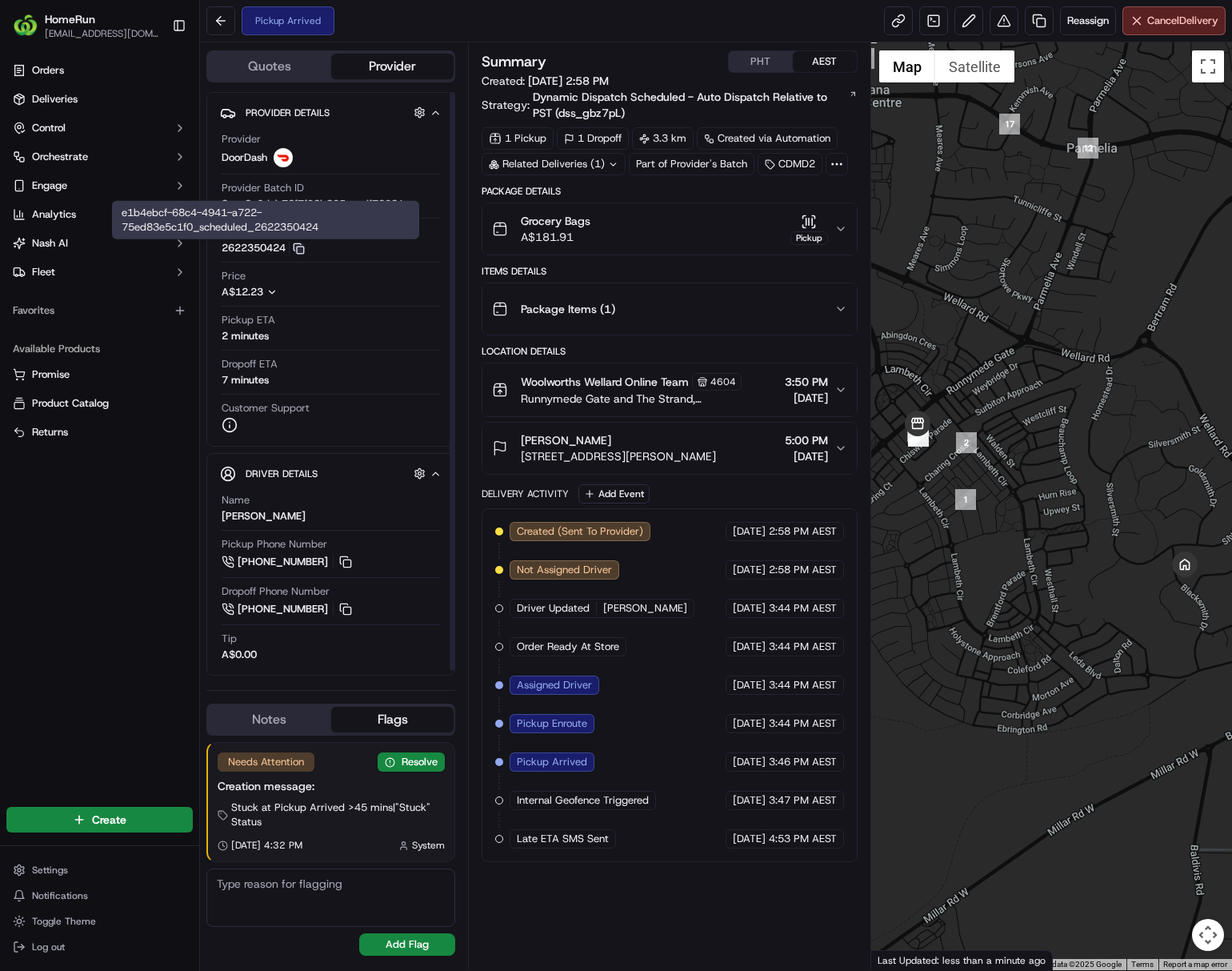
click at [297, 247] on icon "button" at bounding box center [297, 247] width 8 height 8
click at [829, 308] on div "Package Items ( 1 )" at bounding box center [663, 309] width 342 height 32
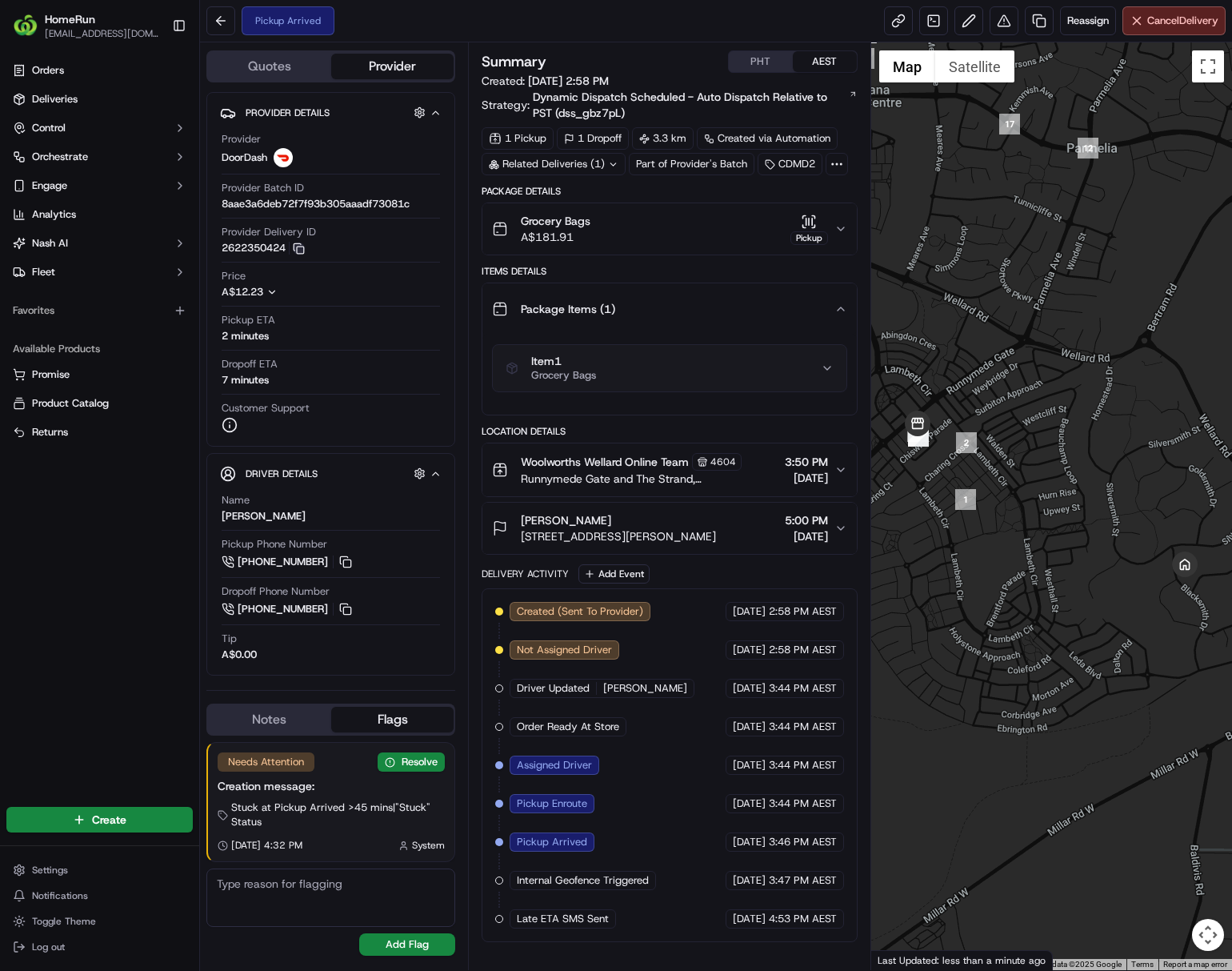
click at [829, 308] on div "Package Items ( 1 )" at bounding box center [663, 309] width 342 height 32
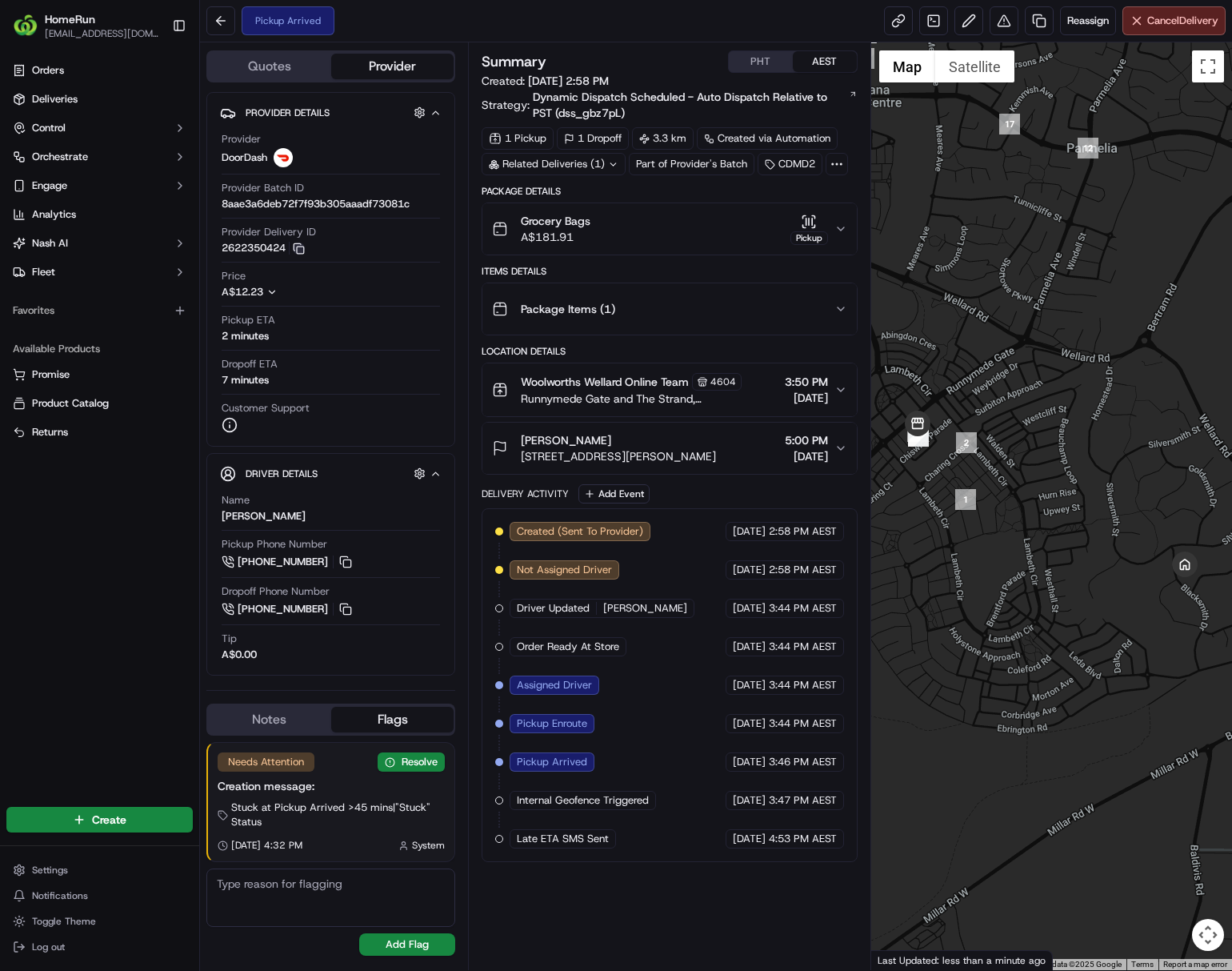
click at [648, 229] on div "Grocery Bags A$181.91 Pickup" at bounding box center [663, 229] width 342 height 32
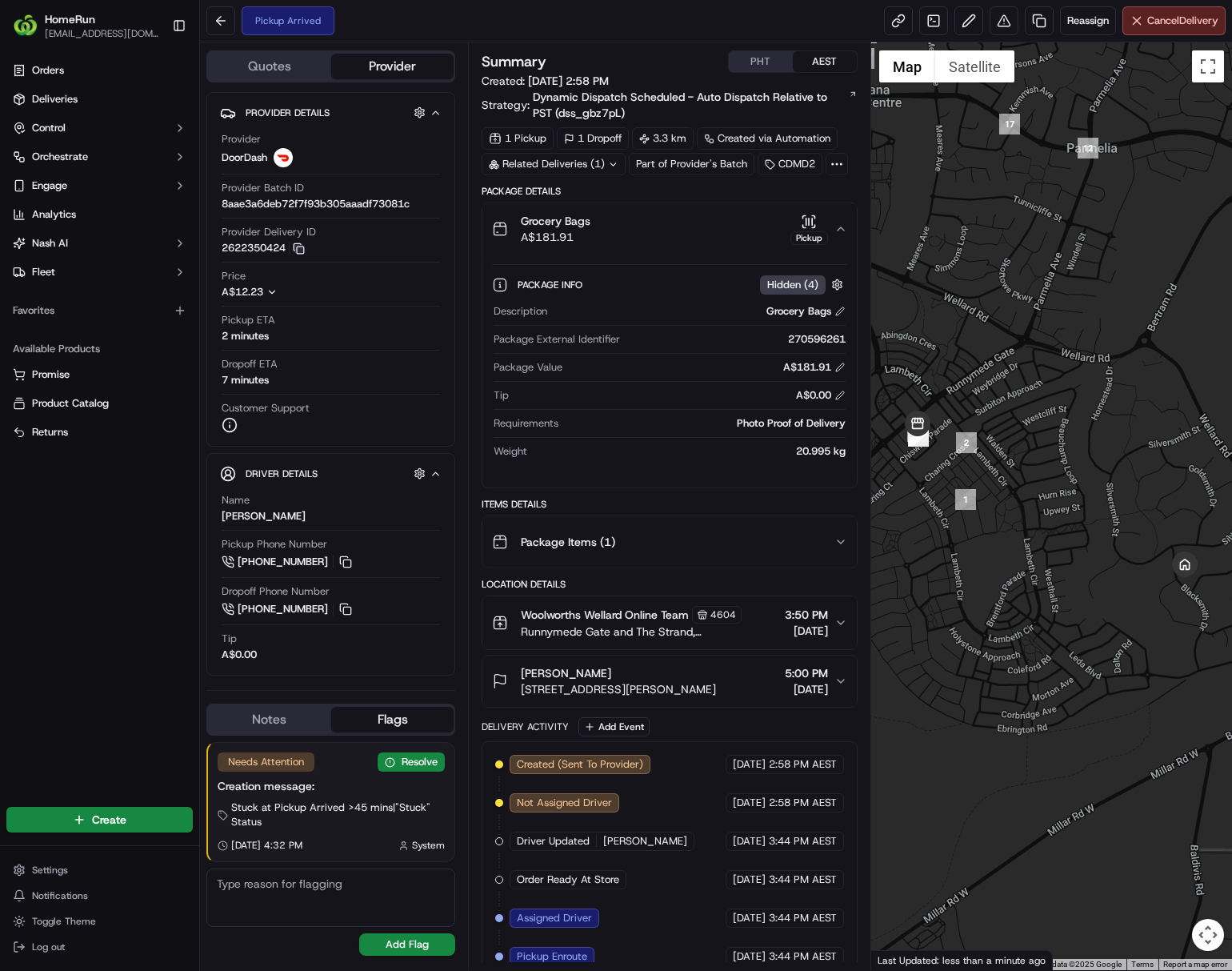
click at [812, 338] on div "270596261" at bounding box center [735, 339] width 219 height 14
copy div "270596261"
click at [1085, 19] on span "Reassign" at bounding box center [1088, 20] width 42 height 14
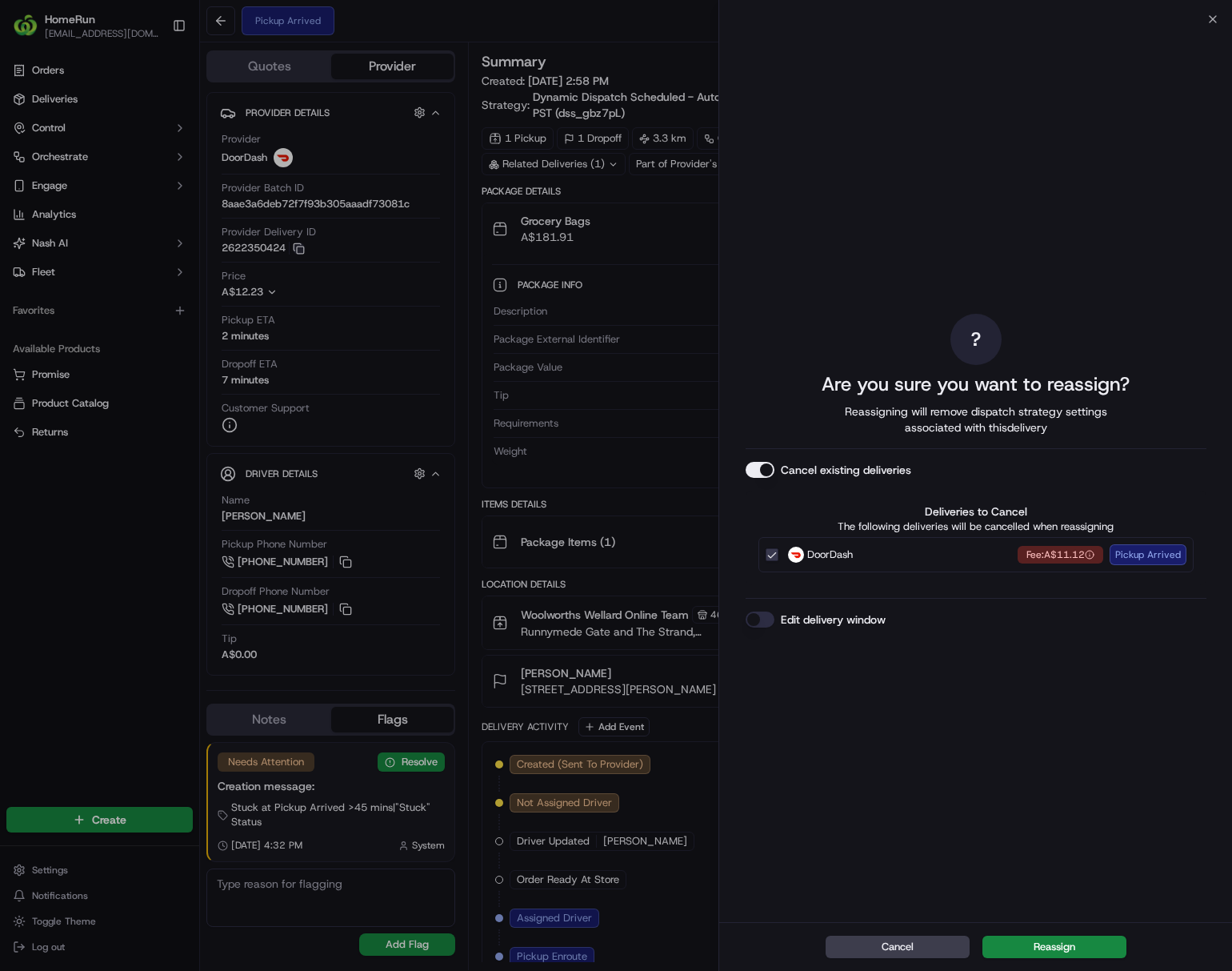
click at [769, 552] on button "DoorDash Fee: A$11.12 Pickup Arrived" at bounding box center [772, 555] width 13 height 13
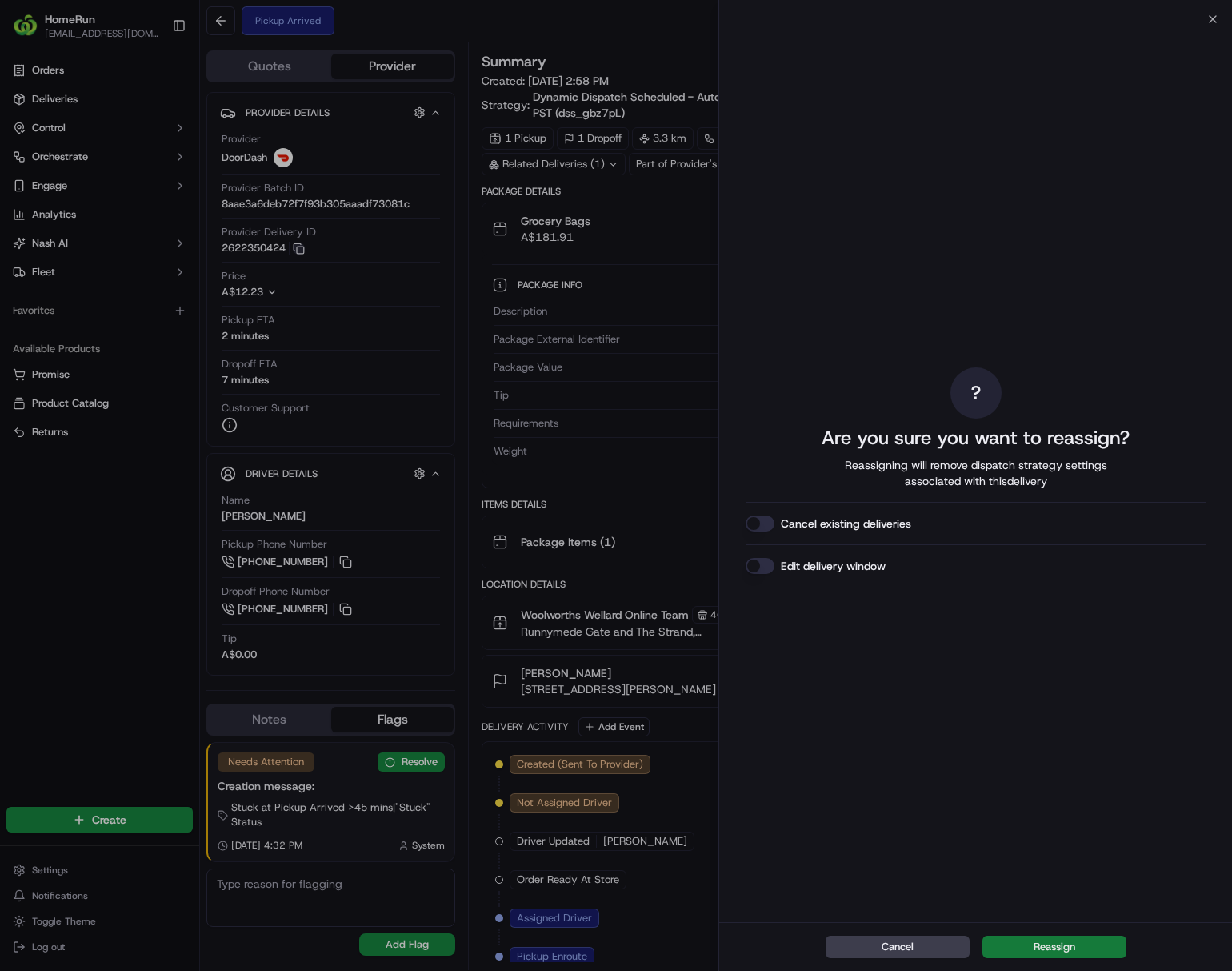
click at [1045, 943] on button "Reassign" at bounding box center [1054, 947] width 144 height 23
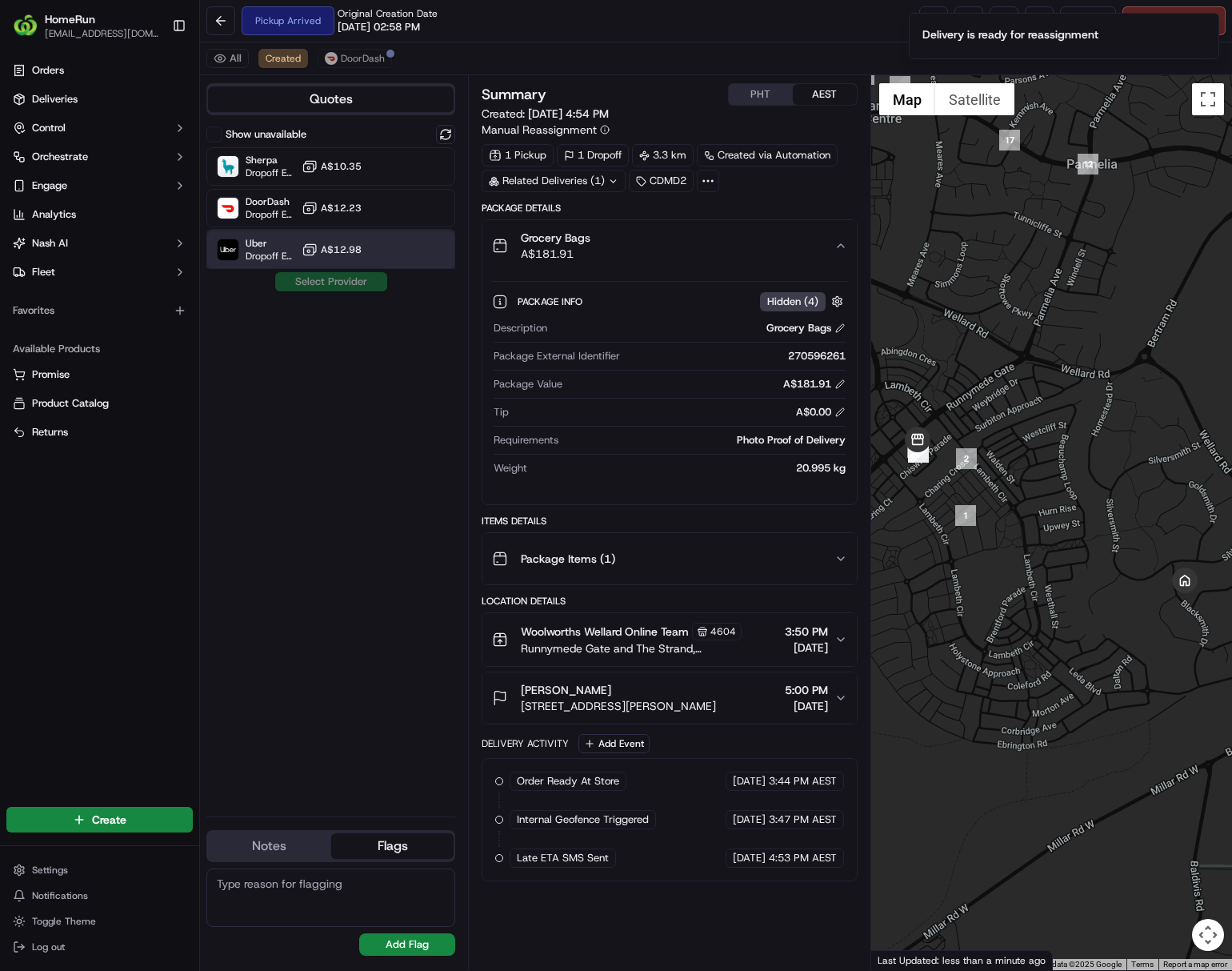
click at [245, 254] on span "Dropoff ETA 54 minutes" at bounding box center [270, 257] width 49 height 13
click at [304, 280] on button "Assign Provider" at bounding box center [331, 281] width 114 height 19
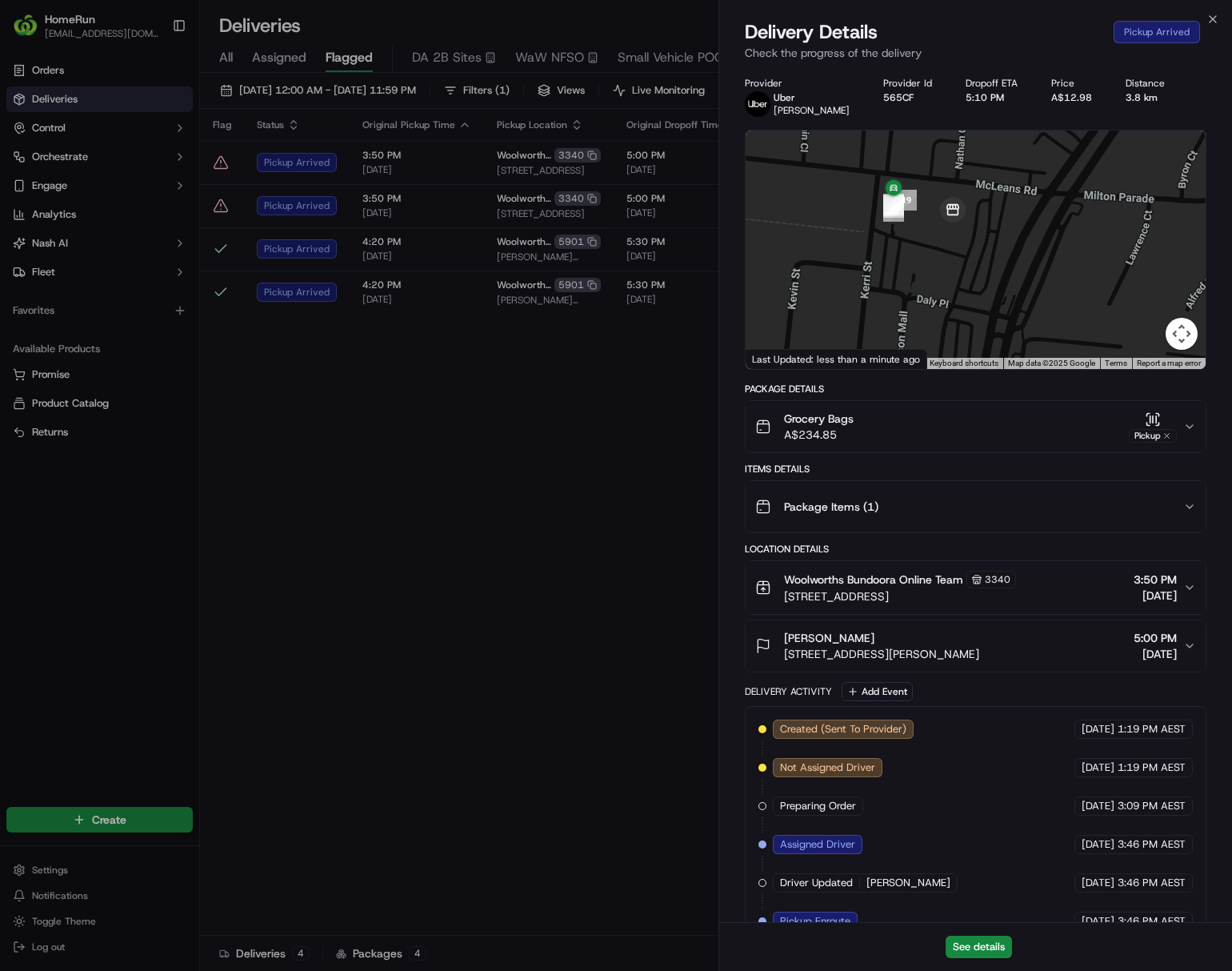
scroll to position [193, 0]
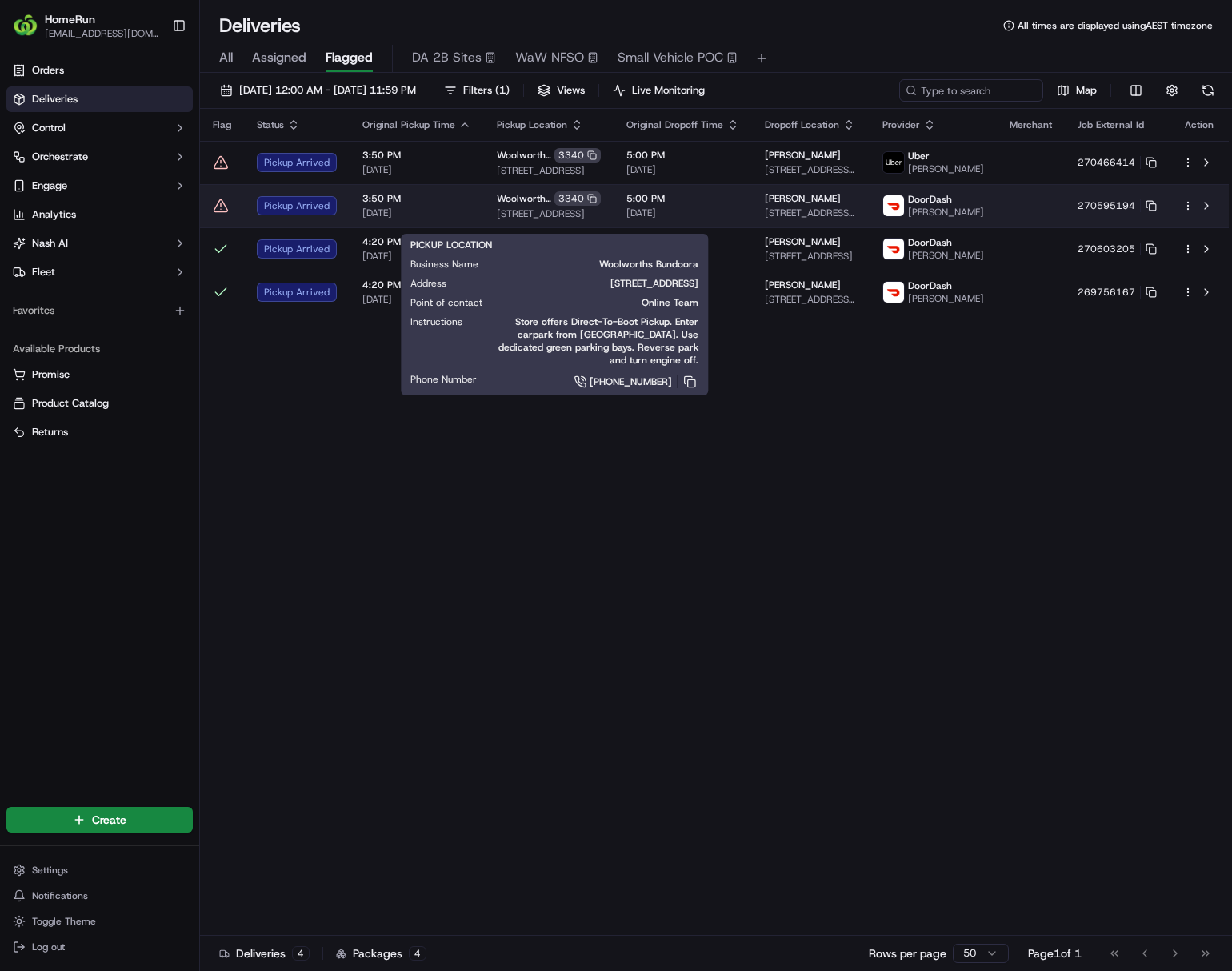
click at [533, 218] on span "69-85 Plenty Road, Bundoora, VIC 3083, AU" at bounding box center [549, 214] width 104 height 13
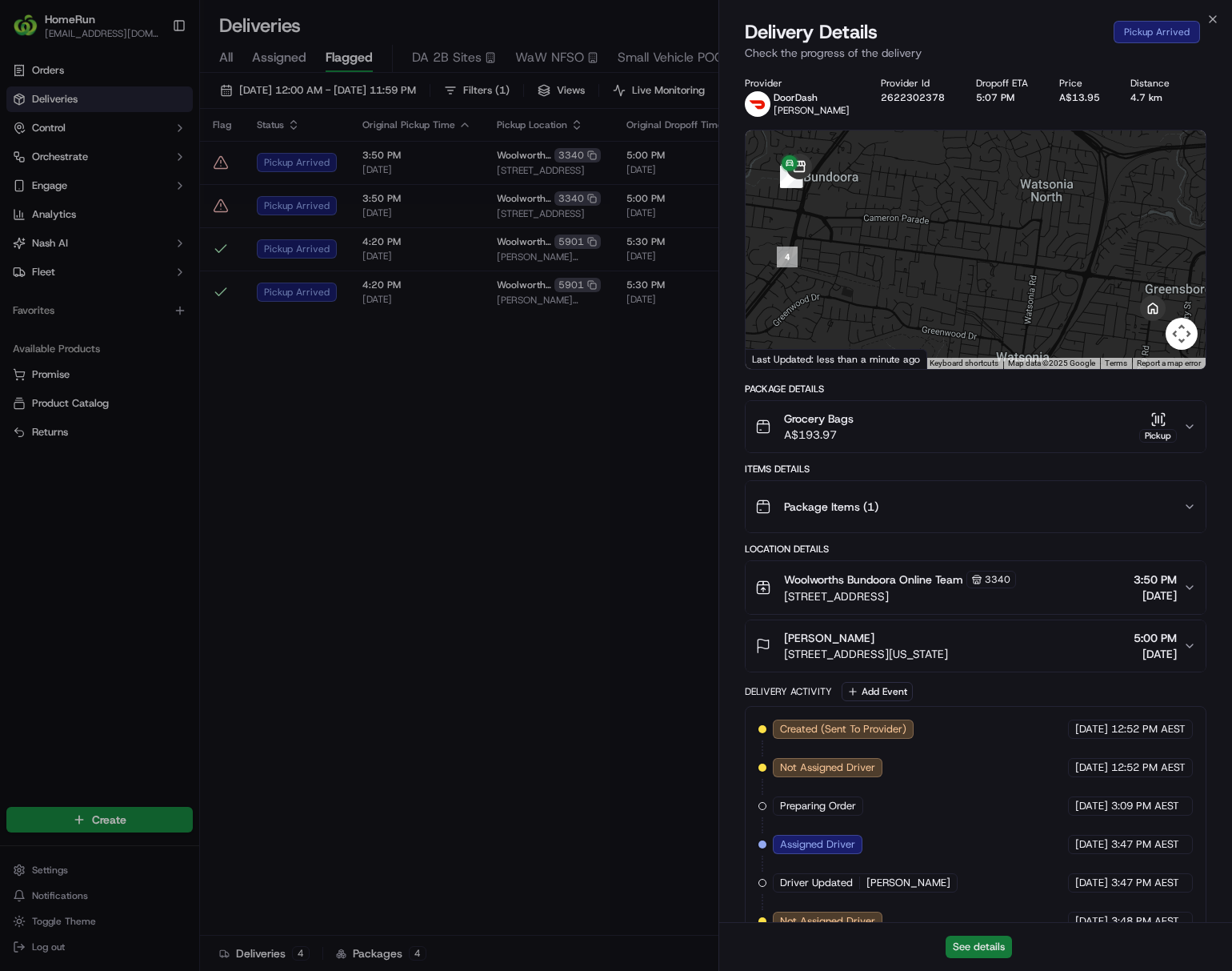
click at [987, 951] on button "See details" at bounding box center [979, 947] width 66 height 23
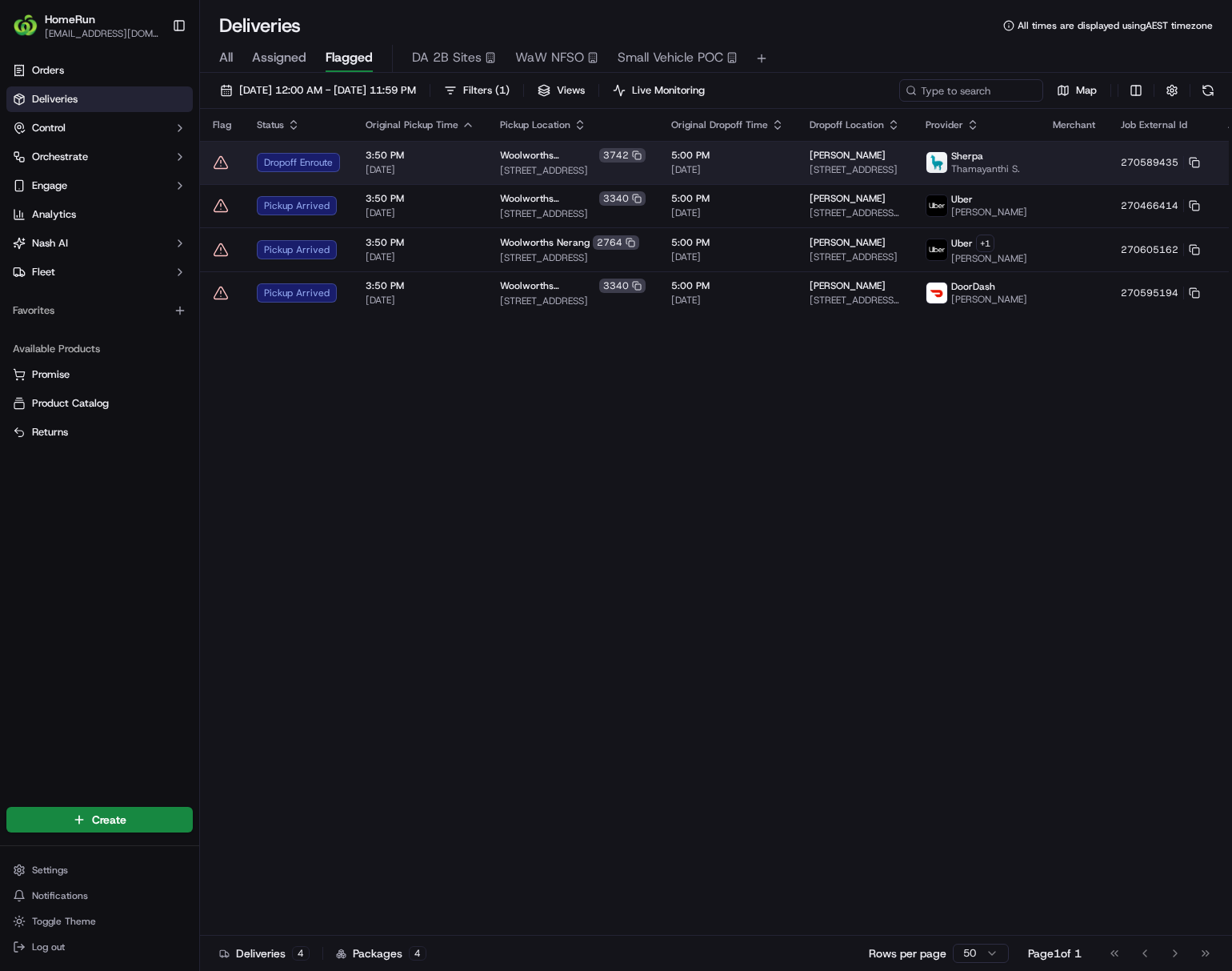
click at [1192, 170] on html "HomeRun ljoliffe1@woolworths.com.au Toggle Sidebar Orders Deliveries Control Or…" at bounding box center [616, 485] width 1232 height 971
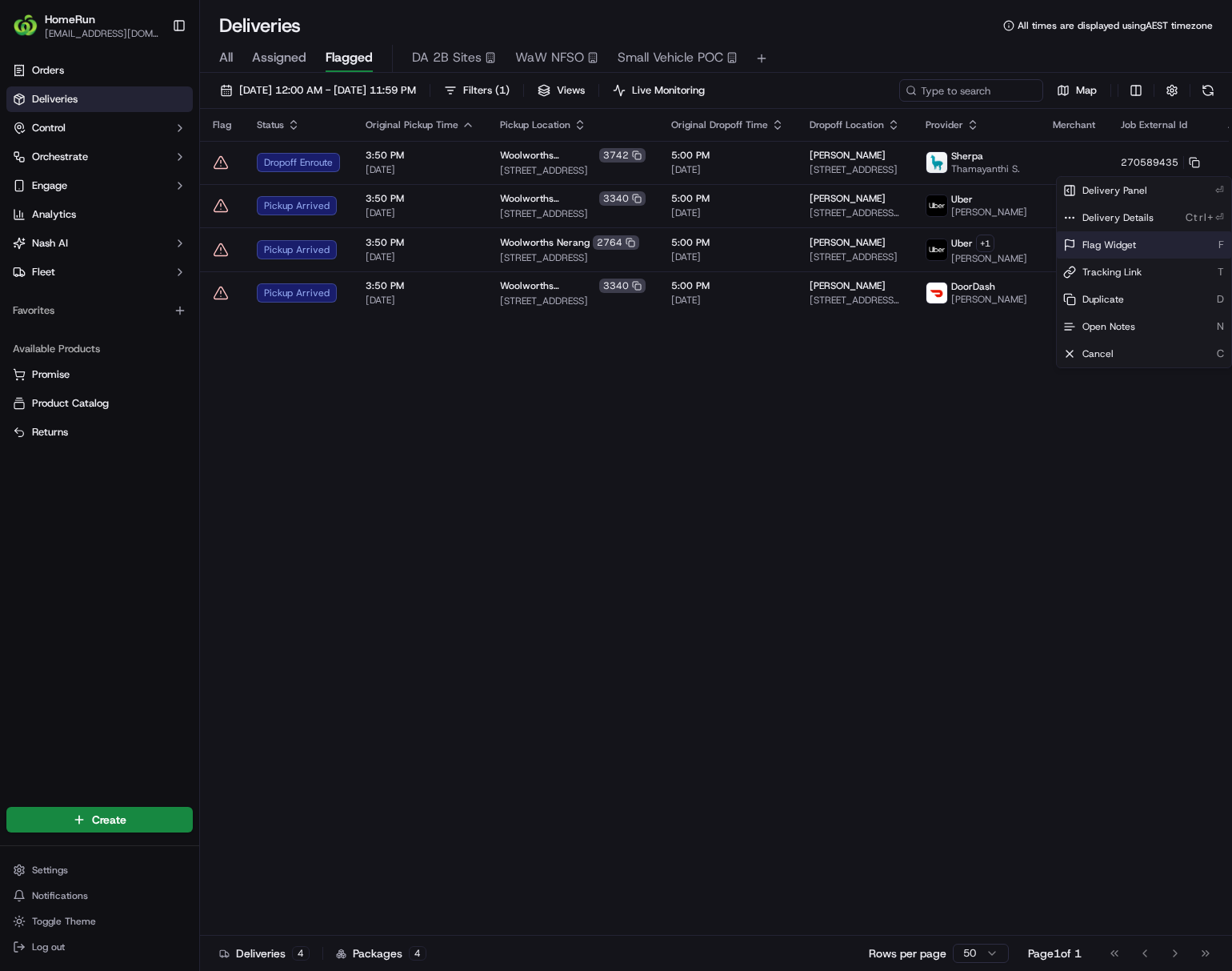
click at [1093, 250] on span "Flag Widget" at bounding box center [1109, 245] width 54 height 13
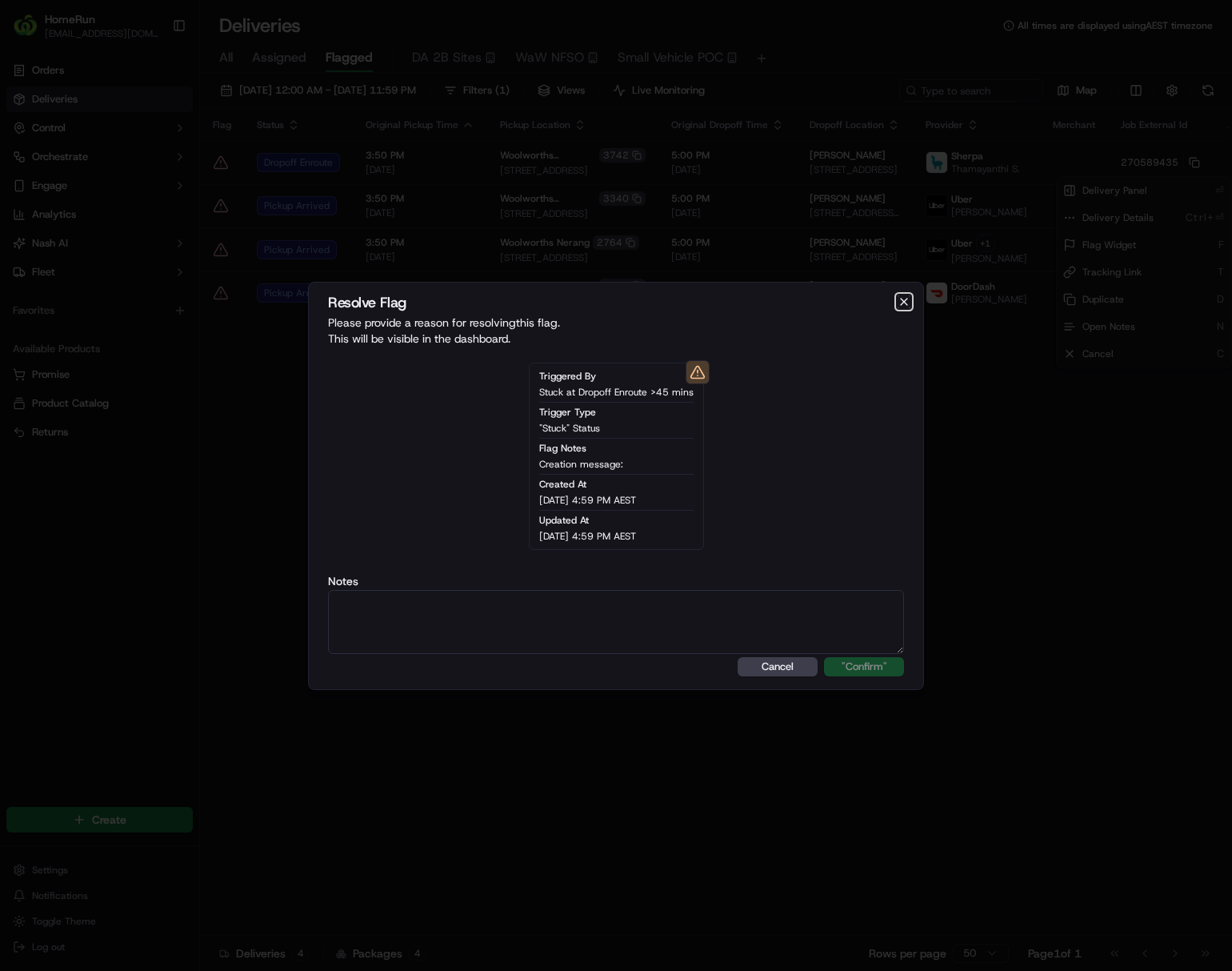
click at [904, 297] on icon "button" at bounding box center [904, 302] width 13 height 13
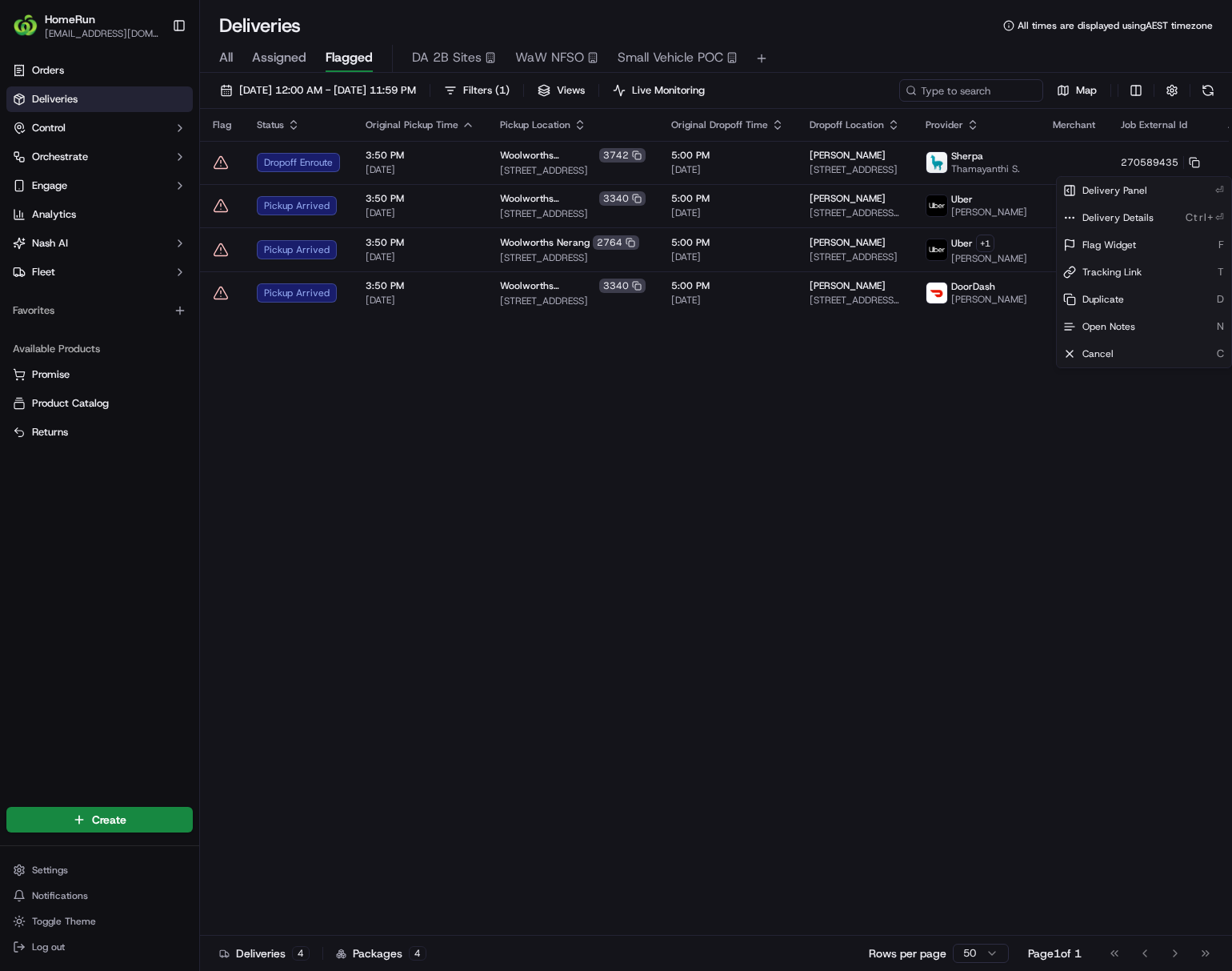
click at [848, 180] on html "HomeRun ljoliffe1@woolworths.com.au Toggle Sidebar Orders Deliveries Control Or…" at bounding box center [616, 485] width 1232 height 971
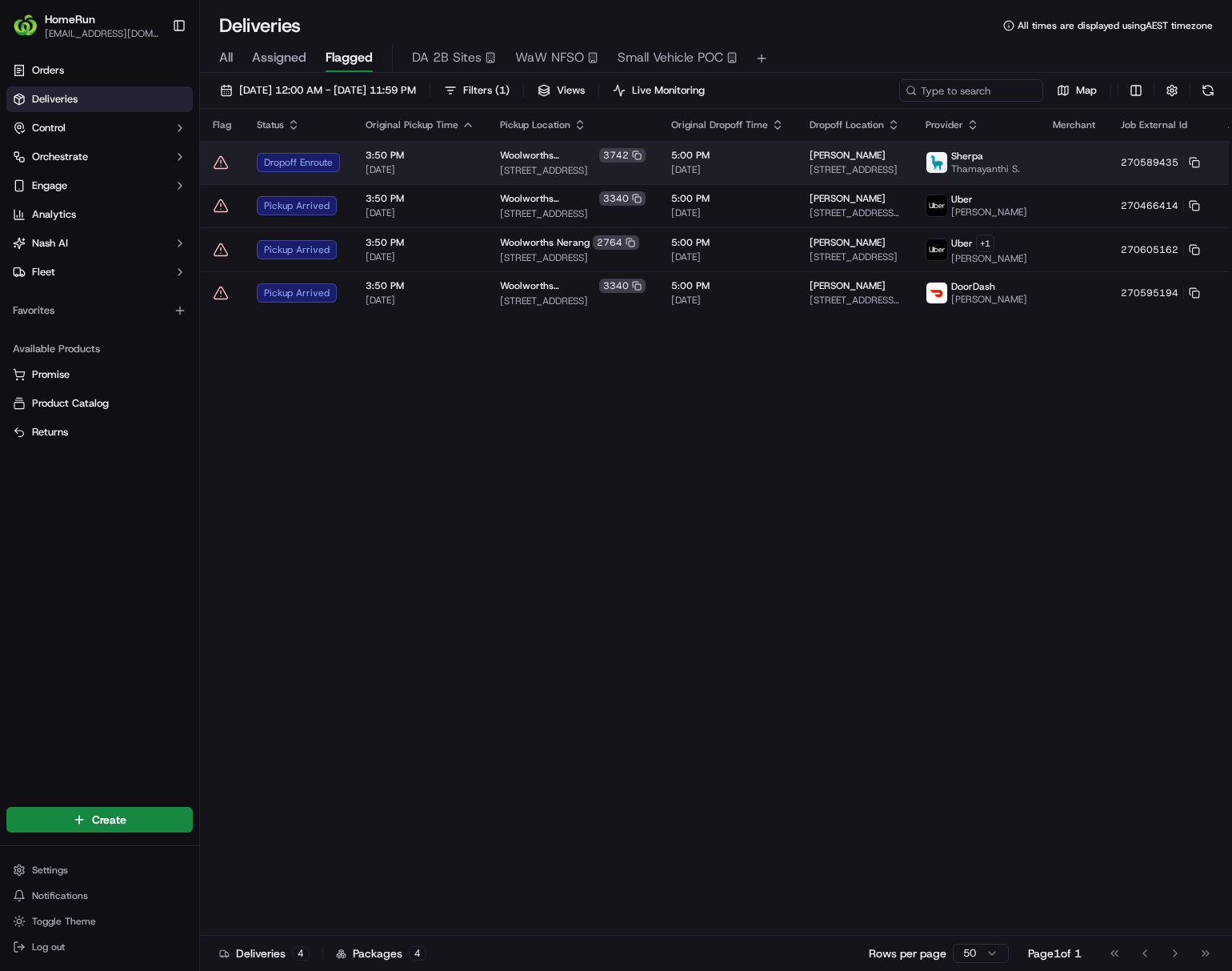
click at [848, 176] on span "112 Stud Rd, U 145, Dandenong, VIC 3175, AU" at bounding box center [854, 170] width 90 height 13
click at [750, 155] on span "5:00 PM" at bounding box center [727, 155] width 113 height 13
click at [1190, 164] on html "HomeRun ljoliffe1@woolworths.com.au Toggle Sidebar Orders Deliveries Control Or…" at bounding box center [616, 485] width 1232 height 971
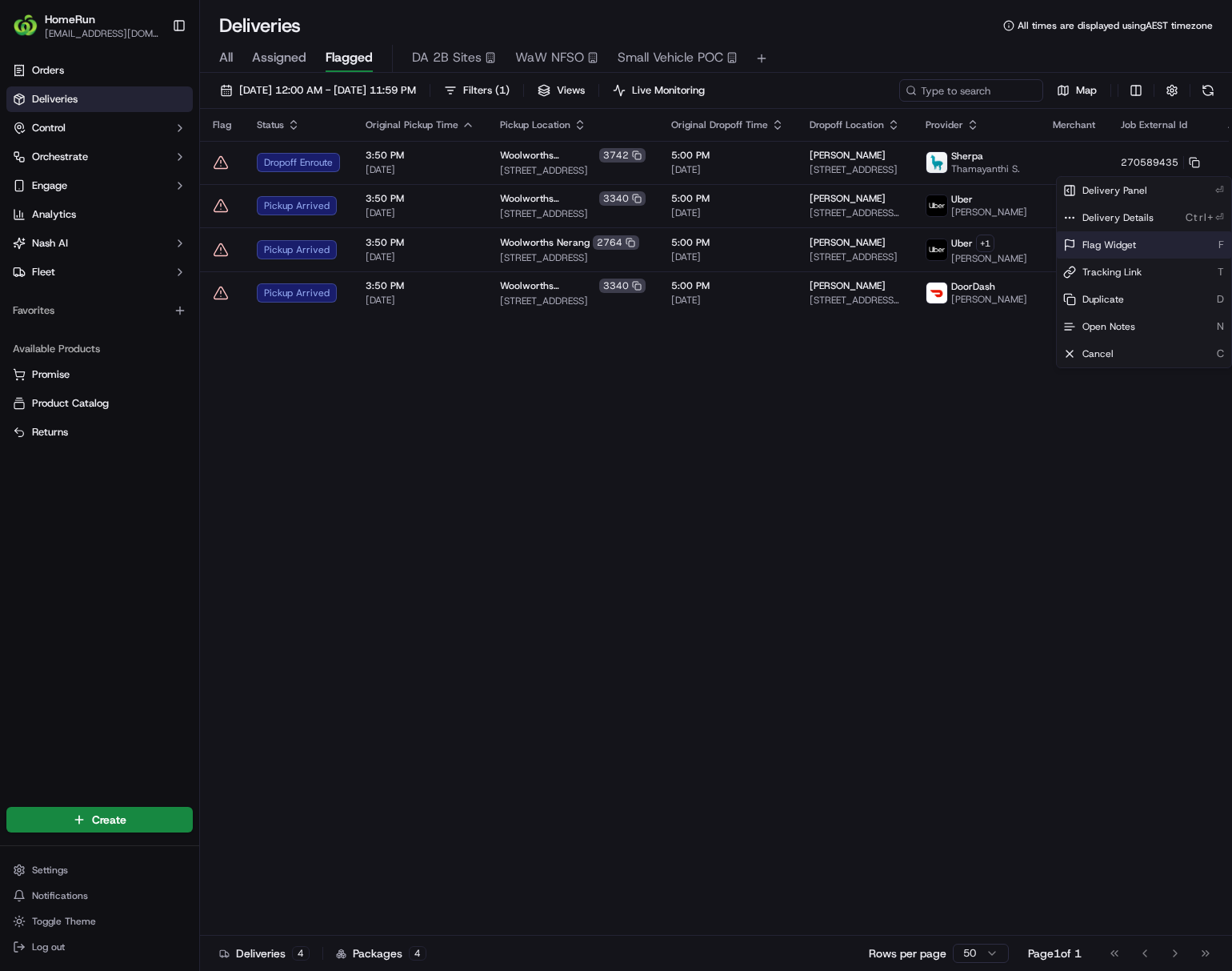
click at [1104, 250] on span "Flag Widget" at bounding box center [1109, 245] width 54 height 13
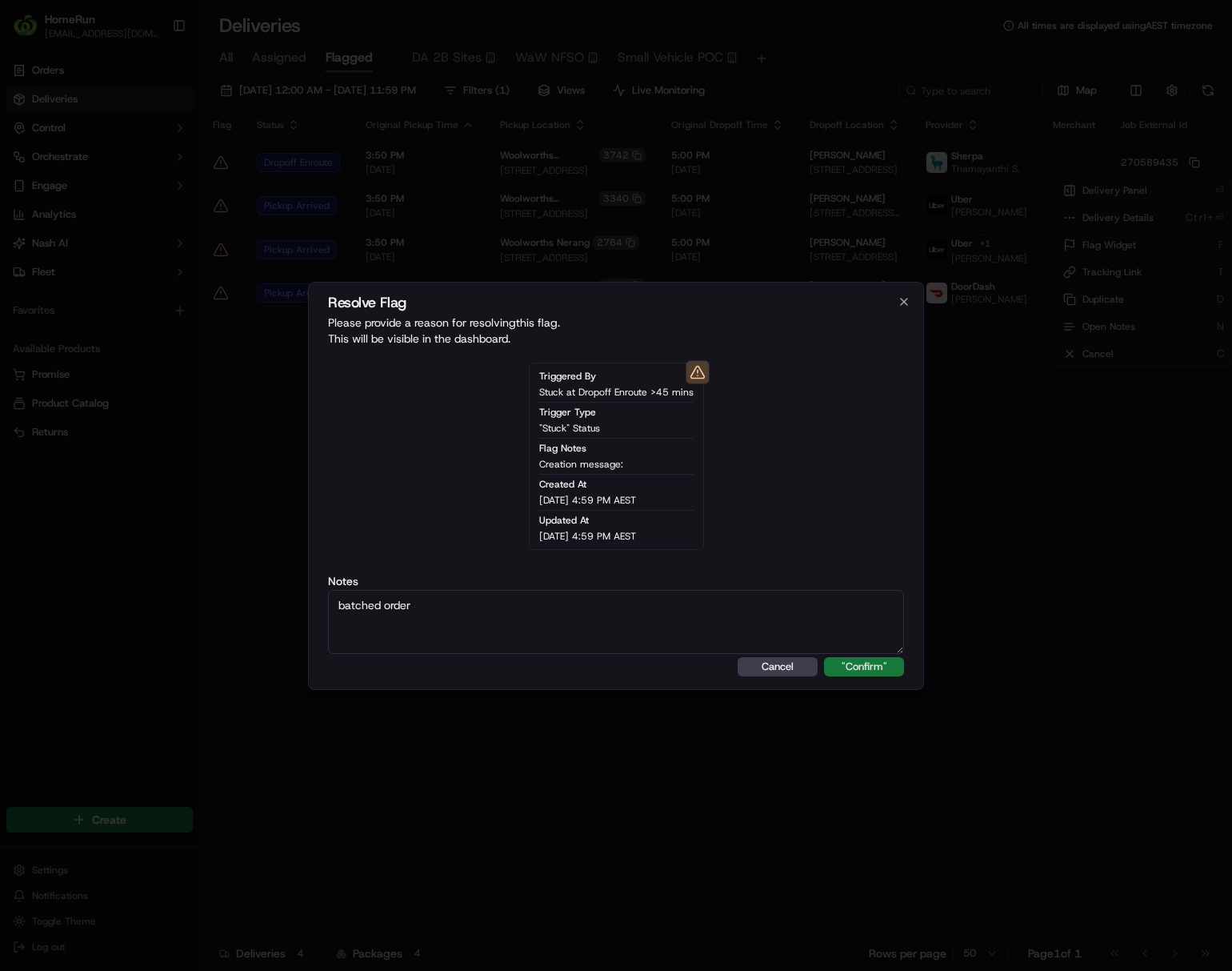
type textarea "batched order"
click at [858, 659] on button ""Confirm"" at bounding box center [864, 667] width 80 height 19
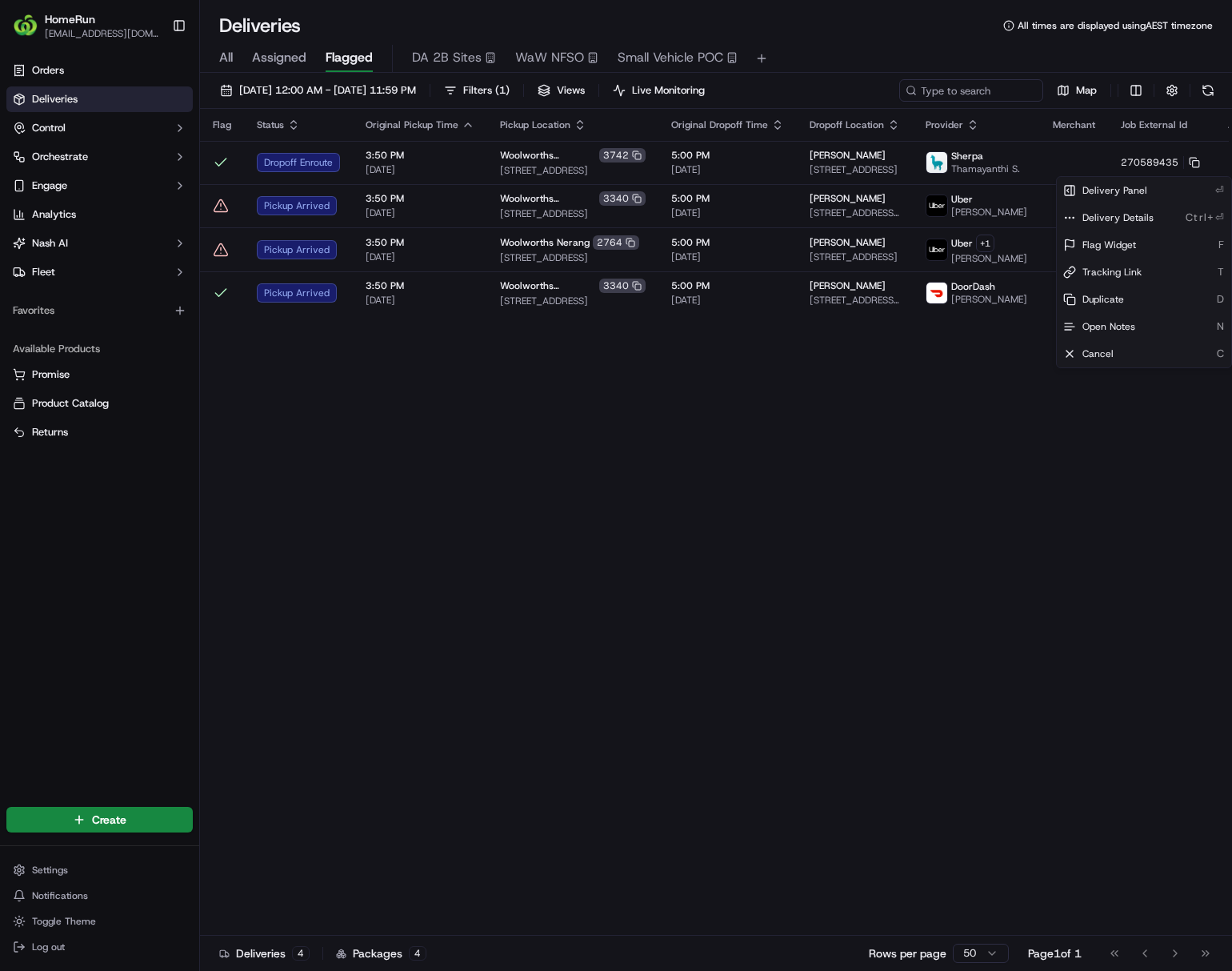
click at [750, 628] on html "HomeRun ljoliffe1@woolworths.com.au Toggle Sidebar Orders Deliveries Control Or…" at bounding box center [616, 485] width 1232 height 971
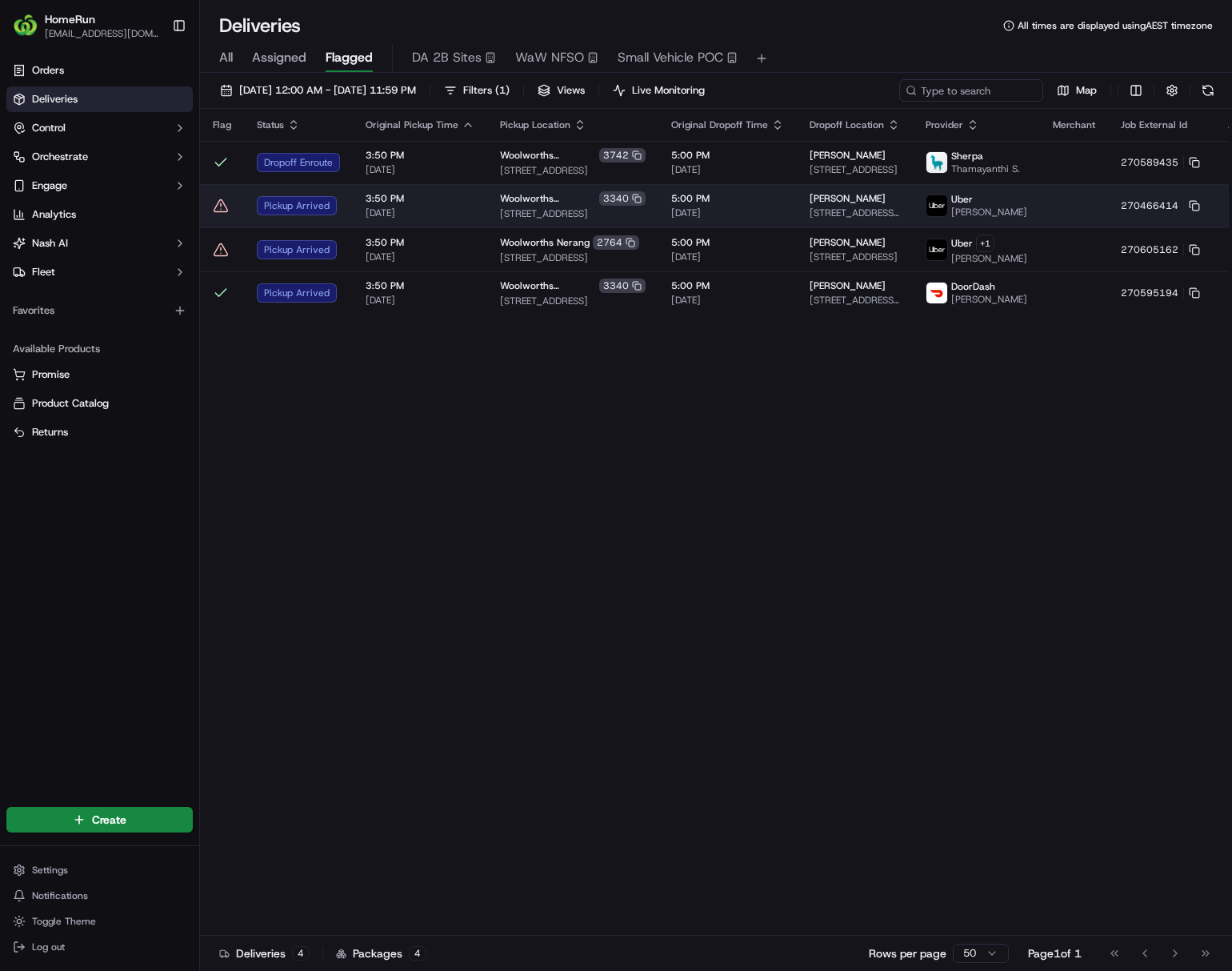
click at [451, 219] on span "[DATE]" at bounding box center [420, 213] width 109 height 13
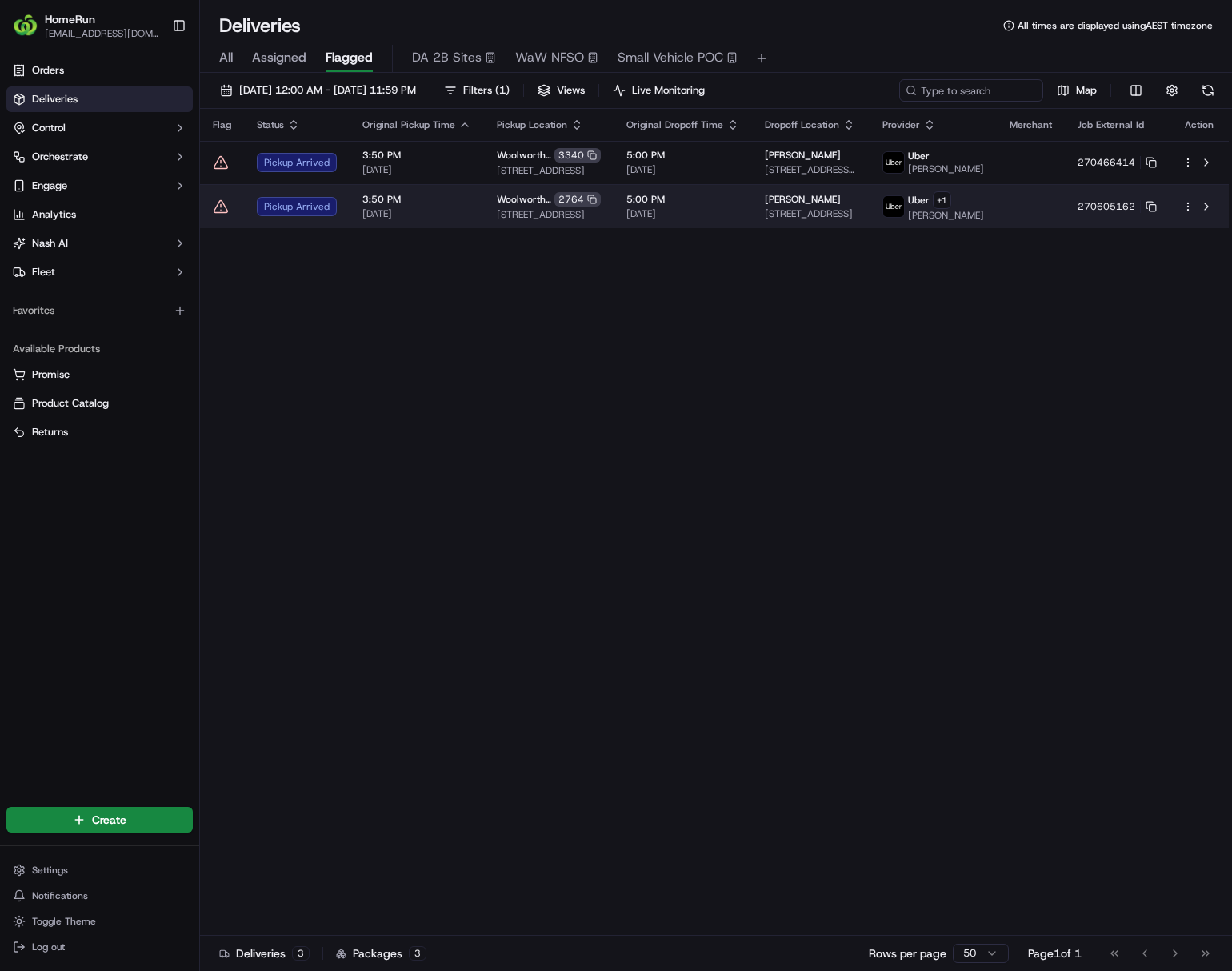
click at [857, 220] on span "5 Explorers Way, Worongary, QLD 4213, AU" at bounding box center [811, 214] width 92 height 13
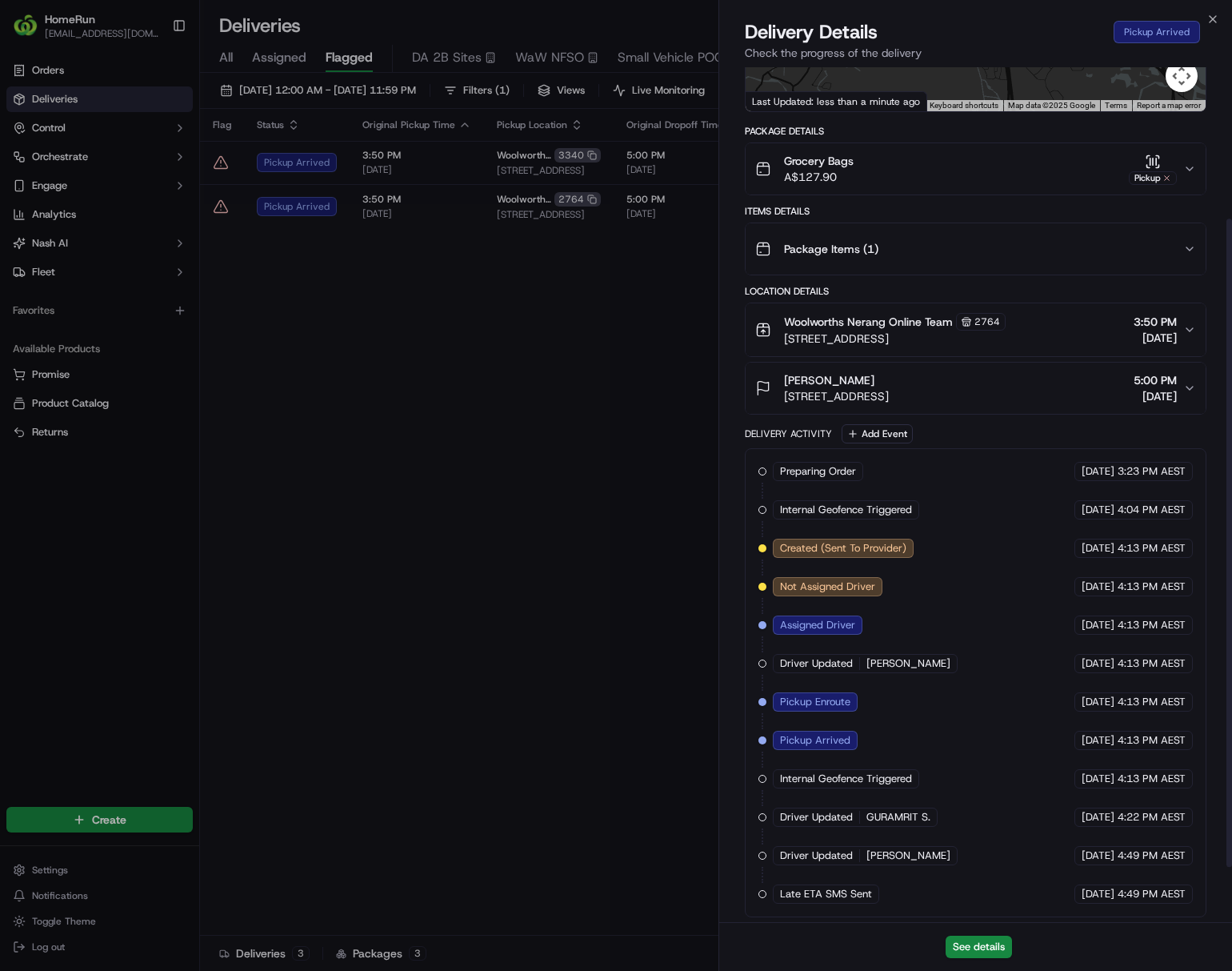
scroll to position [272, 0]
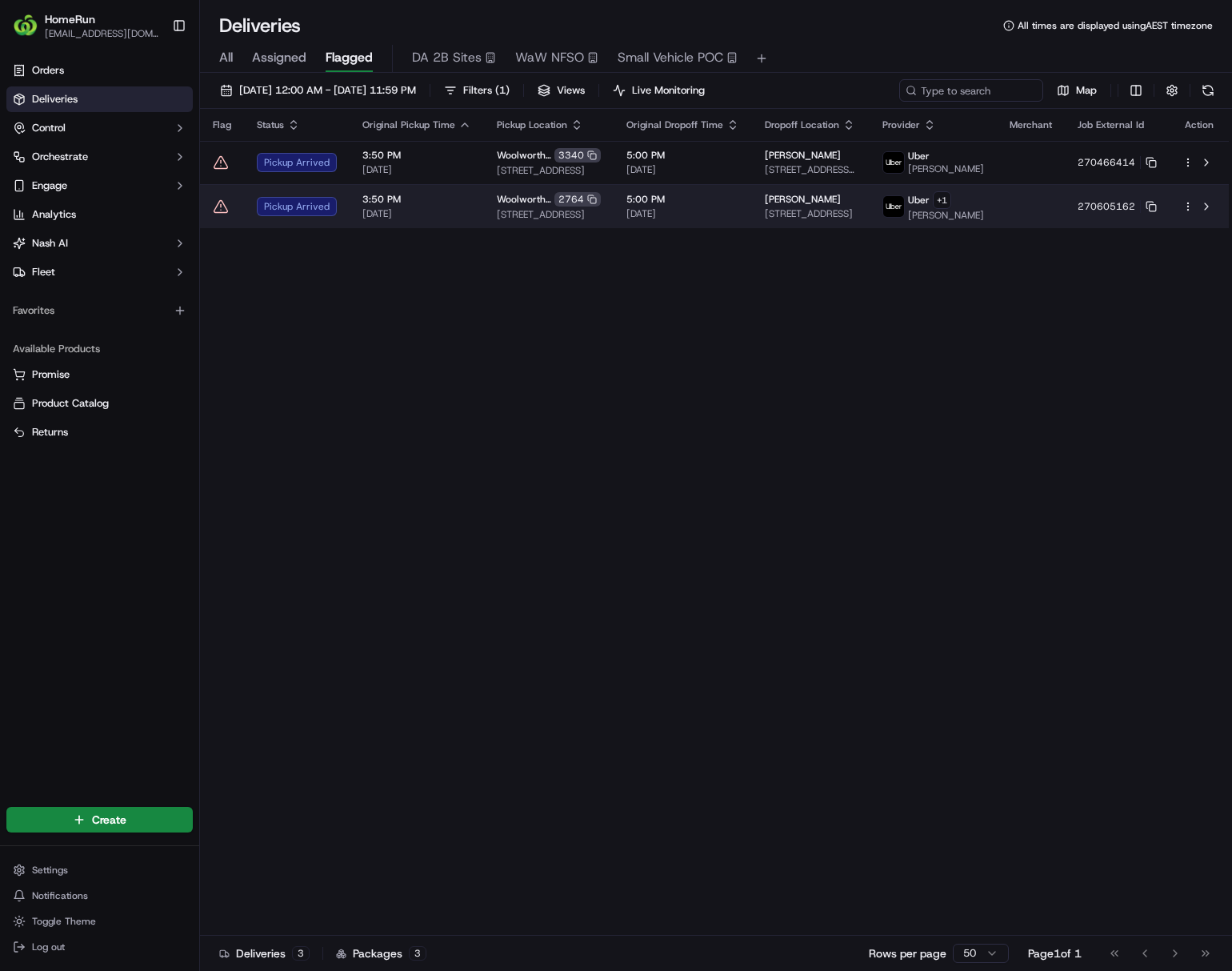
click at [1186, 218] on html "HomeRun ljoliffe1@woolworths.com.au Toggle Sidebar Orders Deliveries Control Or…" at bounding box center [616, 485] width 1232 height 971
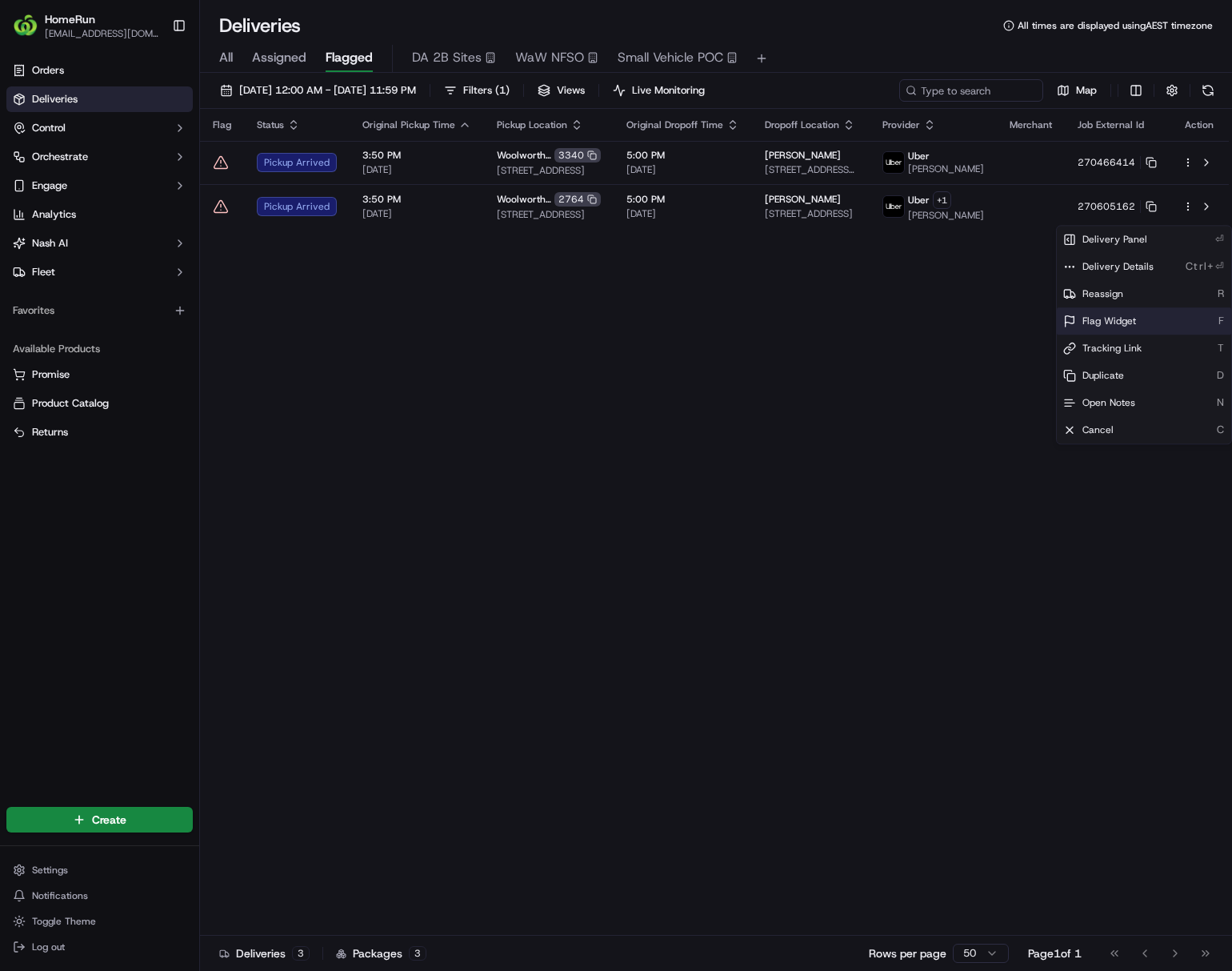
click at [1108, 320] on span "Flag Widget" at bounding box center [1109, 321] width 54 height 13
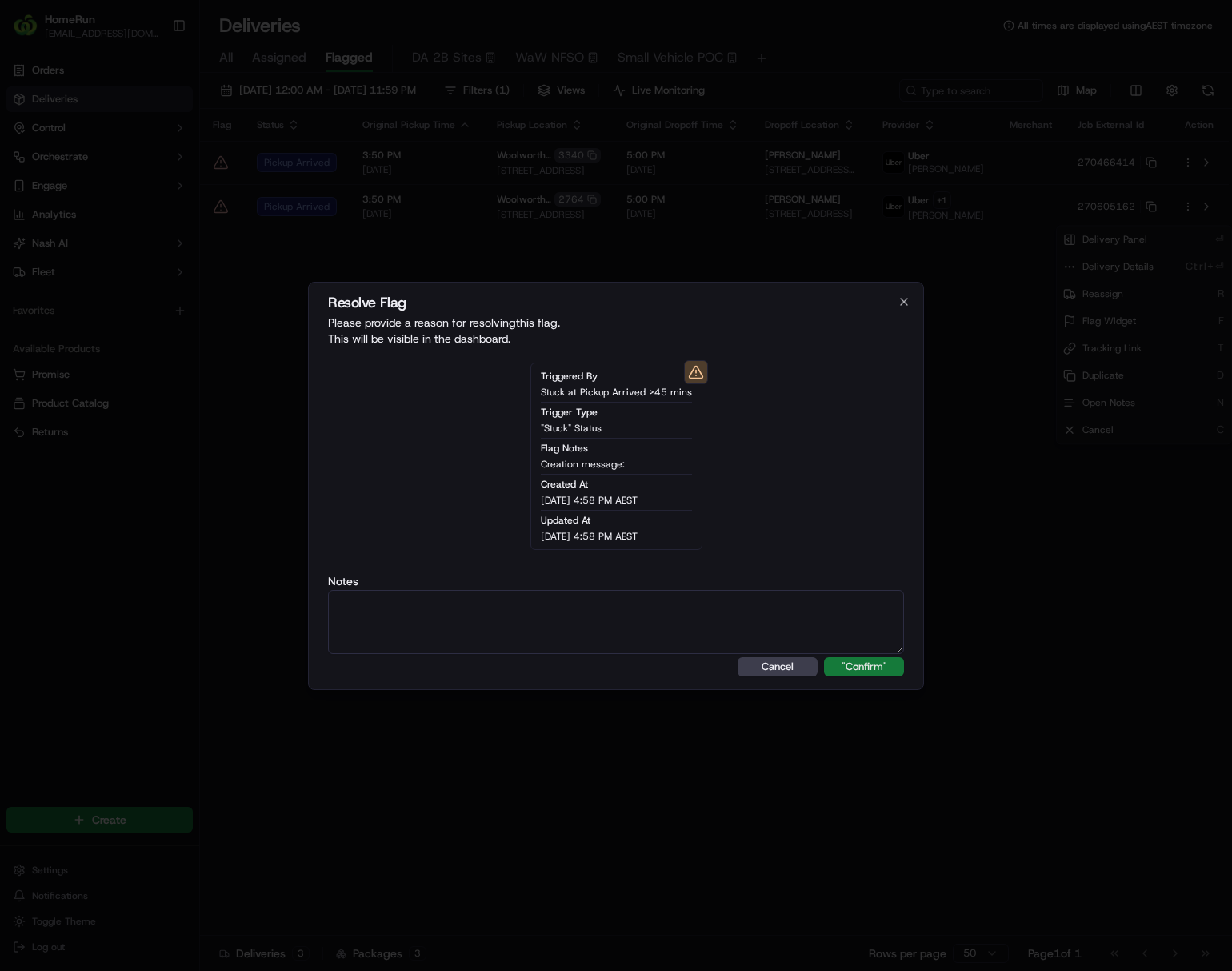
click at [870, 666] on button ""Confirm"" at bounding box center [864, 667] width 80 height 19
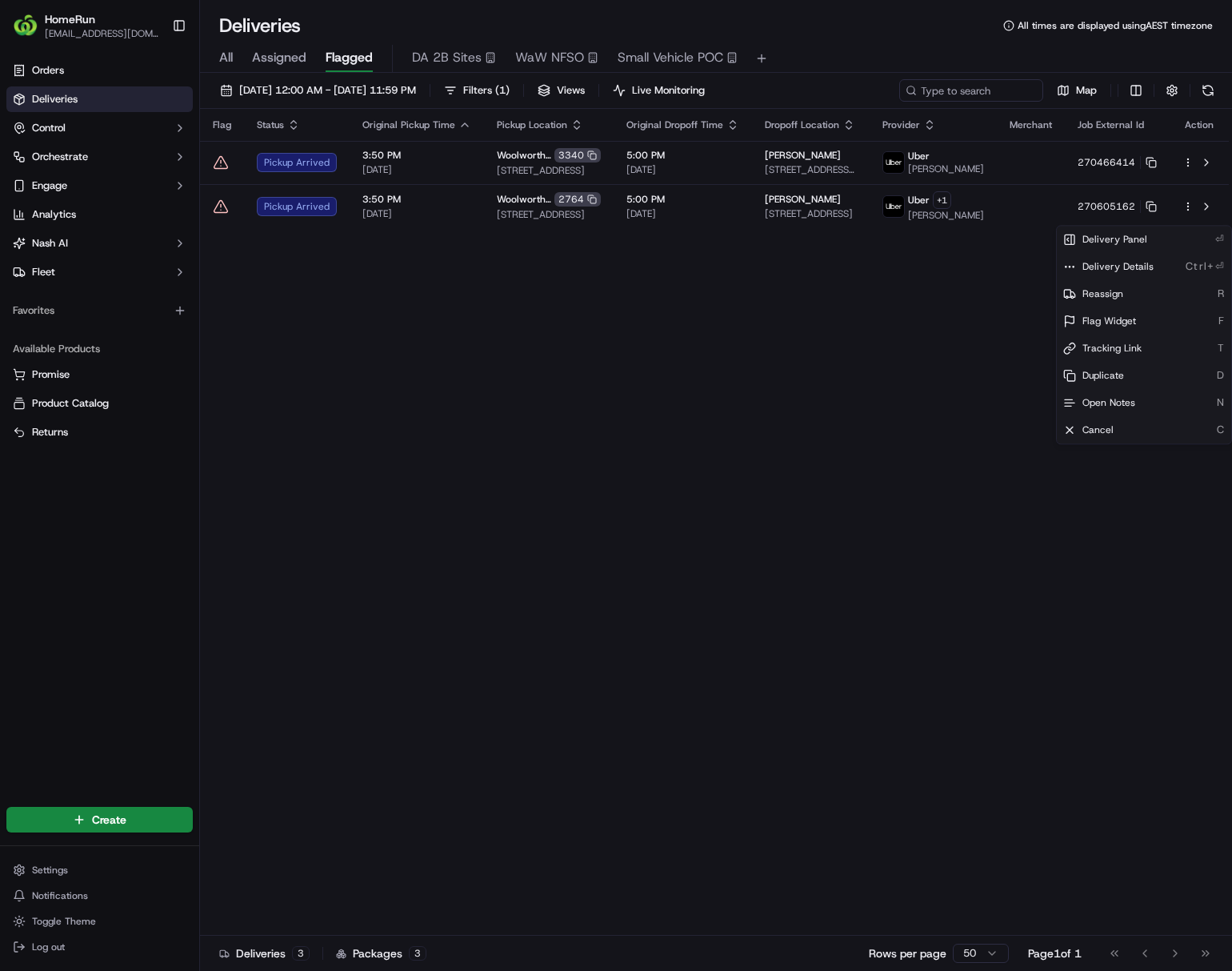
click at [898, 585] on html "HomeRun ljoliffe1@woolworths.com.au Toggle Sidebar Orders Deliveries Control Or…" at bounding box center [616, 485] width 1232 height 971
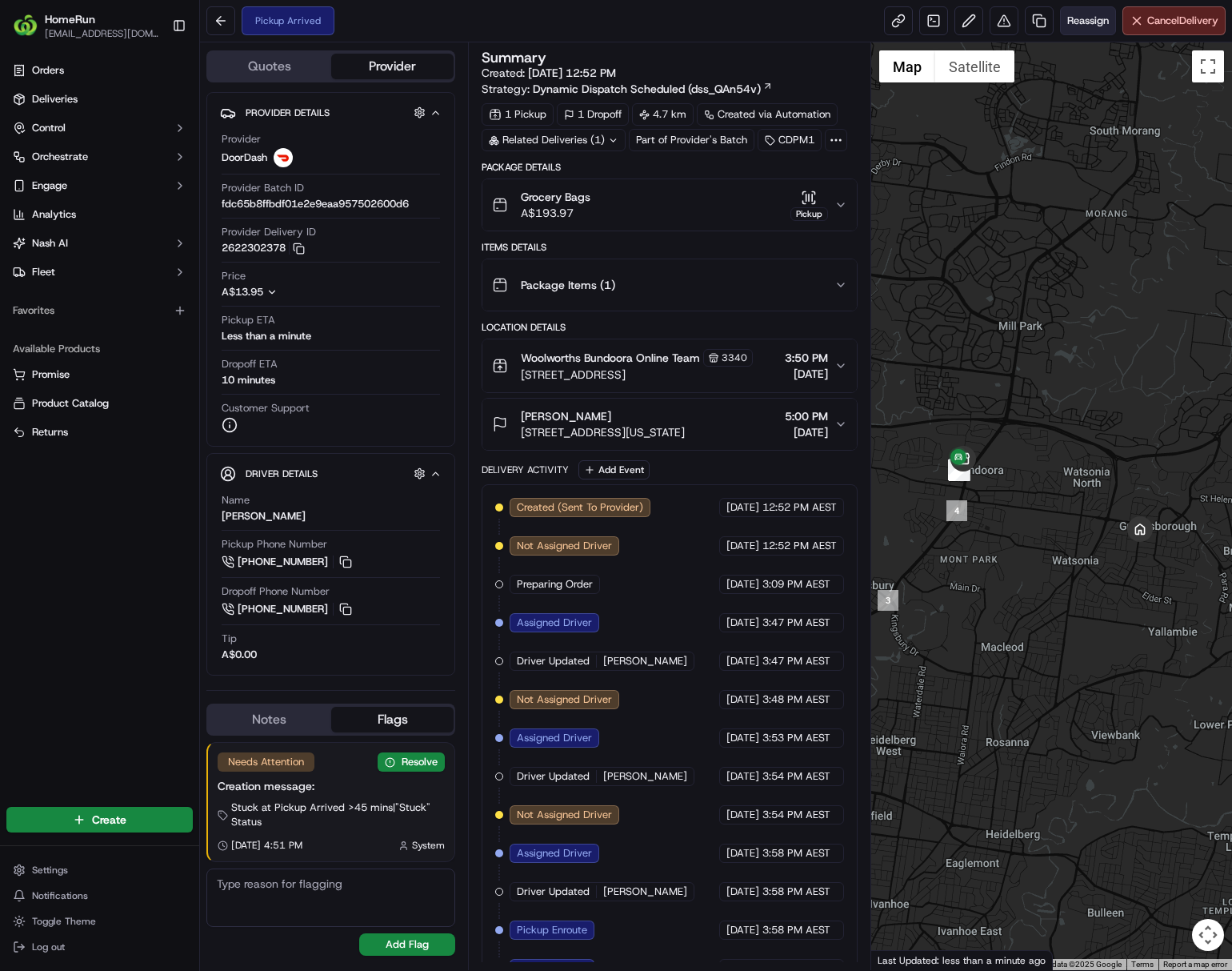
click at [1070, 23] on span "Reassign" at bounding box center [1088, 20] width 42 height 14
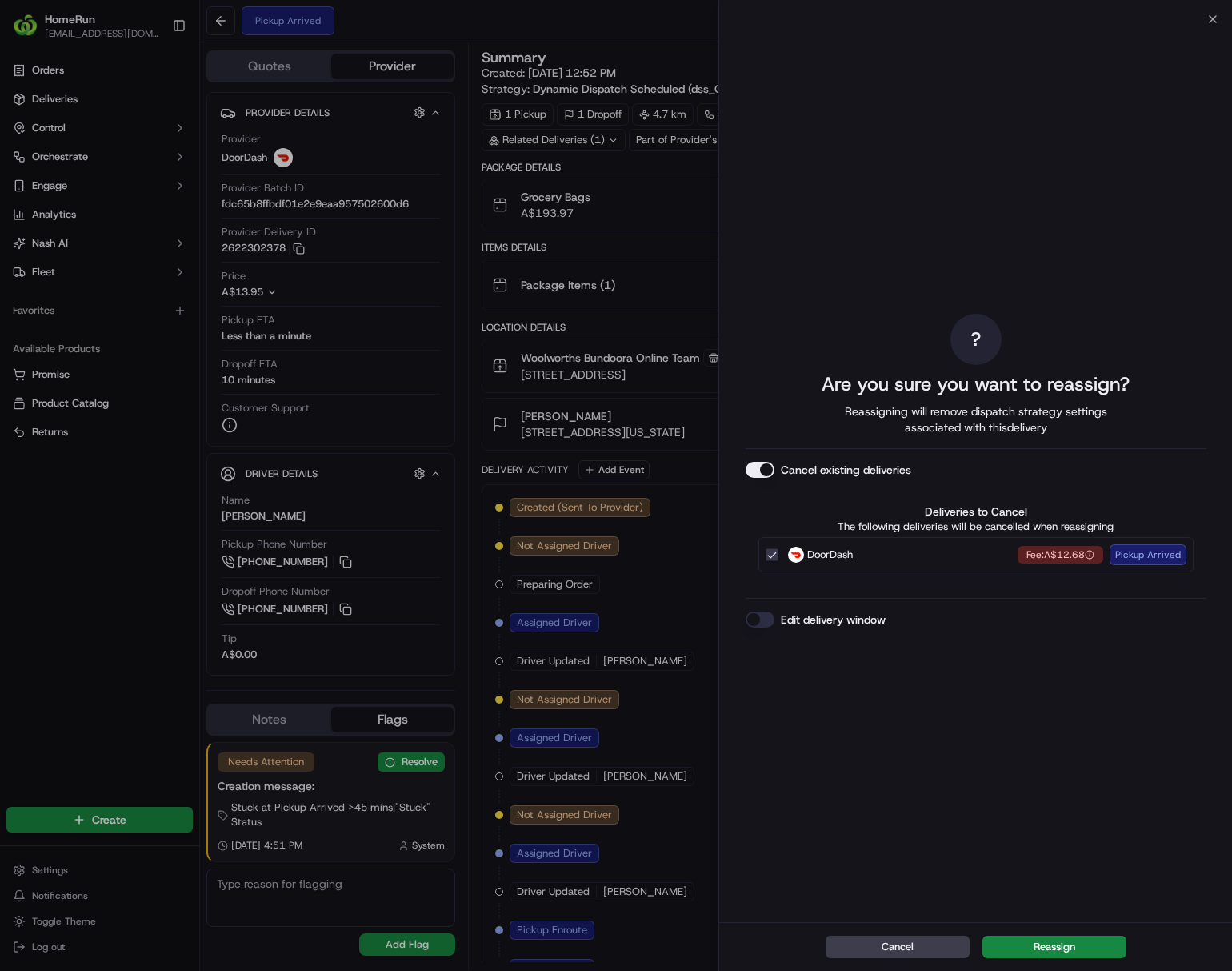
drag, startPoint x: 770, startPoint y: 557, endPoint x: 982, endPoint y: 819, distance: 337.0
click at [770, 555] on button "DoorDash Fee: A$12.68 Pickup Arrived" at bounding box center [772, 555] width 13 height 13
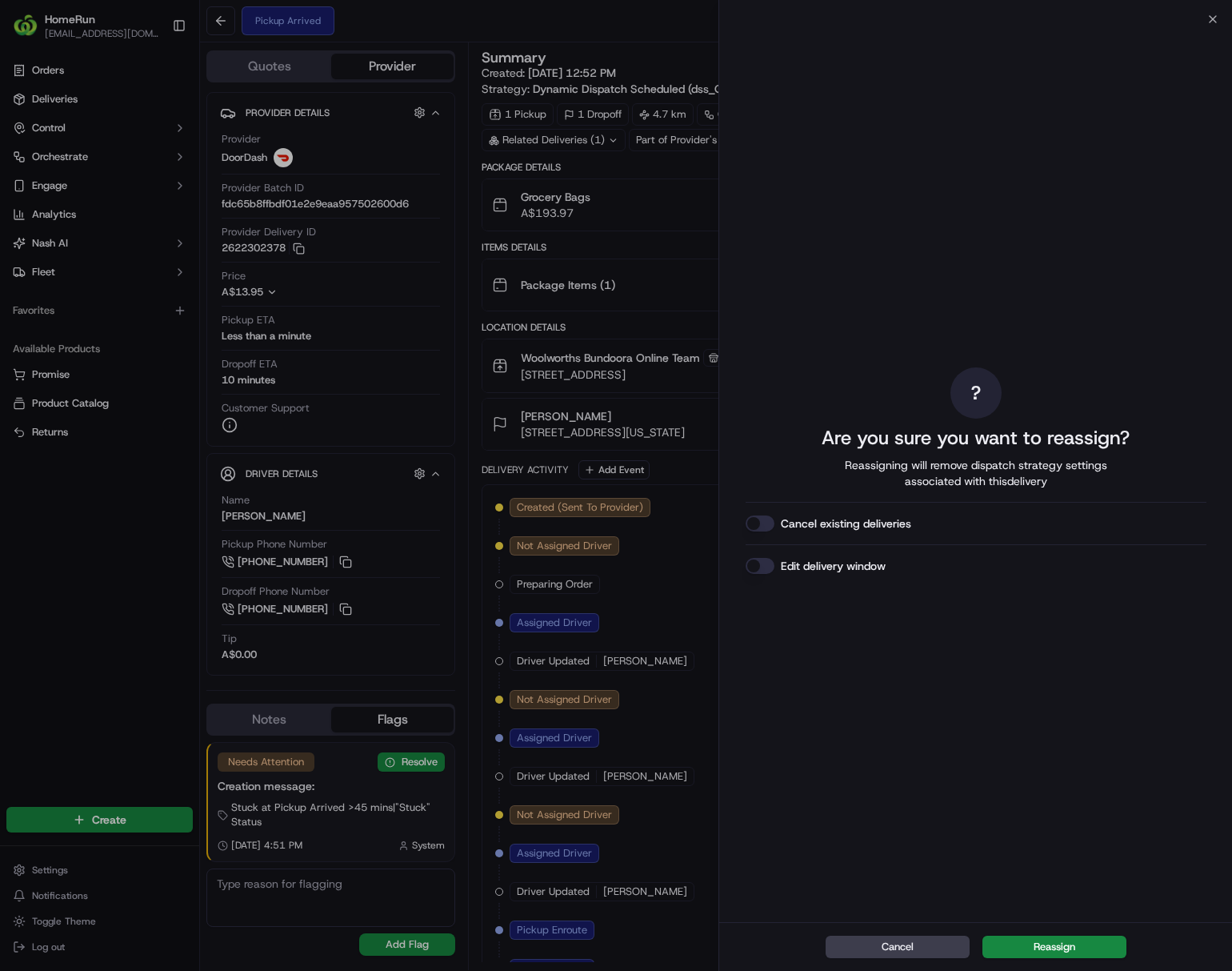
click at [1028, 951] on button "Reassign" at bounding box center [1054, 947] width 144 height 23
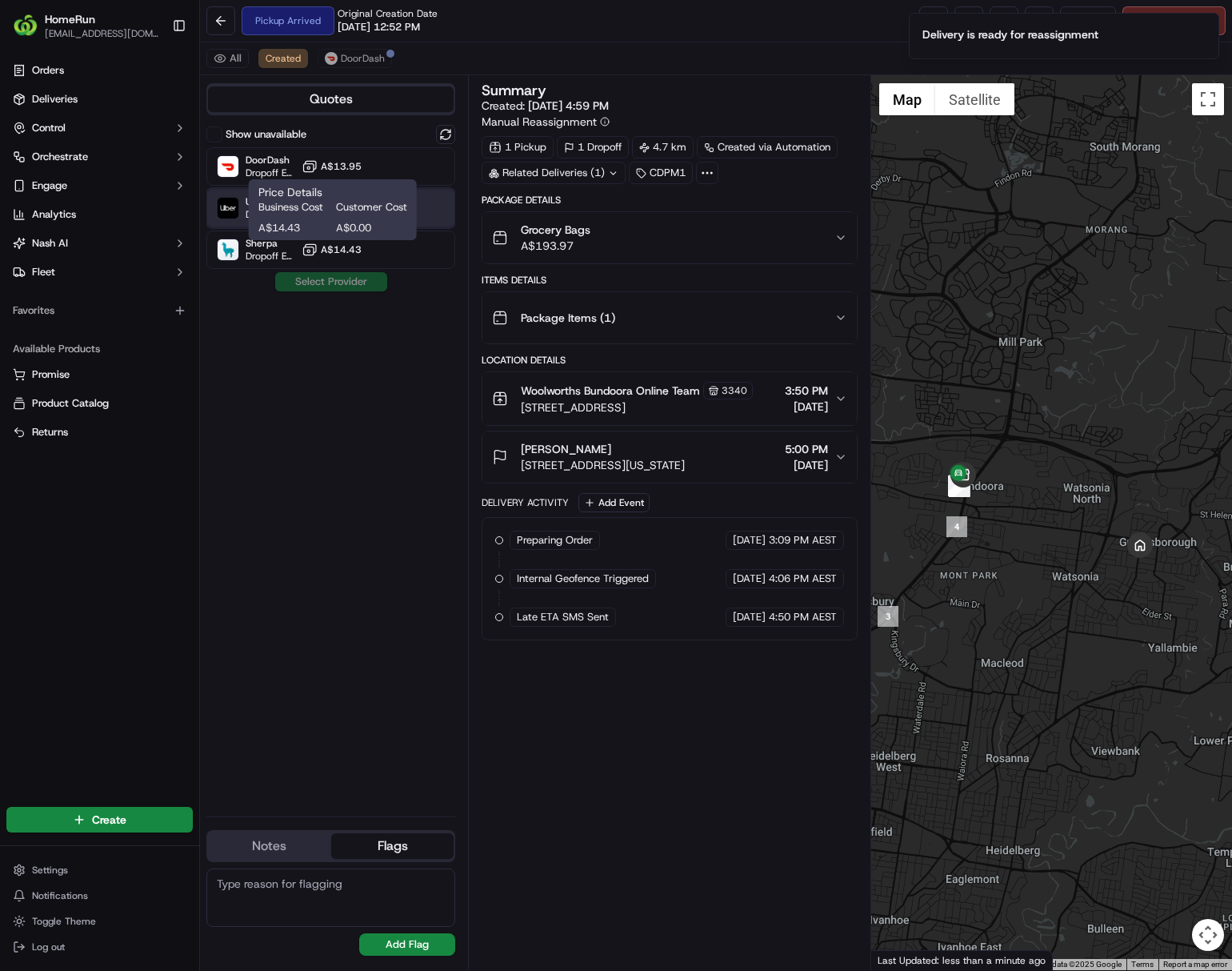
click at [224, 211] on img at bounding box center [228, 208] width 21 height 21
click at [330, 288] on button "Assign Provider" at bounding box center [331, 281] width 114 height 19
